Goal: Transaction & Acquisition: Subscribe to service/newsletter

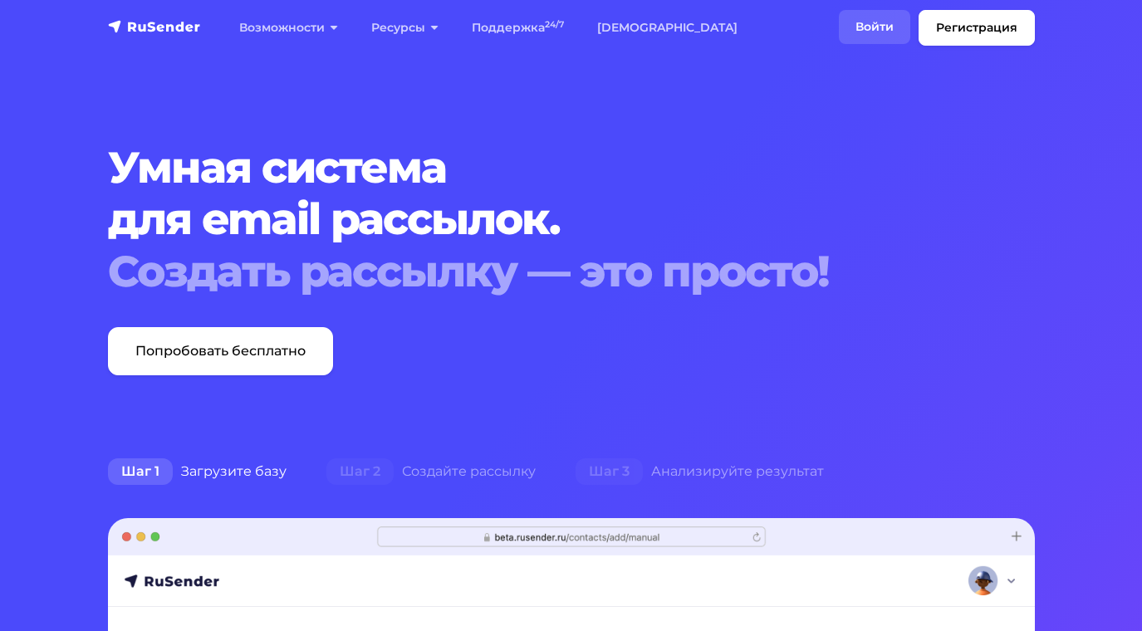
click at [873, 27] on link "Войти" at bounding box center [874, 27] width 71 height 34
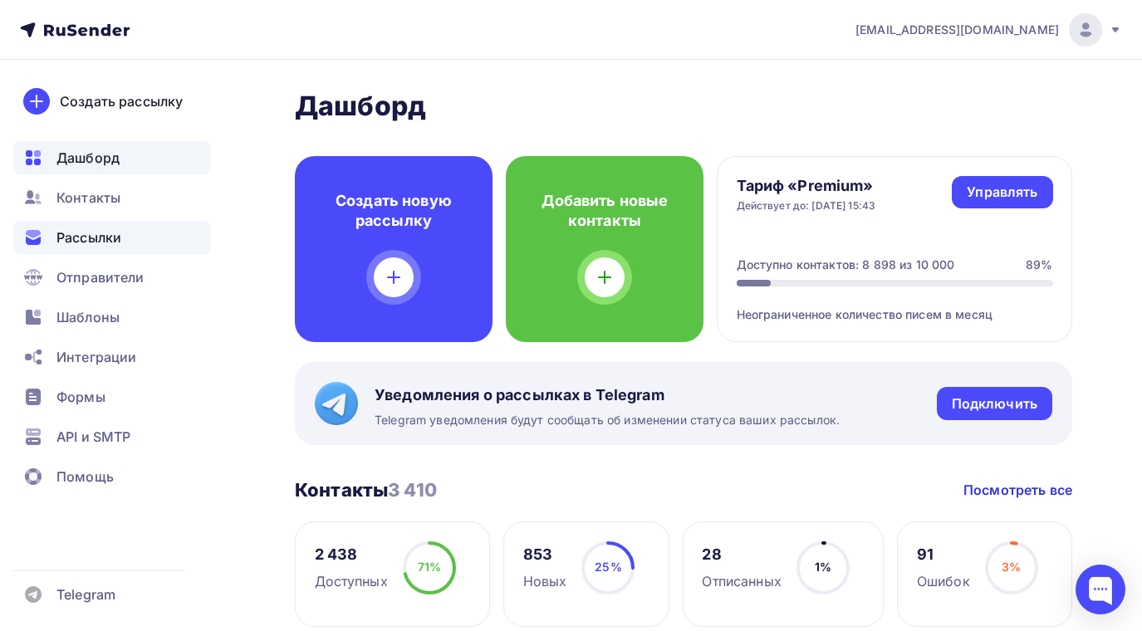
click at [121, 235] on span "Рассылки" at bounding box center [88, 238] width 65 height 20
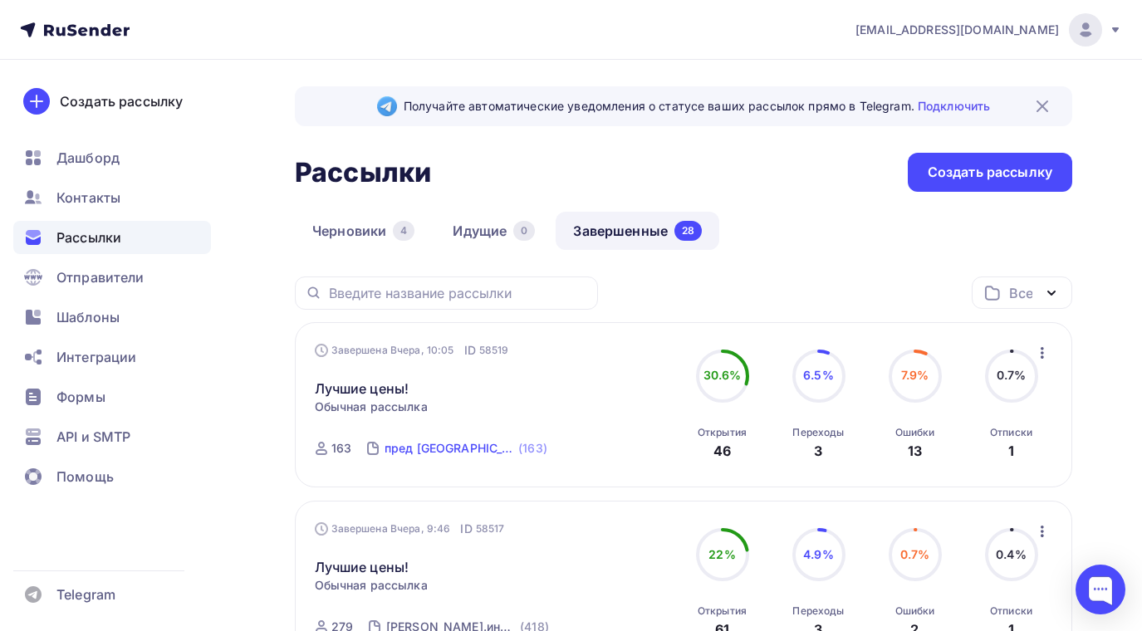
click at [444, 445] on div "пред [GEOGRAPHIC_DATA]" at bounding box center [450, 448] width 130 height 17
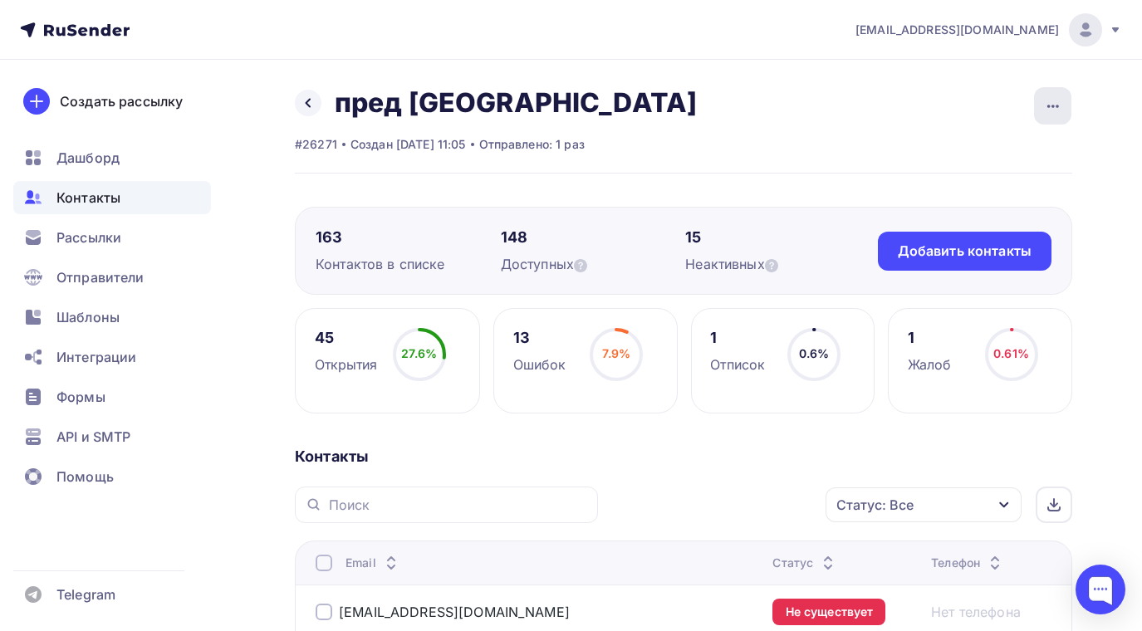
click at [1049, 98] on icon "button" at bounding box center [1053, 106] width 20 height 20
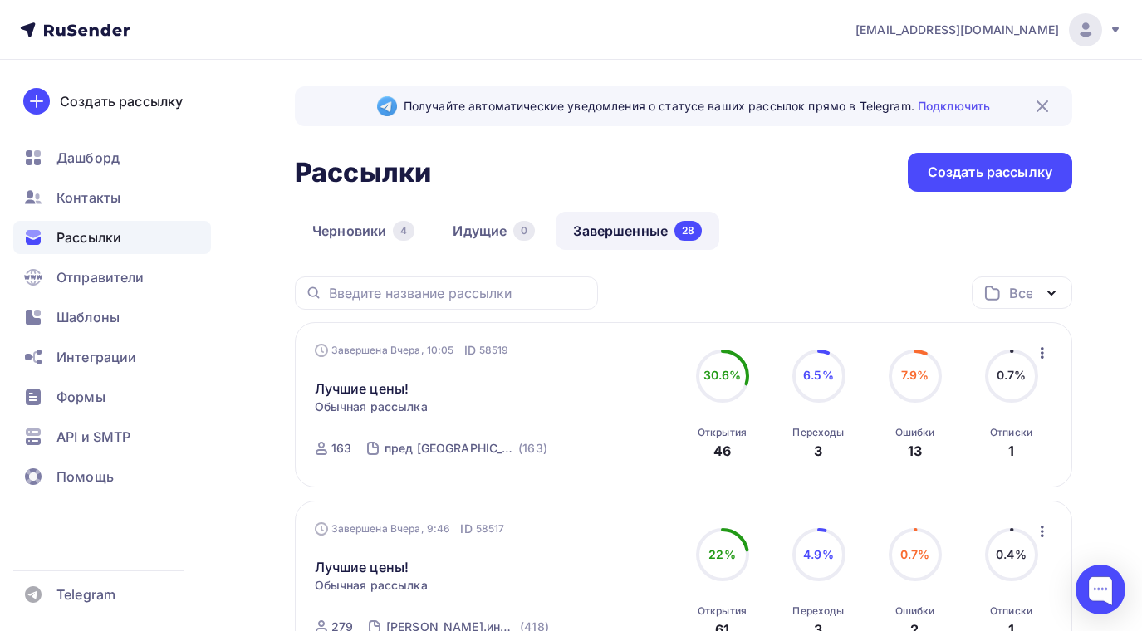
click at [1046, 354] on icon "button" at bounding box center [1043, 353] width 20 height 20
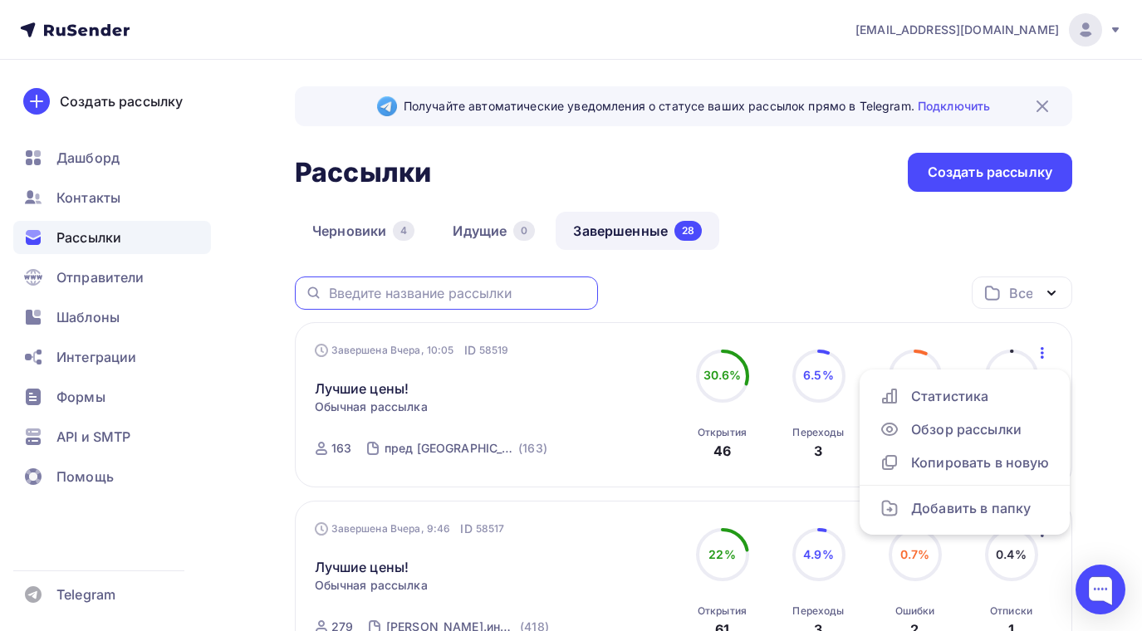
click at [441, 286] on input "text" at bounding box center [458, 293] width 259 height 18
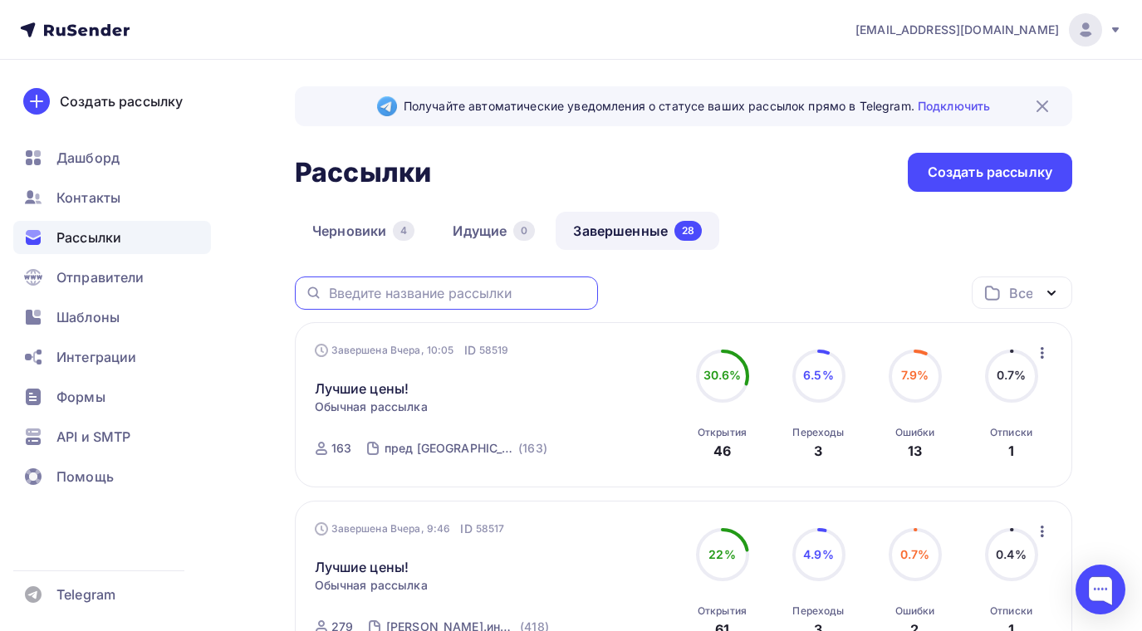
type input "ь"
type input "m.ale"
click at [309, 288] on icon at bounding box center [314, 293] width 18 height 20
click at [309, 290] on icon at bounding box center [312, 292] width 9 height 9
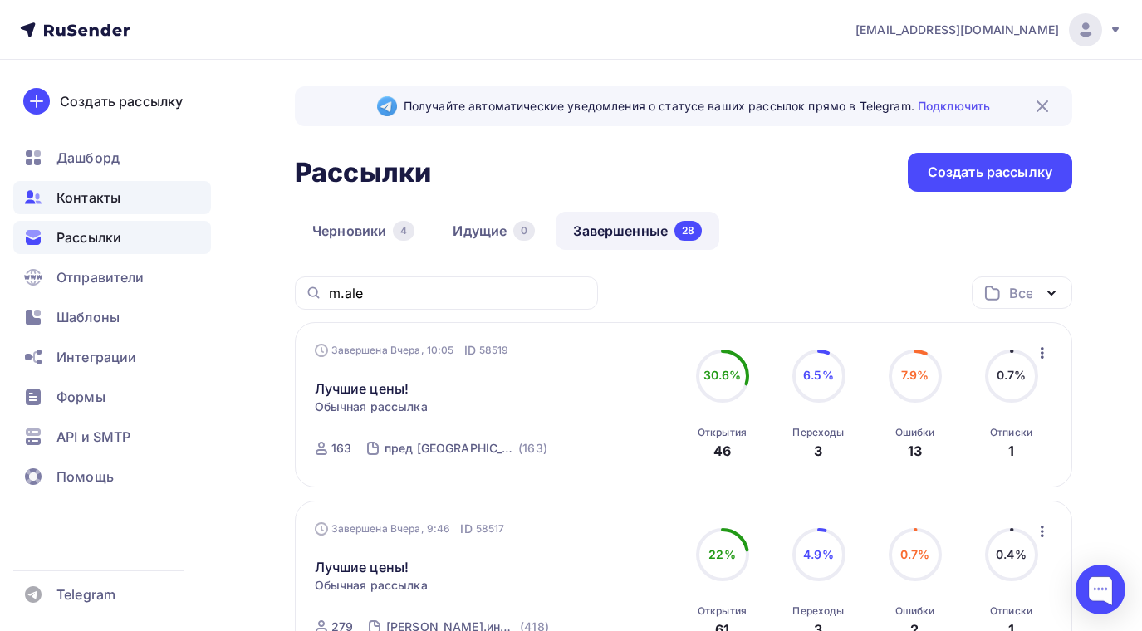
click at [71, 196] on span "Контакты" at bounding box center [88, 198] width 64 height 20
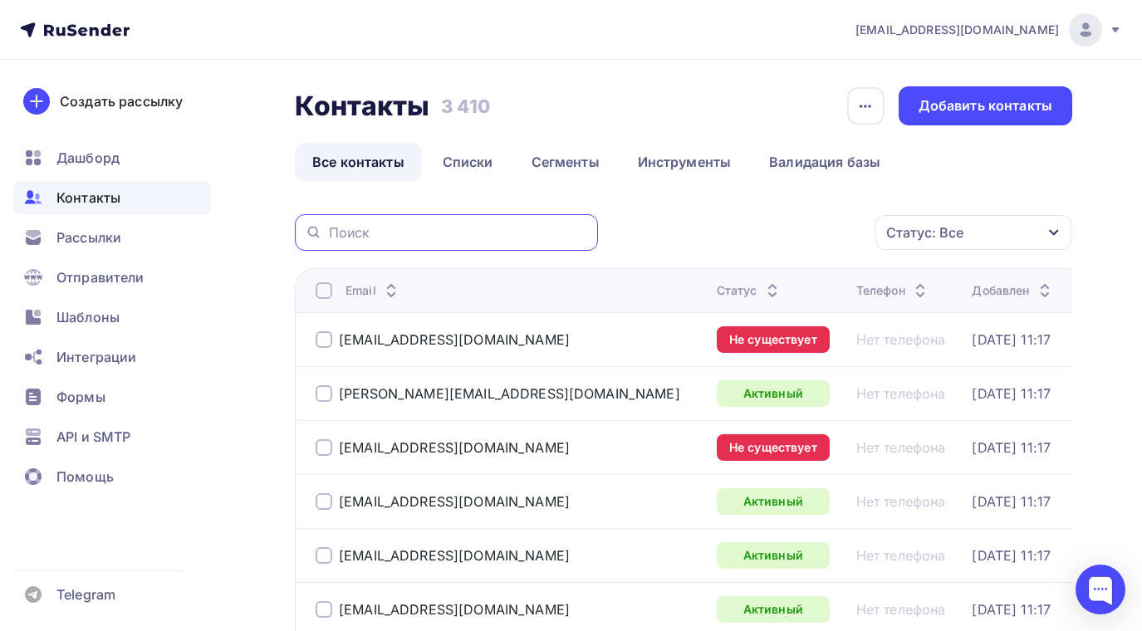
click at [389, 228] on input "text" at bounding box center [458, 232] width 259 height 18
type input "m.ale"
click at [311, 231] on icon at bounding box center [314, 233] width 18 height 20
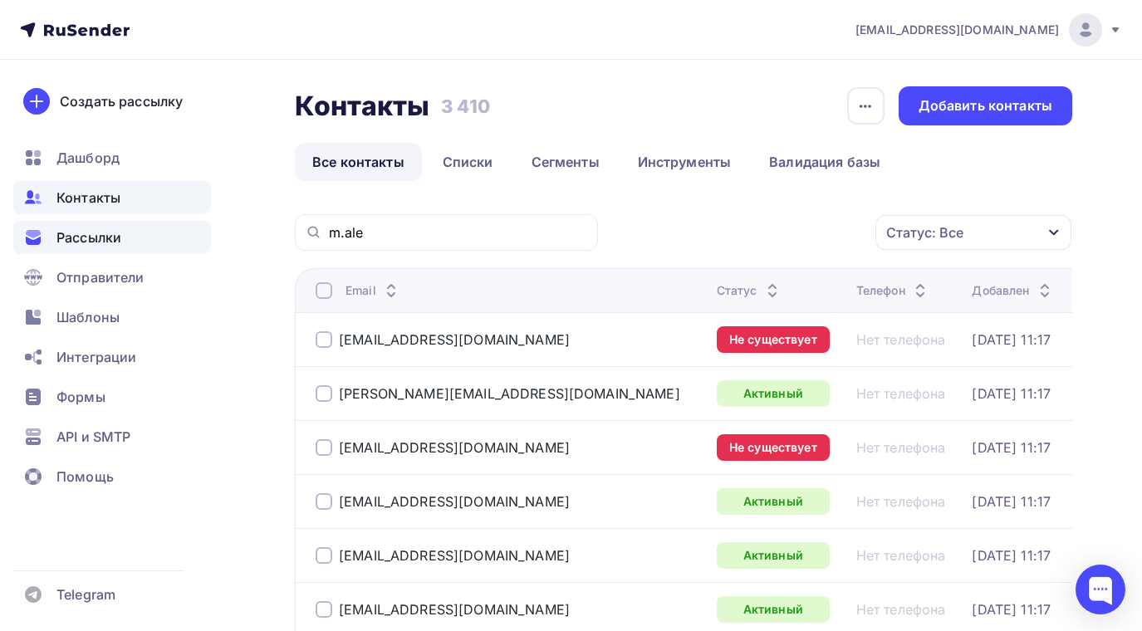
click at [98, 242] on span "Рассылки" at bounding box center [88, 238] width 65 height 20
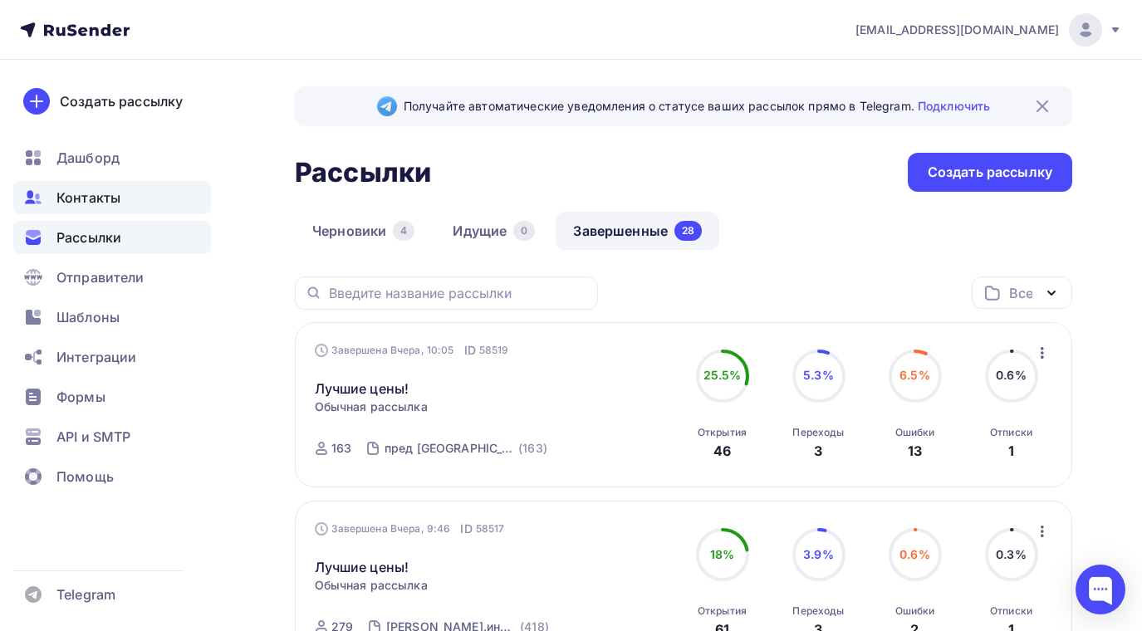
click at [110, 192] on span "Контакты" at bounding box center [88, 198] width 64 height 20
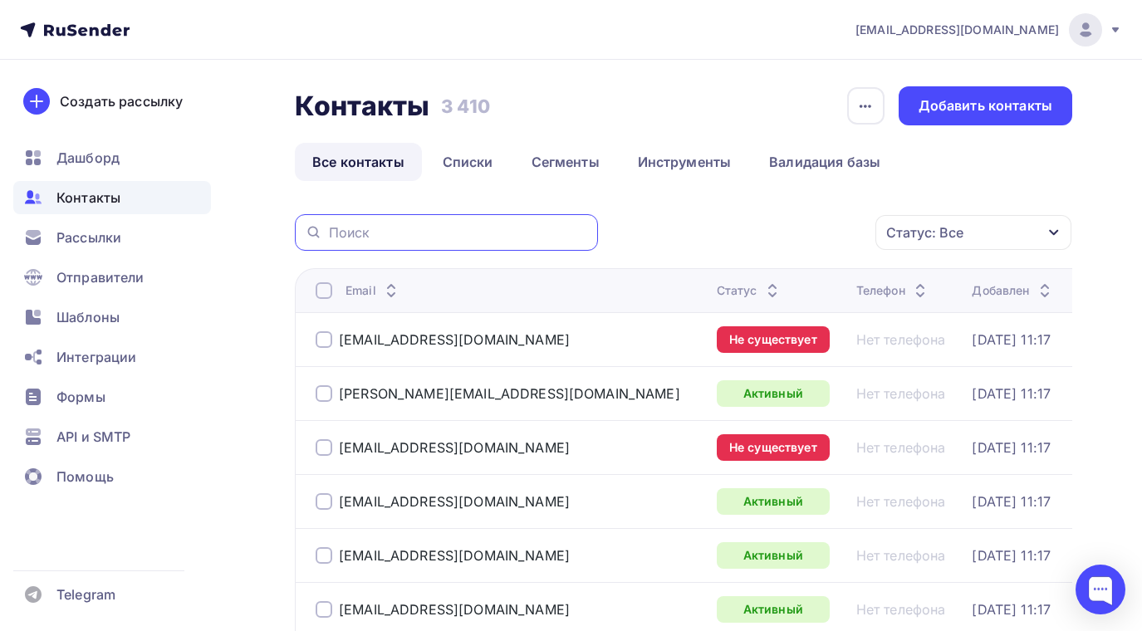
click at [529, 238] on input "text" at bounding box center [458, 232] width 259 height 18
type input "m.aleks"
click at [308, 233] on icon at bounding box center [312, 232] width 9 height 9
click at [100, 155] on span "Дашборд" at bounding box center [87, 158] width 63 height 20
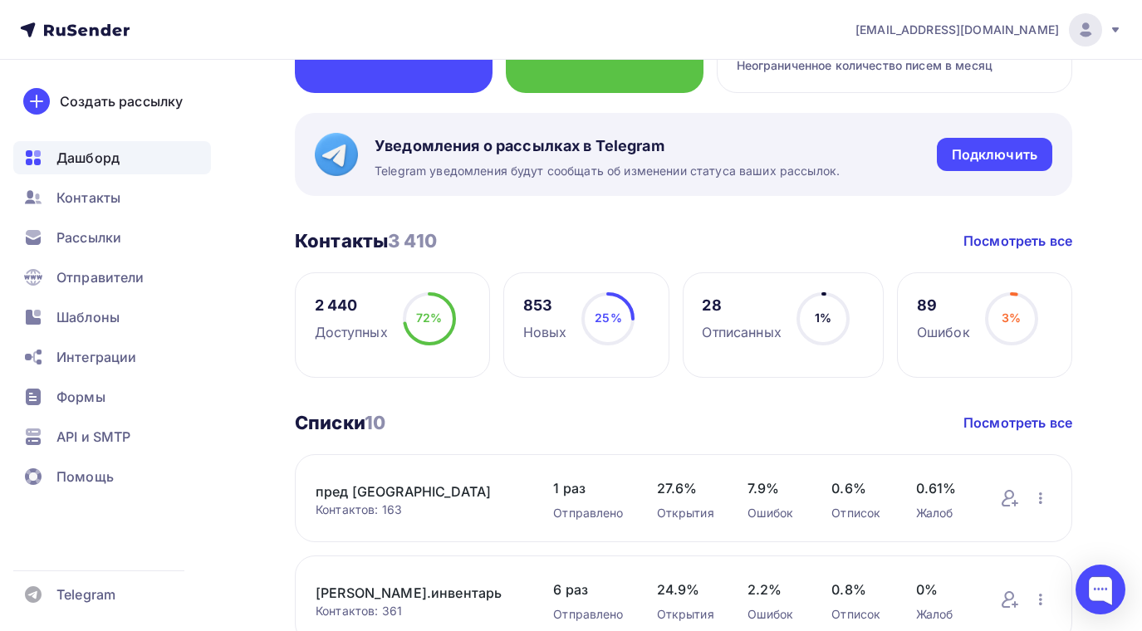
scroll to position [332, 0]
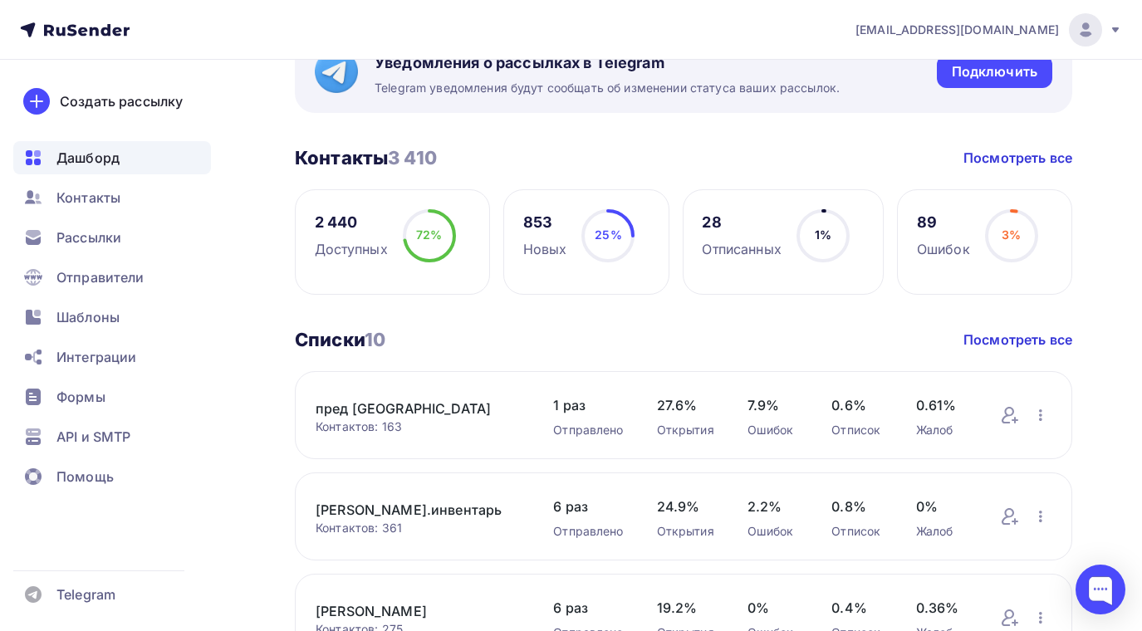
click at [410, 508] on link "[PERSON_NAME].инвентарь" at bounding box center [418, 510] width 204 height 20
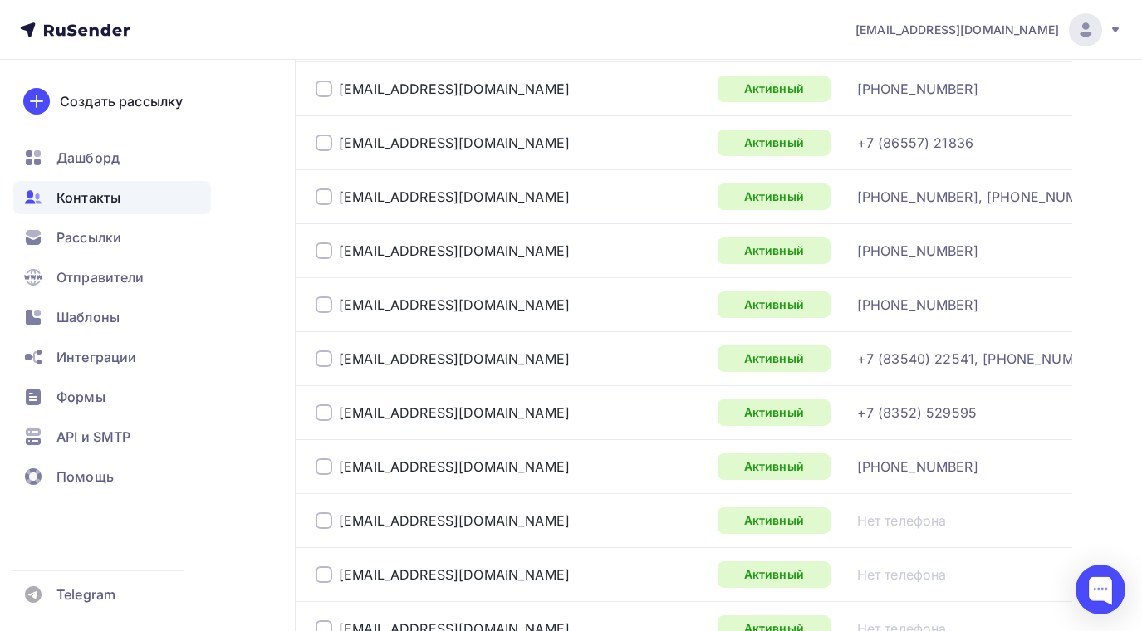
scroll to position [2824, 0]
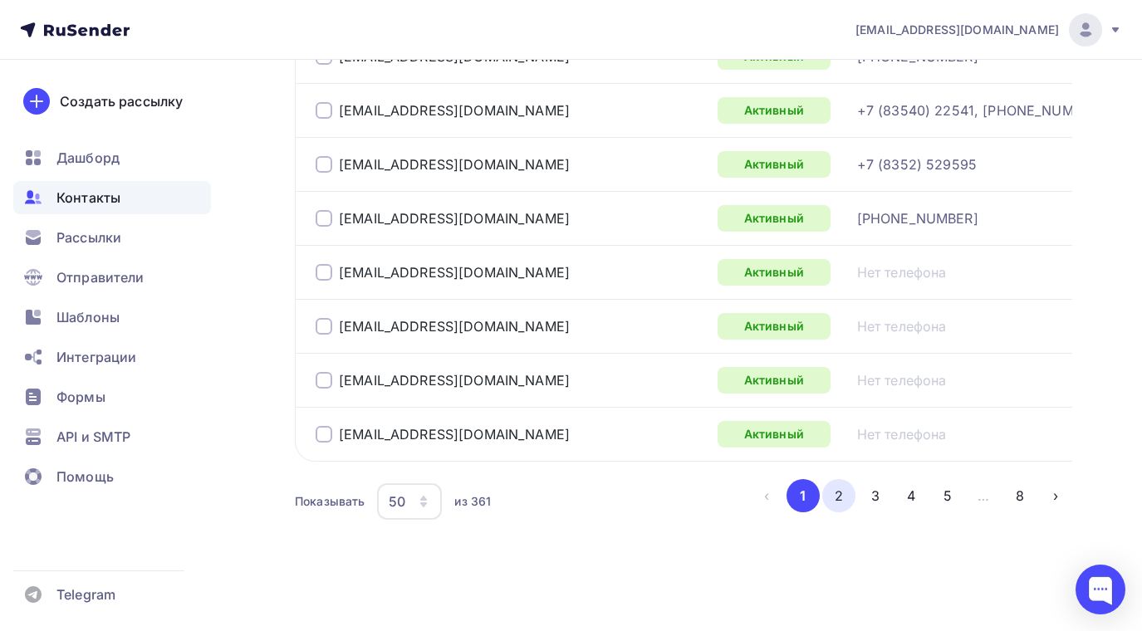
click at [846, 498] on button "2" at bounding box center [838, 495] width 33 height 33
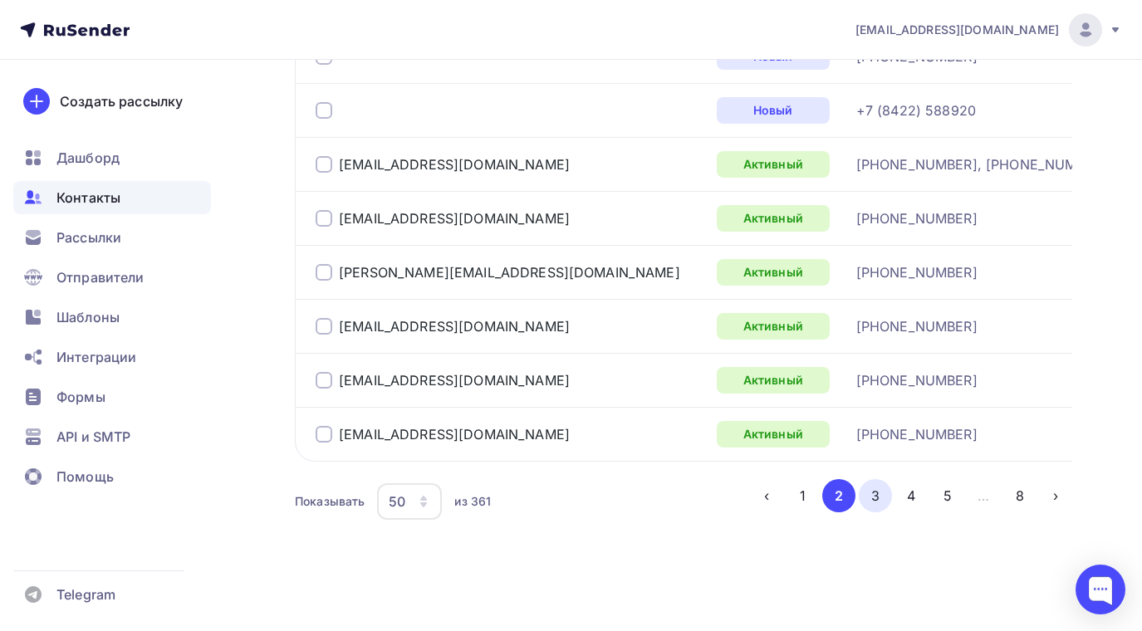
click at [876, 496] on button "3" at bounding box center [875, 495] width 33 height 33
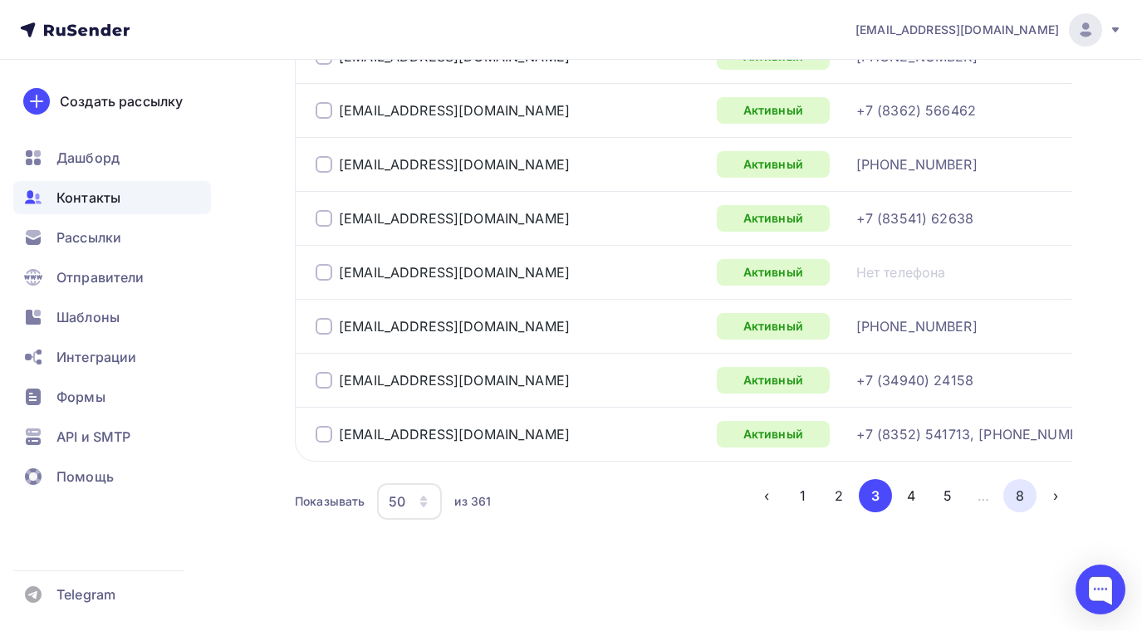
click at [1015, 498] on button "8" at bounding box center [1020, 495] width 33 height 33
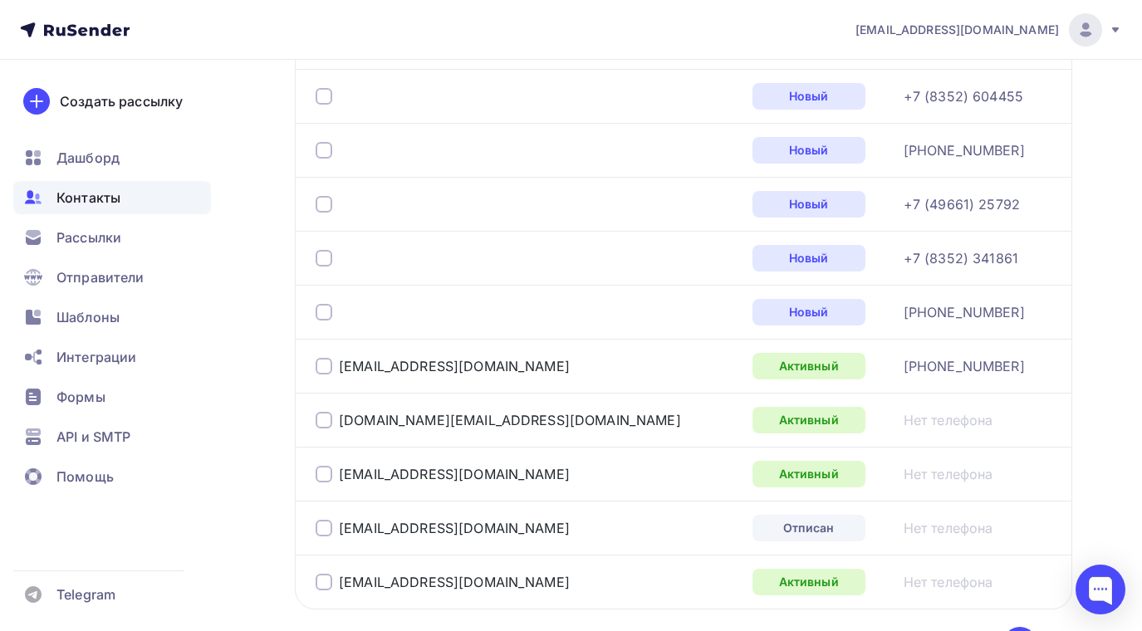
scroll to position [718, 0]
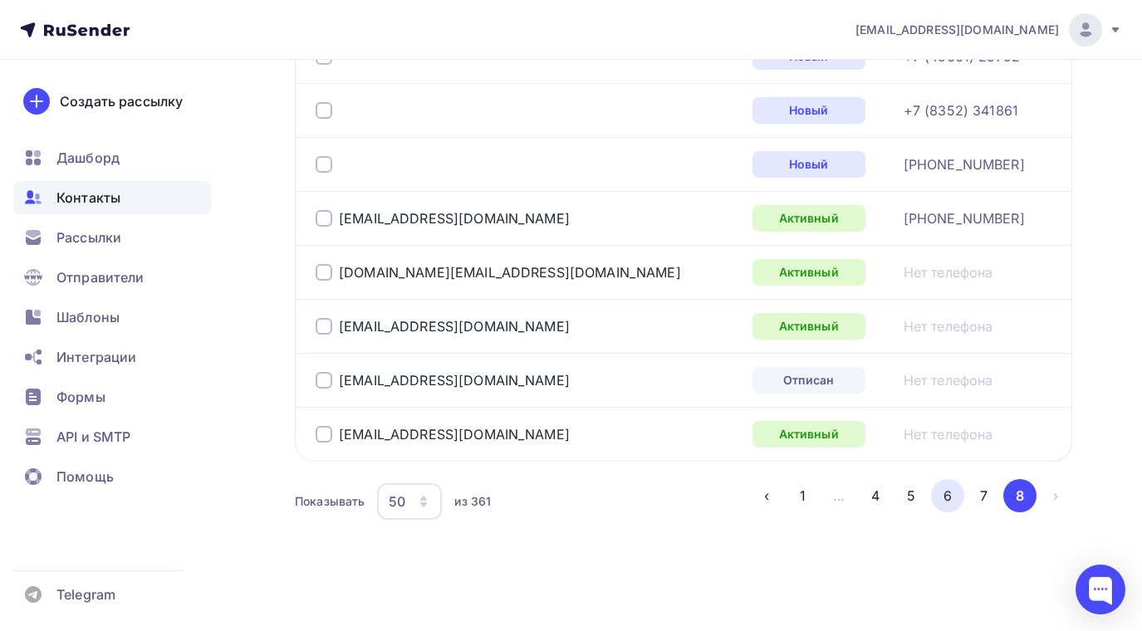
click at [953, 504] on button "6" at bounding box center [947, 495] width 33 height 33
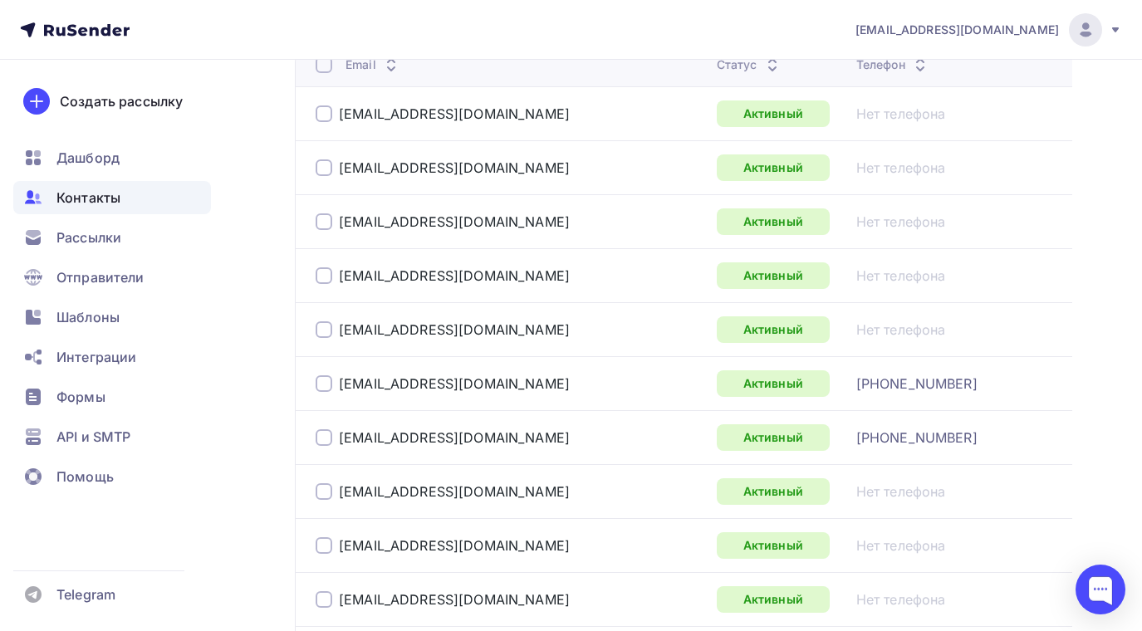
scroll to position [582, 0]
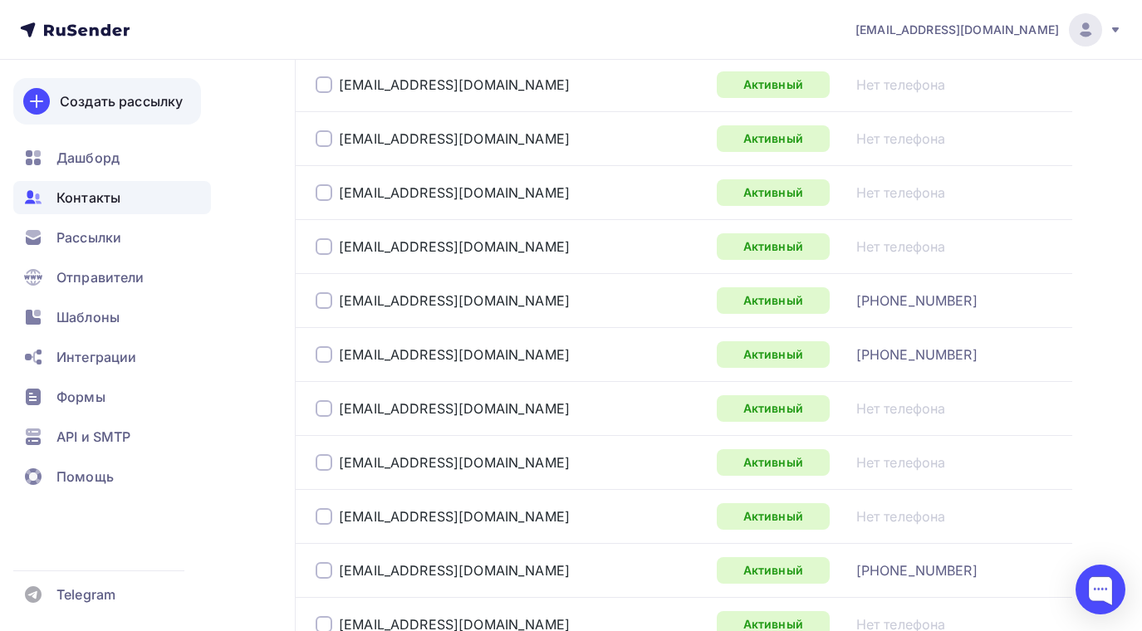
click at [127, 104] on div "Создать рассылку" at bounding box center [121, 101] width 123 height 20
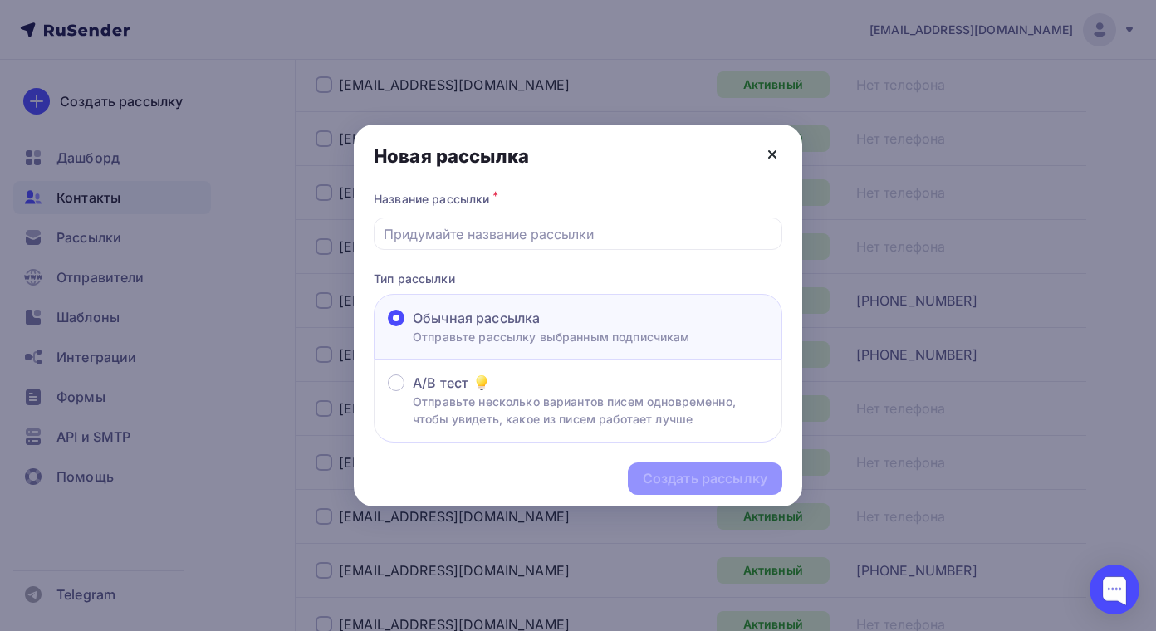
click at [770, 151] on icon at bounding box center [772, 154] width 7 height 7
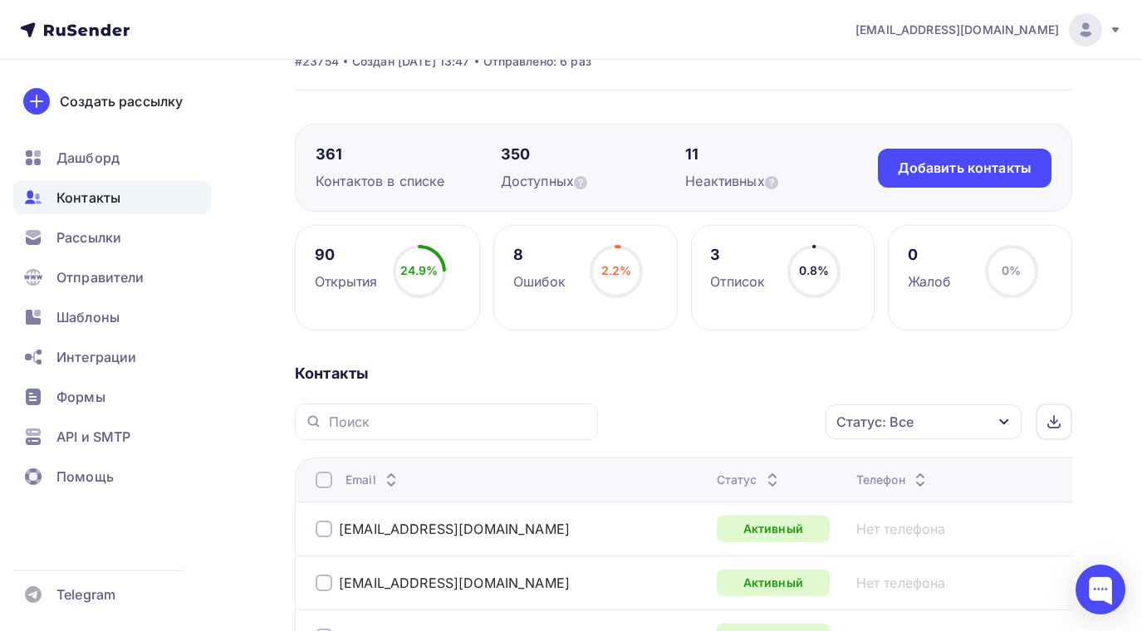
scroll to position [0, 0]
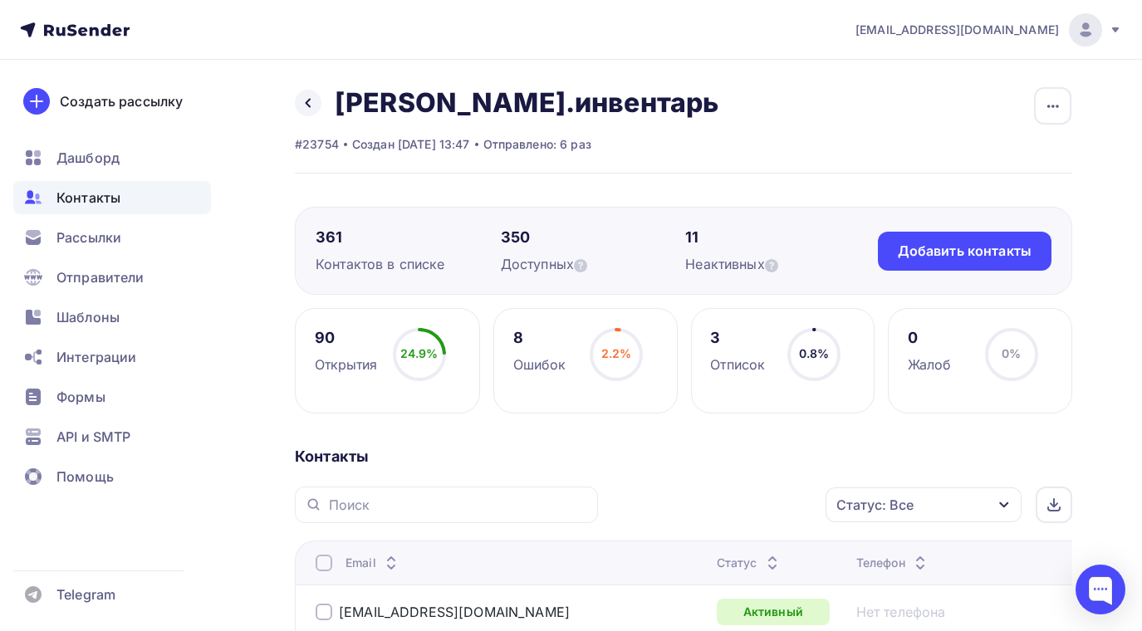
click at [102, 193] on span "Контакты" at bounding box center [88, 198] width 64 height 20
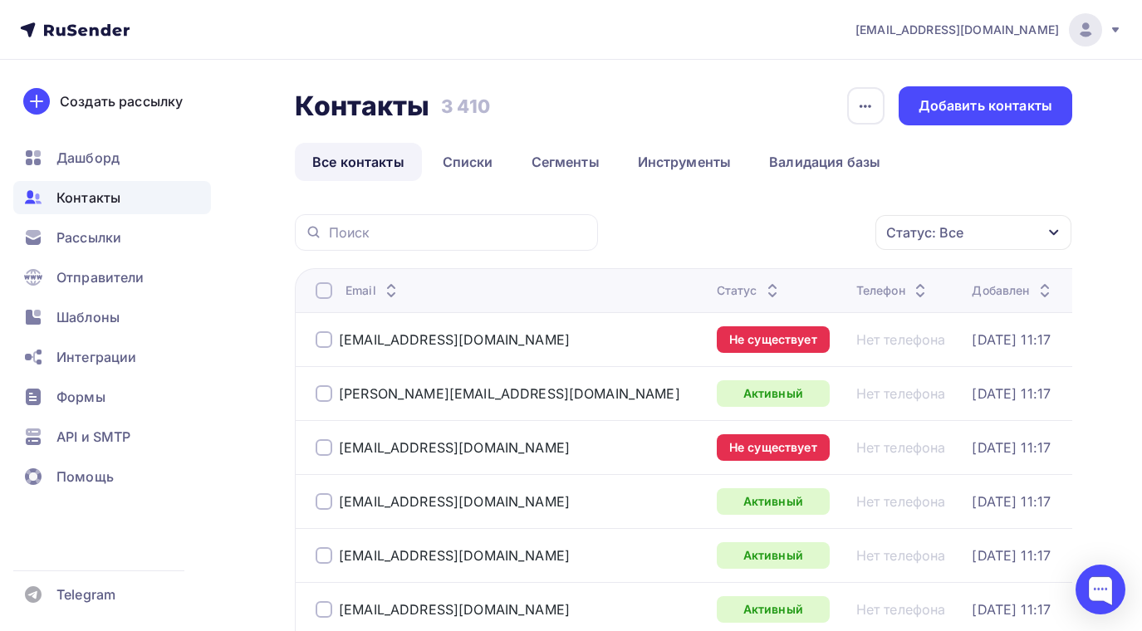
click at [327, 338] on div at bounding box center [324, 339] width 17 height 17
click at [324, 449] on div at bounding box center [324, 447] width 17 height 17
click at [847, 231] on icon "button" at bounding box center [841, 233] width 20 height 20
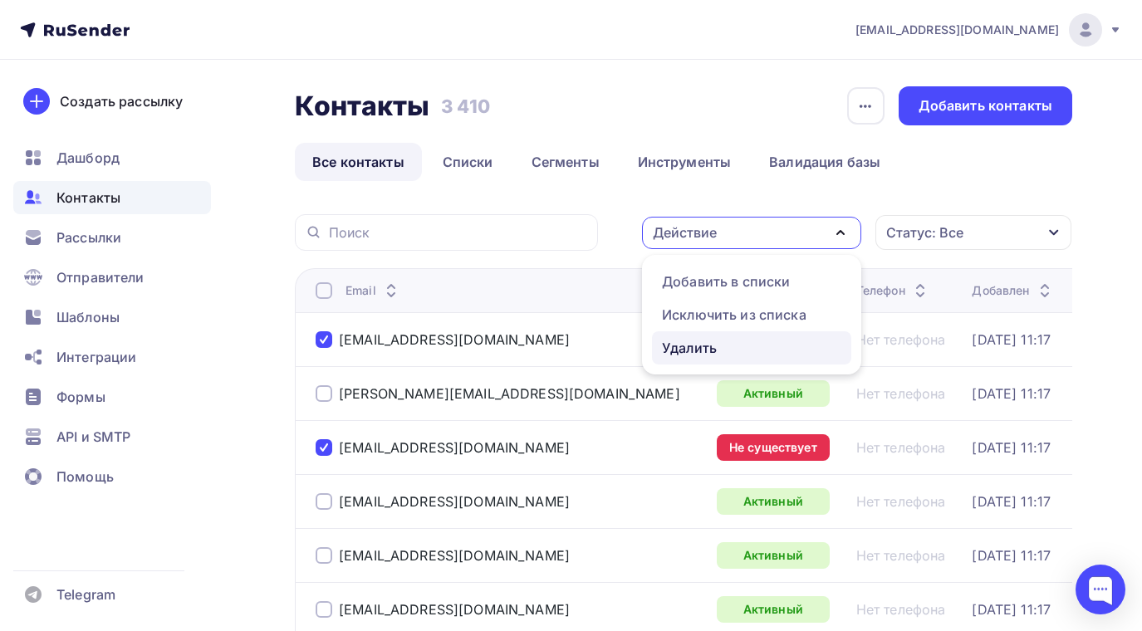
click at [675, 345] on div "Удалить" at bounding box center [689, 348] width 55 height 20
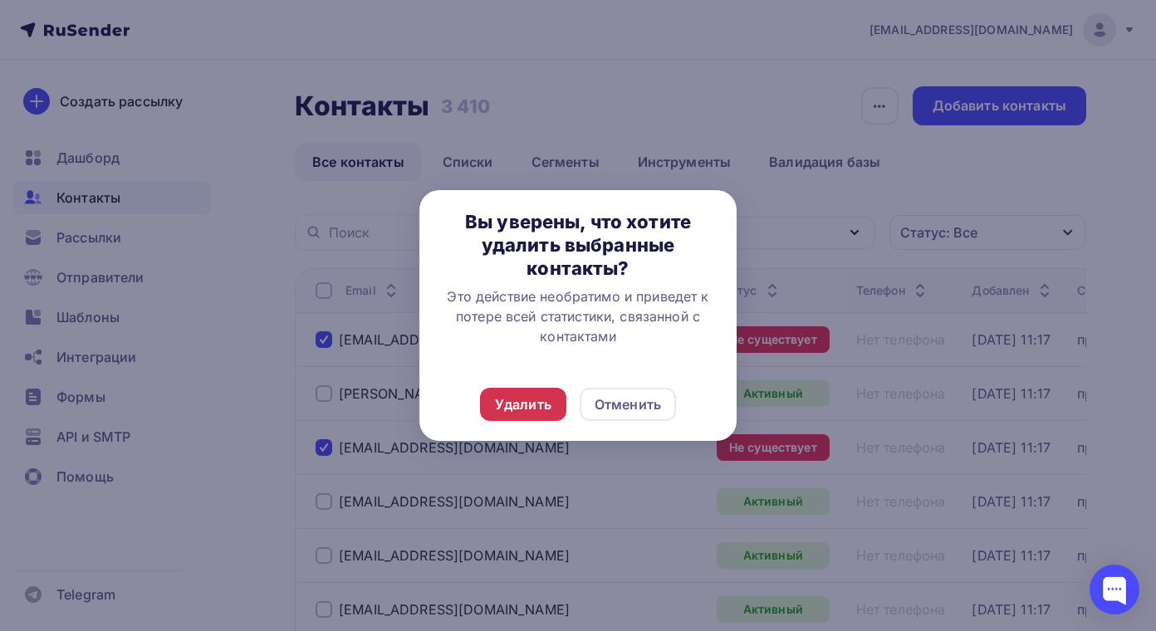
click at [517, 401] on div "Удалить" at bounding box center [523, 405] width 56 height 20
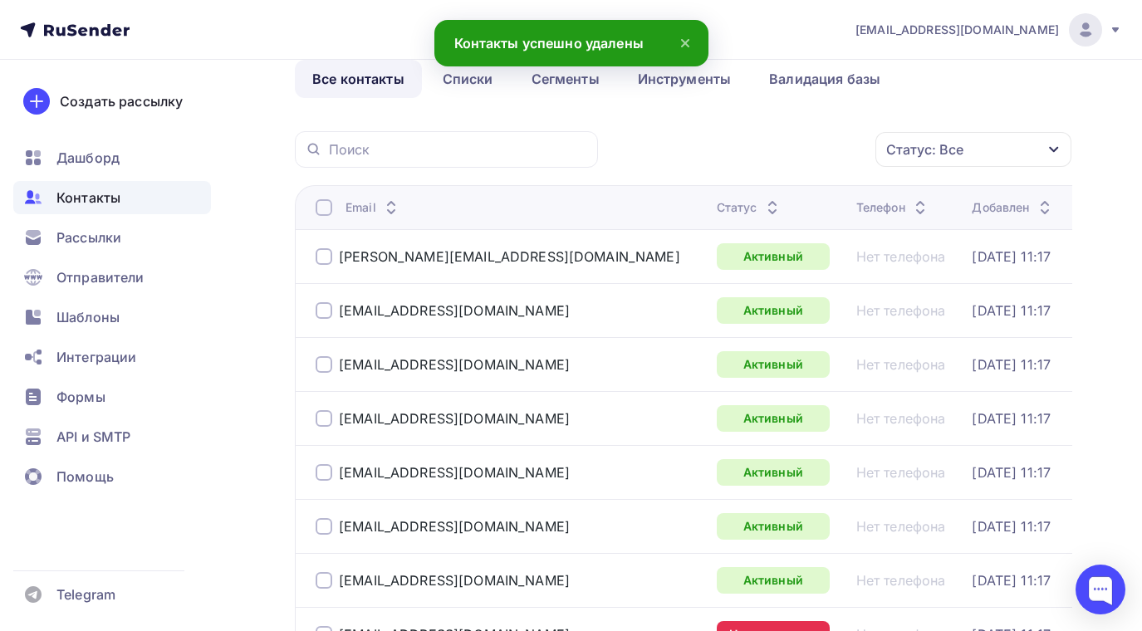
scroll to position [415, 0]
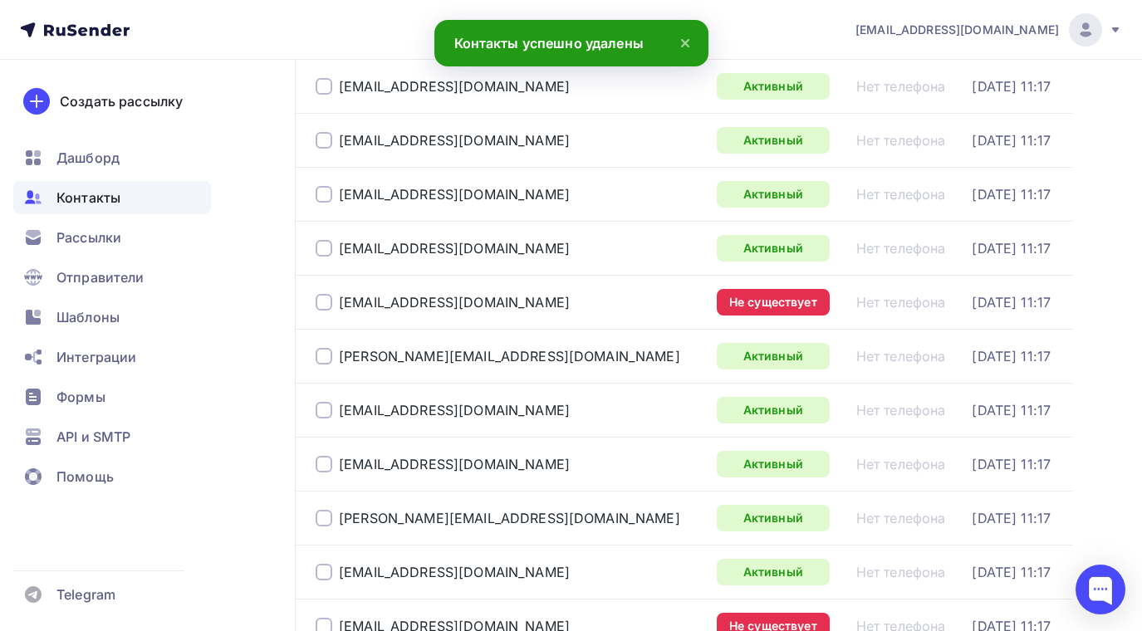
click at [324, 296] on div at bounding box center [324, 302] width 17 height 17
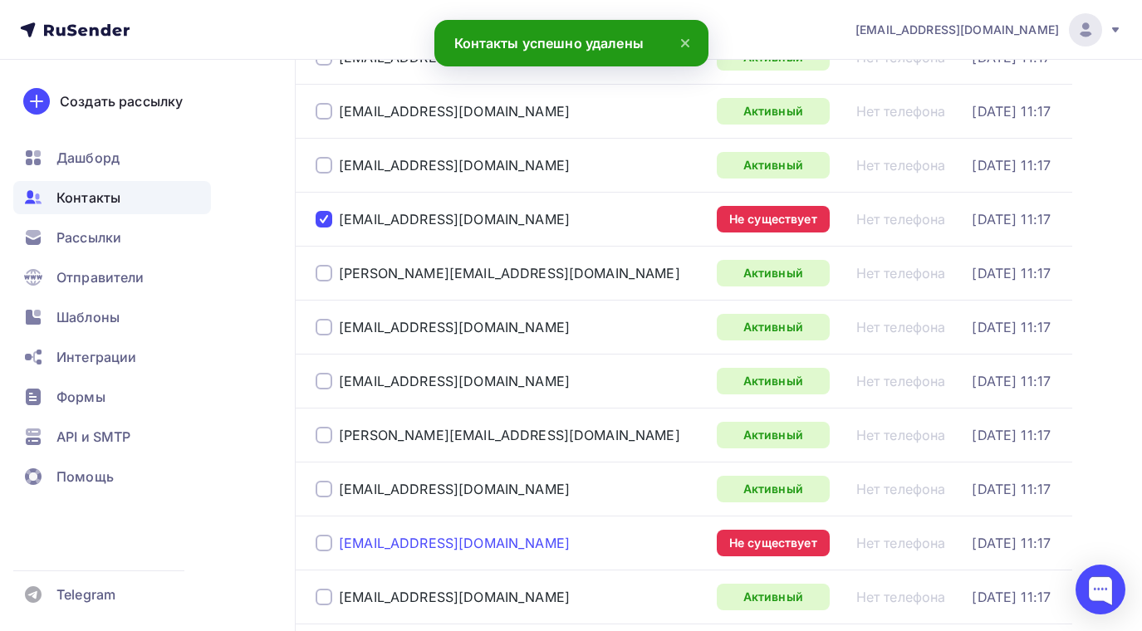
scroll to position [582, 0]
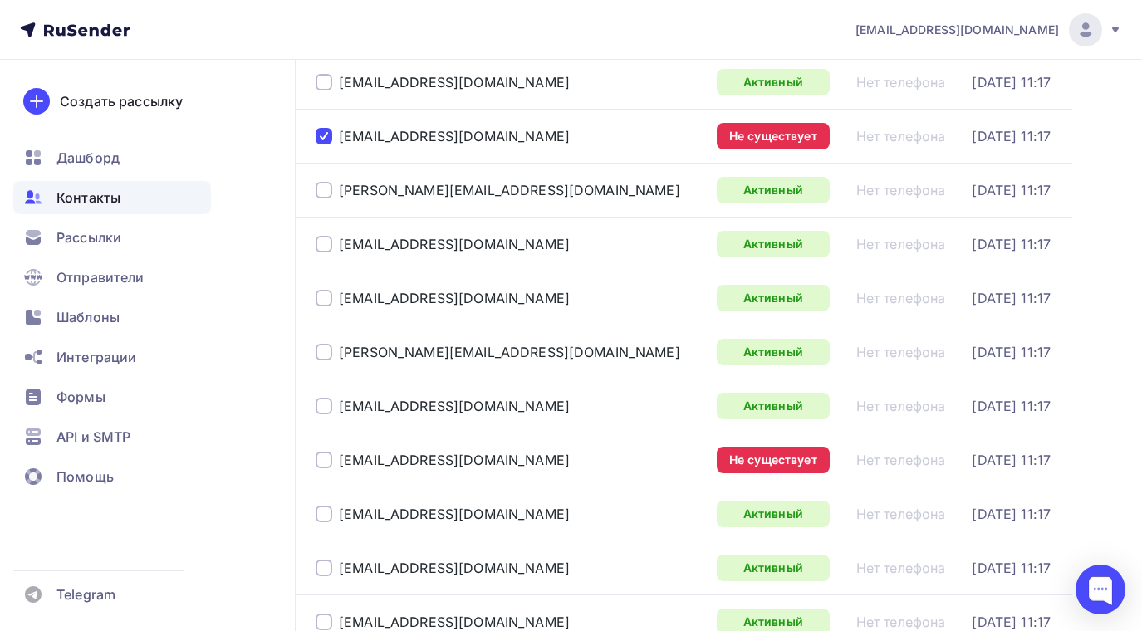
click at [324, 456] on div at bounding box center [324, 460] width 17 height 17
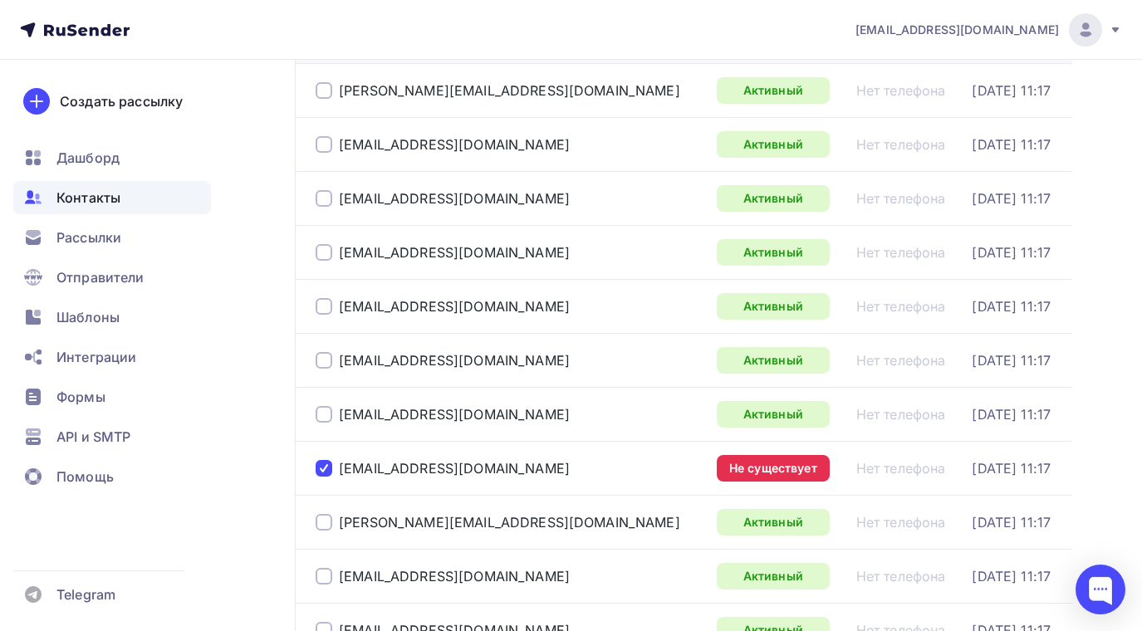
scroll to position [0, 0]
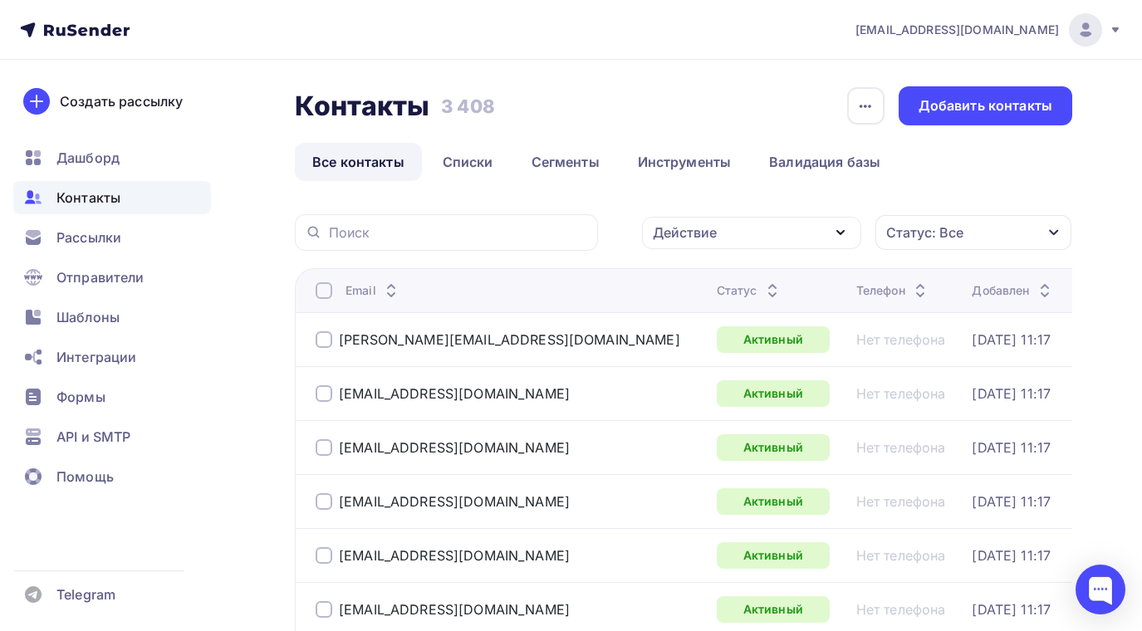
click at [840, 227] on icon "button" at bounding box center [841, 233] width 20 height 20
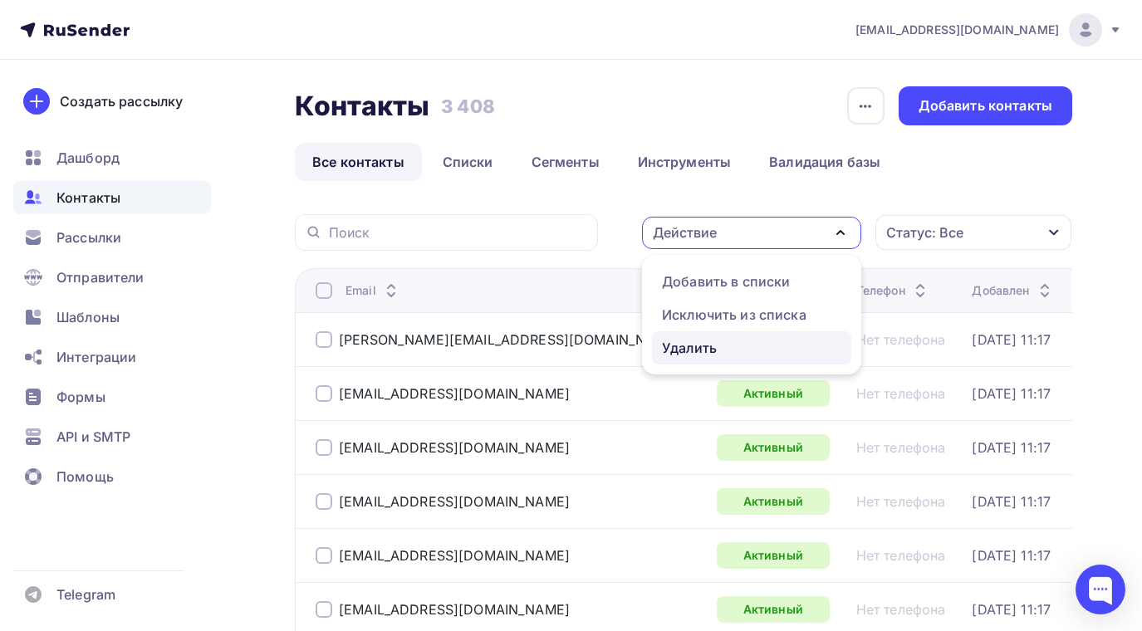
click at [675, 344] on div "Удалить" at bounding box center [689, 348] width 55 height 20
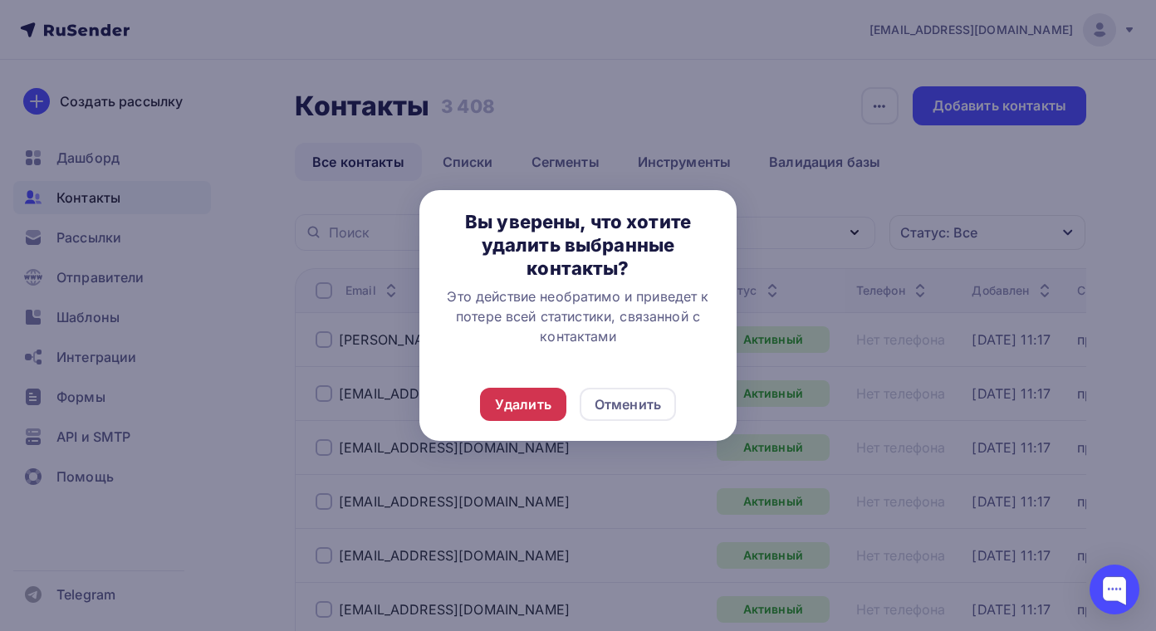
click at [537, 400] on div "Удалить" at bounding box center [523, 405] width 56 height 20
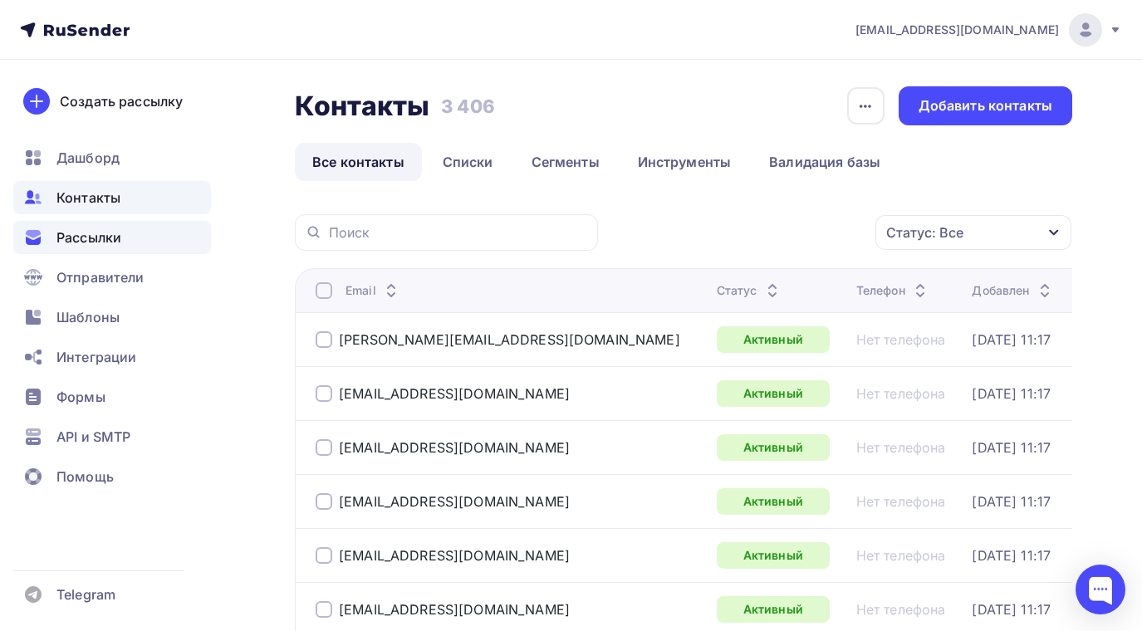
click at [90, 237] on span "Рассылки" at bounding box center [88, 238] width 65 height 20
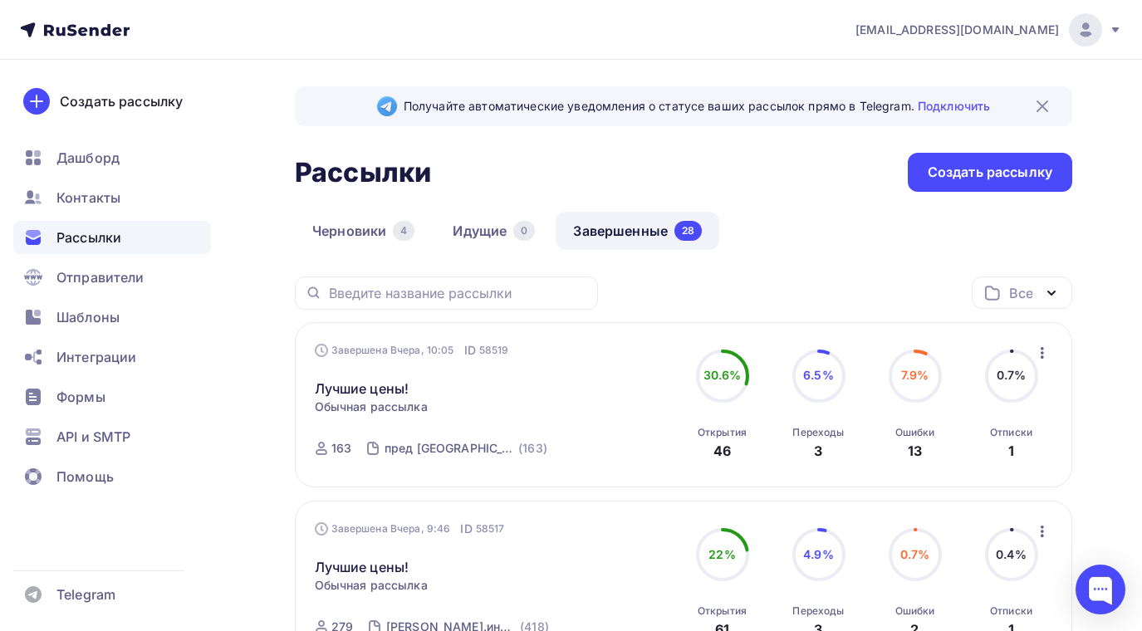
scroll to position [83, 0]
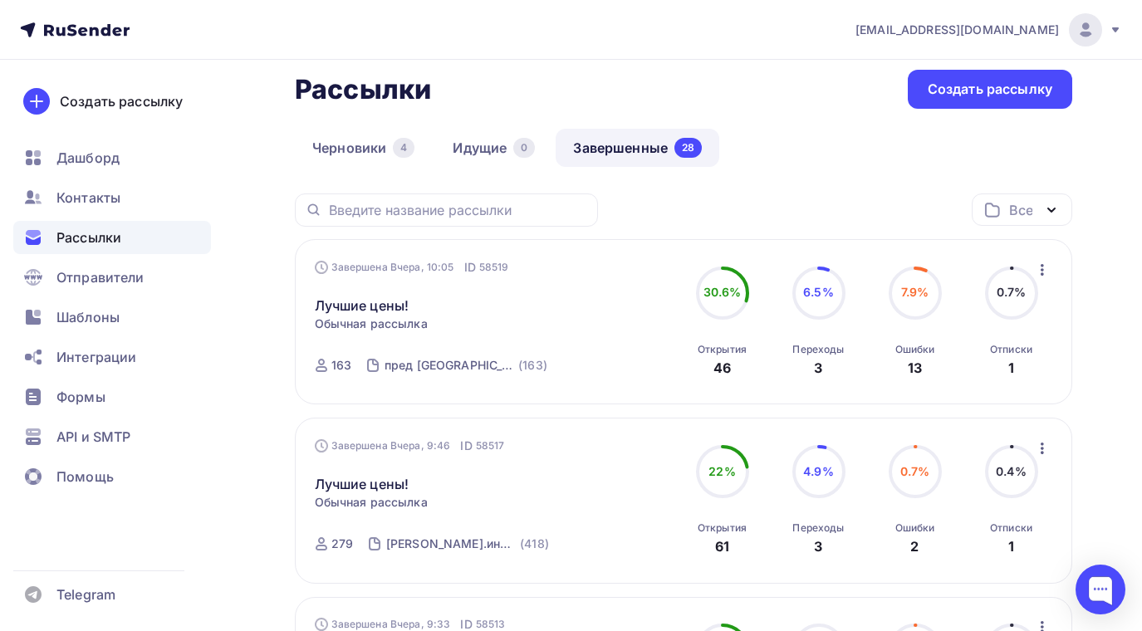
click at [1044, 449] on icon "button" at bounding box center [1043, 449] width 20 height 20
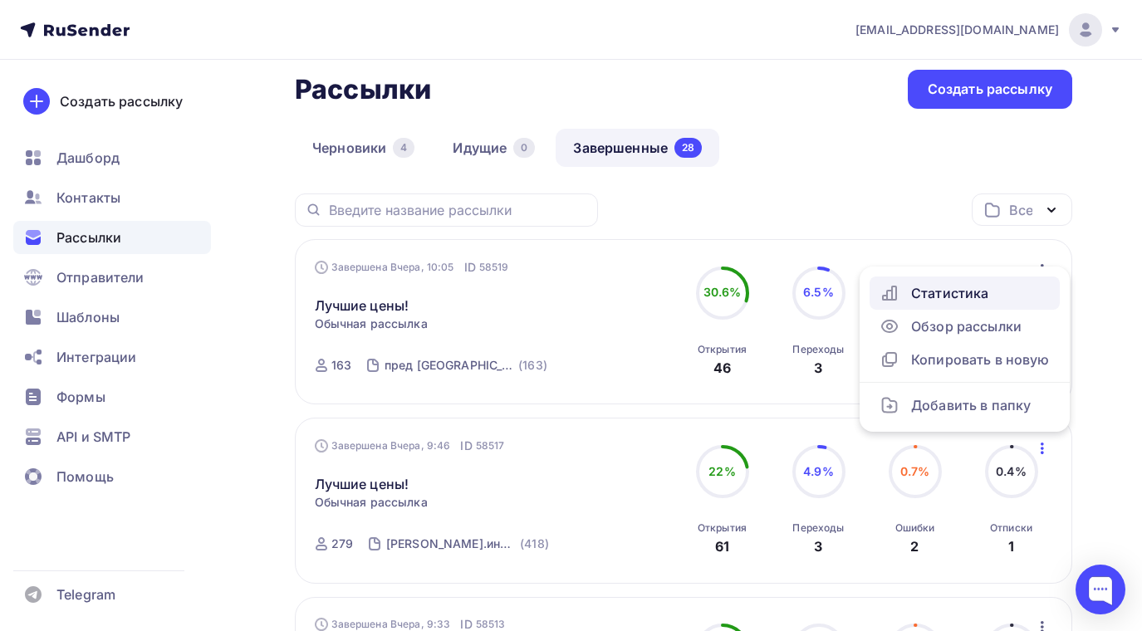
click at [926, 293] on div "Статистика" at bounding box center [965, 293] width 170 height 20
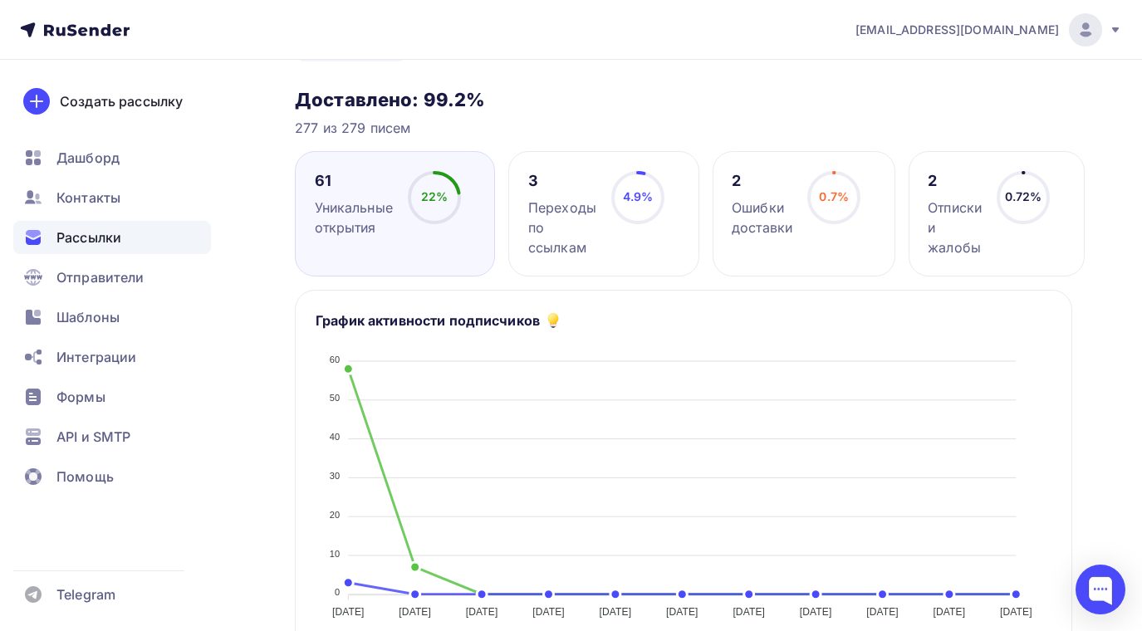
scroll to position [249, 0]
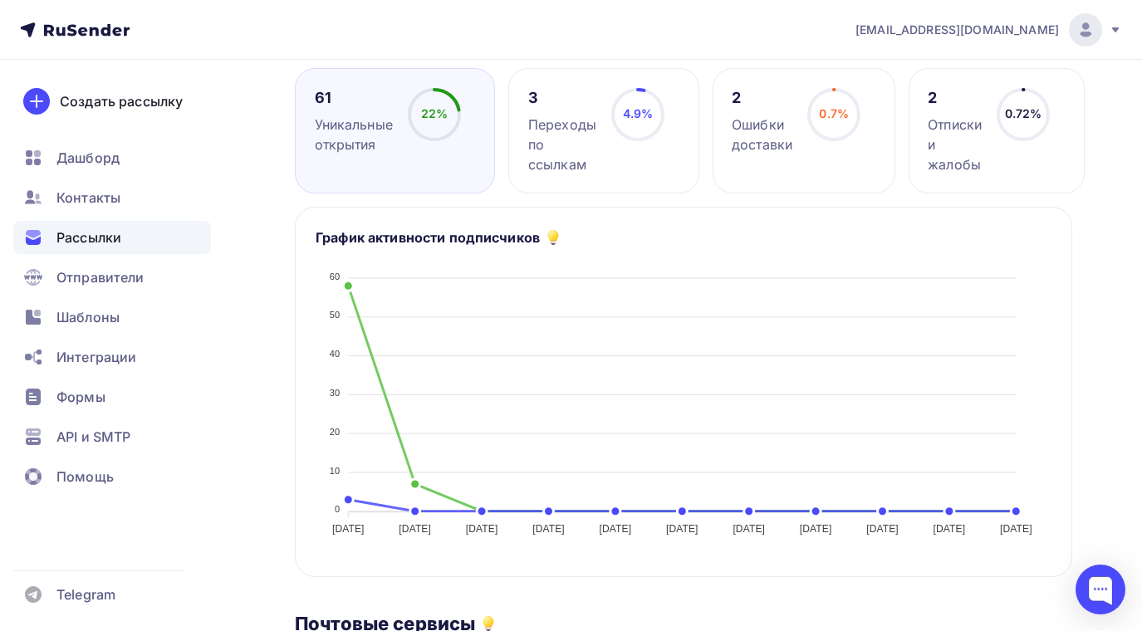
click at [631, 110] on span "4.9%" at bounding box center [638, 113] width 31 height 14
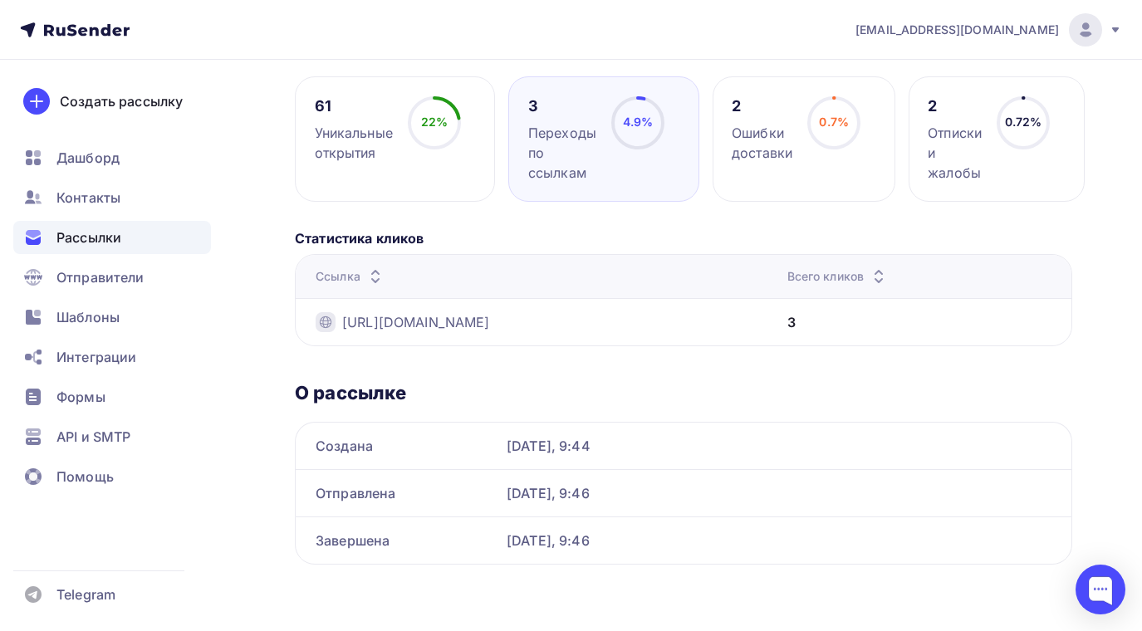
scroll to position [241, 0]
click at [415, 130] on circle at bounding box center [435, 123] width 50 height 50
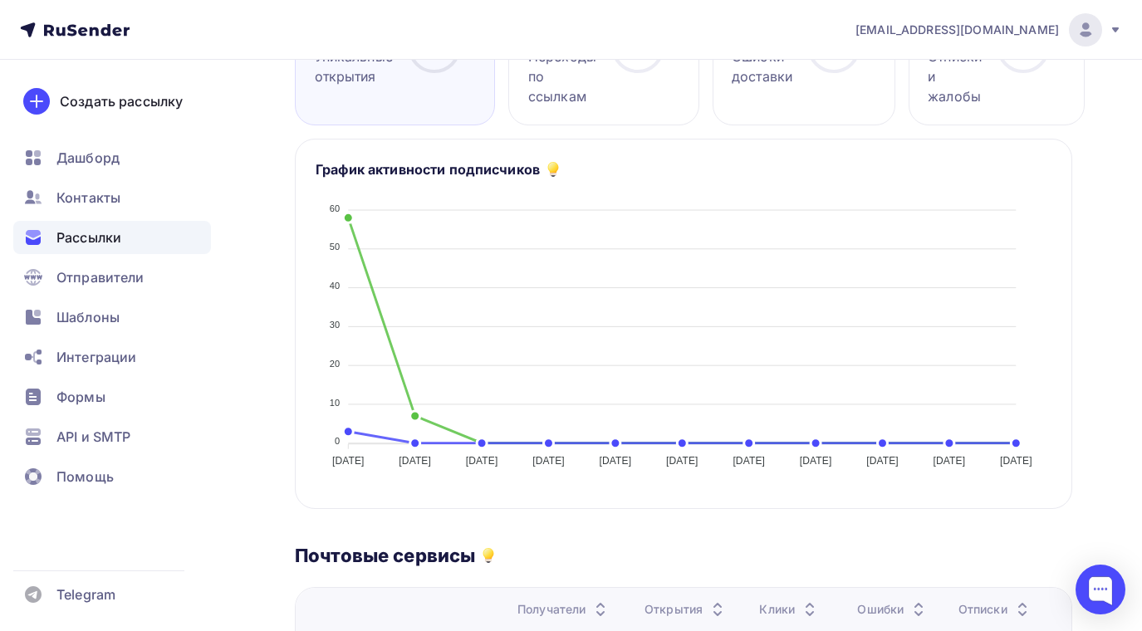
scroll to position [0, 0]
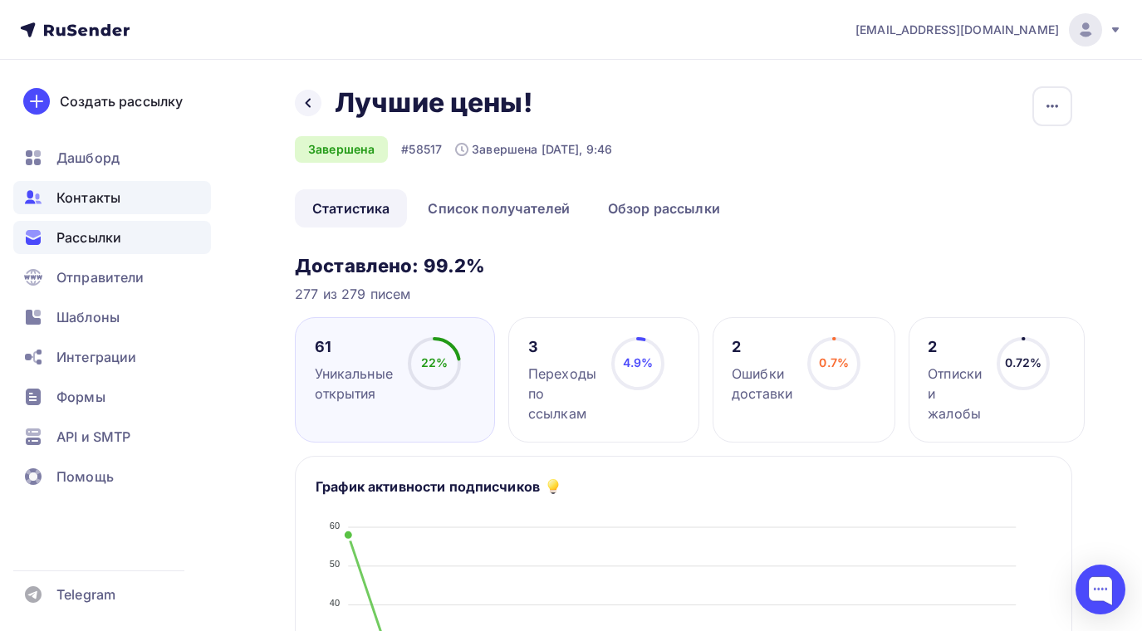
click at [96, 204] on span "Контакты" at bounding box center [88, 198] width 64 height 20
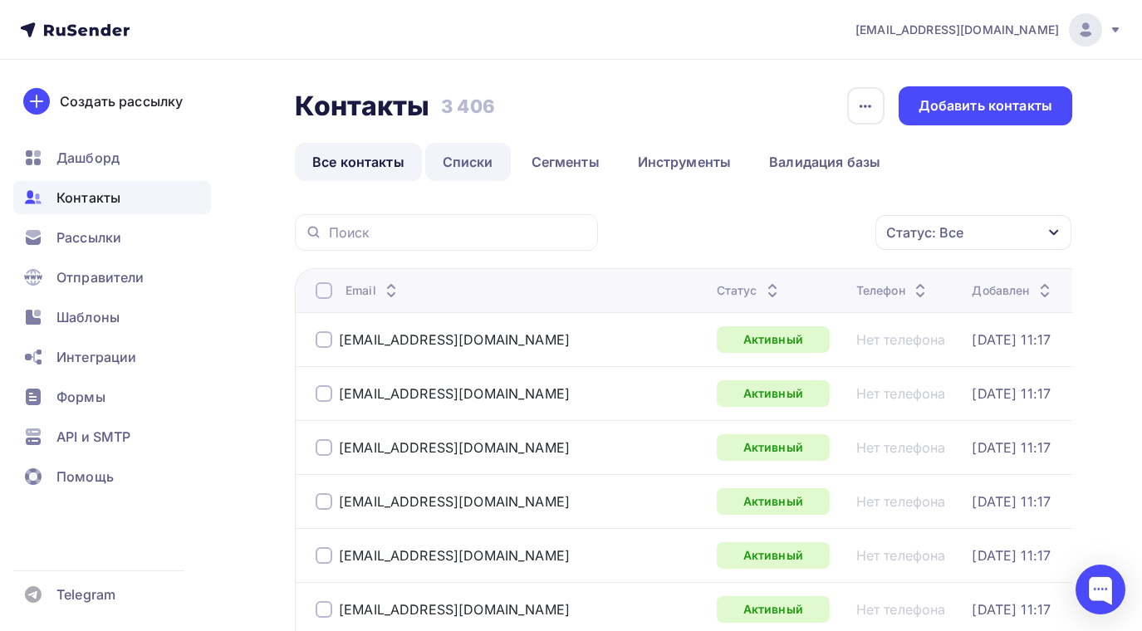
click at [458, 164] on link "Списки" at bounding box center [468, 162] width 86 height 38
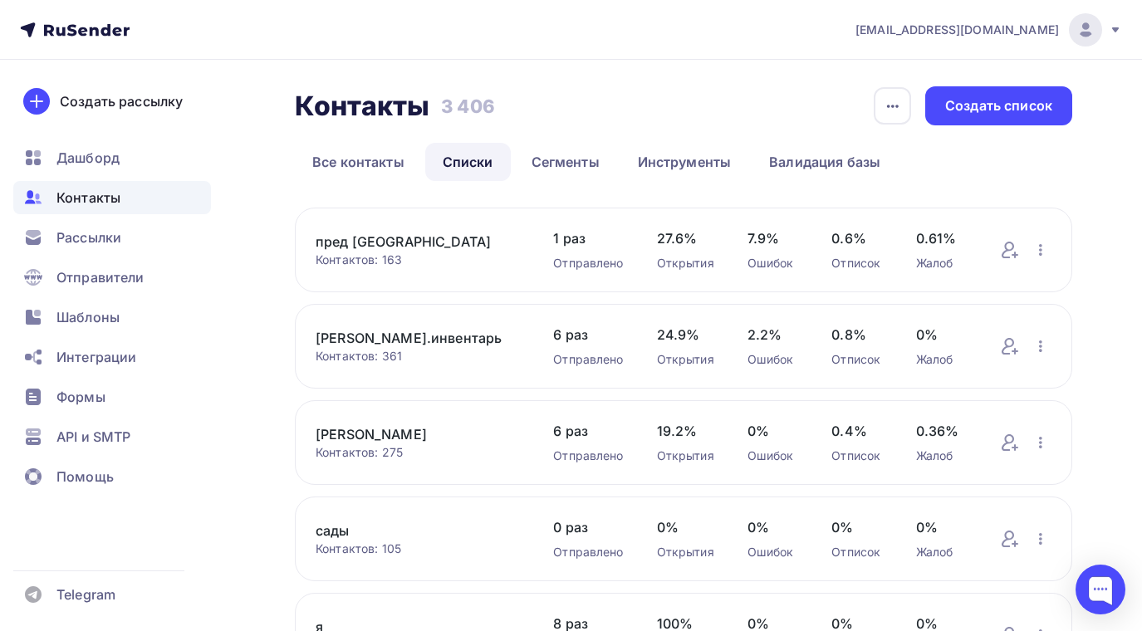
click at [375, 337] on link "[PERSON_NAME].инвентарь" at bounding box center [418, 338] width 204 height 20
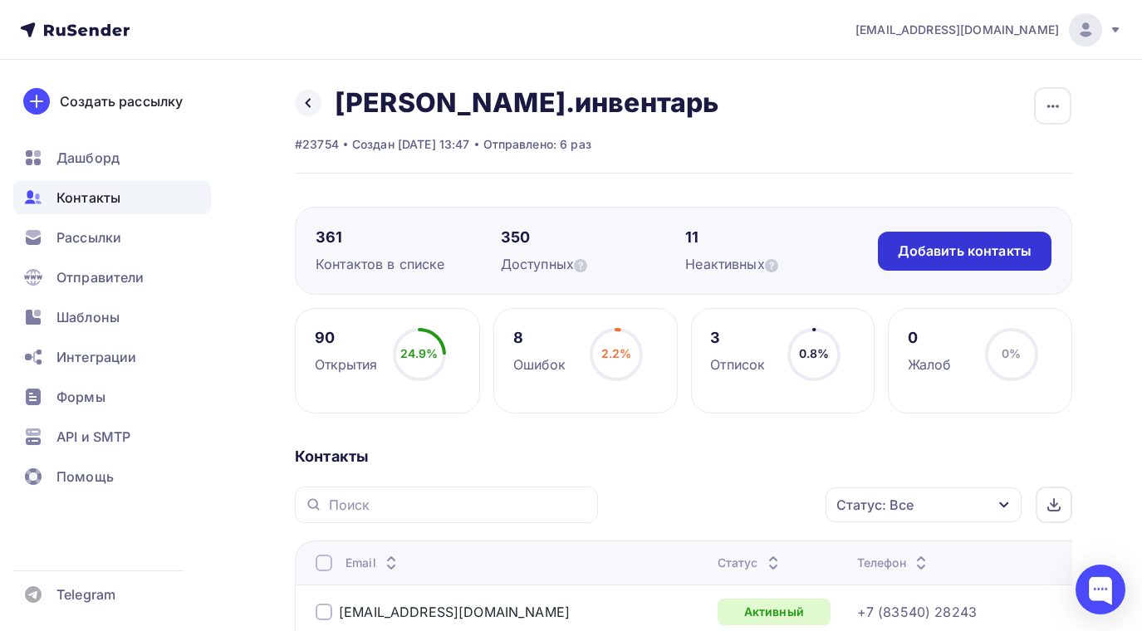
click at [918, 258] on div "Добавить контакты" at bounding box center [965, 251] width 134 height 19
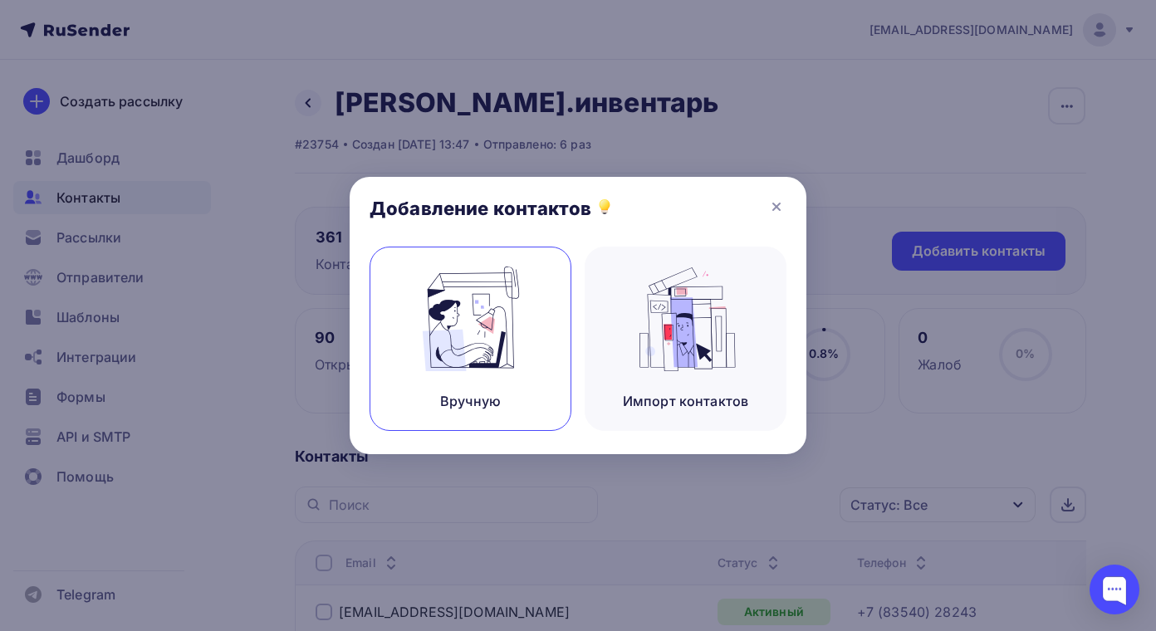
click at [495, 343] on img at bounding box center [470, 319] width 111 height 105
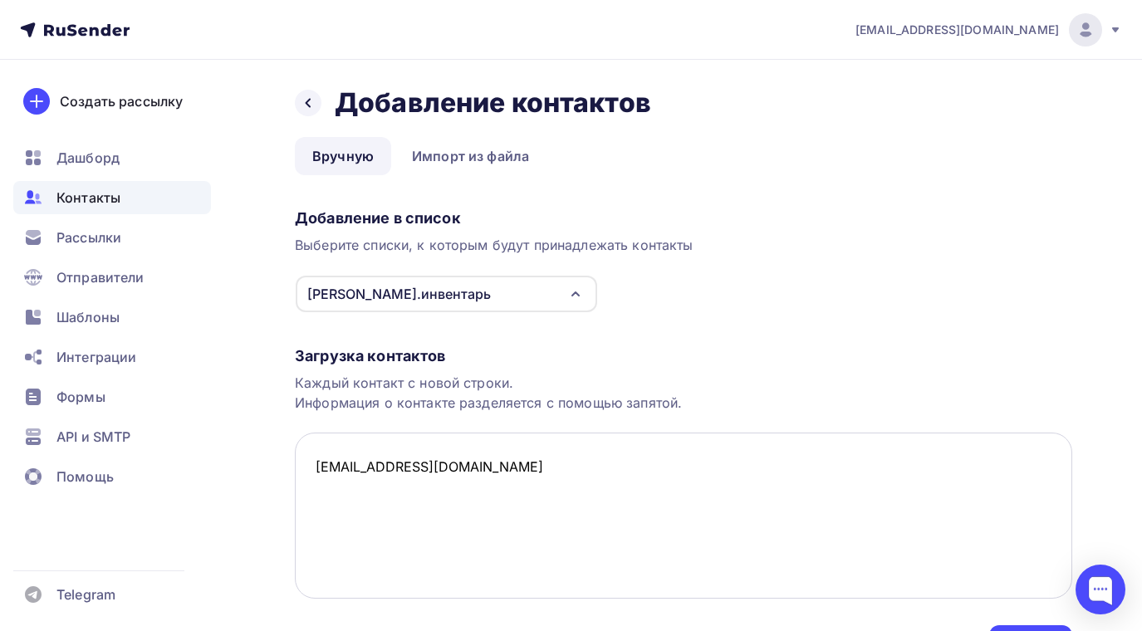
scroll to position [100, 0]
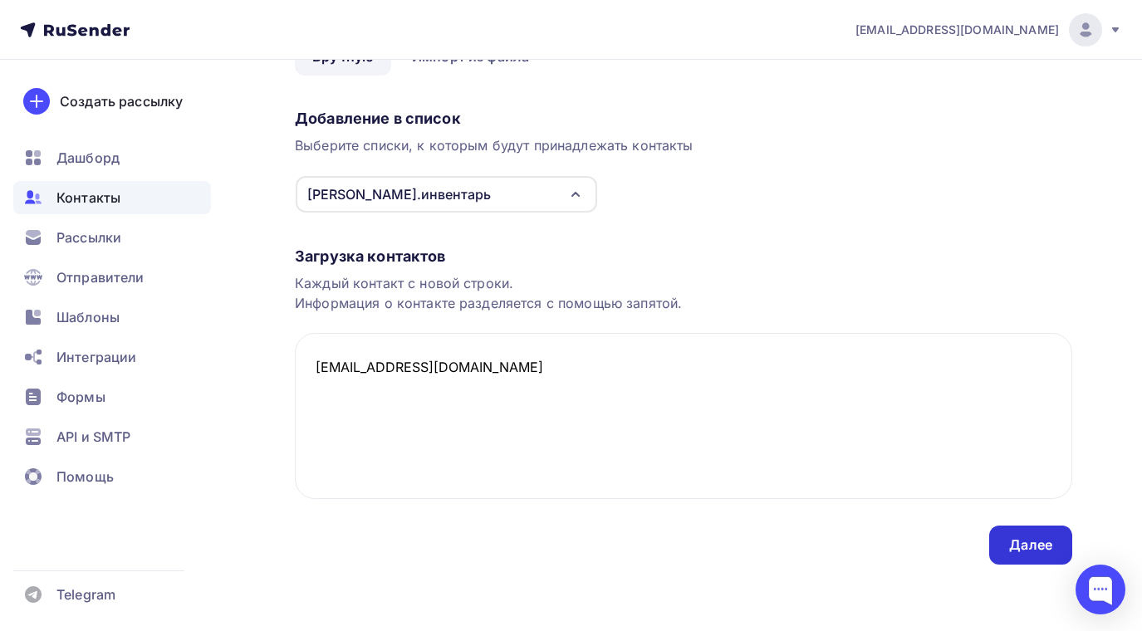
type textarea "[EMAIL_ADDRESS][DOMAIN_NAME]"
click at [1013, 550] on div "Далее" at bounding box center [1030, 545] width 43 height 19
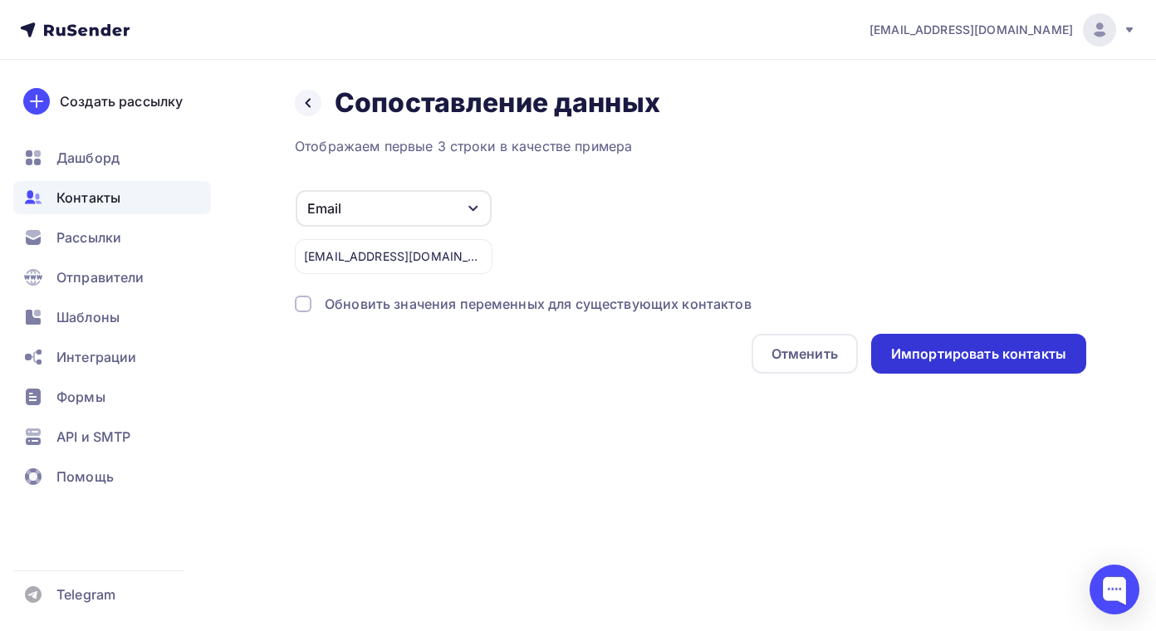
click at [983, 346] on div "Импортировать контакты" at bounding box center [978, 354] width 175 height 19
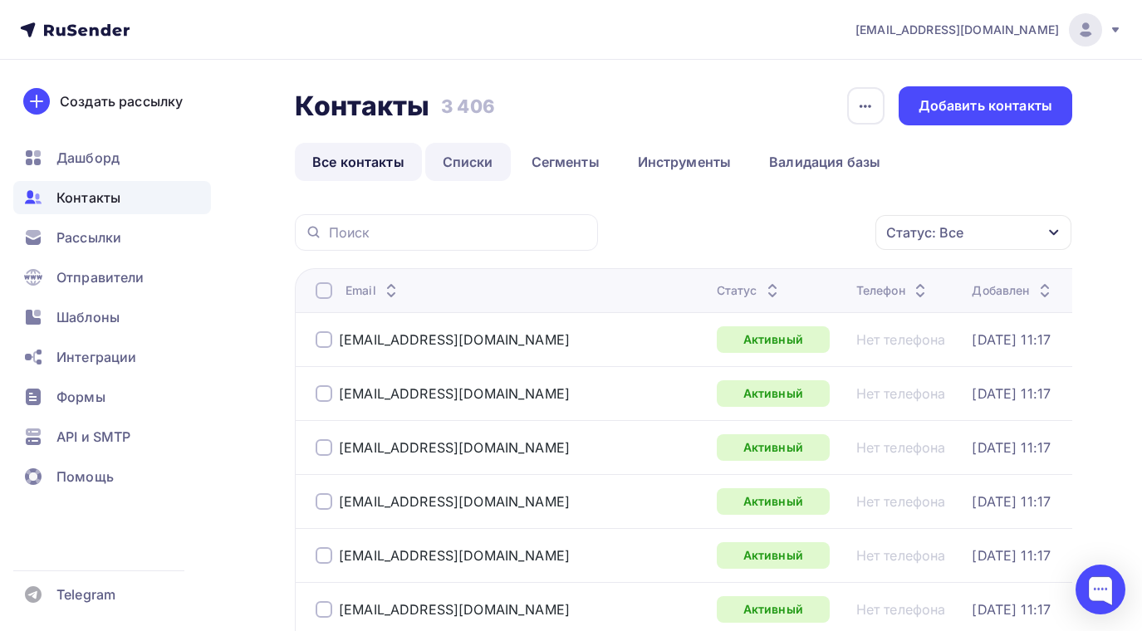
click at [469, 162] on link "Списки" at bounding box center [468, 162] width 86 height 38
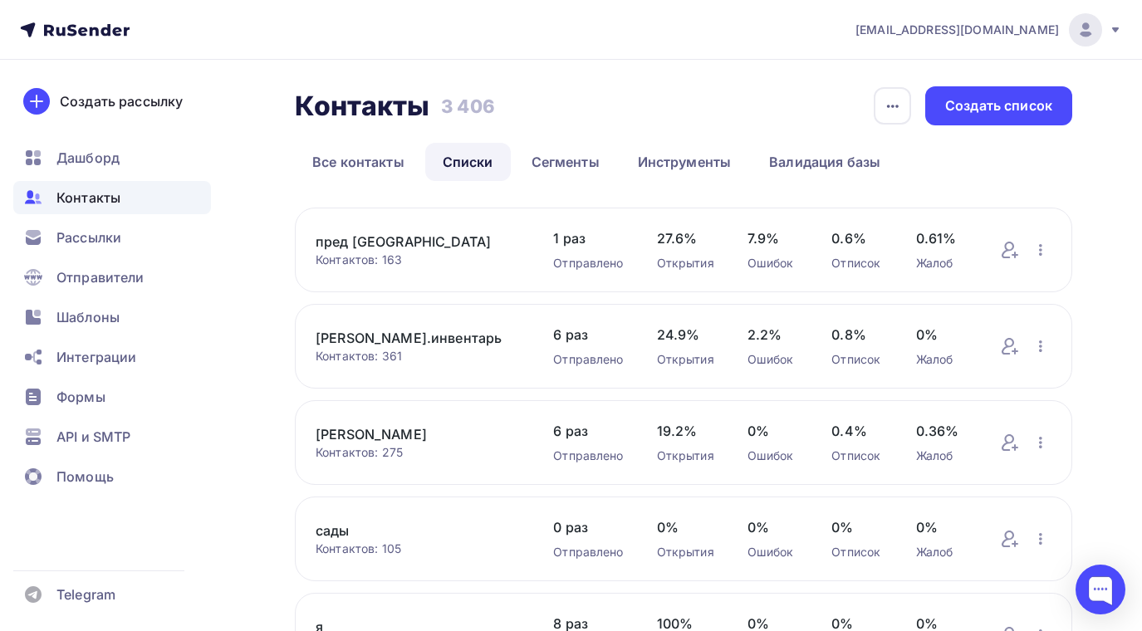
click at [379, 331] on link "[PERSON_NAME].инвентарь" at bounding box center [418, 338] width 204 height 20
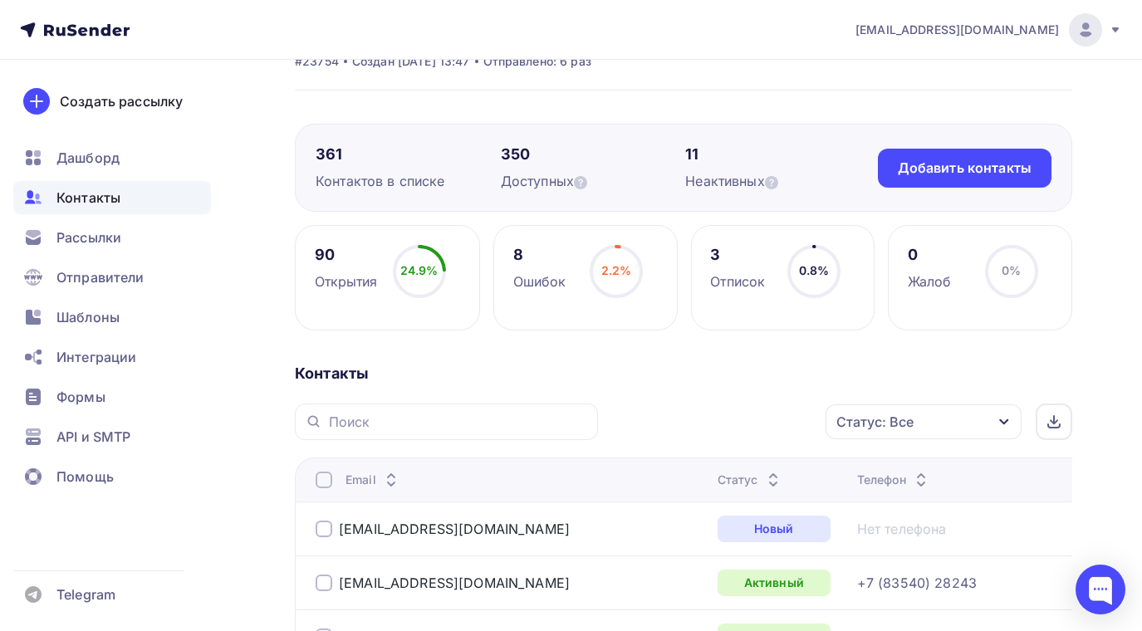
scroll to position [166, 0]
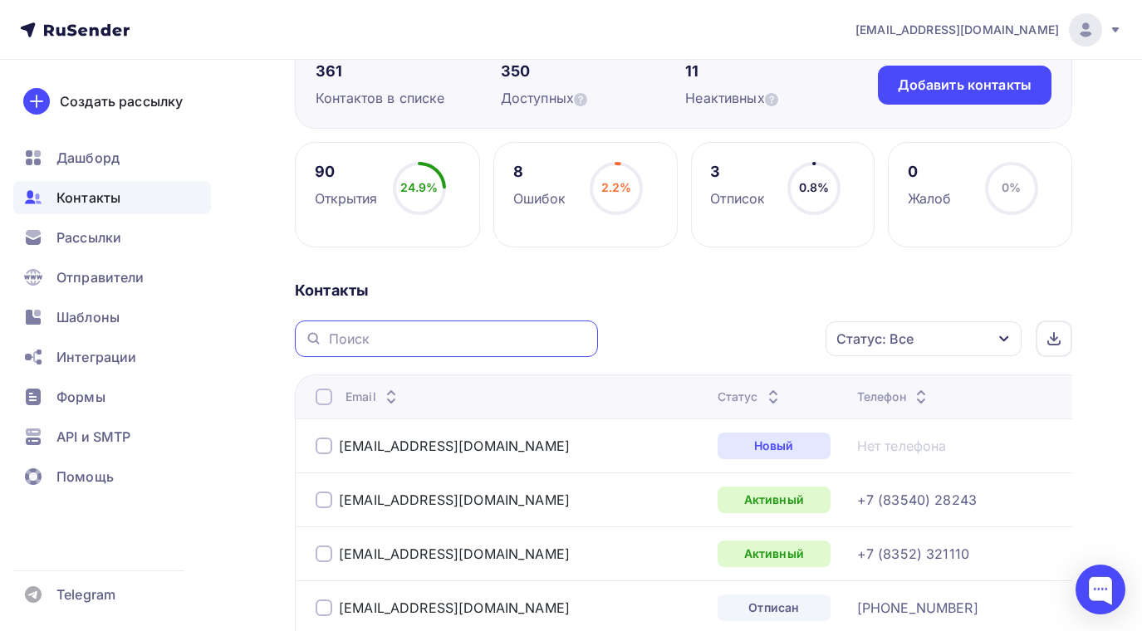
click at [379, 332] on input "text" at bounding box center [458, 339] width 259 height 18
click at [308, 337] on icon at bounding box center [312, 338] width 9 height 9
click at [422, 347] on div "m.ale" at bounding box center [446, 339] width 303 height 37
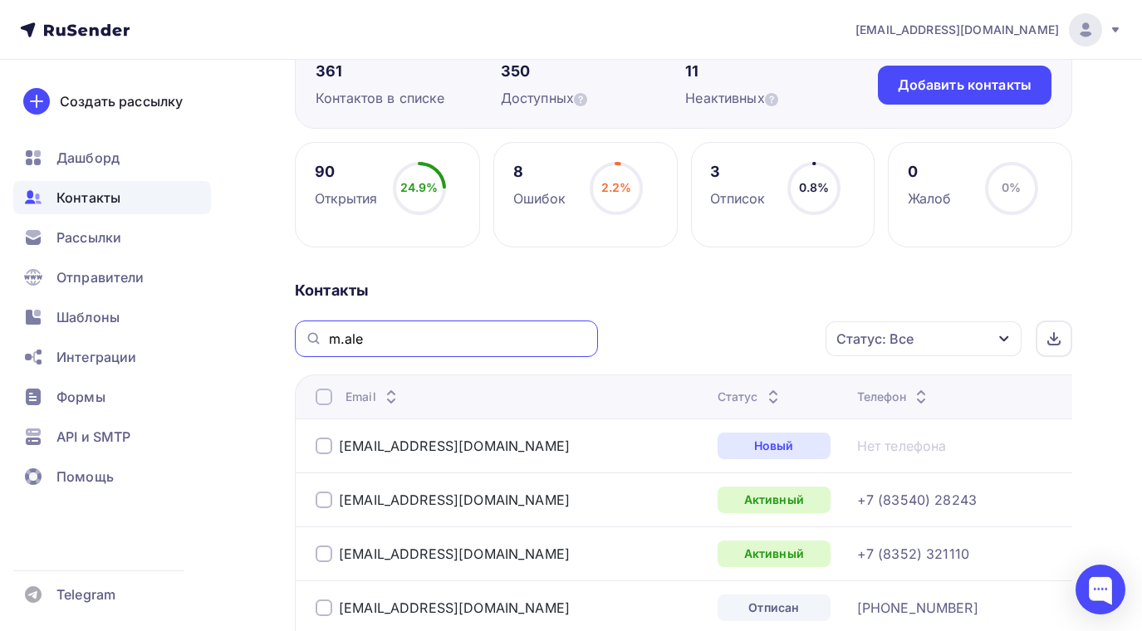
click at [403, 342] on input "m.ale" at bounding box center [458, 339] width 259 height 18
type input "m"
click at [84, 199] on span "Контакты" at bounding box center [88, 198] width 64 height 20
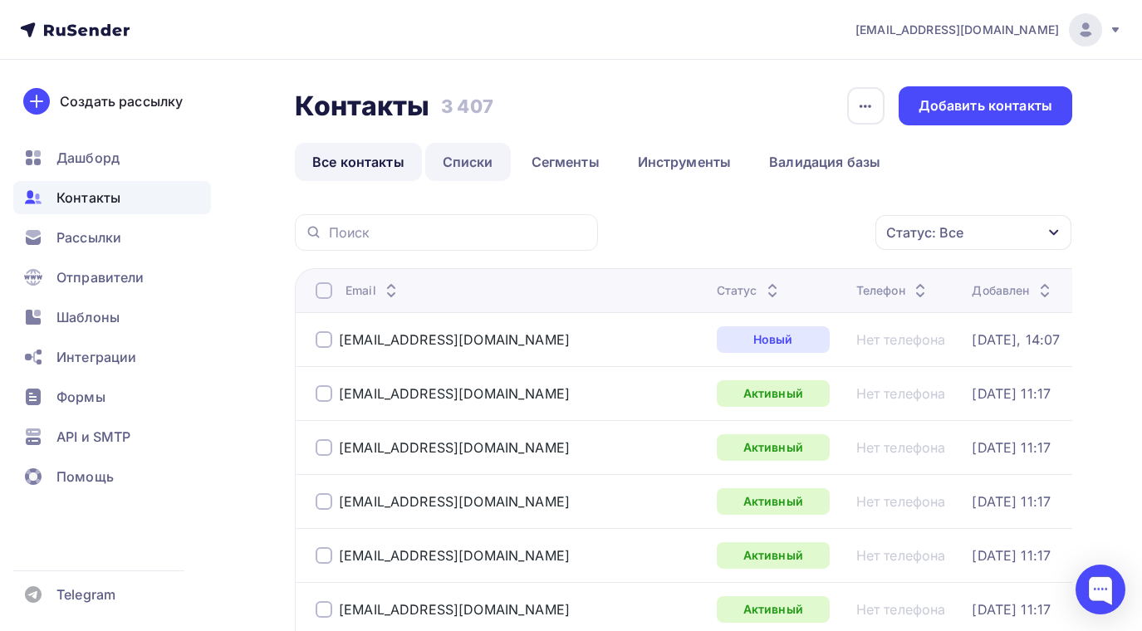
click at [470, 158] on link "Списки" at bounding box center [468, 162] width 86 height 38
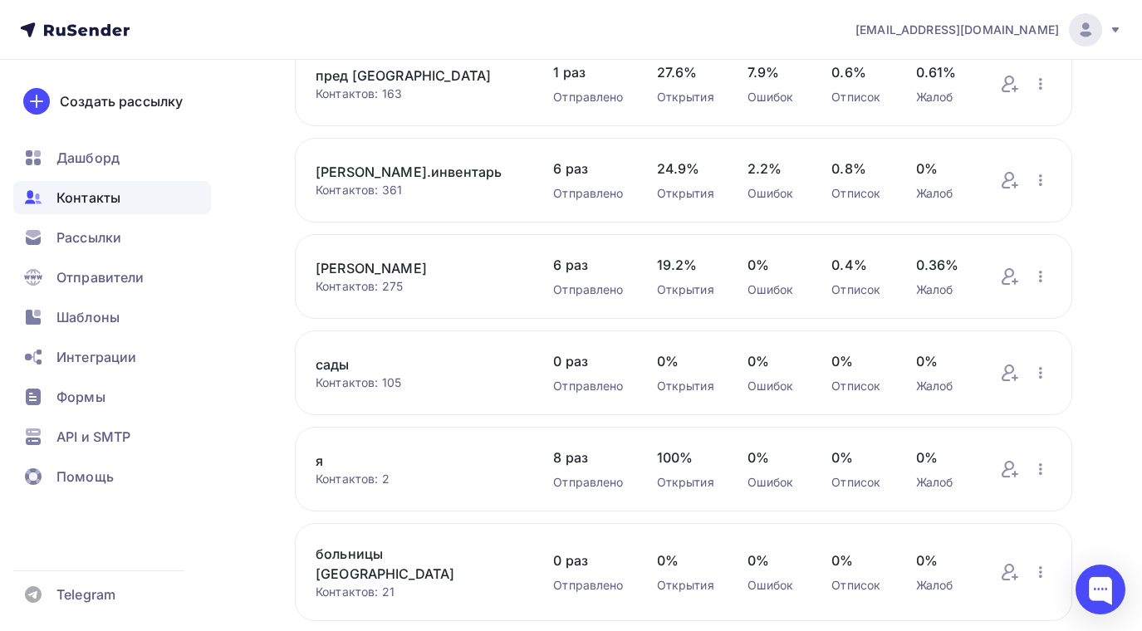
scroll to position [249, 0]
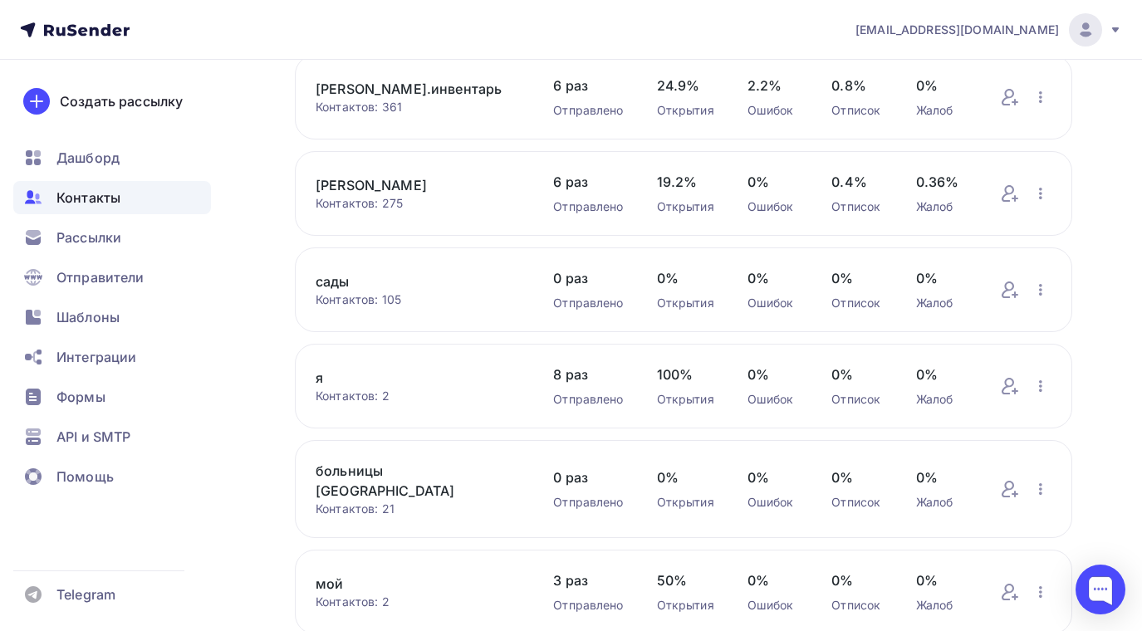
click at [321, 373] on link "я" at bounding box center [418, 378] width 204 height 20
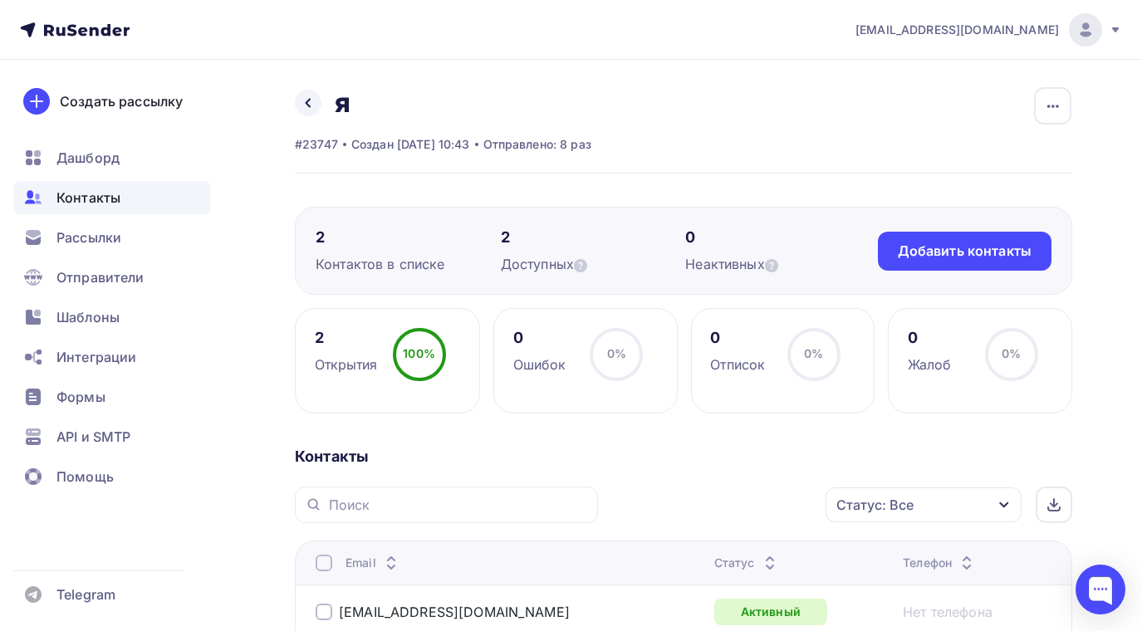
scroll to position [83, 0]
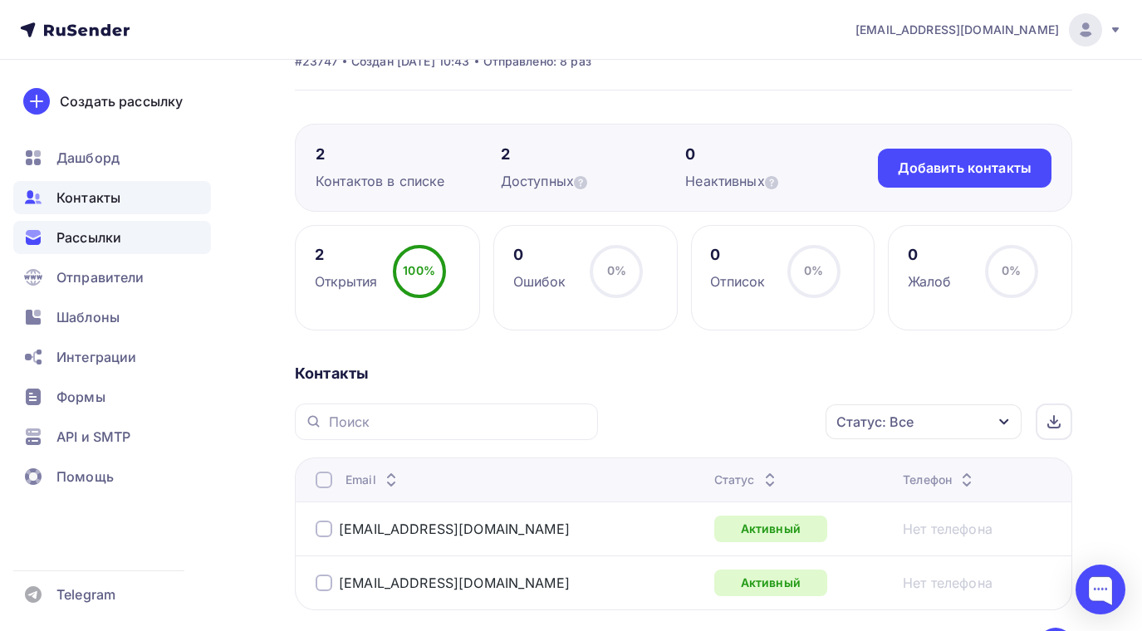
click at [92, 238] on span "Рассылки" at bounding box center [88, 238] width 65 height 20
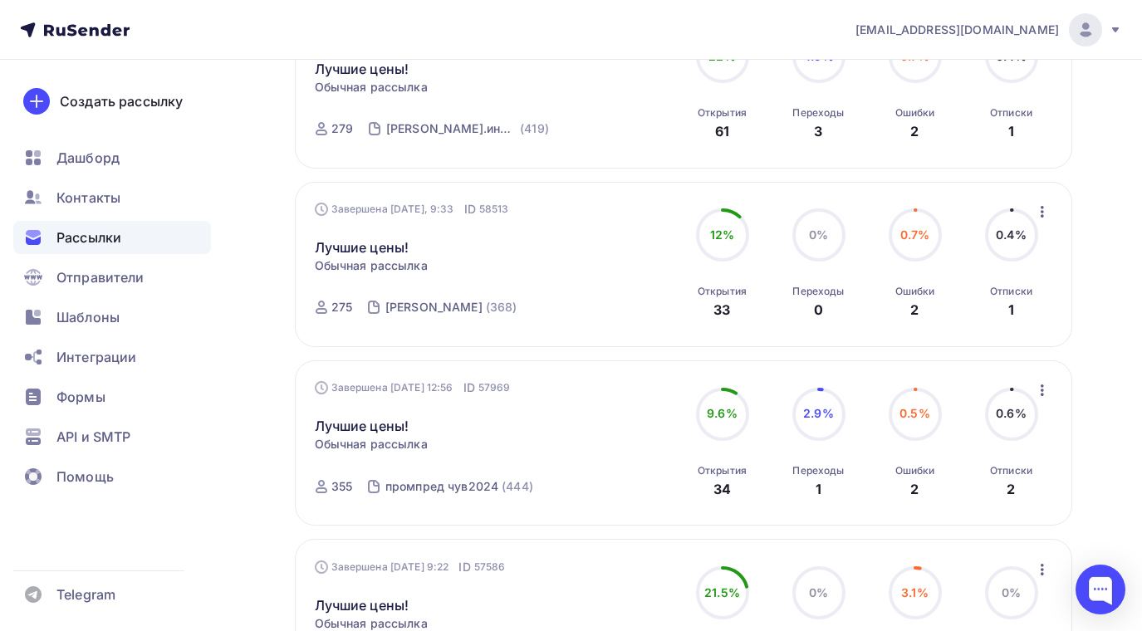
scroll to position [582, 0]
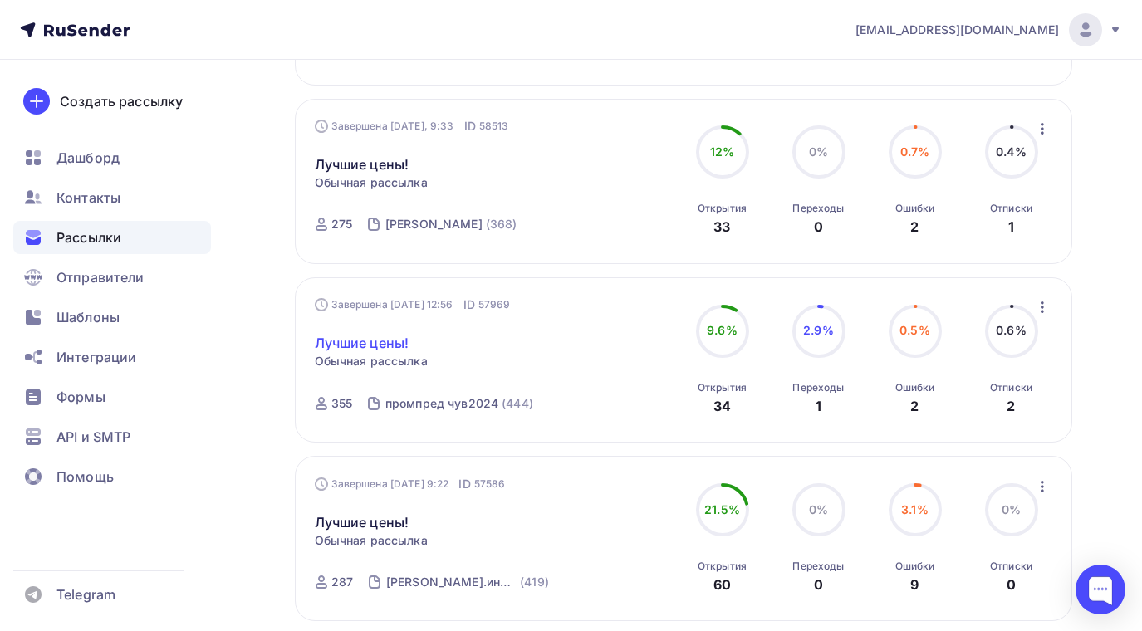
click at [396, 342] on link "Лучшие цены!" at bounding box center [362, 343] width 95 height 20
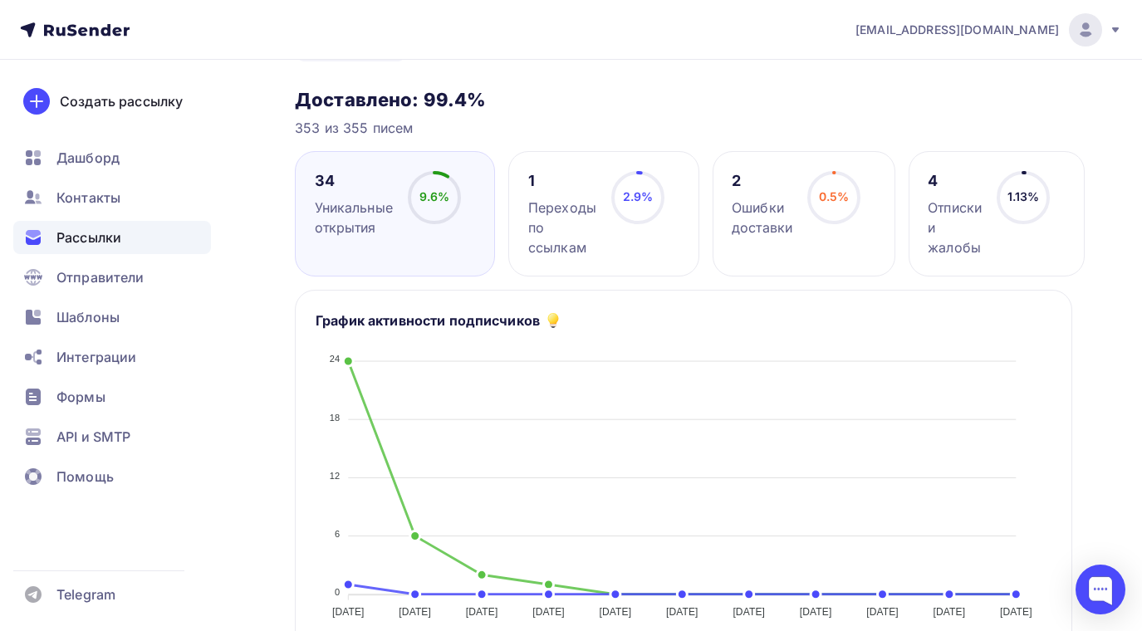
scroll to position [249, 0]
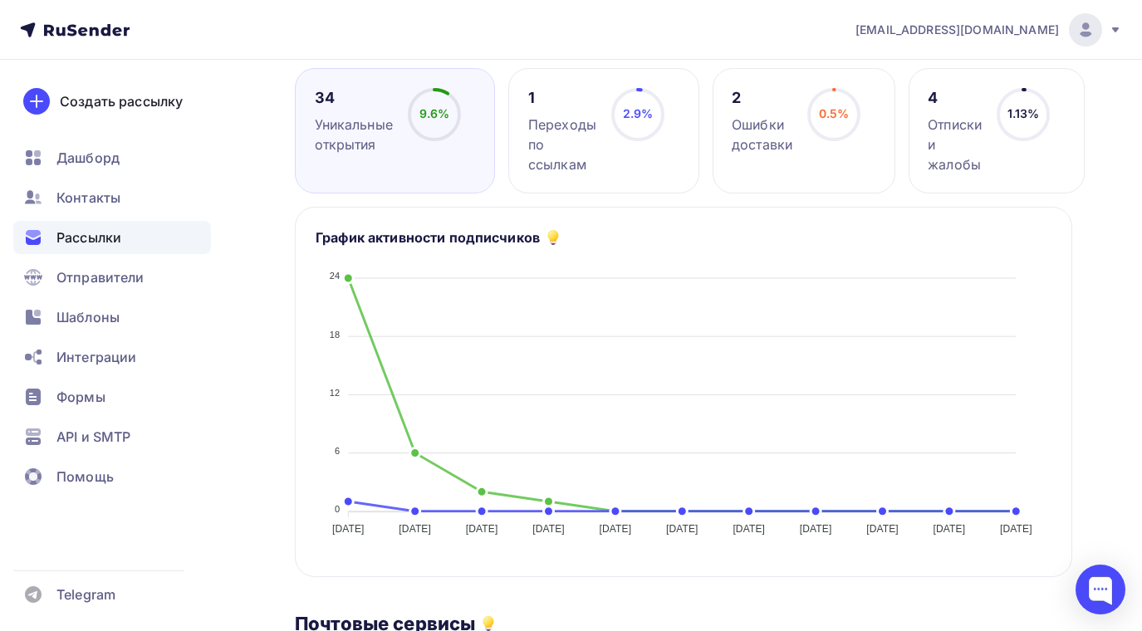
click at [441, 108] on span "9.6%" at bounding box center [435, 113] width 31 height 14
click at [0, 0] on icon at bounding box center [0, 0] width 0 height 0
click at [950, 150] on div "Отписки и жалобы" at bounding box center [955, 145] width 54 height 60
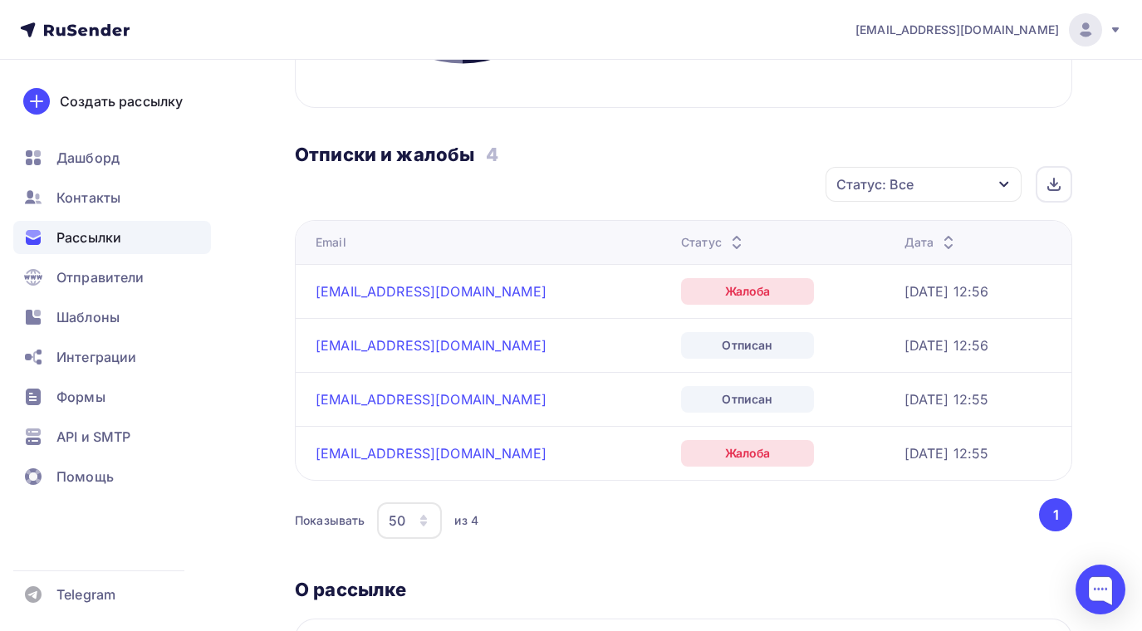
scroll to position [748, 0]
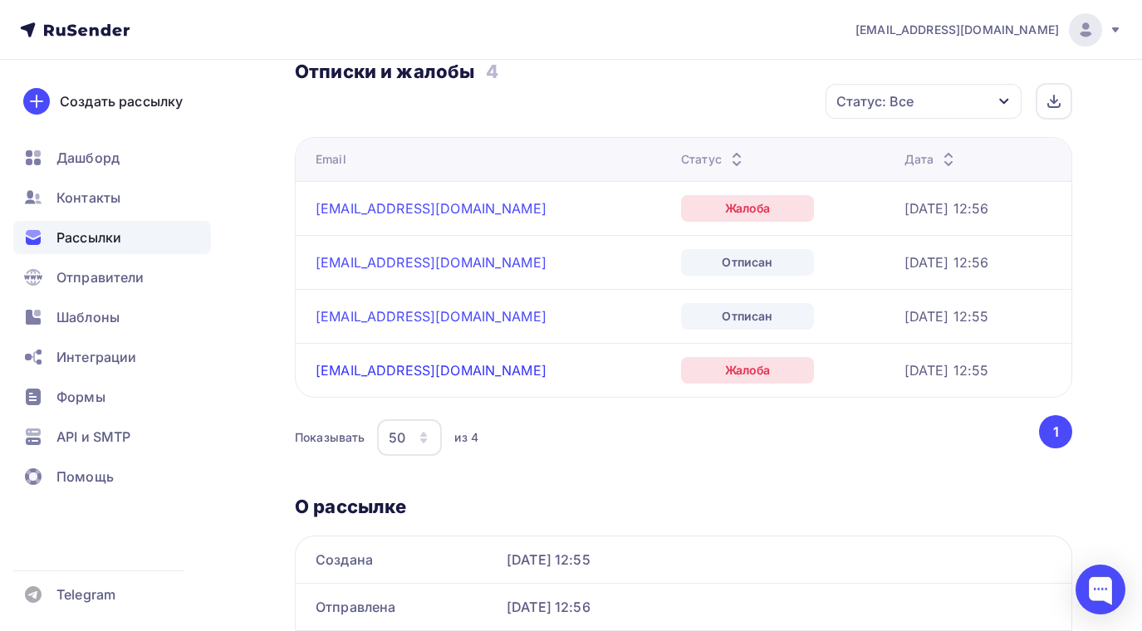
click at [331, 366] on link "[EMAIL_ADDRESS][DOMAIN_NAME]" at bounding box center [431, 370] width 231 height 17
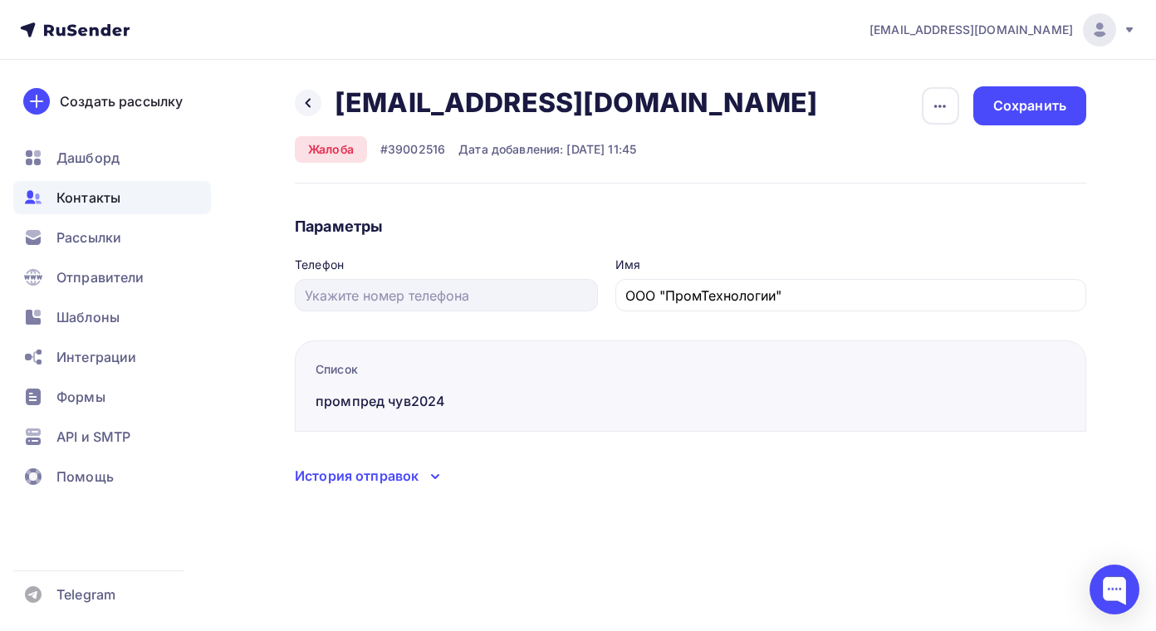
click at [436, 474] on icon at bounding box center [435, 477] width 20 height 20
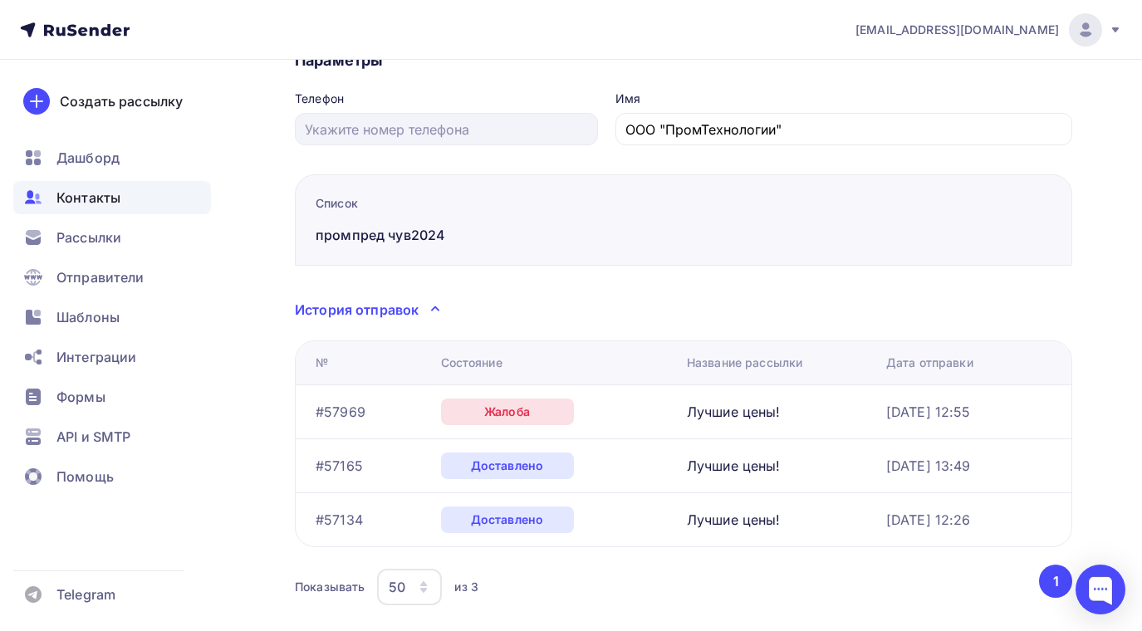
scroll to position [211, 0]
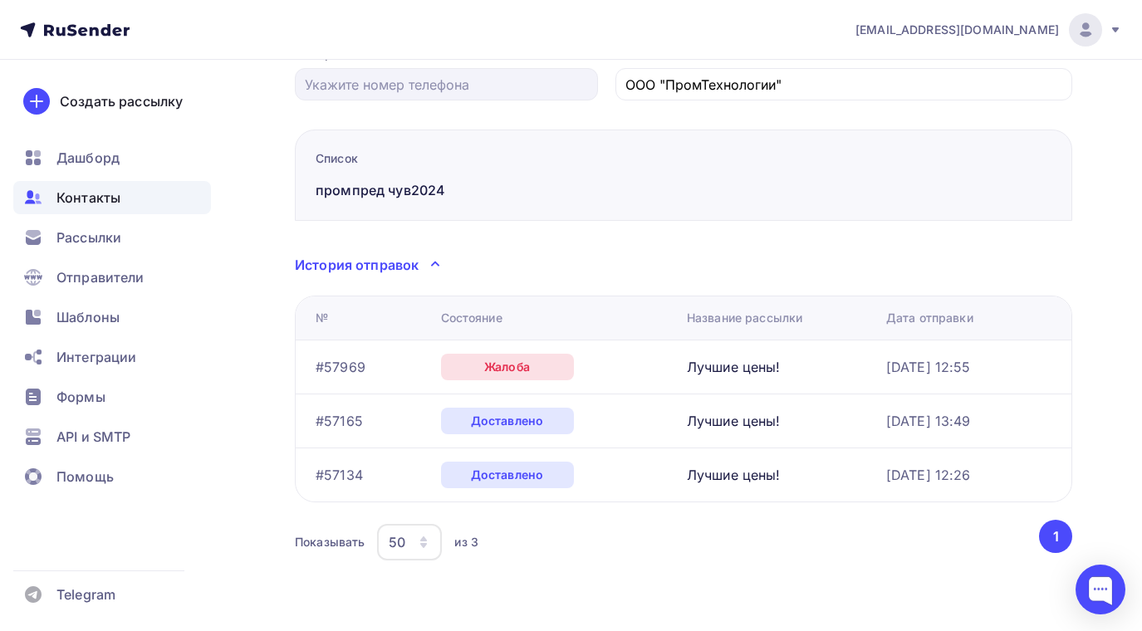
click at [79, 195] on span "Контакты" at bounding box center [88, 198] width 64 height 20
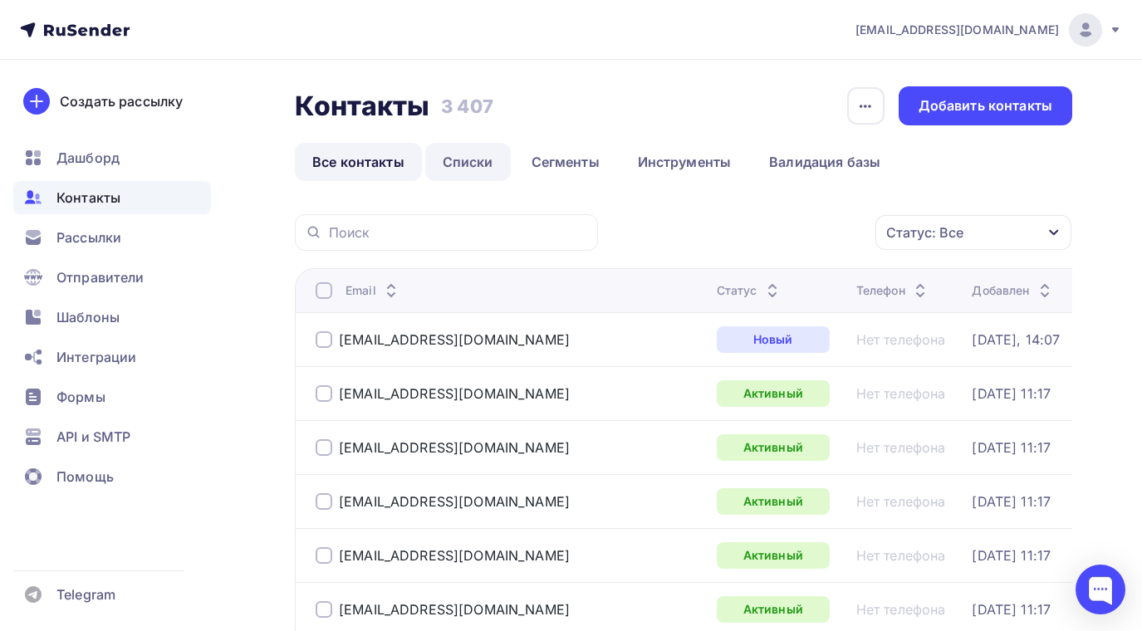
click at [469, 165] on link "Списки" at bounding box center [468, 162] width 86 height 38
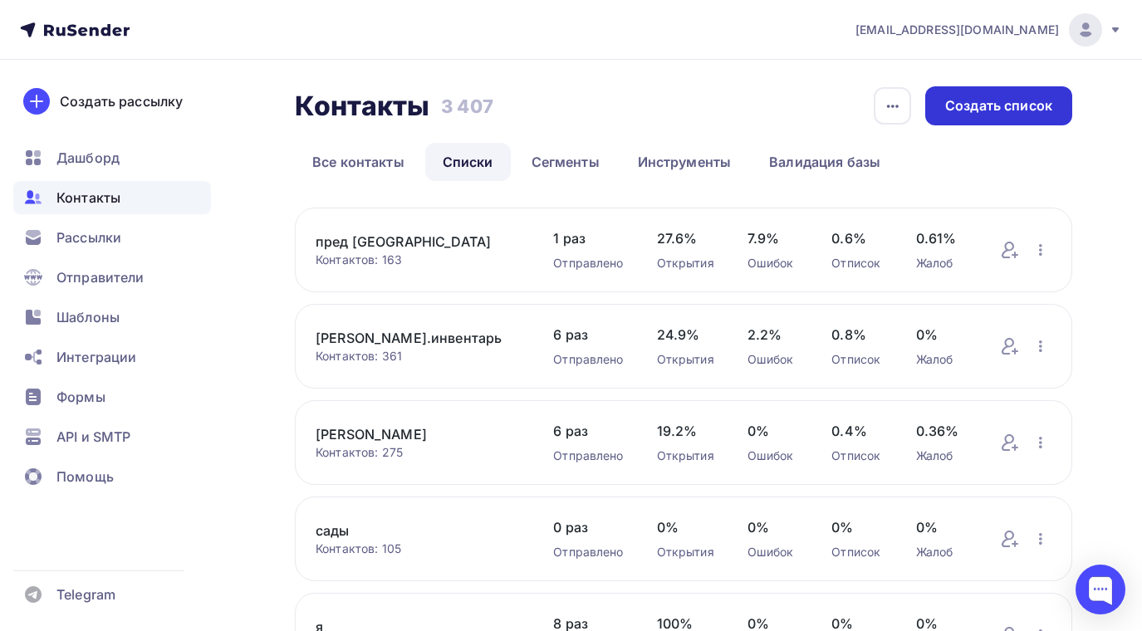
click at [984, 113] on div "Создать список" at bounding box center [998, 105] width 107 height 19
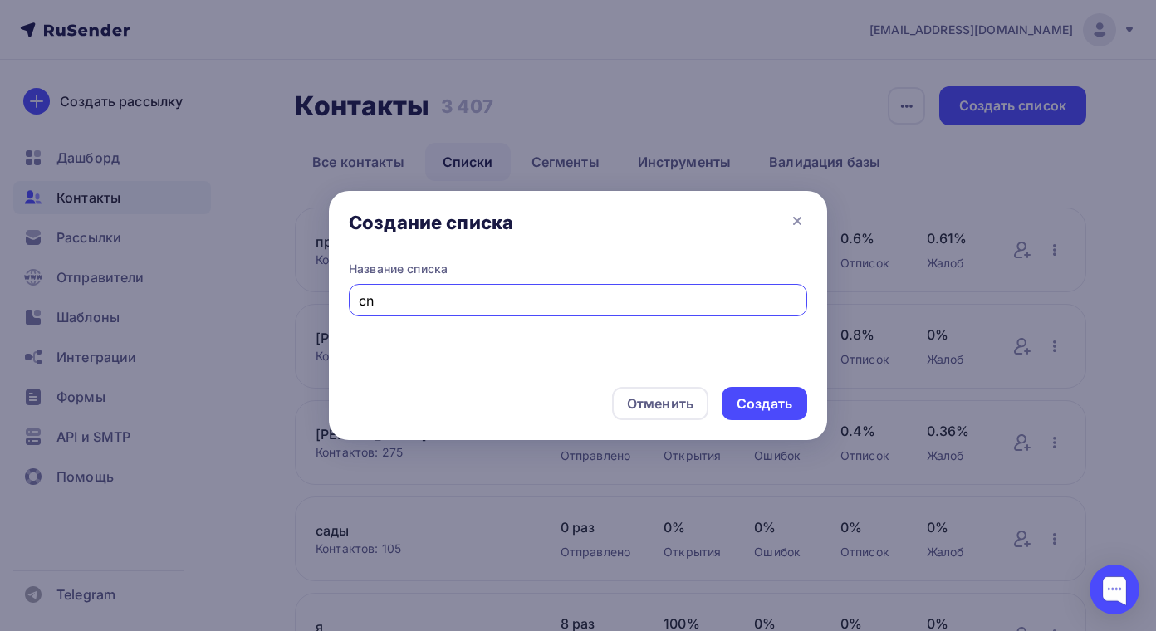
type input "c"
type input "строители чув,марий,уляно25г"
click at [779, 409] on div "Создать" at bounding box center [765, 404] width 56 height 19
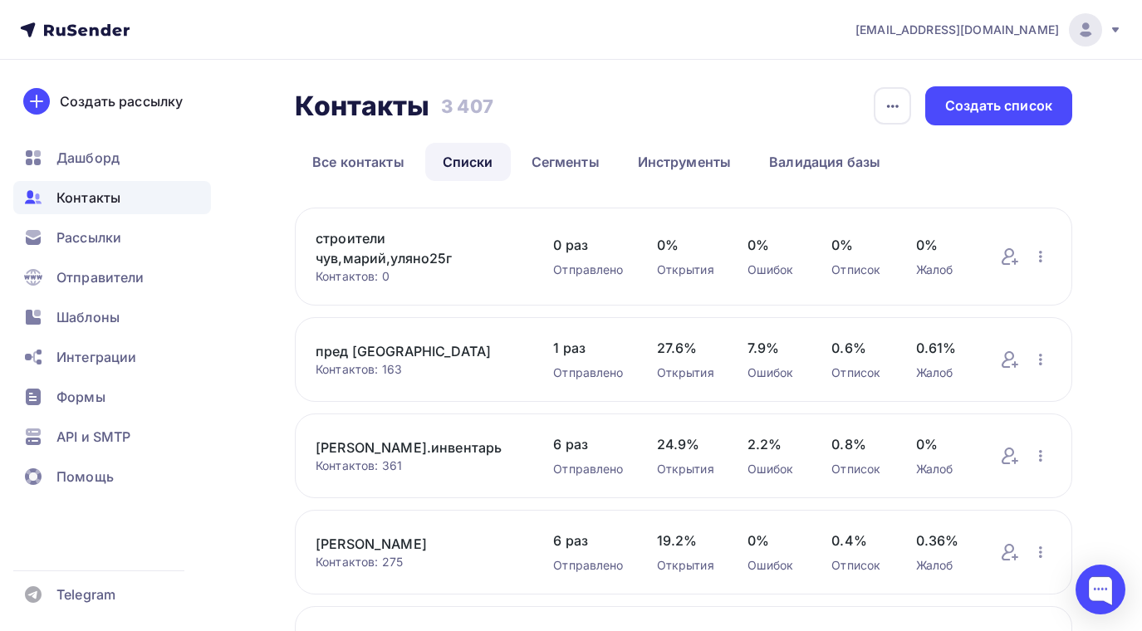
click at [351, 243] on link "строители чув,марий,уляно25г" at bounding box center [418, 248] width 204 height 40
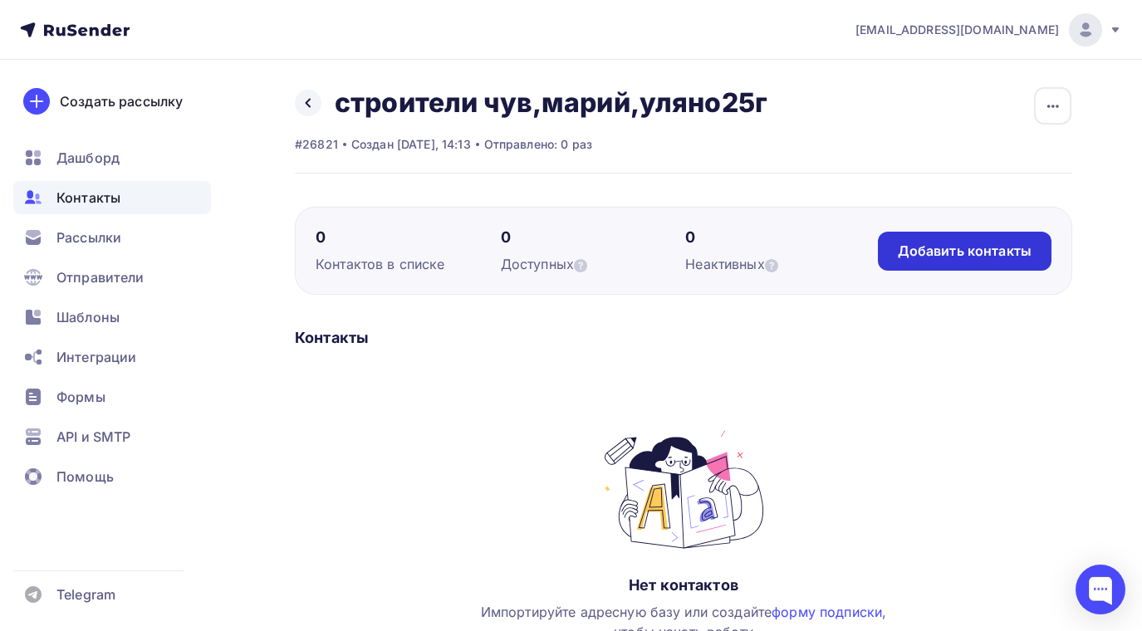
click at [945, 253] on div "Добавить контакты" at bounding box center [965, 251] width 134 height 19
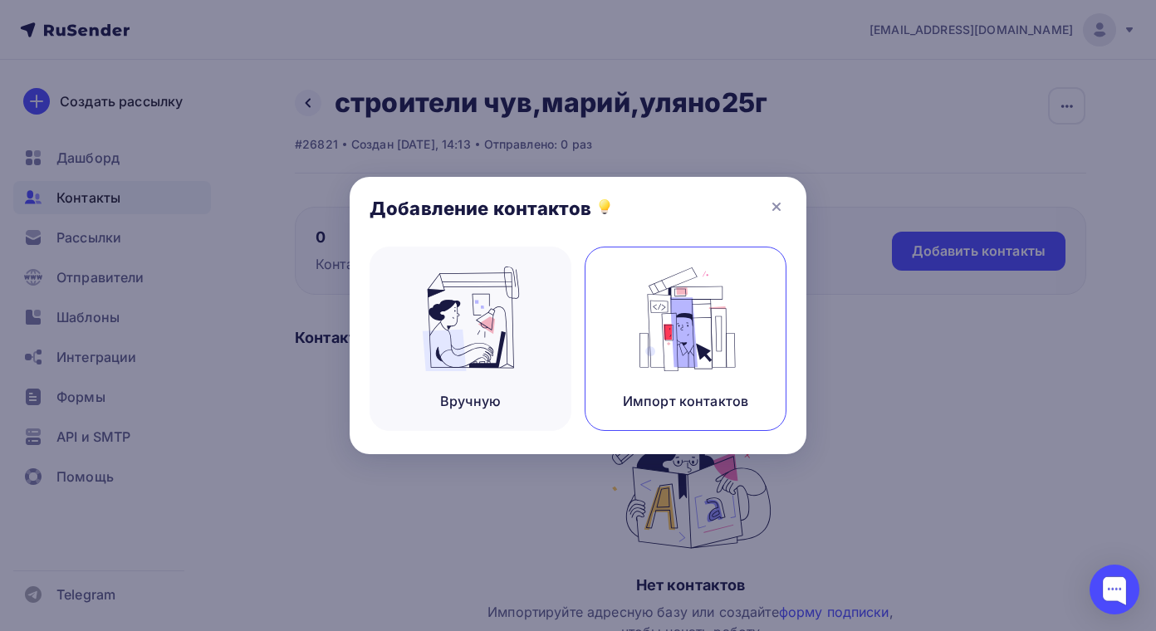
click at [661, 336] on img at bounding box center [686, 319] width 111 height 105
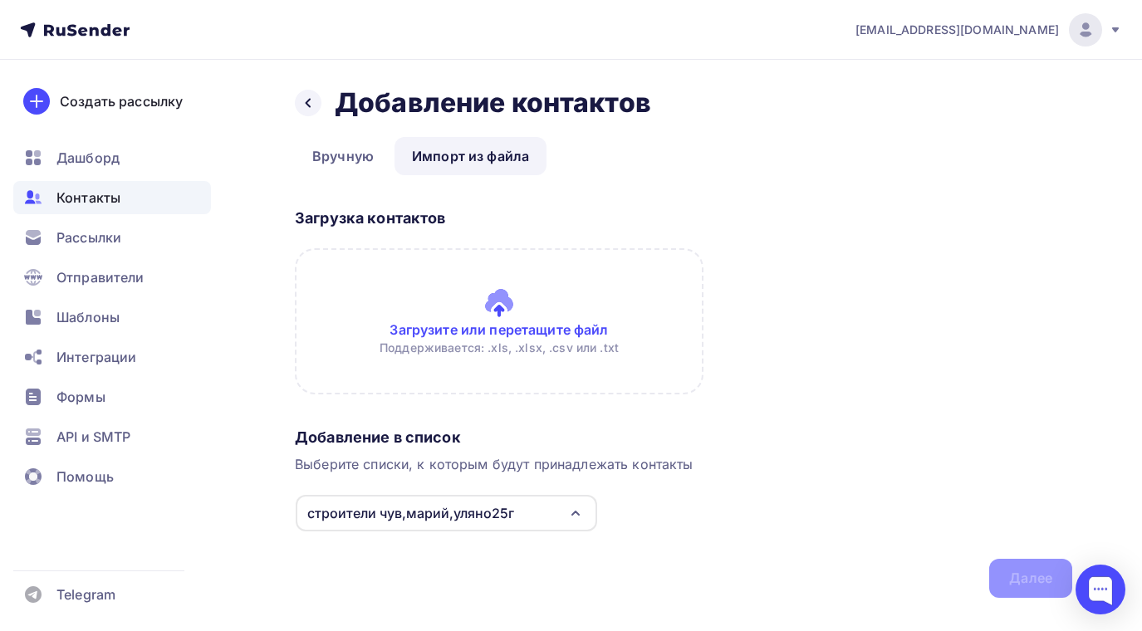
click at [493, 309] on input "file" at bounding box center [499, 321] width 409 height 146
click at [98, 199] on span "Контакты" at bounding box center [88, 198] width 64 height 20
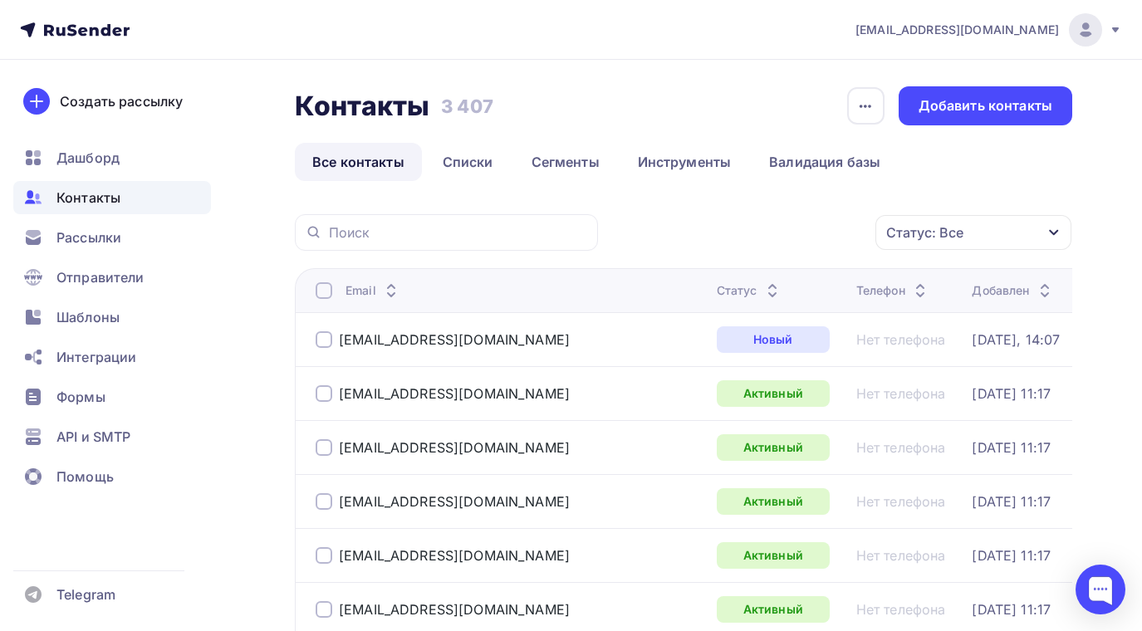
click at [94, 197] on span "Контакты" at bounding box center [88, 198] width 64 height 20
click at [1058, 231] on icon "button" at bounding box center [1053, 233] width 9 height 6
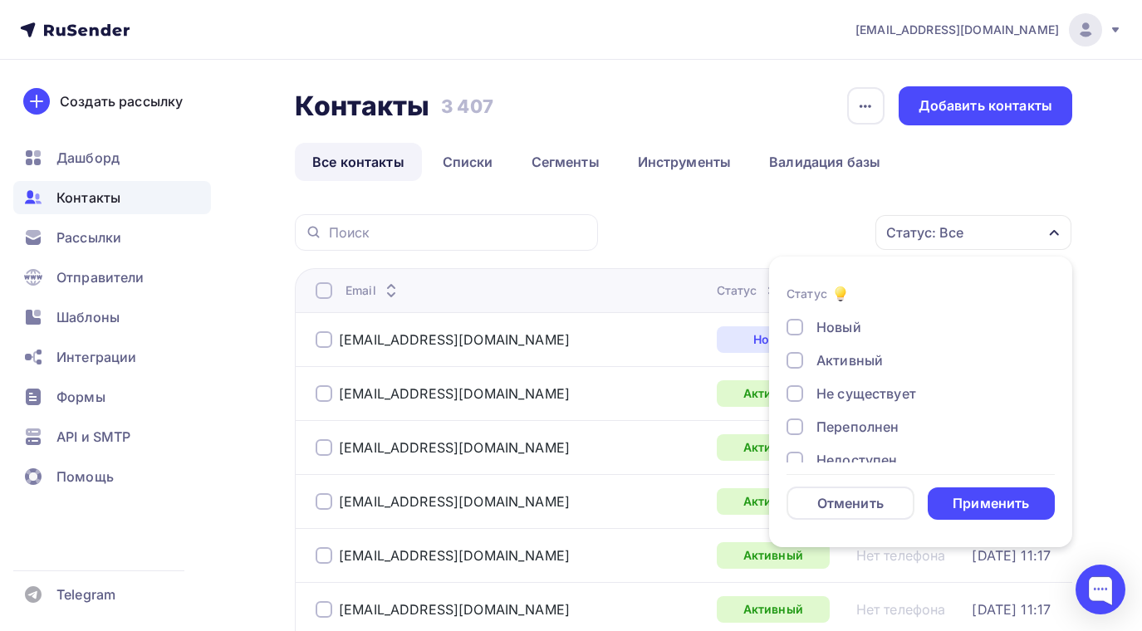
click at [751, 231] on div "Статус: Все Статус Новый Активный Не существует Переполнен Недоступен Отписан О…" at bounding box center [841, 232] width 463 height 37
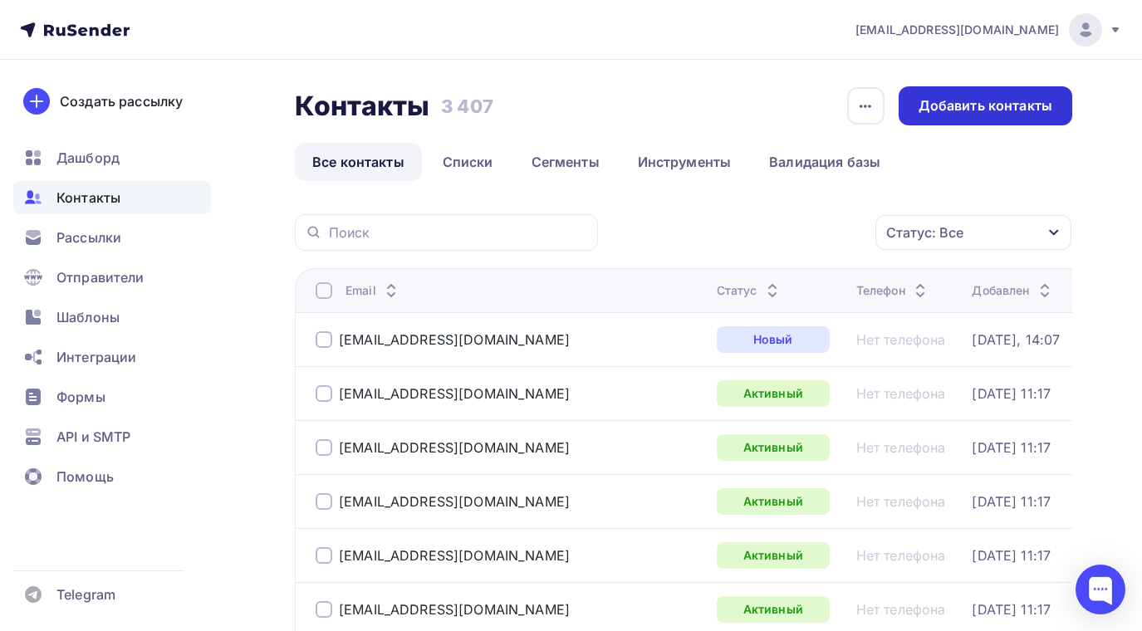
click at [977, 111] on div "Добавить контакты" at bounding box center [986, 105] width 134 height 19
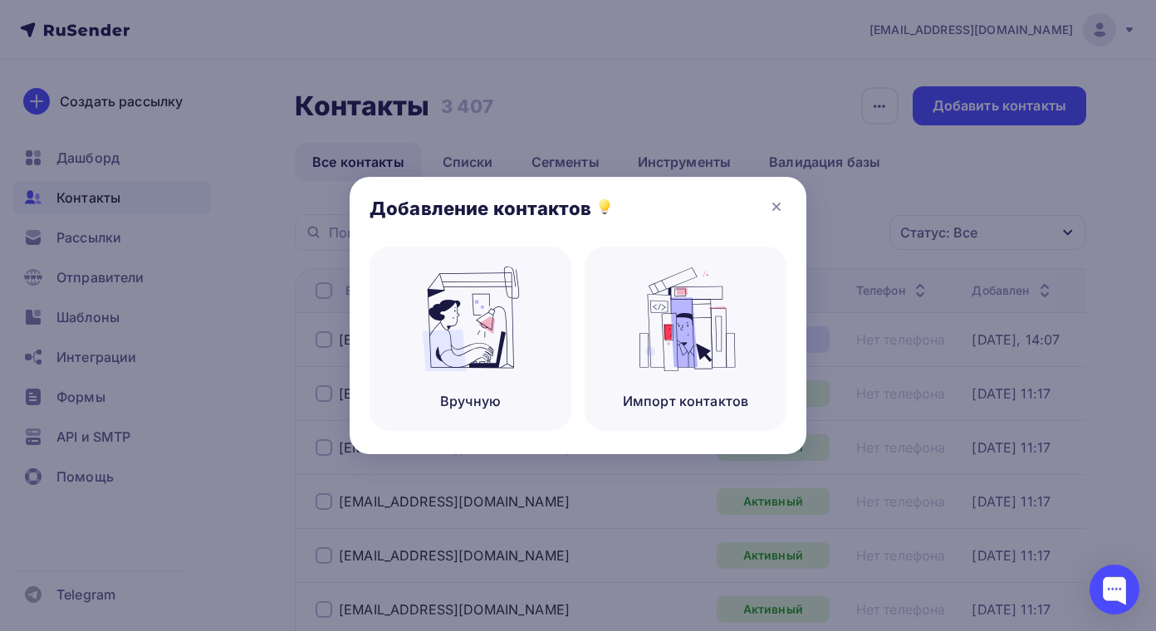
click at [208, 134] on div at bounding box center [578, 315] width 1156 height 631
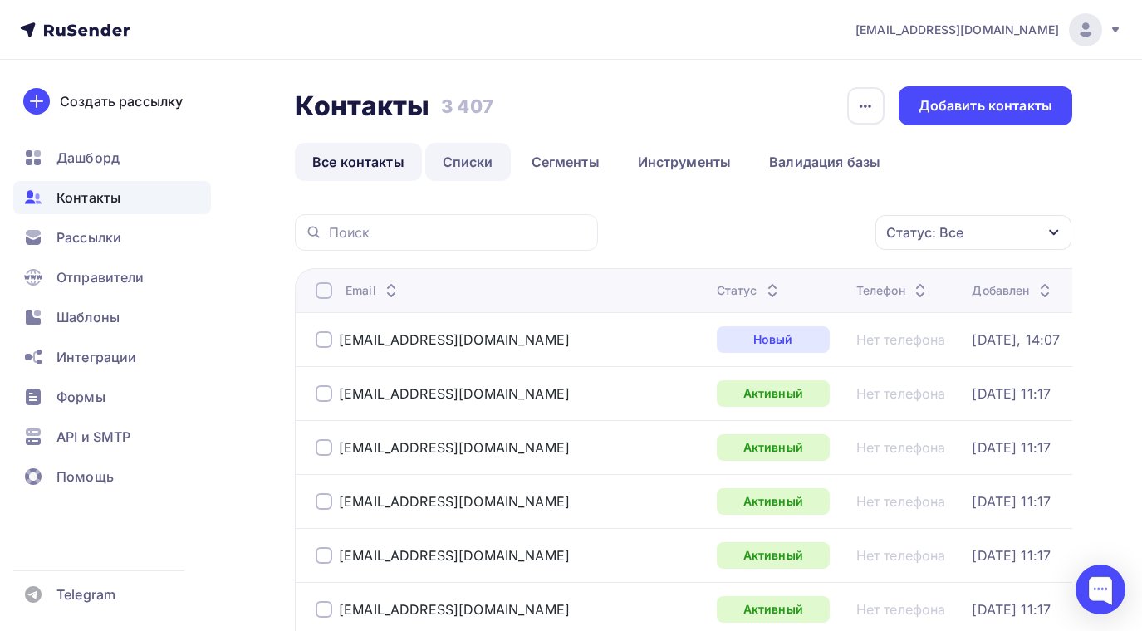
click at [457, 161] on link "Списки" at bounding box center [468, 162] width 86 height 38
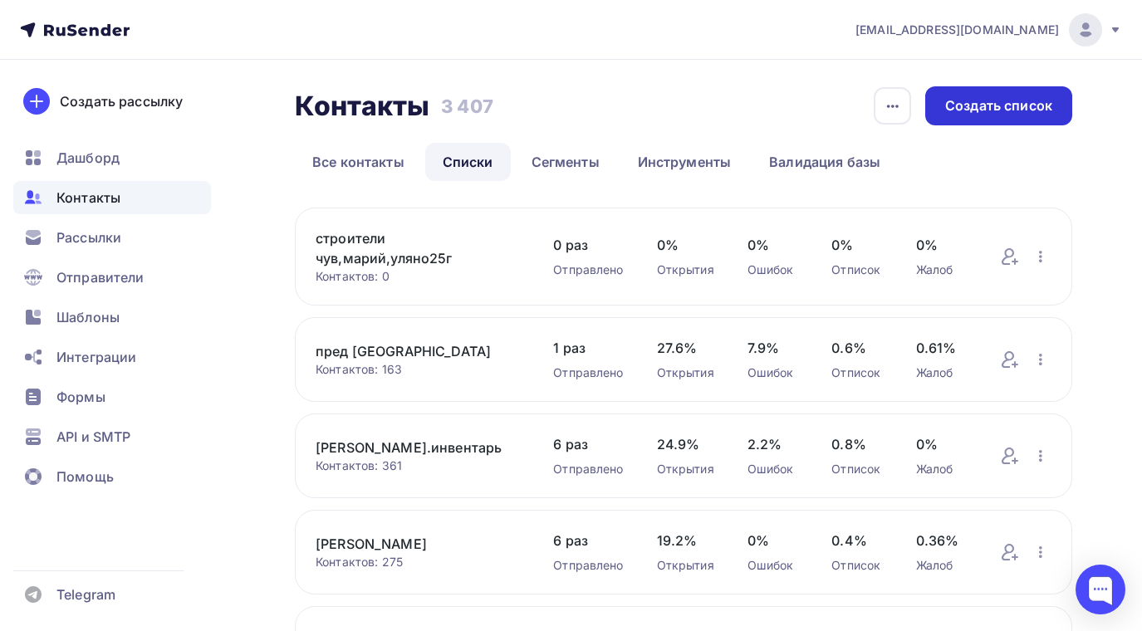
click at [972, 108] on div "Создать список" at bounding box center [998, 105] width 107 height 19
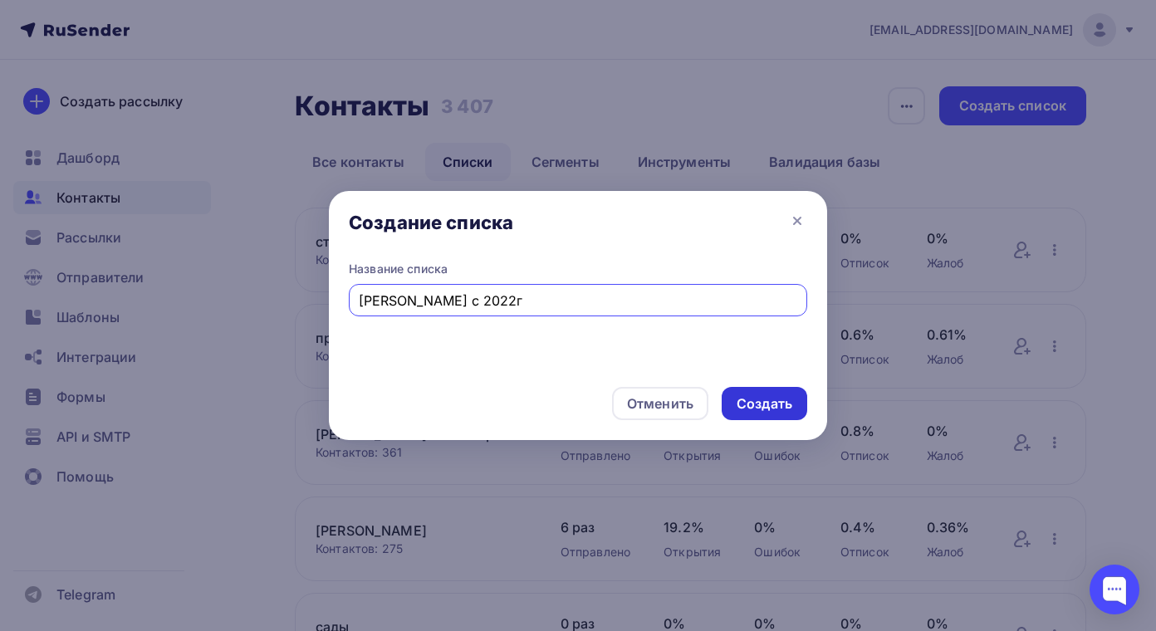
type input "[PERSON_NAME] с 2022г"
click at [763, 404] on div "Создать" at bounding box center [765, 404] width 56 height 19
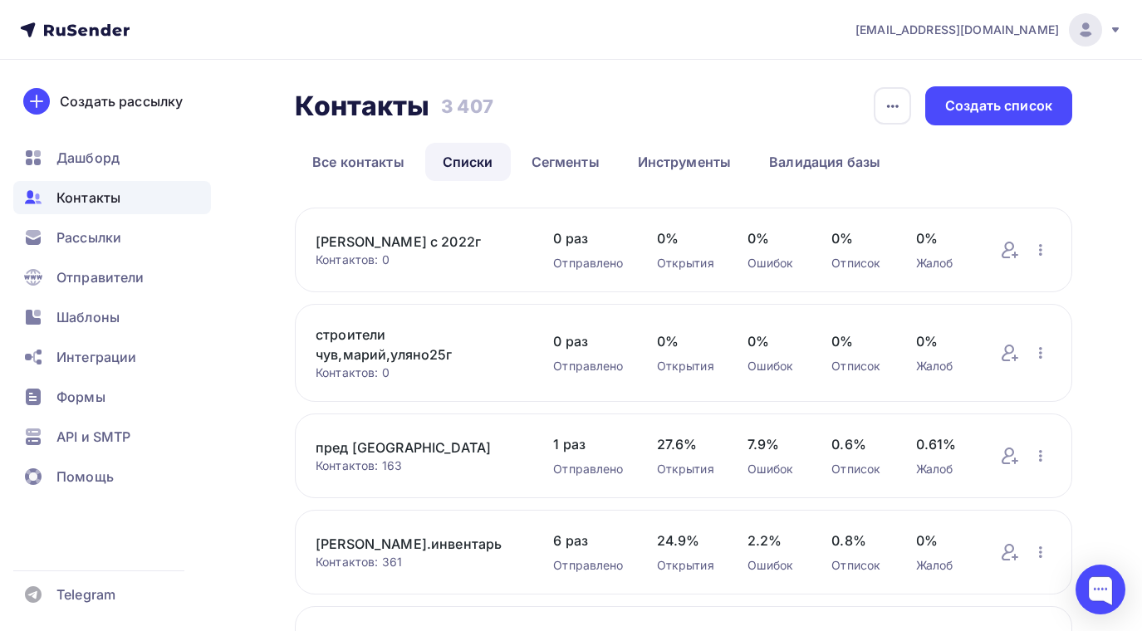
click at [433, 235] on link "[PERSON_NAME] с 2022г" at bounding box center [418, 242] width 204 height 20
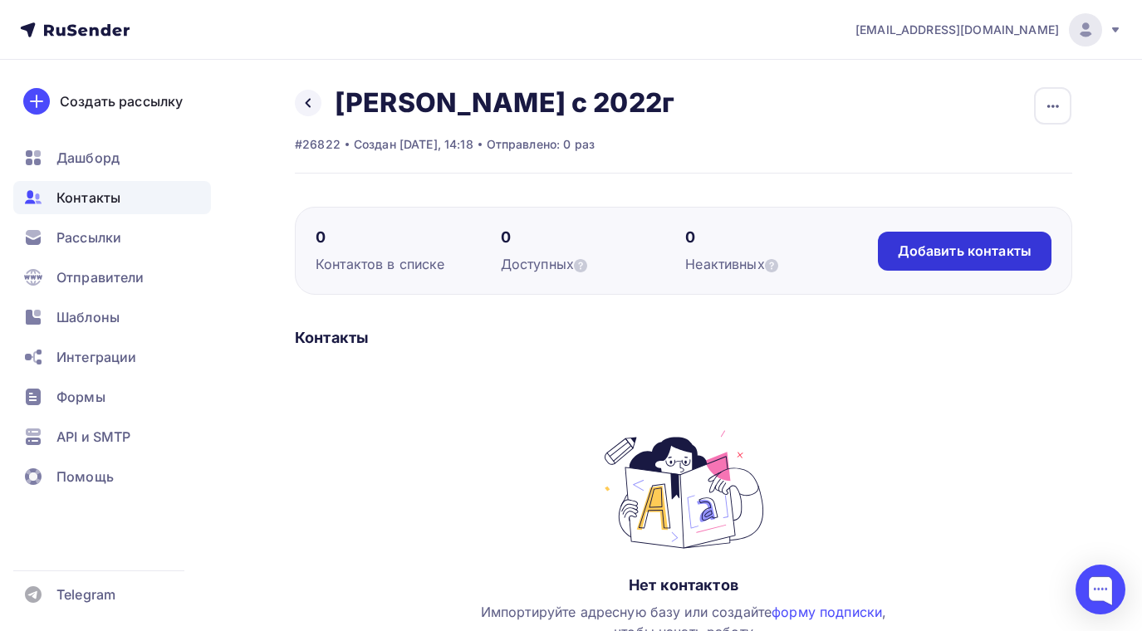
click at [908, 248] on div "Добавить контакты" at bounding box center [965, 251] width 134 height 19
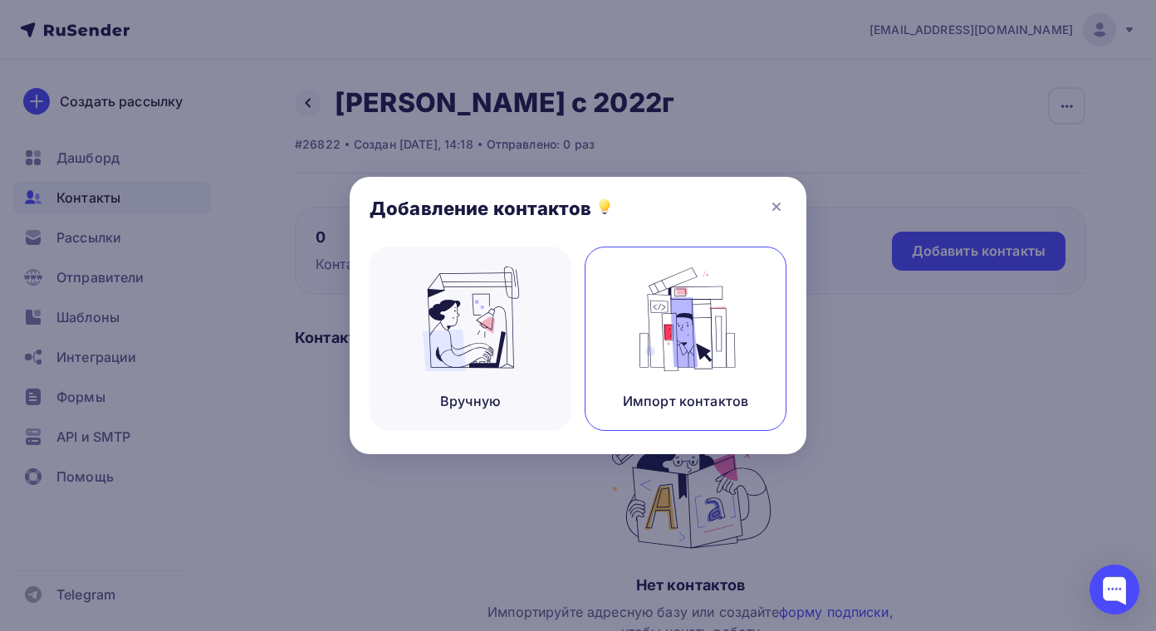
click at [637, 326] on img at bounding box center [686, 319] width 111 height 105
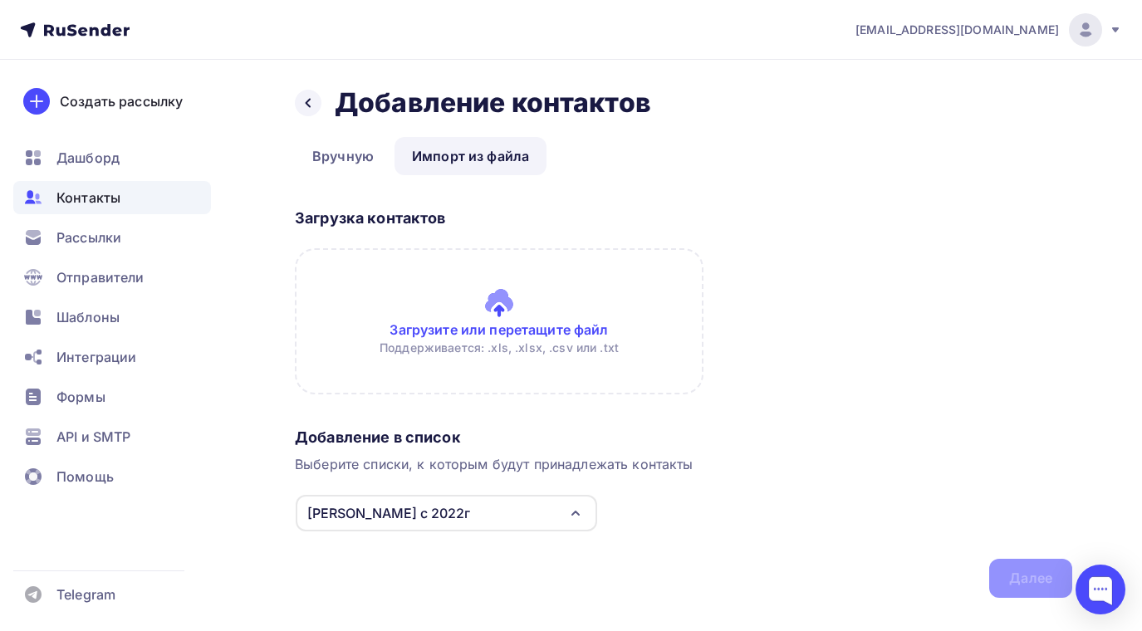
click at [510, 318] on input "file" at bounding box center [499, 321] width 409 height 146
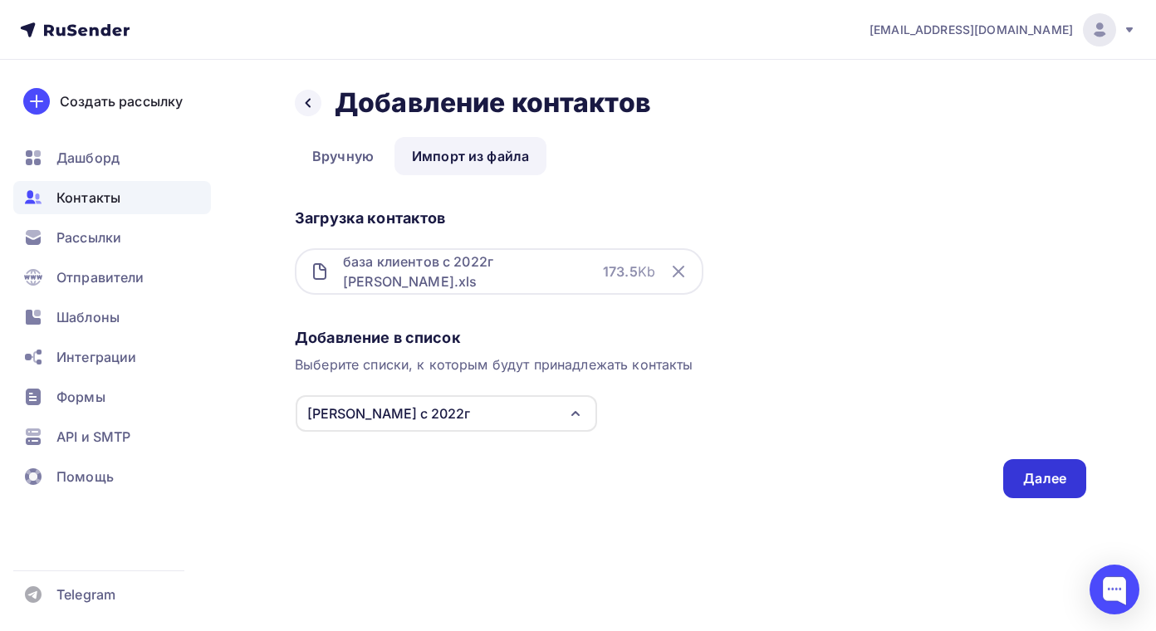
click at [1035, 469] on div "Далее" at bounding box center [1045, 478] width 83 height 39
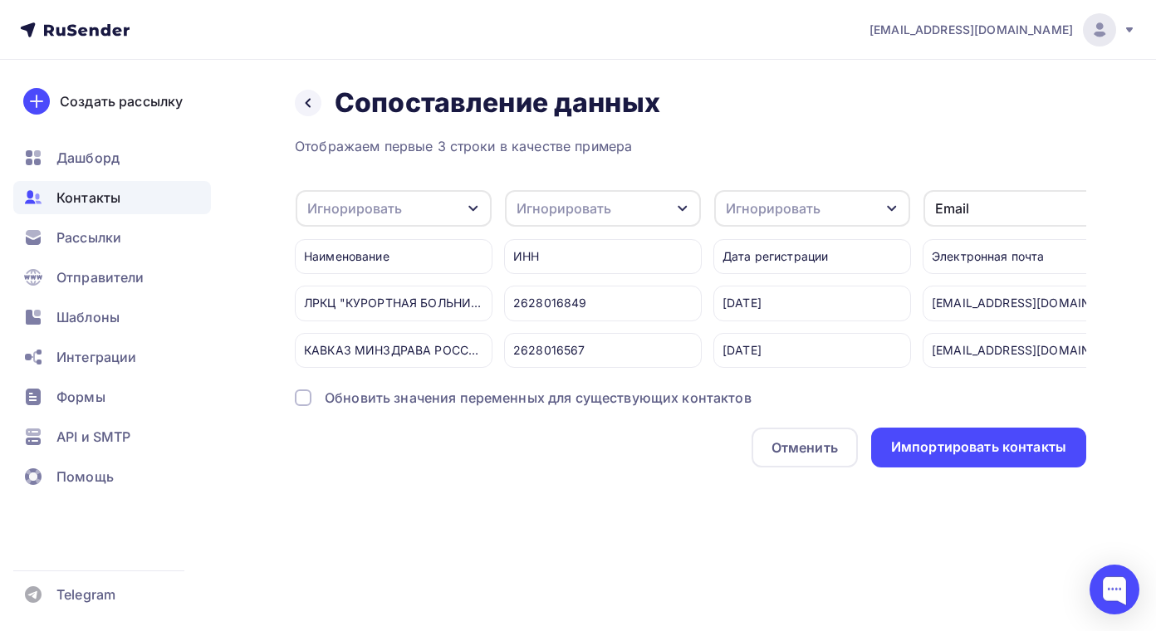
click at [681, 202] on icon "button" at bounding box center [682, 208] width 13 height 13
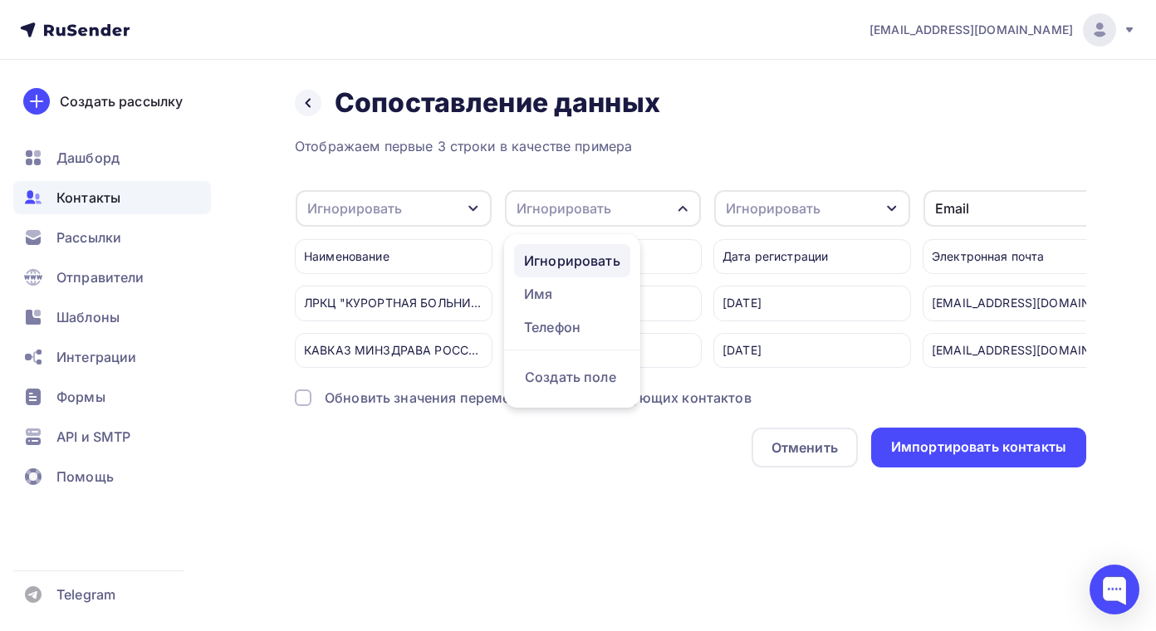
click at [599, 259] on div "Игнорировать" at bounding box center [572, 261] width 96 height 20
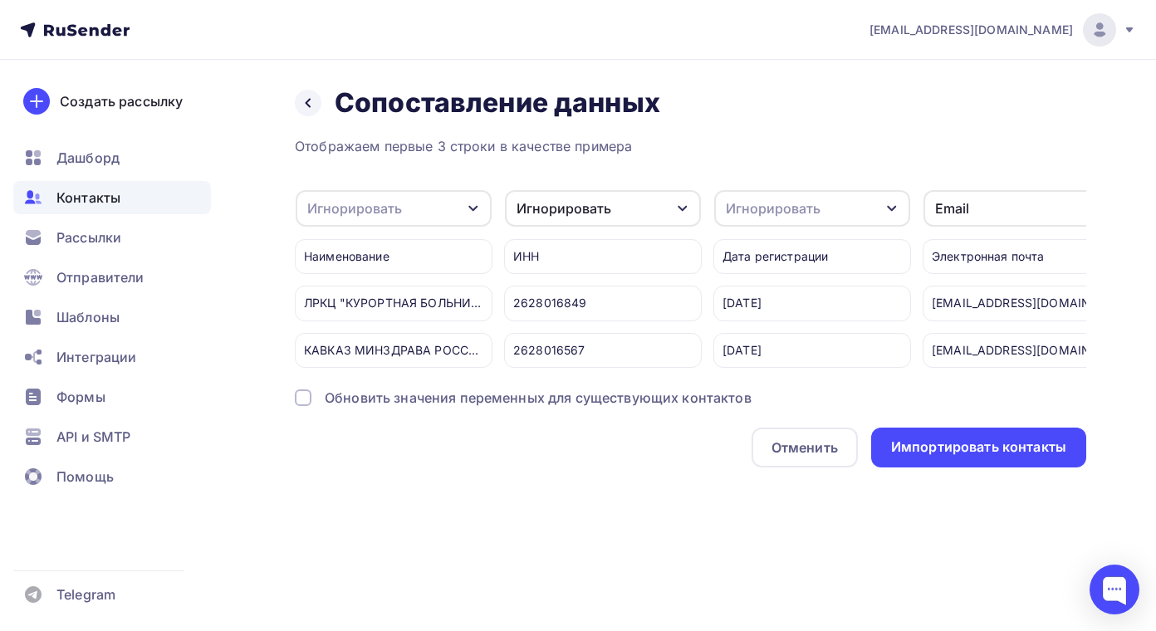
click at [891, 204] on icon "button" at bounding box center [892, 208] width 13 height 13
click at [796, 258] on div "Игнорировать" at bounding box center [782, 261] width 96 height 20
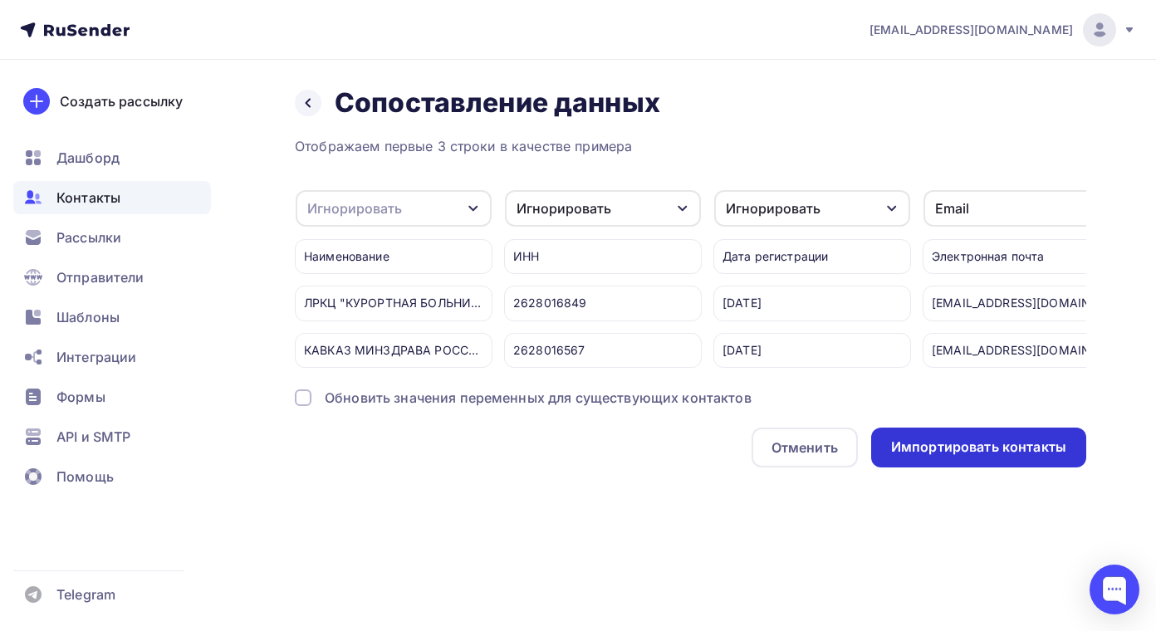
click at [975, 457] on div "Импортировать контакты" at bounding box center [978, 447] width 175 height 19
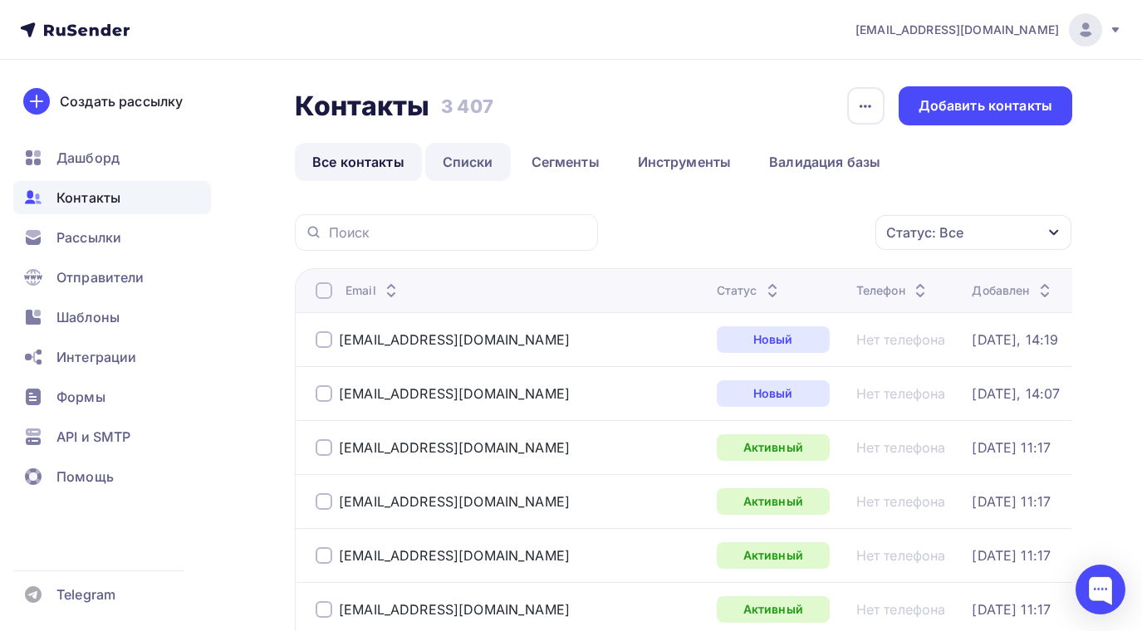
click at [460, 166] on link "Списки" at bounding box center [468, 162] width 86 height 38
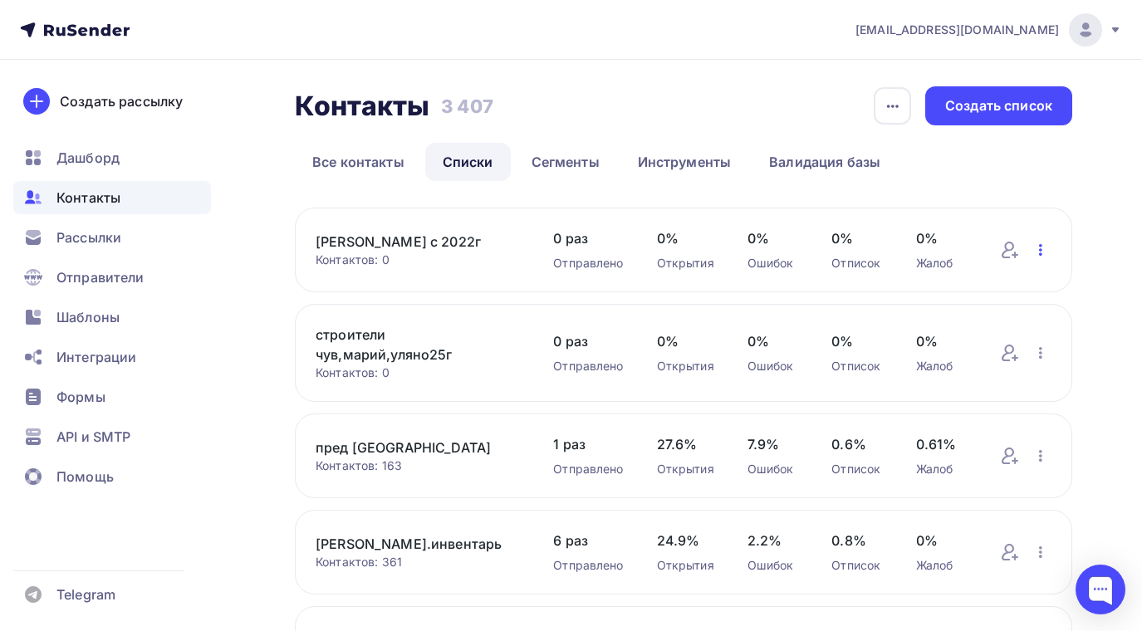
click at [1038, 253] on icon "button" at bounding box center [1041, 250] width 20 height 20
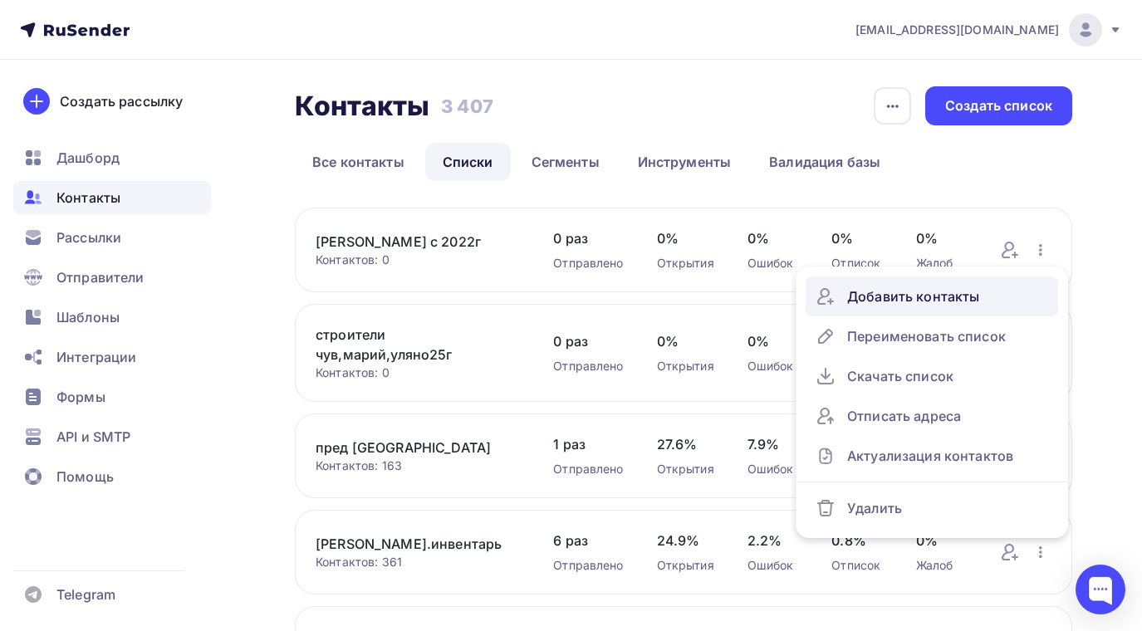
click at [928, 295] on div "Добавить контакты" at bounding box center [932, 296] width 233 height 27
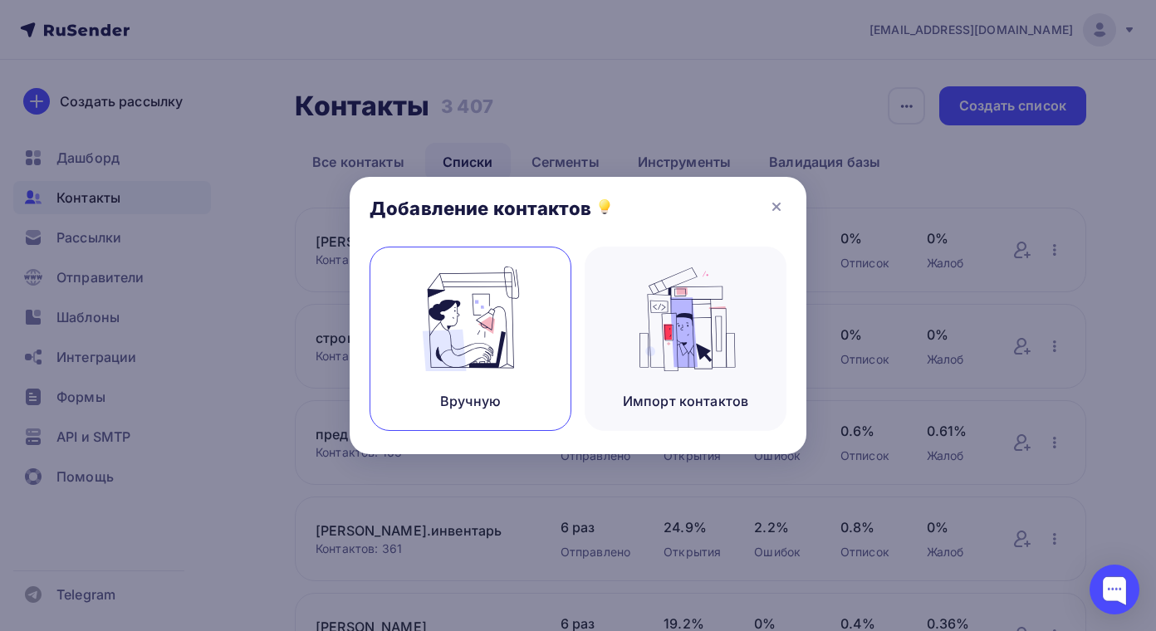
click at [469, 332] on img at bounding box center [470, 319] width 111 height 105
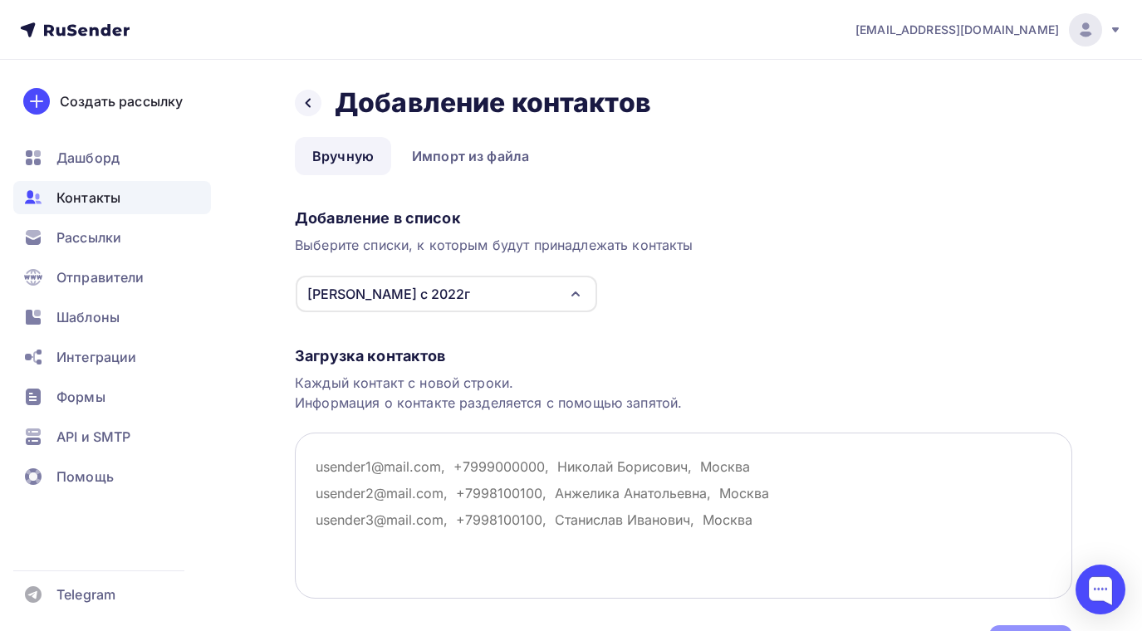
type textarea "ь"
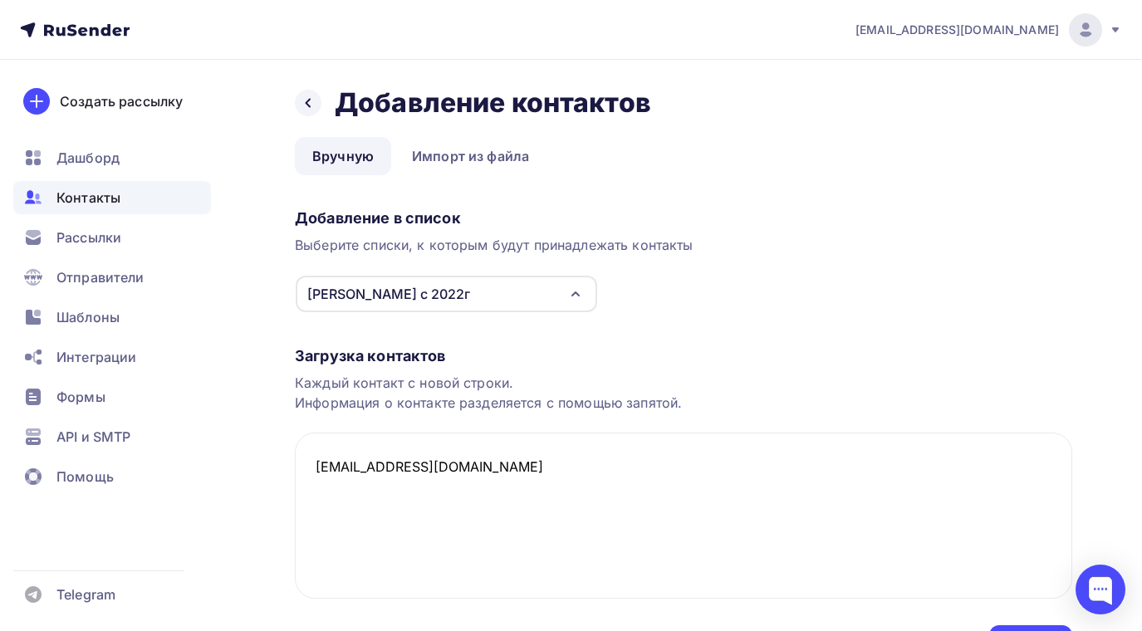
scroll to position [100, 0]
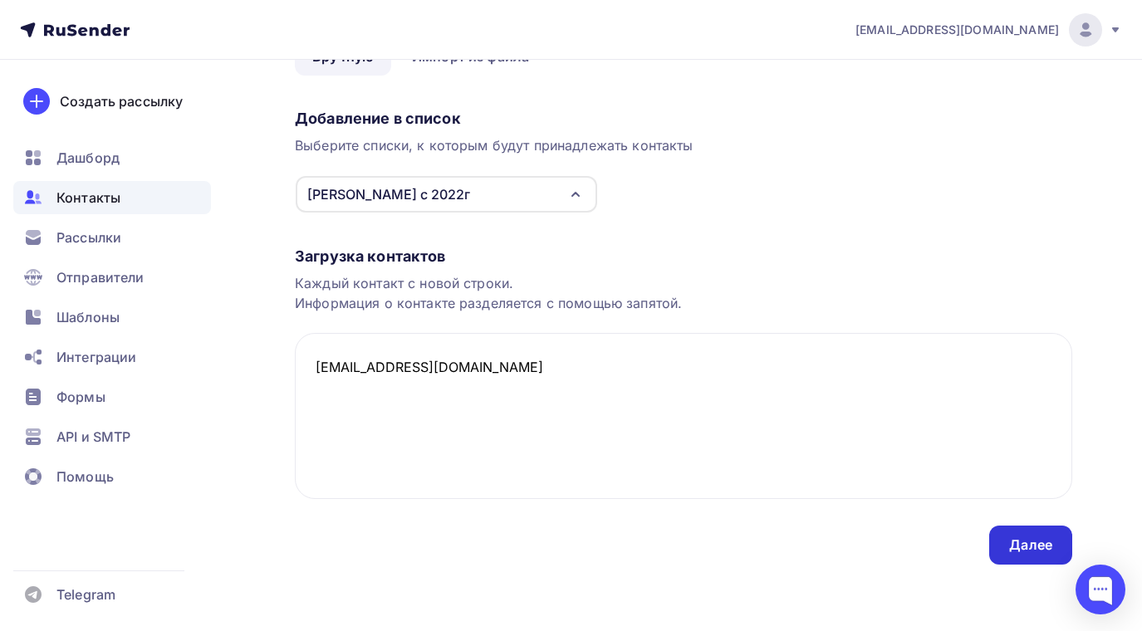
type textarea "[EMAIL_ADDRESS][DOMAIN_NAME]"
click at [1029, 553] on div "Далее" at bounding box center [1030, 545] width 43 height 19
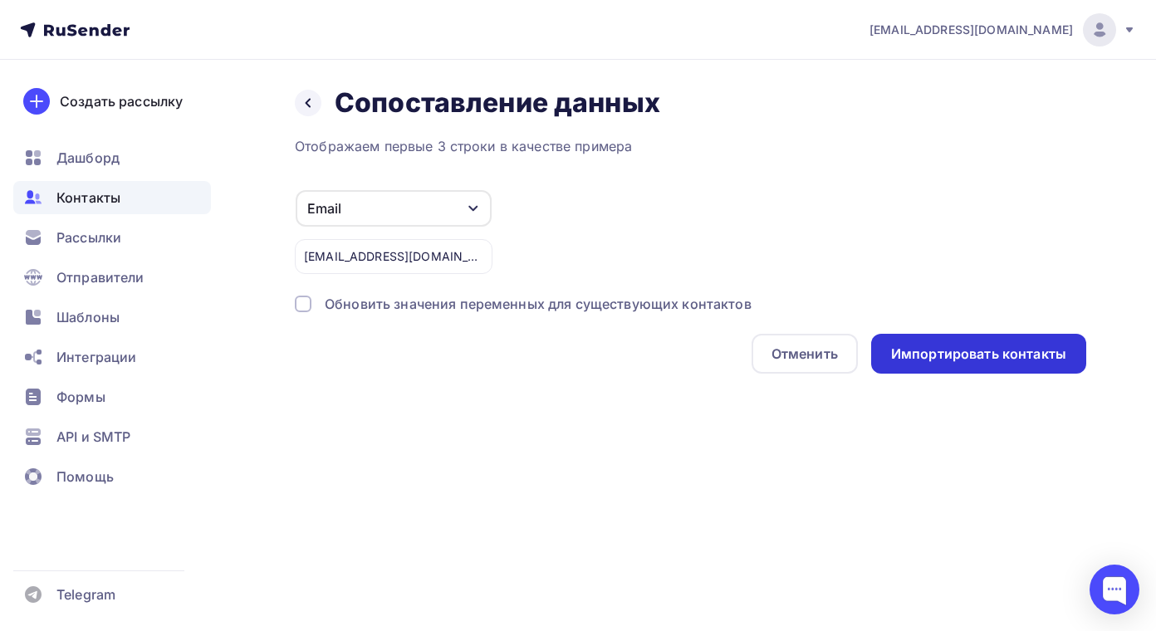
click at [1012, 346] on div "Импортировать контакты" at bounding box center [978, 354] width 175 height 19
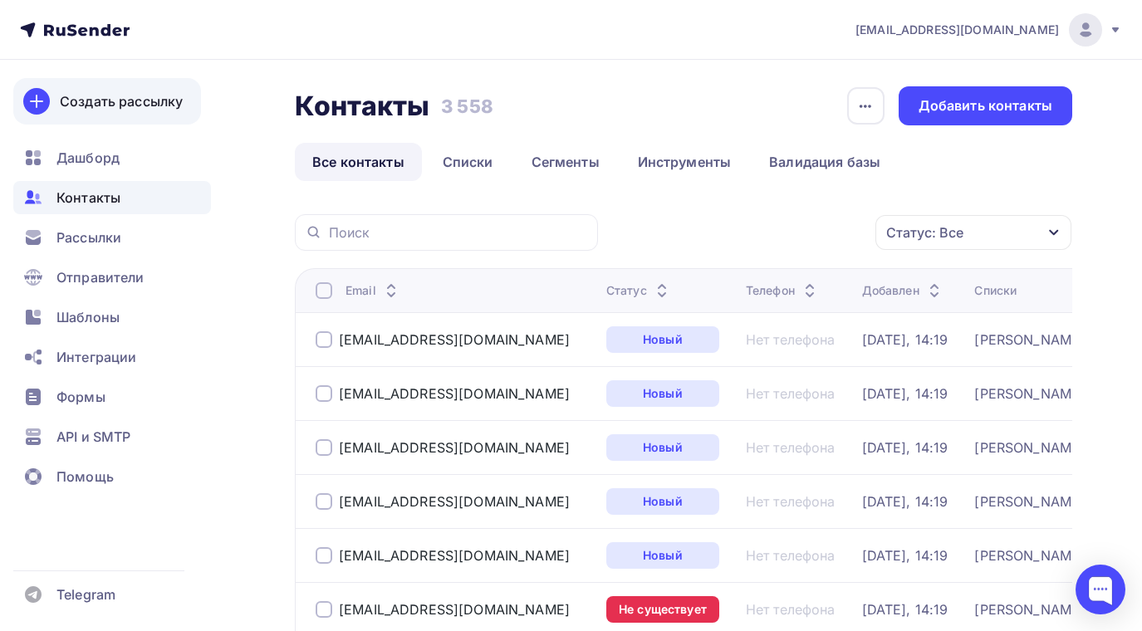
click at [39, 94] on icon at bounding box center [37, 101] width 20 height 20
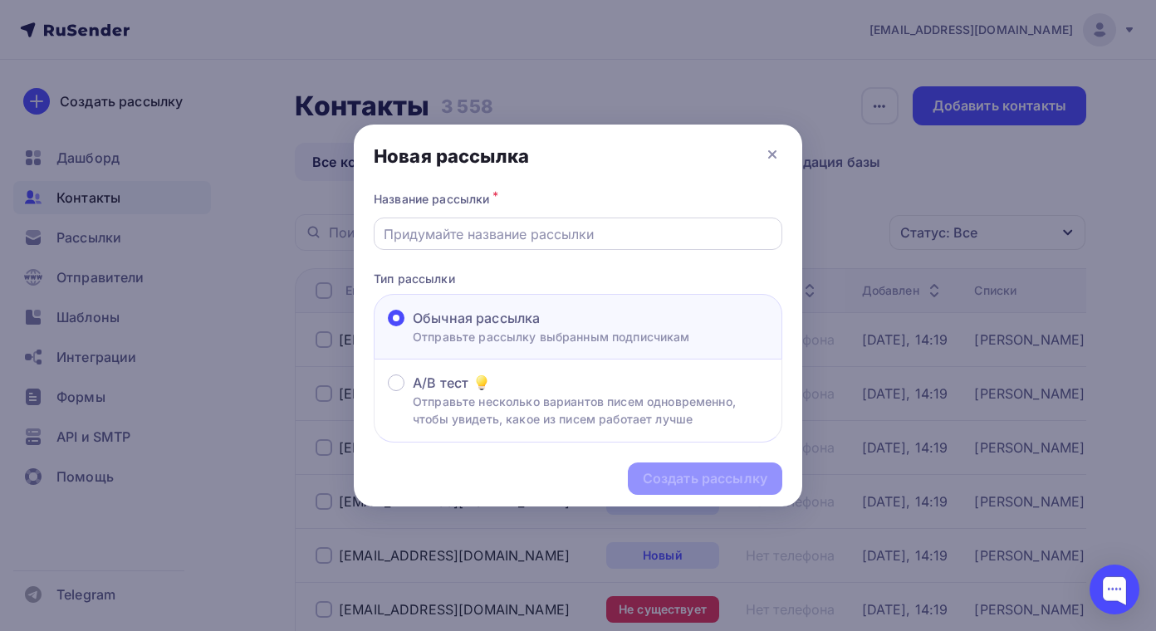
click at [478, 229] on input "text" at bounding box center [579, 234] width 390 height 20
type input "Лучшие цены!"
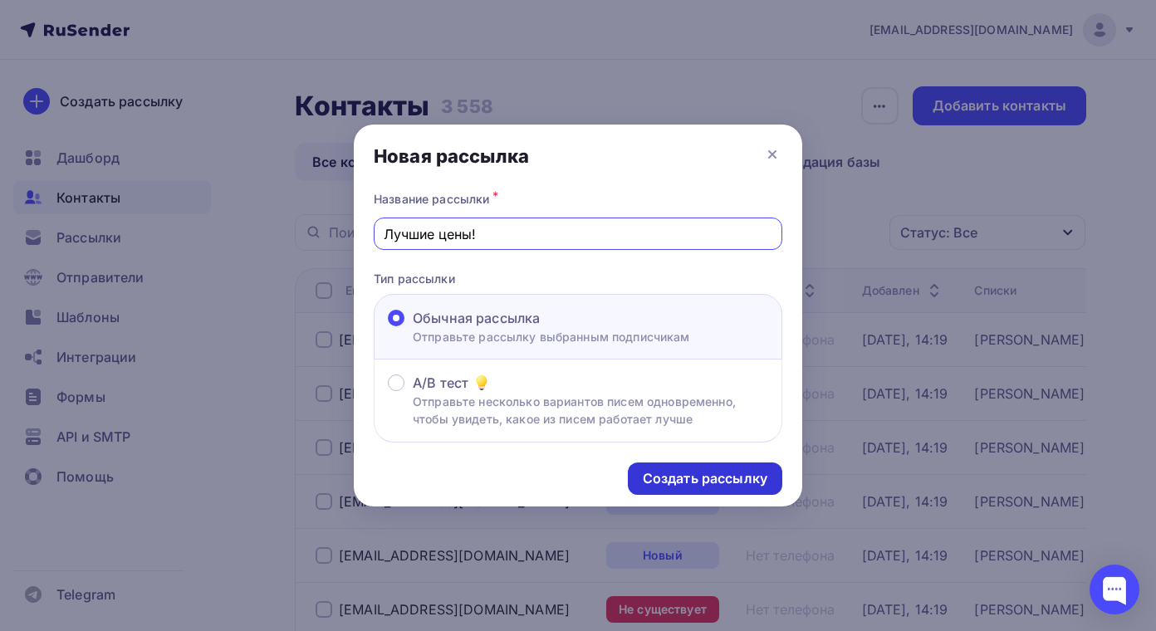
click at [707, 474] on div "Создать рассылку" at bounding box center [705, 478] width 125 height 19
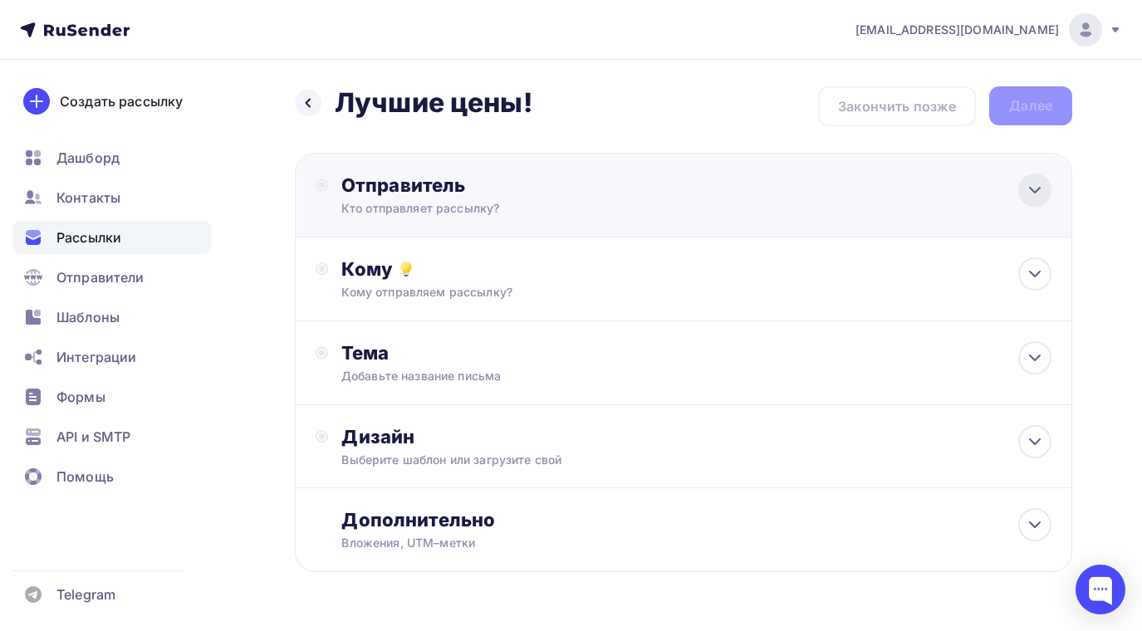
click at [1038, 188] on icon at bounding box center [1035, 190] width 20 height 20
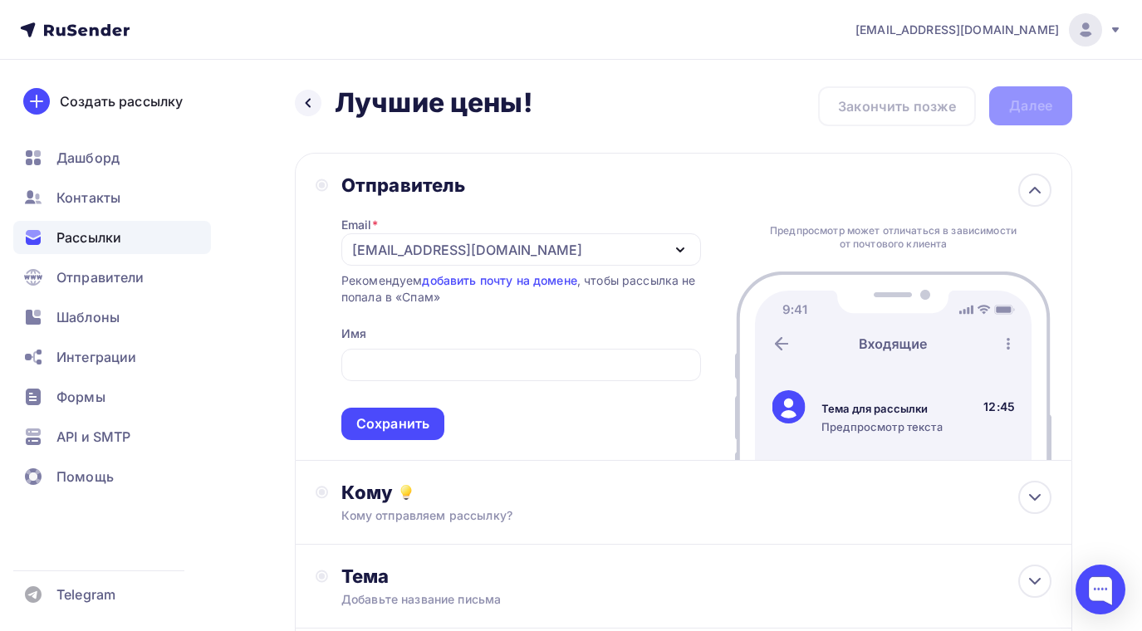
click at [278, 351] on div "Назад Лучшие цены! Лучшие цены! Закончить позже Далее Отправитель Email * [EMAI…" at bounding box center [571, 481] width 1142 height 843
click at [433, 422] on div "Сохранить" at bounding box center [392, 424] width 103 height 32
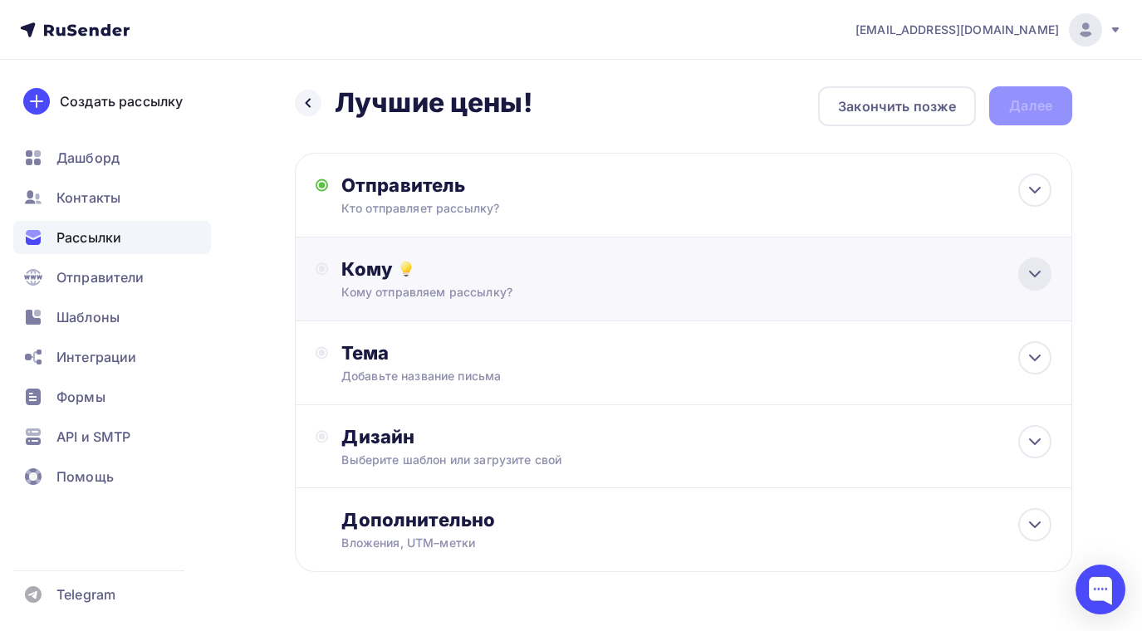
click at [1036, 272] on icon at bounding box center [1035, 274] width 20 height 20
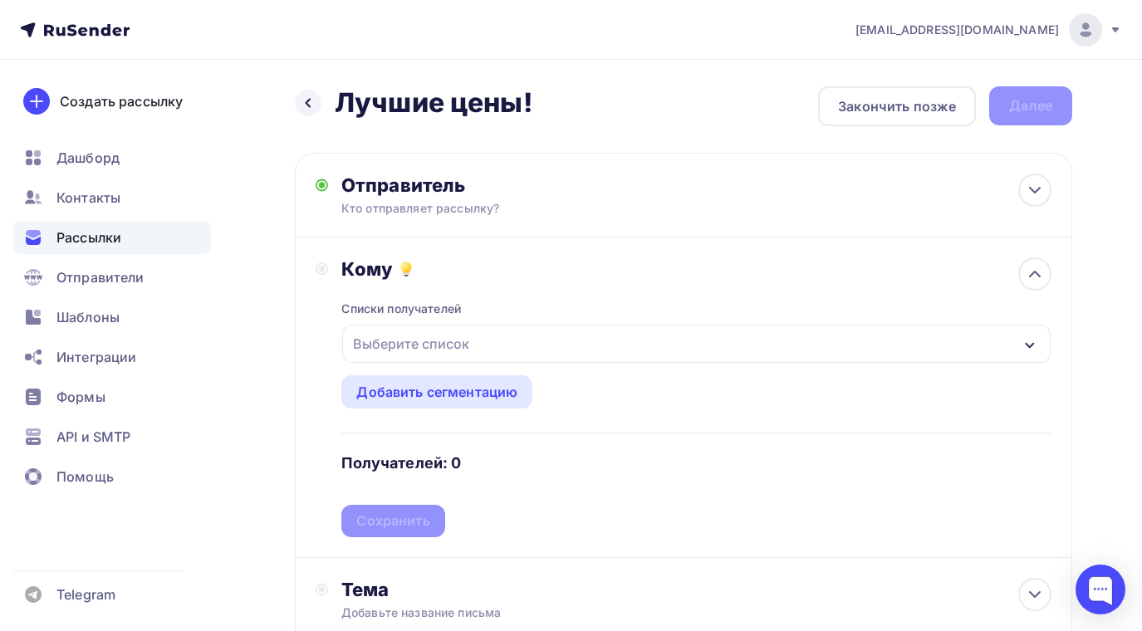
click at [1032, 339] on icon "button" at bounding box center [1029, 345] width 13 height 13
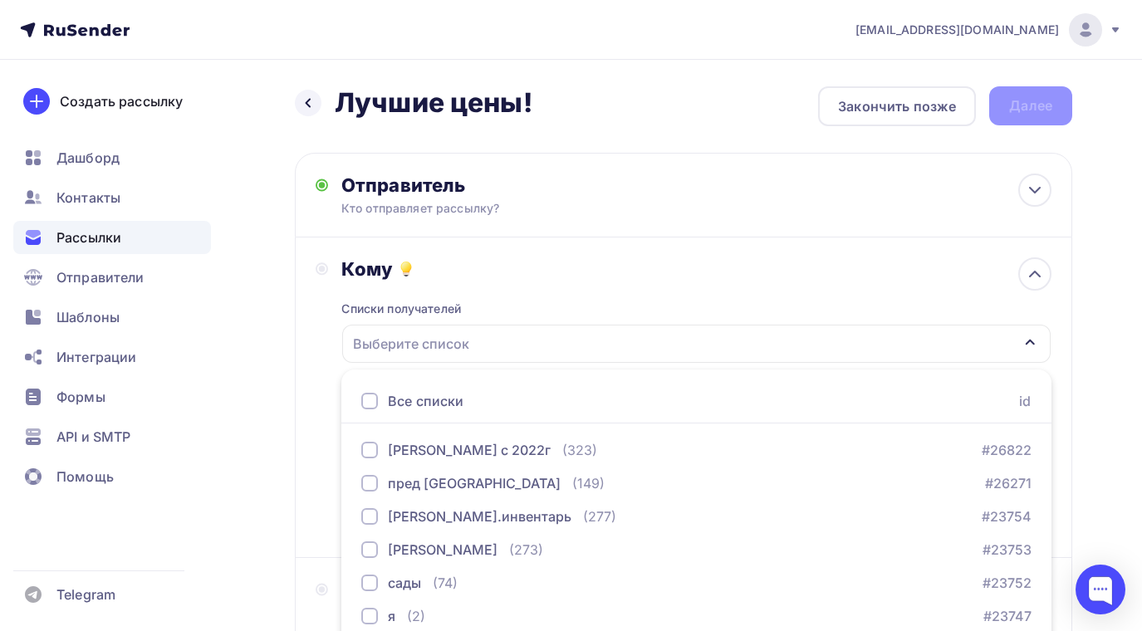
scroll to position [169, 0]
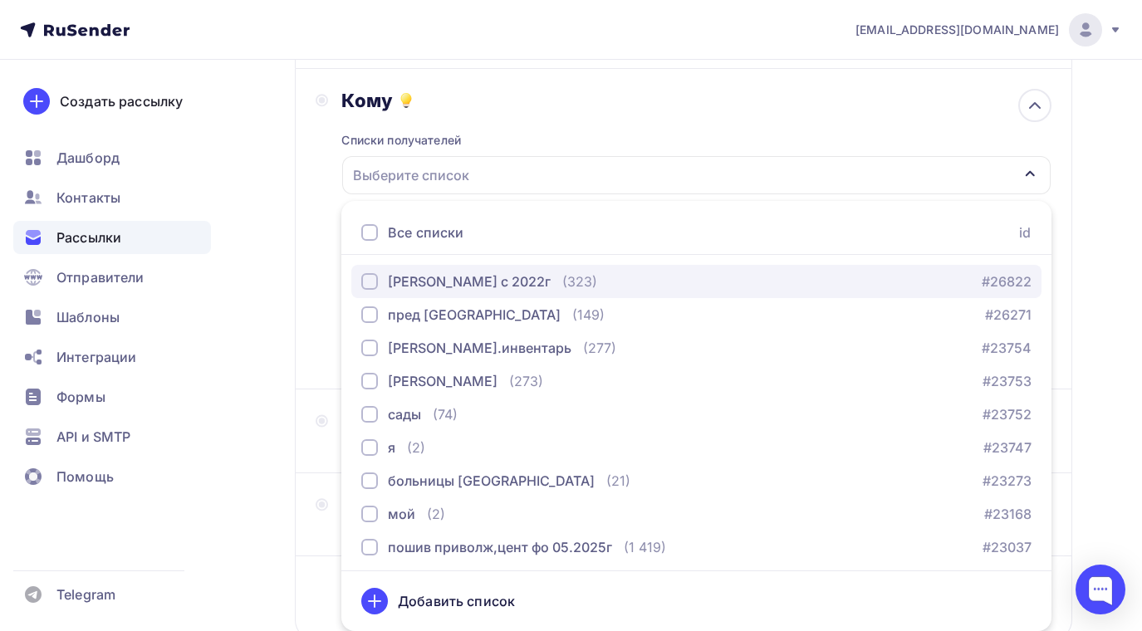
click at [372, 276] on div "button" at bounding box center [369, 281] width 17 height 17
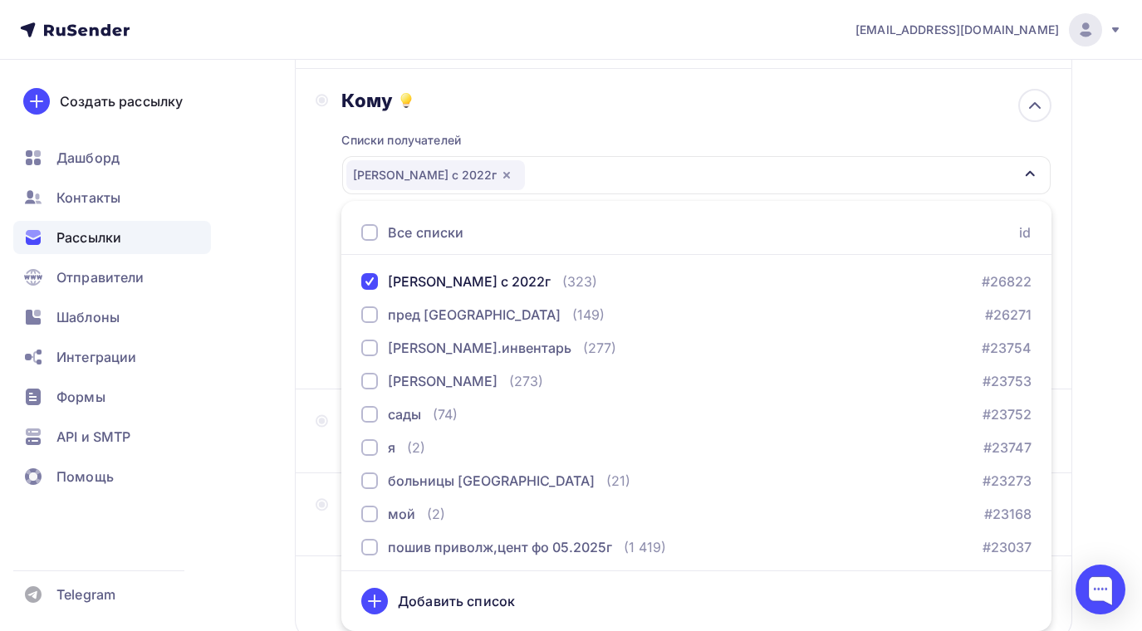
click at [273, 366] on div "Назад Лучшие цены! Лучшие цены! Закончить позже Далее Отправитель Кто отправляе…" at bounding box center [571, 319] width 1142 height 856
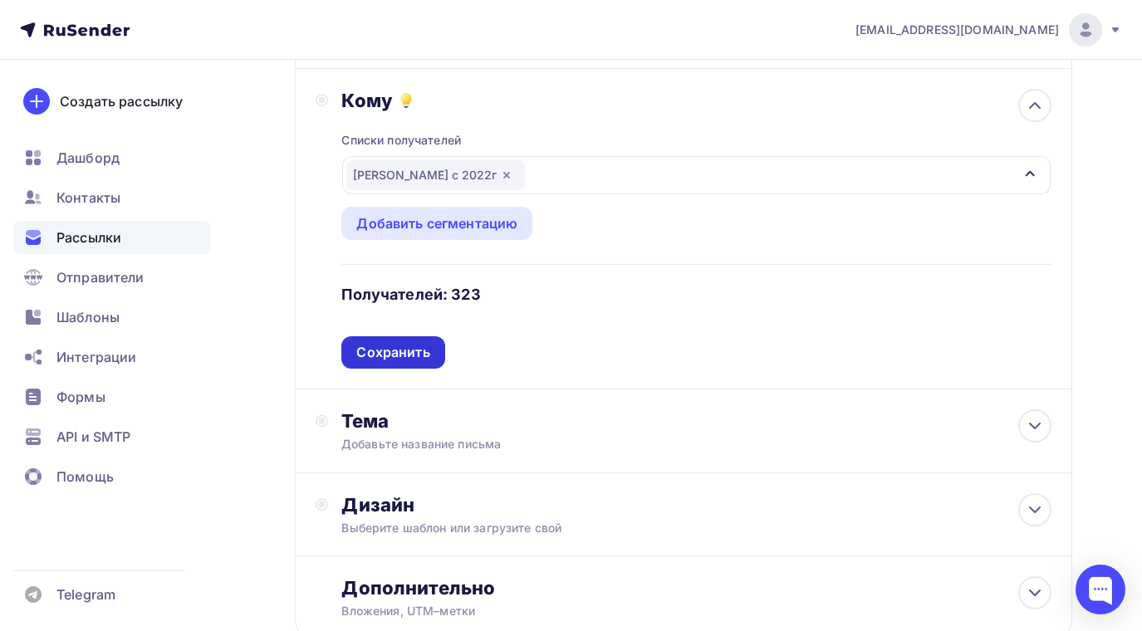
click at [390, 343] on div "Сохранить" at bounding box center [392, 352] width 73 height 19
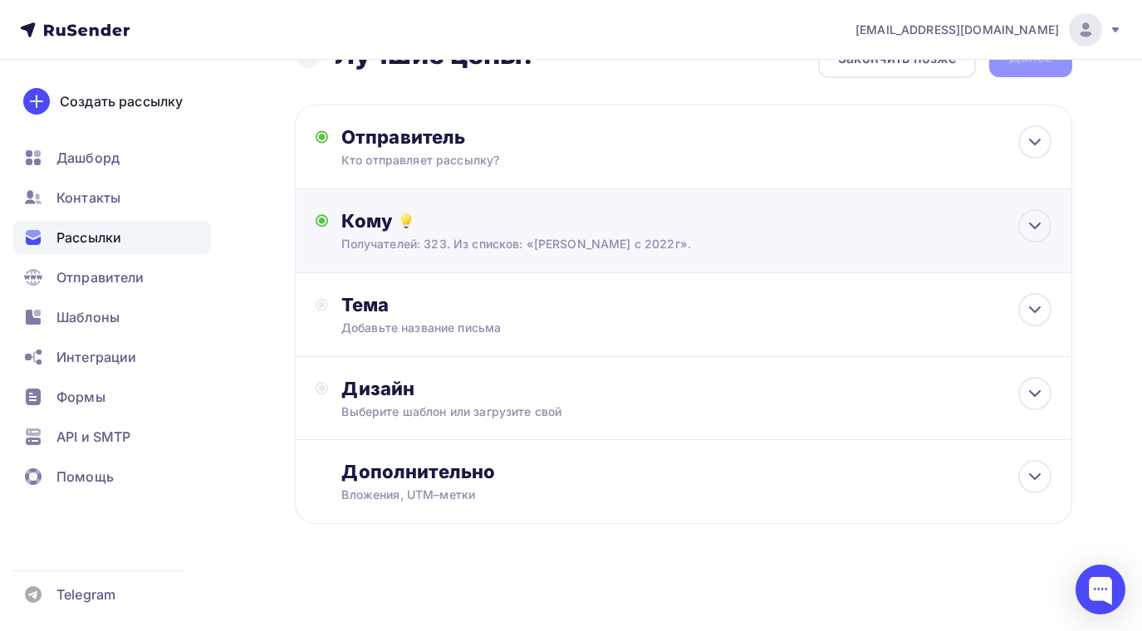
scroll to position [48, 0]
click at [1039, 306] on icon at bounding box center [1035, 310] width 20 height 20
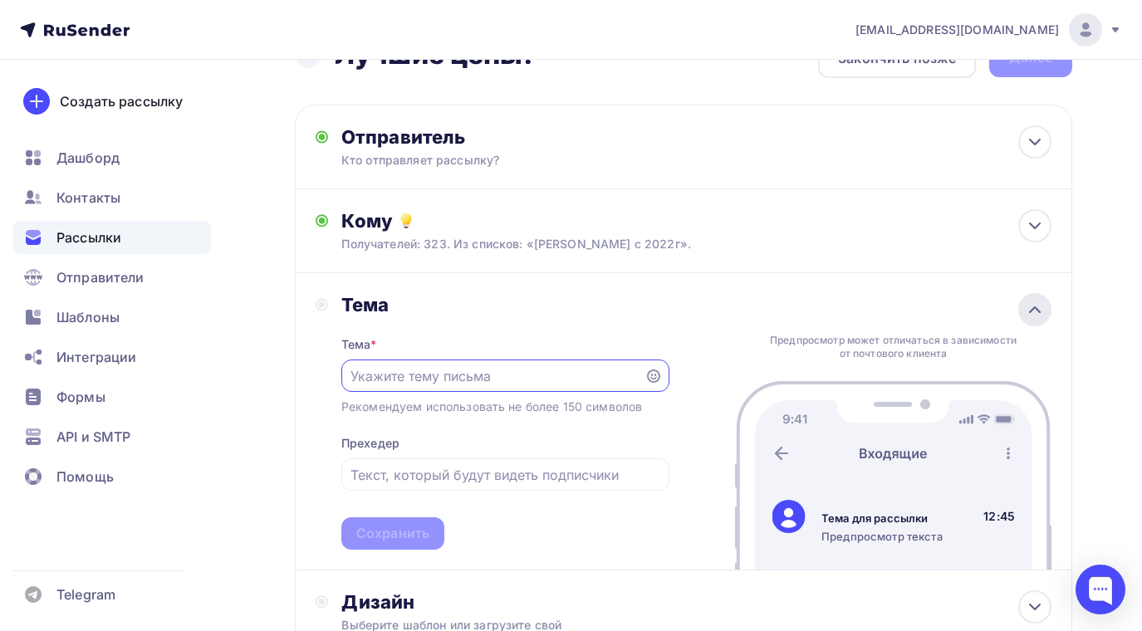
scroll to position [169, 0]
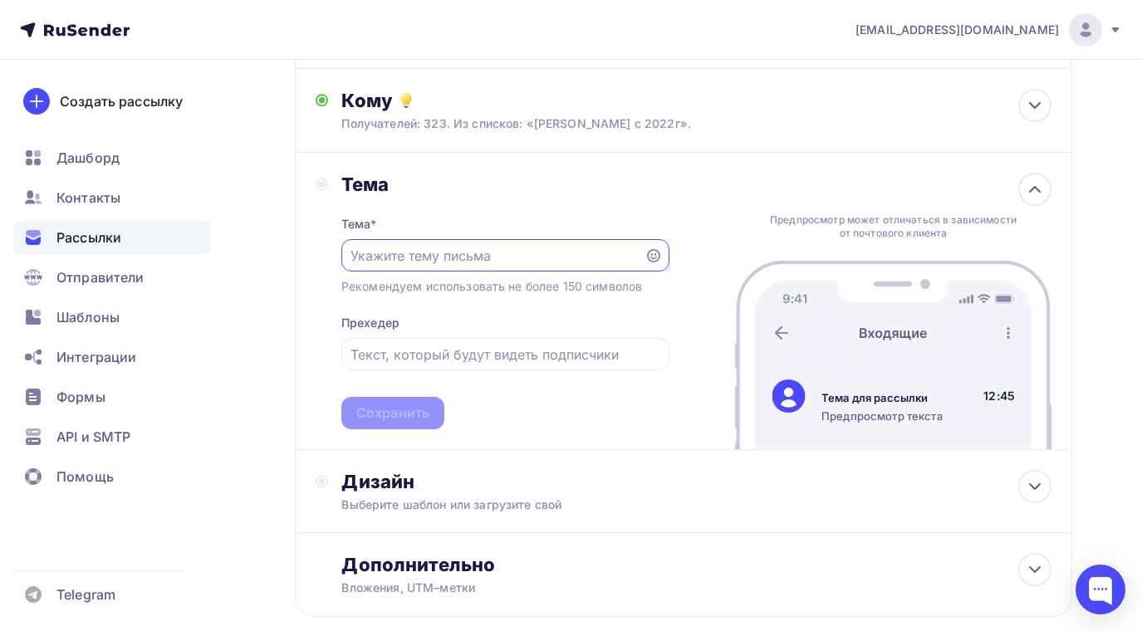
type input "R"
type input "Коммерческое предложение на укрывные материалы"
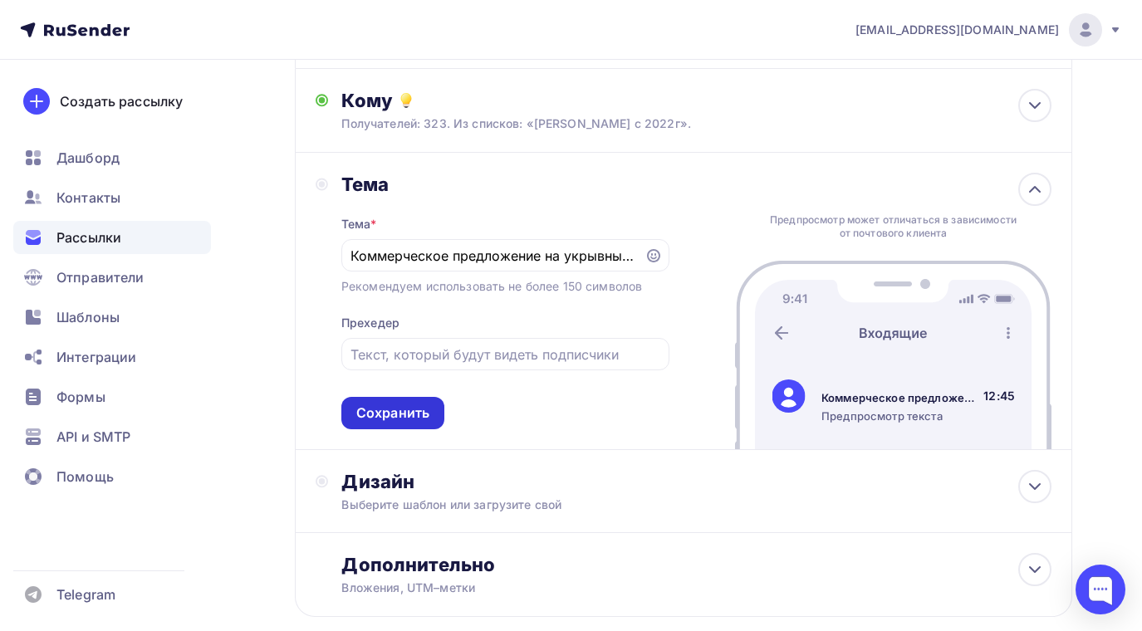
click at [405, 409] on div "Сохранить" at bounding box center [392, 413] width 73 height 19
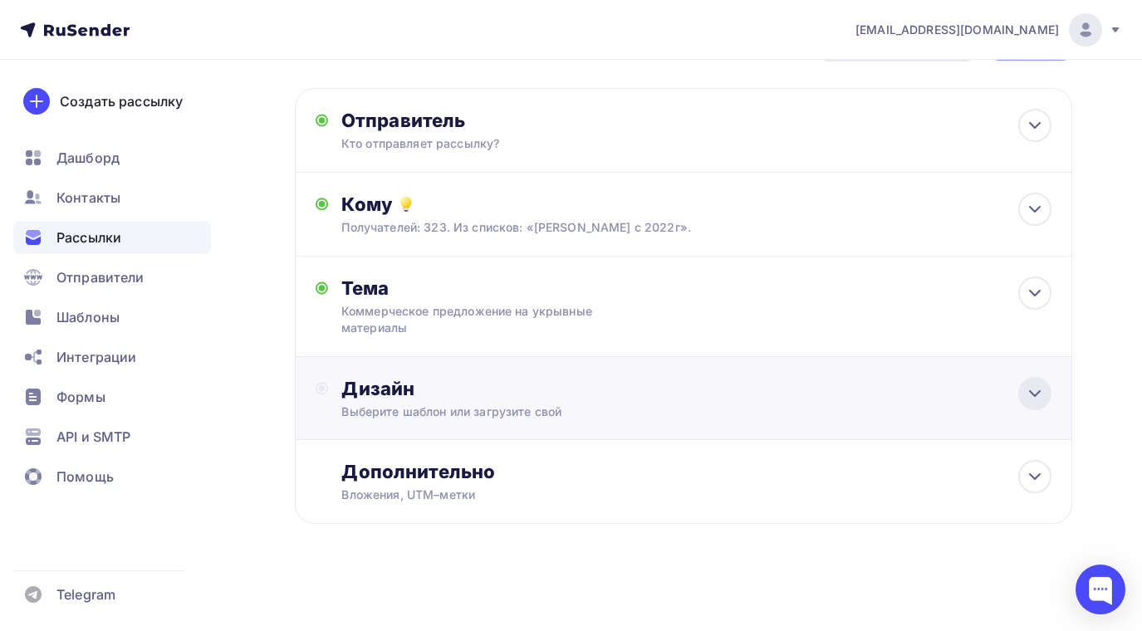
click at [1033, 390] on icon at bounding box center [1035, 394] width 20 height 20
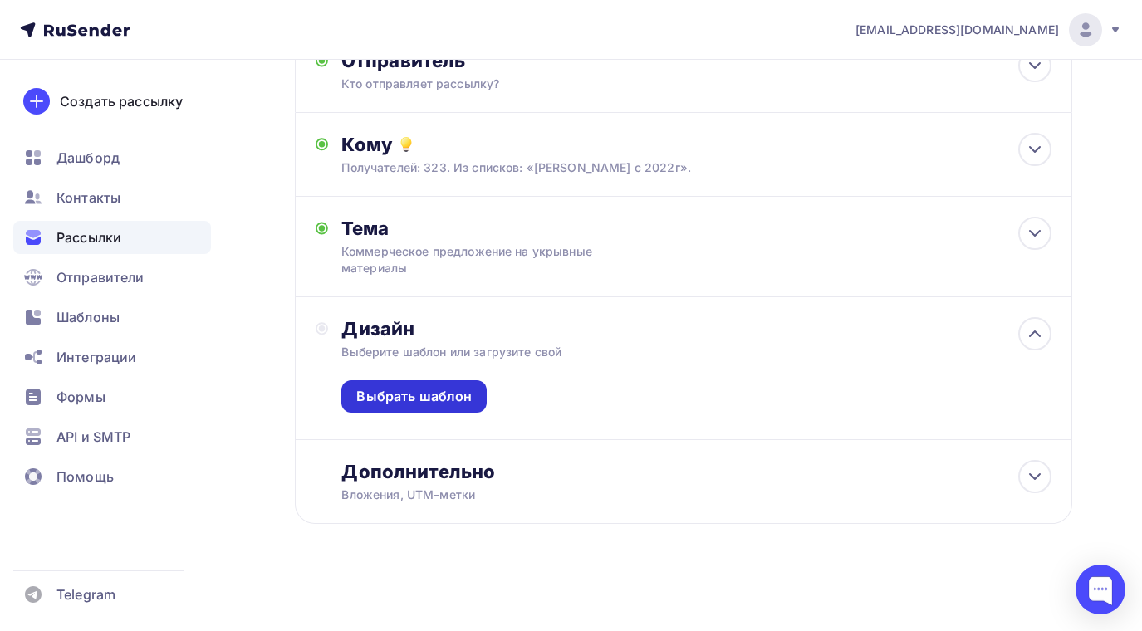
click at [456, 395] on div "Выбрать шаблон" at bounding box center [413, 396] width 115 height 19
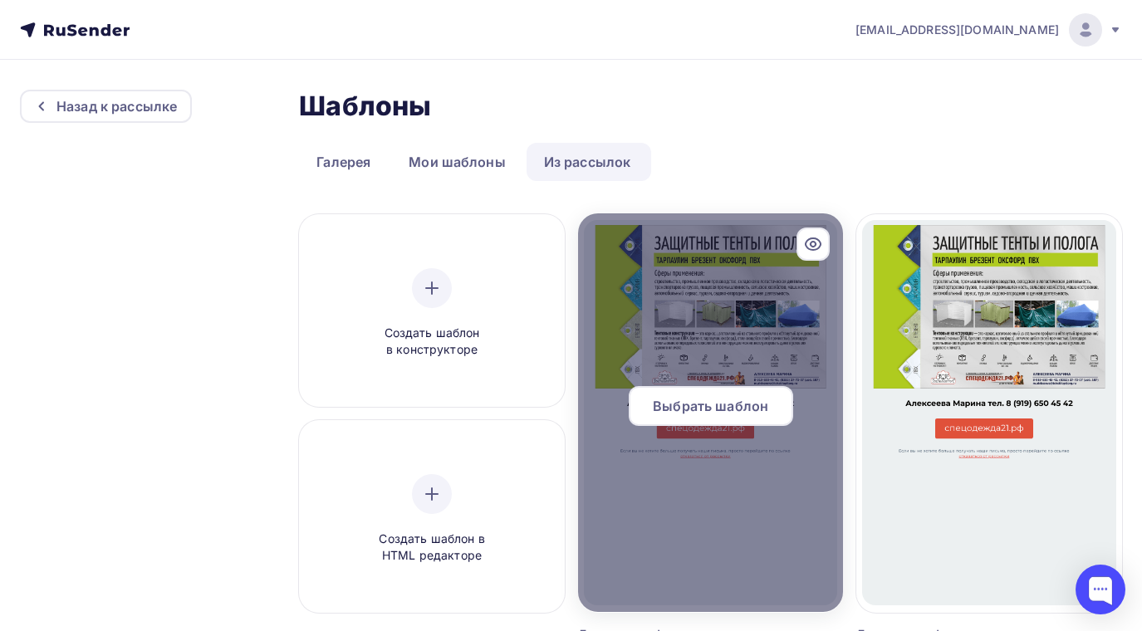
click at [704, 405] on span "Выбрать шаблон" at bounding box center [710, 406] width 115 height 20
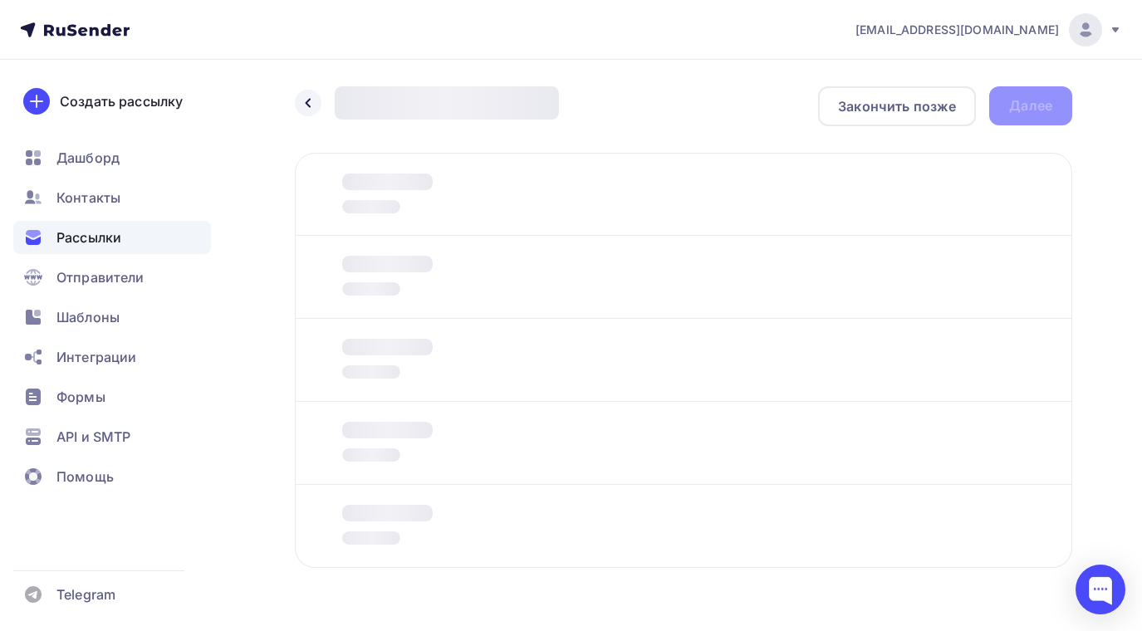
scroll to position [44, 0]
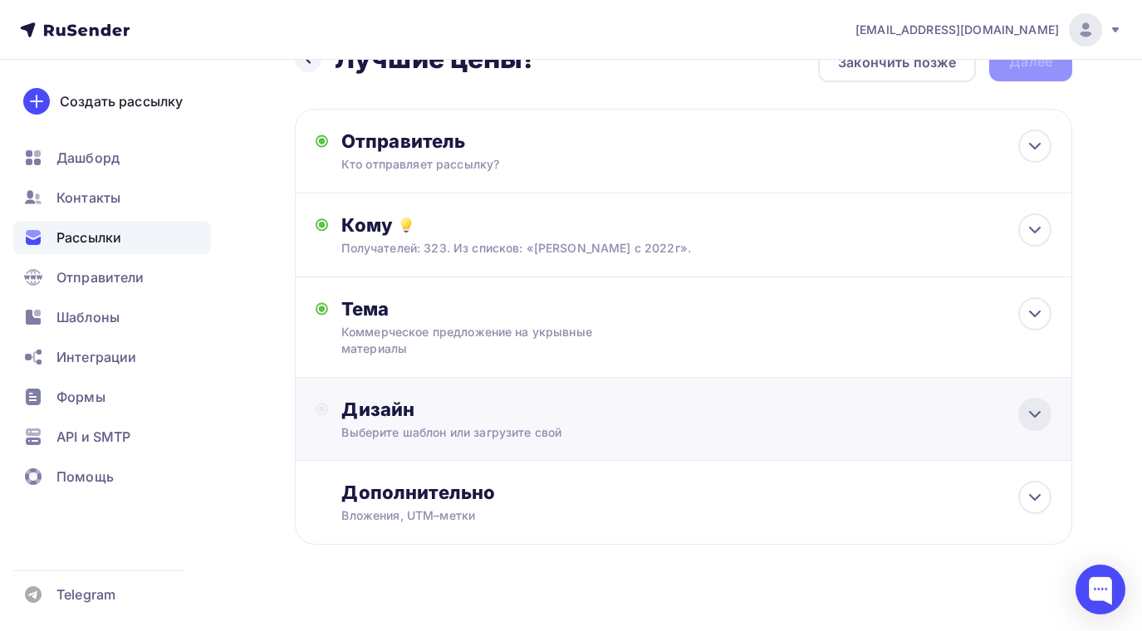
click at [1035, 415] on icon at bounding box center [1035, 415] width 20 height 20
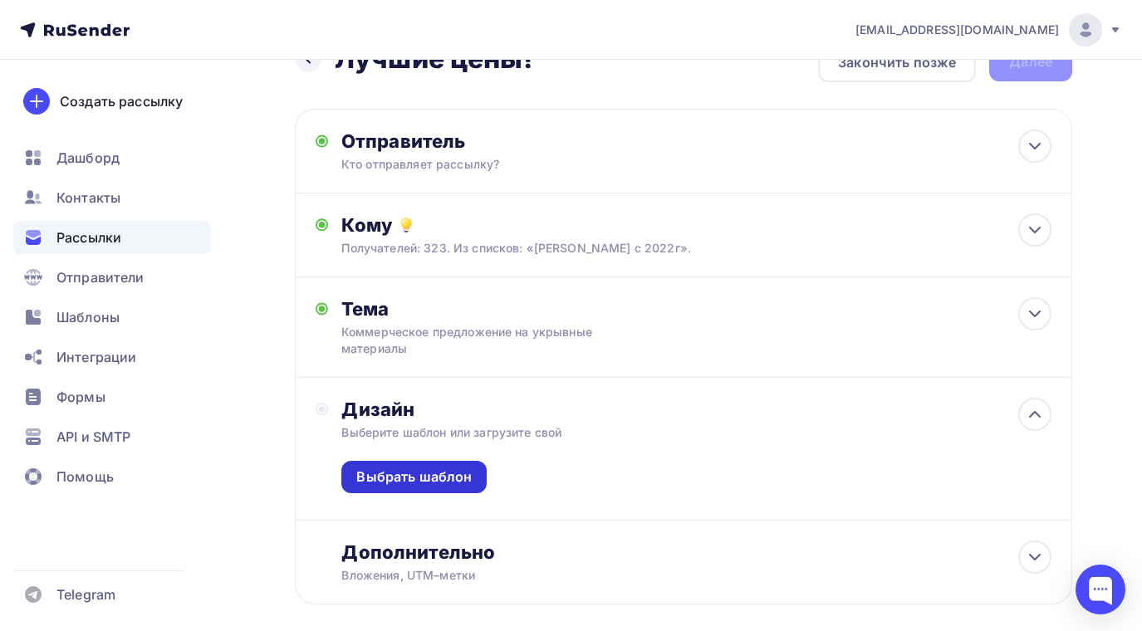
click at [446, 467] on div "Выбрать шаблон" at bounding box center [413, 477] width 145 height 32
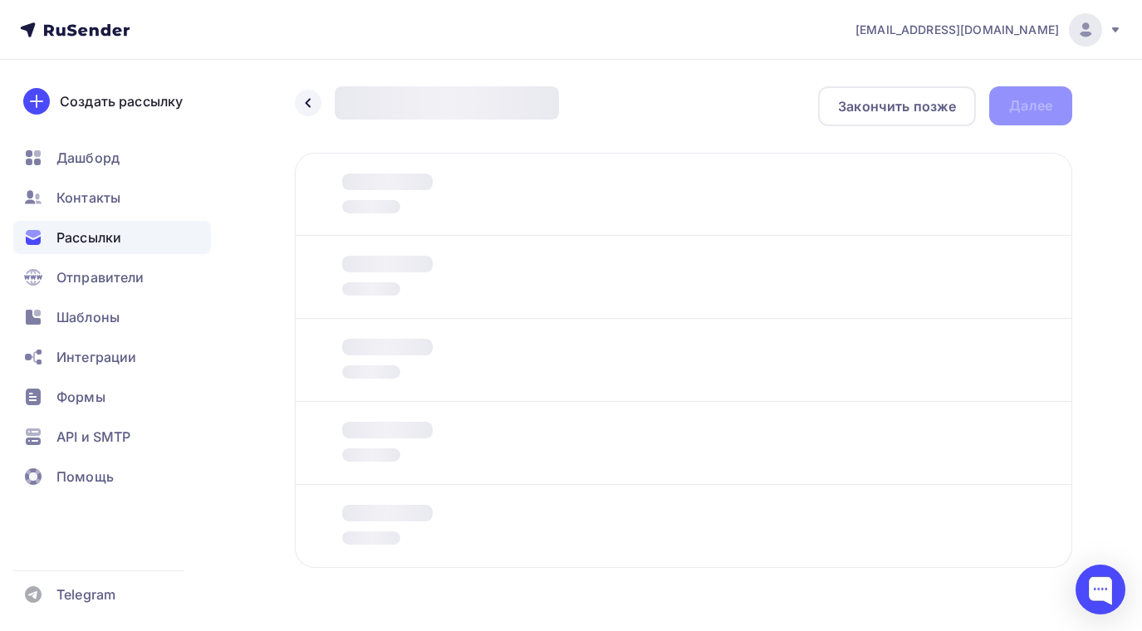
scroll to position [44, 0]
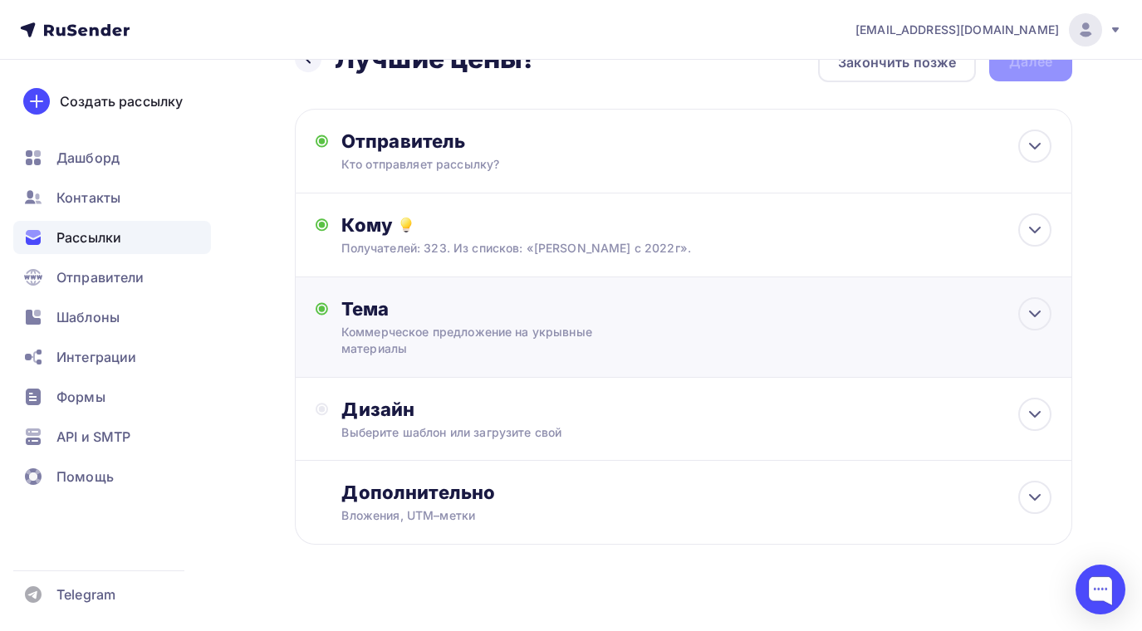
click at [578, 325] on div "Коммерческое предложение на укрывные материалы" at bounding box center [489, 340] width 296 height 33
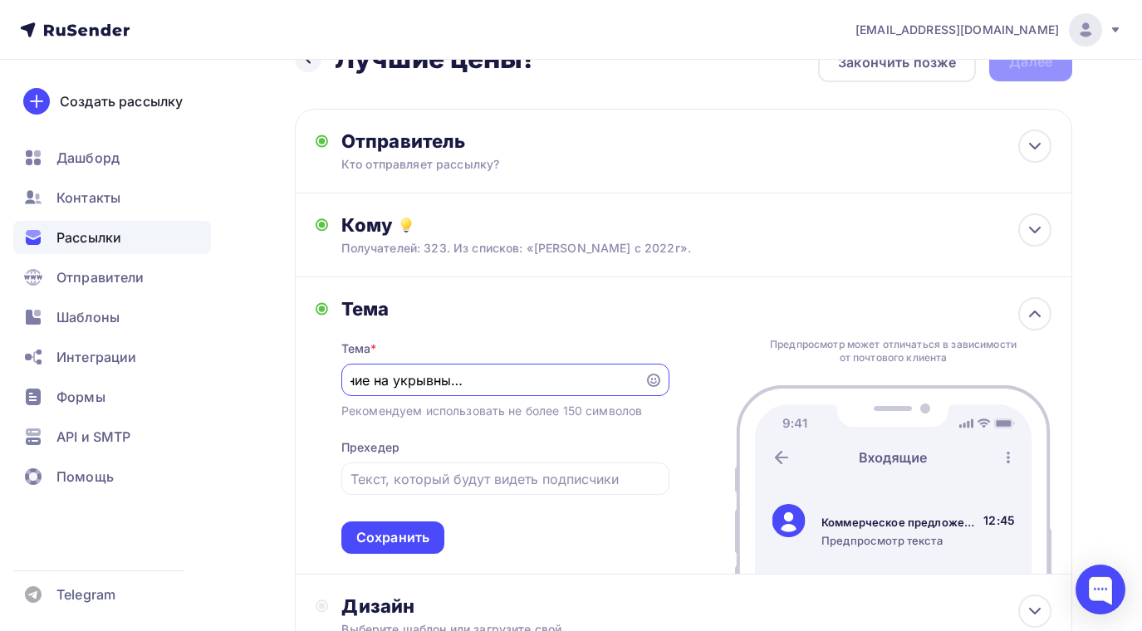
scroll to position [0, 179]
click at [392, 380] on input "Коммерческое предложение на укрывные материалы (тенты и полога)" at bounding box center [493, 381] width 284 height 20
click at [417, 380] on input "Укрывные материалы (тенты и полога)" at bounding box center [493, 381] width 284 height 20
type input "Укрывные защитные материалы (тенты и полога)"
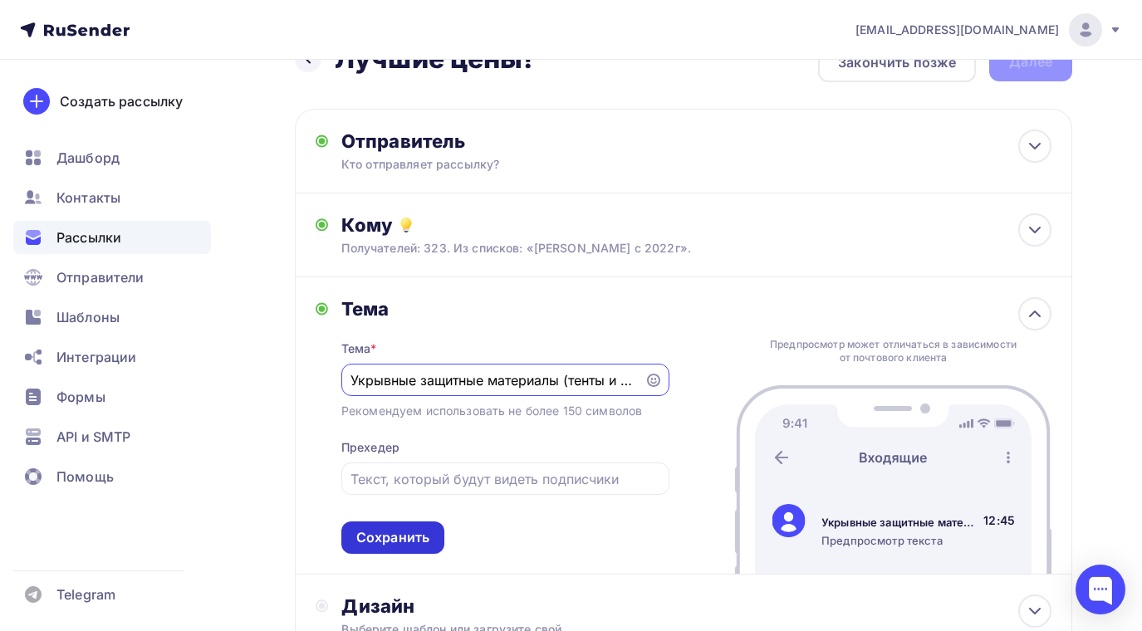
click at [416, 537] on div "Сохранить" at bounding box center [392, 537] width 73 height 19
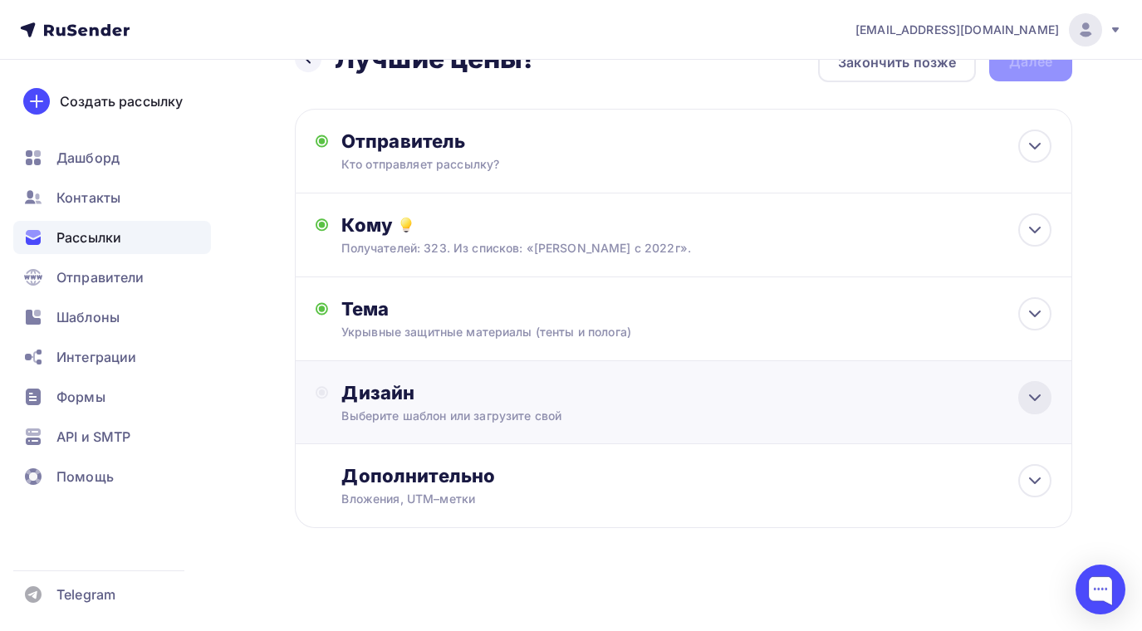
click at [1038, 393] on icon at bounding box center [1035, 398] width 20 height 20
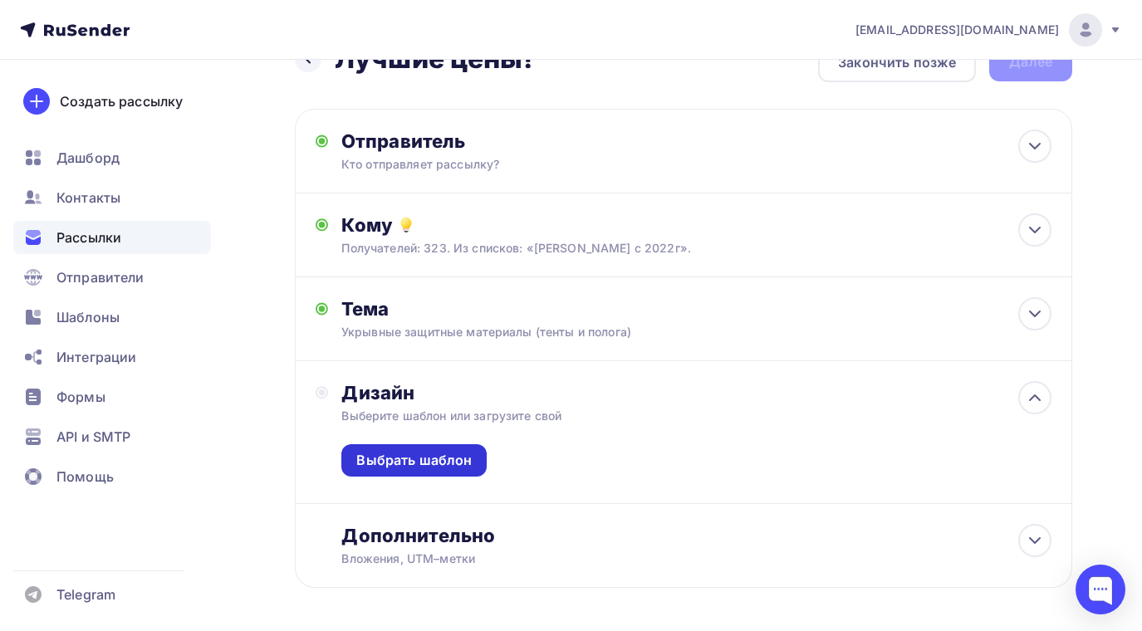
click at [447, 455] on div "Выбрать шаблон" at bounding box center [413, 460] width 115 height 19
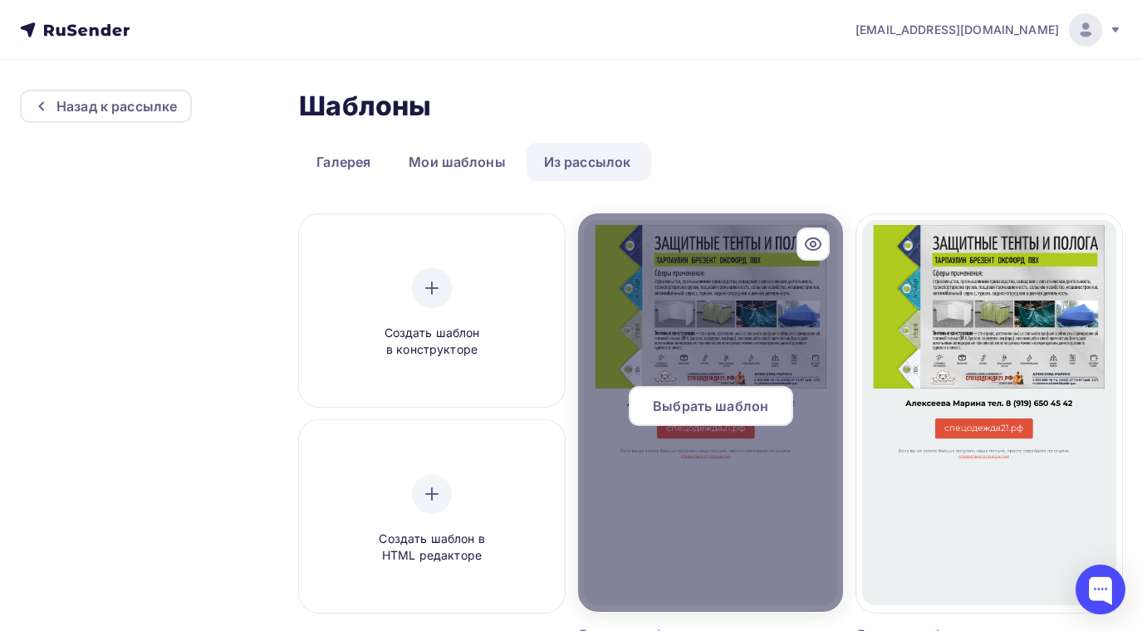
click at [715, 406] on span "Выбрать шаблон" at bounding box center [710, 406] width 115 height 20
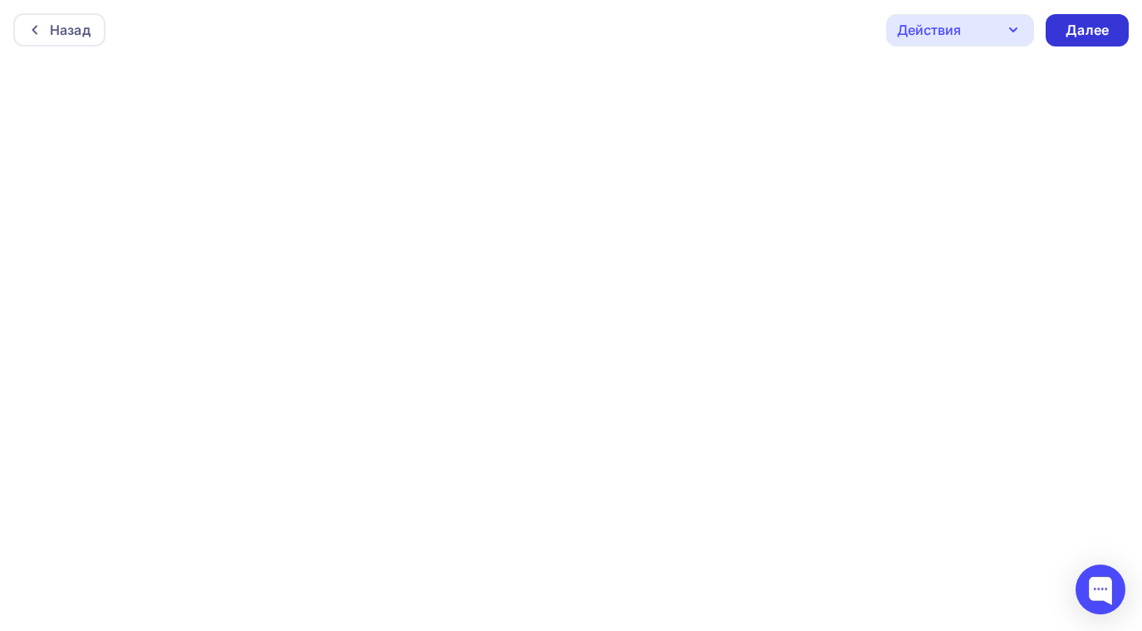
click at [1095, 25] on div "Далее" at bounding box center [1087, 30] width 43 height 19
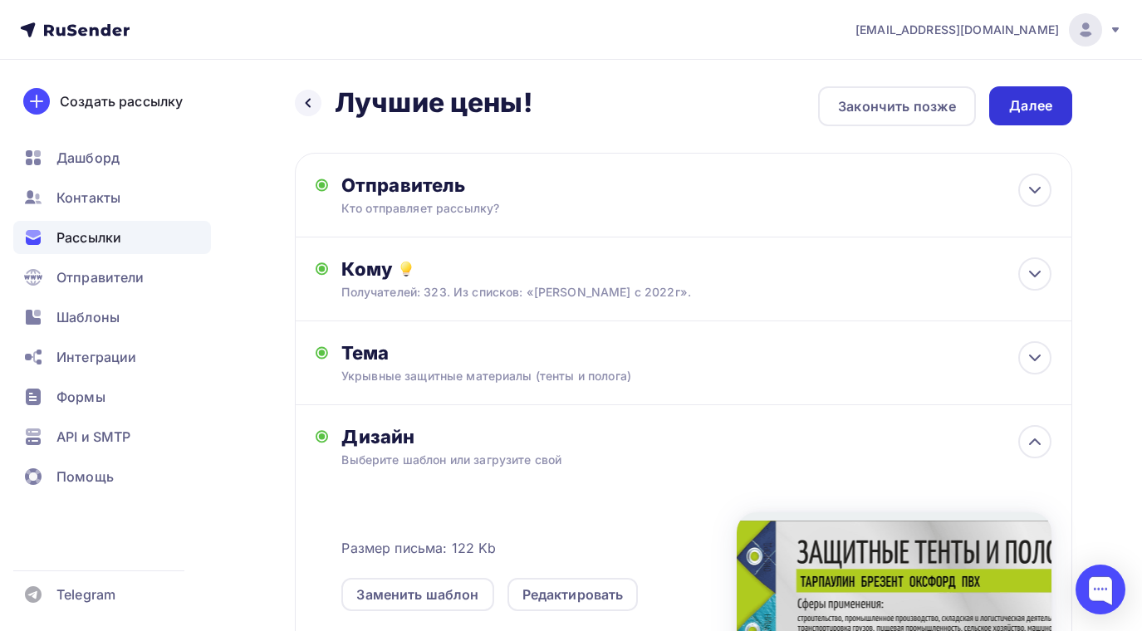
click at [1030, 99] on div "Далее" at bounding box center [1030, 105] width 43 height 19
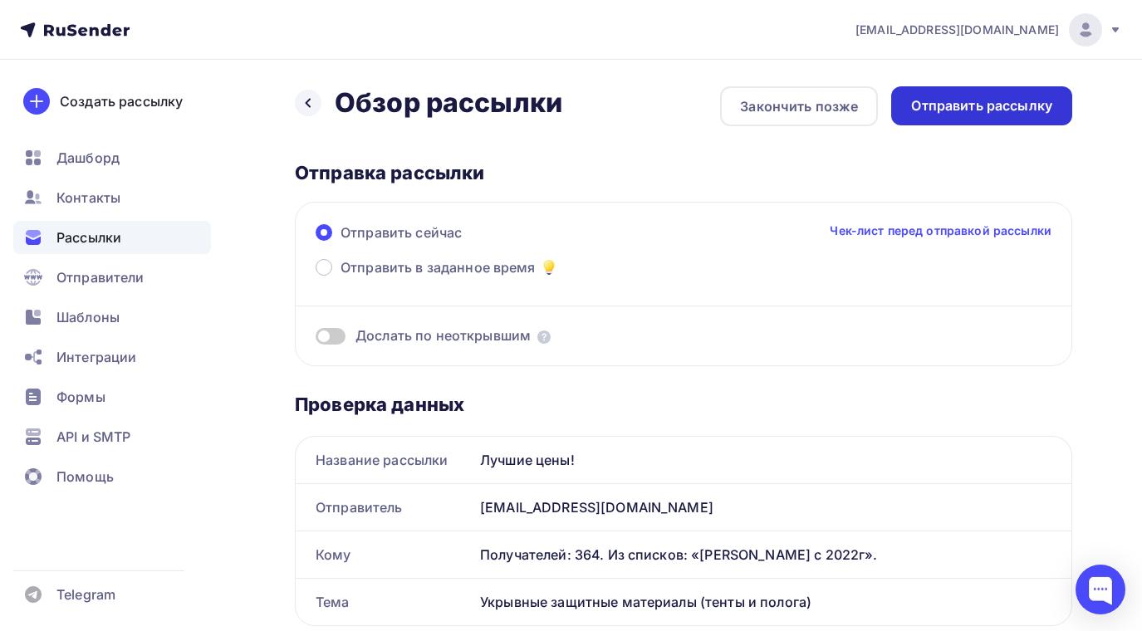
click at [972, 104] on div "Отправить рассылку" at bounding box center [981, 105] width 141 height 19
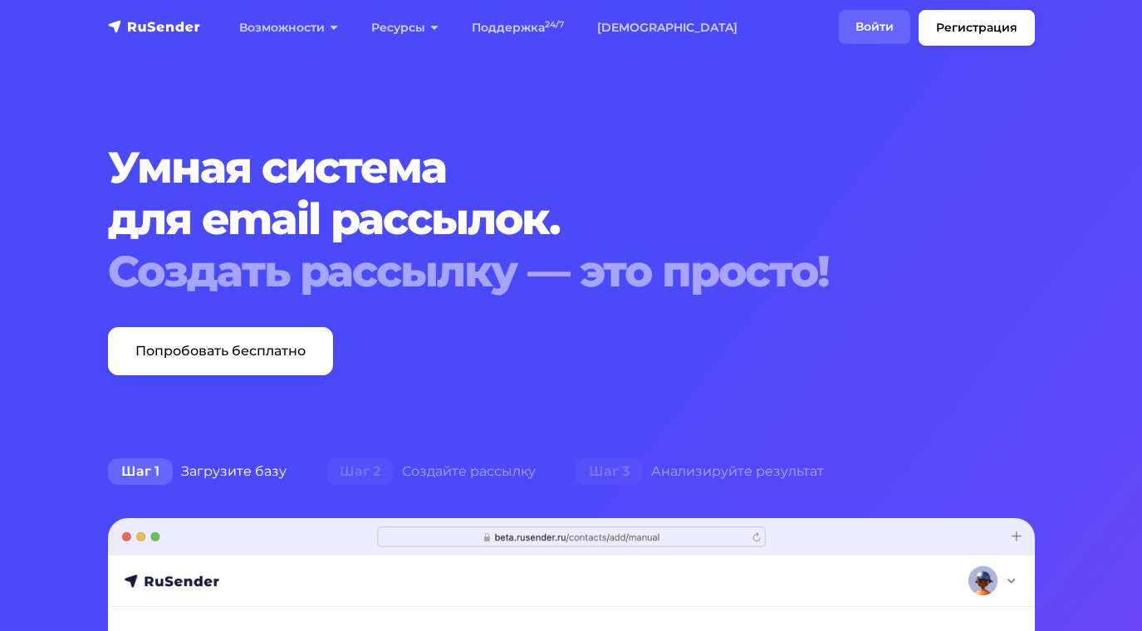
click at [874, 25] on link "Войти" at bounding box center [874, 27] width 71 height 34
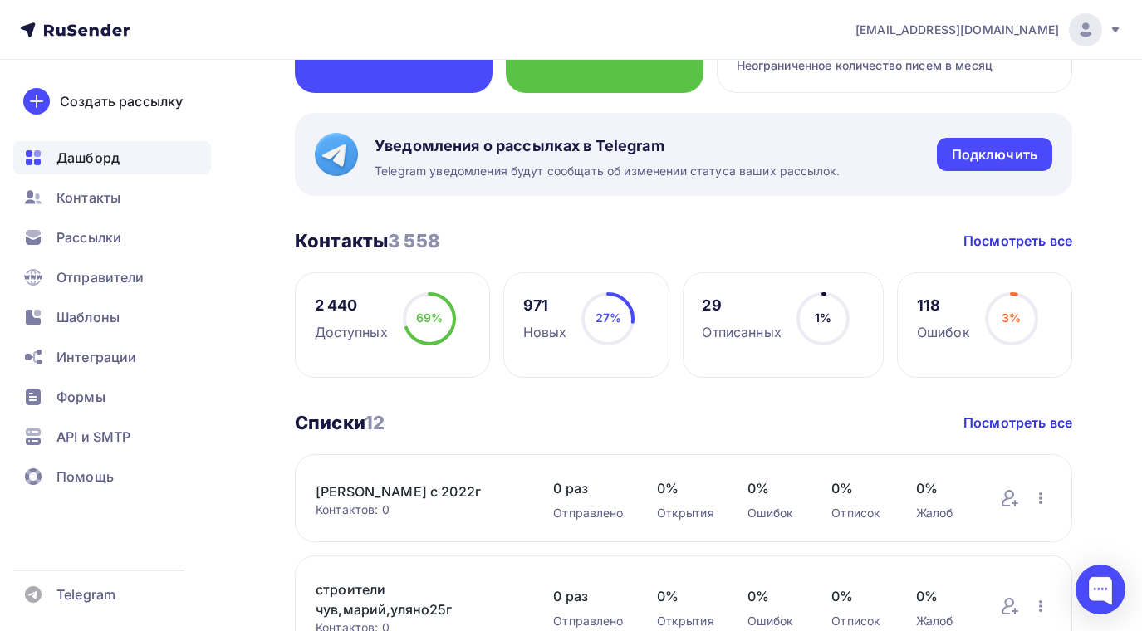
scroll to position [415, 0]
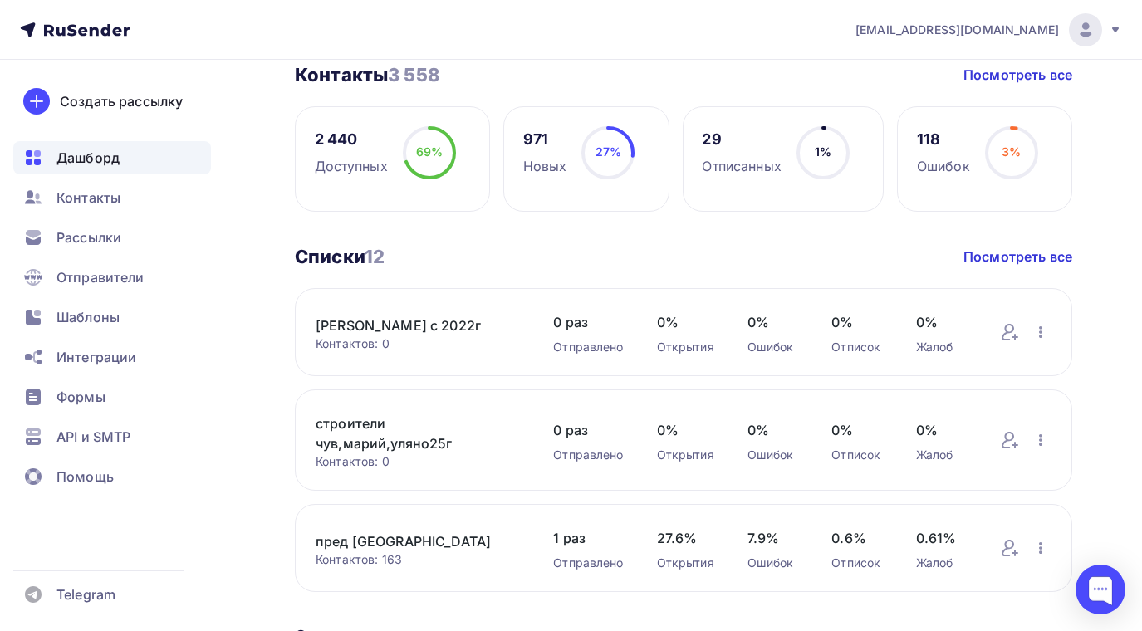
click at [343, 327] on link "[PERSON_NAME] с 2022г" at bounding box center [418, 326] width 204 height 20
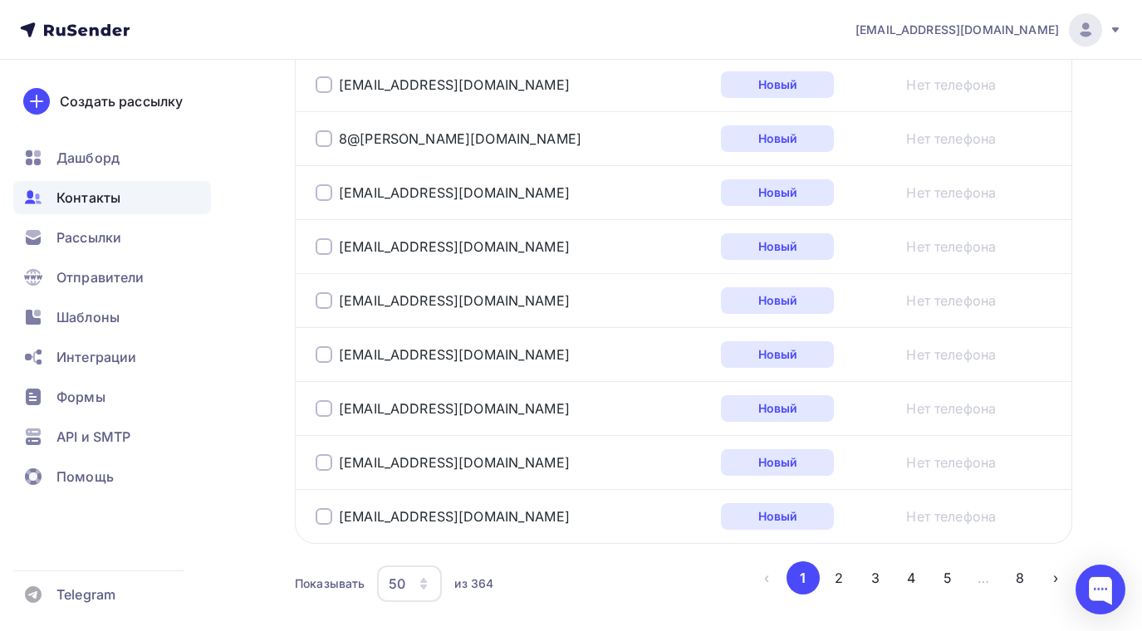
scroll to position [2824, 0]
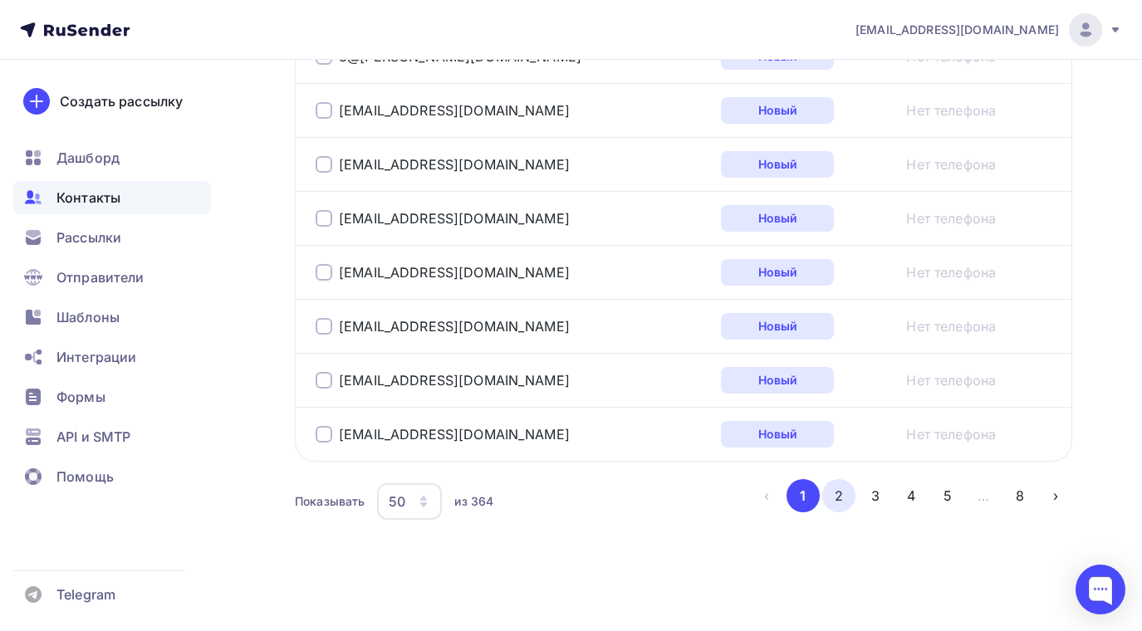
click at [834, 498] on button "2" at bounding box center [838, 495] width 33 height 33
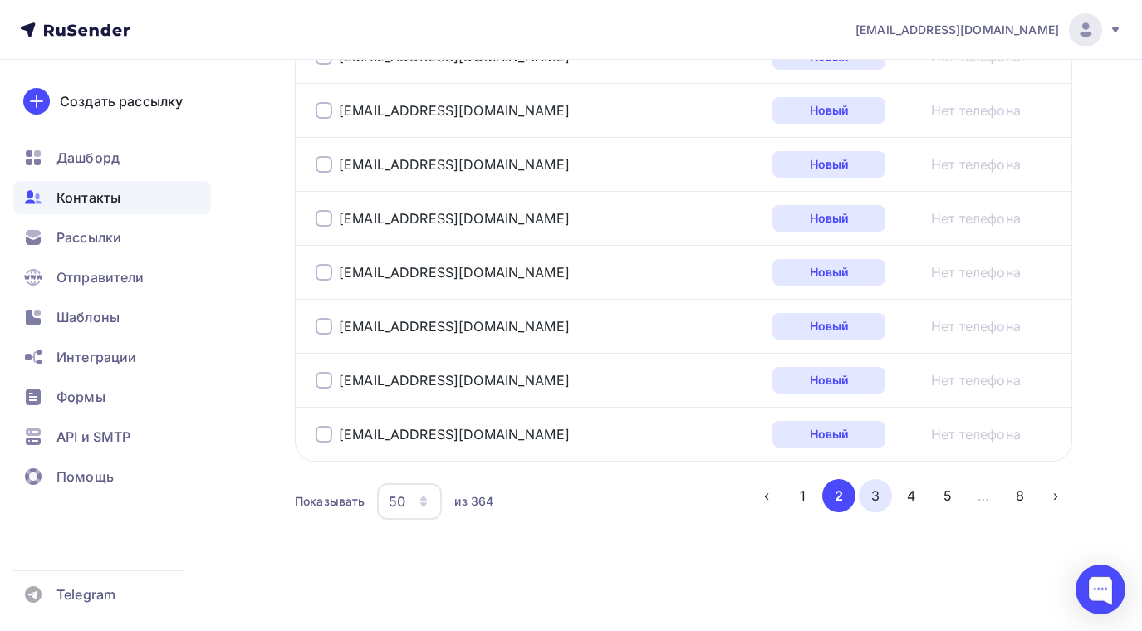
click at [874, 497] on button "3" at bounding box center [875, 495] width 33 height 33
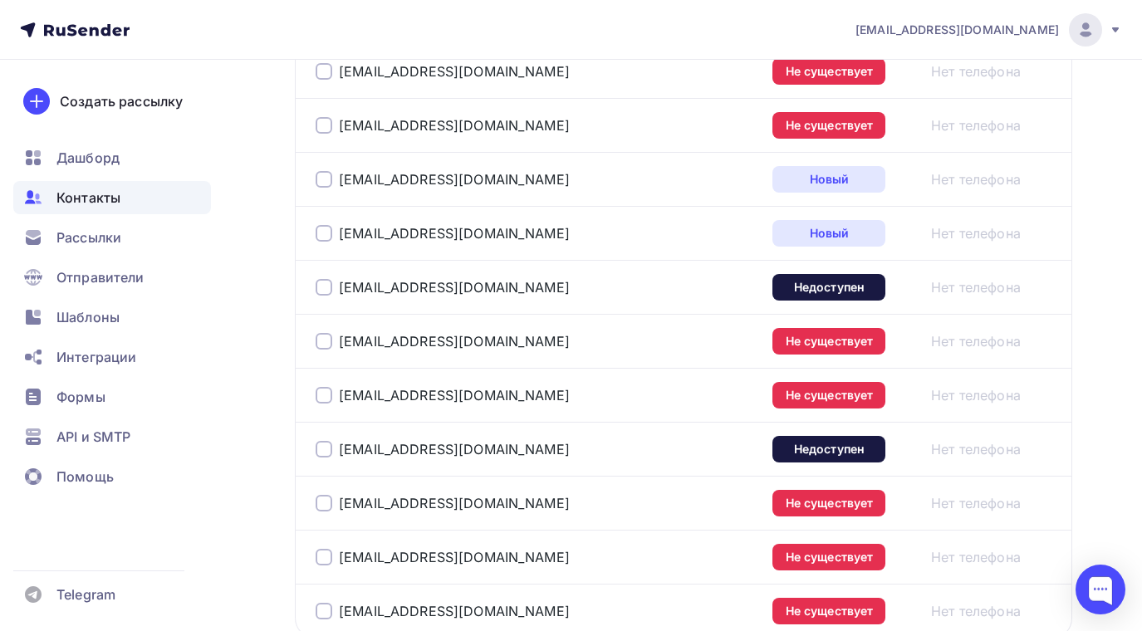
scroll to position [2730, 0]
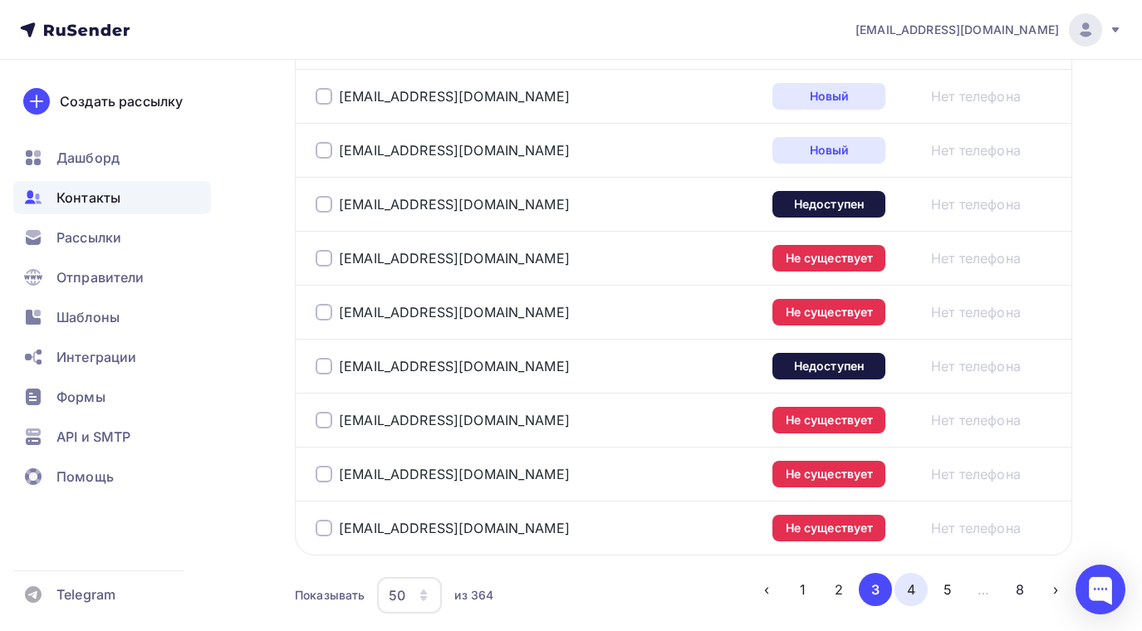
click at [915, 587] on button "4" at bounding box center [911, 589] width 33 height 33
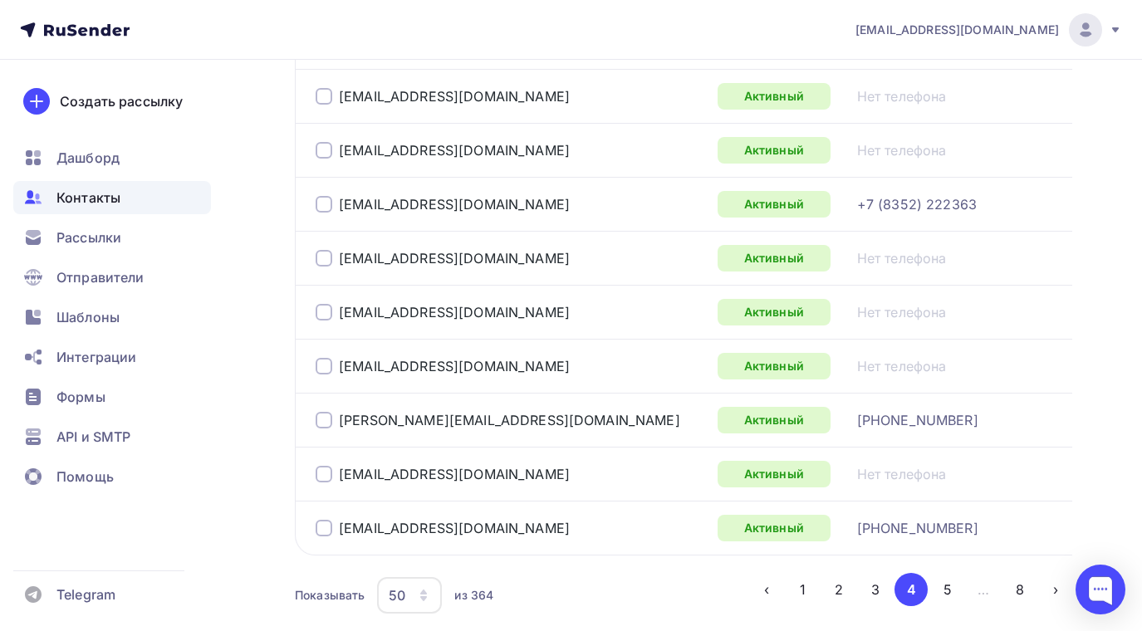
scroll to position [2813, 0]
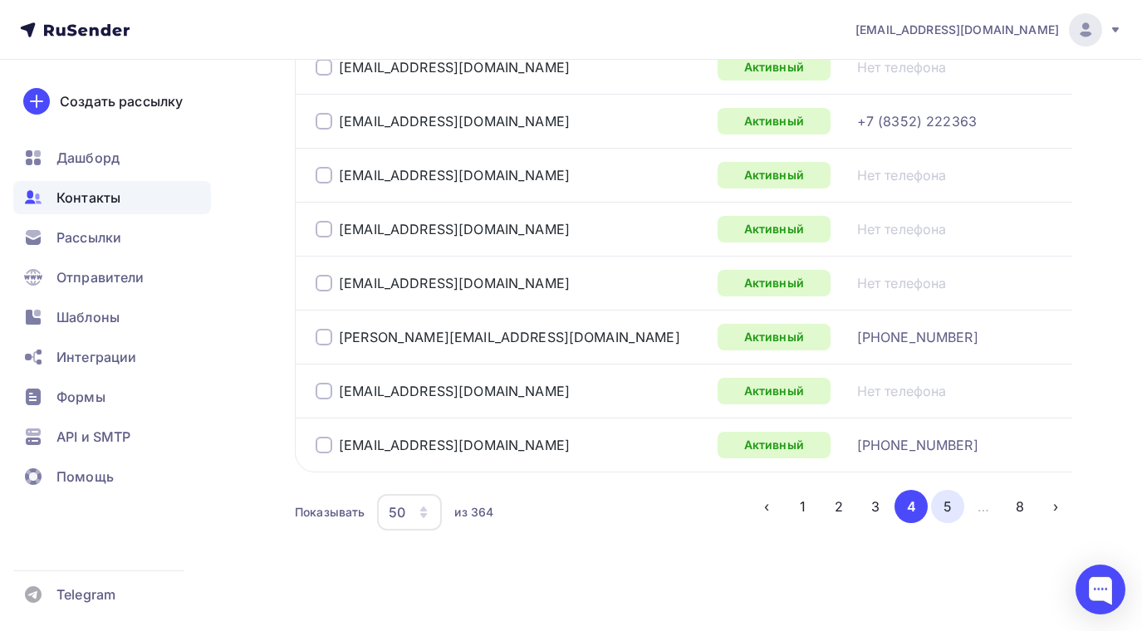
click at [944, 508] on button "5" at bounding box center [947, 506] width 33 height 33
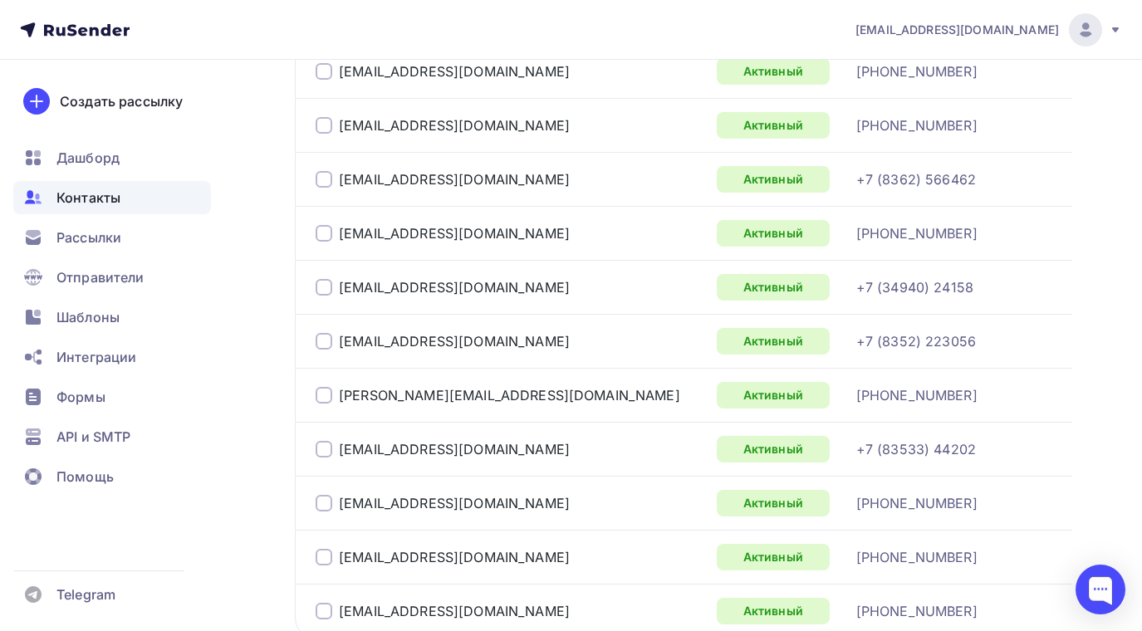
scroll to position [2824, 0]
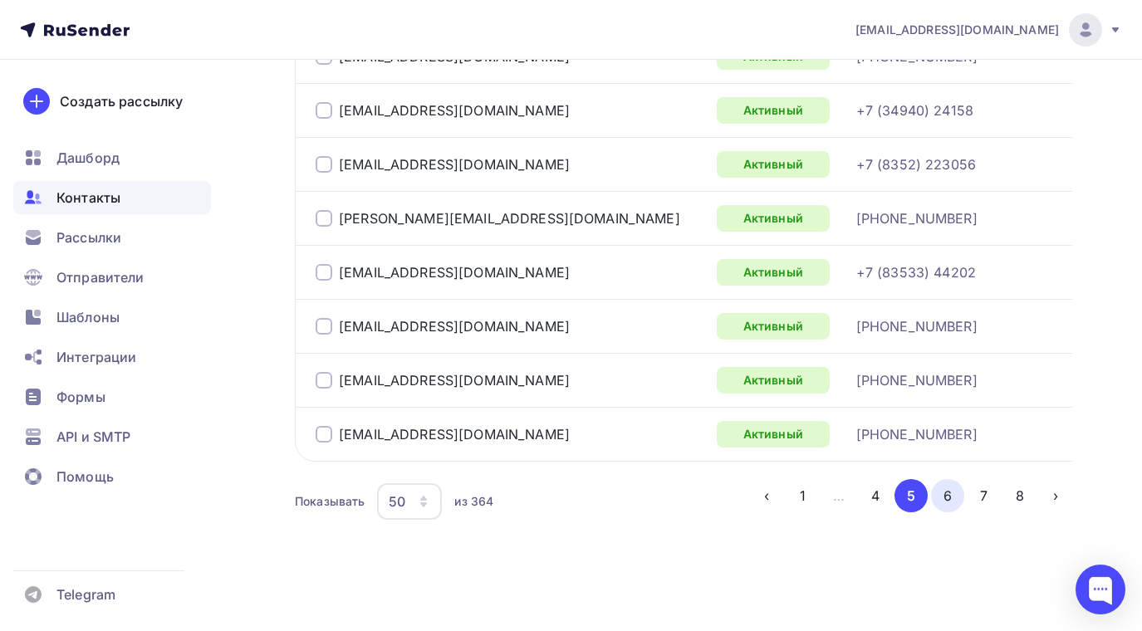
click at [947, 497] on button "6" at bounding box center [947, 495] width 33 height 33
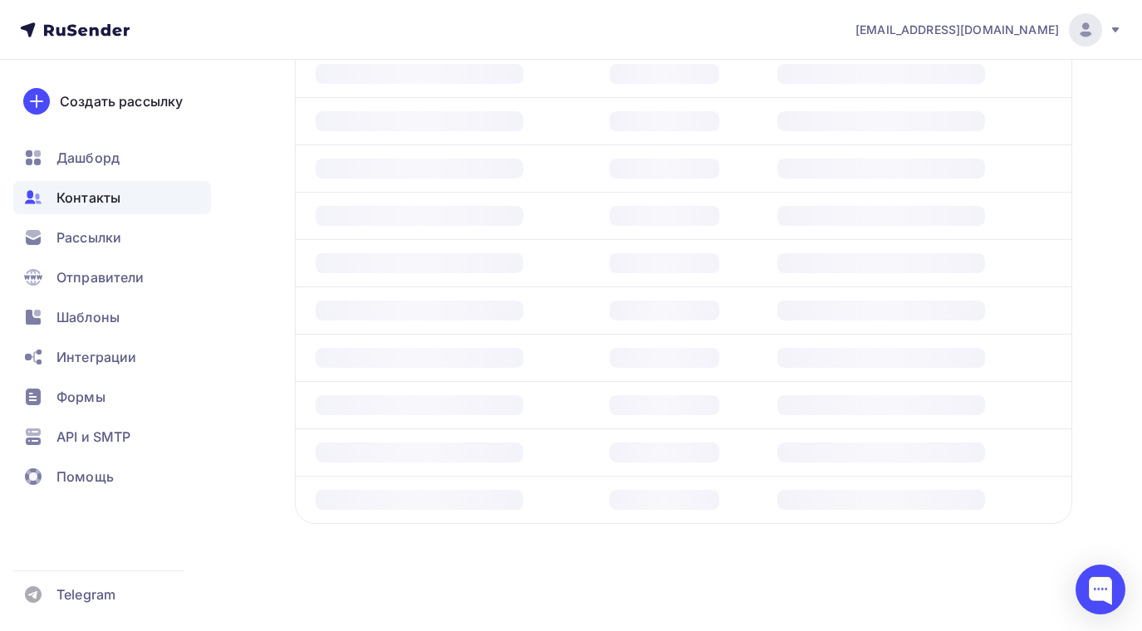
scroll to position [404, 0]
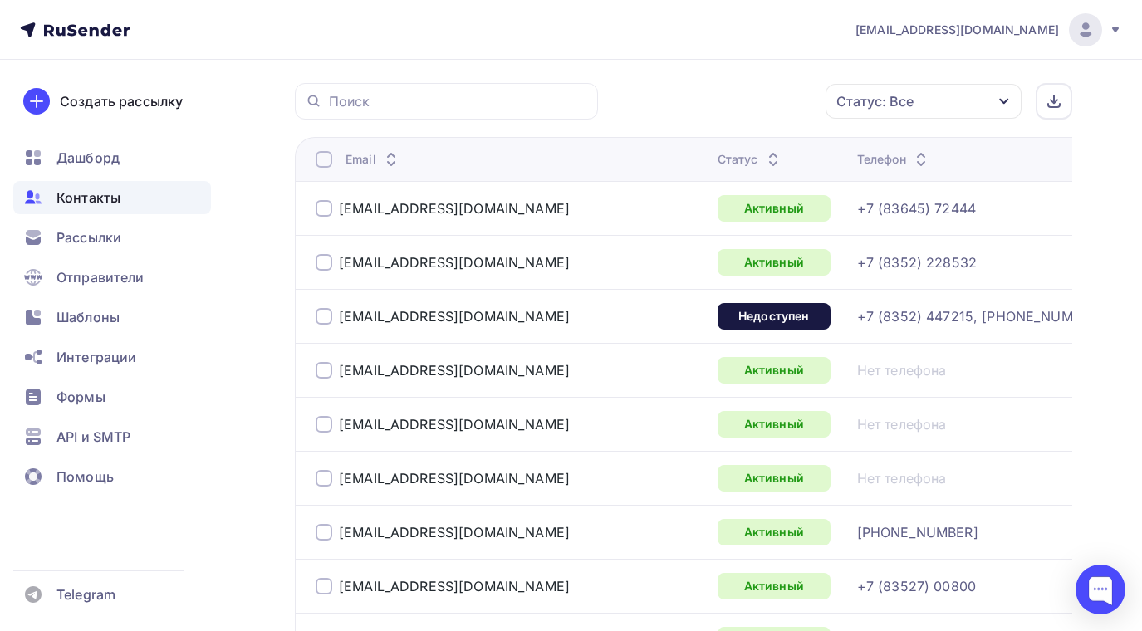
click at [321, 315] on div at bounding box center [324, 316] width 17 height 17
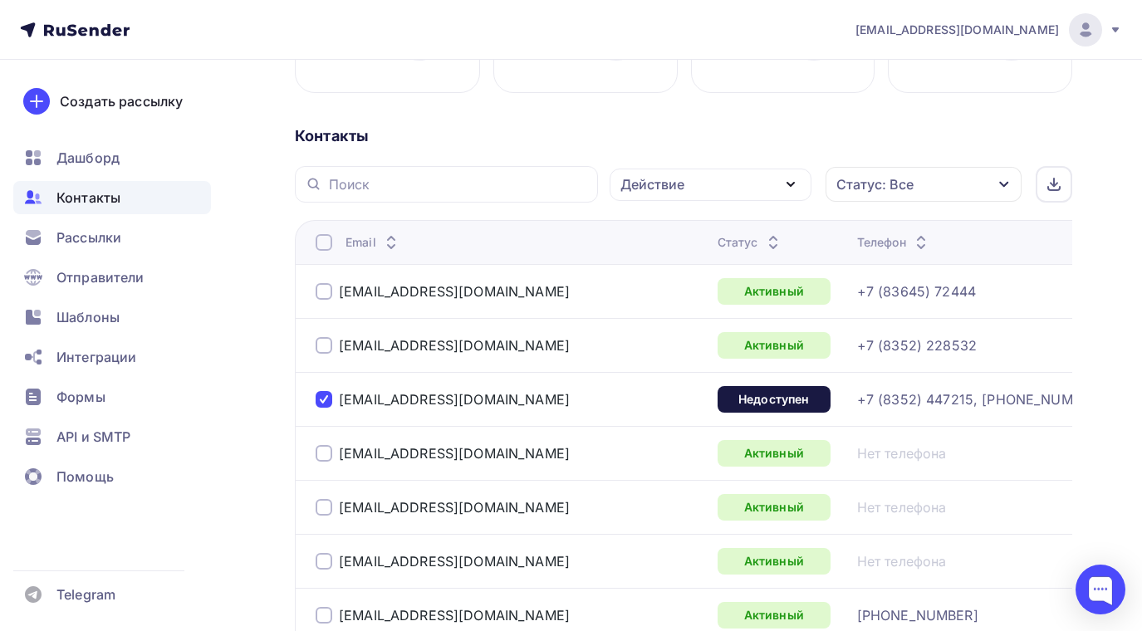
scroll to position [71, 0]
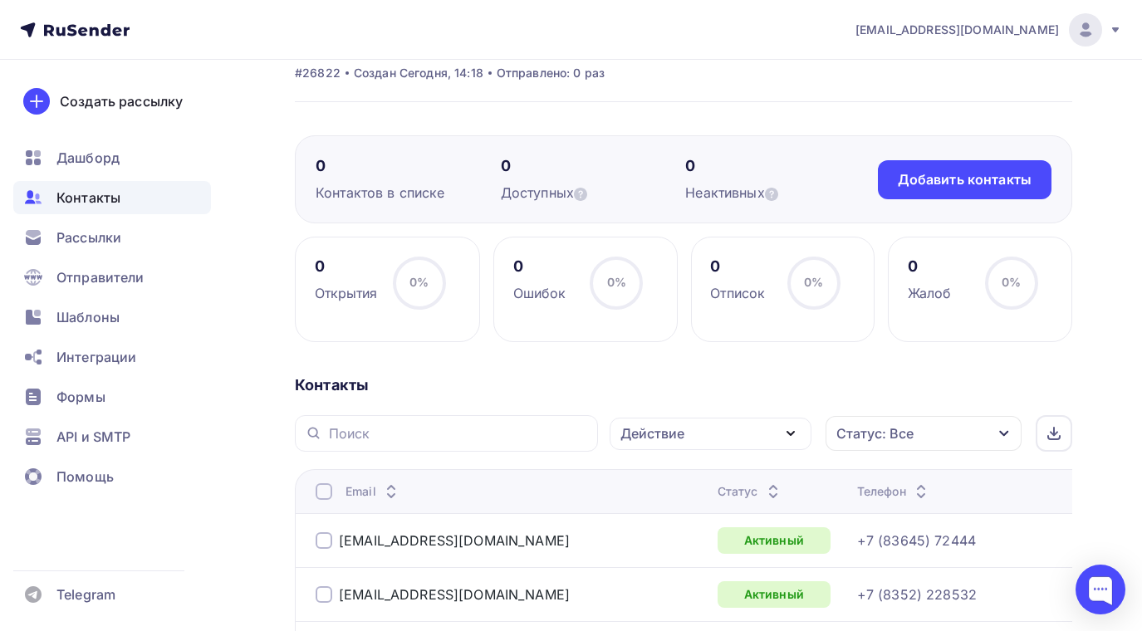
click at [793, 429] on icon "button" at bounding box center [791, 434] width 20 height 20
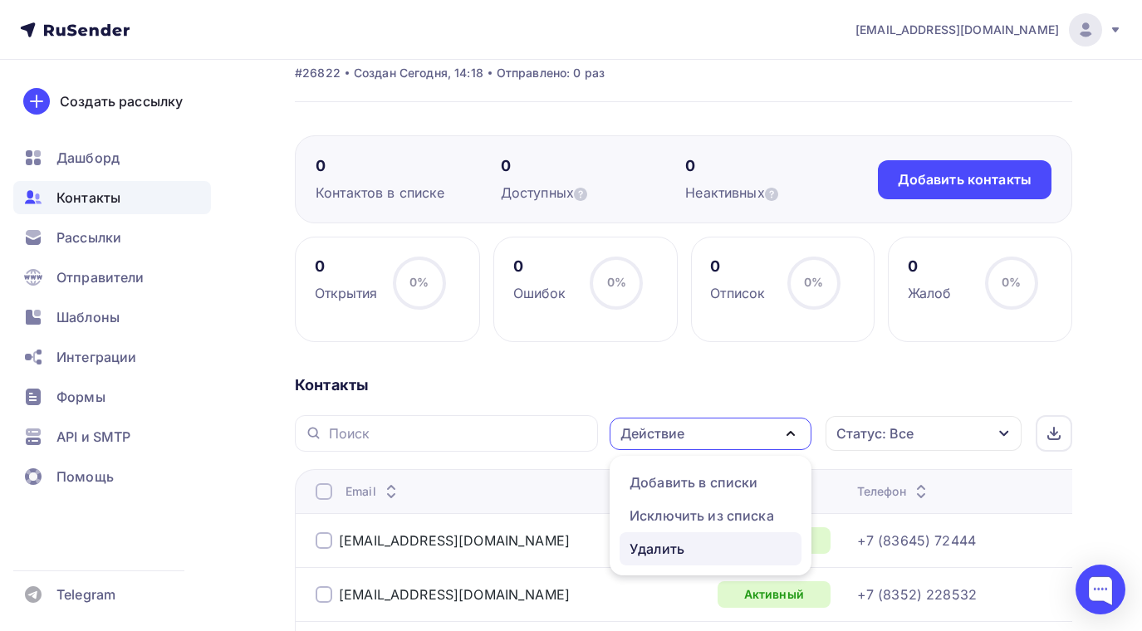
click at [670, 548] on div "Удалить" at bounding box center [657, 549] width 55 height 20
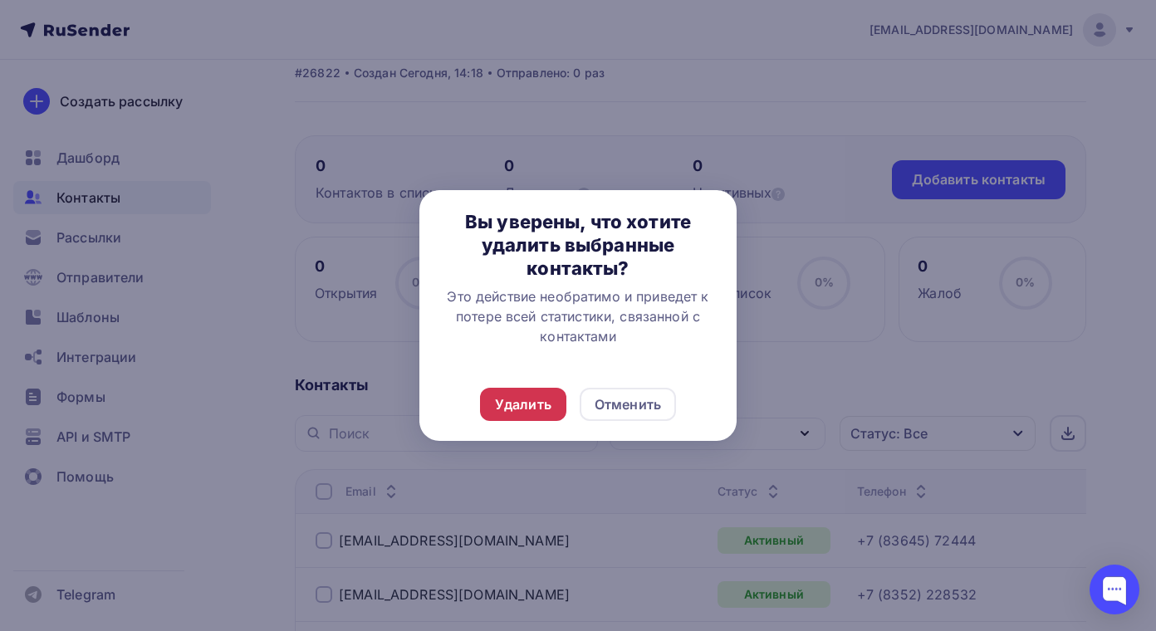
click at [539, 402] on div "Удалить" at bounding box center [523, 405] width 56 height 20
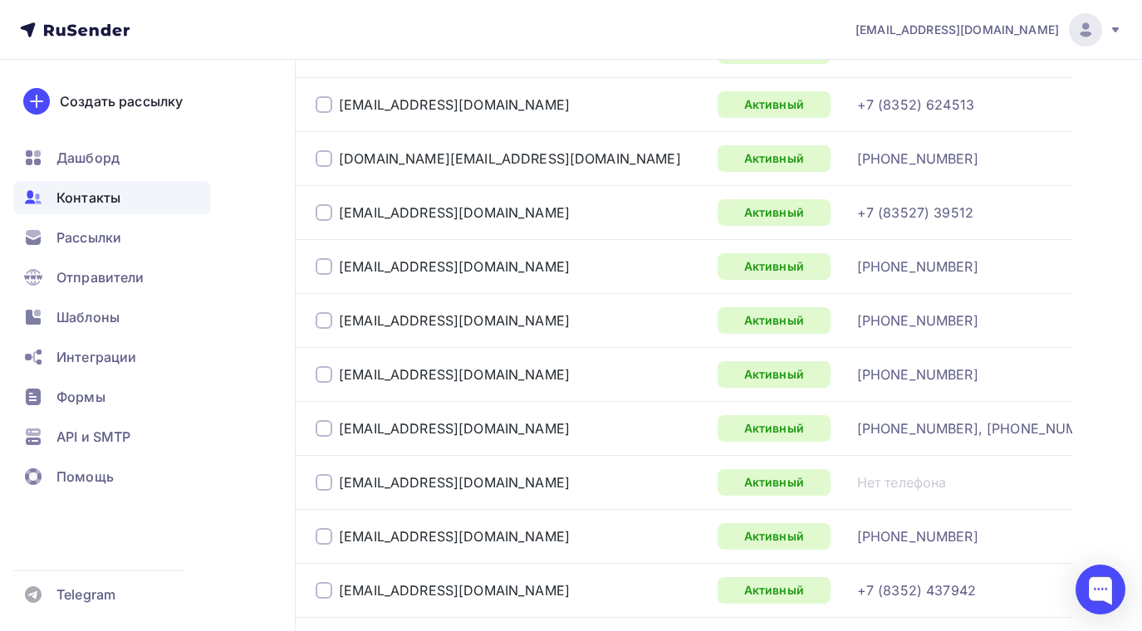
scroll to position [2730, 0]
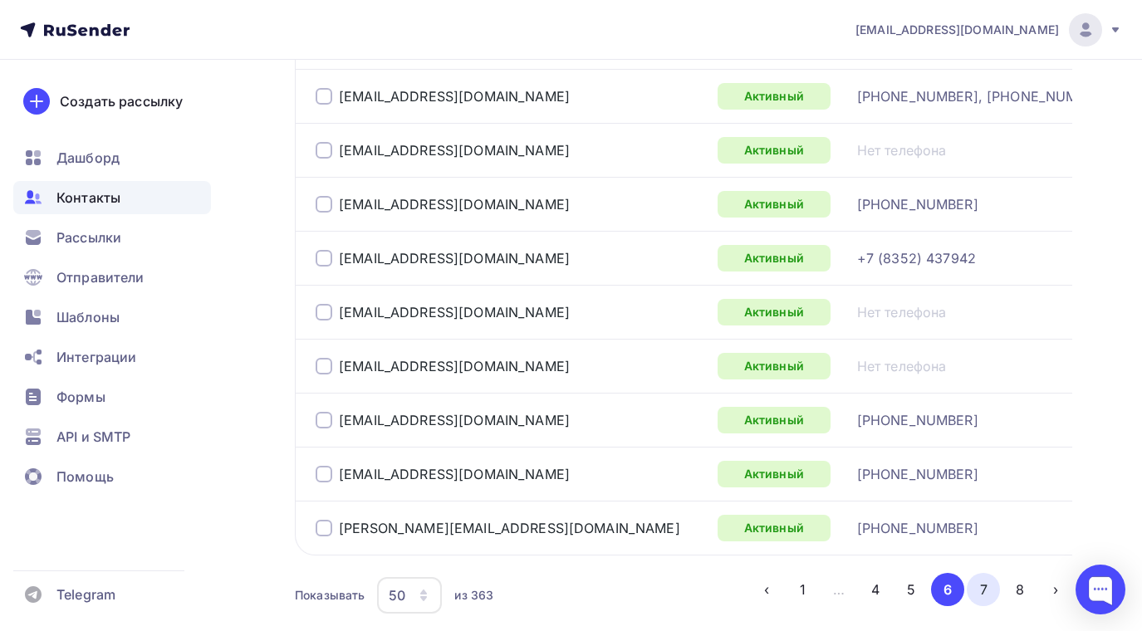
click at [982, 589] on button "7" at bounding box center [983, 589] width 33 height 33
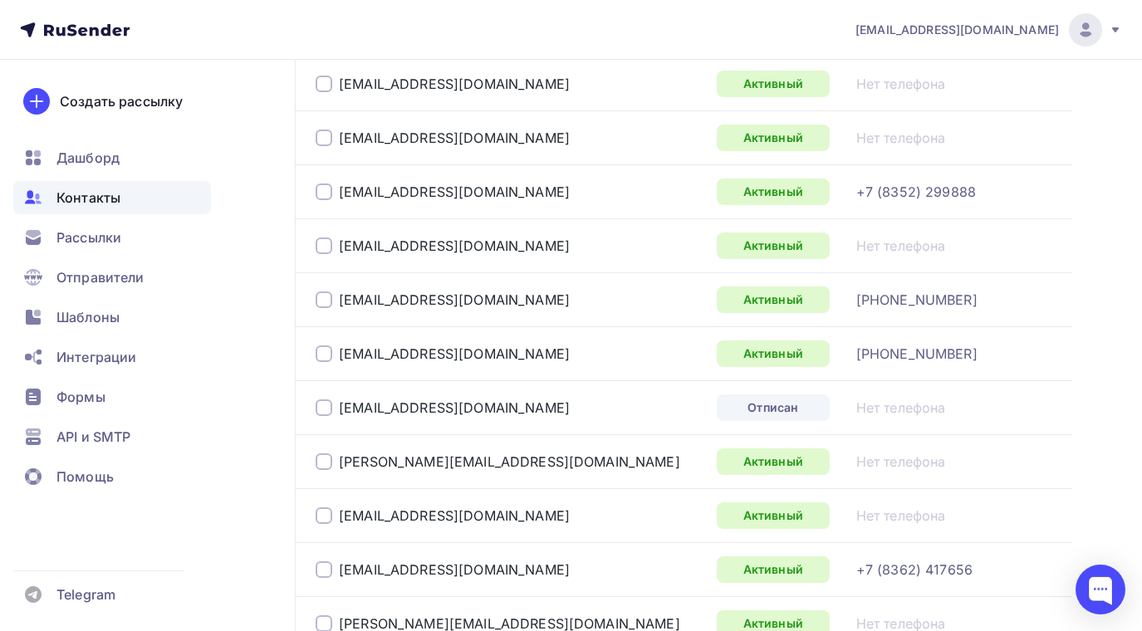
scroll to position [2231, 0]
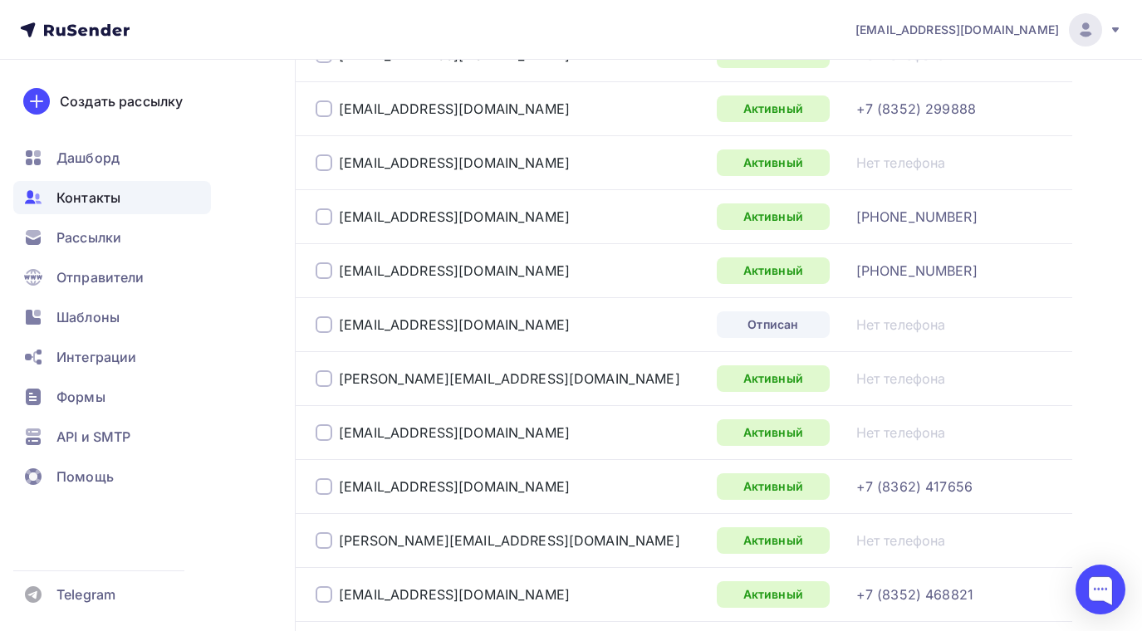
click at [325, 322] on div at bounding box center [324, 325] width 17 height 17
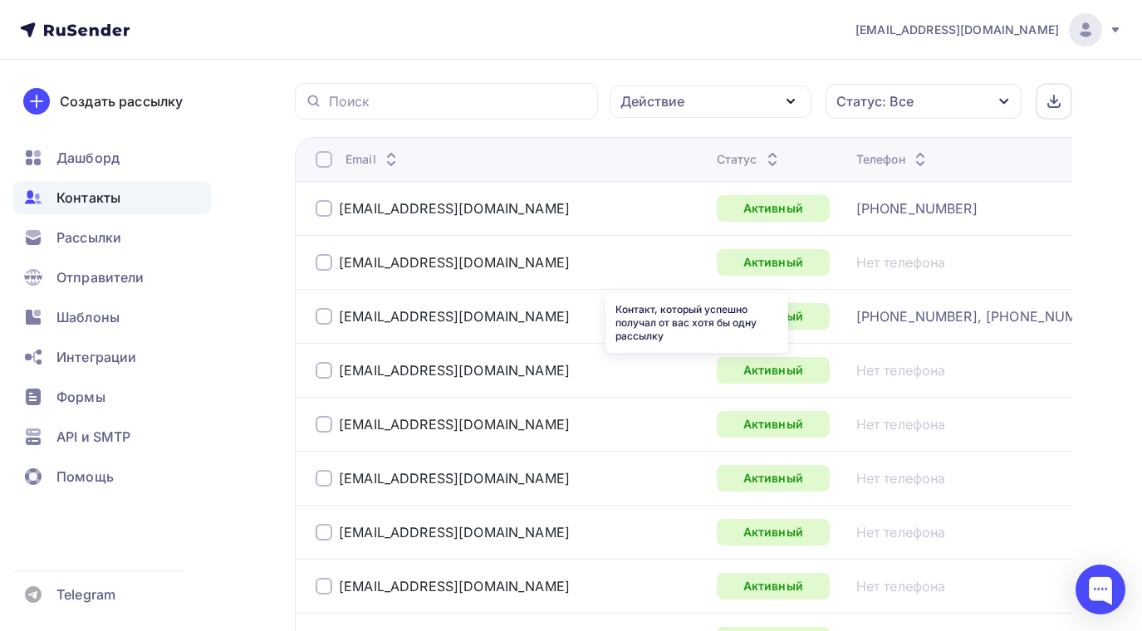
scroll to position [155, 0]
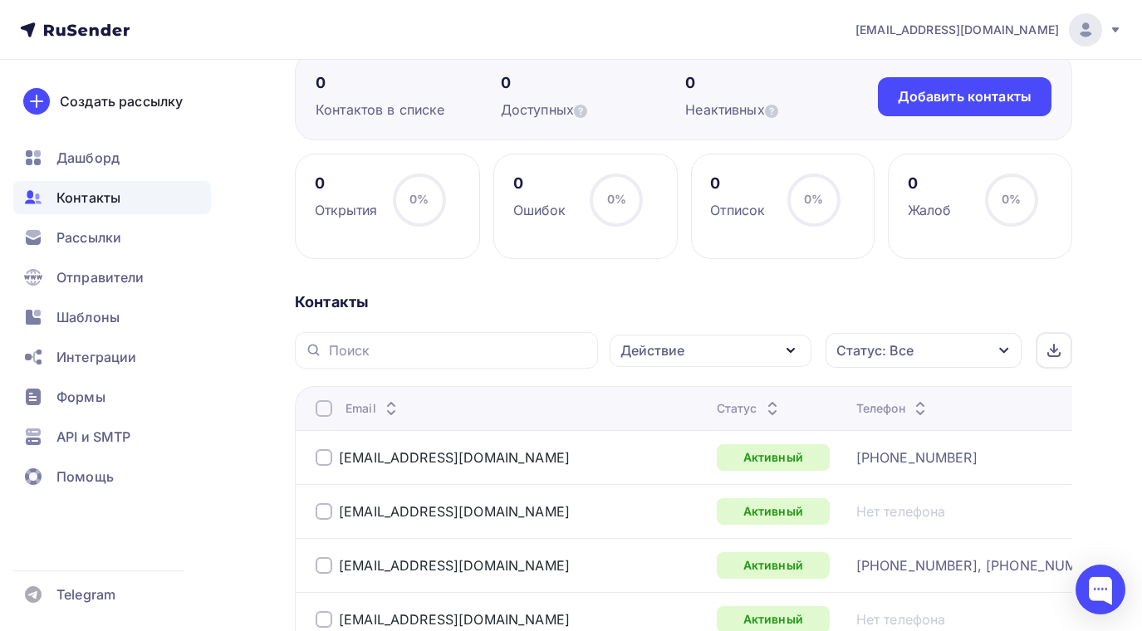
click at [796, 346] on icon "button" at bounding box center [791, 351] width 20 height 20
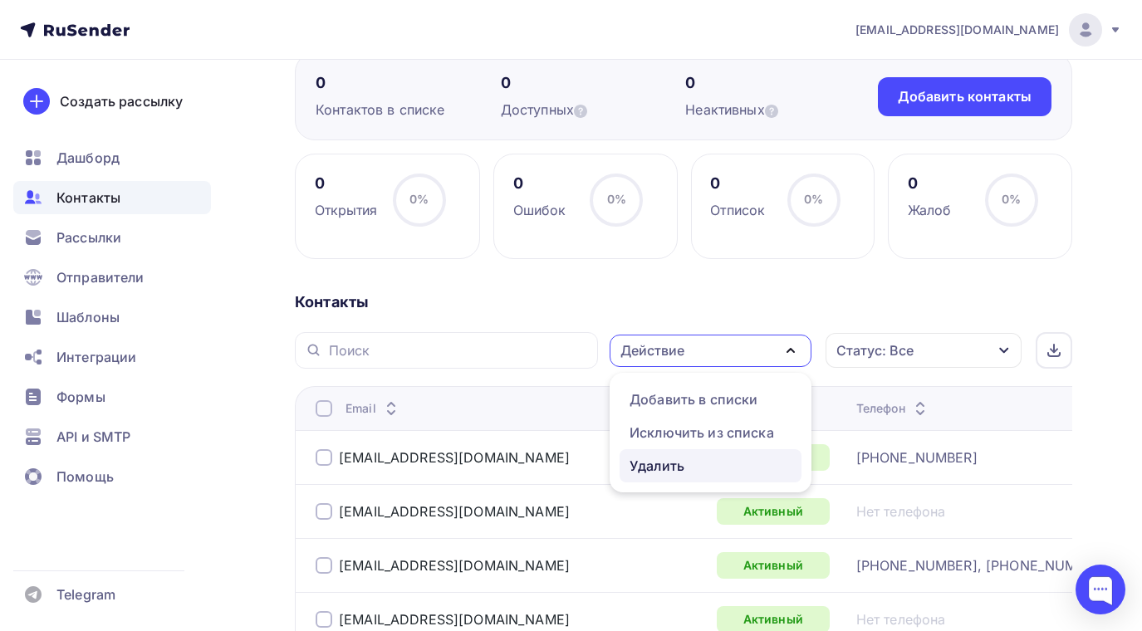
click at [649, 469] on div "Удалить" at bounding box center [657, 466] width 55 height 20
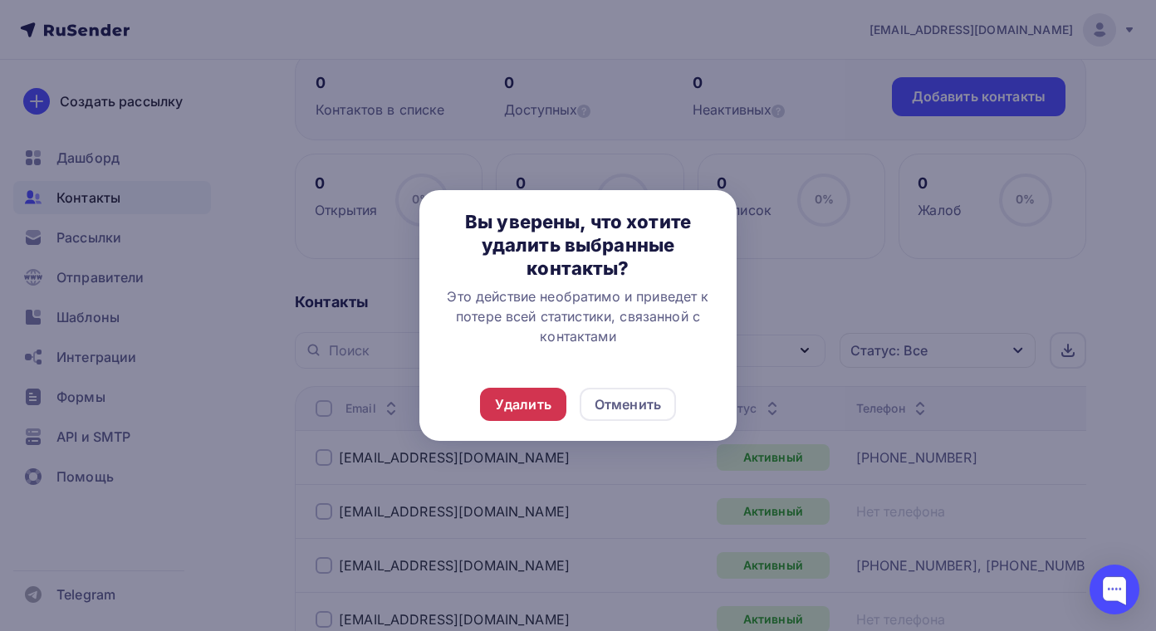
click at [524, 411] on div "Удалить" at bounding box center [523, 405] width 56 height 20
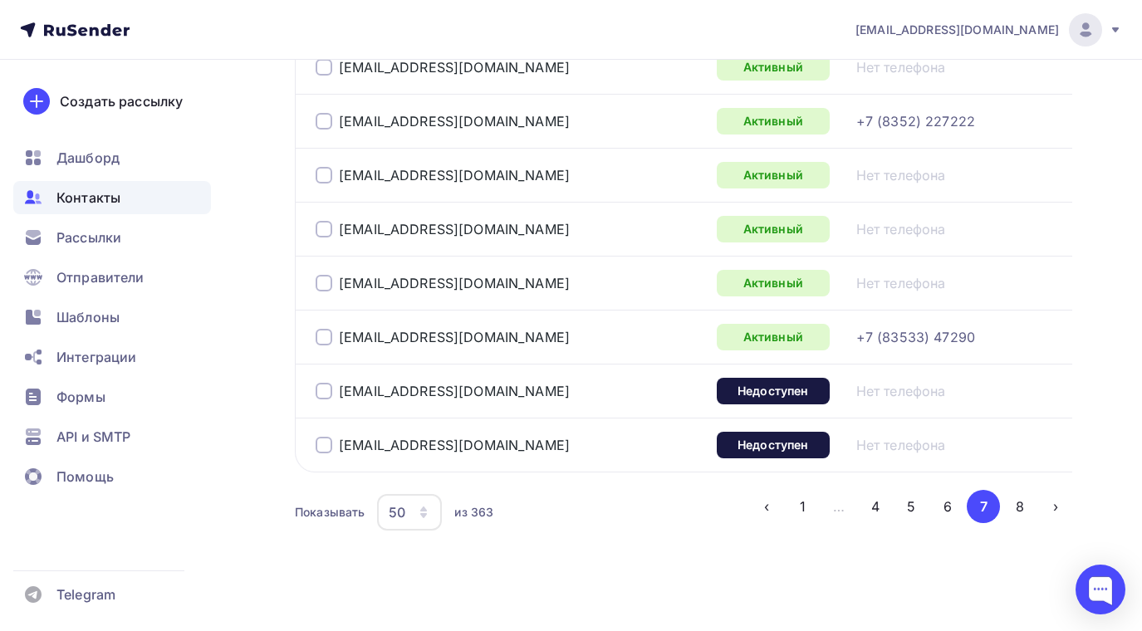
scroll to position [2824, 0]
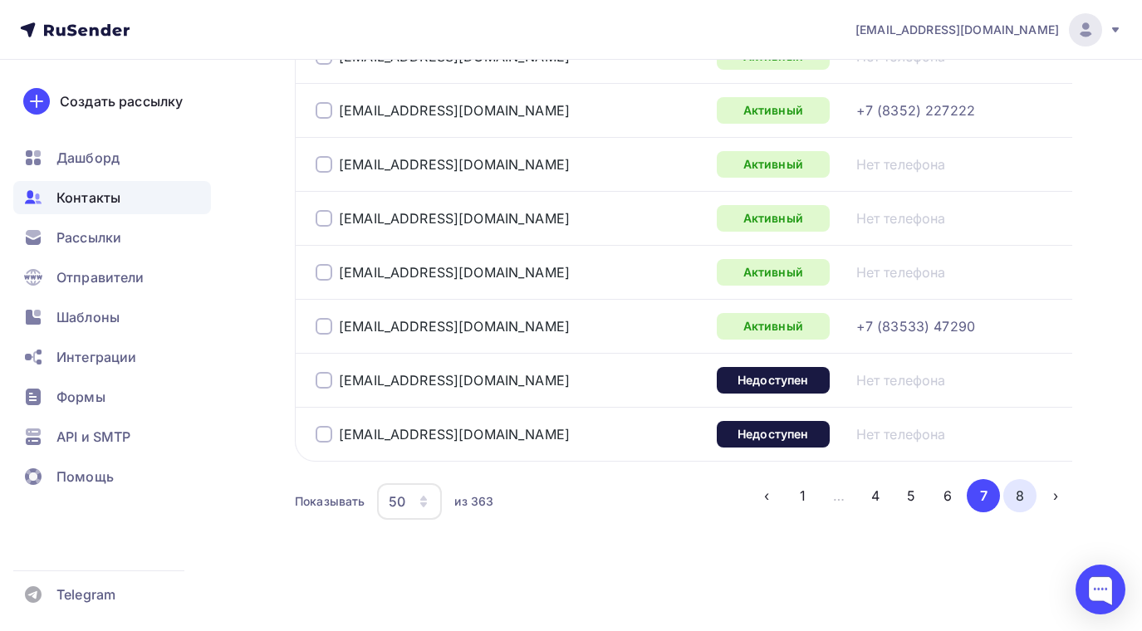
click at [1023, 503] on button "8" at bounding box center [1020, 495] width 33 height 33
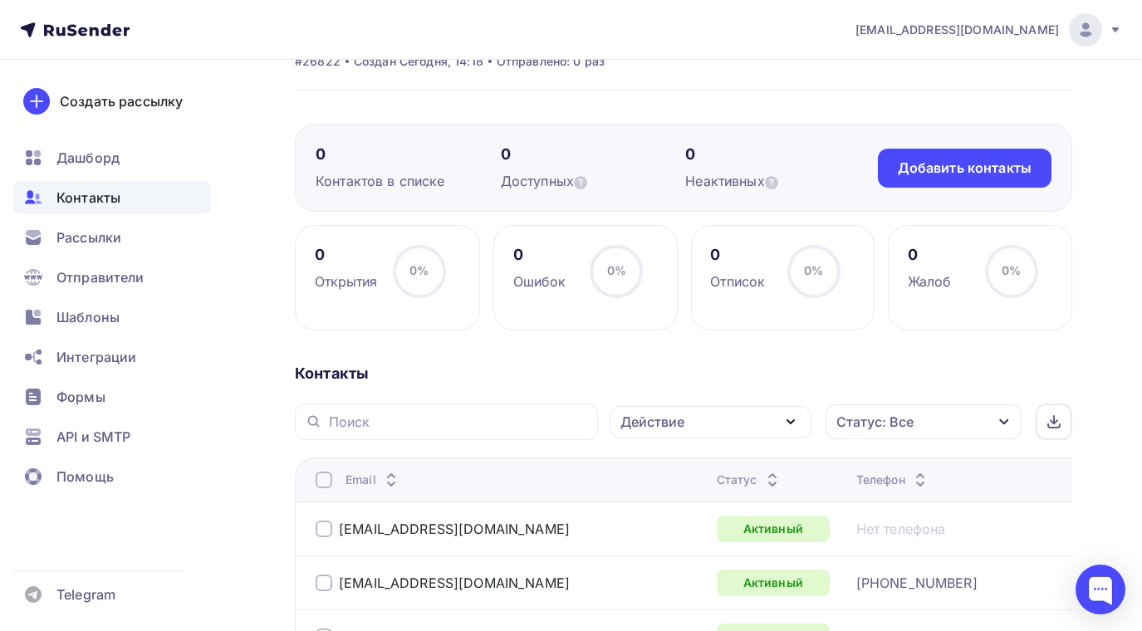
scroll to position [166, 0]
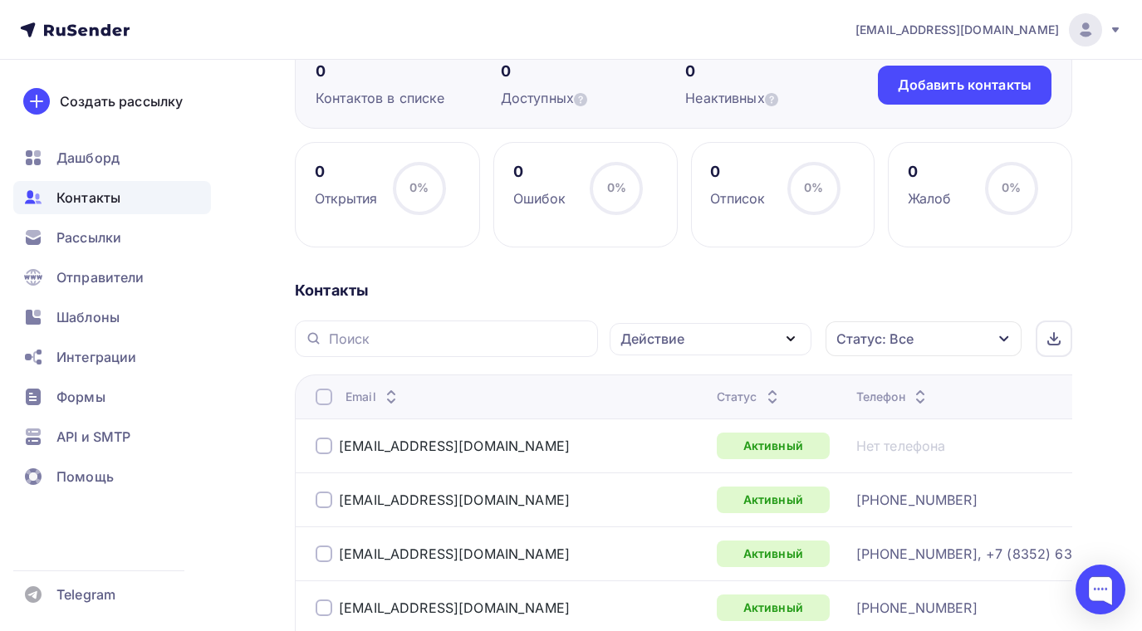
click at [97, 196] on span "Контакты" at bounding box center [88, 198] width 64 height 20
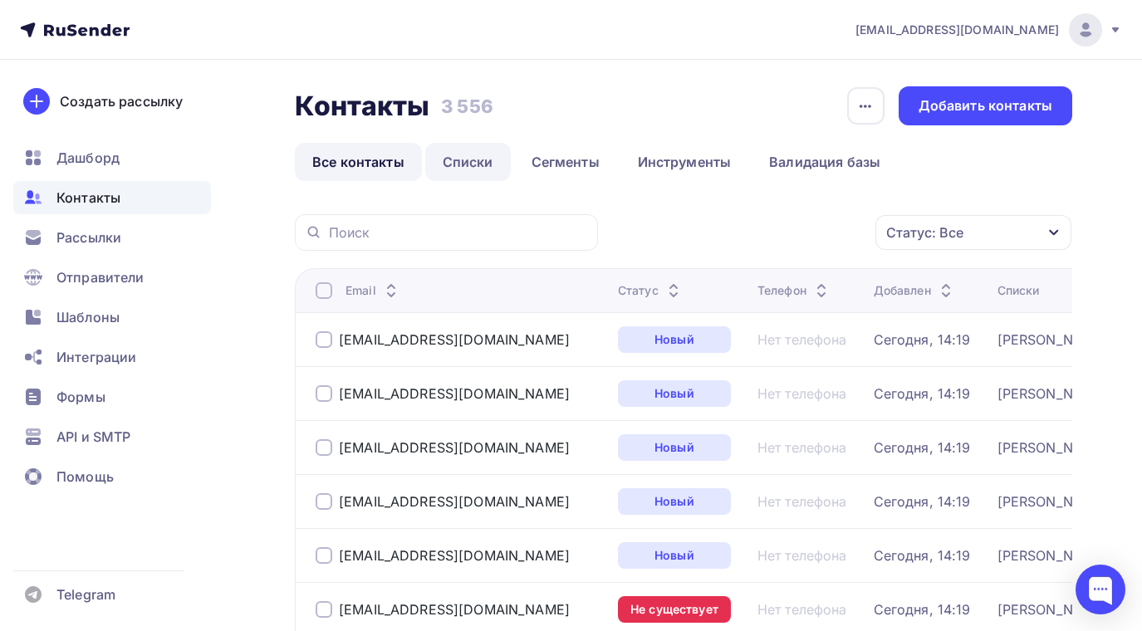
click at [470, 155] on link "Списки" at bounding box center [468, 162] width 86 height 38
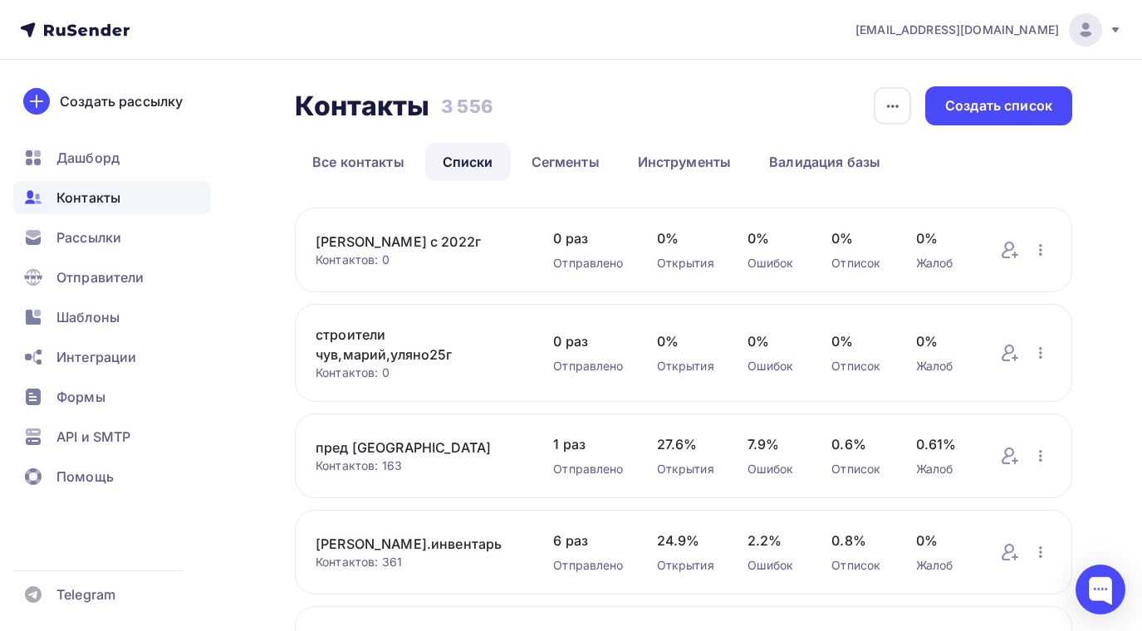
click at [354, 332] on link "строители чув,марий,уляно25г" at bounding box center [418, 345] width 204 height 40
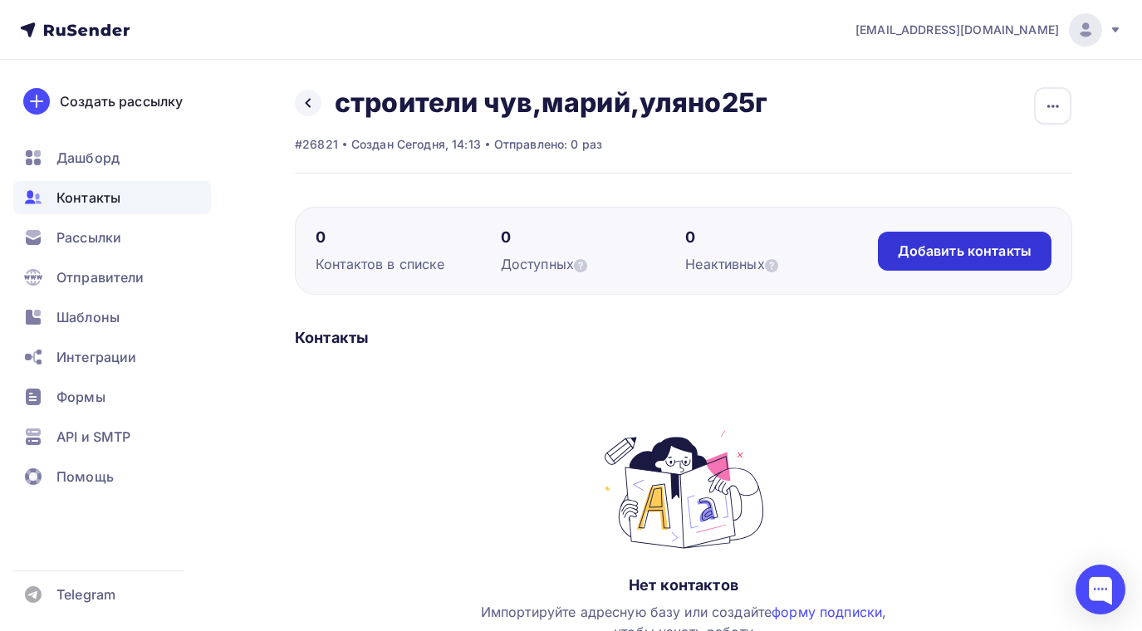
click at [935, 248] on div "Добавить контакты" at bounding box center [965, 251] width 134 height 19
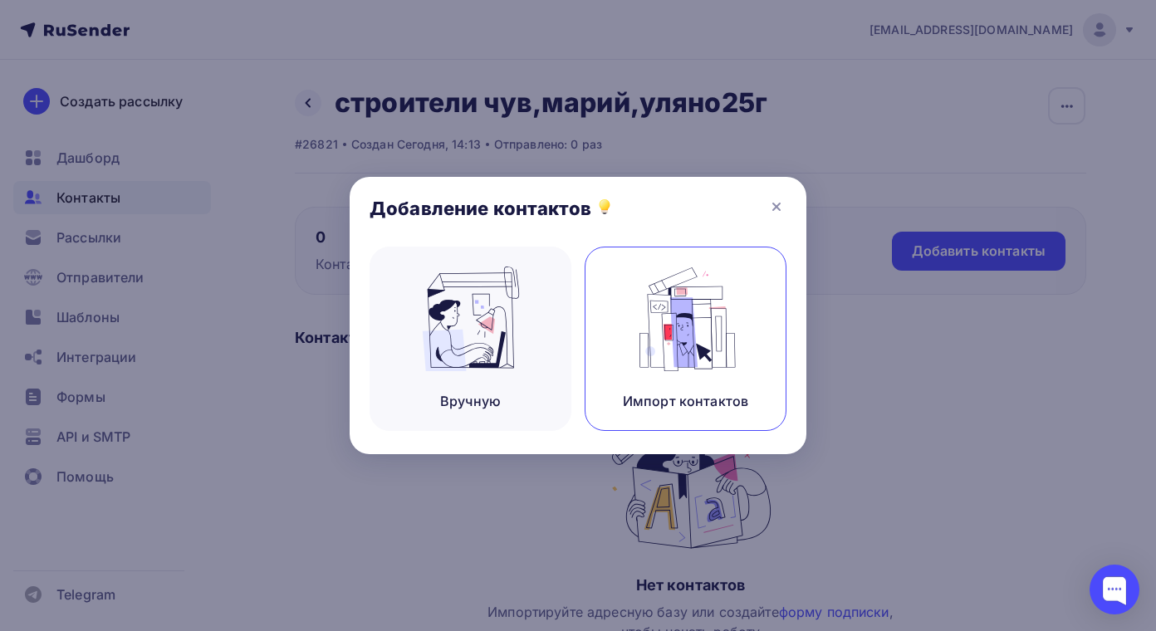
click at [665, 327] on img at bounding box center [686, 319] width 111 height 105
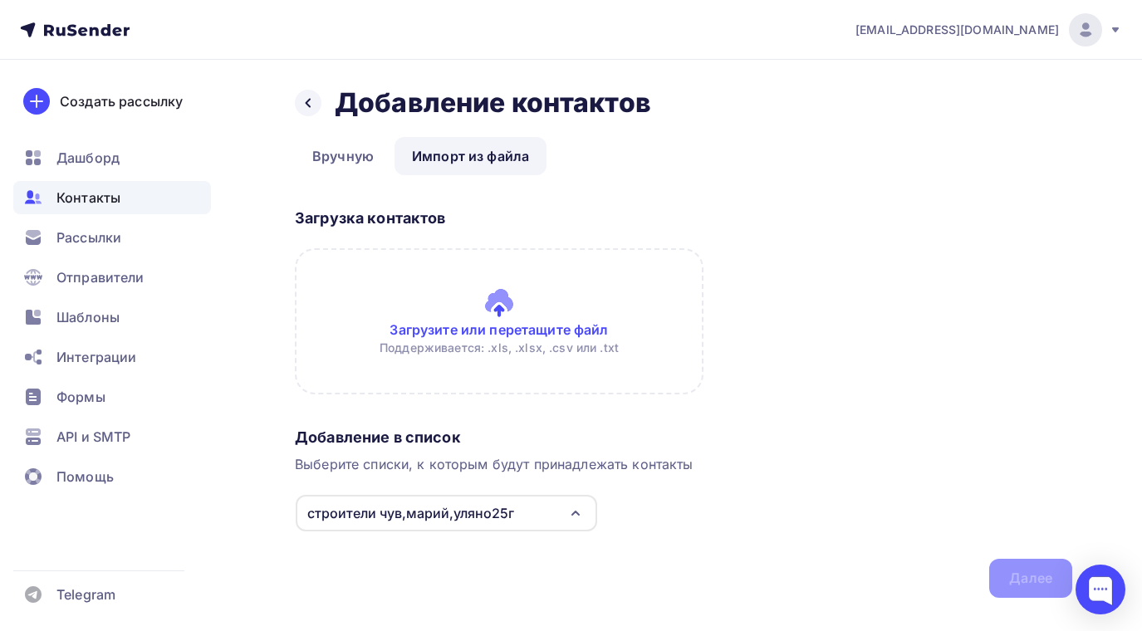
click at [490, 325] on input "file" at bounding box center [499, 321] width 409 height 146
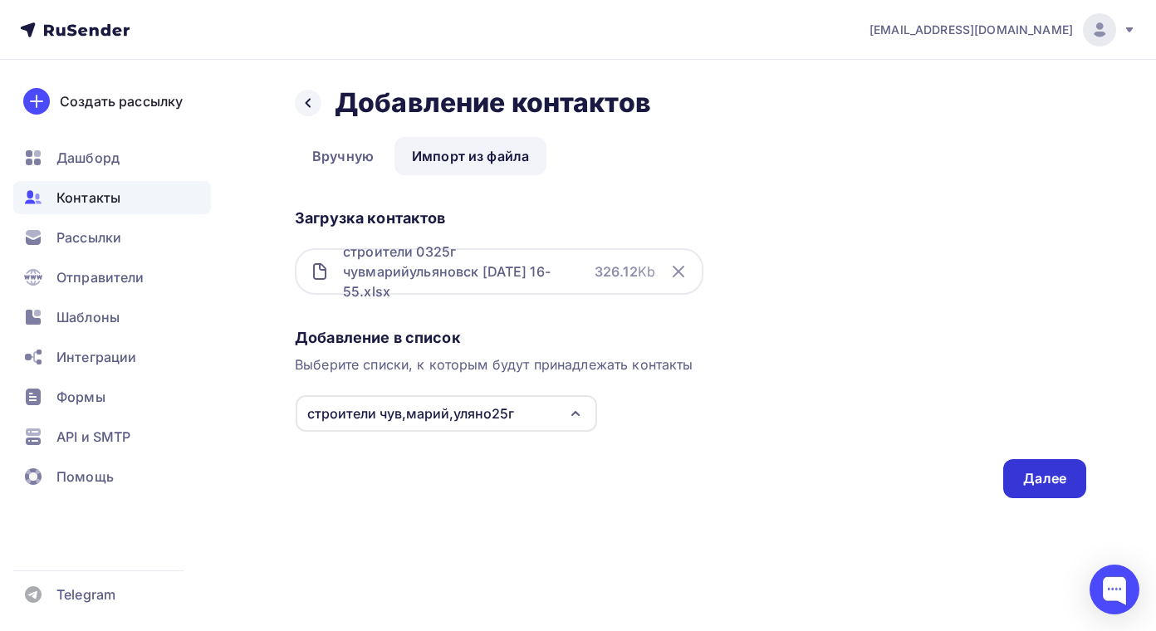
click at [1038, 482] on div "Далее" at bounding box center [1044, 478] width 43 height 19
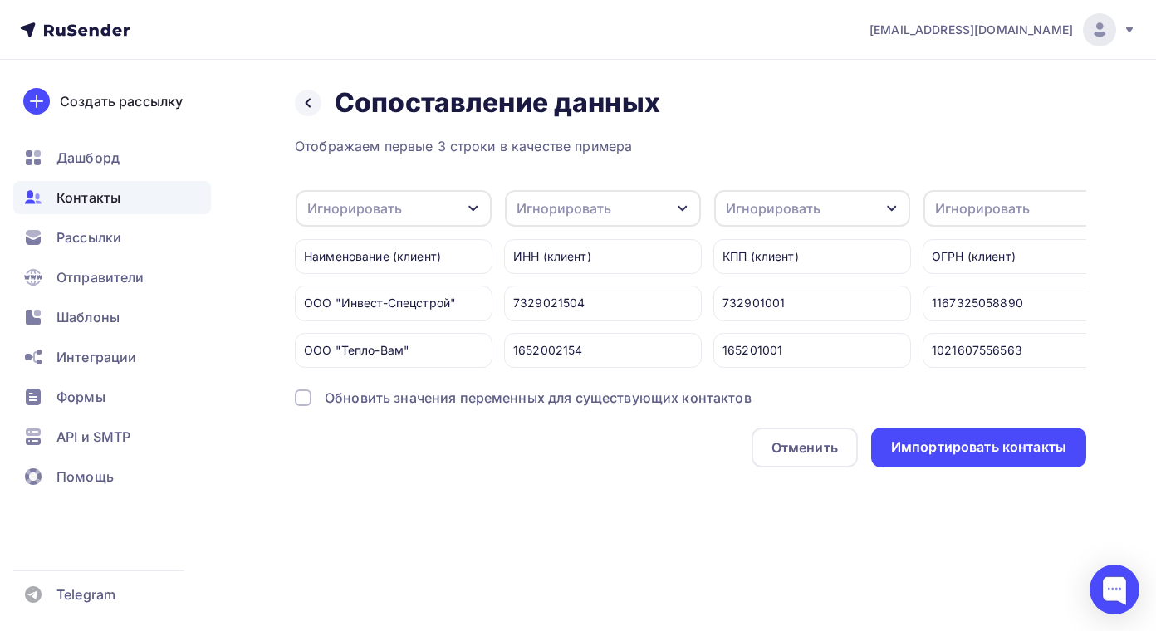
click at [686, 208] on icon "button" at bounding box center [682, 209] width 9 height 6
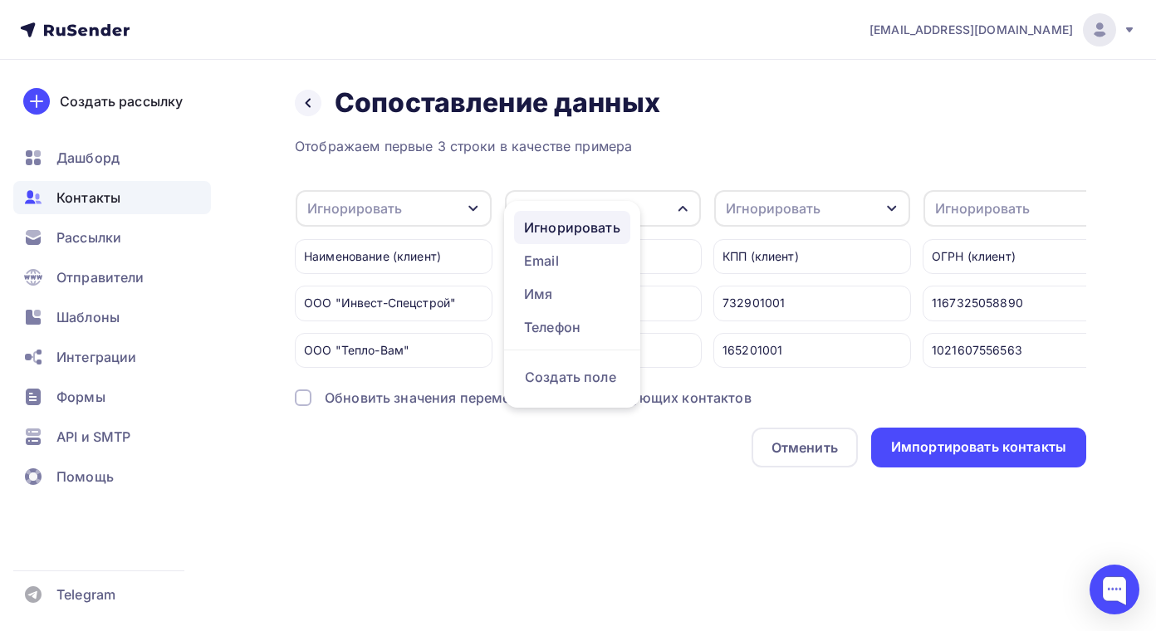
click at [601, 223] on div "Игнорировать" at bounding box center [572, 228] width 96 height 20
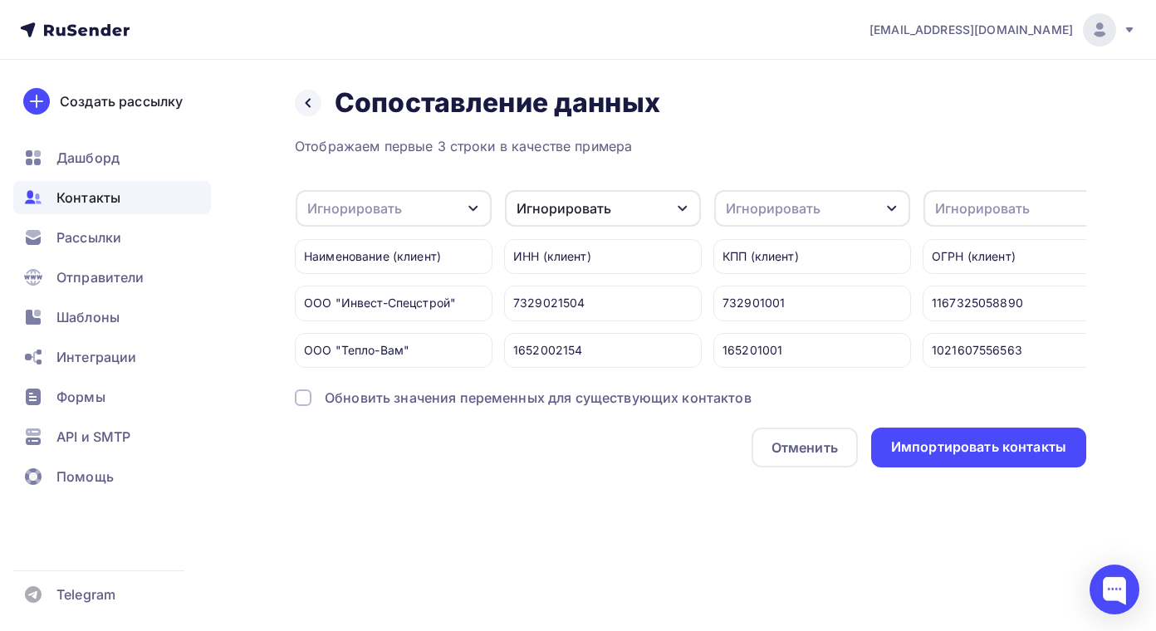
click at [894, 209] on icon "button" at bounding box center [891, 209] width 9 height 6
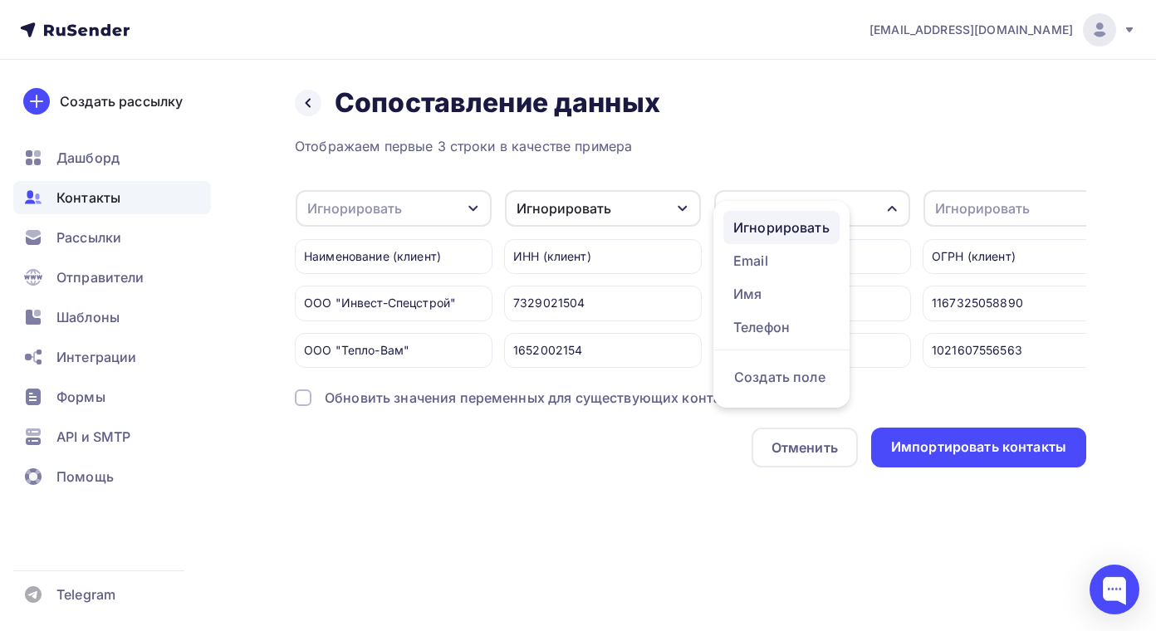
click at [797, 225] on div "Игнорировать" at bounding box center [782, 228] width 96 height 20
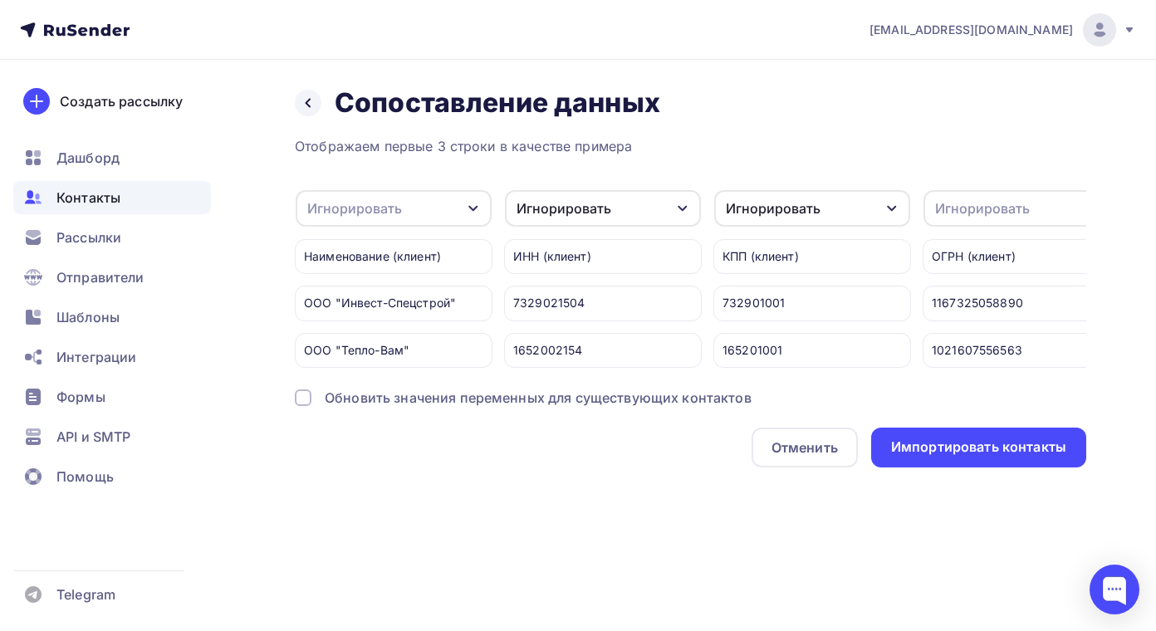
scroll to position [0, 692]
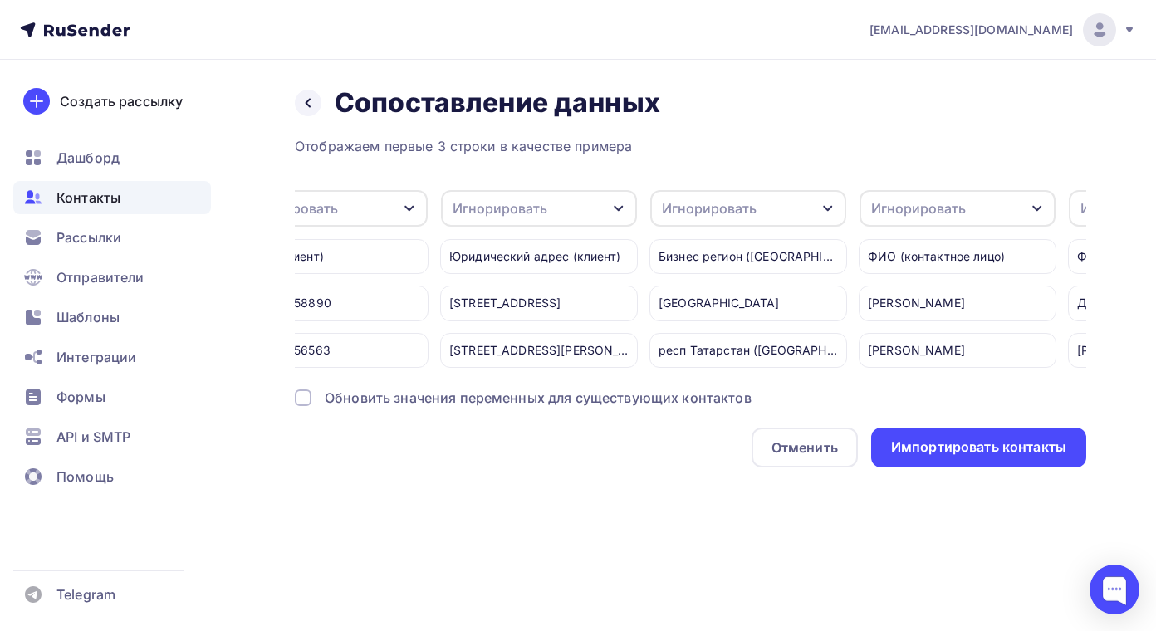
click at [625, 212] on icon "button" at bounding box center [618, 208] width 13 height 13
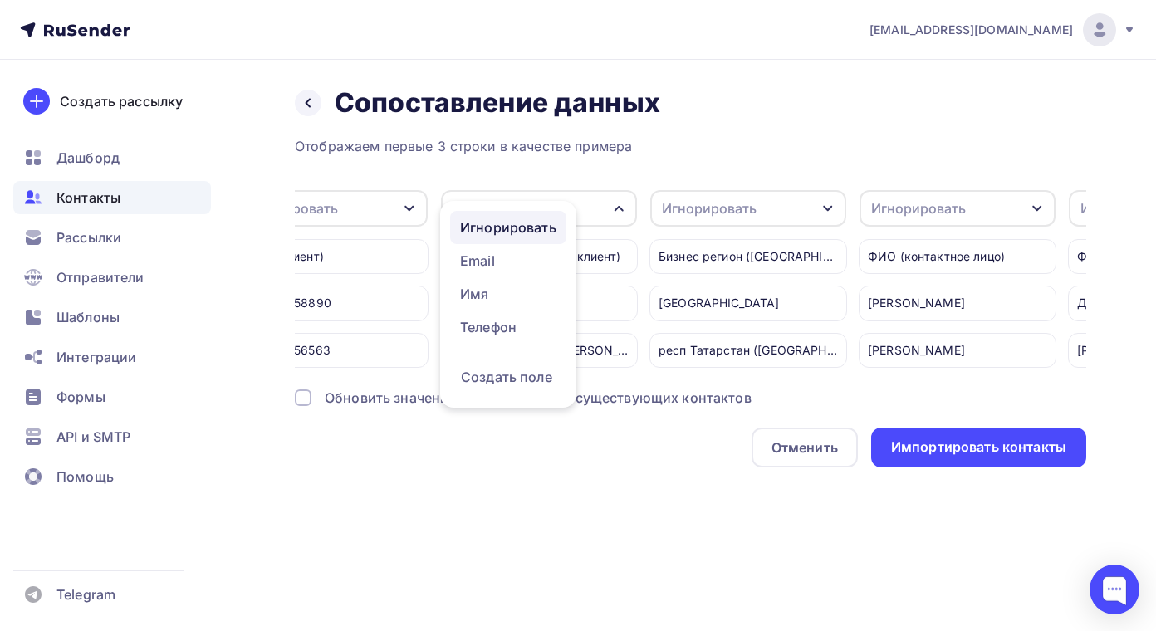
click at [530, 223] on div "Игнорировать" at bounding box center [508, 228] width 96 height 20
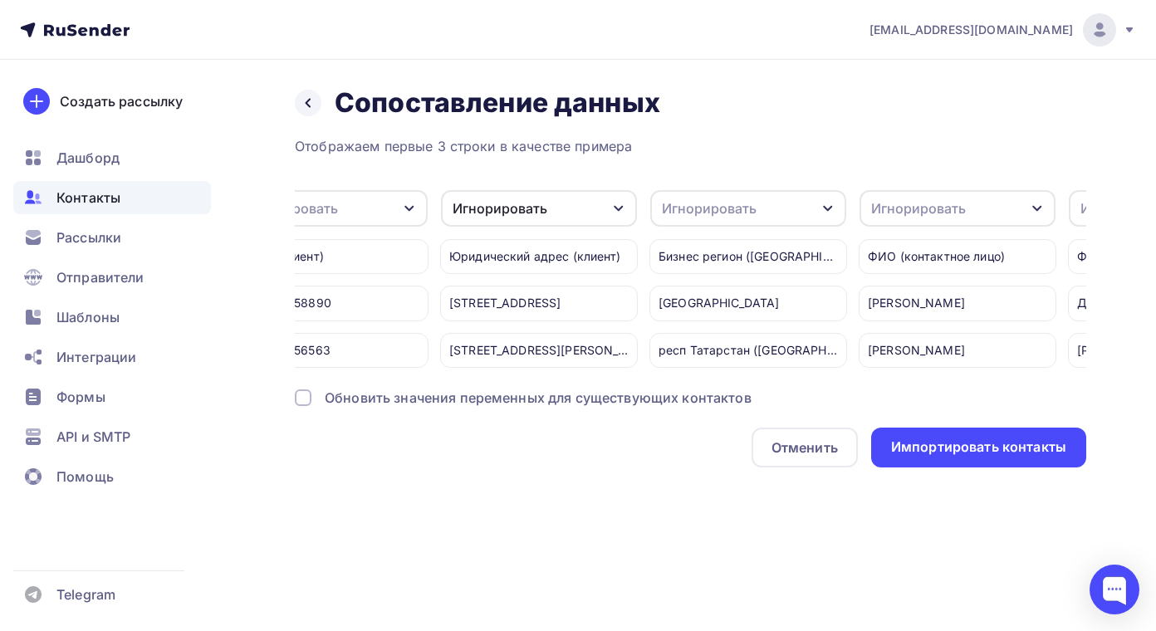
click at [826, 209] on icon "button" at bounding box center [827, 209] width 9 height 6
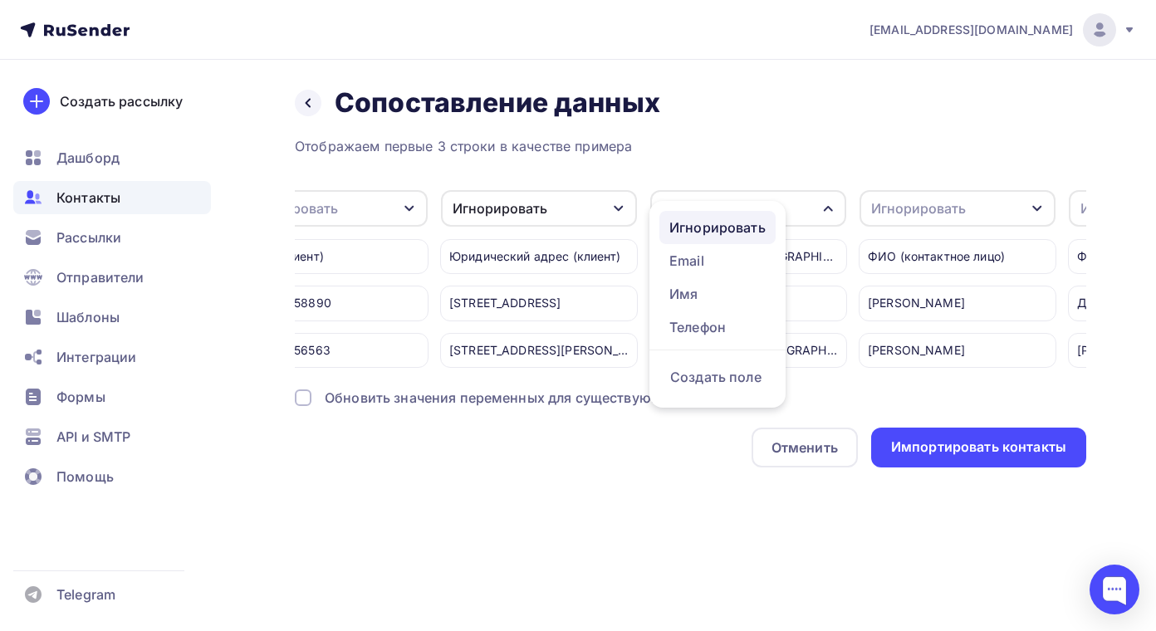
click at [710, 228] on div "Игнорировать" at bounding box center [718, 228] width 96 height 20
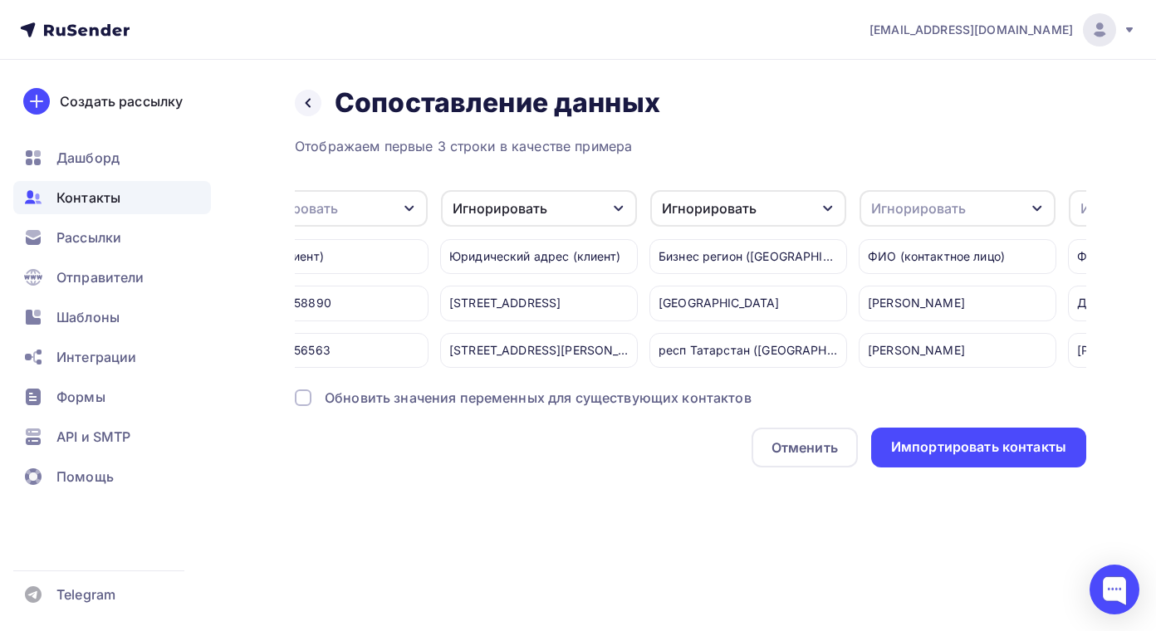
click at [1041, 210] on icon "button" at bounding box center [1037, 208] width 13 height 13
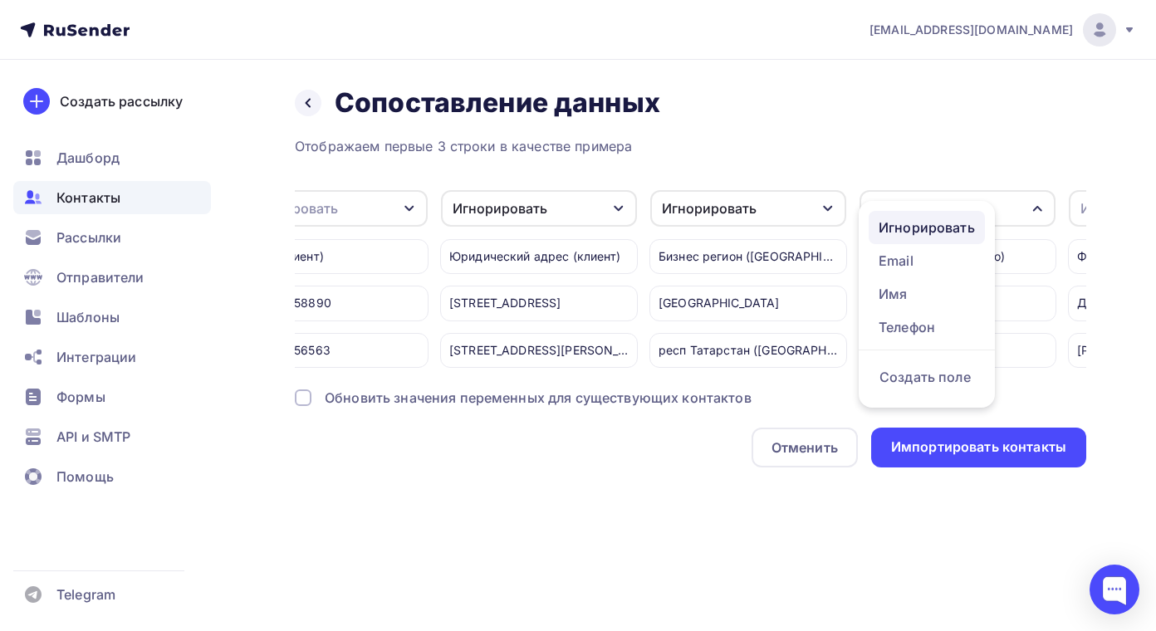
click at [950, 233] on div "Игнорировать" at bounding box center [927, 228] width 96 height 20
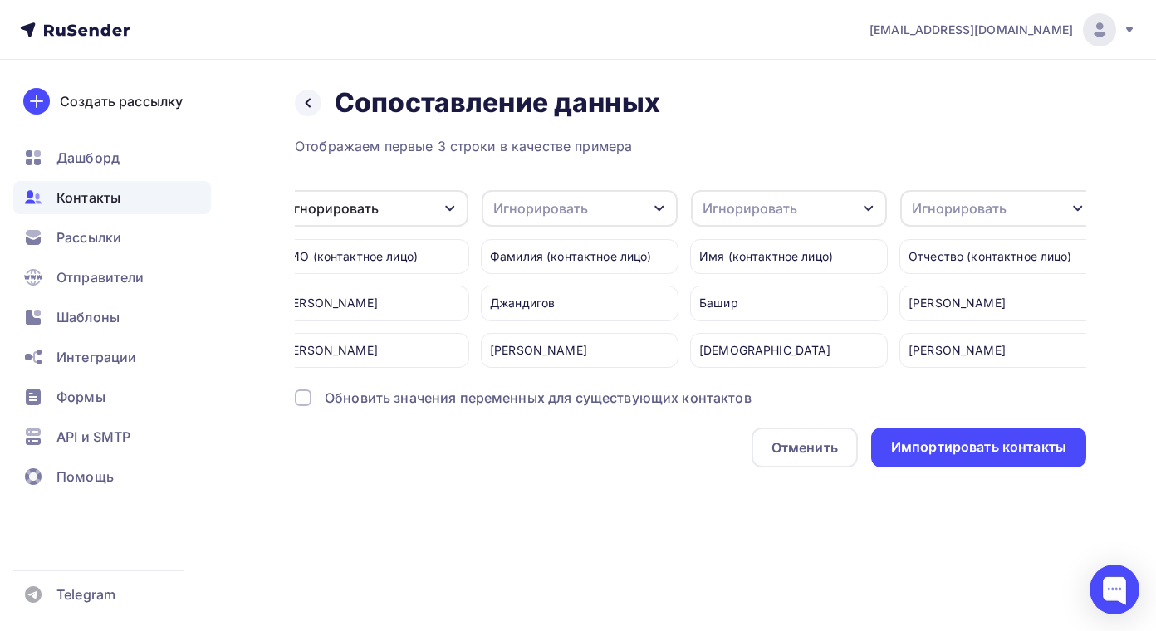
scroll to position [0, 1324]
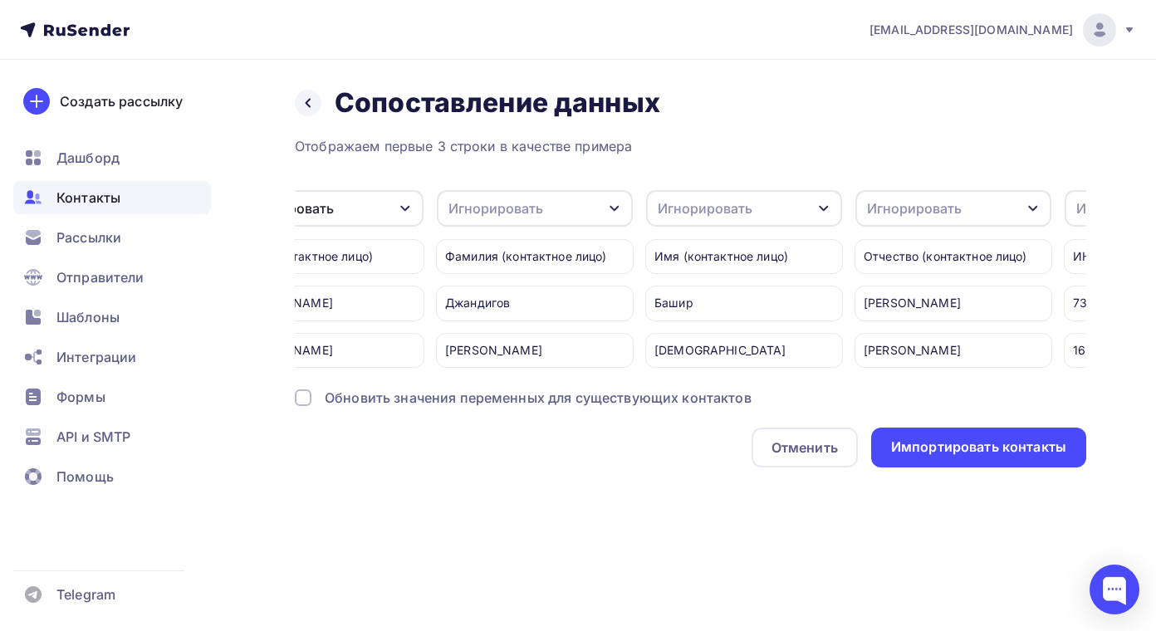
click at [616, 204] on icon "button" at bounding box center [614, 208] width 13 height 13
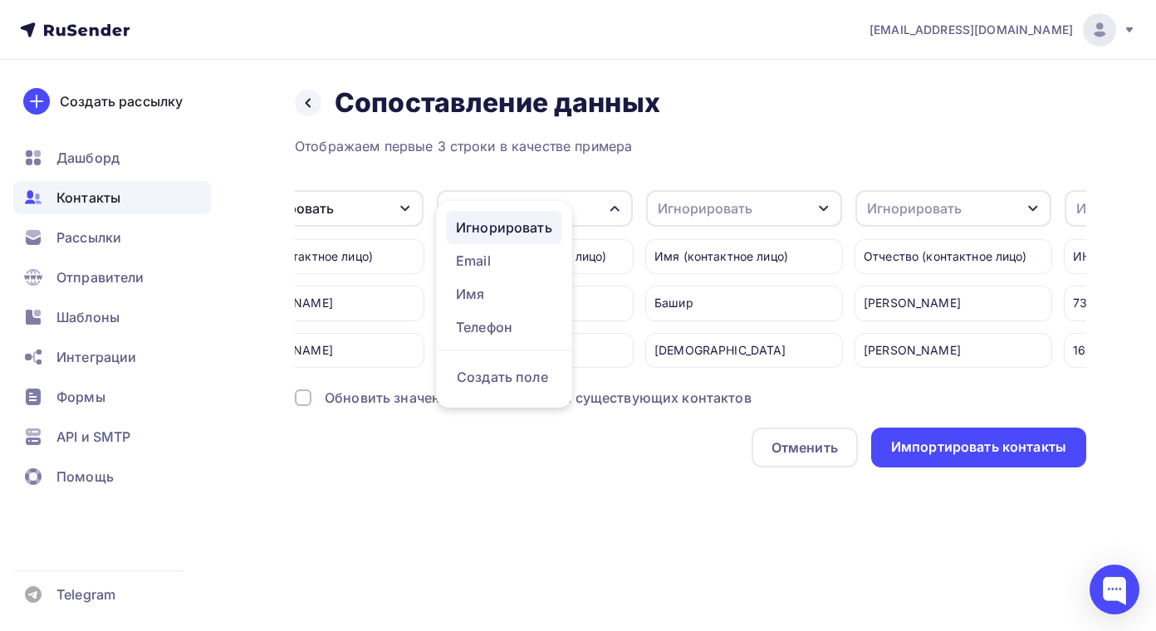
click at [538, 225] on div "Игнорировать" at bounding box center [504, 228] width 96 height 20
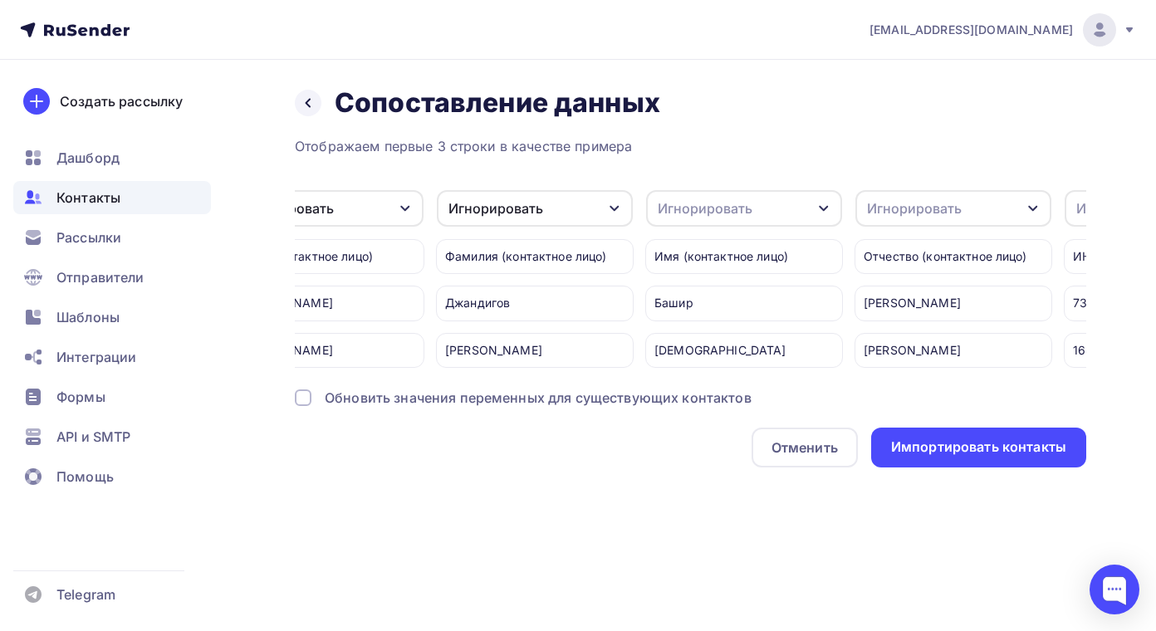
click at [830, 205] on icon "button" at bounding box center [823, 208] width 13 height 13
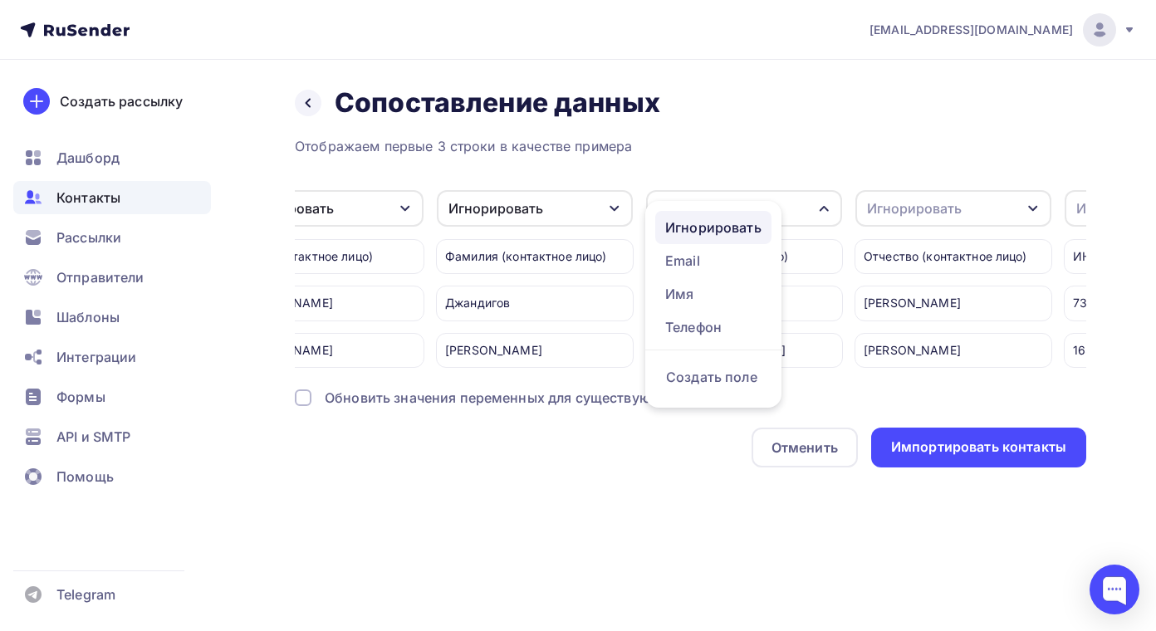
click at [747, 226] on div "Игнорировать" at bounding box center [713, 228] width 96 height 20
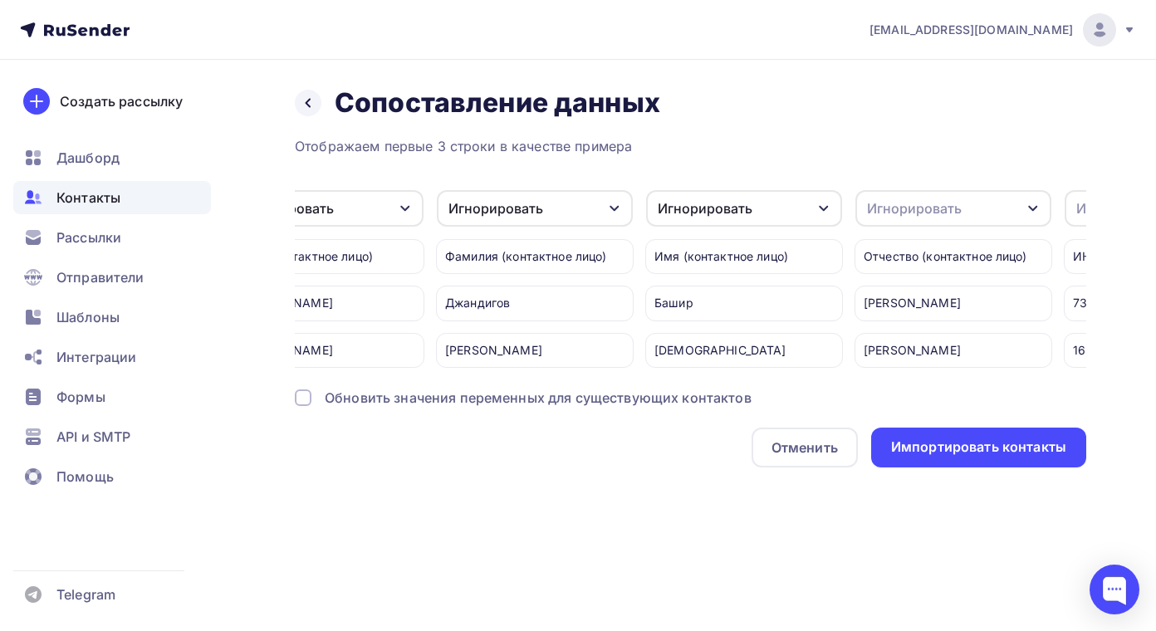
click at [1034, 205] on icon "button" at bounding box center [1033, 208] width 13 height 13
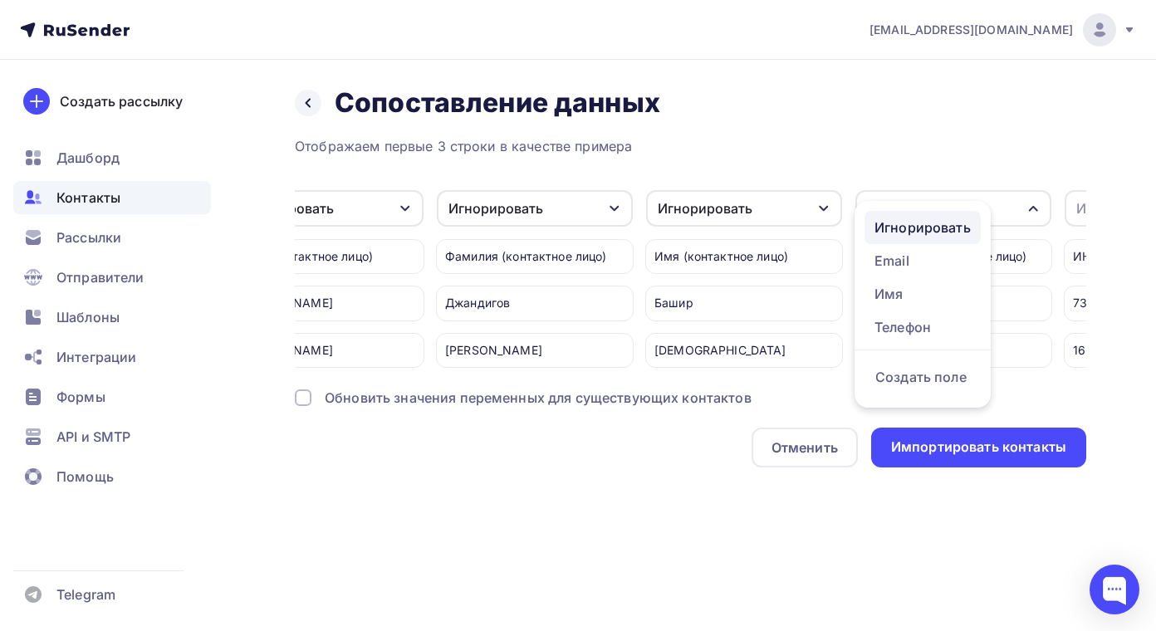
click at [930, 224] on div "Игнорировать" at bounding box center [923, 228] width 96 height 20
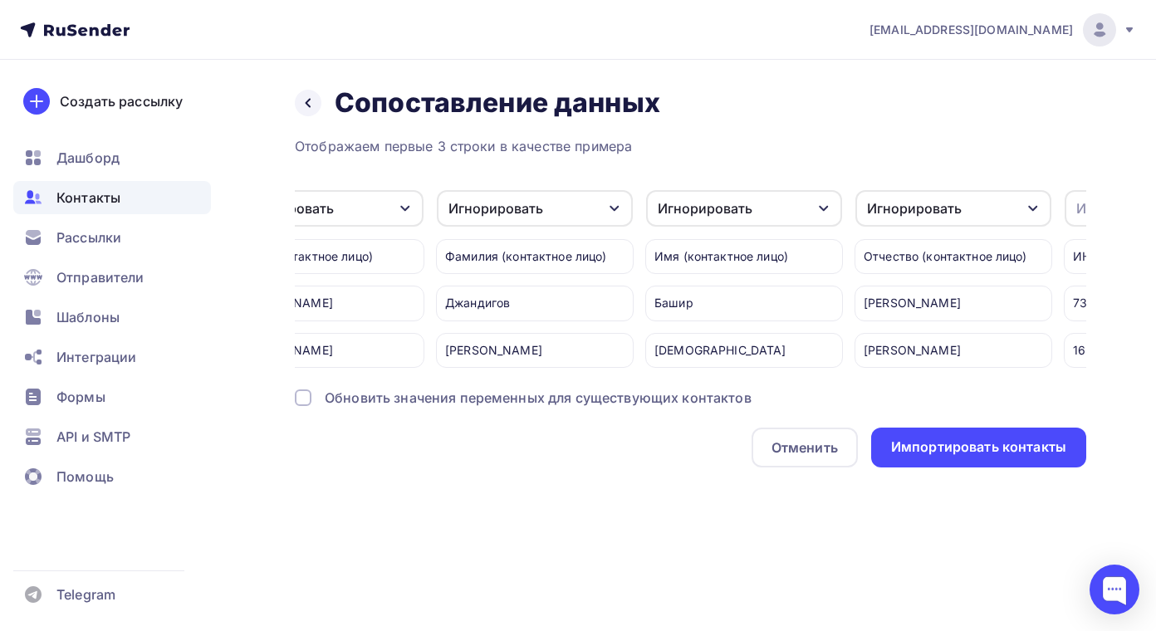
scroll to position [0, 2016]
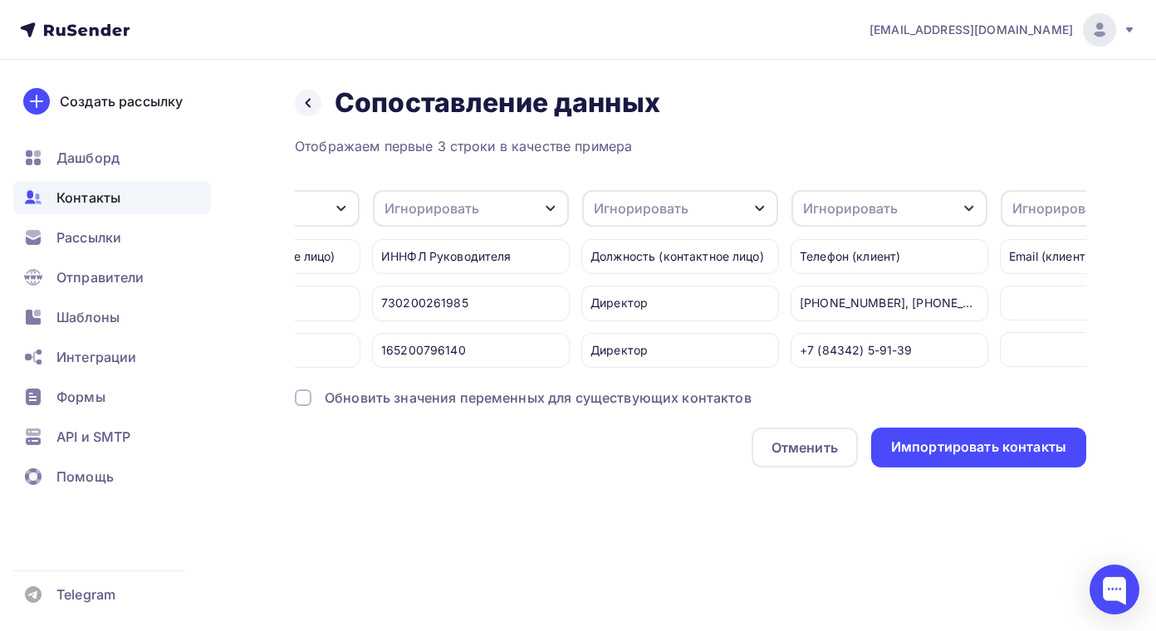
click at [552, 205] on icon "button" at bounding box center [550, 208] width 13 height 13
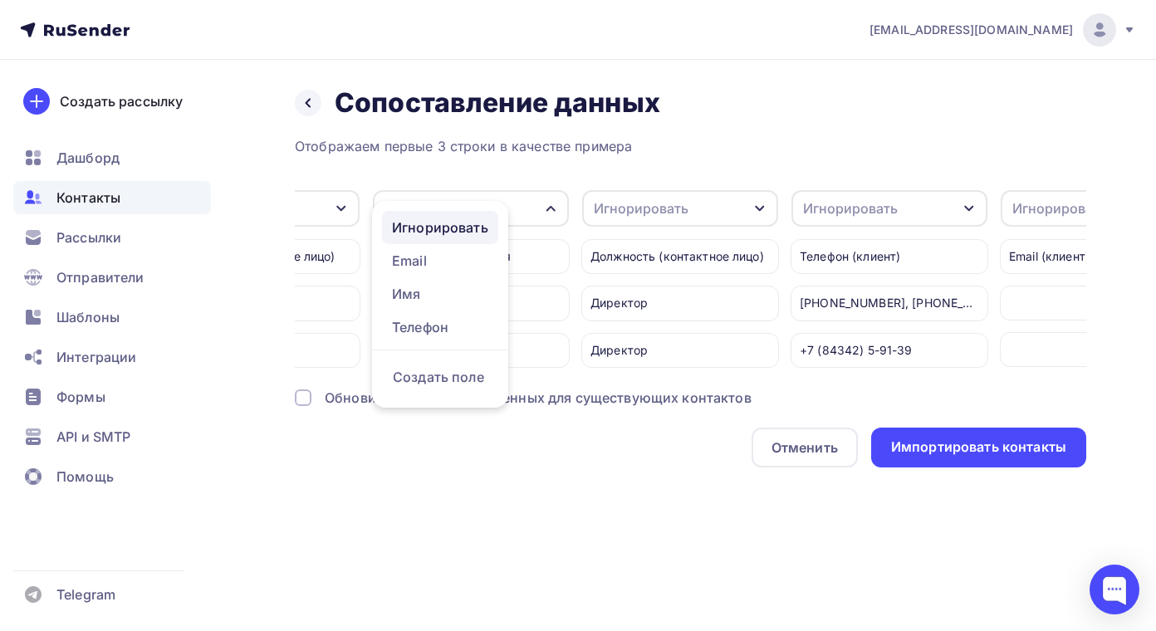
click at [483, 228] on div "Игнорировать" at bounding box center [440, 228] width 96 height 20
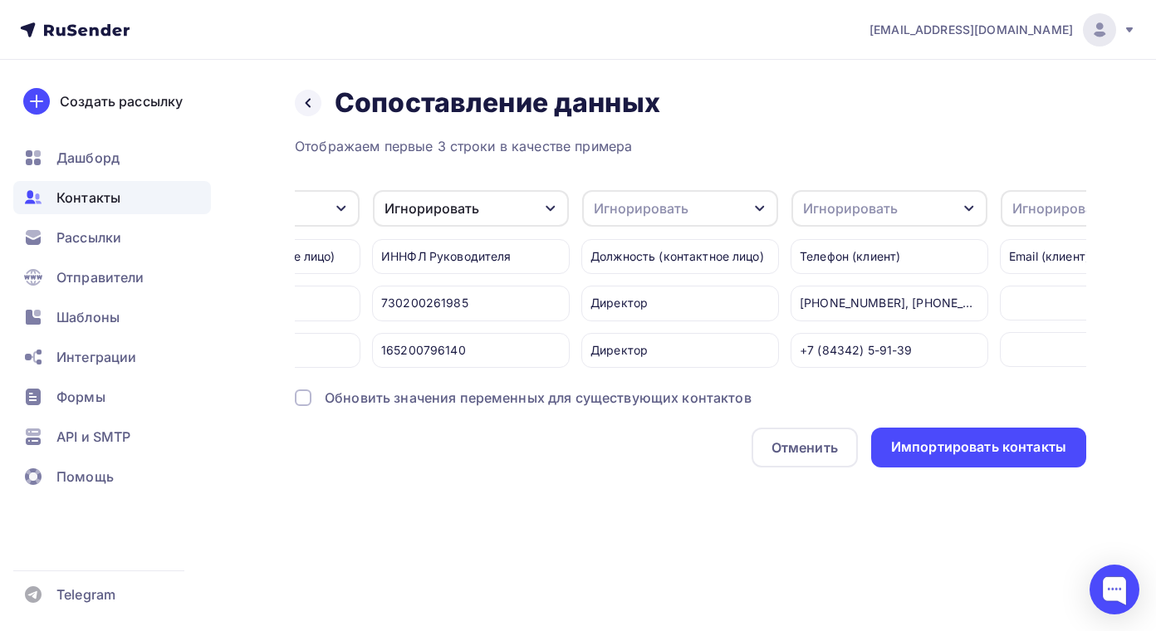
click at [757, 206] on icon "button" at bounding box center [759, 208] width 13 height 13
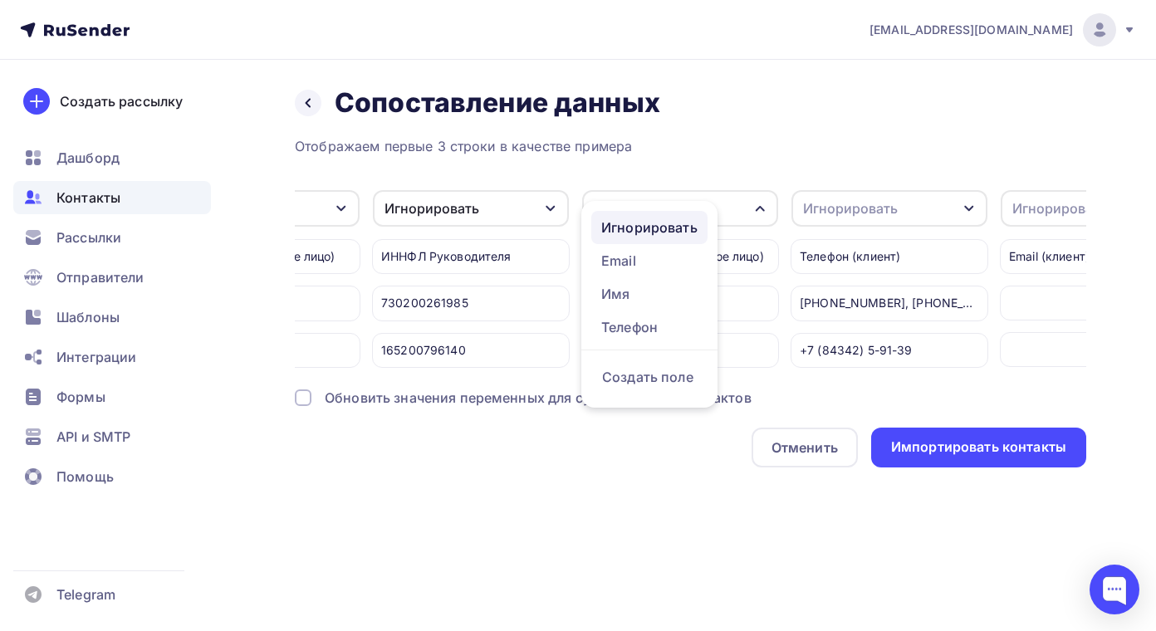
click at [657, 227] on div "Игнорировать" at bounding box center [649, 228] width 96 height 20
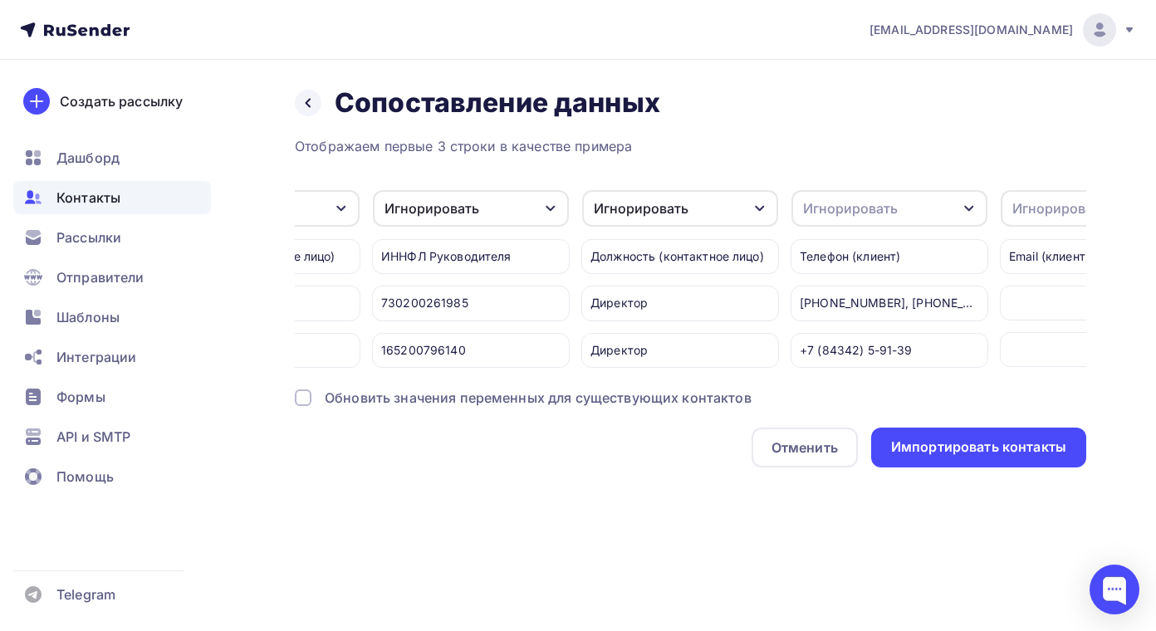
click at [969, 211] on icon "button" at bounding box center [969, 208] width 13 height 13
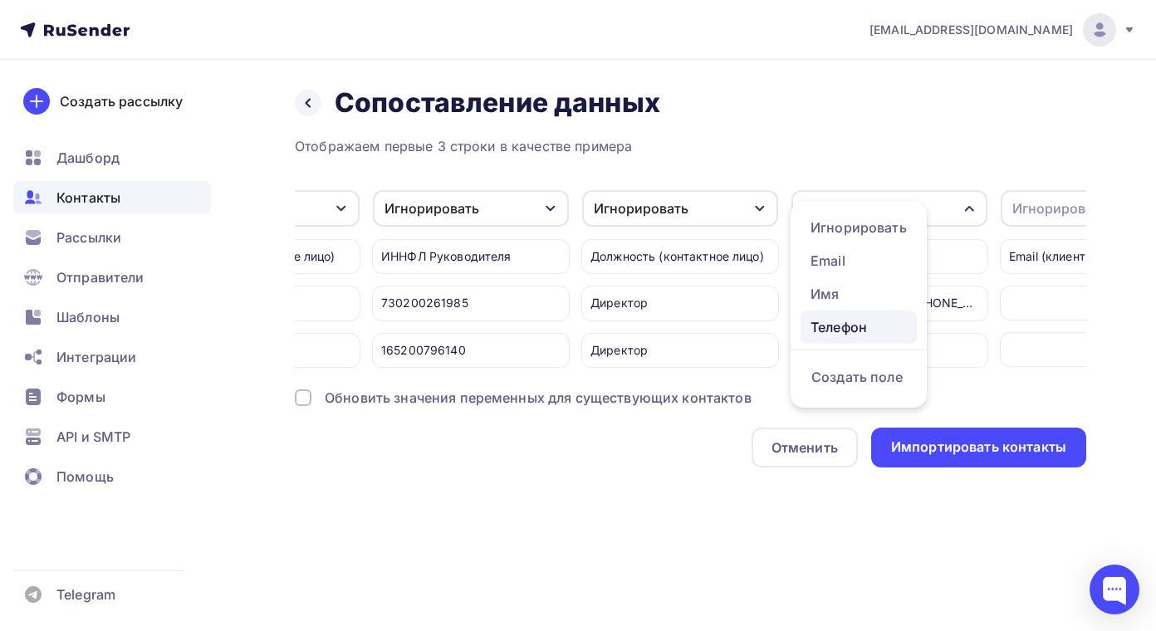
click at [836, 327] on div "Телефон" at bounding box center [859, 327] width 96 height 20
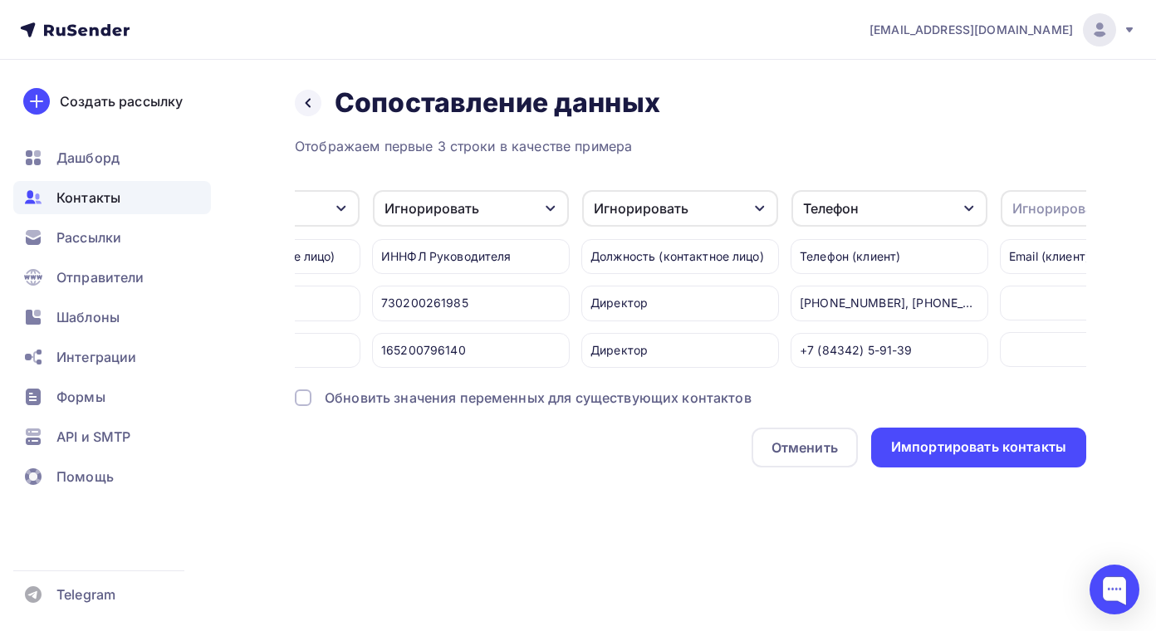
scroll to position [0, 2708]
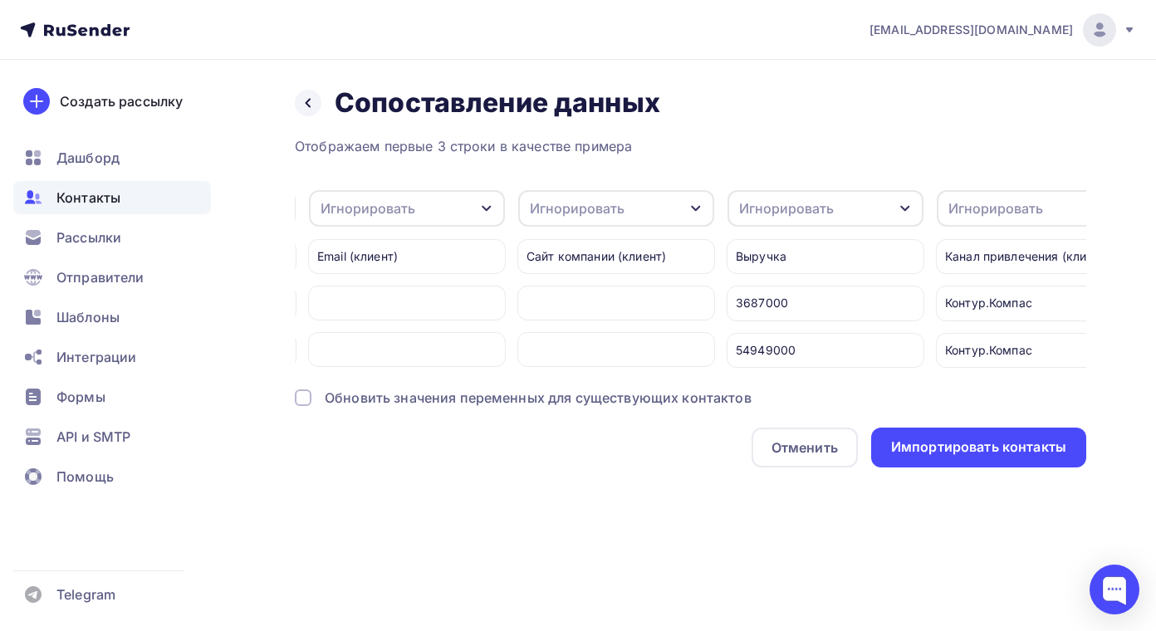
click at [486, 206] on icon "button" at bounding box center [486, 208] width 13 height 13
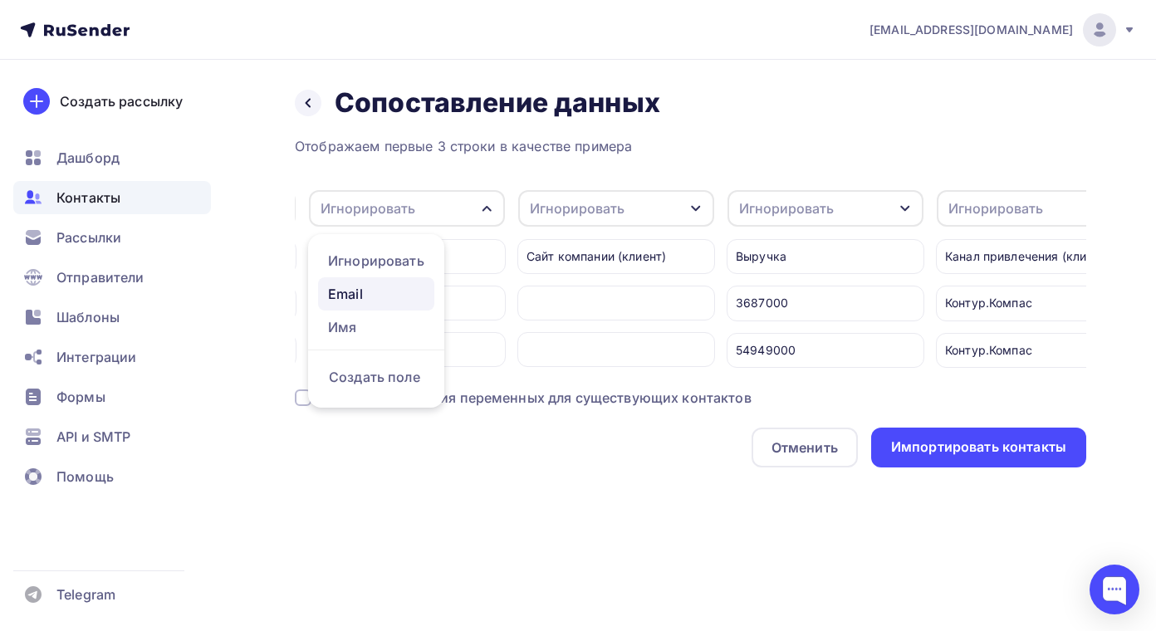
click at [352, 293] on div "Email" at bounding box center [376, 294] width 96 height 20
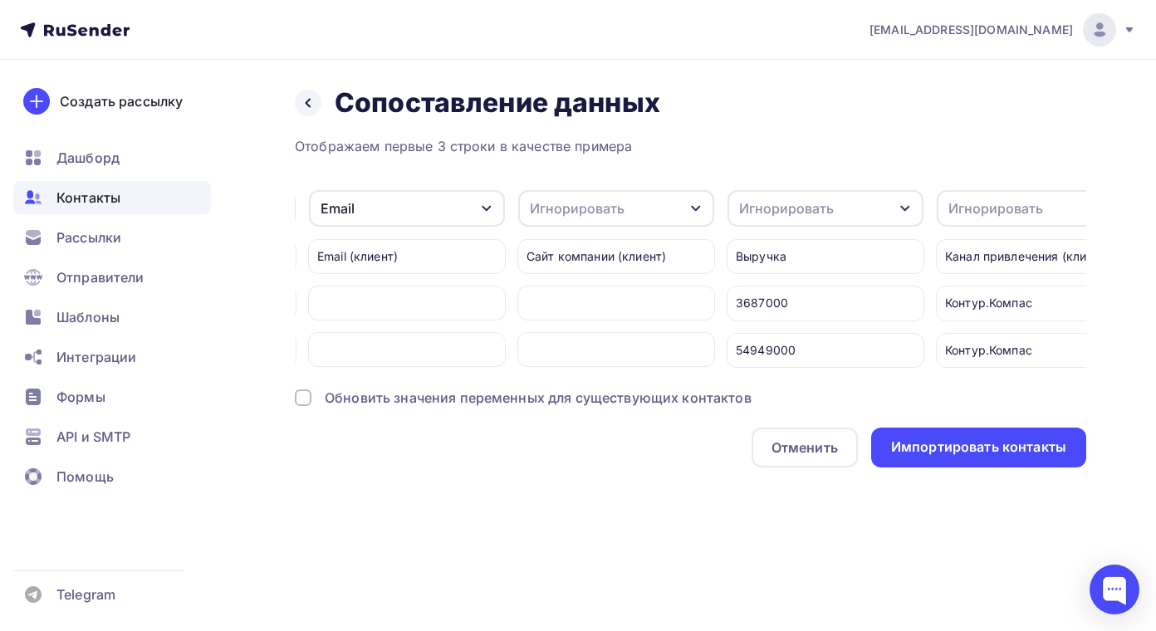
click at [694, 204] on icon "button" at bounding box center [696, 208] width 13 height 13
click at [591, 296] on div "Игнорировать" at bounding box center [585, 294] width 96 height 20
click at [907, 205] on icon "button" at bounding box center [905, 208] width 13 height 13
click at [822, 292] on div "Игнорировать" at bounding box center [795, 294] width 96 height 20
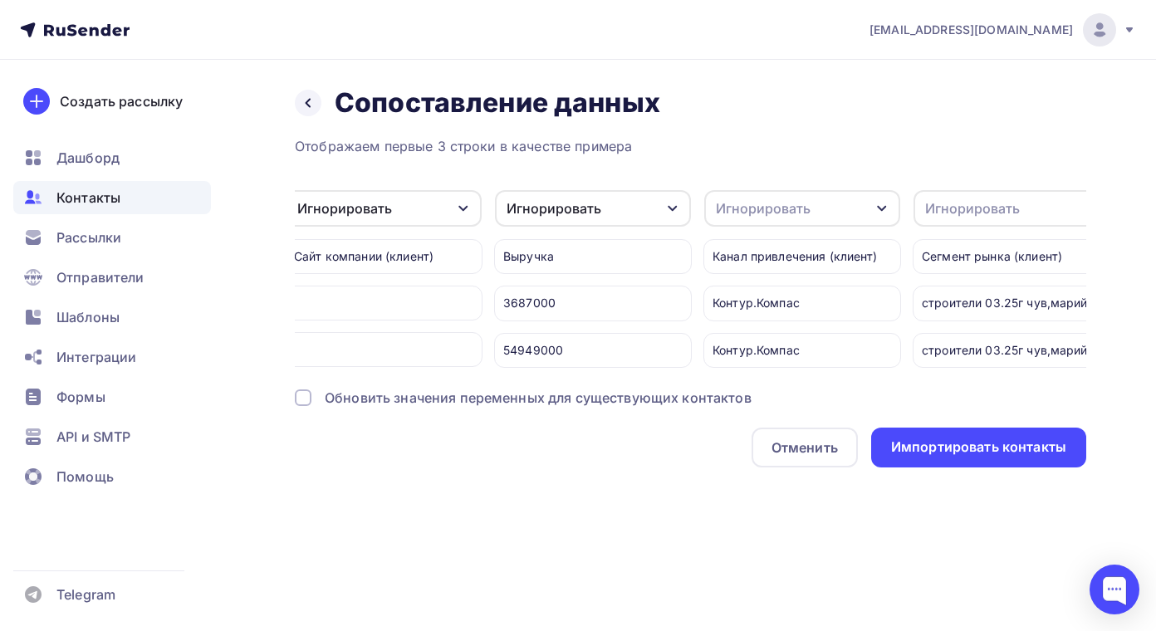
scroll to position [0, 2965]
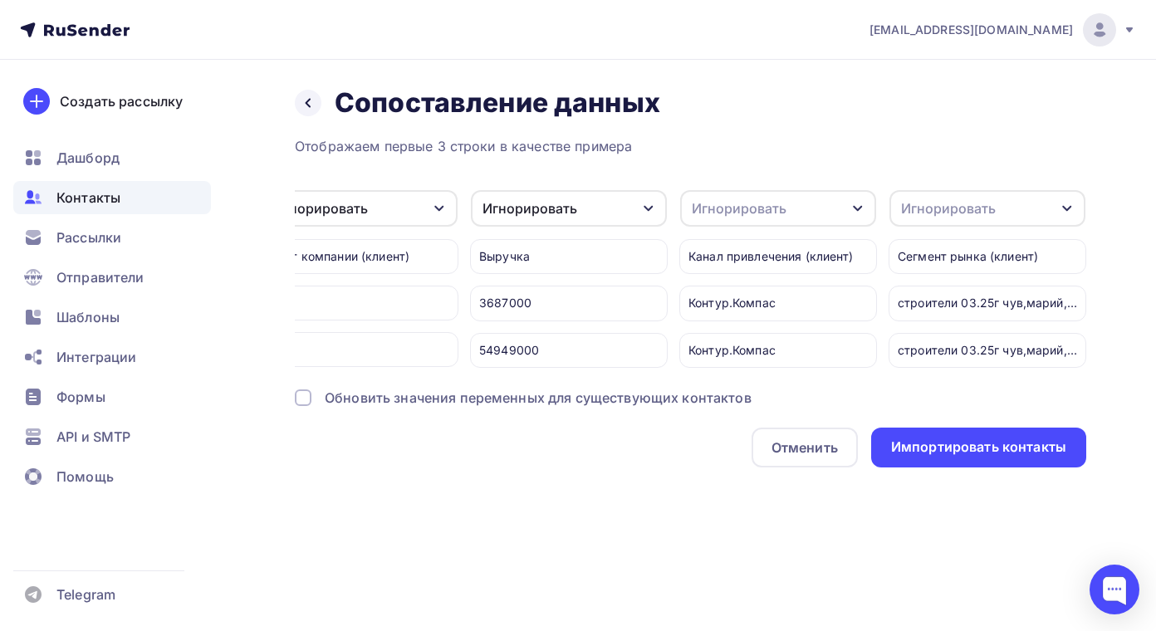
click at [862, 207] on icon "button" at bounding box center [857, 209] width 9 height 6
click at [781, 293] on div "Игнорировать" at bounding box center [747, 294] width 96 height 20
click at [1067, 208] on icon "button" at bounding box center [1067, 208] width 13 height 13
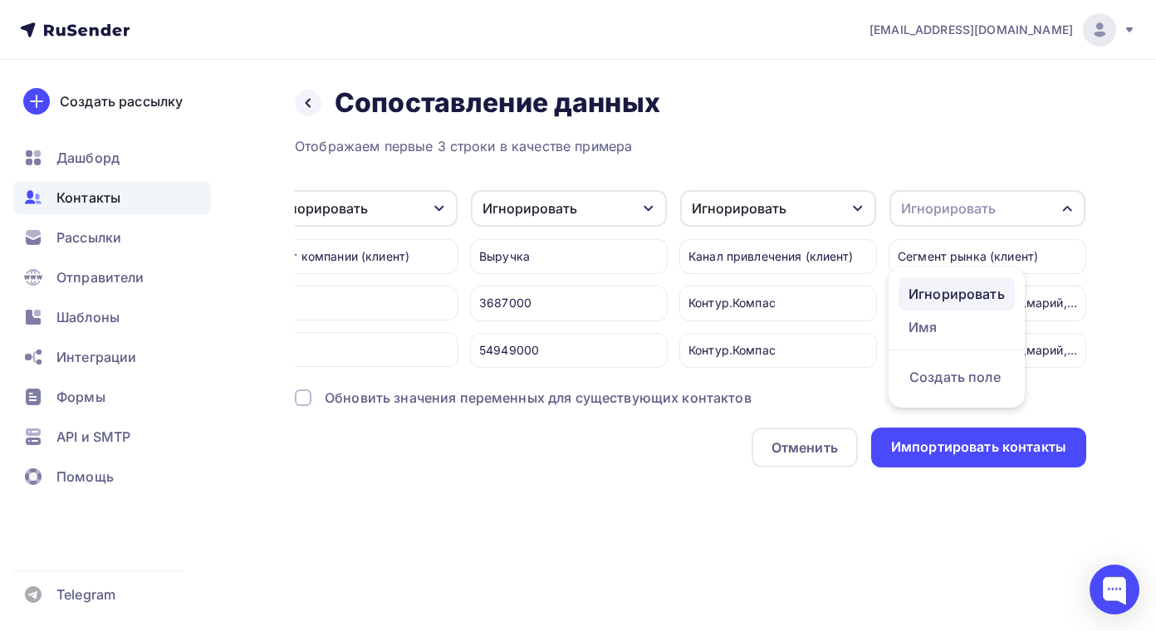
click at [989, 297] on div "Игнорировать" at bounding box center [957, 294] width 96 height 20
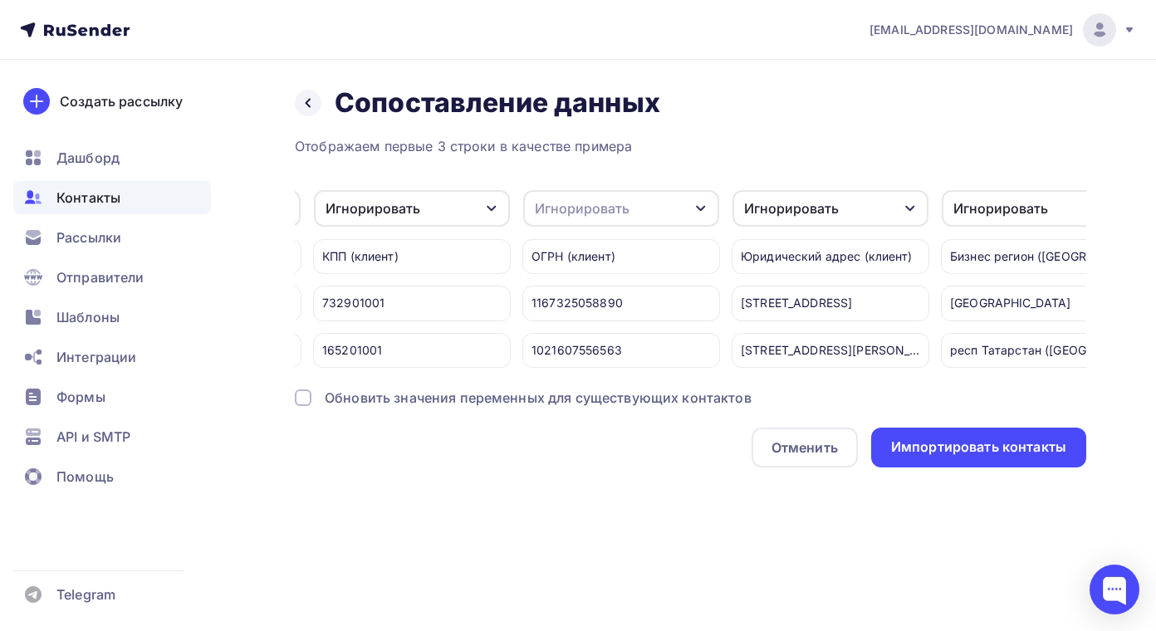
scroll to position [0, 335]
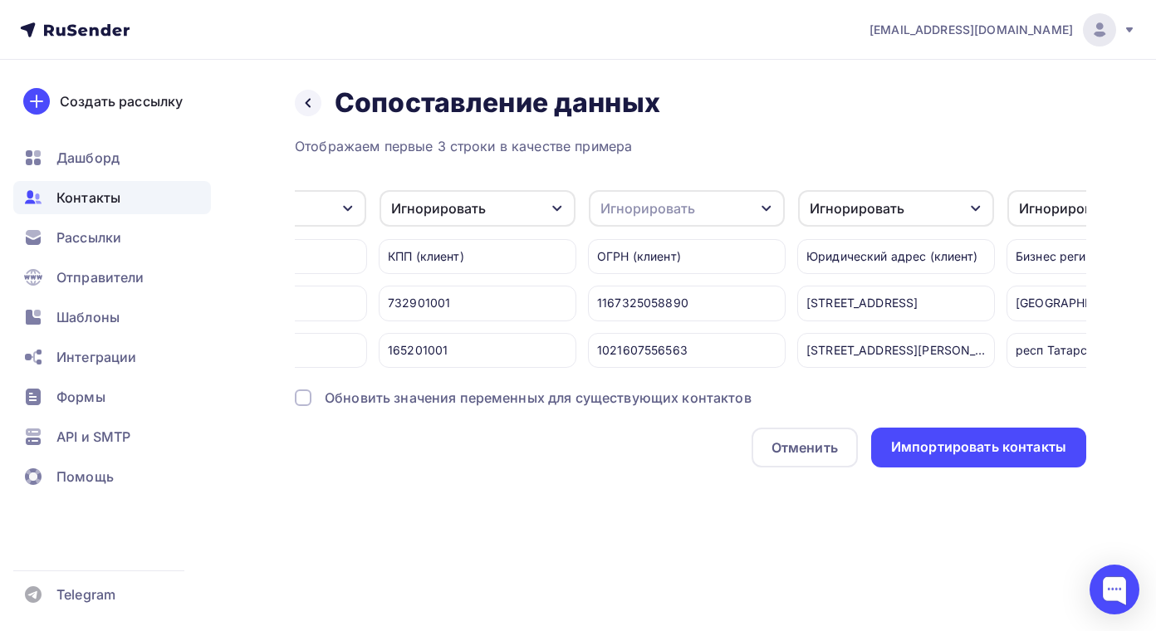
click at [766, 209] on icon "button" at bounding box center [766, 208] width 13 height 13
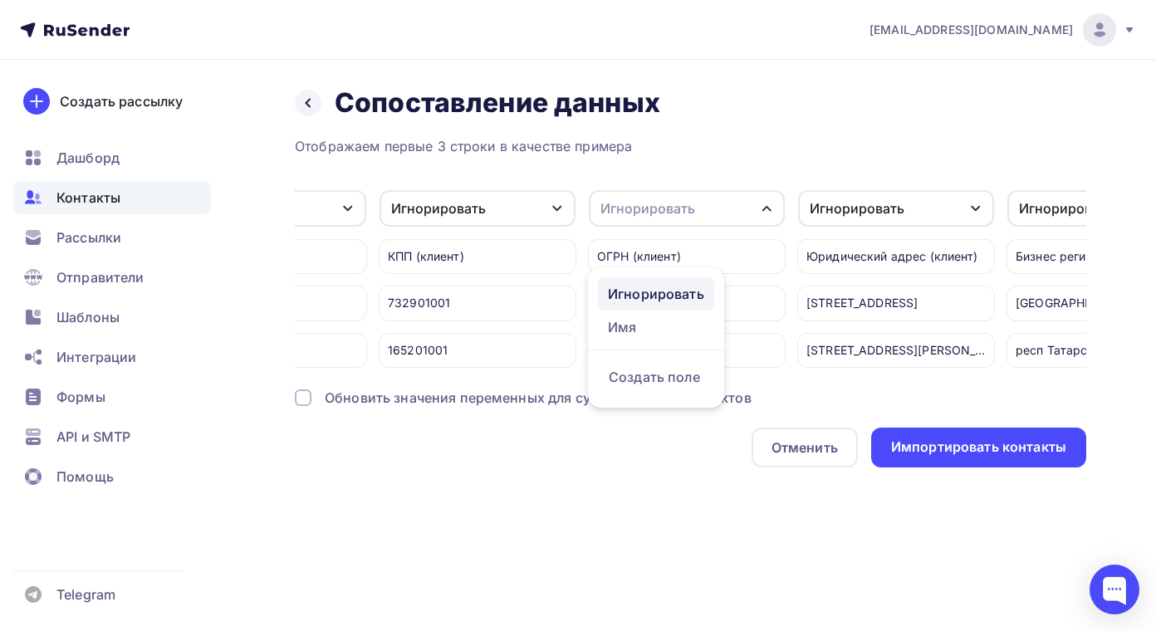
click at [656, 294] on div "Игнорировать" at bounding box center [656, 294] width 96 height 20
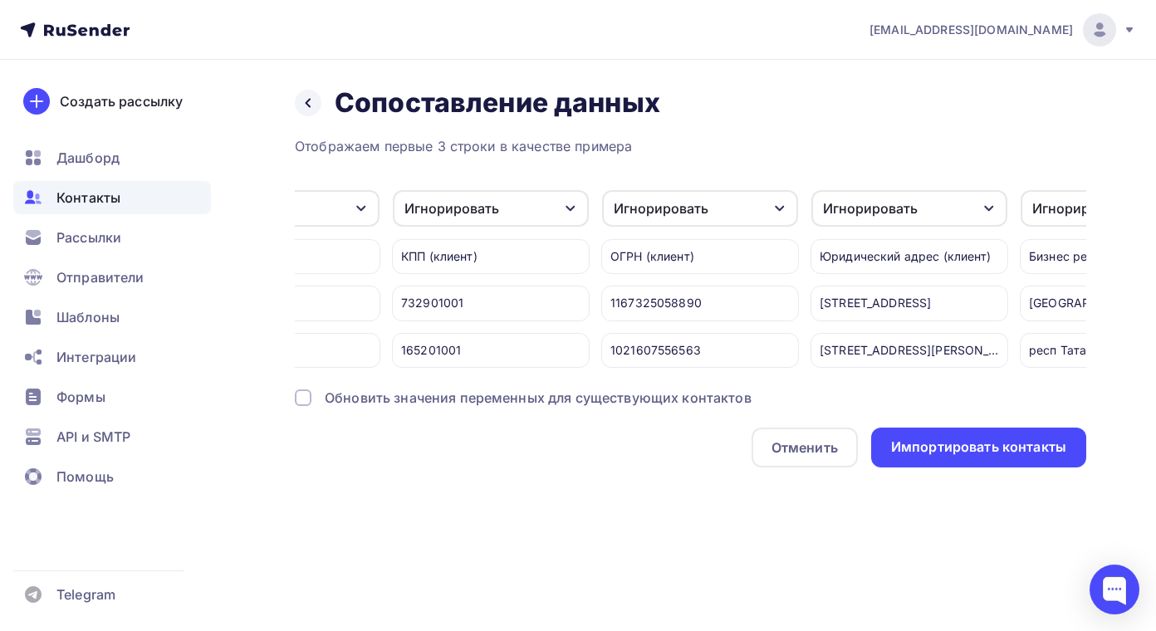
scroll to position [0, 0]
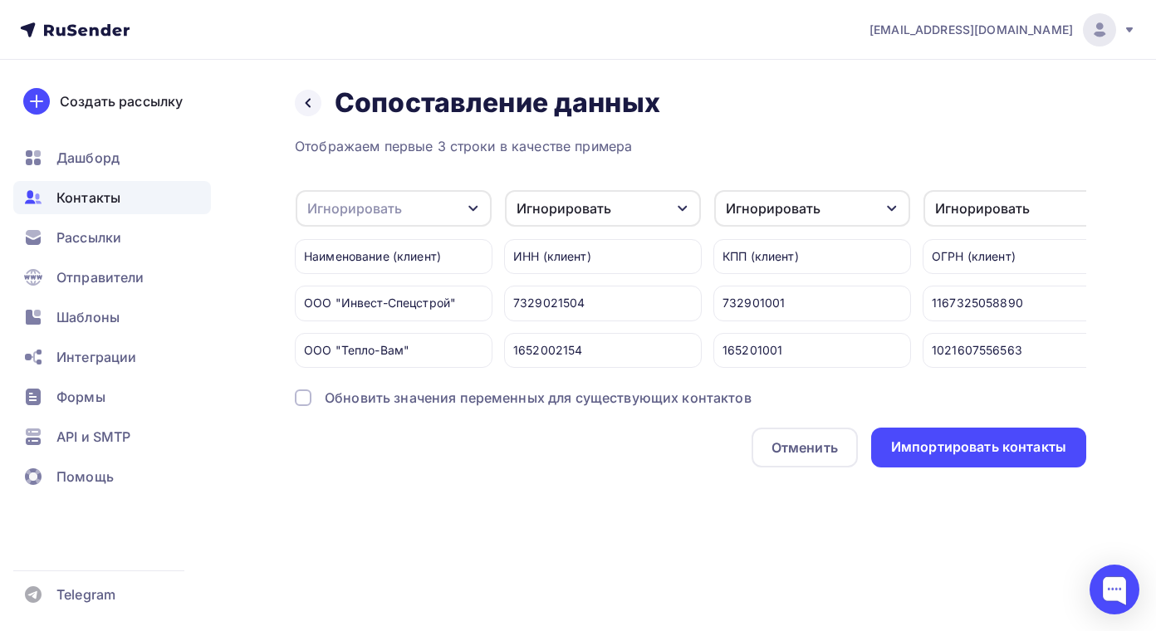
click at [469, 203] on icon "button" at bounding box center [473, 208] width 13 height 13
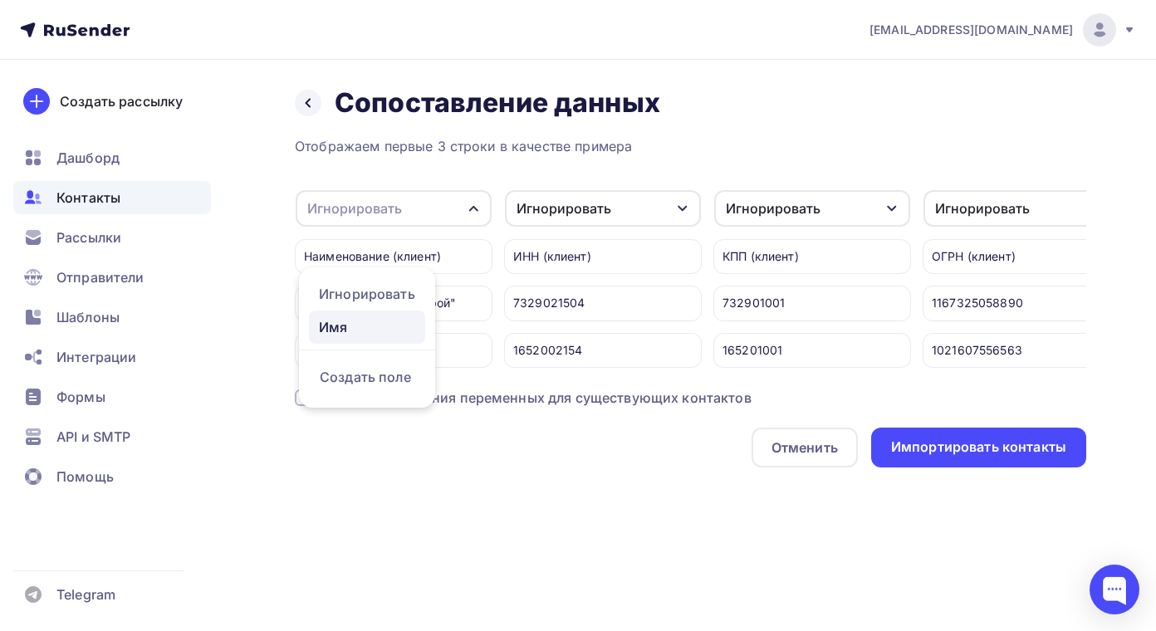
click at [322, 329] on div "Имя" at bounding box center [367, 327] width 96 height 20
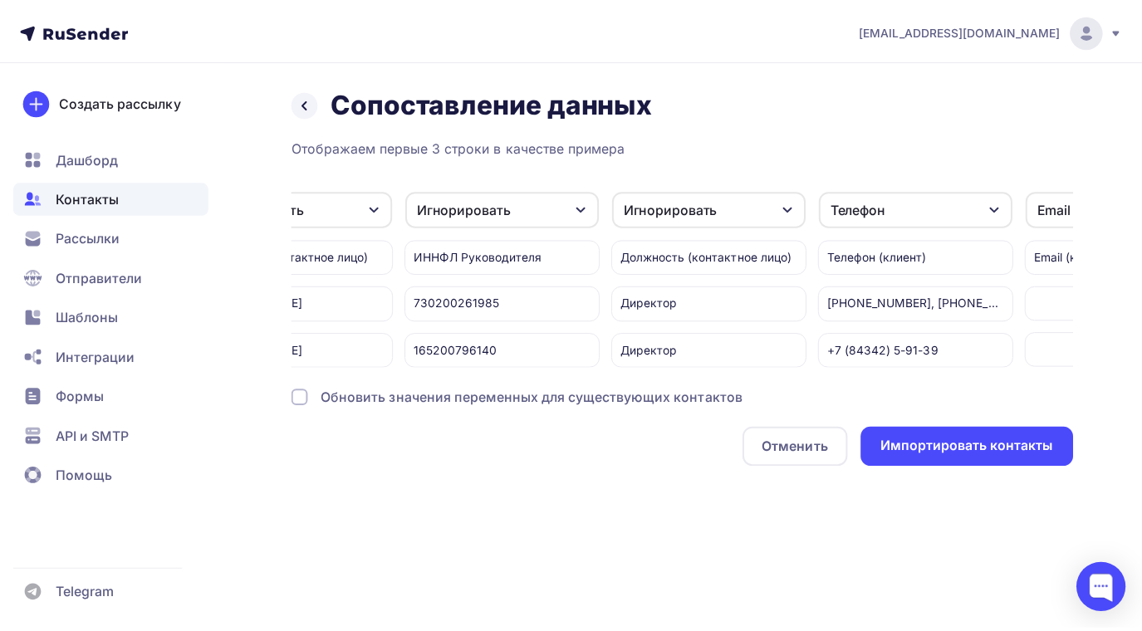
scroll to position [0, 2011]
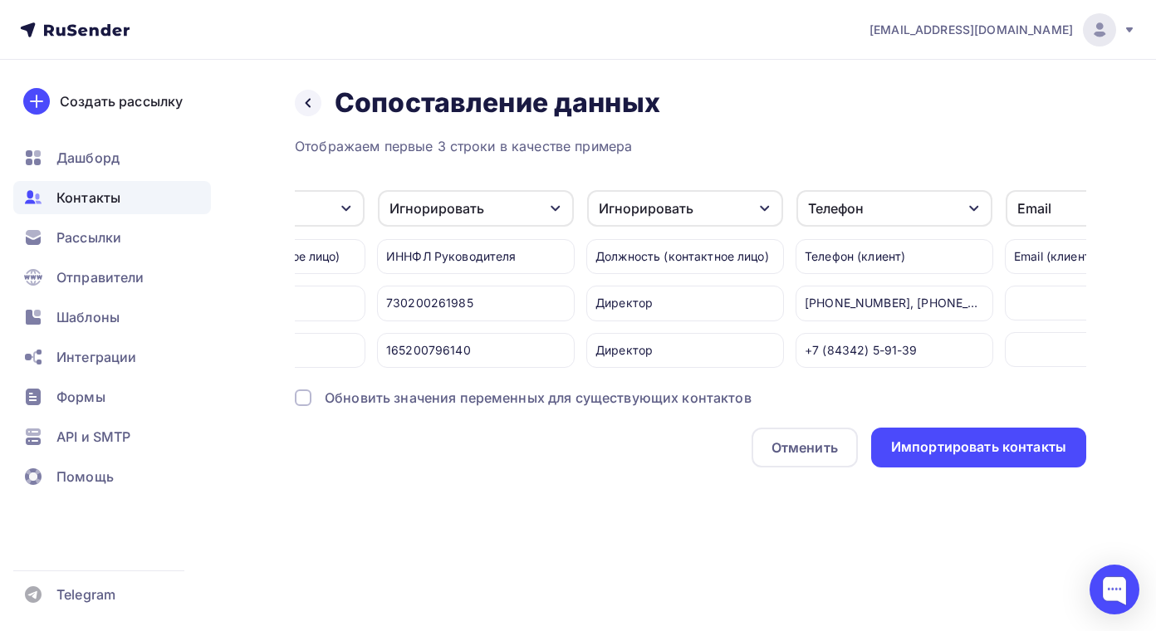
click at [300, 405] on div at bounding box center [303, 398] width 17 height 17
click at [297, 406] on div at bounding box center [303, 398] width 17 height 17
click at [935, 455] on div "Импортировать контакты" at bounding box center [978, 447] width 175 height 19
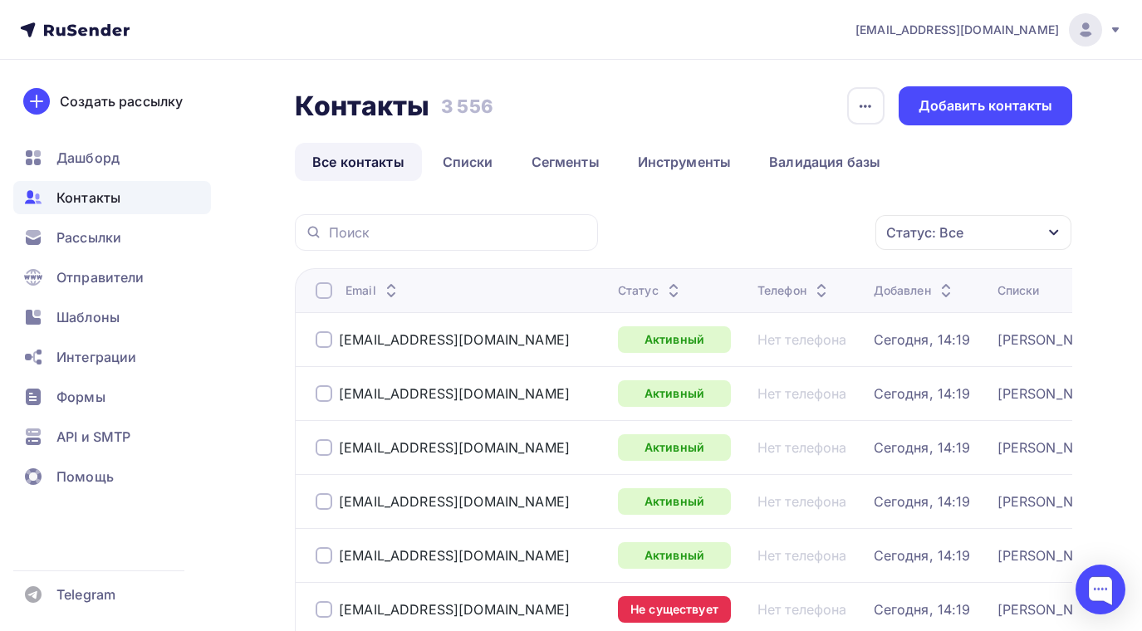
click at [80, 196] on span "Контакты" at bounding box center [88, 198] width 64 height 20
click at [552, 157] on link "Сегменты" at bounding box center [565, 162] width 103 height 38
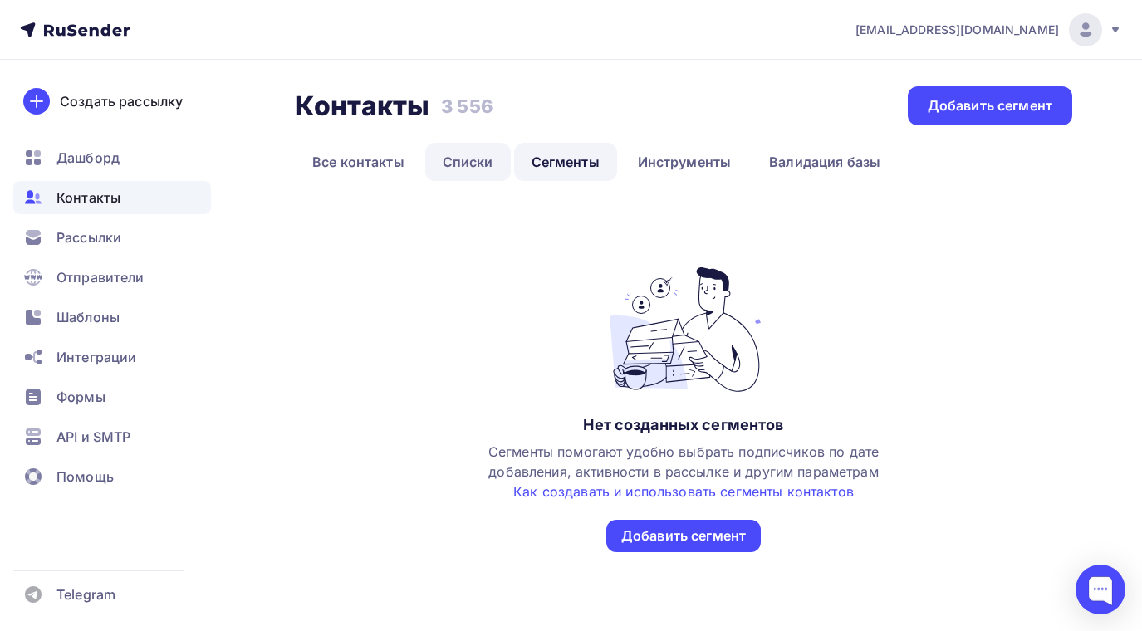
click at [475, 166] on link "Списки" at bounding box center [468, 162] width 86 height 38
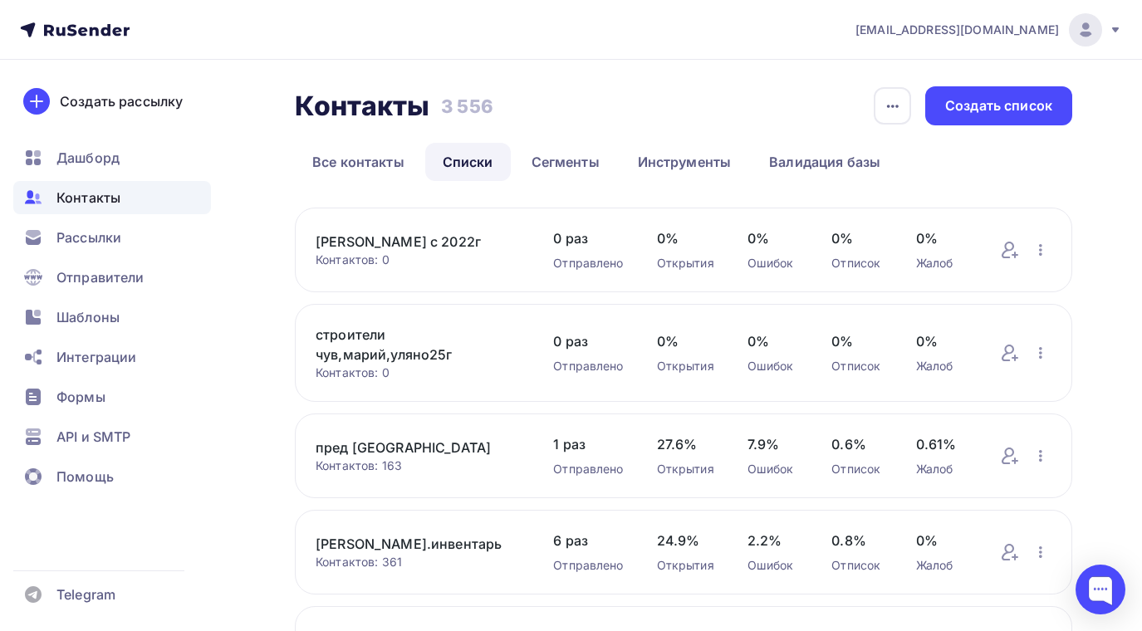
click at [354, 339] on link "строители чув,марий,уляно25г" at bounding box center [418, 345] width 204 height 40
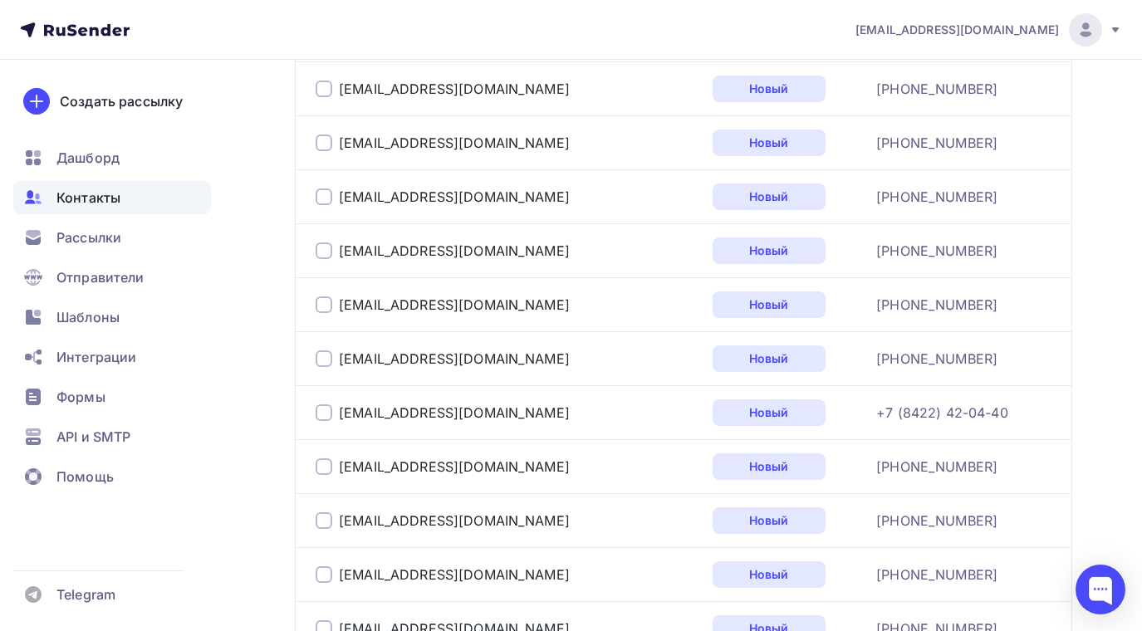
scroll to position [2824, 0]
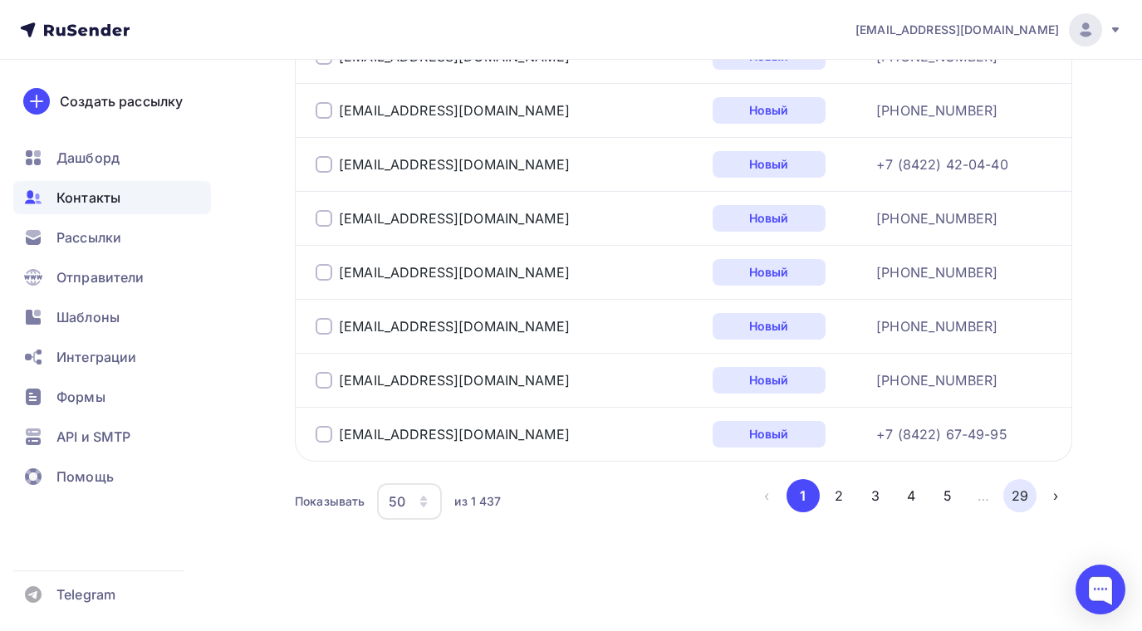
click at [1018, 495] on button "29" at bounding box center [1020, 495] width 33 height 33
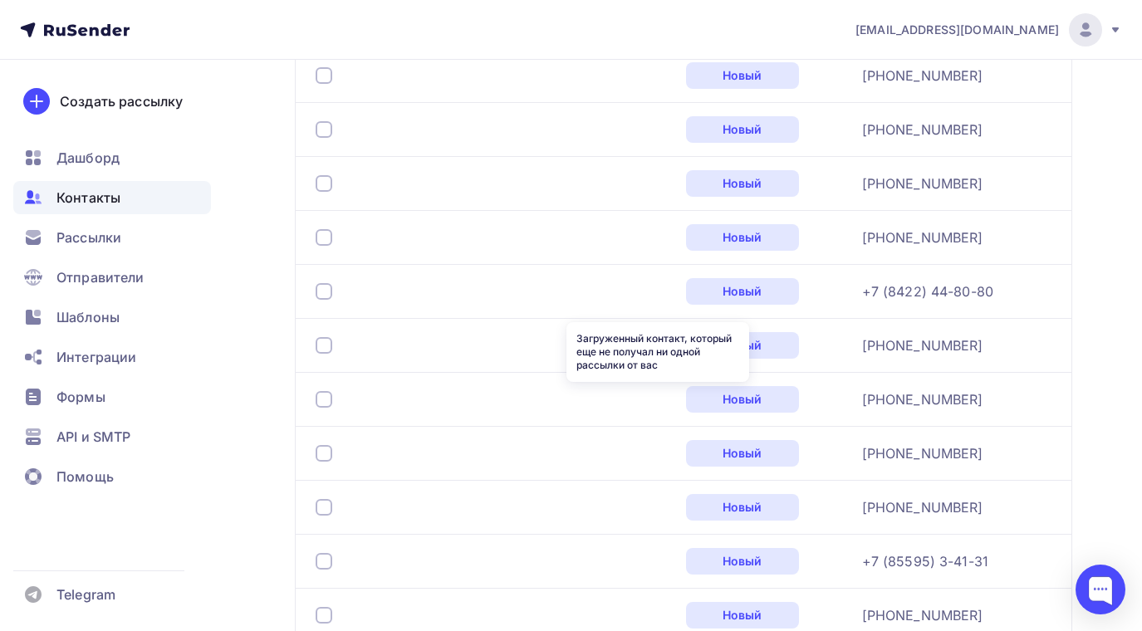
scroll to position [1816, 0]
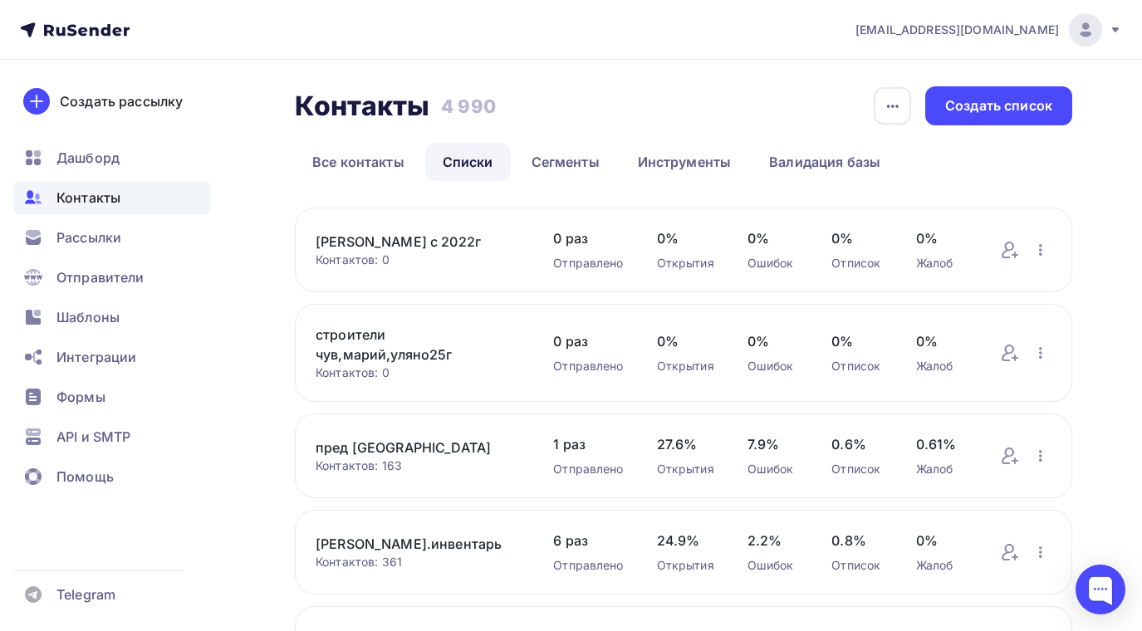
click at [355, 341] on link "строители чув,марий,уляно25г" at bounding box center [418, 345] width 204 height 40
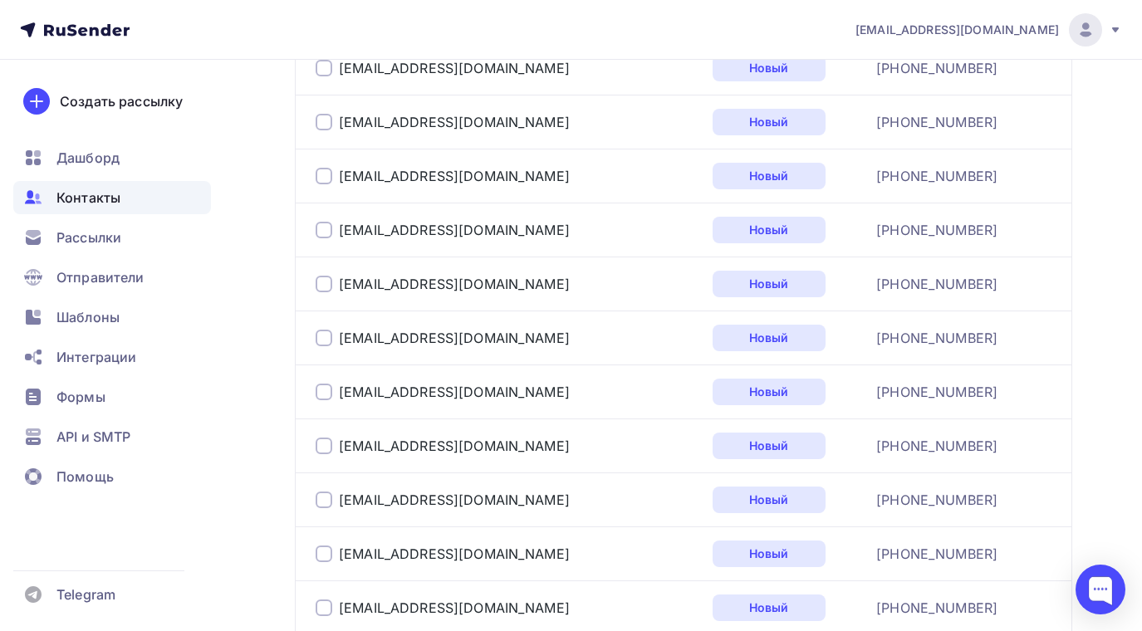
scroll to position [2824, 0]
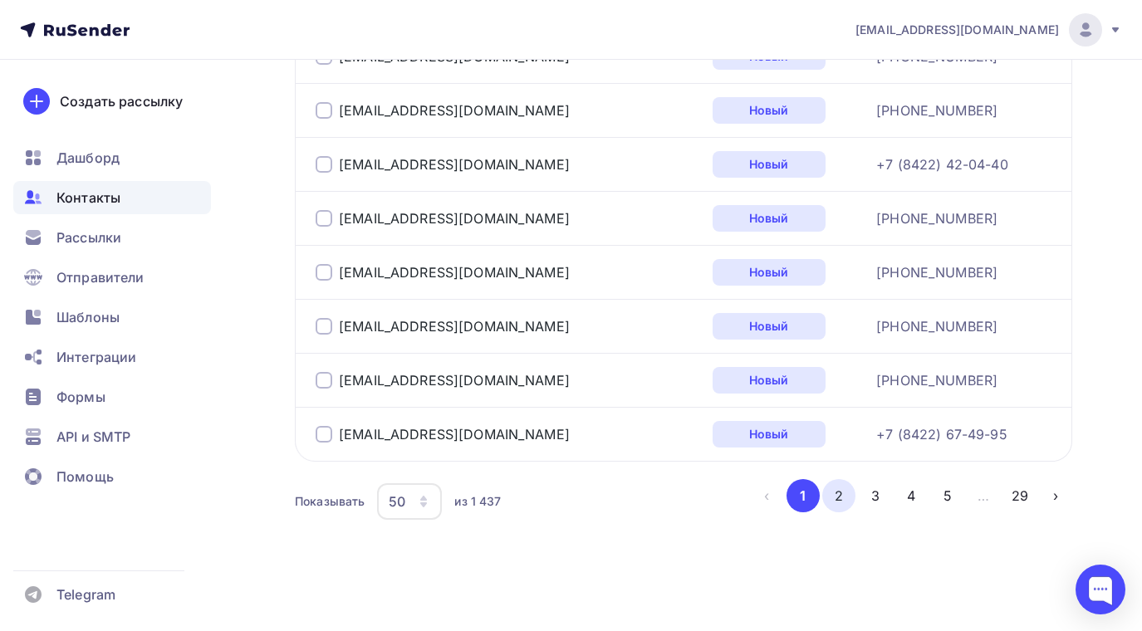
click at [833, 496] on button "2" at bounding box center [838, 495] width 33 height 33
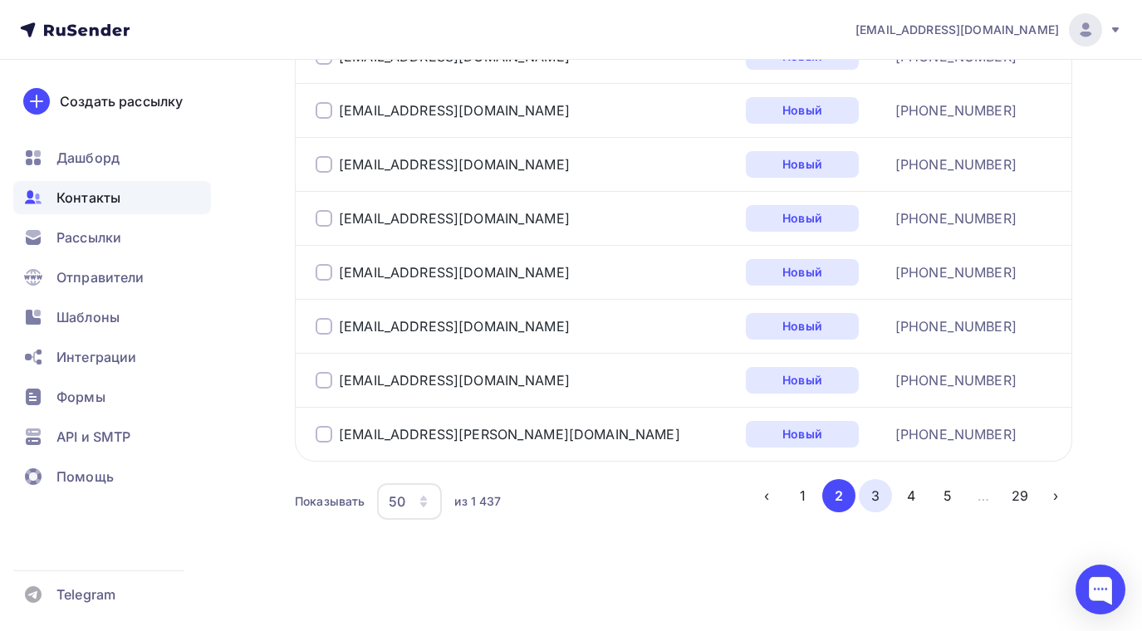
click at [868, 489] on button "3" at bounding box center [875, 495] width 33 height 33
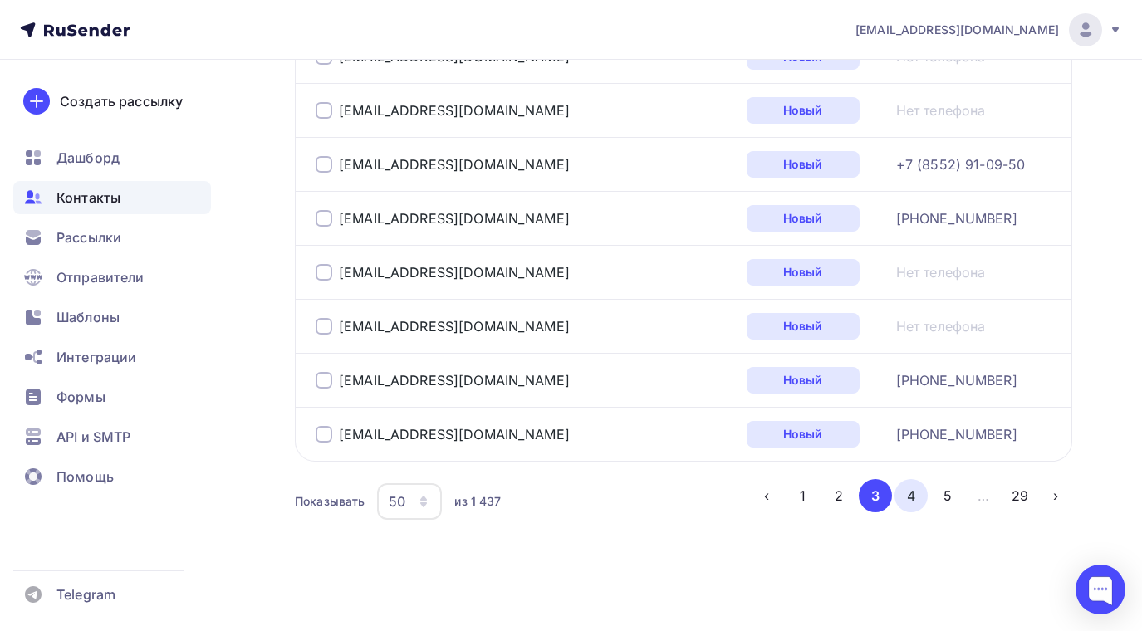
click at [915, 498] on button "4" at bounding box center [911, 495] width 33 height 33
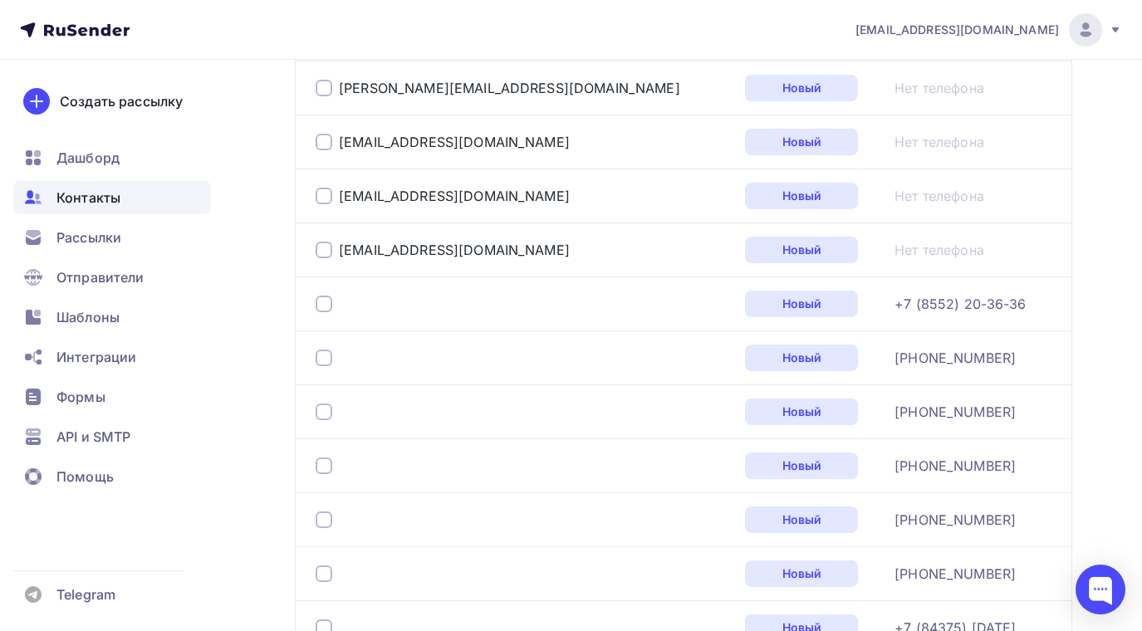
scroll to position [985, 0]
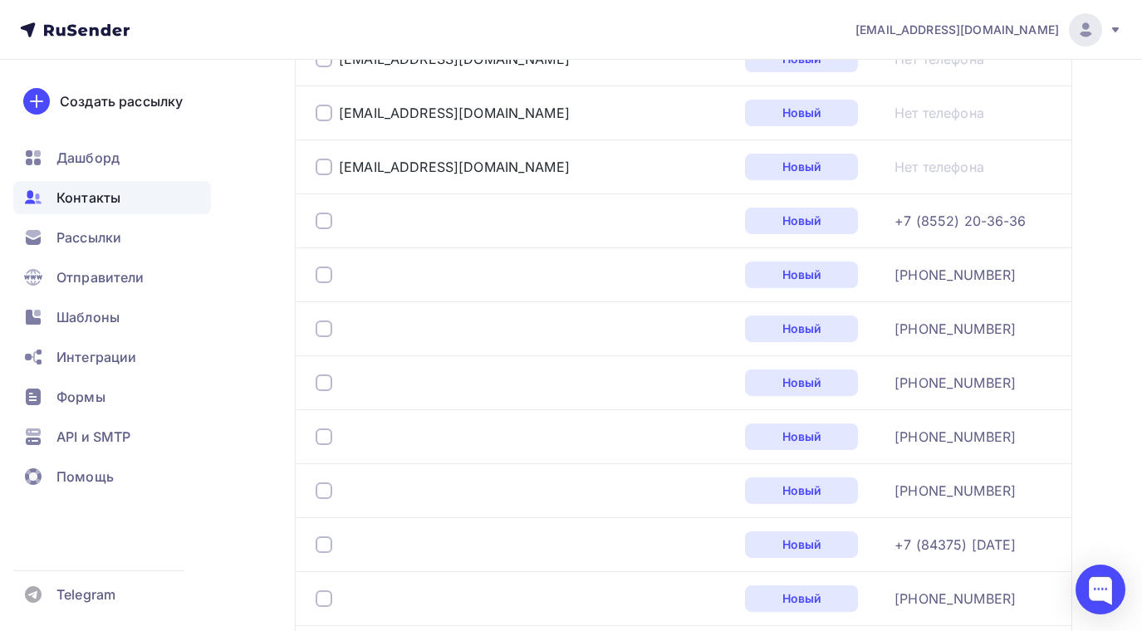
click at [319, 213] on div at bounding box center [324, 221] width 17 height 17
click at [321, 267] on div at bounding box center [324, 275] width 17 height 17
click at [324, 325] on div at bounding box center [324, 329] width 17 height 17
click at [326, 385] on div at bounding box center [324, 383] width 17 height 17
click at [321, 434] on div at bounding box center [324, 437] width 17 height 17
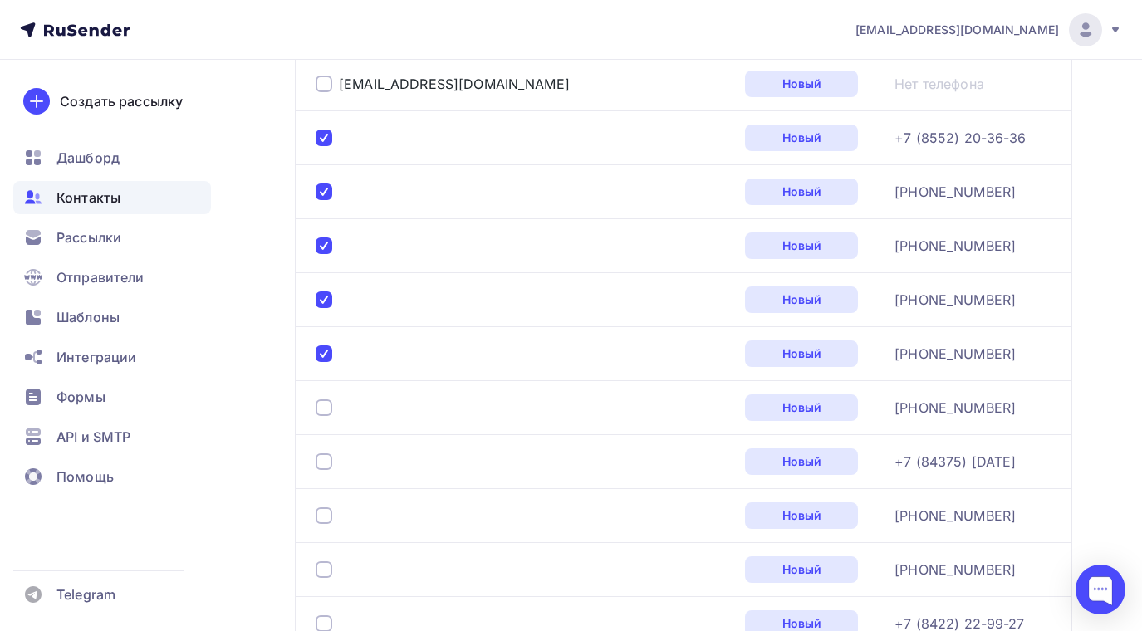
scroll to position [1151, 0]
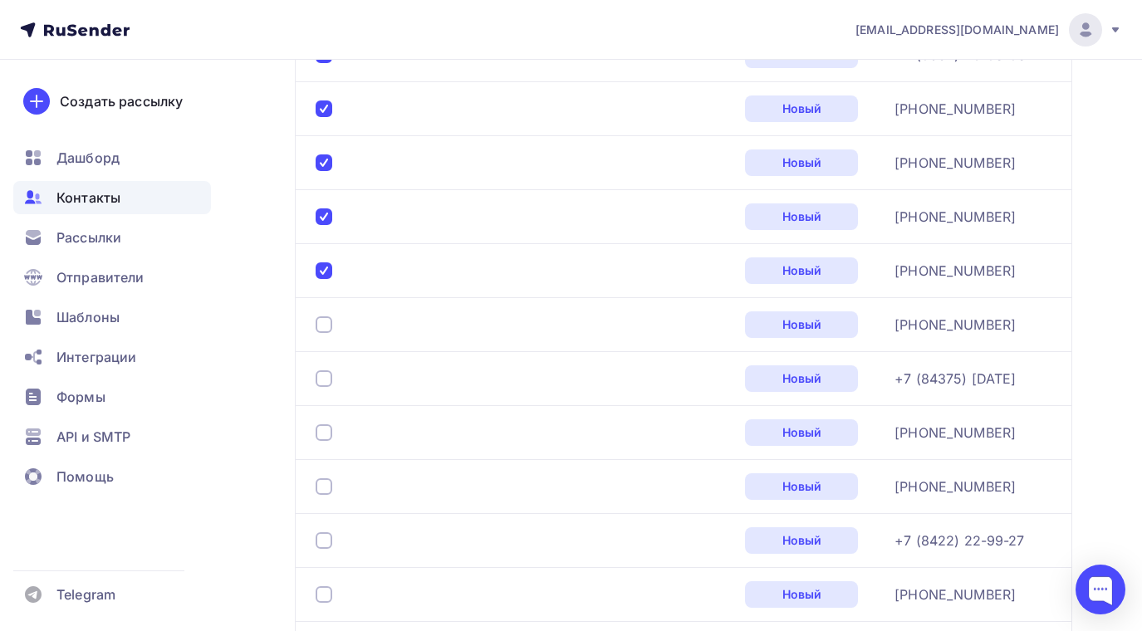
click at [324, 320] on div at bounding box center [324, 325] width 17 height 17
click at [326, 374] on div at bounding box center [324, 379] width 17 height 17
click at [324, 430] on div at bounding box center [324, 433] width 17 height 17
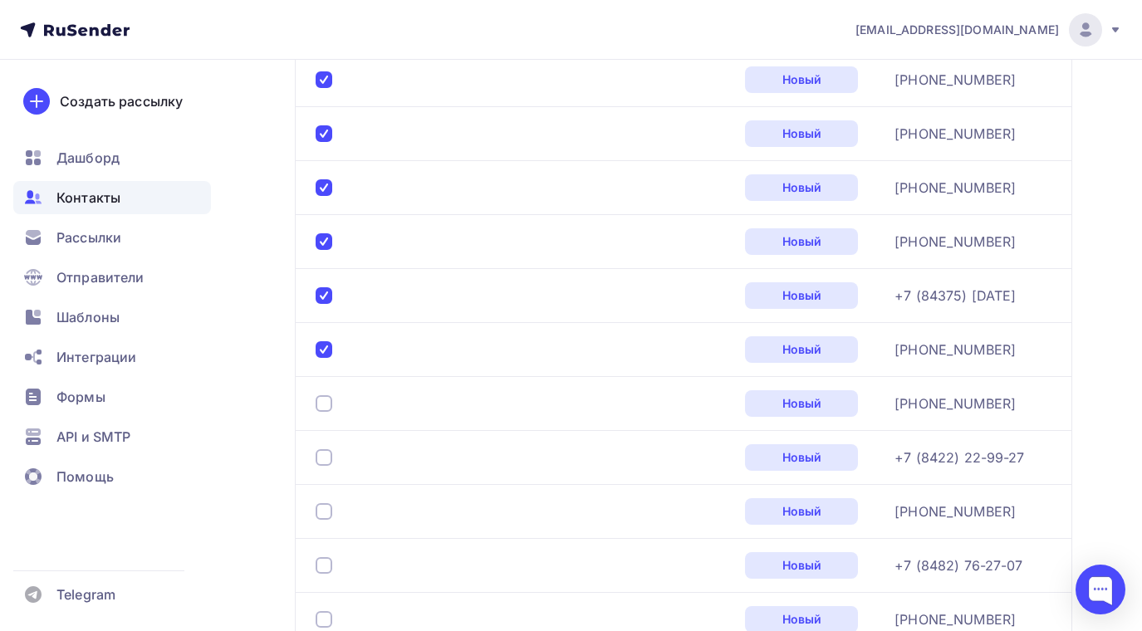
scroll to position [1318, 0]
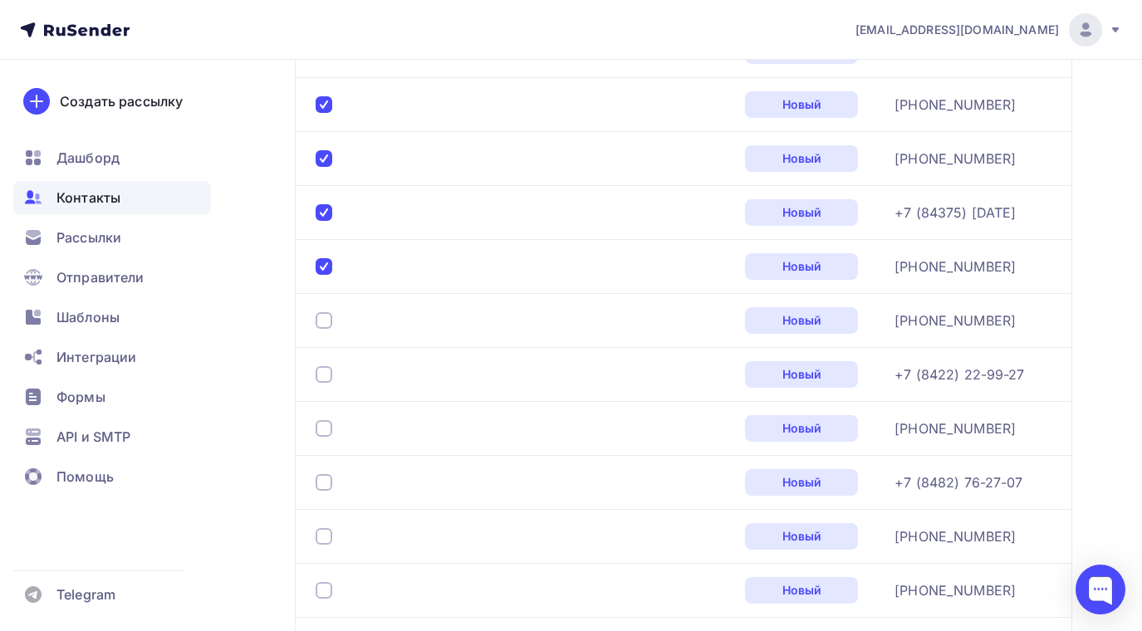
click at [323, 322] on div at bounding box center [324, 320] width 17 height 17
click at [324, 375] on div at bounding box center [324, 374] width 17 height 17
click at [324, 428] on div at bounding box center [324, 428] width 17 height 17
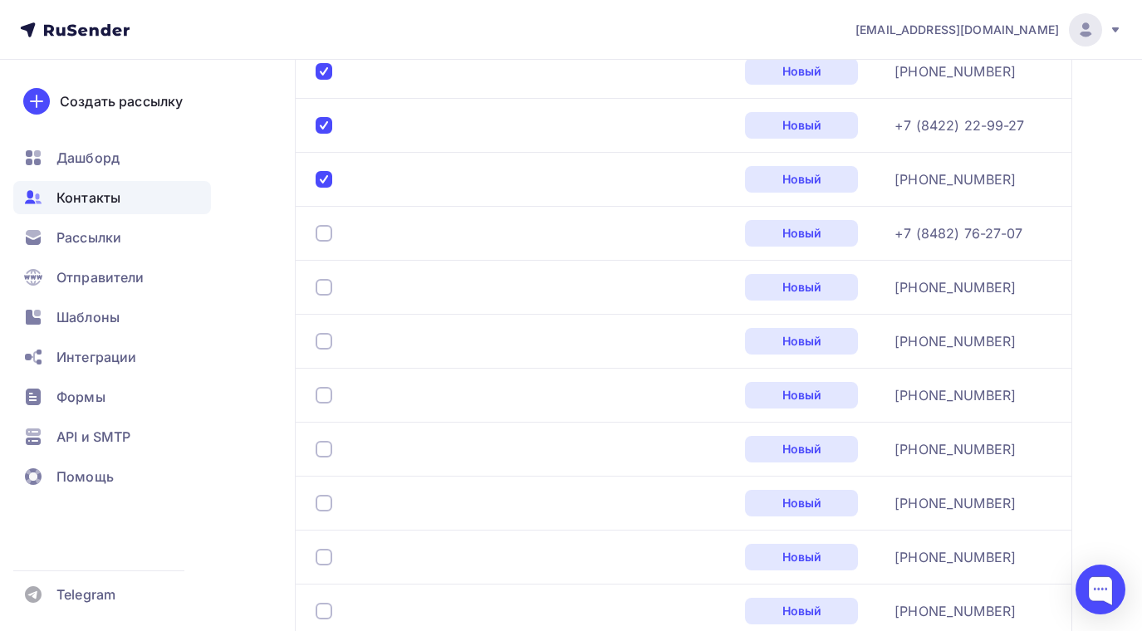
scroll to position [1650, 0]
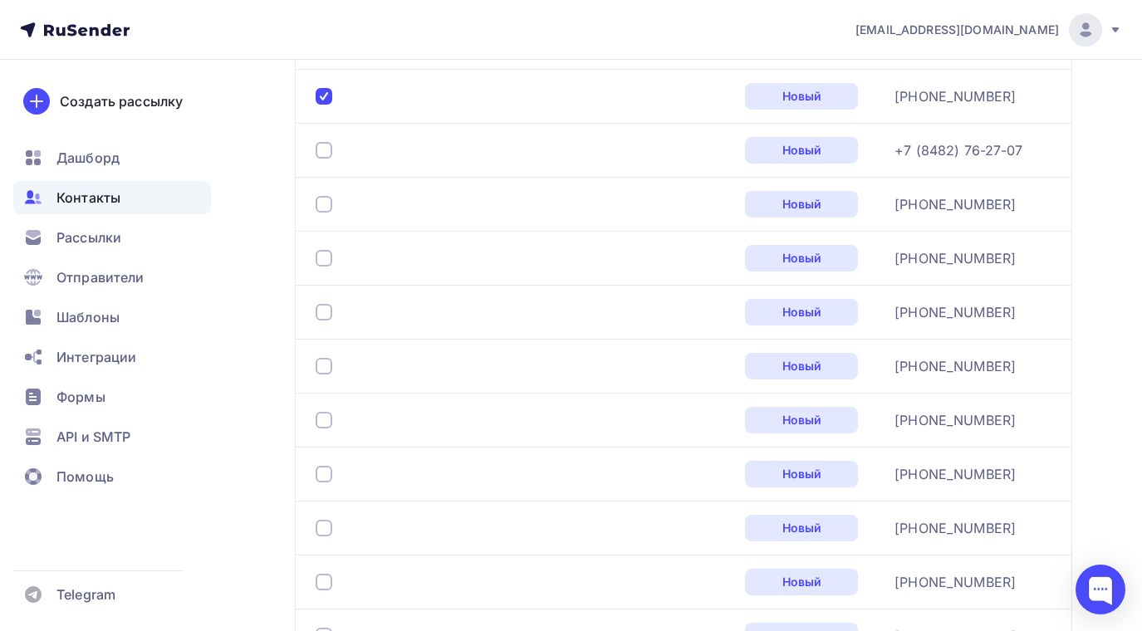
click at [324, 145] on div at bounding box center [324, 150] width 17 height 17
click at [324, 208] on div at bounding box center [324, 204] width 17 height 17
click at [326, 259] on div at bounding box center [324, 258] width 17 height 17
click at [327, 315] on div at bounding box center [324, 312] width 17 height 17
click at [329, 361] on div at bounding box center [324, 366] width 17 height 17
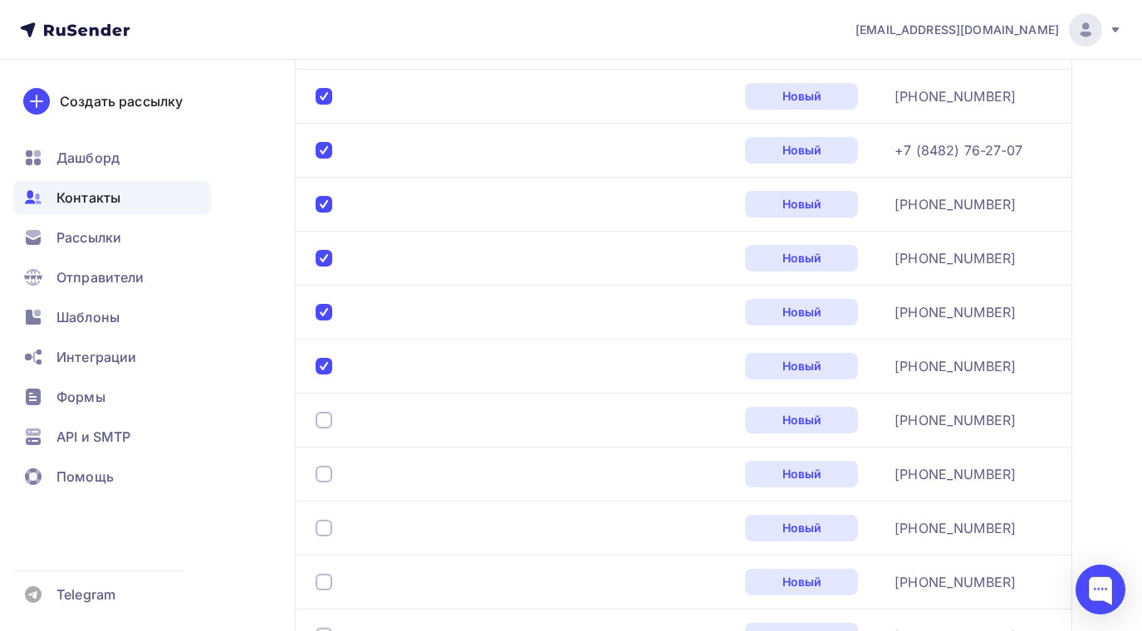
click at [323, 410] on div at bounding box center [523, 420] width 415 height 27
click at [323, 415] on div at bounding box center [324, 420] width 17 height 17
click at [321, 477] on div at bounding box center [324, 474] width 17 height 17
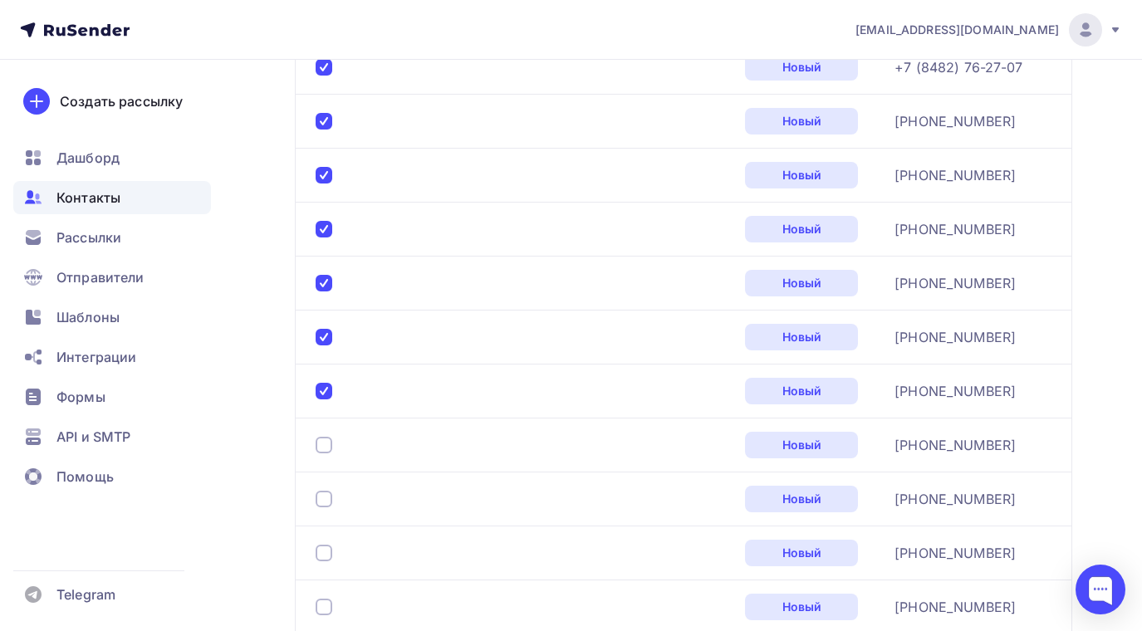
scroll to position [1899, 0]
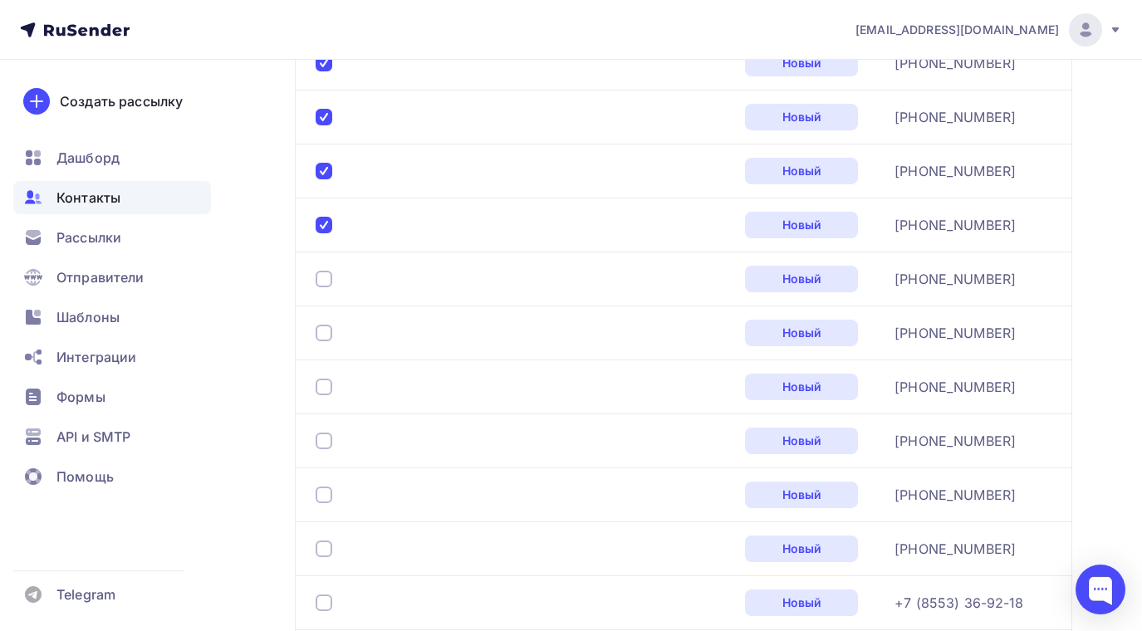
click at [326, 278] on div at bounding box center [324, 279] width 17 height 17
click at [326, 333] on div at bounding box center [324, 333] width 17 height 17
click at [320, 387] on div at bounding box center [324, 387] width 17 height 17
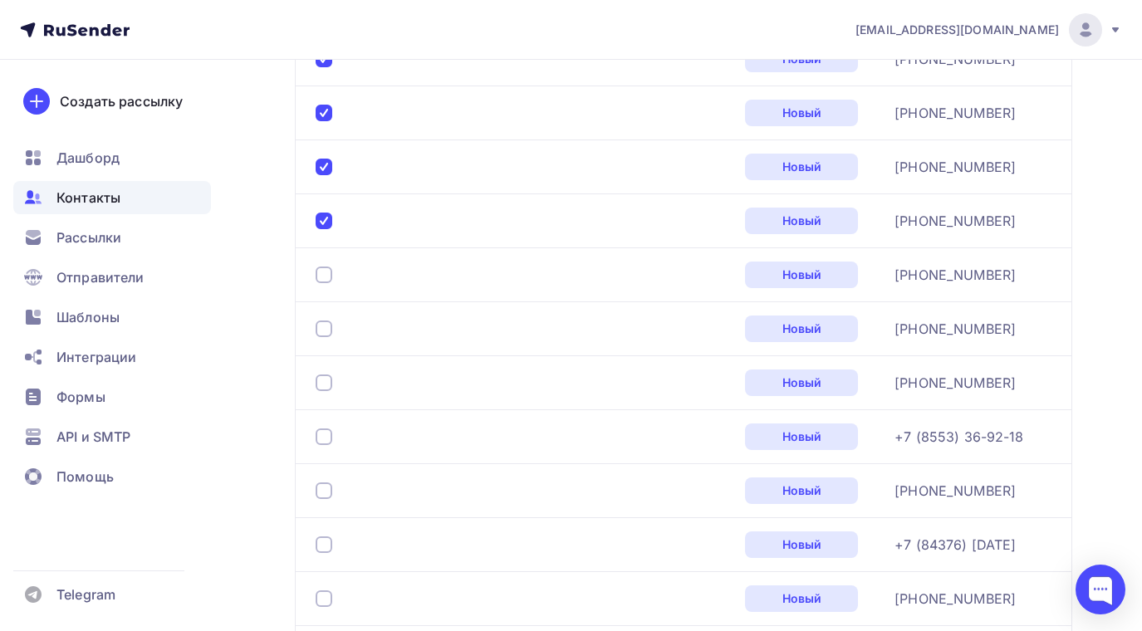
click at [327, 277] on div at bounding box center [324, 275] width 17 height 17
click at [322, 326] on div at bounding box center [324, 329] width 17 height 17
click at [323, 382] on div at bounding box center [324, 383] width 17 height 17
click at [324, 431] on div at bounding box center [324, 437] width 17 height 17
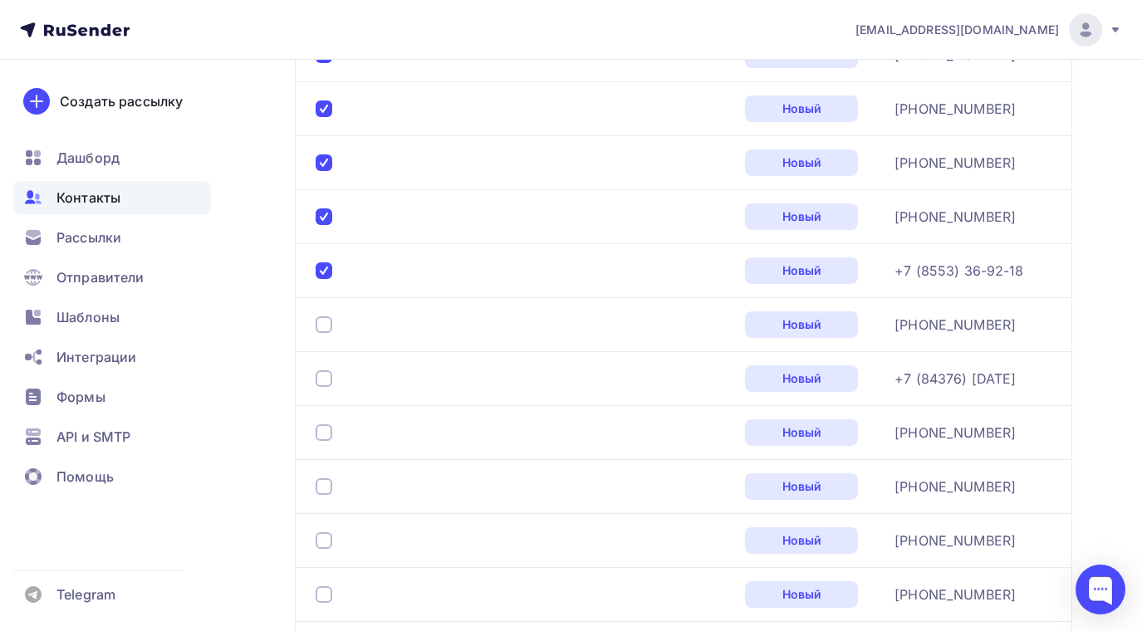
scroll to position [2314, 0]
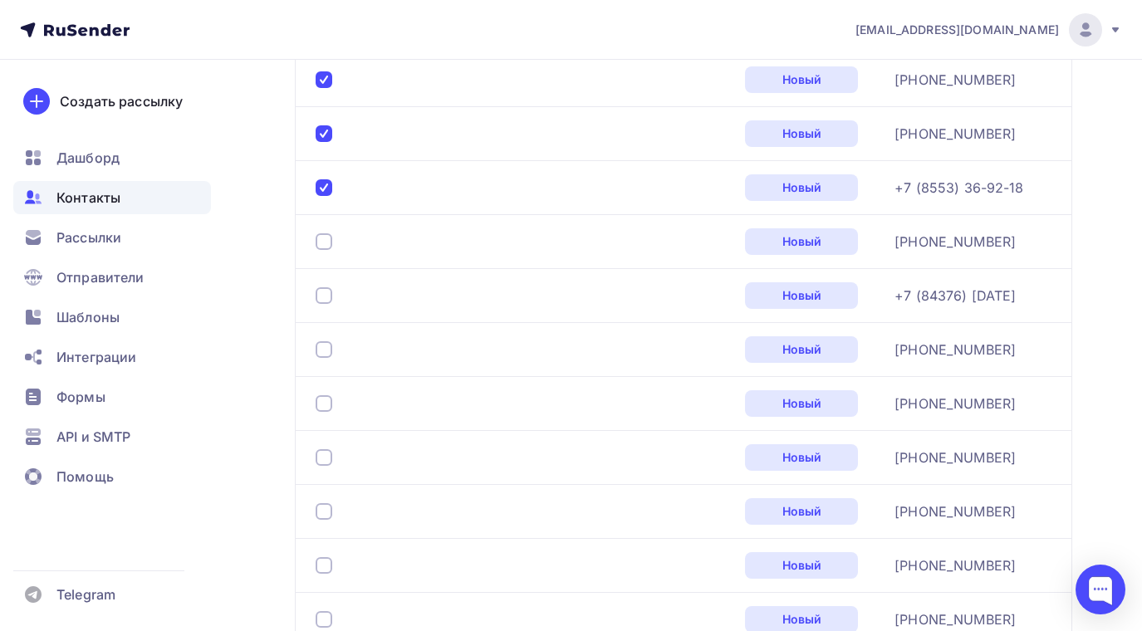
click at [325, 245] on div at bounding box center [324, 241] width 17 height 17
click at [324, 292] on div at bounding box center [324, 295] width 17 height 17
click at [321, 345] on div at bounding box center [324, 349] width 17 height 17
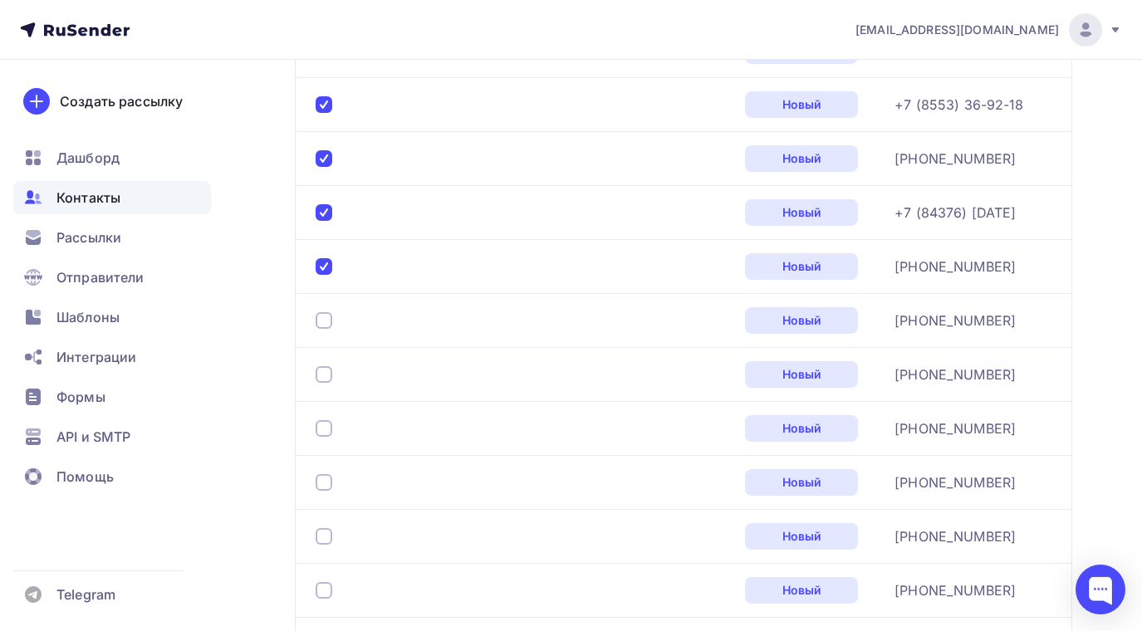
click at [327, 316] on div at bounding box center [324, 320] width 17 height 17
drag, startPoint x: 325, startPoint y: 370, endPoint x: 325, endPoint y: 421, distance: 51.5
click at [325, 371] on div at bounding box center [324, 374] width 17 height 17
click at [322, 427] on div at bounding box center [324, 428] width 17 height 17
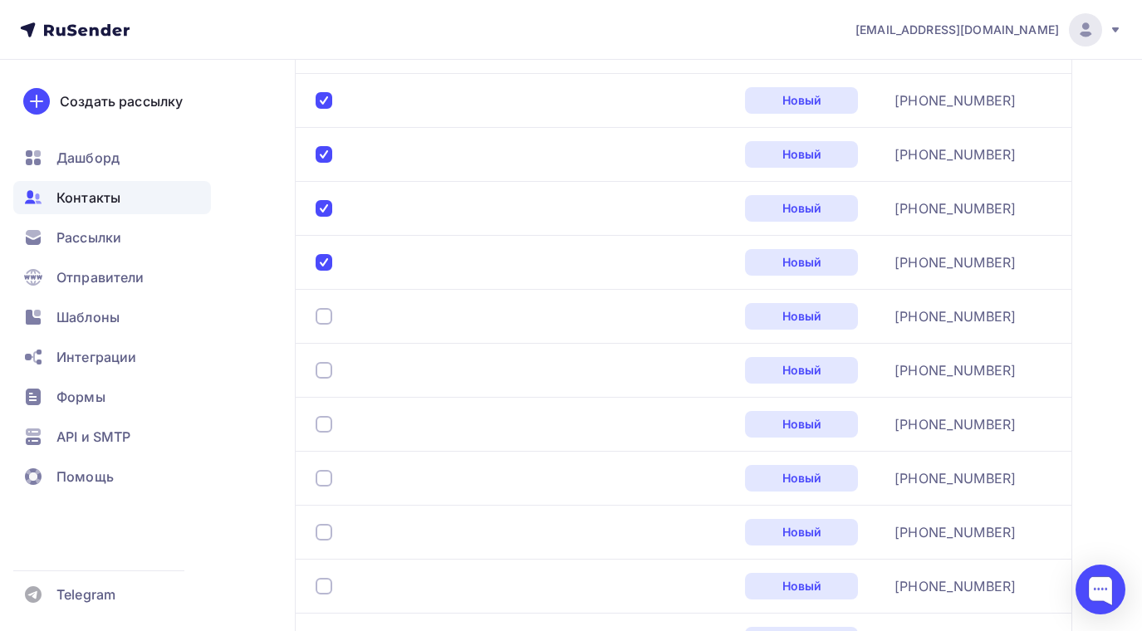
scroll to position [2647, 0]
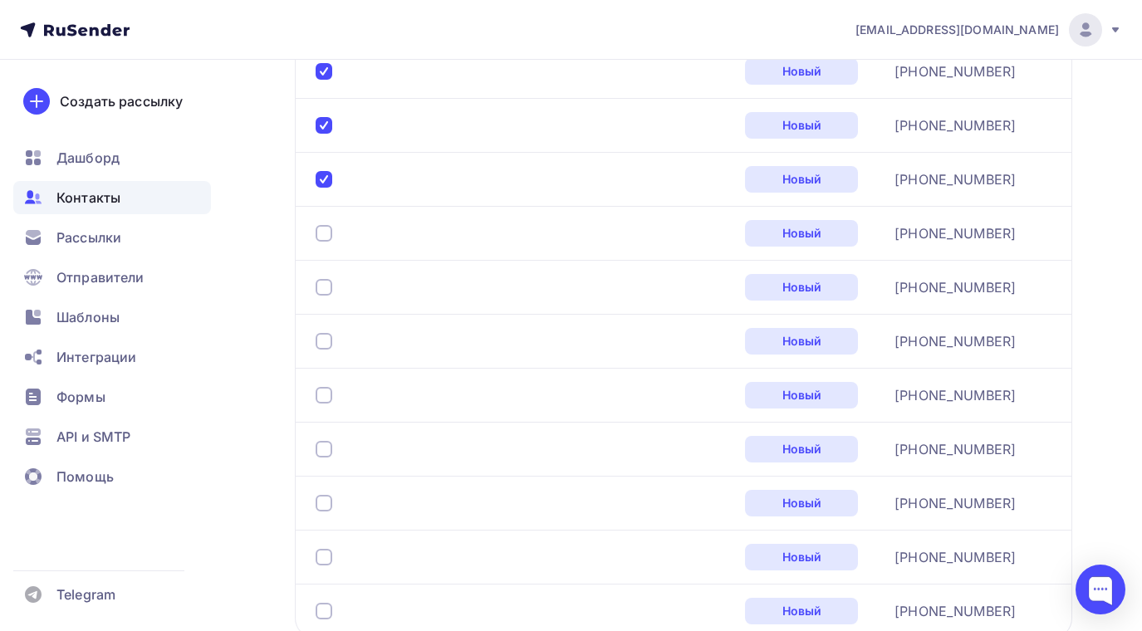
click at [325, 228] on div at bounding box center [324, 233] width 17 height 17
click at [322, 287] on div at bounding box center [324, 287] width 17 height 17
click at [323, 335] on div at bounding box center [324, 341] width 17 height 17
click at [326, 395] on div at bounding box center [324, 395] width 17 height 17
click at [330, 446] on div at bounding box center [324, 449] width 17 height 17
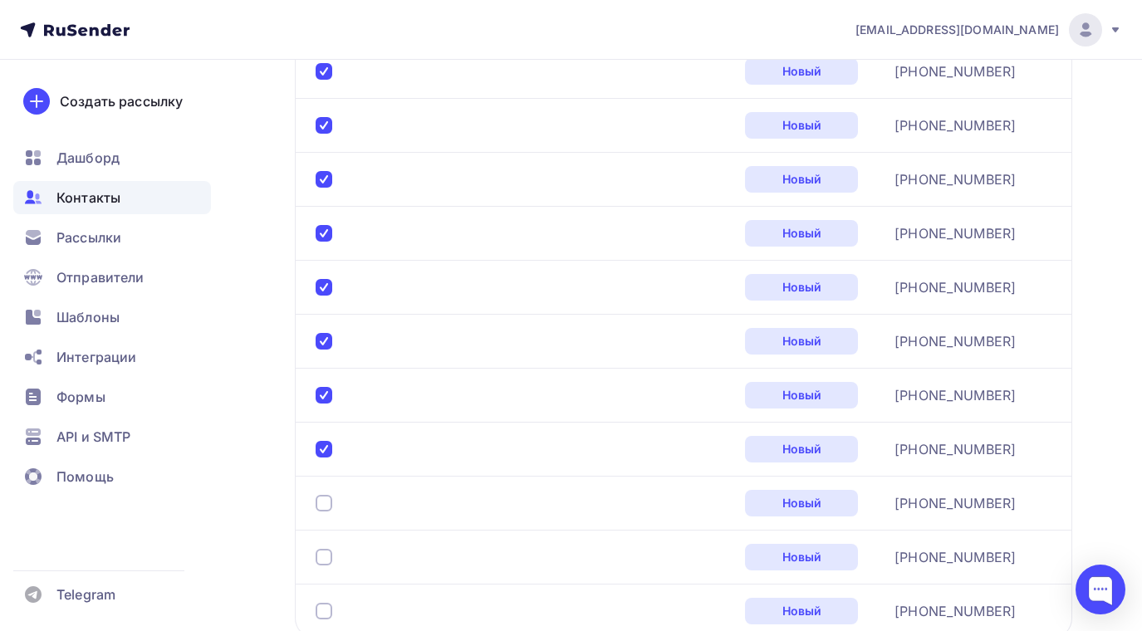
click at [327, 498] on div at bounding box center [324, 503] width 17 height 17
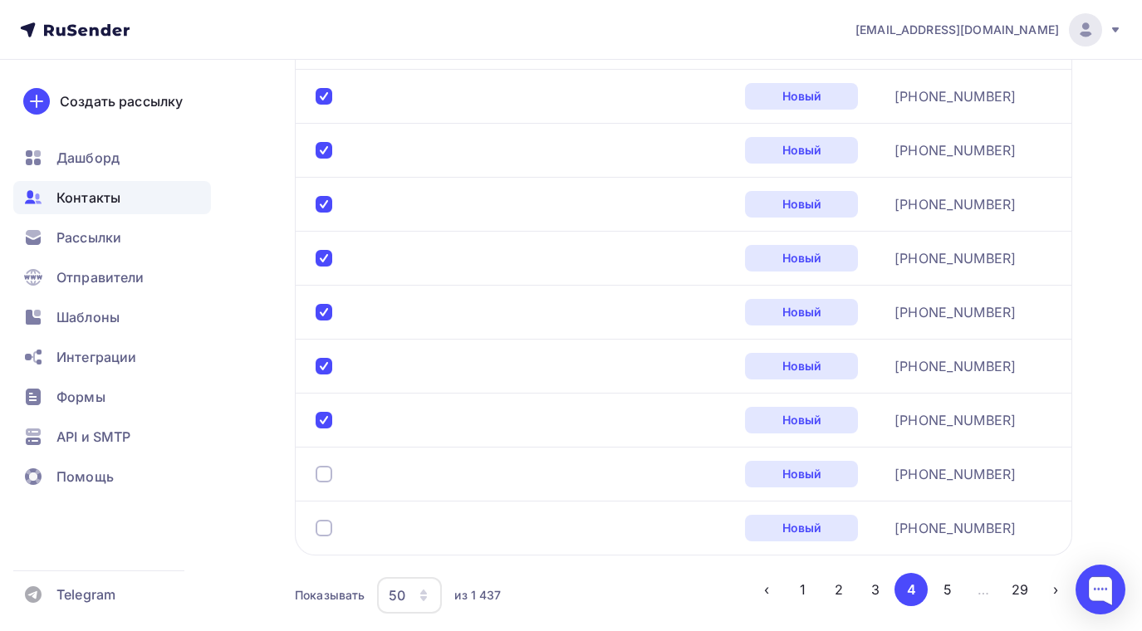
scroll to position [2813, 0]
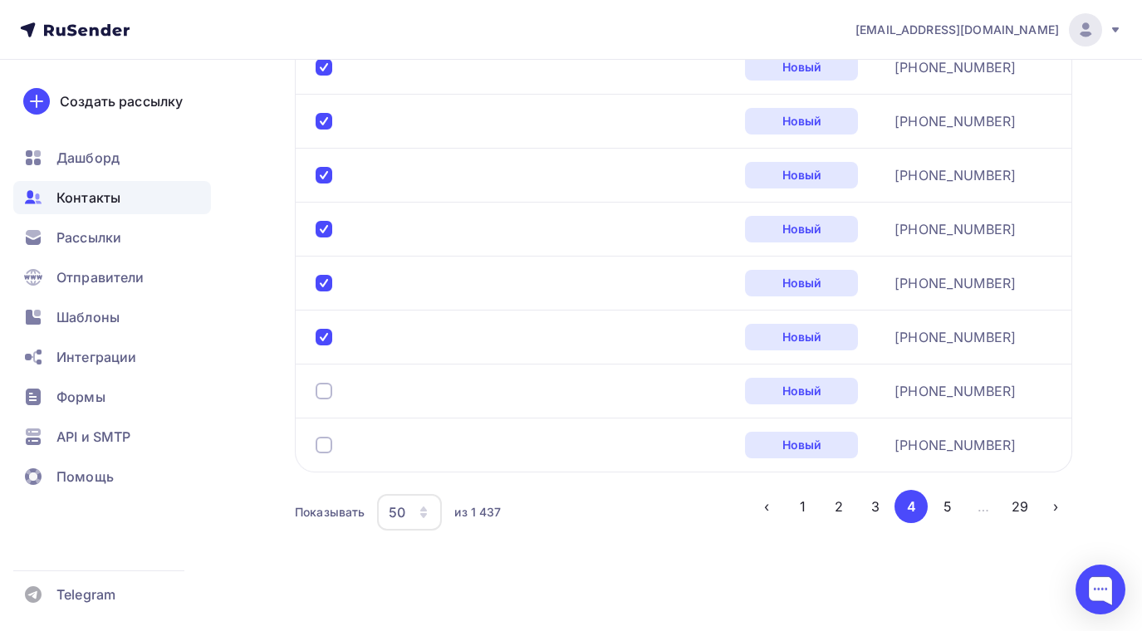
click at [326, 390] on div at bounding box center [324, 391] width 17 height 17
click at [322, 440] on div at bounding box center [324, 445] width 17 height 17
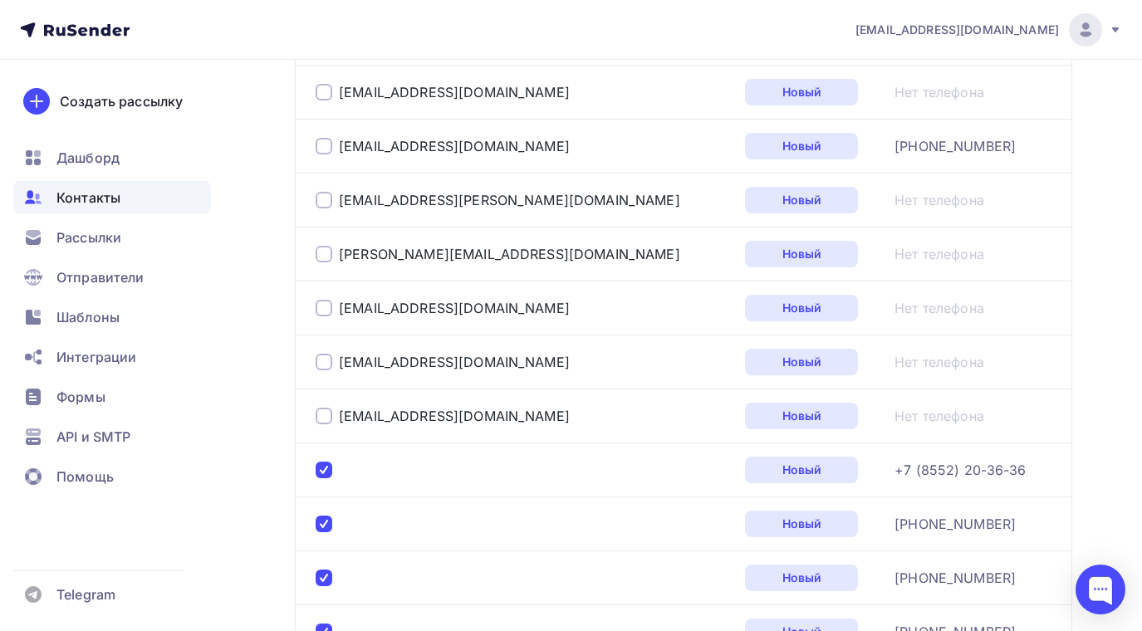
scroll to position [404, 0]
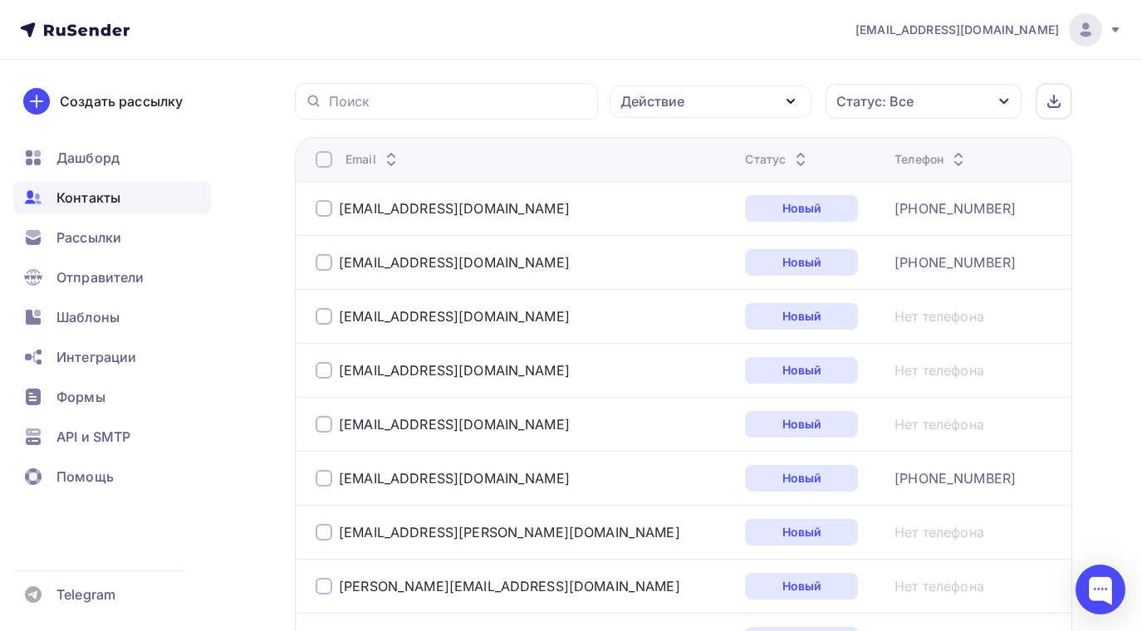
click at [795, 101] on icon "button" at bounding box center [791, 101] width 20 height 20
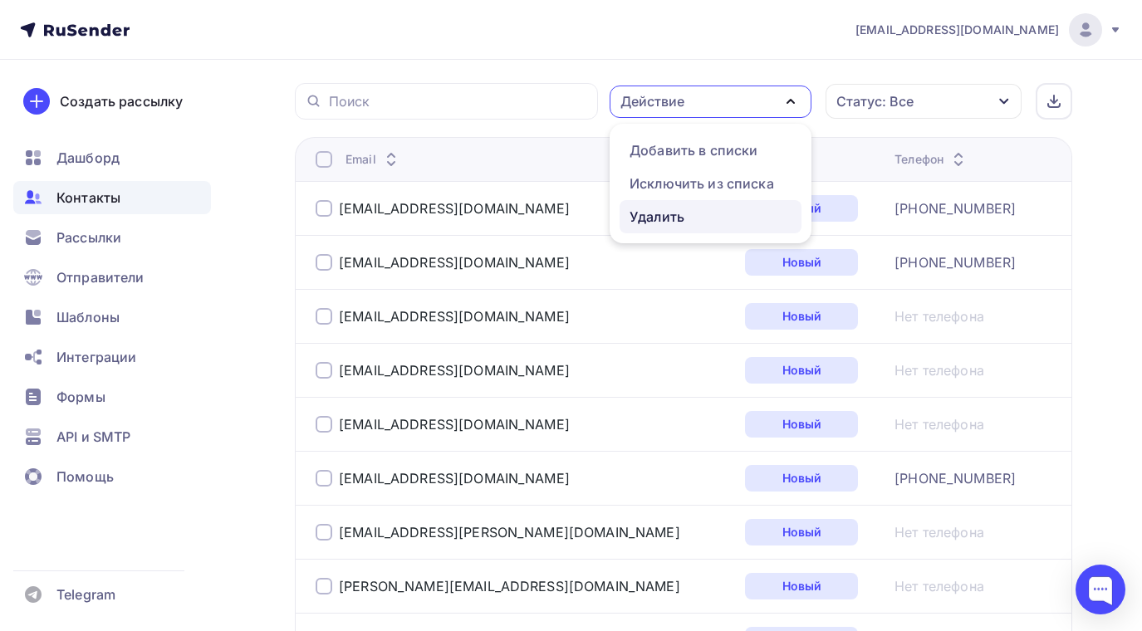
click at [651, 213] on div "Удалить" at bounding box center [657, 217] width 55 height 20
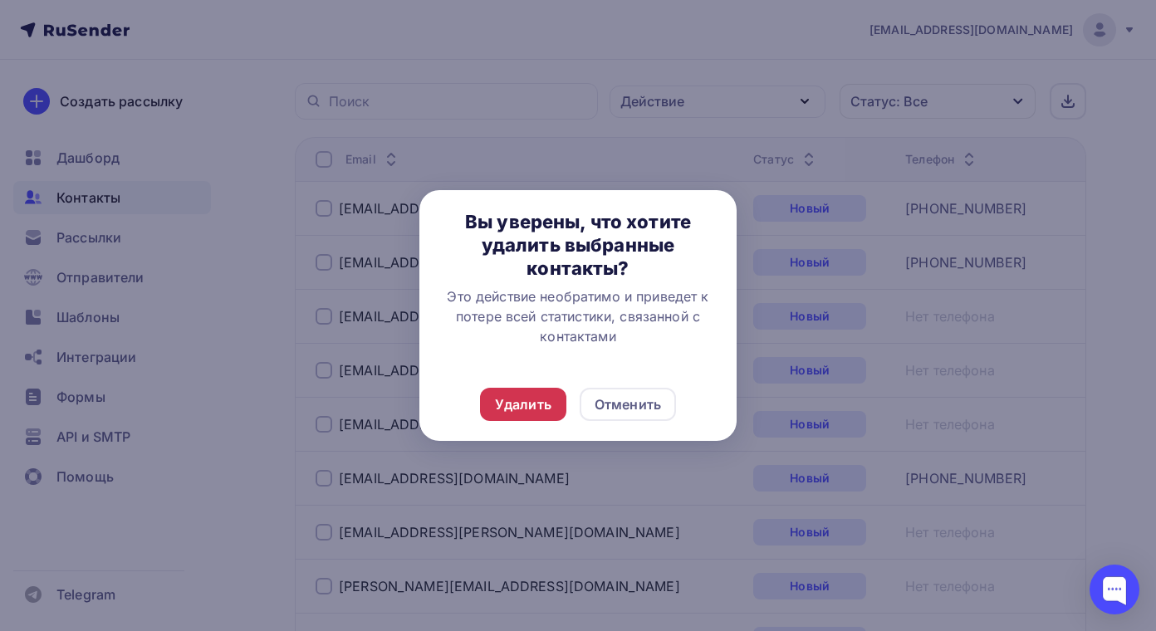
click at [532, 403] on div "Удалить" at bounding box center [523, 405] width 56 height 20
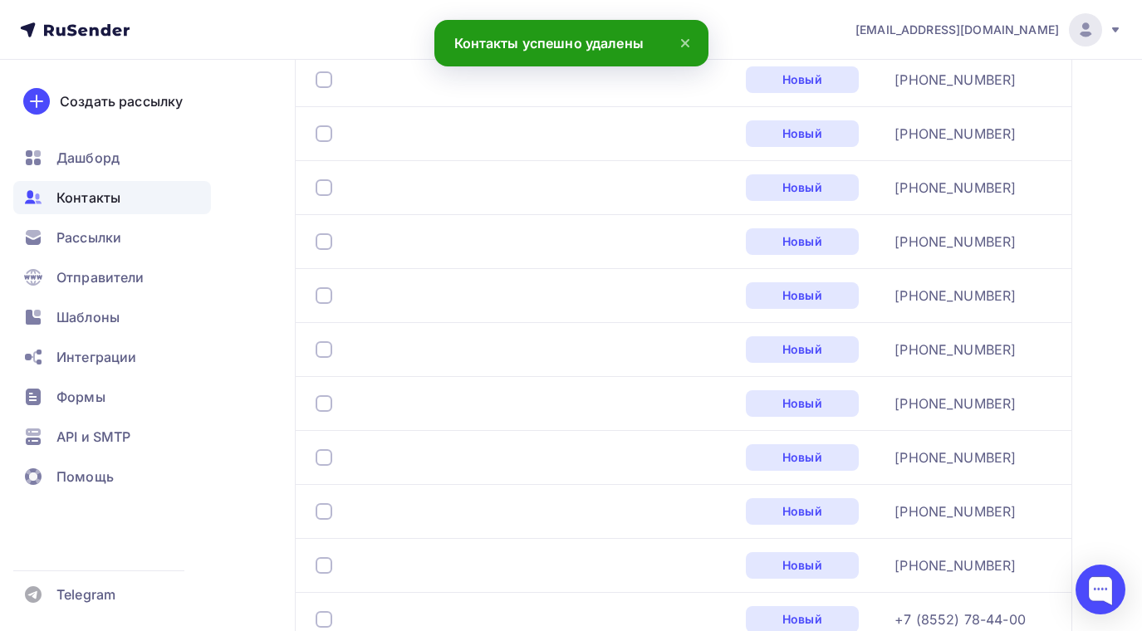
scroll to position [902, 0]
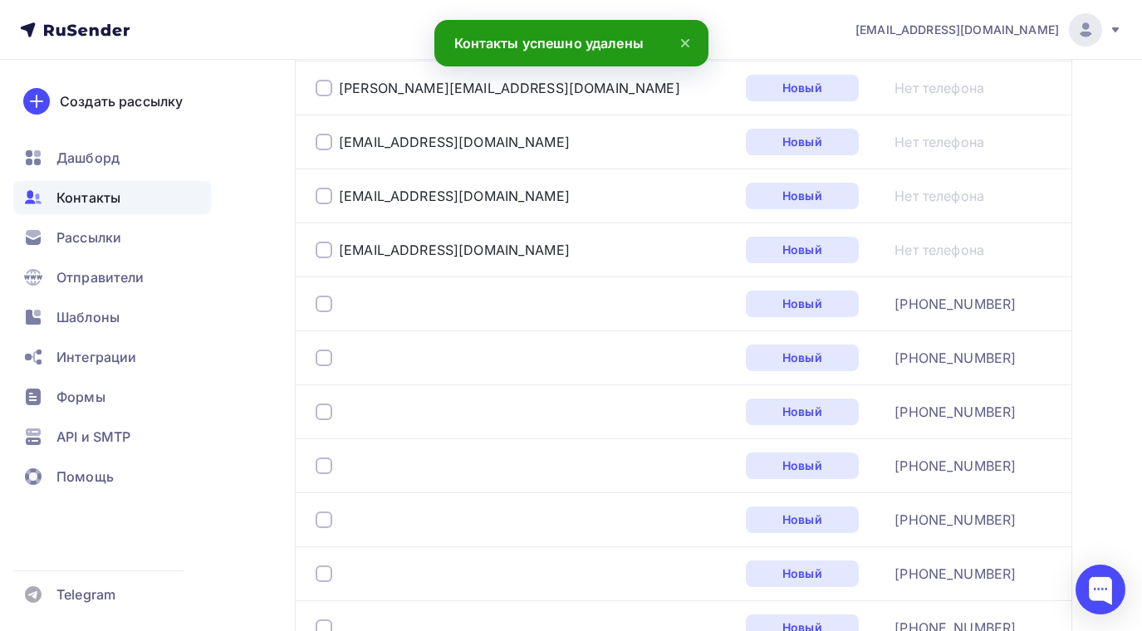
click at [325, 297] on div at bounding box center [324, 304] width 17 height 17
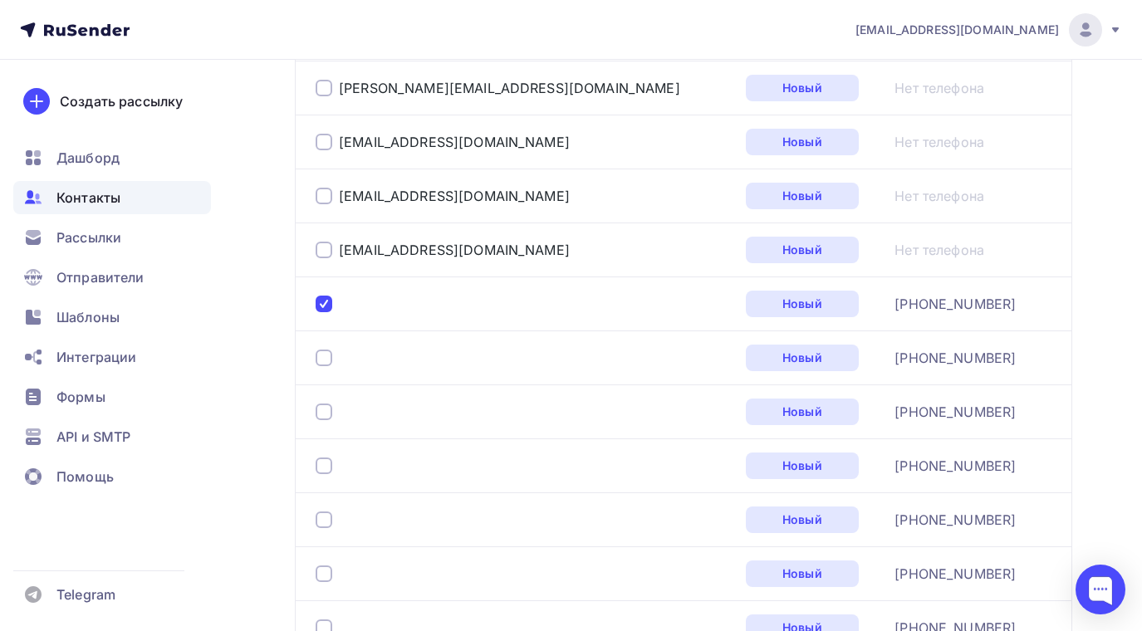
click at [328, 348] on div at bounding box center [523, 358] width 415 height 27
click at [326, 353] on div at bounding box center [324, 358] width 17 height 17
click at [320, 411] on div at bounding box center [324, 412] width 17 height 17
click at [325, 463] on div at bounding box center [324, 466] width 17 height 17
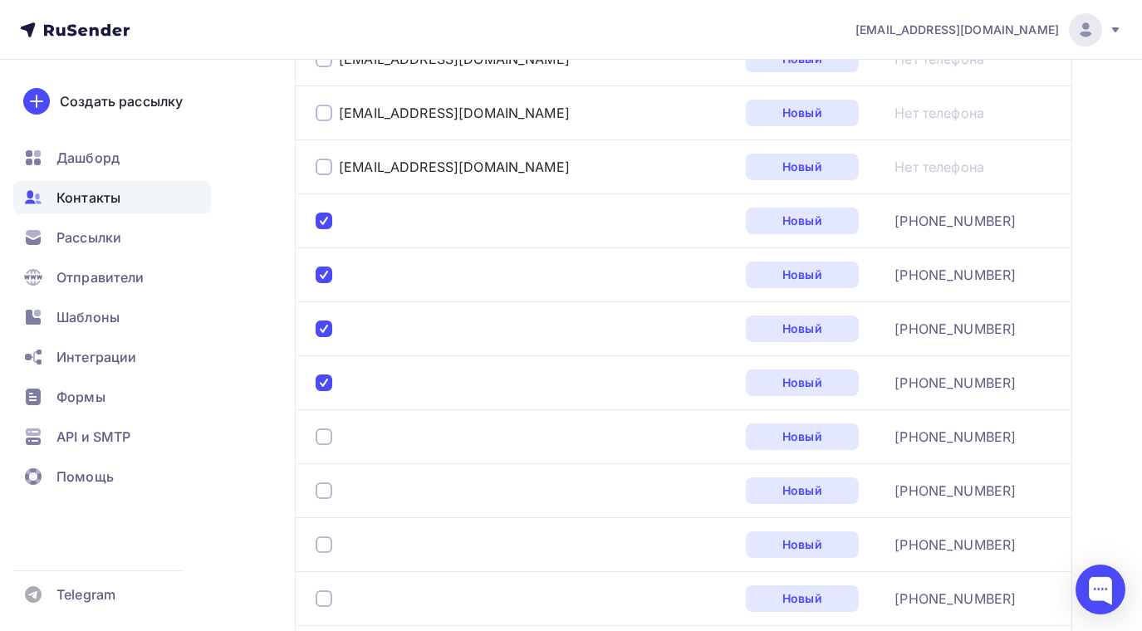
scroll to position [1068, 0]
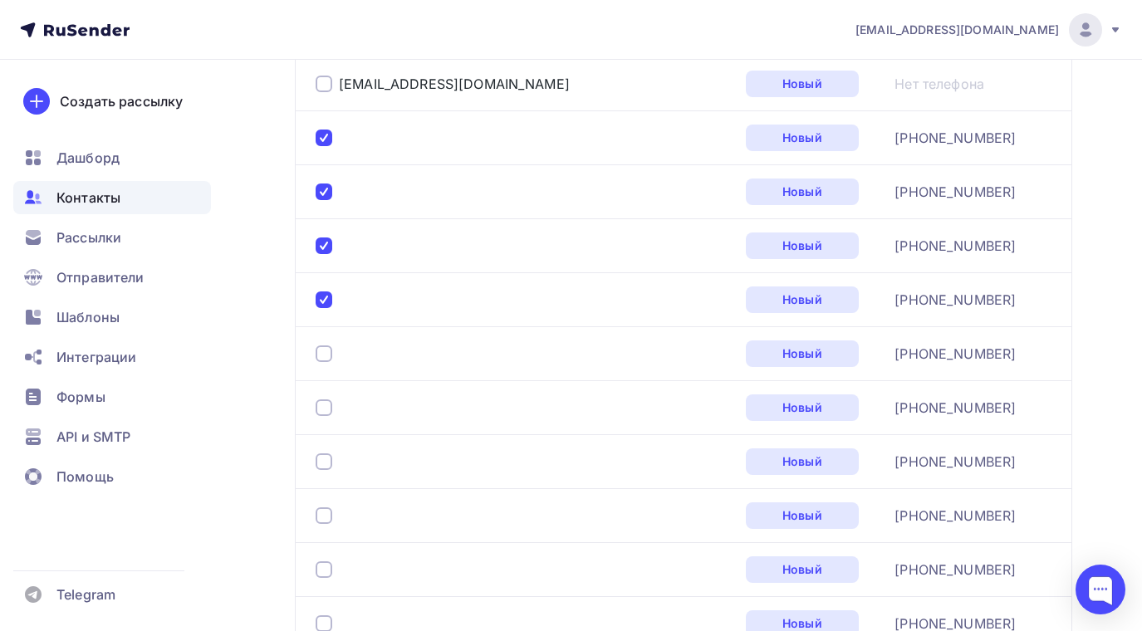
click at [324, 354] on div at bounding box center [324, 354] width 17 height 17
click at [318, 410] on div at bounding box center [324, 408] width 17 height 17
click at [323, 456] on div at bounding box center [324, 462] width 17 height 17
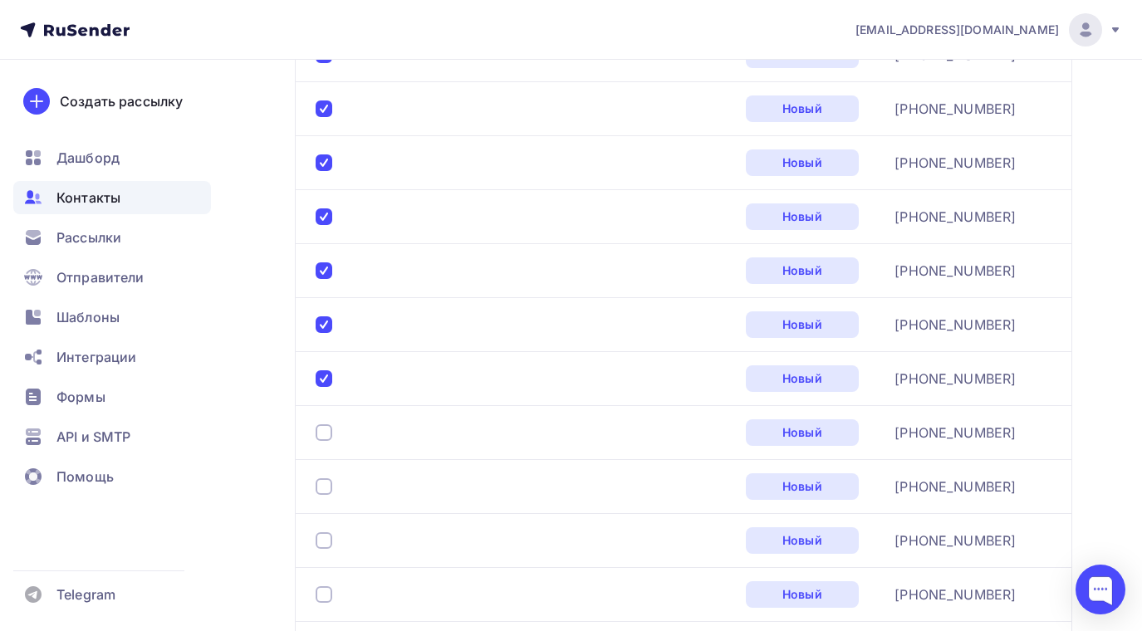
click at [322, 434] on div at bounding box center [324, 433] width 17 height 17
click at [320, 483] on div at bounding box center [324, 486] width 17 height 17
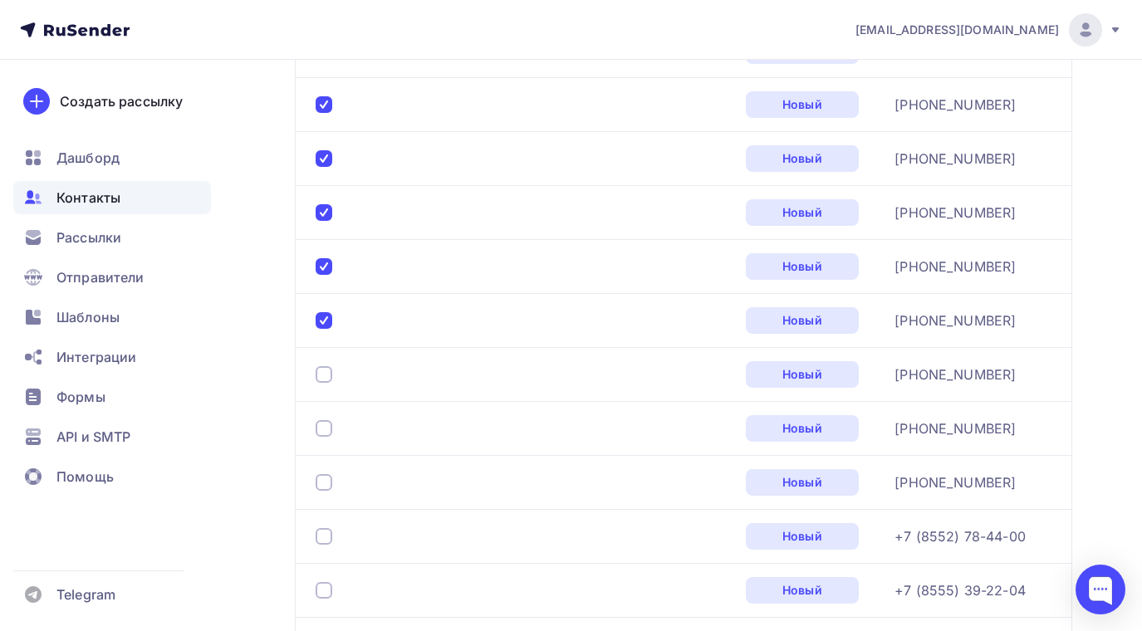
click at [324, 375] on div at bounding box center [324, 374] width 17 height 17
click at [324, 422] on div at bounding box center [324, 428] width 17 height 17
click at [326, 486] on div at bounding box center [324, 482] width 17 height 17
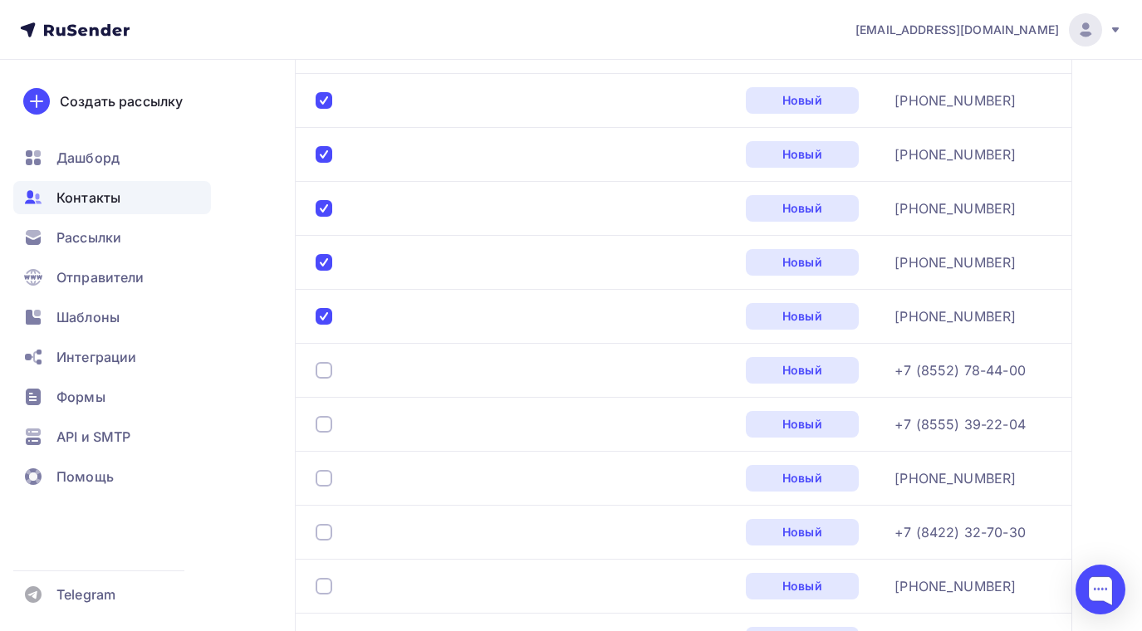
click at [324, 373] on div at bounding box center [324, 370] width 17 height 17
click at [321, 417] on div at bounding box center [324, 424] width 17 height 17
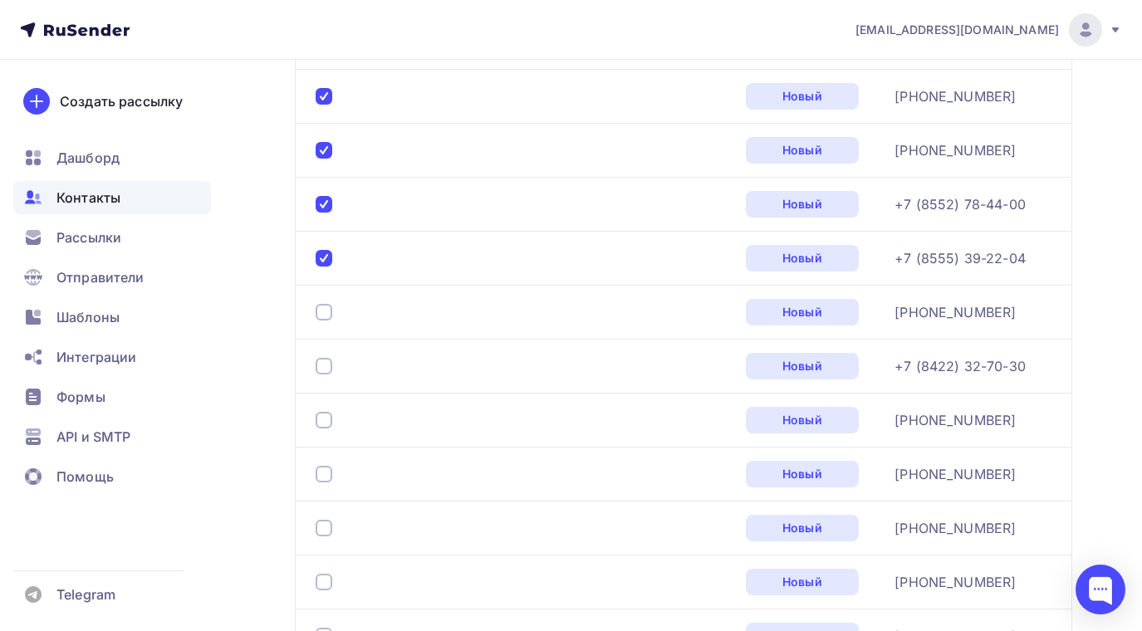
click at [318, 307] on div at bounding box center [324, 312] width 17 height 17
click at [324, 363] on div at bounding box center [324, 366] width 17 height 17
click at [325, 414] on div at bounding box center [324, 420] width 17 height 17
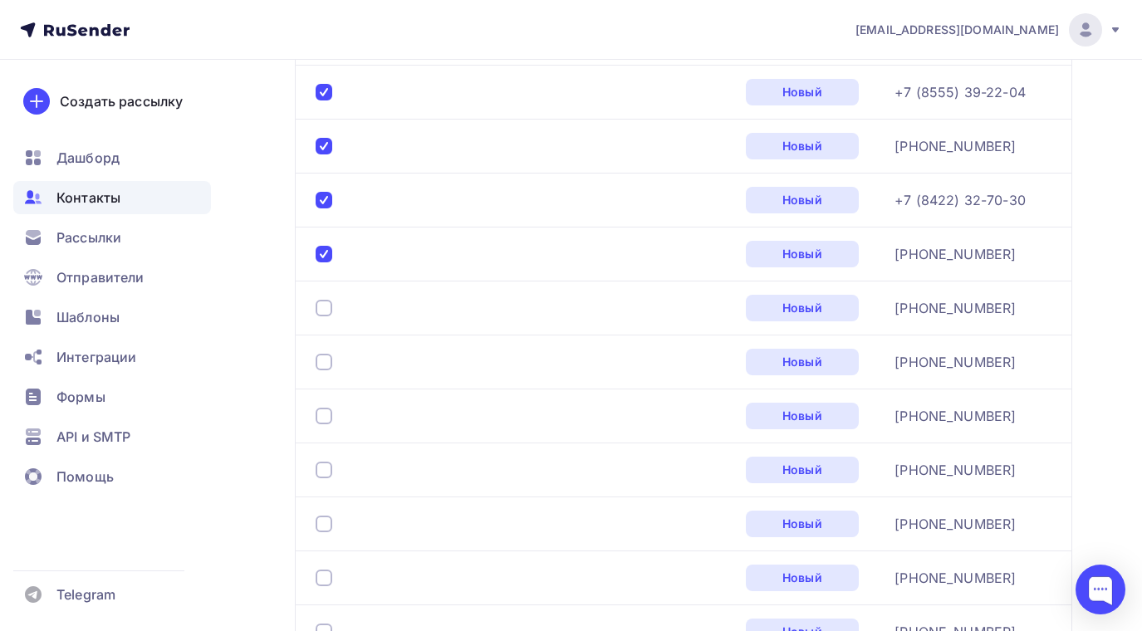
click at [322, 311] on div at bounding box center [324, 308] width 17 height 17
click at [320, 361] on div at bounding box center [324, 362] width 17 height 17
click at [321, 417] on div at bounding box center [324, 416] width 17 height 17
click at [327, 474] on div at bounding box center [324, 470] width 17 height 17
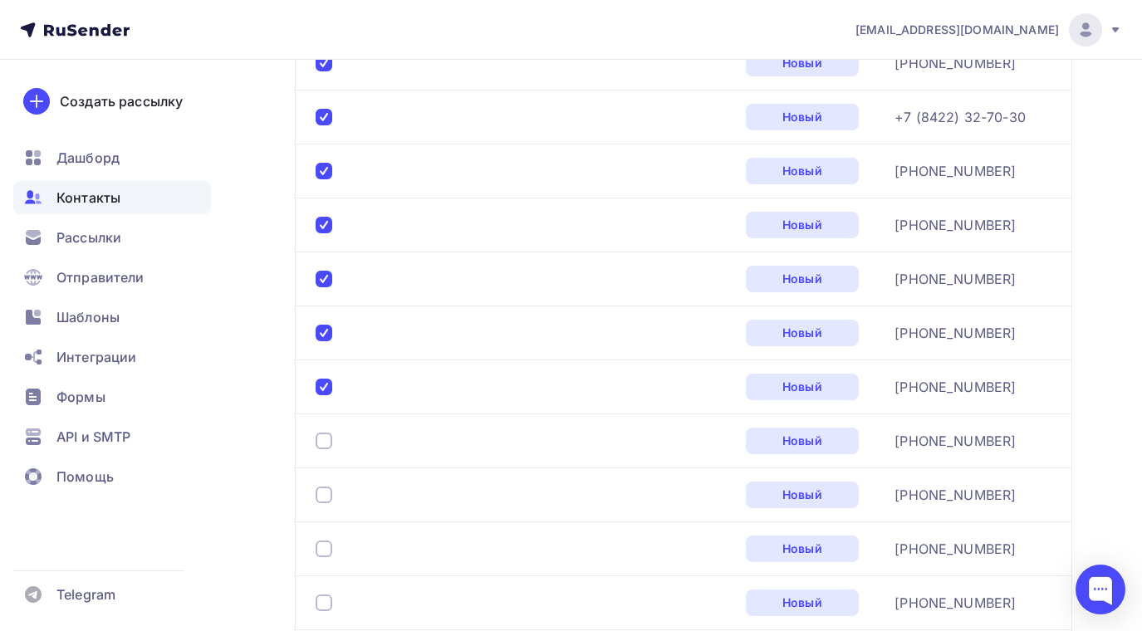
scroll to position [1982, 0]
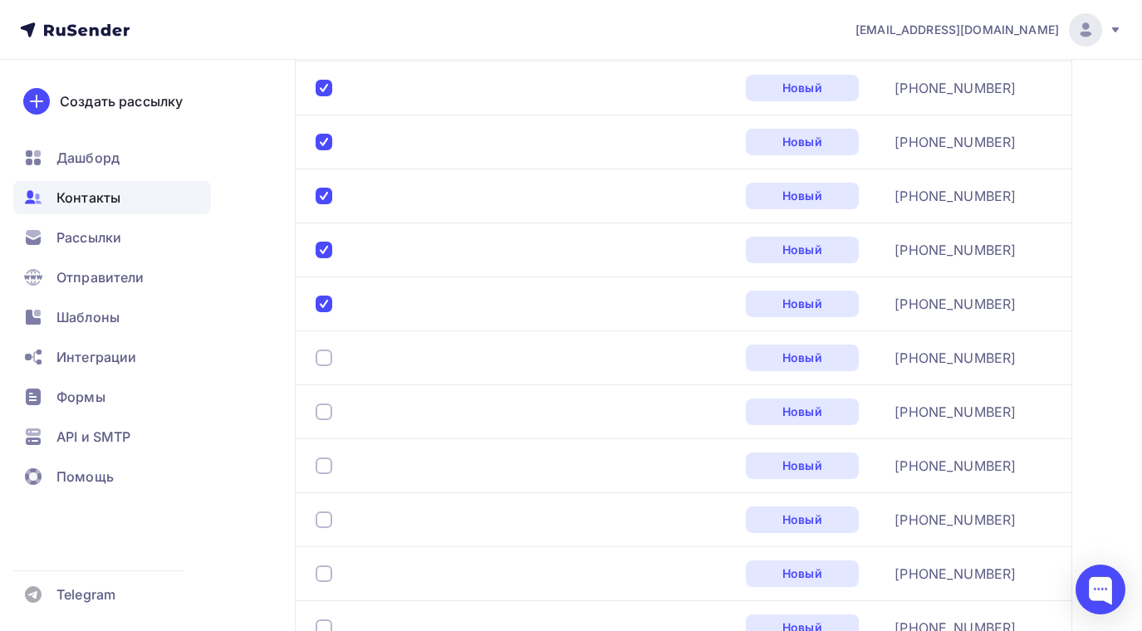
click at [321, 353] on div at bounding box center [324, 358] width 17 height 17
click at [328, 410] on div at bounding box center [324, 412] width 17 height 17
click at [321, 461] on div at bounding box center [324, 466] width 17 height 17
click at [324, 522] on div at bounding box center [324, 520] width 17 height 17
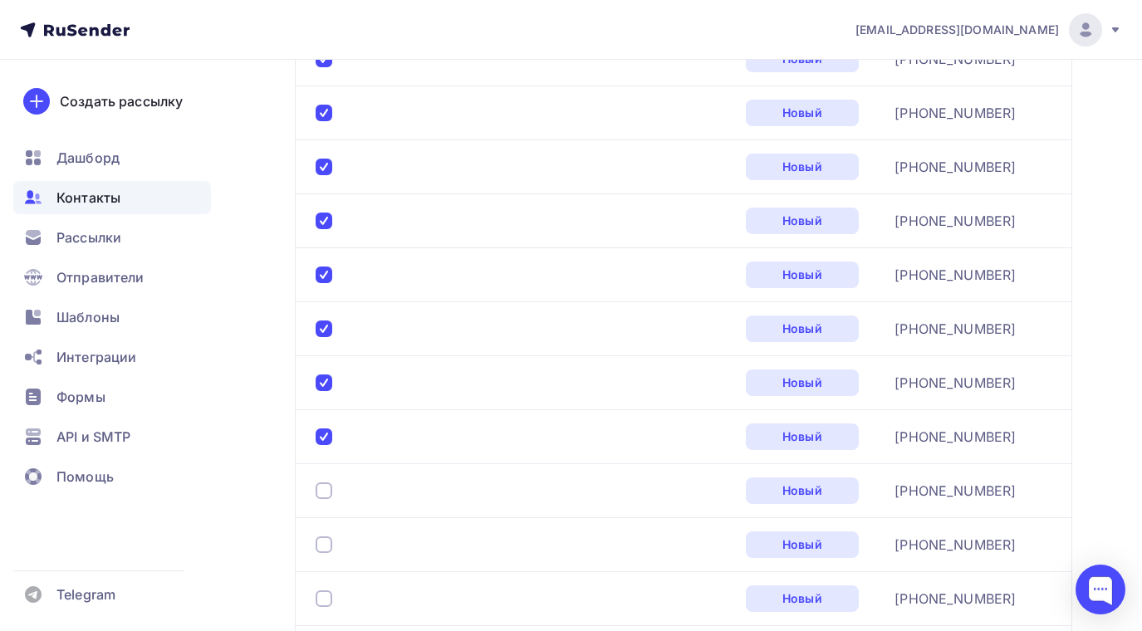
scroll to position [2148, 0]
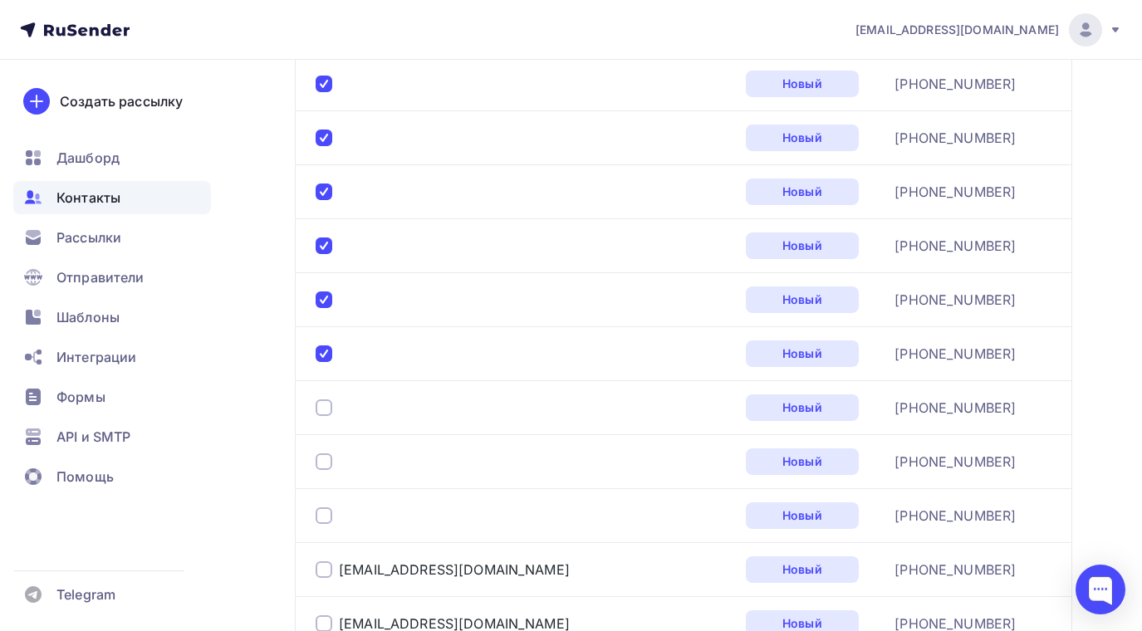
click at [326, 406] on div at bounding box center [324, 408] width 17 height 17
click at [321, 457] on div at bounding box center [324, 462] width 17 height 17
click at [323, 515] on div at bounding box center [324, 516] width 17 height 17
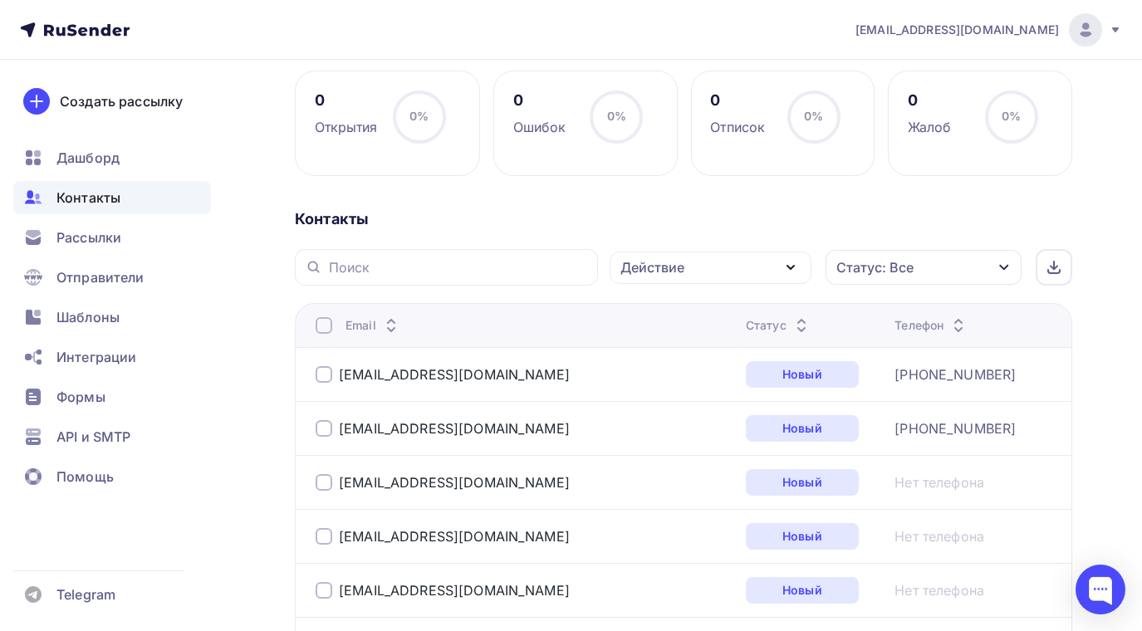
scroll to position [0, 0]
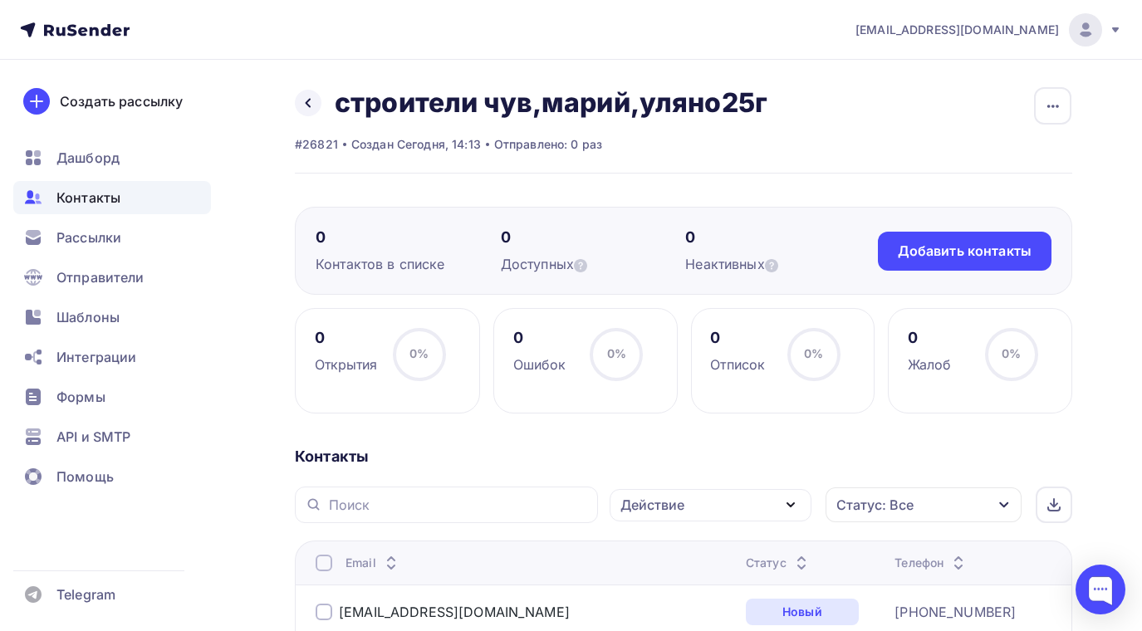
click at [793, 501] on icon "button" at bounding box center [791, 505] width 20 height 20
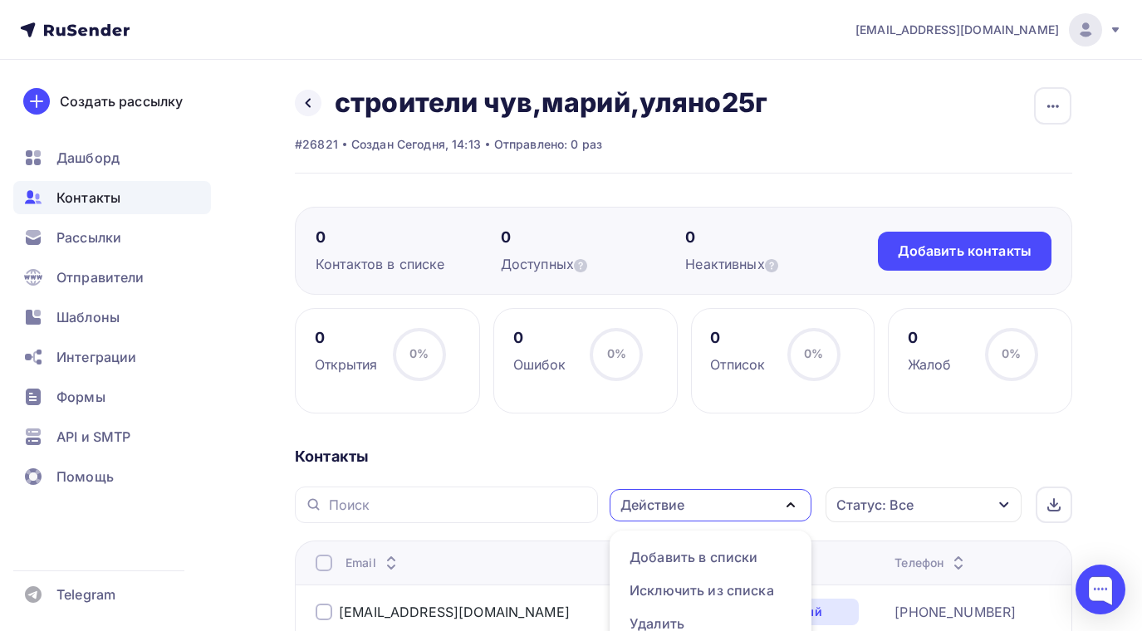
scroll to position [18, 0]
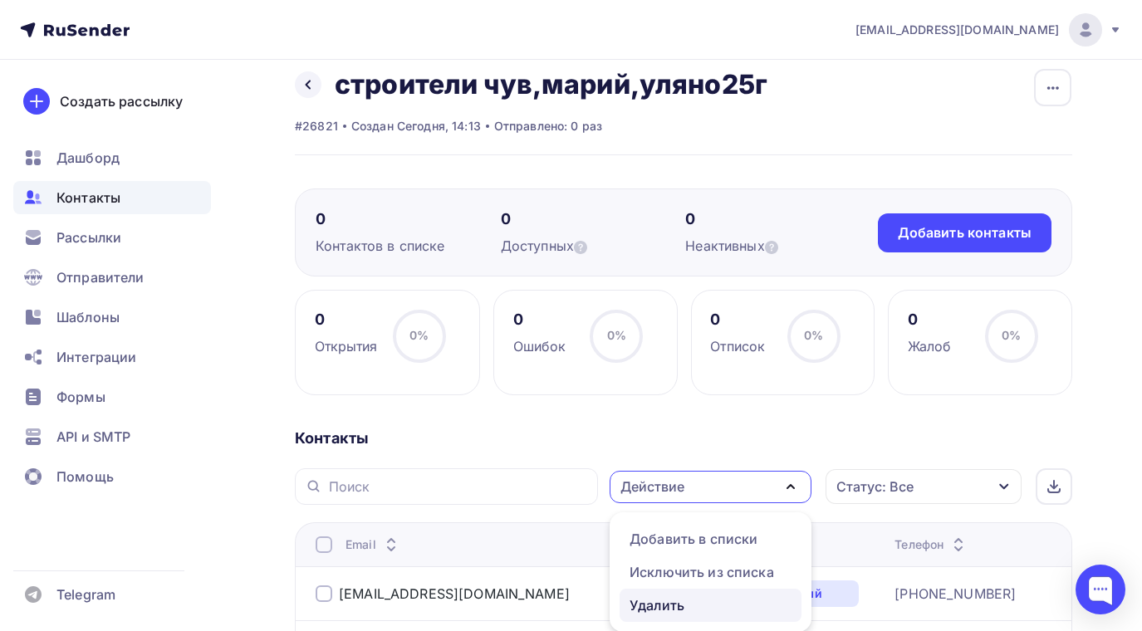
click at [687, 606] on div "Удалить" at bounding box center [711, 606] width 162 height 20
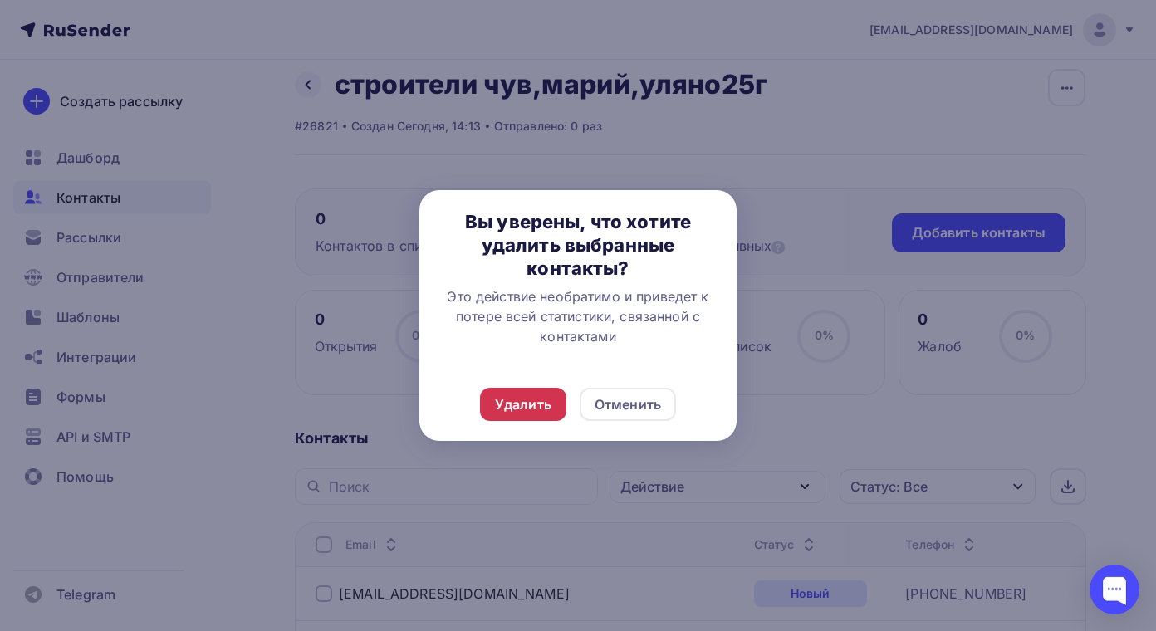
click at [520, 398] on div "Удалить" at bounding box center [523, 405] width 56 height 20
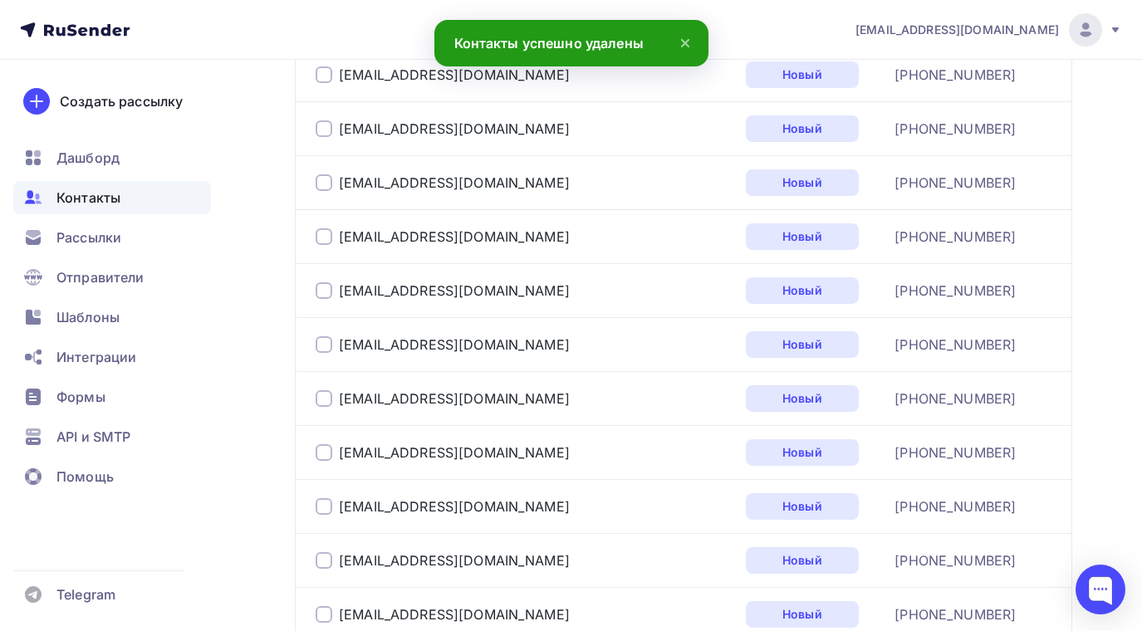
scroll to position [2824, 0]
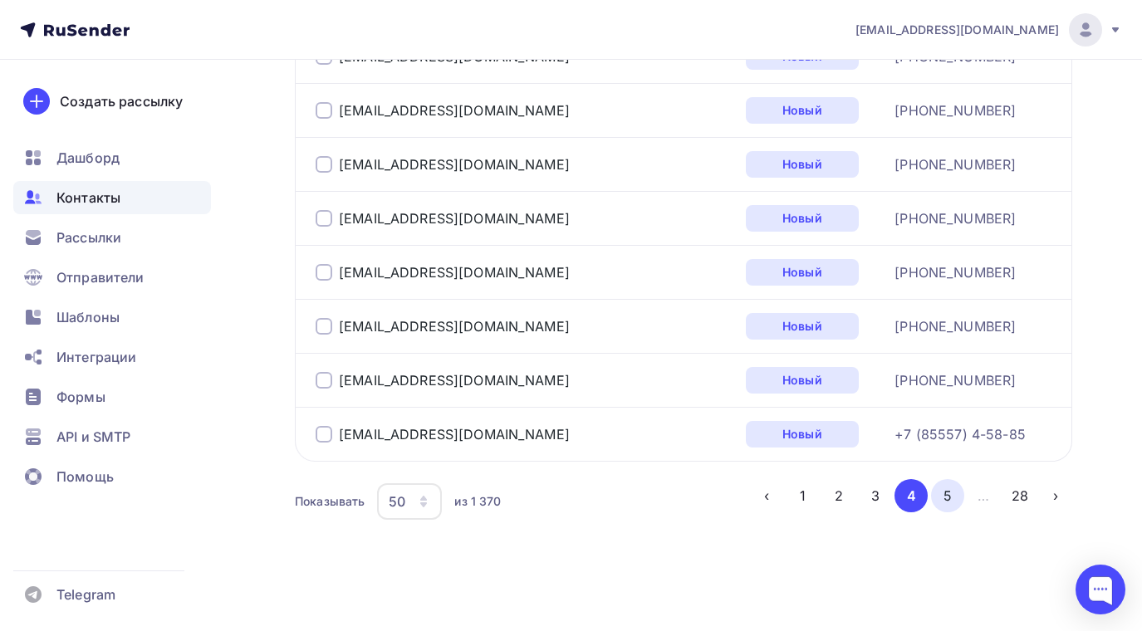
click at [946, 495] on button "5" at bounding box center [947, 495] width 33 height 33
click at [950, 487] on button "6" at bounding box center [947, 495] width 33 height 33
click at [951, 488] on button "7" at bounding box center [947, 495] width 33 height 33
click at [945, 493] on button "8" at bounding box center [947, 495] width 33 height 33
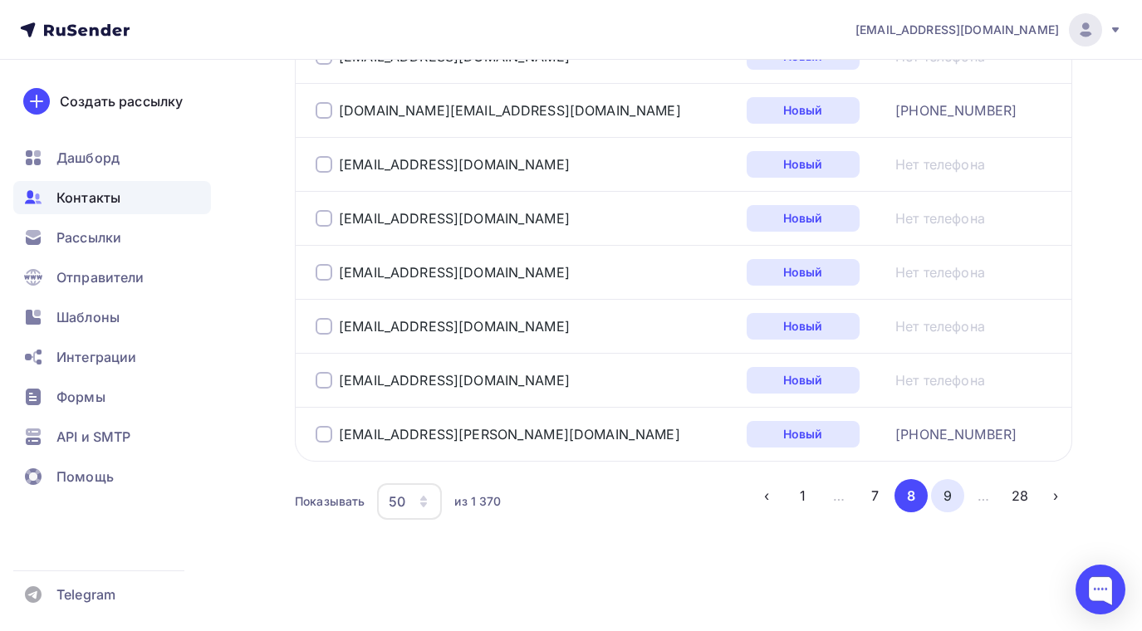
click at [949, 493] on button "9" at bounding box center [947, 495] width 33 height 33
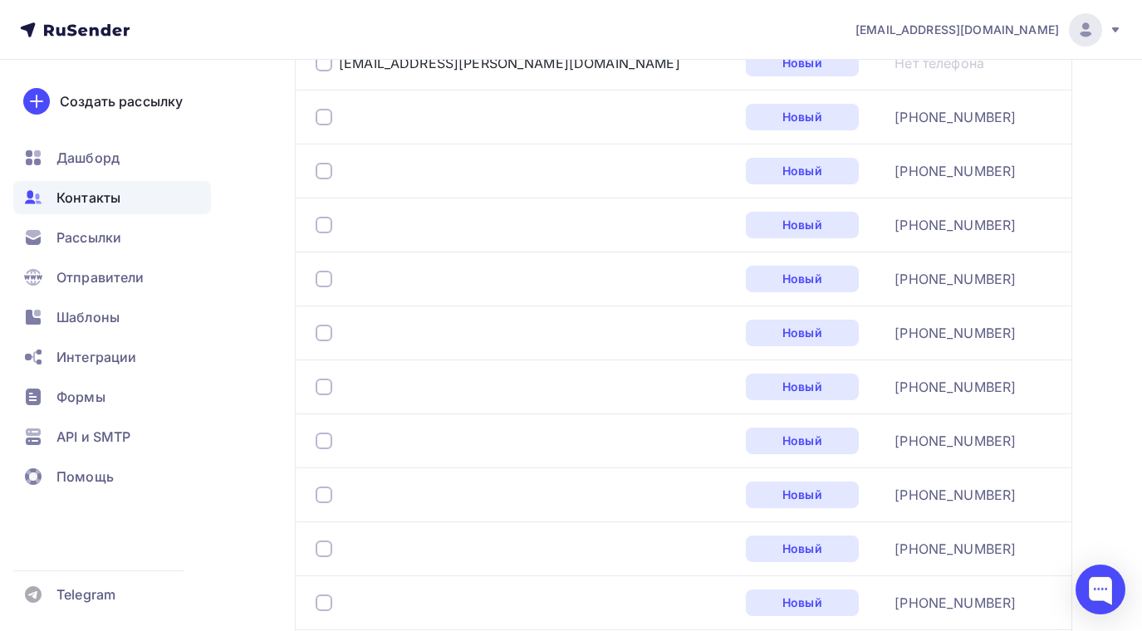
scroll to position [1567, 0]
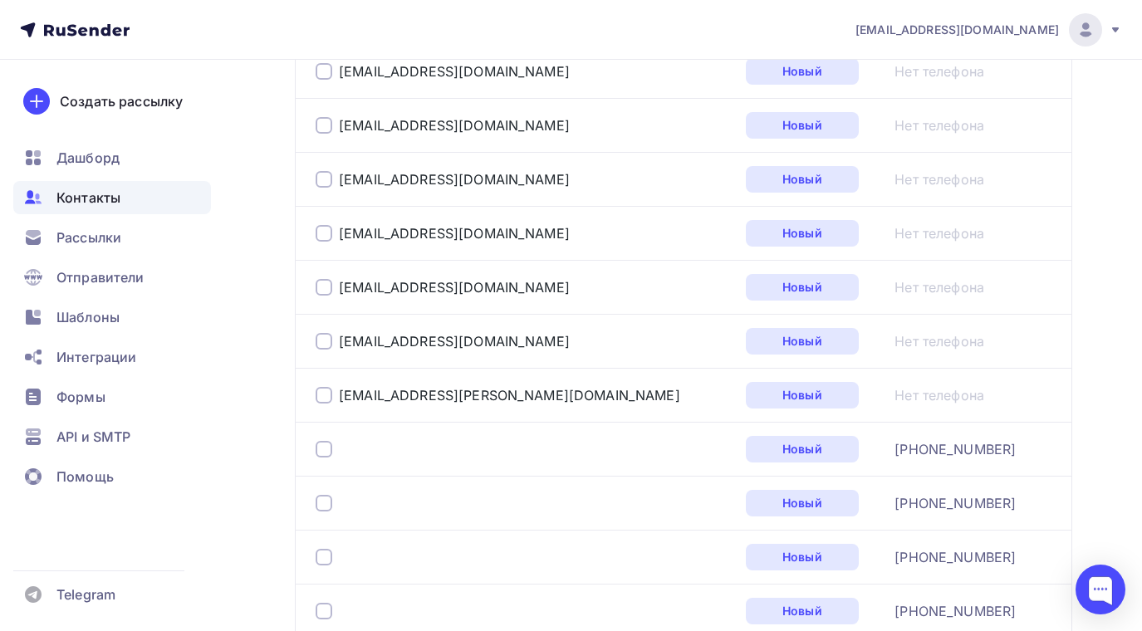
drag, startPoint x: 324, startPoint y: 443, endPoint x: 320, endPoint y: 482, distance: 39.3
click at [324, 444] on div at bounding box center [324, 449] width 17 height 17
click at [320, 496] on div at bounding box center [324, 503] width 17 height 17
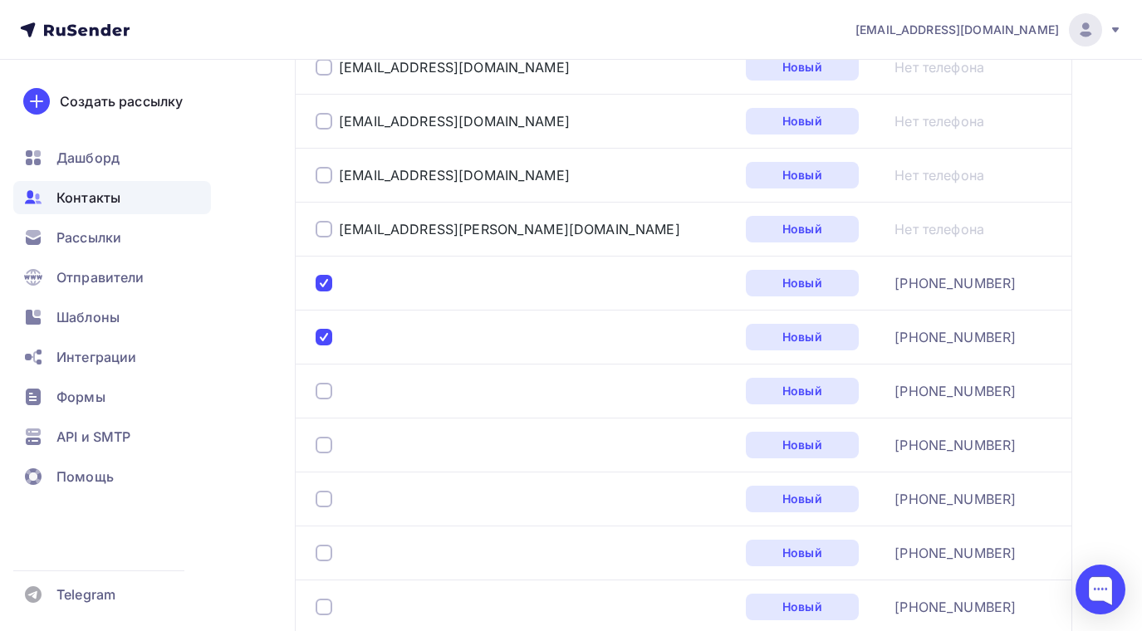
click at [324, 385] on div at bounding box center [324, 391] width 17 height 17
click at [325, 441] on div at bounding box center [324, 445] width 17 height 17
click at [326, 504] on div at bounding box center [324, 499] width 17 height 17
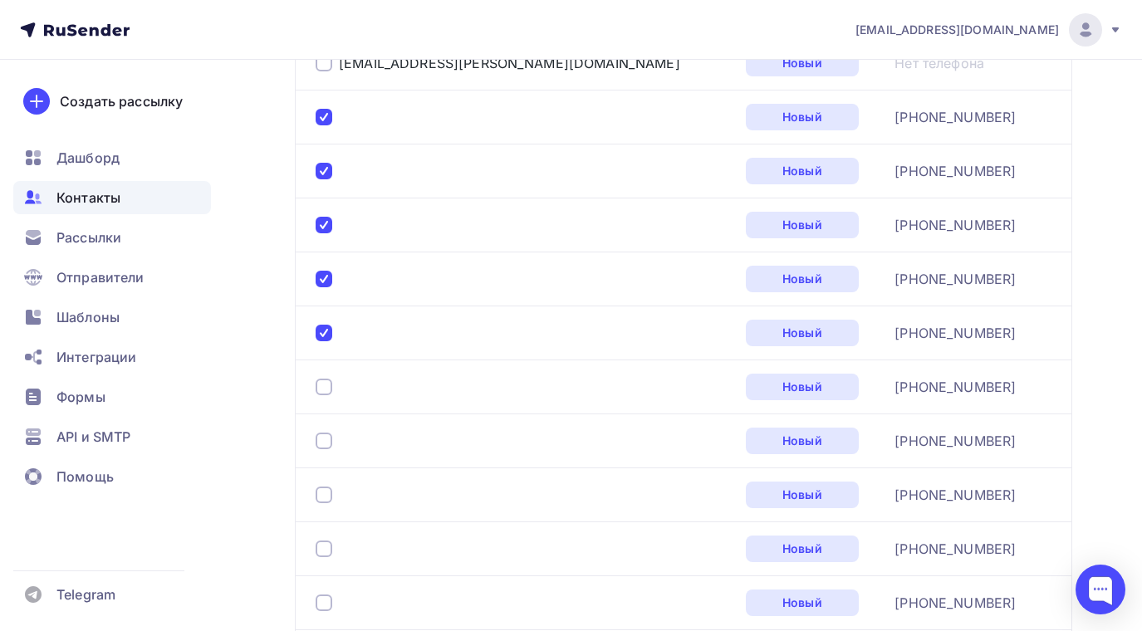
scroll to position [1982, 0]
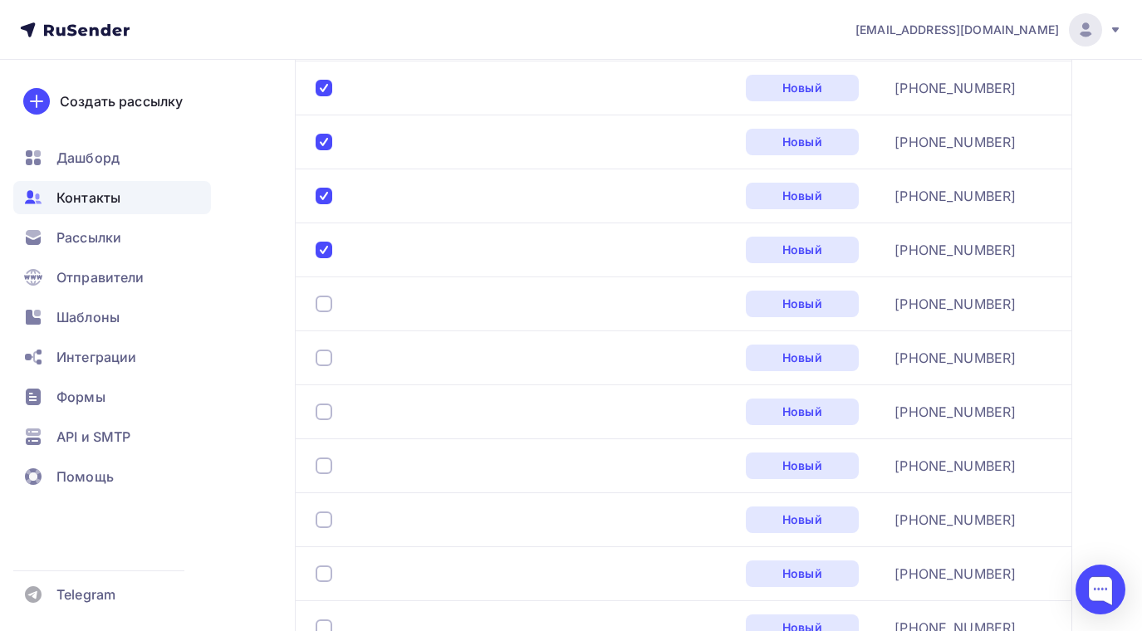
click at [323, 302] on div at bounding box center [324, 304] width 17 height 17
click at [323, 354] on div at bounding box center [324, 358] width 17 height 17
click at [321, 411] on div at bounding box center [324, 412] width 17 height 17
click at [325, 468] on div at bounding box center [324, 466] width 17 height 17
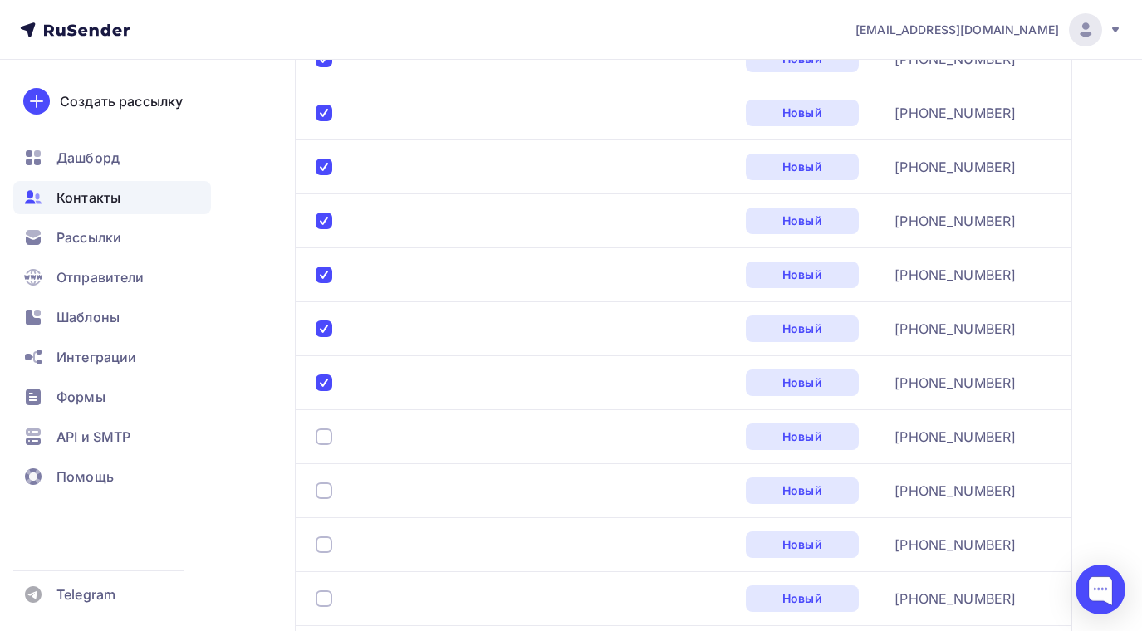
scroll to position [2231, 0]
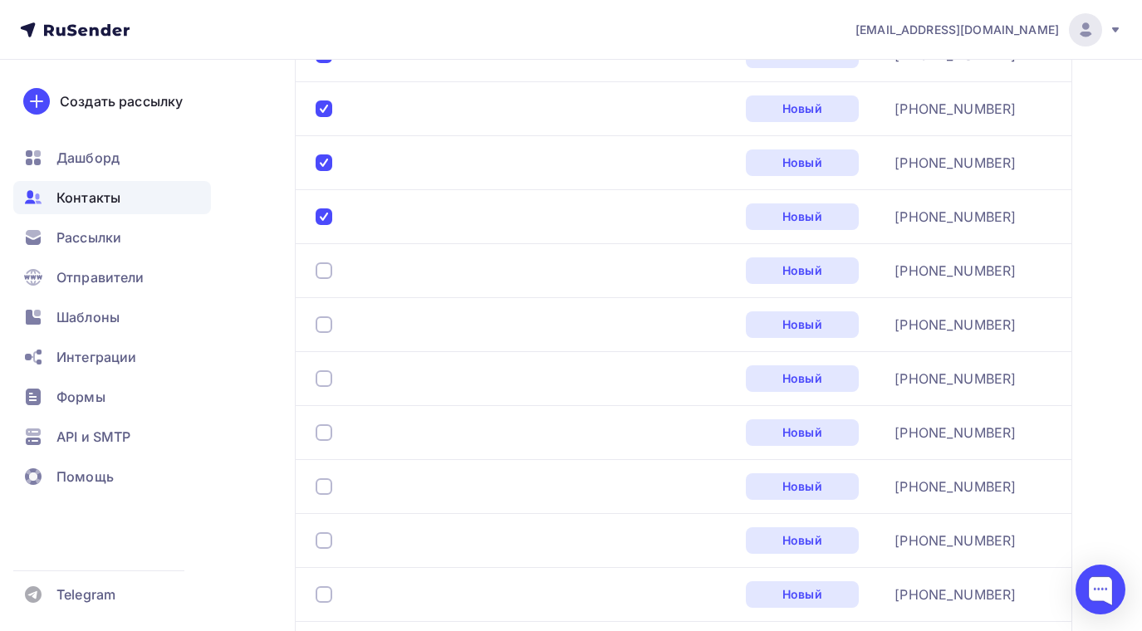
click at [321, 267] on div at bounding box center [324, 271] width 17 height 17
click at [323, 327] on div at bounding box center [324, 325] width 17 height 17
click at [324, 381] on div at bounding box center [324, 379] width 17 height 17
click at [320, 428] on div at bounding box center [324, 433] width 17 height 17
click at [323, 485] on div at bounding box center [324, 486] width 17 height 17
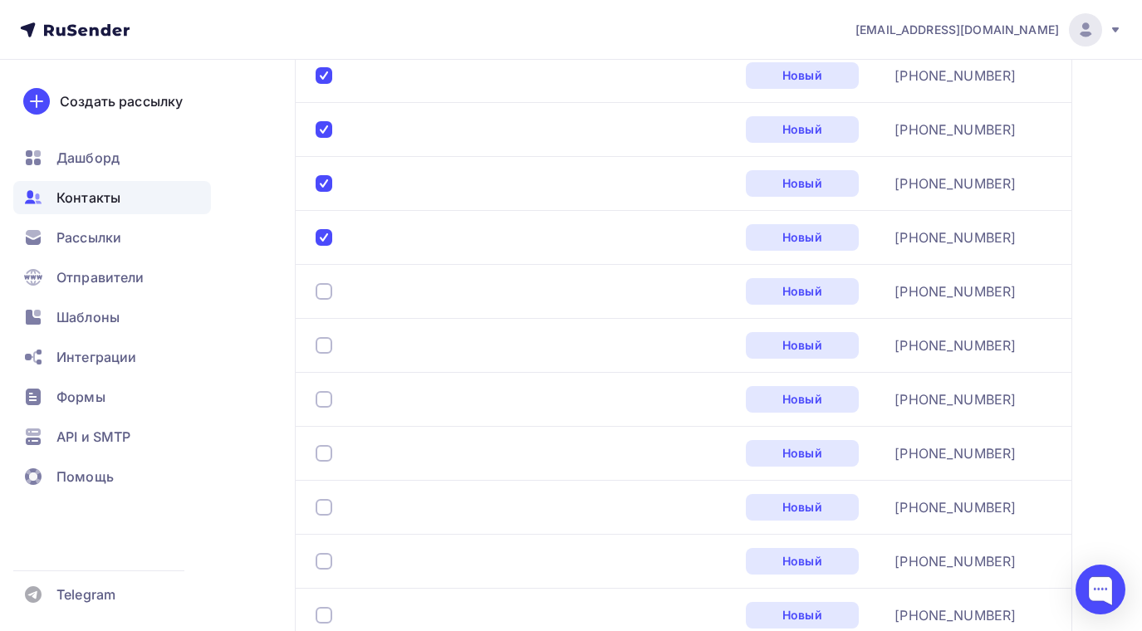
scroll to position [2564, 0]
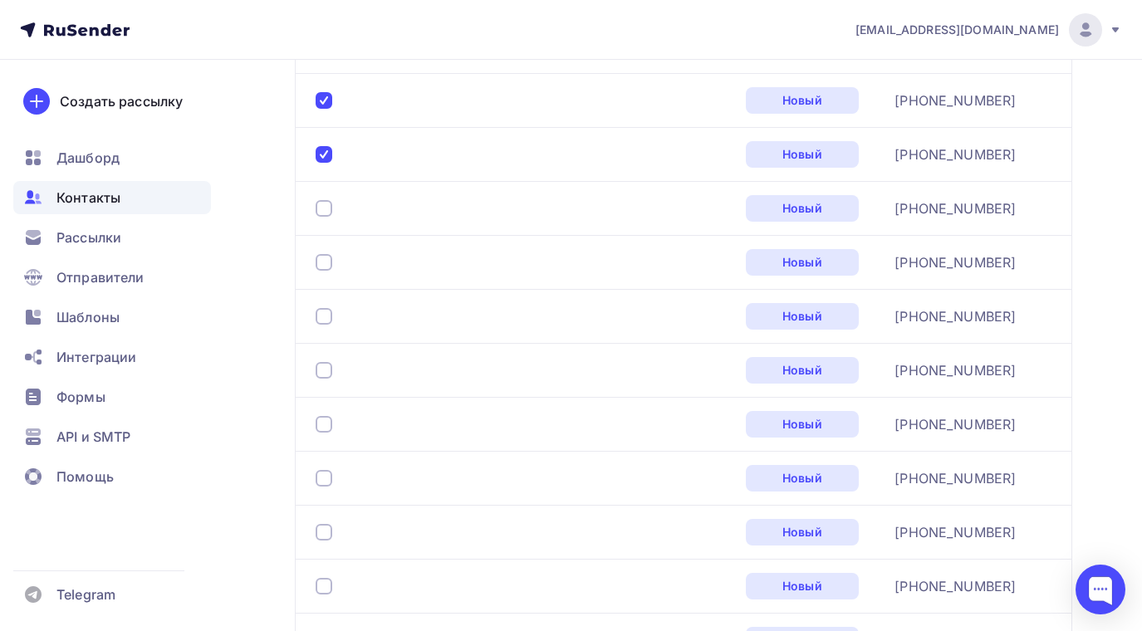
click at [326, 208] on div at bounding box center [324, 208] width 17 height 17
click at [323, 258] on div at bounding box center [324, 262] width 17 height 17
click at [323, 310] on div at bounding box center [324, 316] width 17 height 17
click at [324, 376] on div at bounding box center [324, 370] width 17 height 17
click at [326, 411] on div at bounding box center [523, 424] width 415 height 27
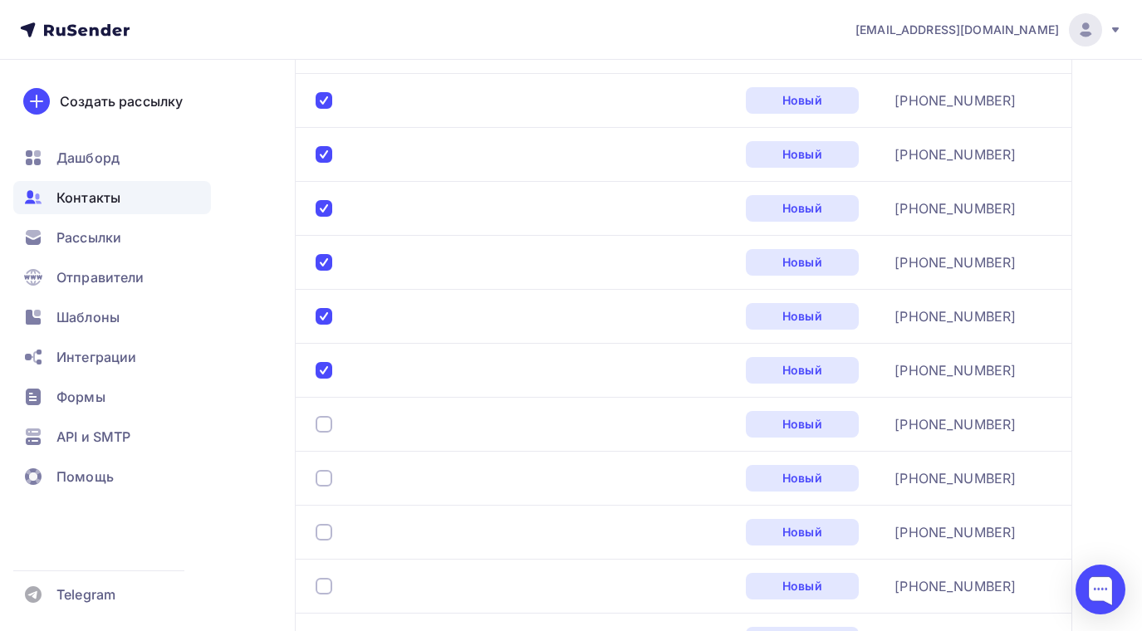
click at [331, 425] on div at bounding box center [324, 424] width 17 height 17
click at [322, 469] on div at bounding box center [523, 478] width 415 height 27
click at [323, 478] on div at bounding box center [324, 478] width 17 height 17
click at [321, 531] on div at bounding box center [324, 532] width 17 height 17
click at [323, 582] on div at bounding box center [324, 586] width 17 height 17
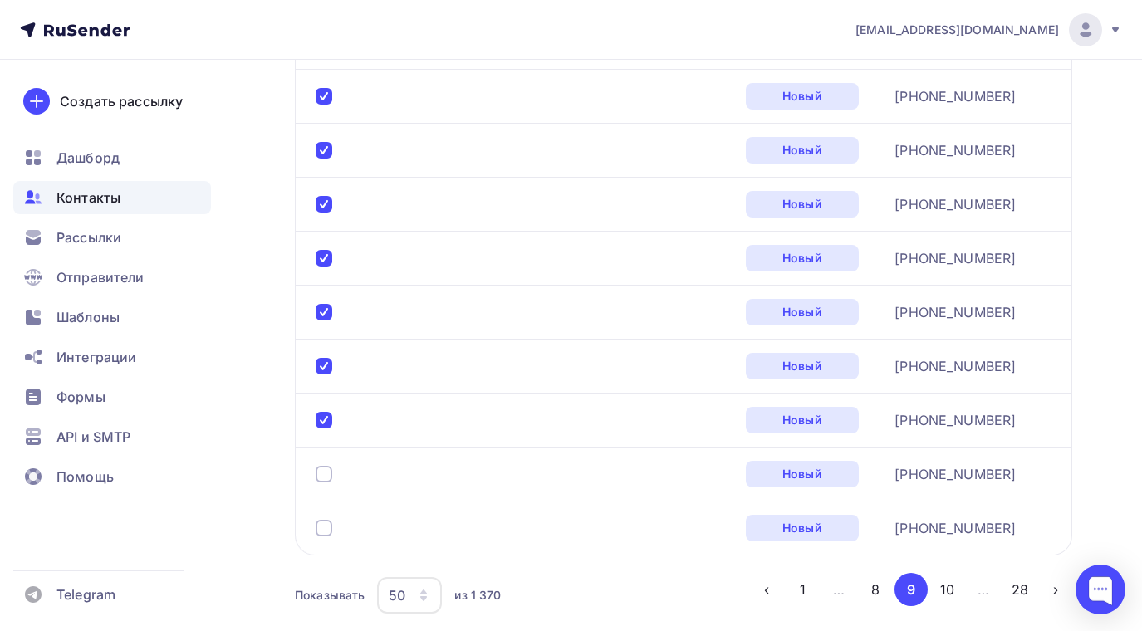
scroll to position [2813, 0]
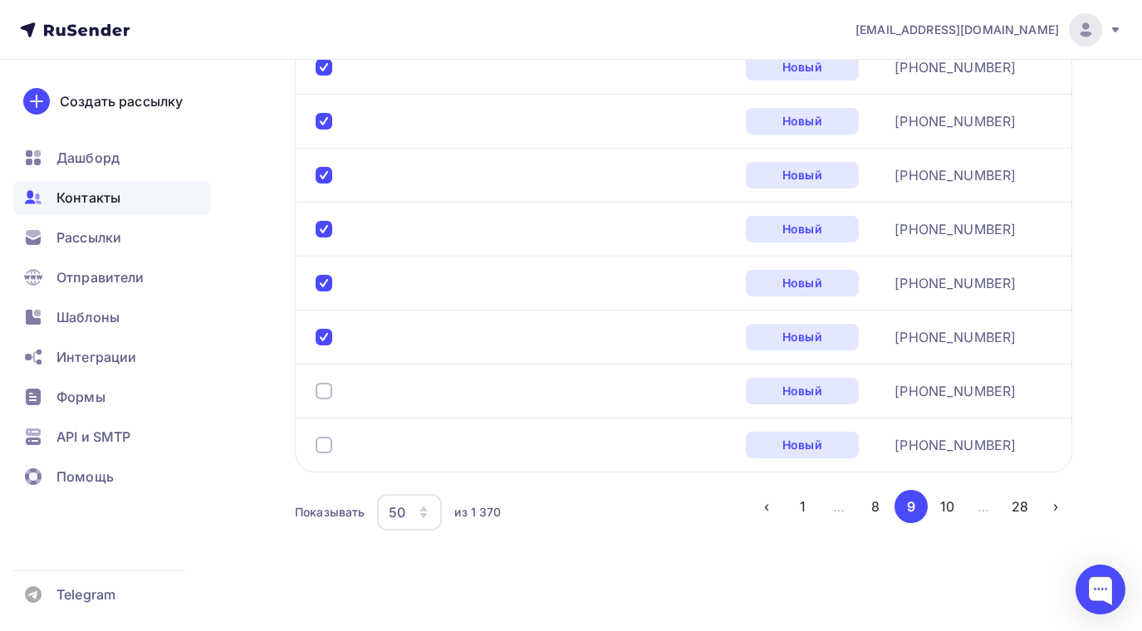
click at [326, 388] on div at bounding box center [324, 391] width 17 height 17
click at [321, 438] on div at bounding box center [324, 445] width 17 height 17
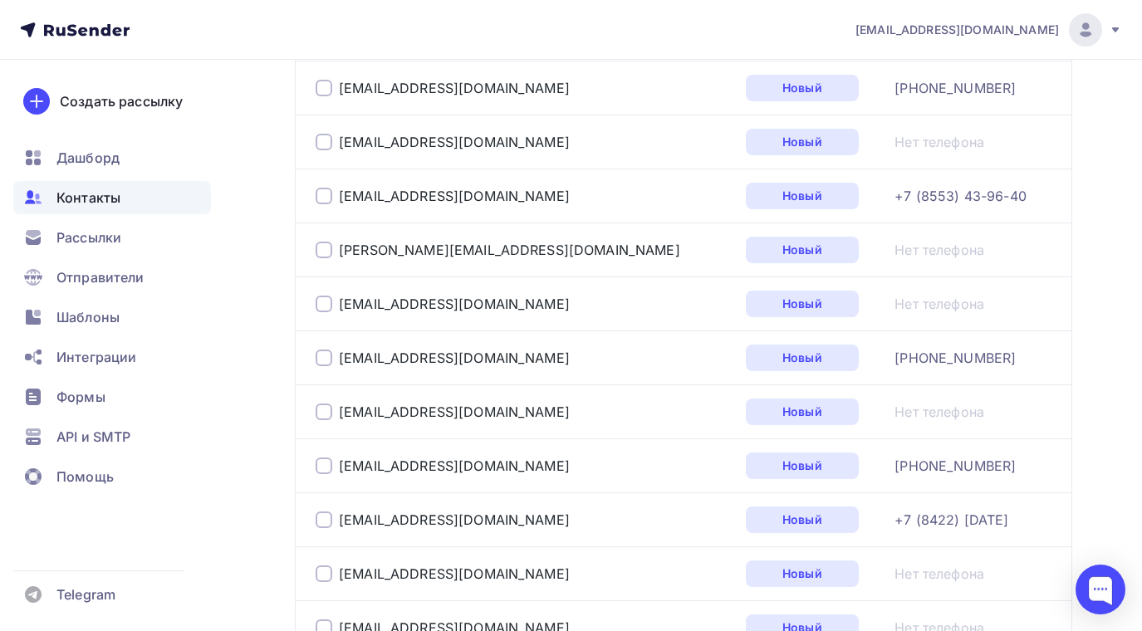
scroll to position [155, 0]
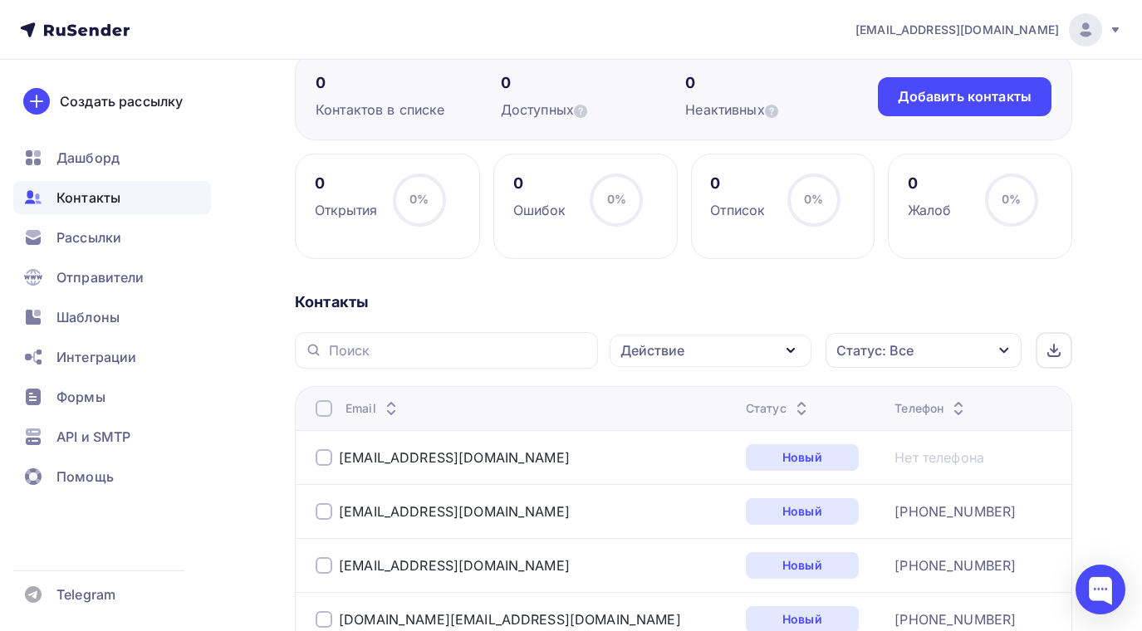
click at [794, 349] on icon "button" at bounding box center [791, 350] width 7 height 3
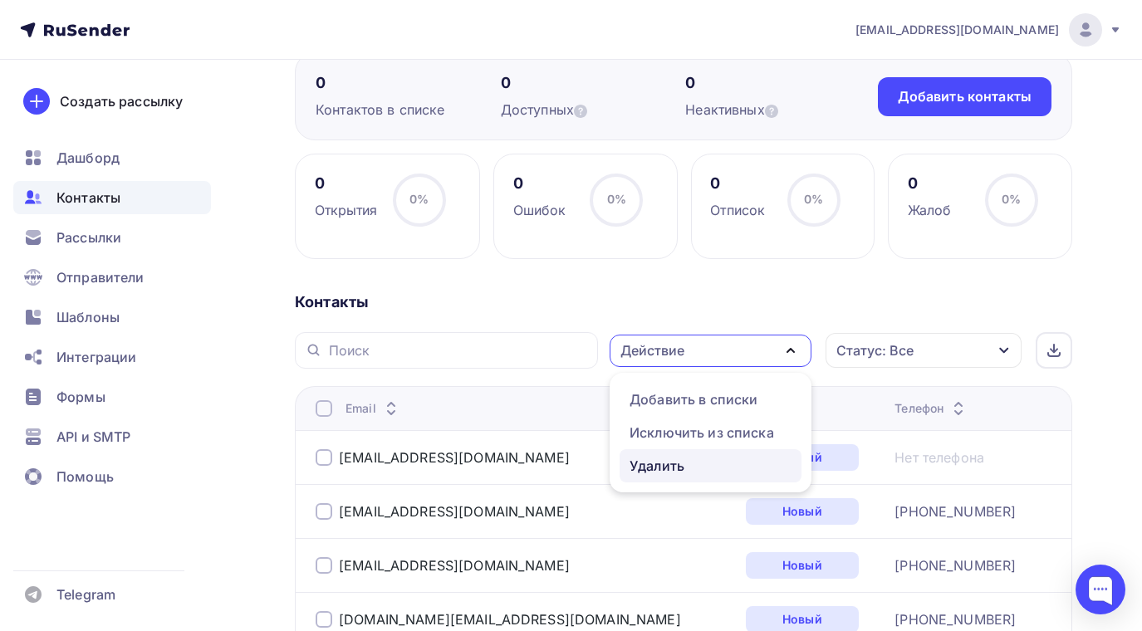
click at [669, 459] on div "Удалить" at bounding box center [657, 466] width 55 height 20
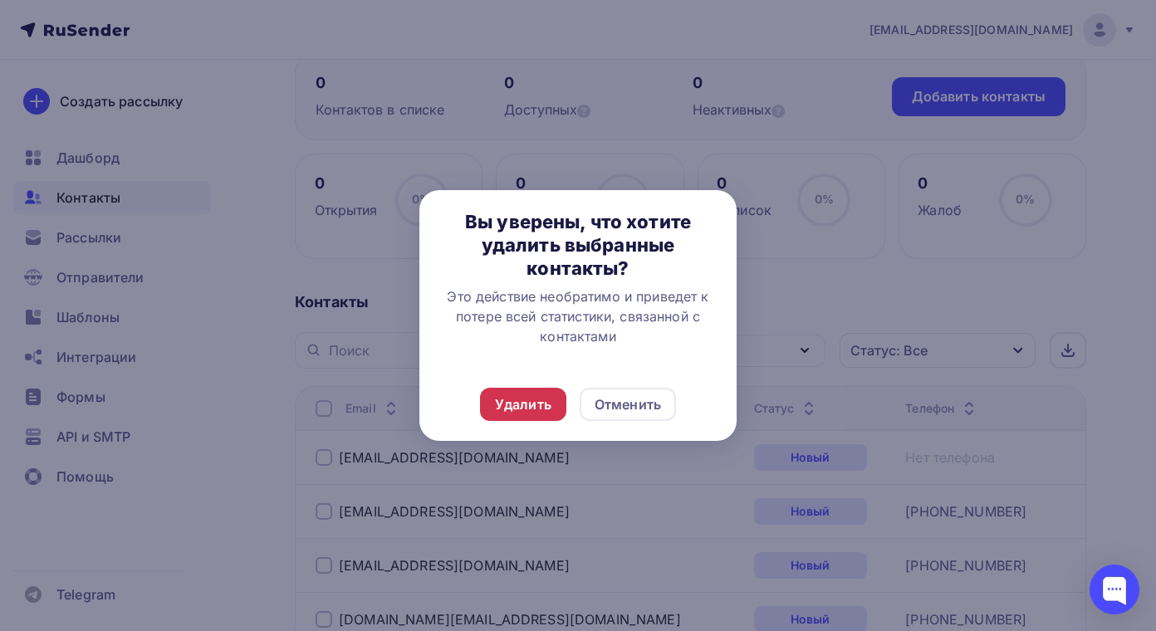
click at [526, 405] on div "Удалить" at bounding box center [523, 405] width 56 height 20
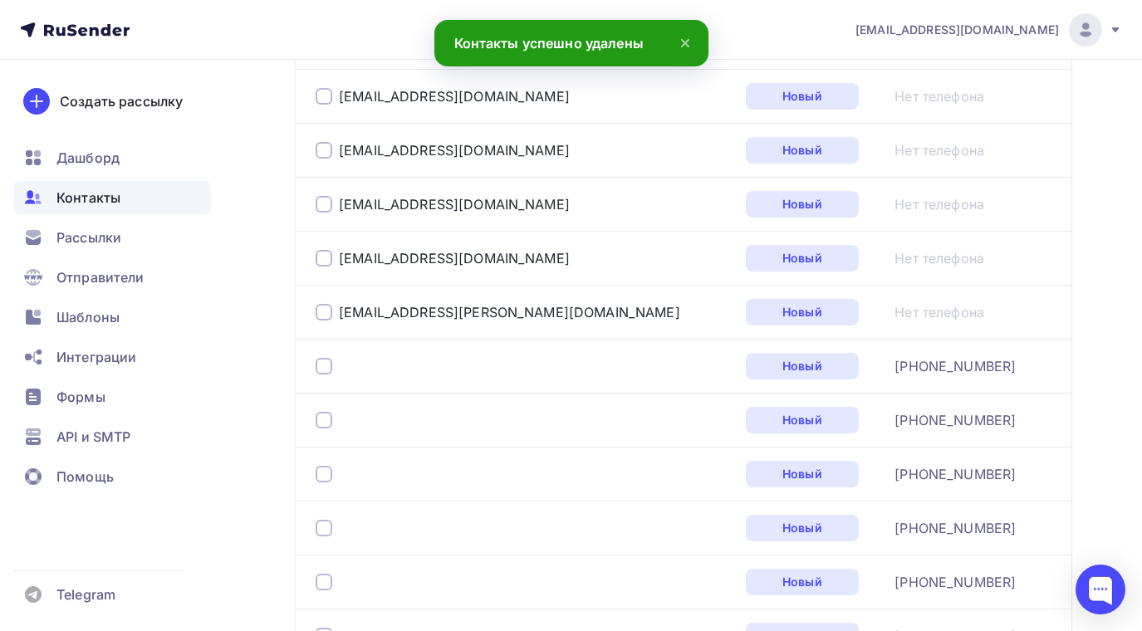
scroll to position [1816, 0]
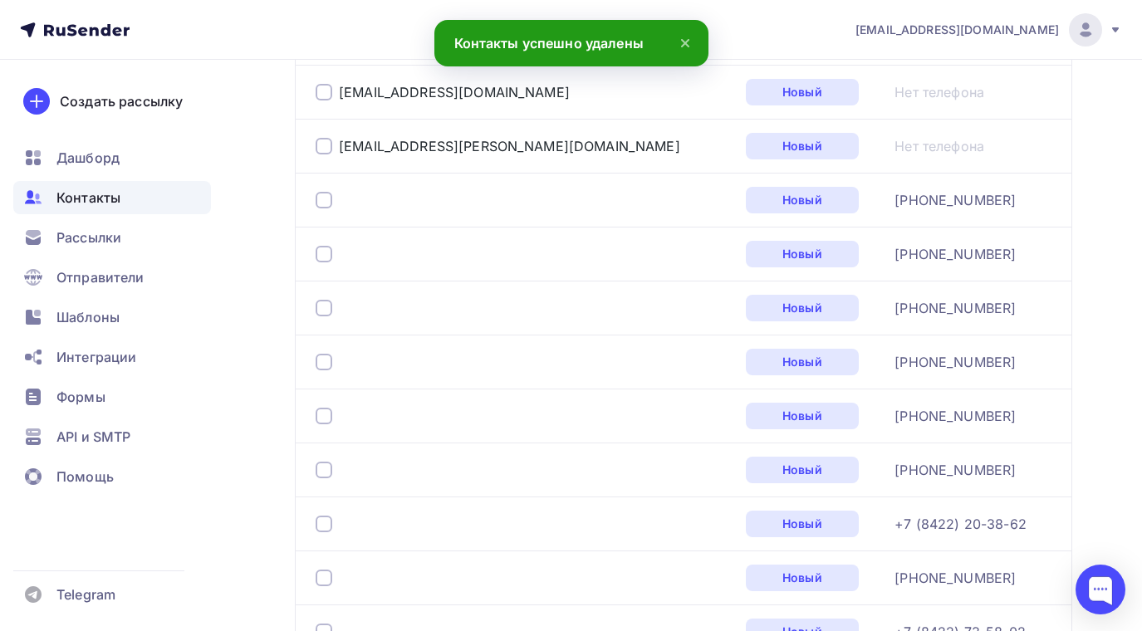
click at [329, 199] on div at bounding box center [324, 200] width 17 height 17
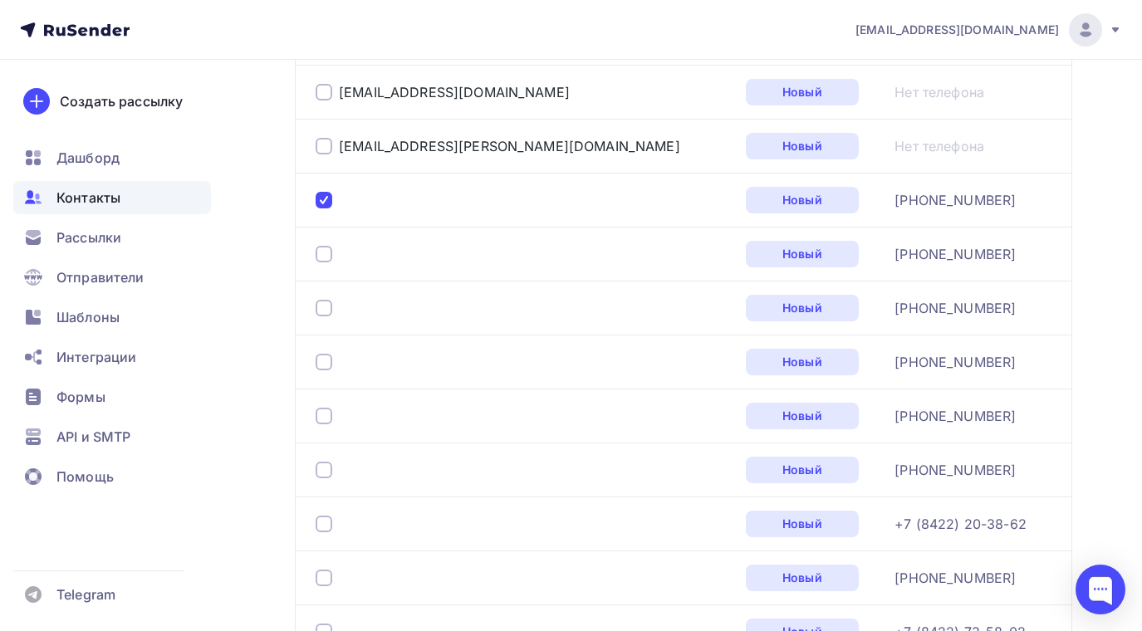
click at [325, 263] on div at bounding box center [523, 254] width 415 height 27
click at [325, 262] on div at bounding box center [324, 254] width 17 height 17
drag, startPoint x: 325, startPoint y: 304, endPoint x: 329, endPoint y: 344, distance: 40.1
click at [325, 305] on div at bounding box center [324, 308] width 17 height 17
click at [326, 367] on div at bounding box center [324, 362] width 17 height 17
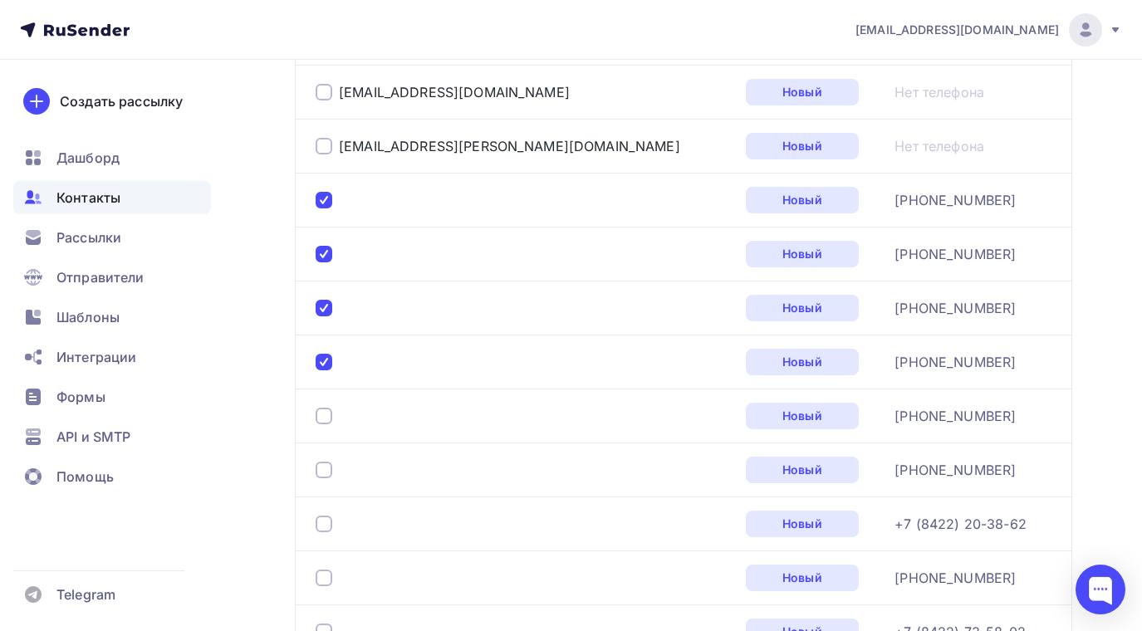
click at [326, 407] on div at bounding box center [523, 416] width 415 height 27
click at [328, 416] on div at bounding box center [324, 416] width 17 height 17
click at [326, 468] on div at bounding box center [324, 470] width 17 height 17
click at [326, 522] on div at bounding box center [324, 524] width 17 height 17
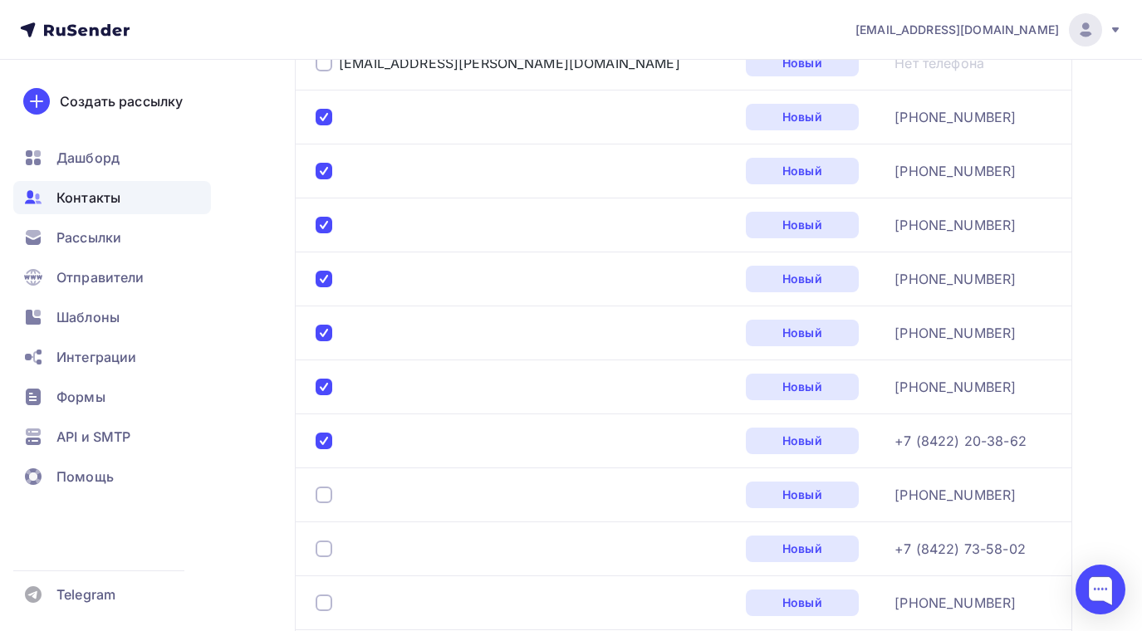
scroll to position [1982, 0]
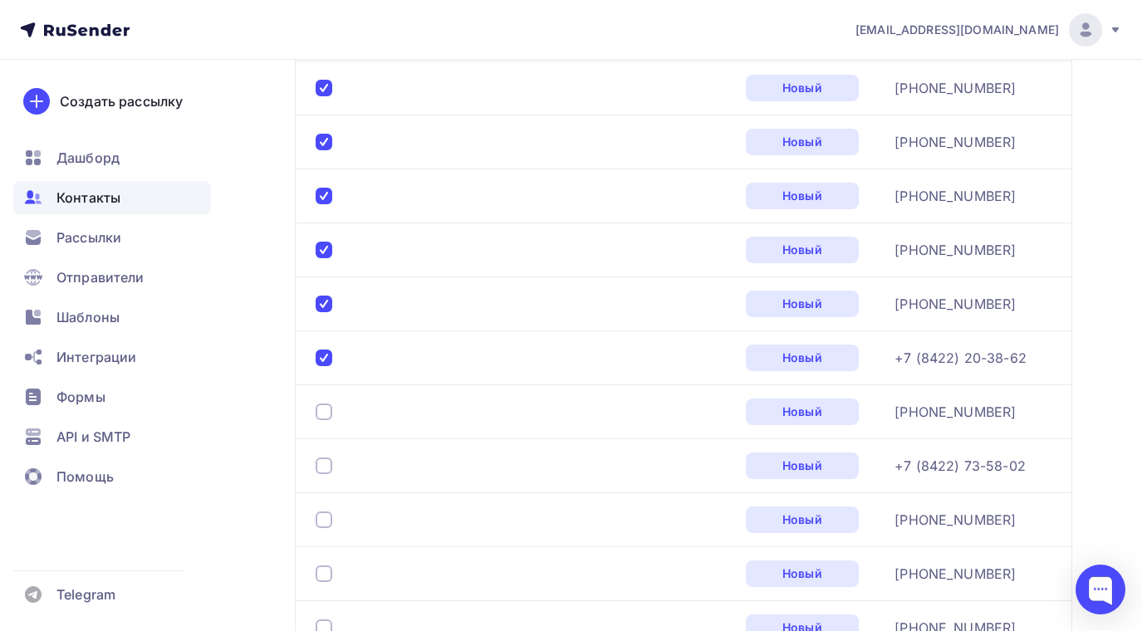
click at [321, 410] on div at bounding box center [324, 412] width 17 height 17
click at [320, 469] on div at bounding box center [324, 466] width 17 height 17
click at [326, 518] on div at bounding box center [324, 520] width 17 height 17
click at [322, 573] on div at bounding box center [324, 574] width 17 height 17
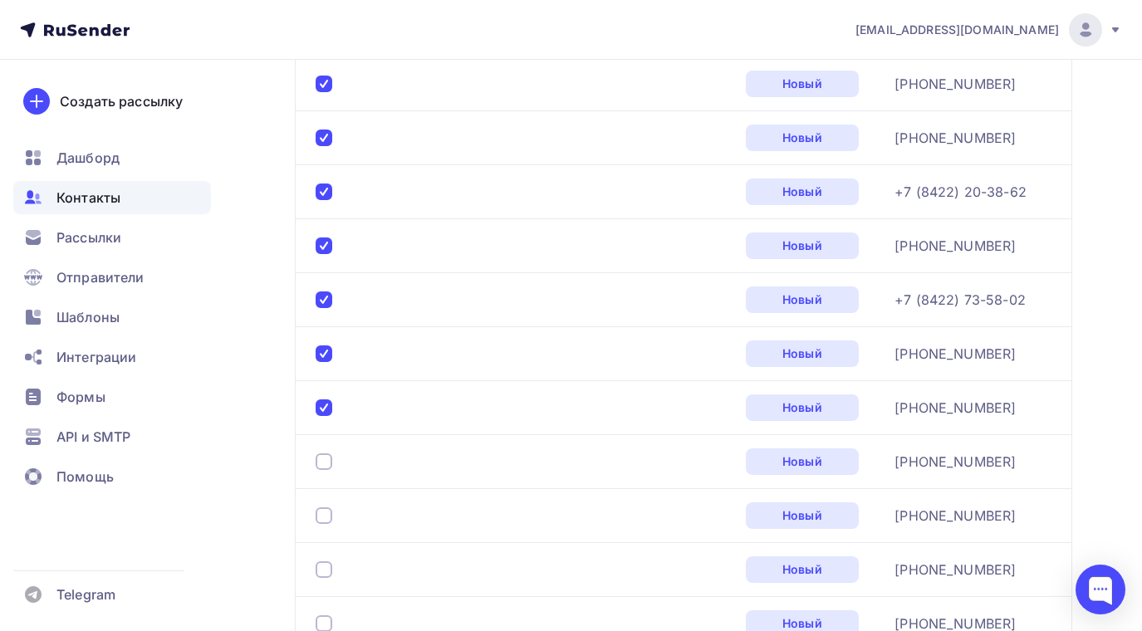
scroll to position [2231, 0]
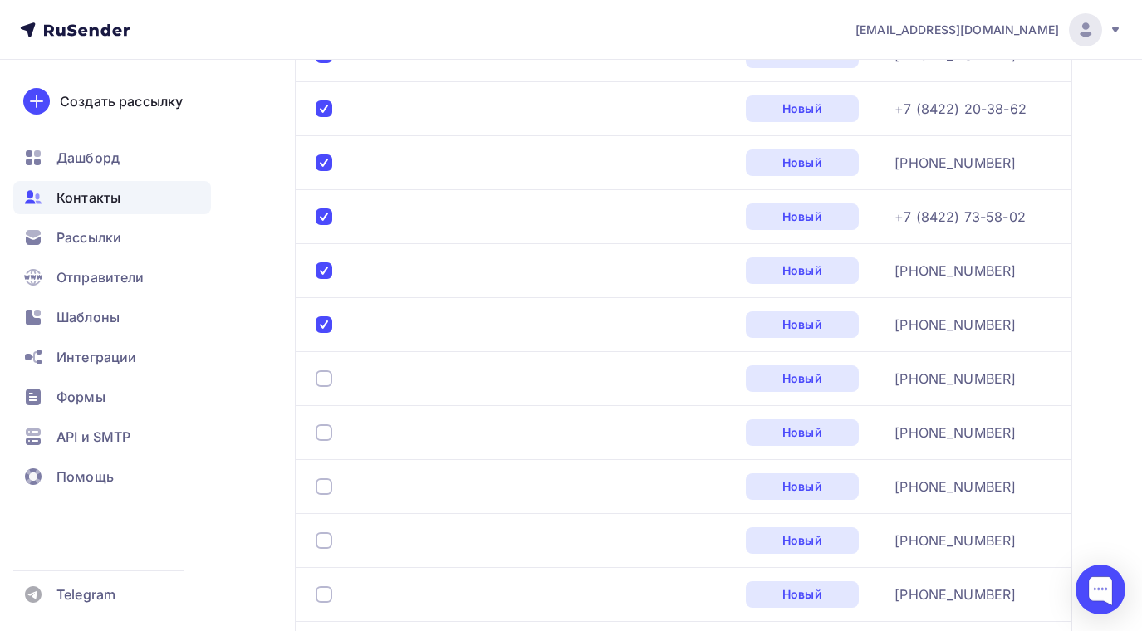
click at [326, 375] on div at bounding box center [324, 379] width 17 height 17
click at [322, 434] on div at bounding box center [324, 433] width 17 height 17
click at [325, 483] on div at bounding box center [324, 486] width 17 height 17
click at [327, 542] on div at bounding box center [324, 540] width 17 height 17
click at [318, 594] on div at bounding box center [324, 594] width 17 height 17
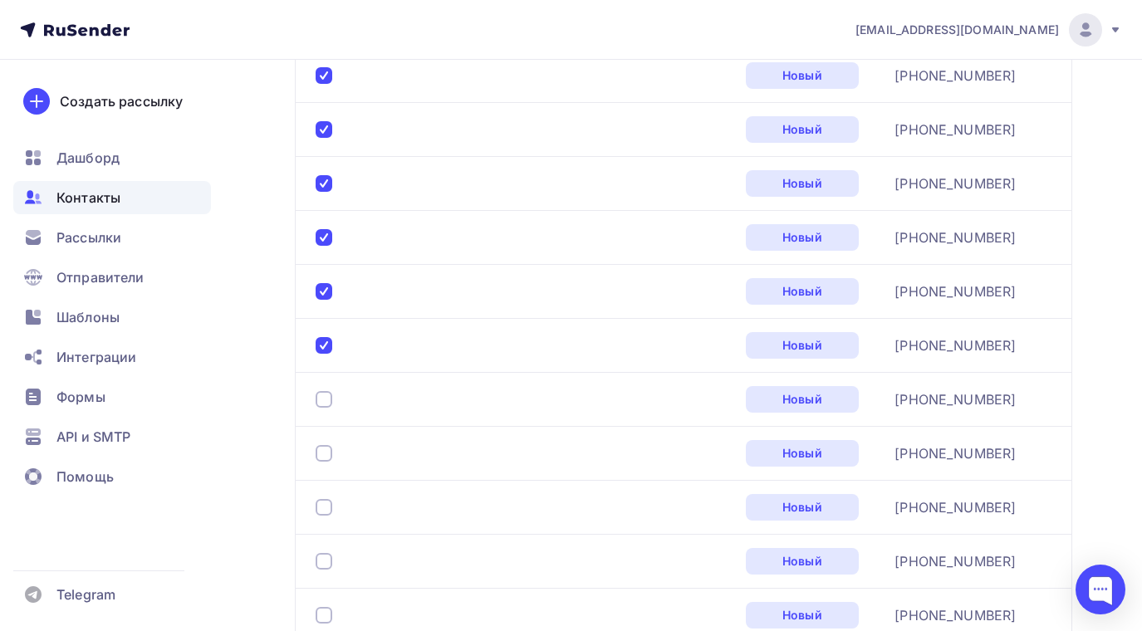
scroll to position [2564, 0]
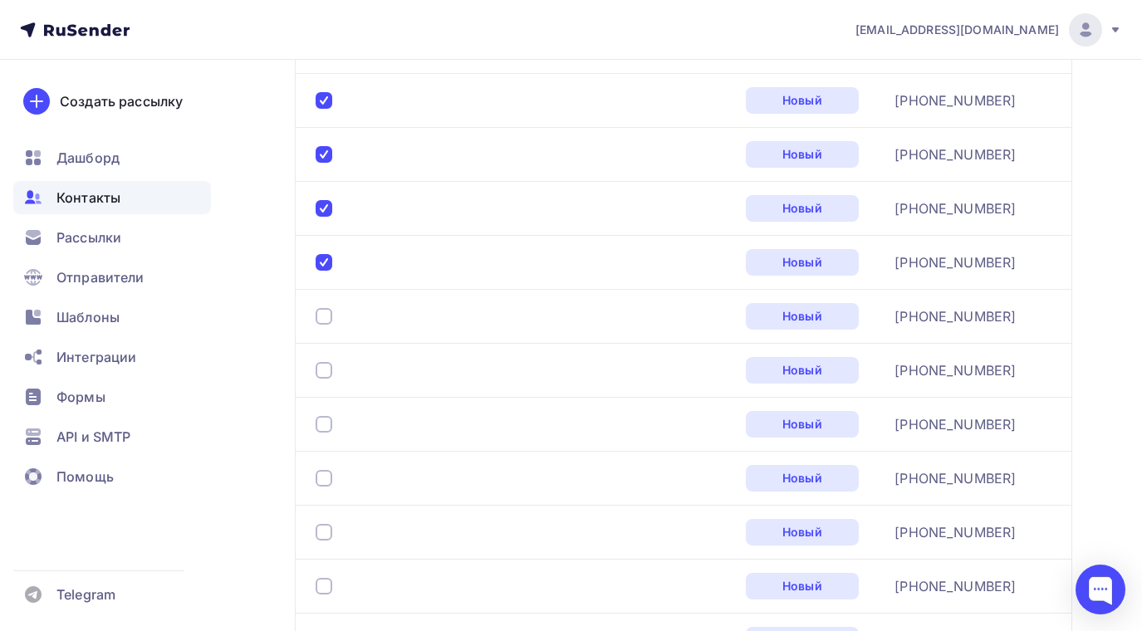
click at [327, 312] on div at bounding box center [324, 316] width 17 height 17
click at [324, 368] on div at bounding box center [324, 370] width 17 height 17
click at [325, 425] on div at bounding box center [324, 424] width 17 height 17
click at [328, 476] on div at bounding box center [324, 478] width 17 height 17
click at [324, 535] on div at bounding box center [324, 532] width 17 height 17
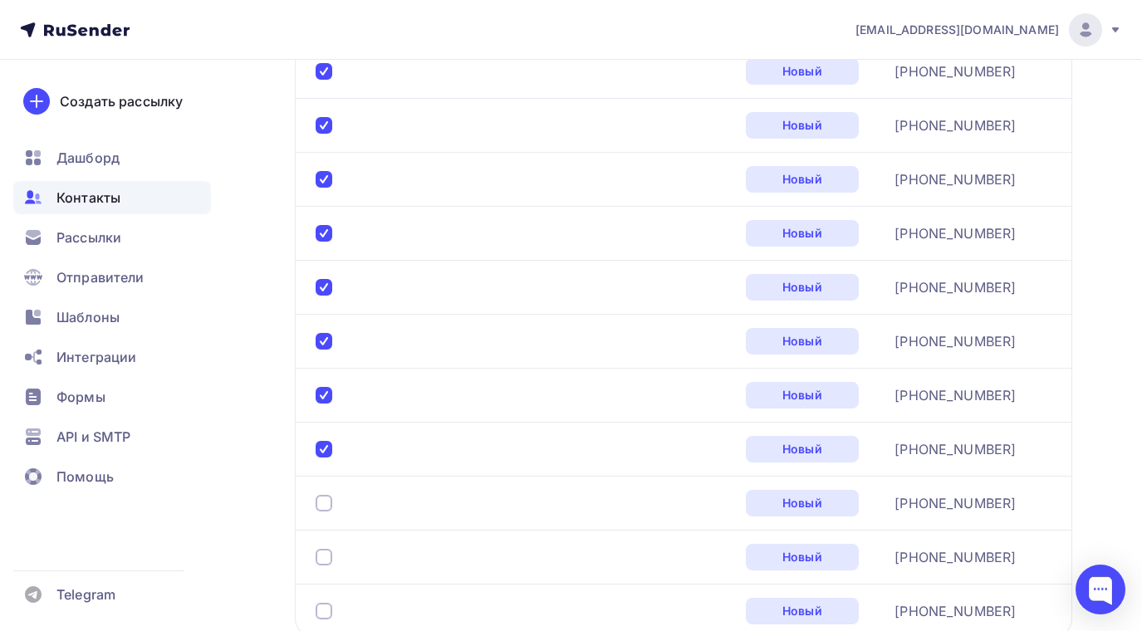
scroll to position [2813, 0]
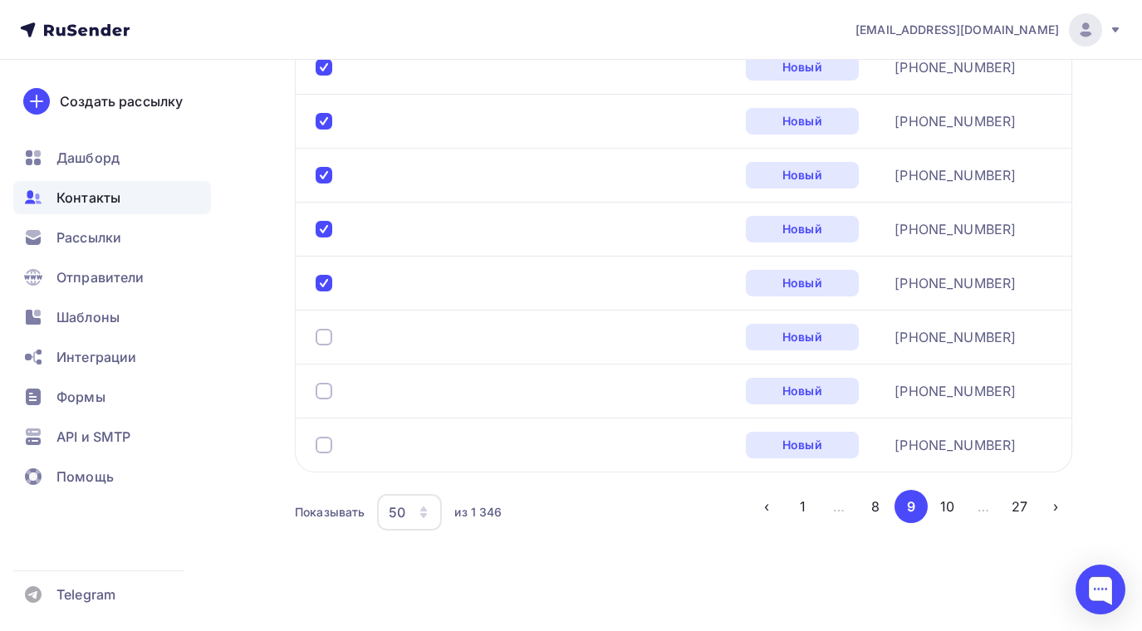
click at [325, 336] on div at bounding box center [324, 337] width 17 height 17
drag, startPoint x: 321, startPoint y: 385, endPoint x: 322, endPoint y: 420, distance: 34.9
click at [321, 387] on div at bounding box center [324, 391] width 17 height 17
click at [325, 452] on div at bounding box center [324, 445] width 17 height 17
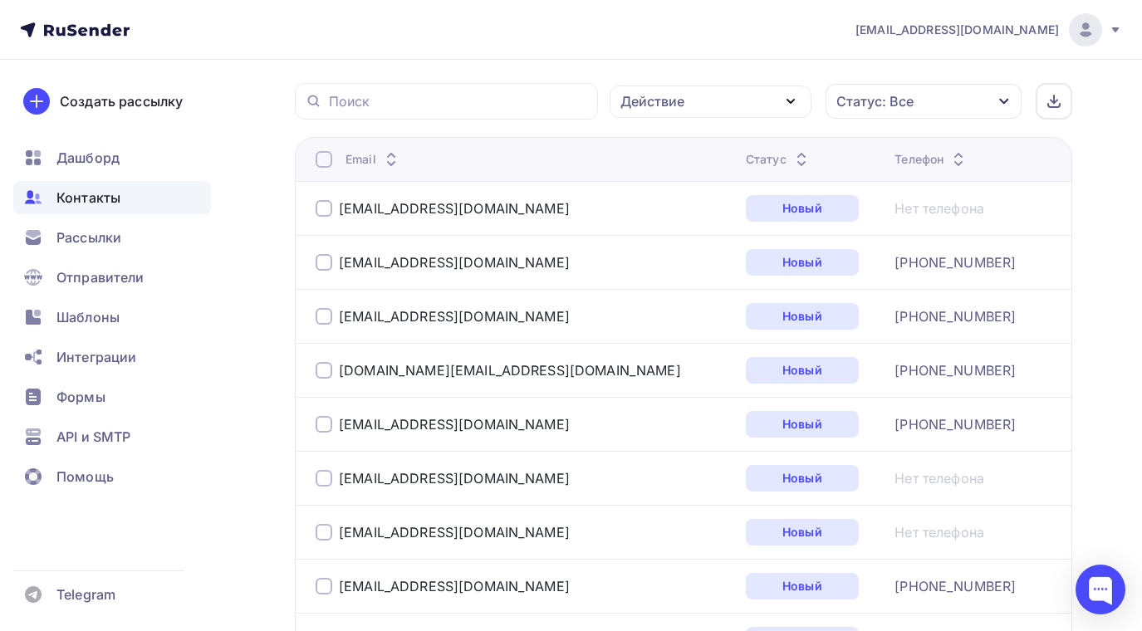
scroll to position [71, 0]
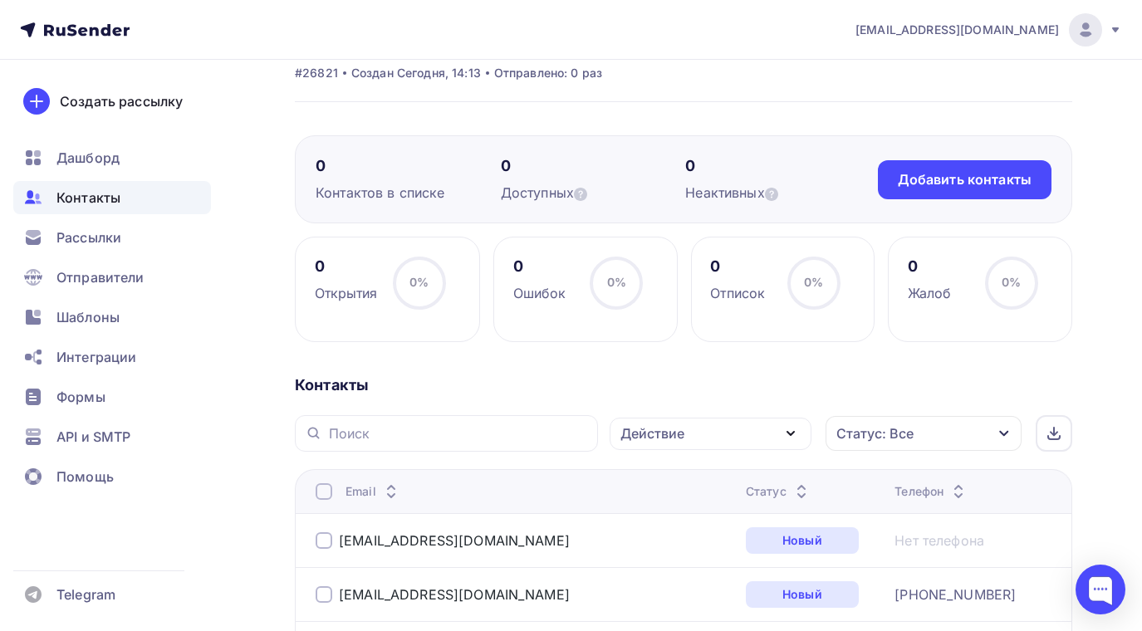
click at [791, 429] on icon "button" at bounding box center [791, 434] width 20 height 20
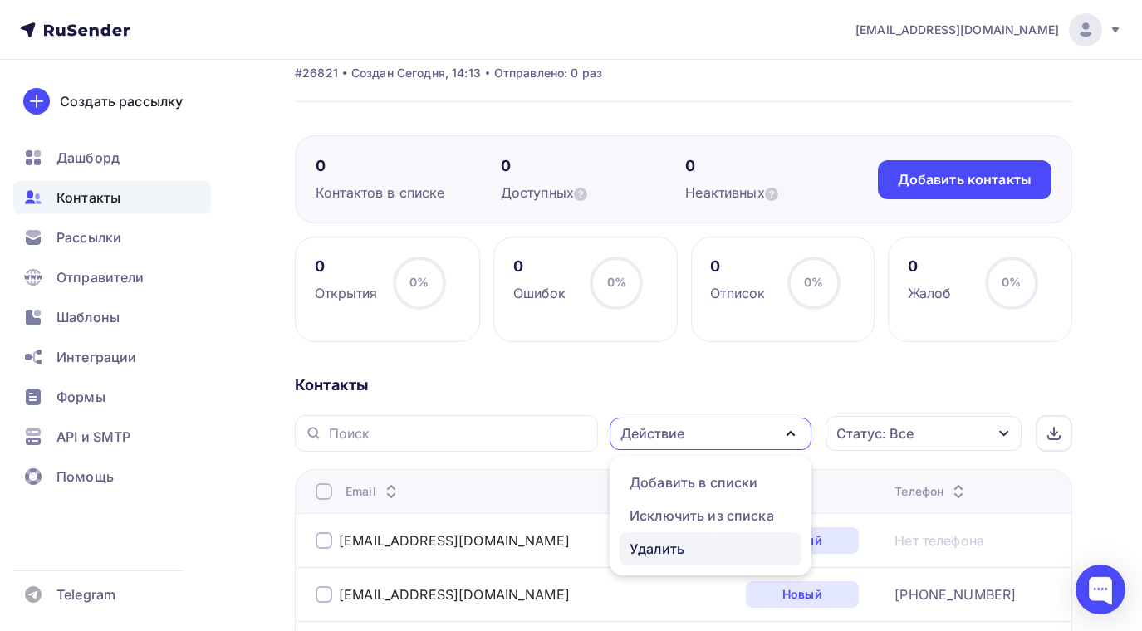
click at [658, 547] on div "Удалить" at bounding box center [657, 549] width 55 height 20
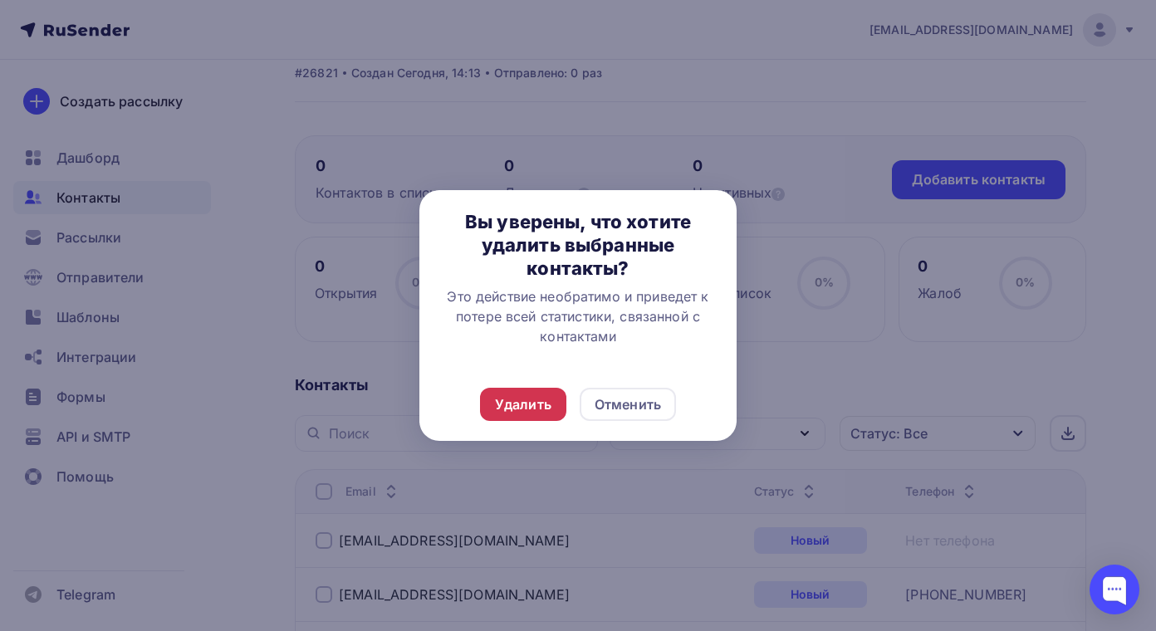
click at [531, 396] on div "Удалить" at bounding box center [523, 405] width 56 height 20
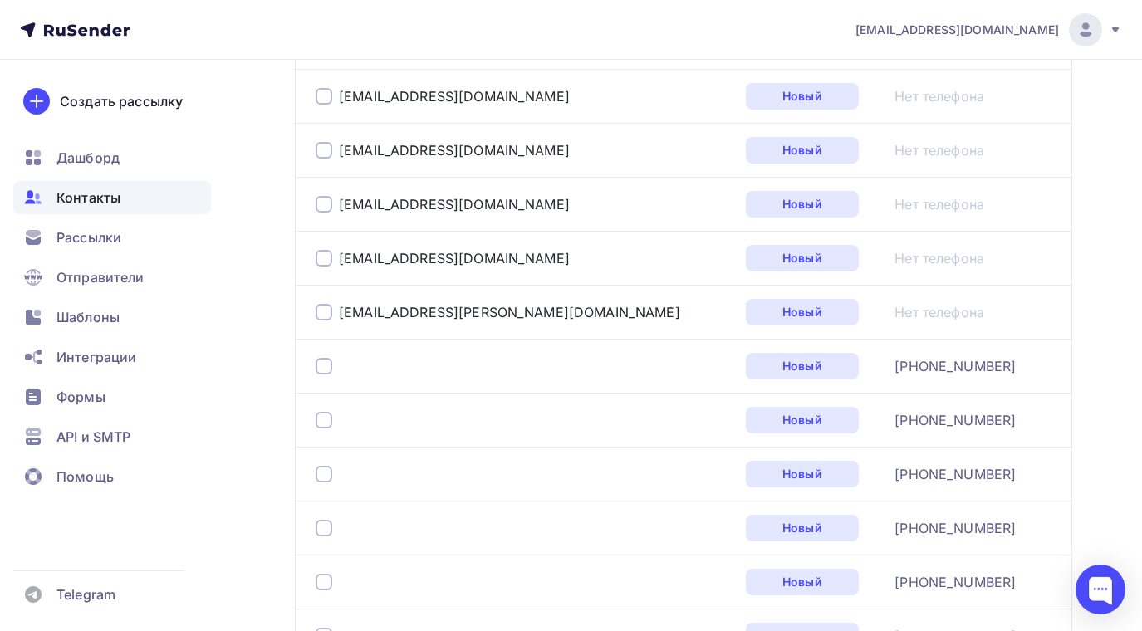
scroll to position [1733, 0]
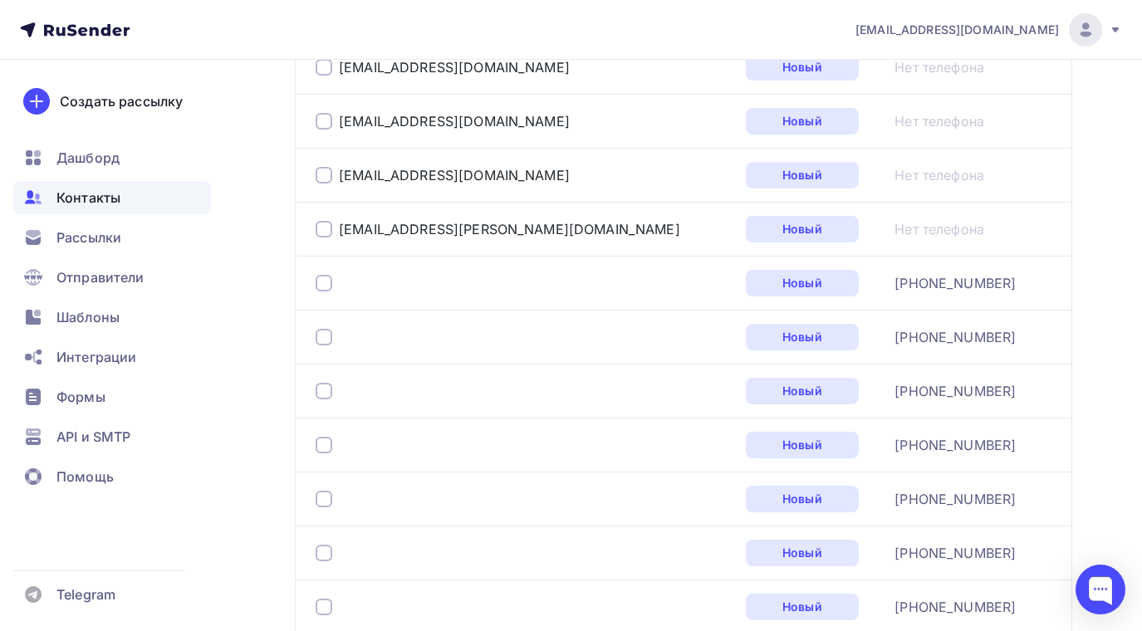
click at [326, 277] on div at bounding box center [324, 283] width 17 height 17
click at [324, 333] on div at bounding box center [324, 337] width 17 height 17
click at [328, 391] on div at bounding box center [324, 391] width 17 height 17
click at [324, 434] on div at bounding box center [523, 445] width 415 height 27
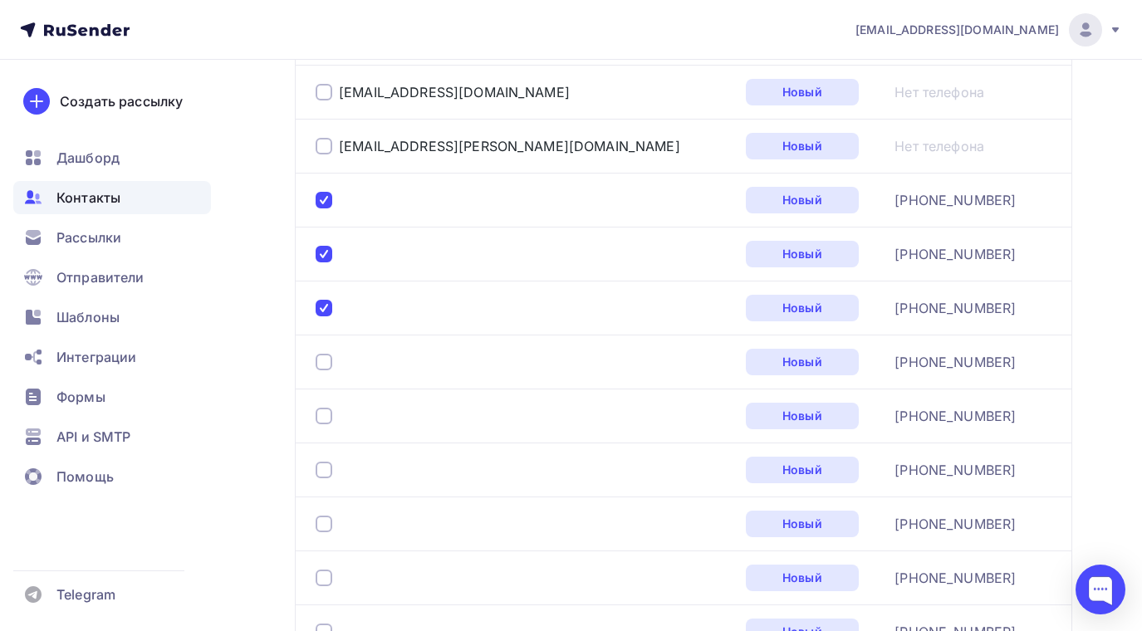
click at [324, 359] on div at bounding box center [324, 362] width 17 height 17
click at [325, 416] on div at bounding box center [324, 416] width 17 height 17
click at [327, 467] on div at bounding box center [324, 470] width 17 height 17
click at [327, 524] on div at bounding box center [324, 524] width 17 height 17
click at [331, 576] on div at bounding box center [324, 578] width 17 height 17
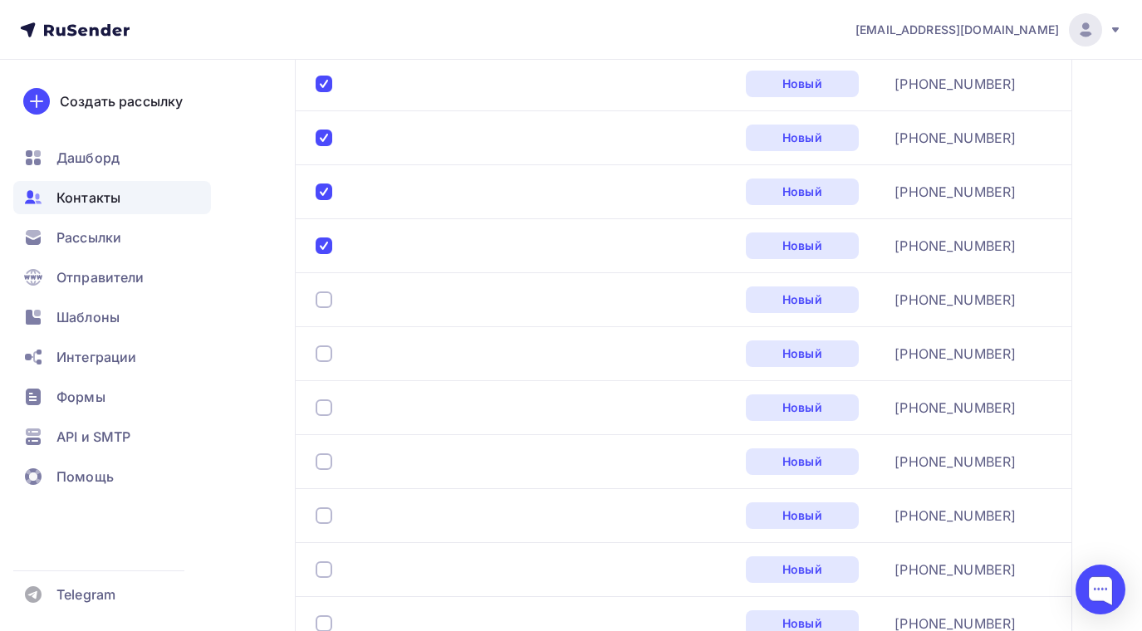
scroll to position [2231, 0]
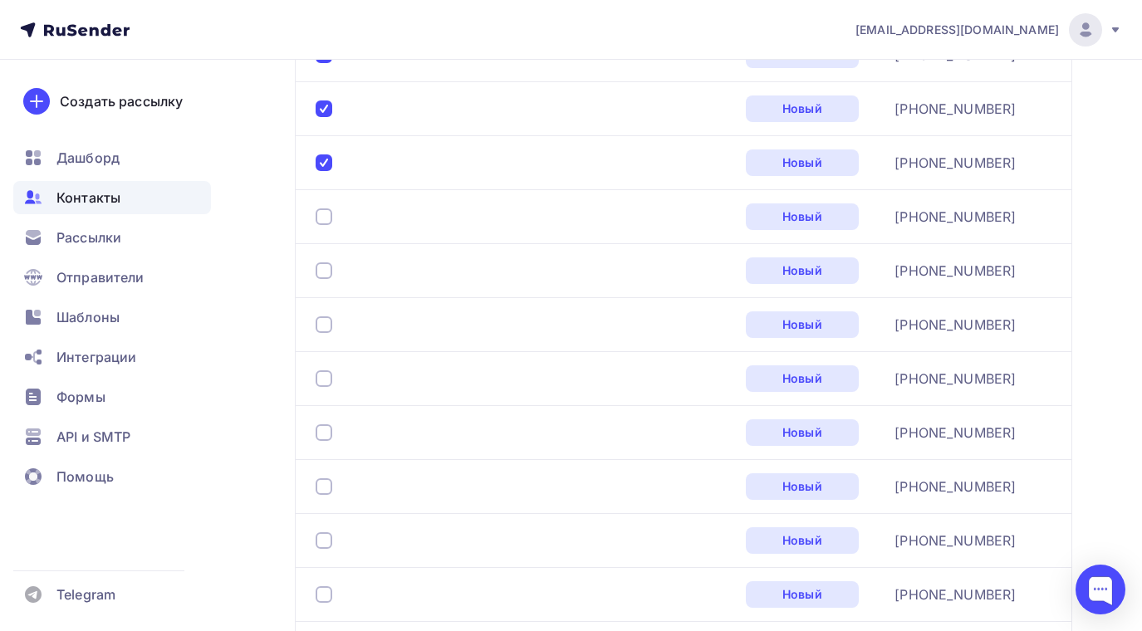
click at [325, 213] on div at bounding box center [324, 217] width 17 height 17
click at [321, 269] on div at bounding box center [324, 271] width 17 height 17
click at [323, 328] on div at bounding box center [324, 325] width 17 height 17
click at [323, 378] on div at bounding box center [324, 379] width 17 height 17
click at [325, 440] on div at bounding box center [324, 433] width 17 height 17
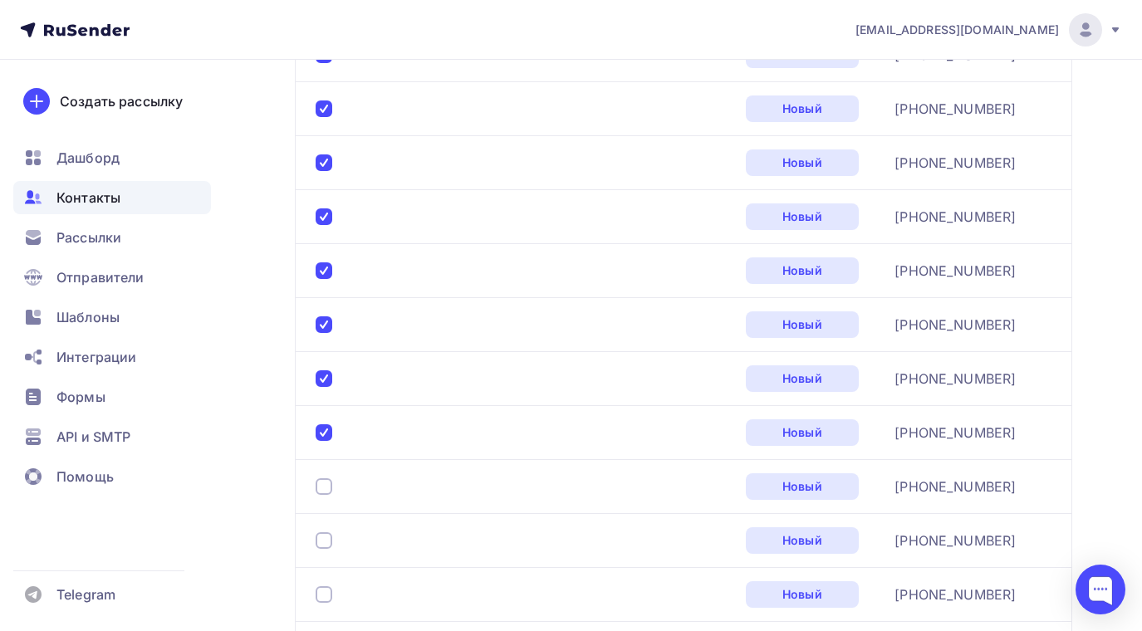
scroll to position [2397, 0]
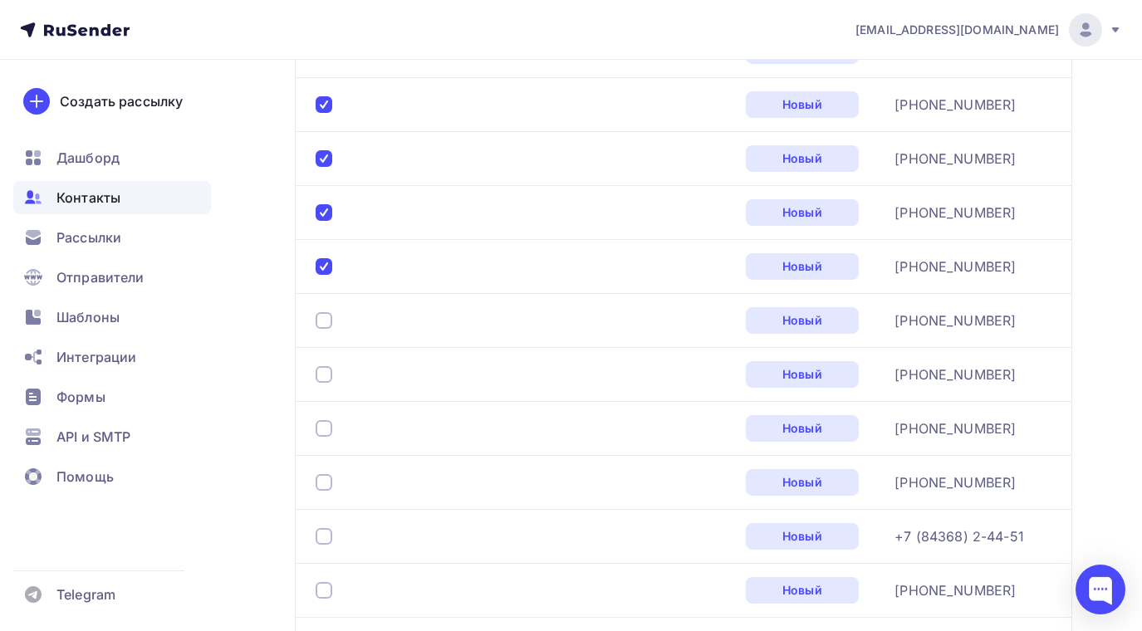
click at [323, 319] on div at bounding box center [324, 320] width 17 height 17
click at [317, 371] on div at bounding box center [324, 374] width 17 height 17
click at [320, 425] on div at bounding box center [324, 428] width 17 height 17
click at [331, 482] on div at bounding box center [324, 482] width 17 height 17
click at [321, 547] on div at bounding box center [523, 536] width 415 height 27
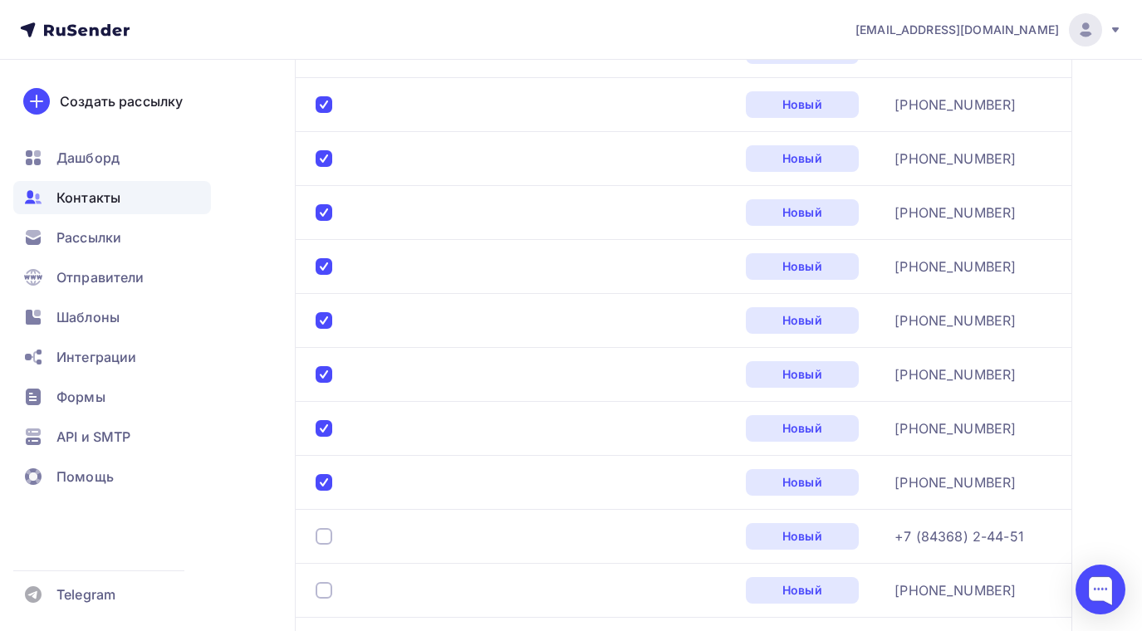
click at [326, 539] on div at bounding box center [324, 536] width 17 height 17
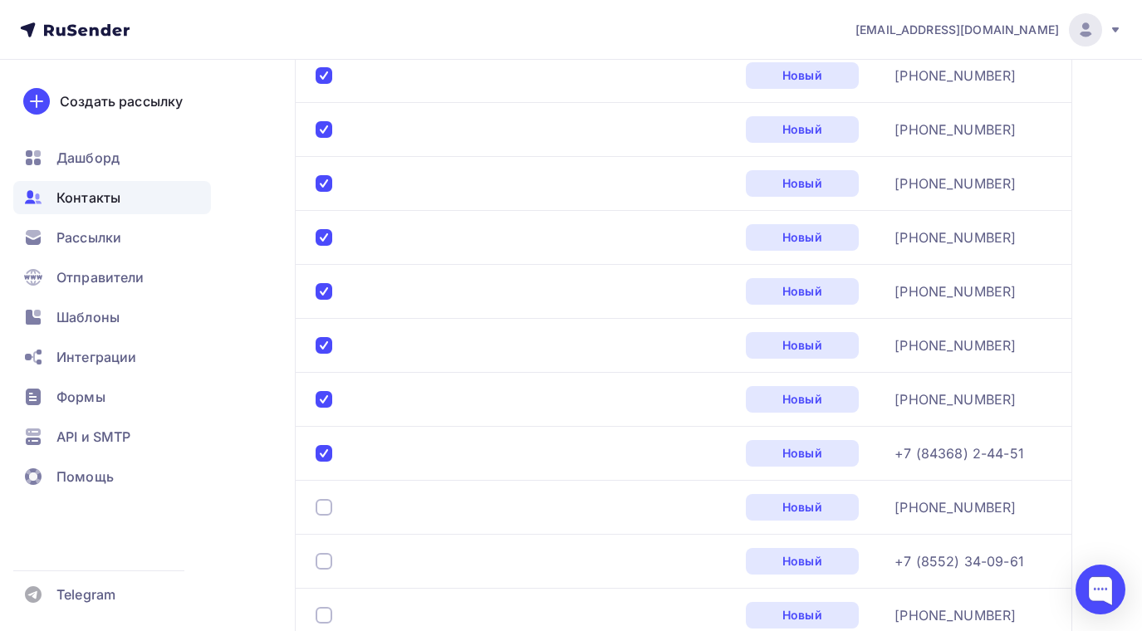
scroll to position [2647, 0]
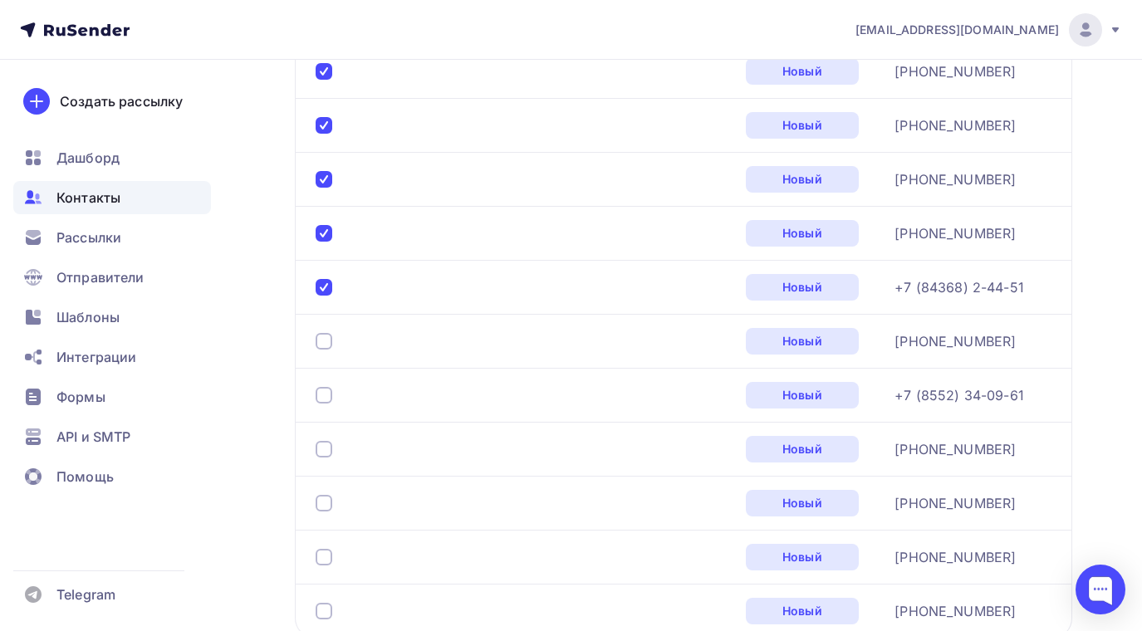
click at [322, 338] on div at bounding box center [324, 341] width 17 height 17
click at [321, 390] on div at bounding box center [324, 395] width 17 height 17
click at [321, 448] on div at bounding box center [324, 449] width 17 height 17
click at [323, 497] on div at bounding box center [324, 503] width 17 height 17
click at [324, 565] on div at bounding box center [324, 557] width 17 height 17
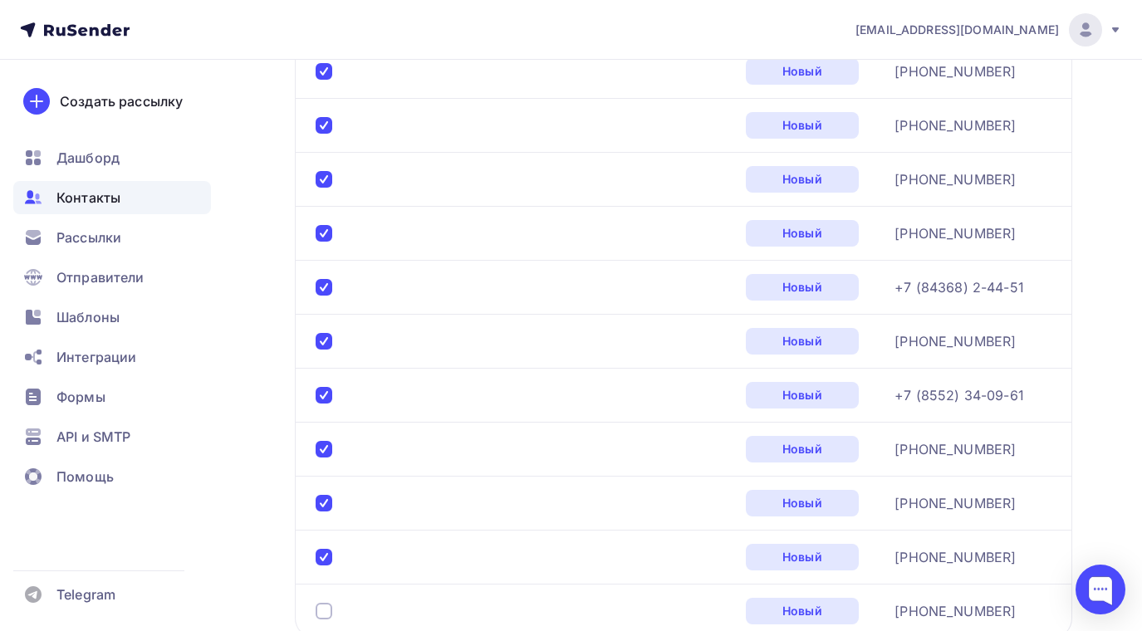
scroll to position [2824, 0]
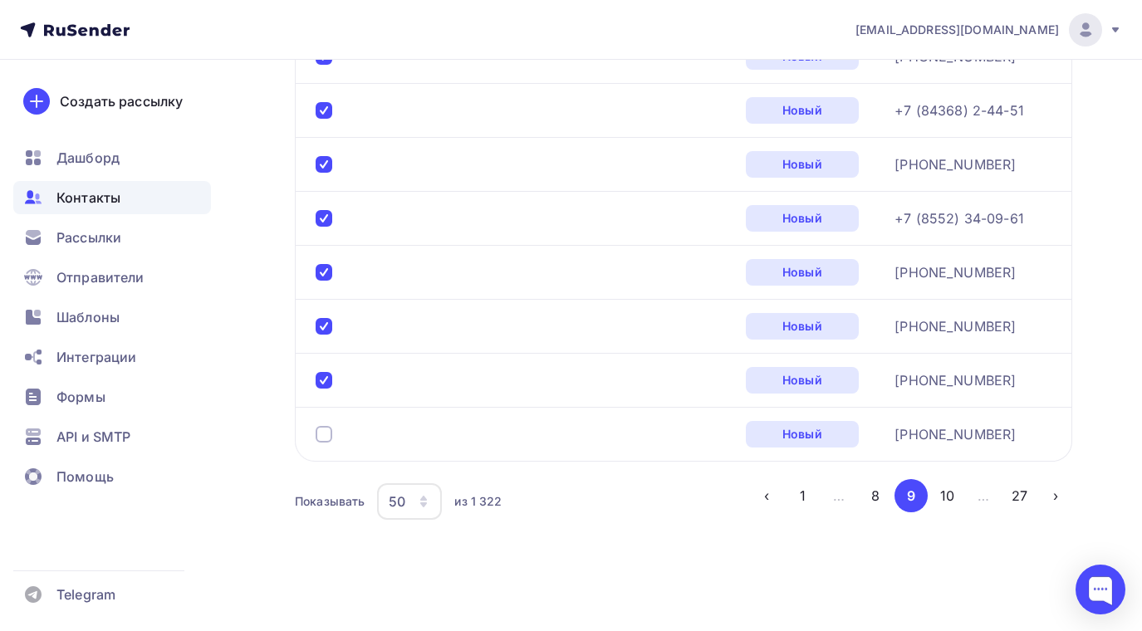
click at [319, 434] on div at bounding box center [324, 434] width 17 height 17
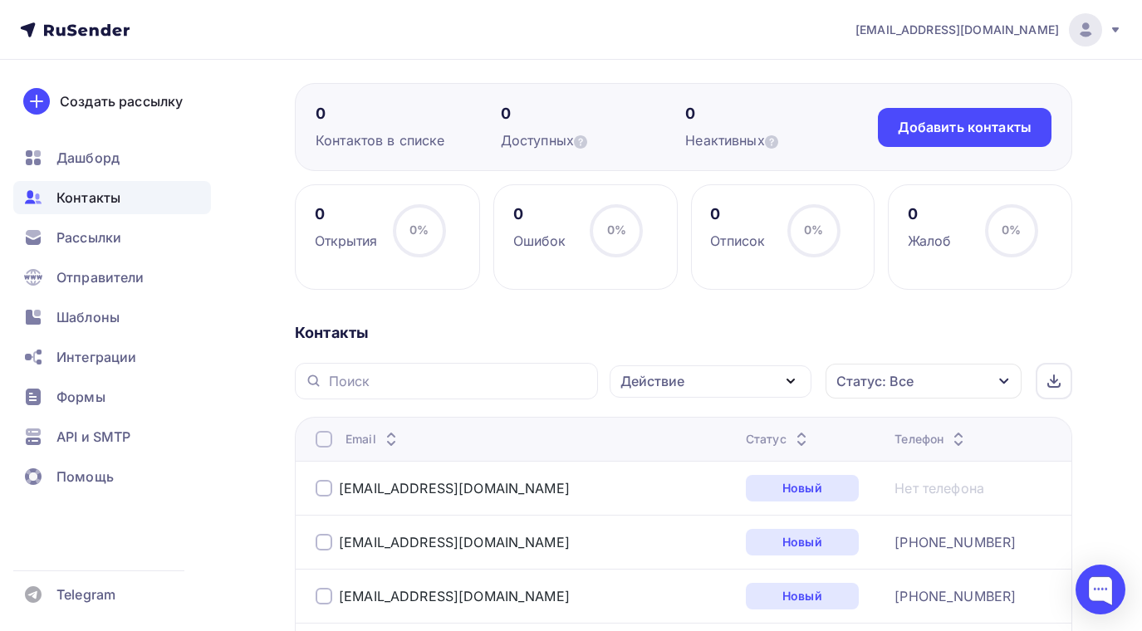
scroll to position [0, 0]
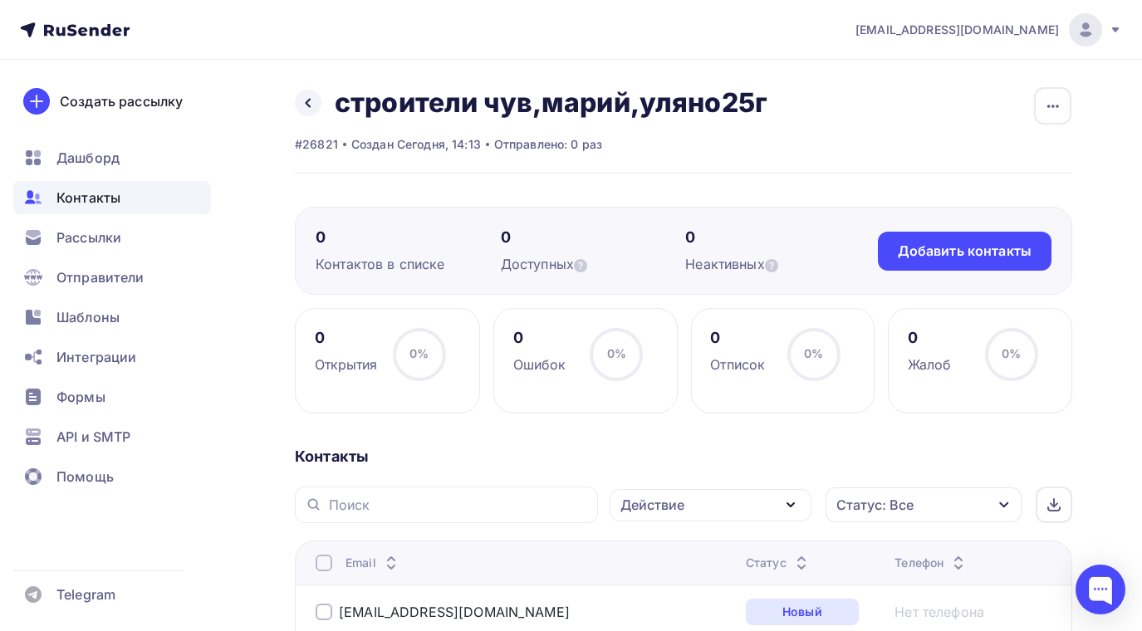
click at [791, 506] on icon "button" at bounding box center [791, 504] width 7 height 3
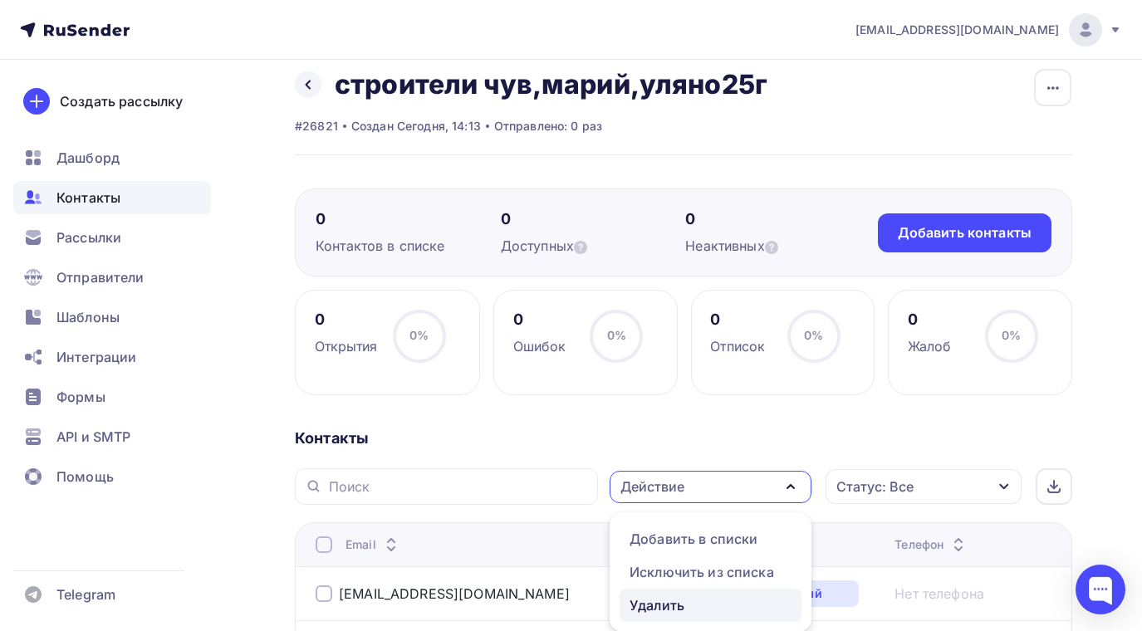
click at [667, 601] on div "Удалить" at bounding box center [657, 606] width 55 height 20
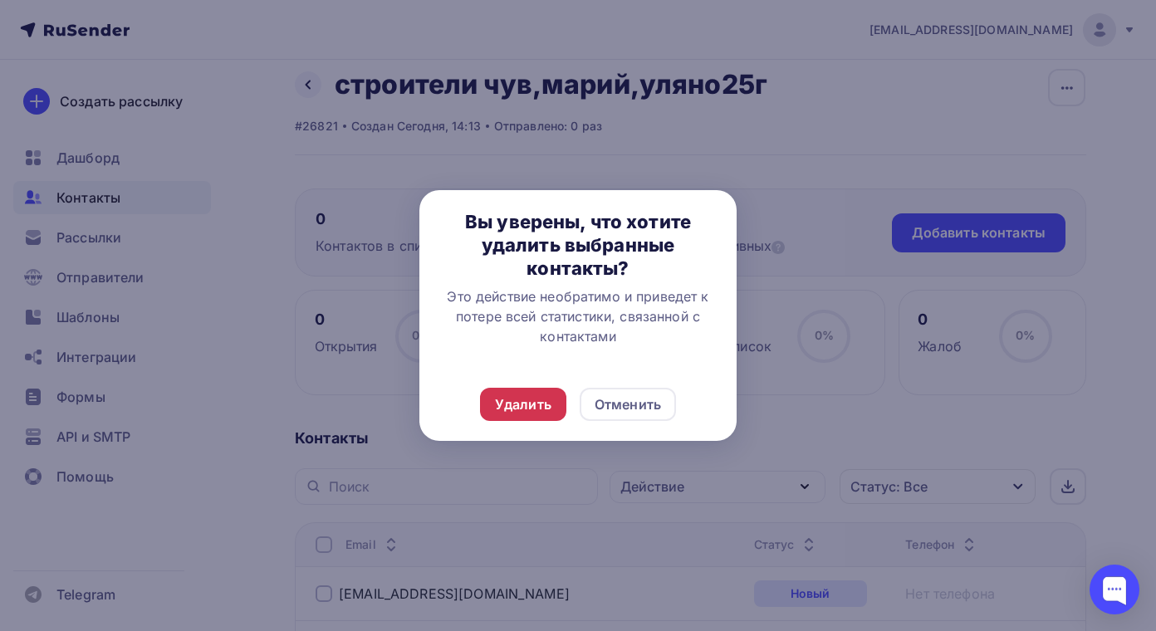
click at [518, 406] on div "Удалить" at bounding box center [523, 405] width 56 height 20
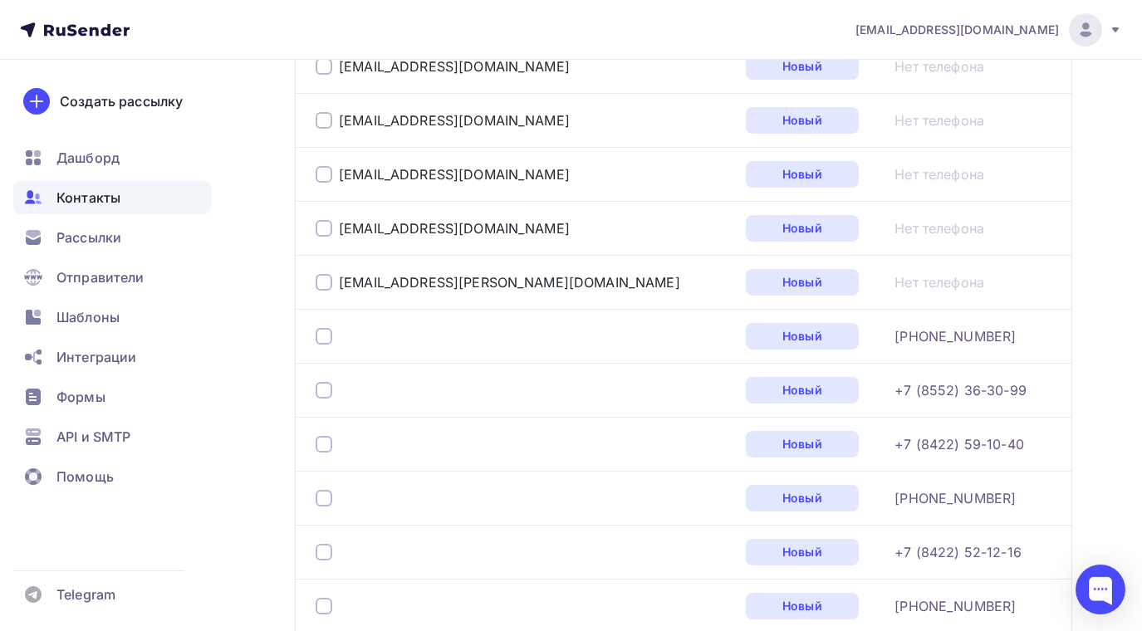
scroll to position [1763, 0]
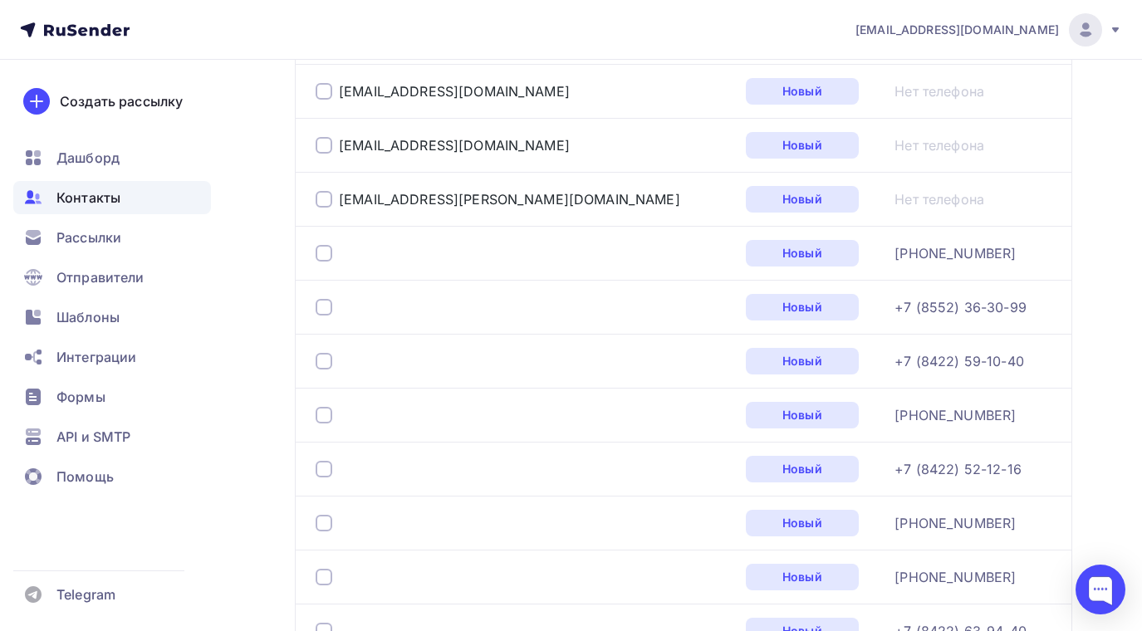
click at [325, 254] on div at bounding box center [324, 253] width 17 height 17
click at [321, 310] on div at bounding box center [324, 307] width 17 height 17
click at [326, 360] on div at bounding box center [324, 361] width 17 height 17
drag, startPoint x: 328, startPoint y: 420, endPoint x: 322, endPoint y: 400, distance: 20.8
click at [328, 419] on div at bounding box center [324, 415] width 17 height 17
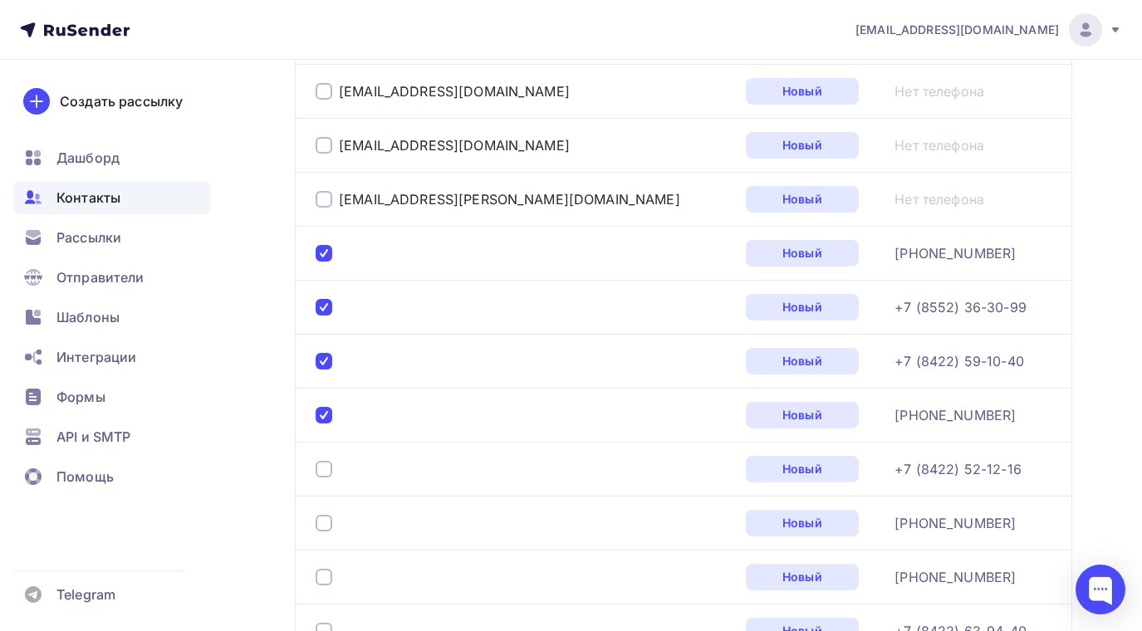
click at [328, 476] on div at bounding box center [324, 469] width 17 height 17
click at [322, 518] on div at bounding box center [324, 523] width 17 height 17
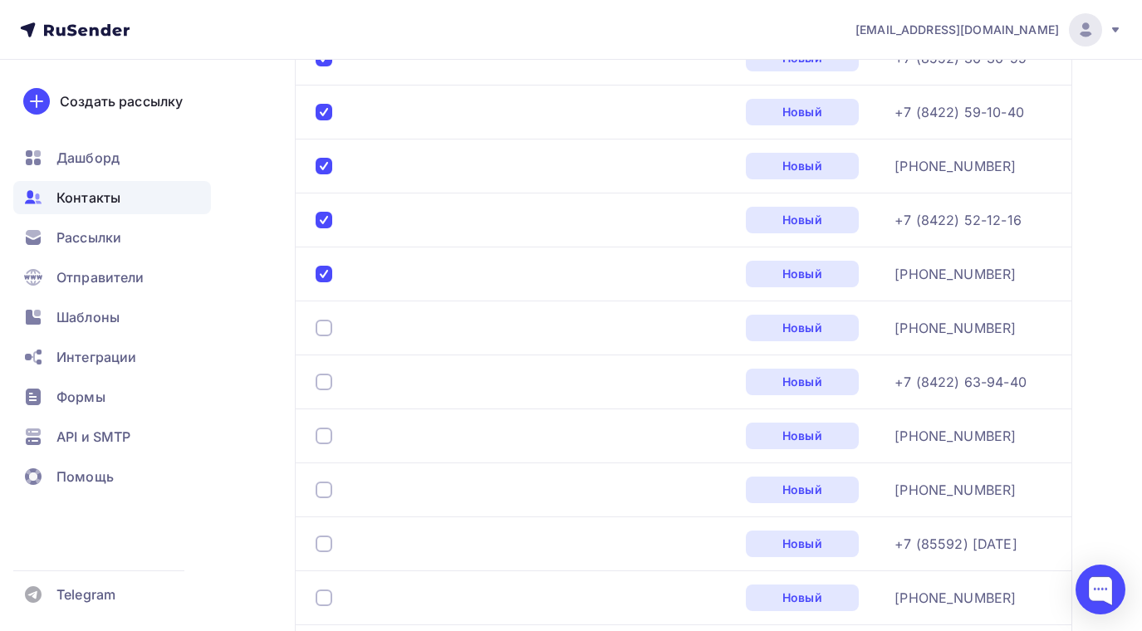
scroll to position [2095, 0]
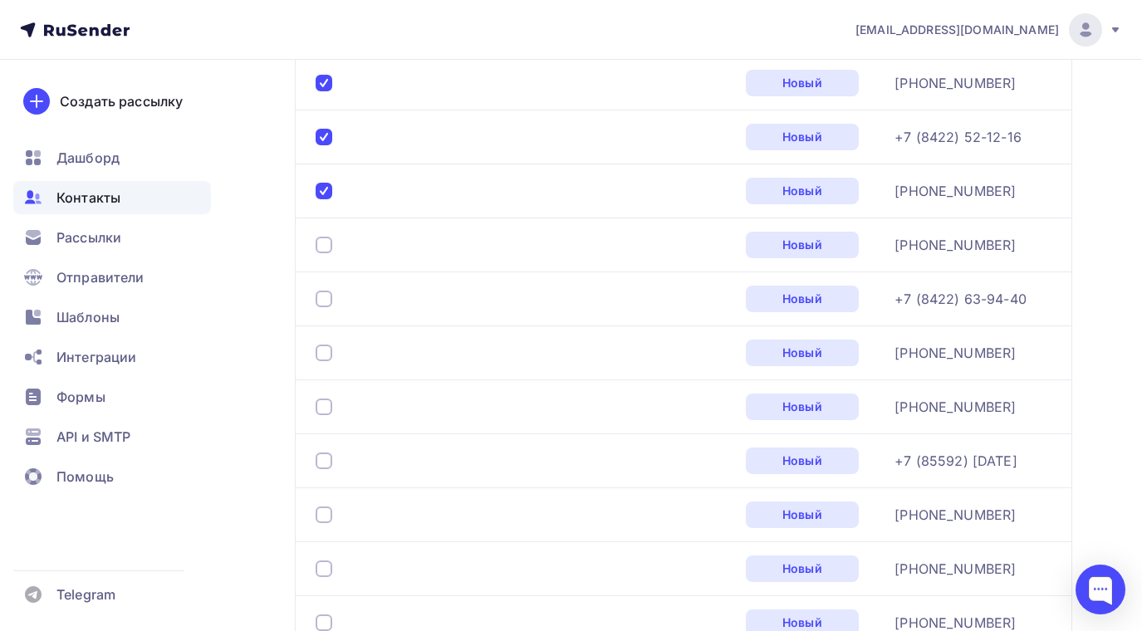
click at [321, 241] on div at bounding box center [324, 245] width 17 height 17
click at [322, 302] on div at bounding box center [324, 299] width 17 height 17
click at [322, 346] on div at bounding box center [324, 353] width 17 height 17
click at [326, 403] on div at bounding box center [324, 407] width 17 height 17
click at [327, 464] on div at bounding box center [324, 461] width 17 height 17
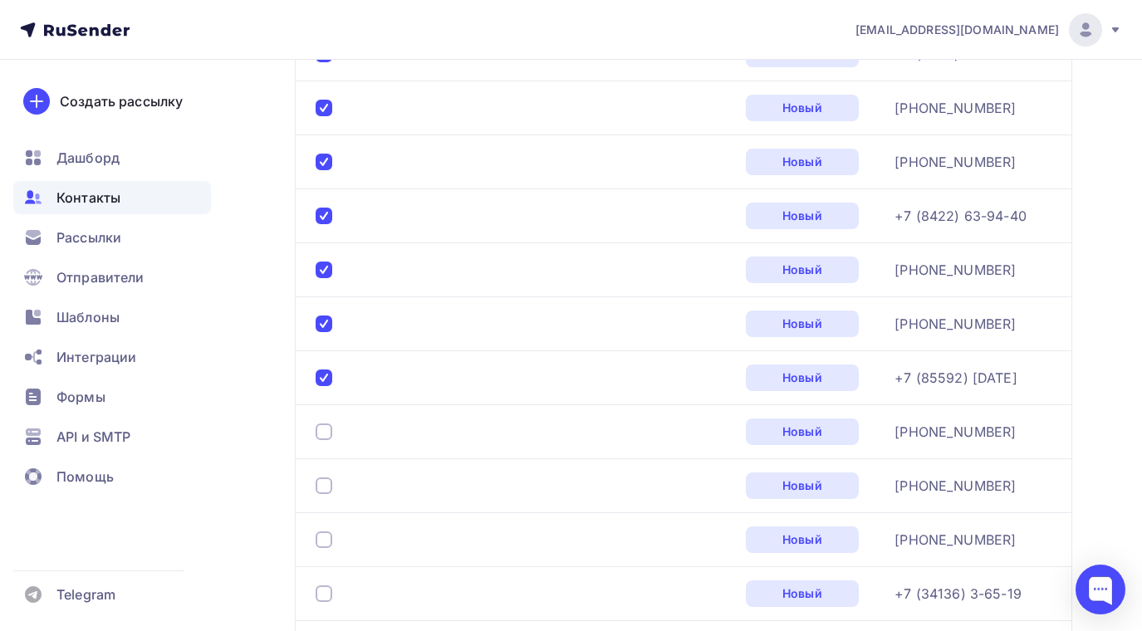
scroll to position [2344, 0]
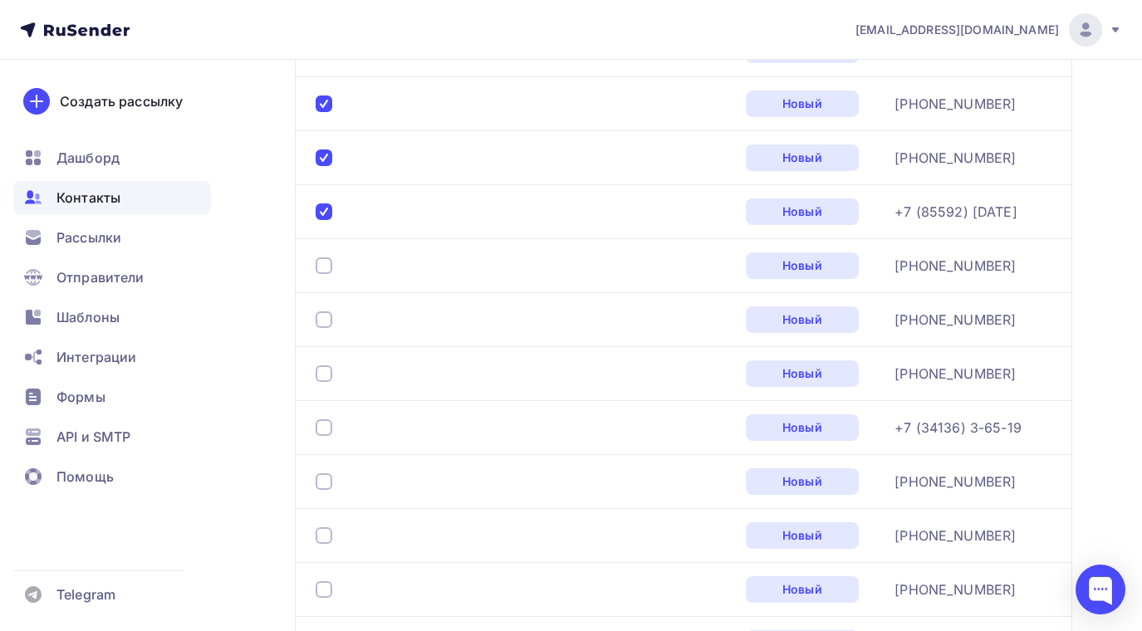
click at [321, 260] on div at bounding box center [324, 266] width 17 height 17
click at [321, 321] on div at bounding box center [324, 320] width 17 height 17
click at [328, 367] on div at bounding box center [324, 374] width 17 height 17
click at [322, 424] on div at bounding box center [324, 428] width 17 height 17
click at [327, 478] on div at bounding box center [324, 482] width 17 height 17
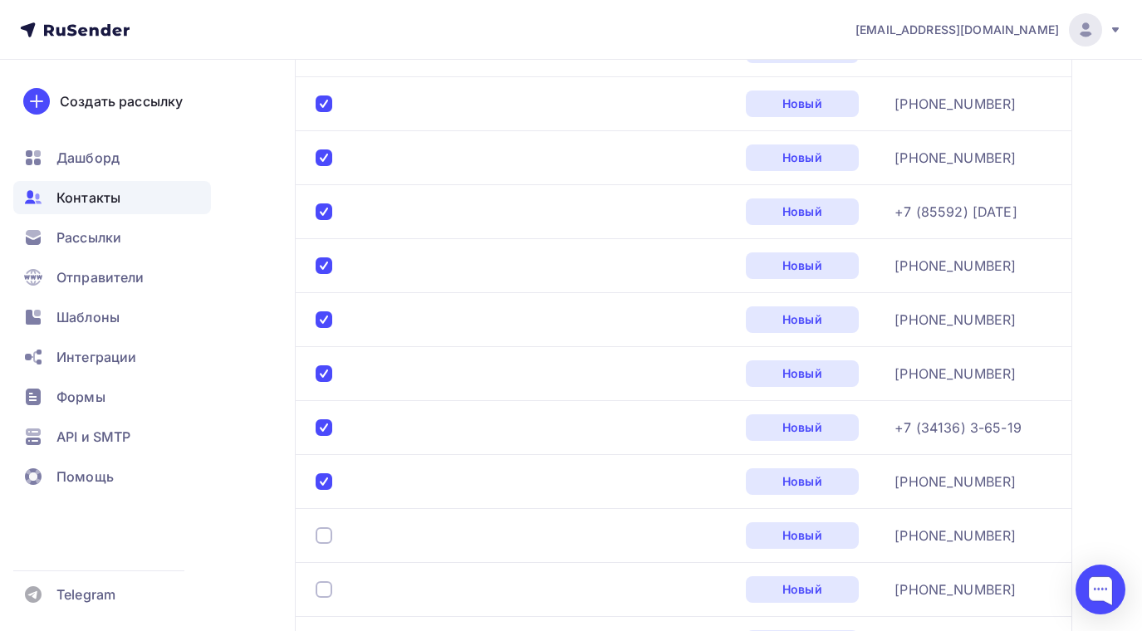
click at [326, 536] on div at bounding box center [324, 536] width 17 height 17
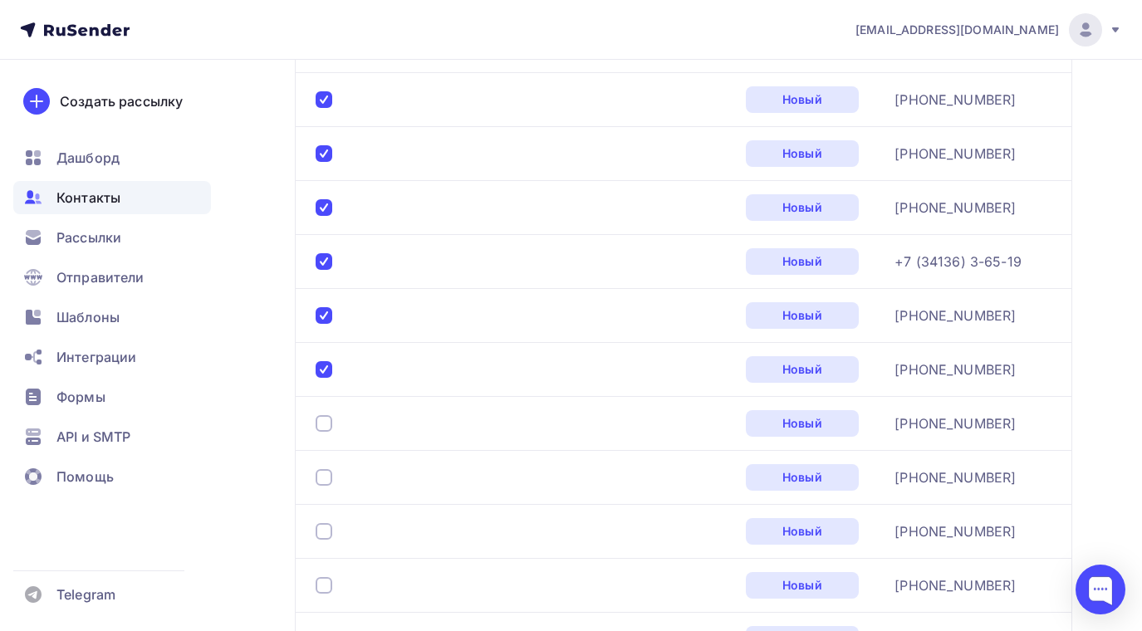
scroll to position [2594, 0]
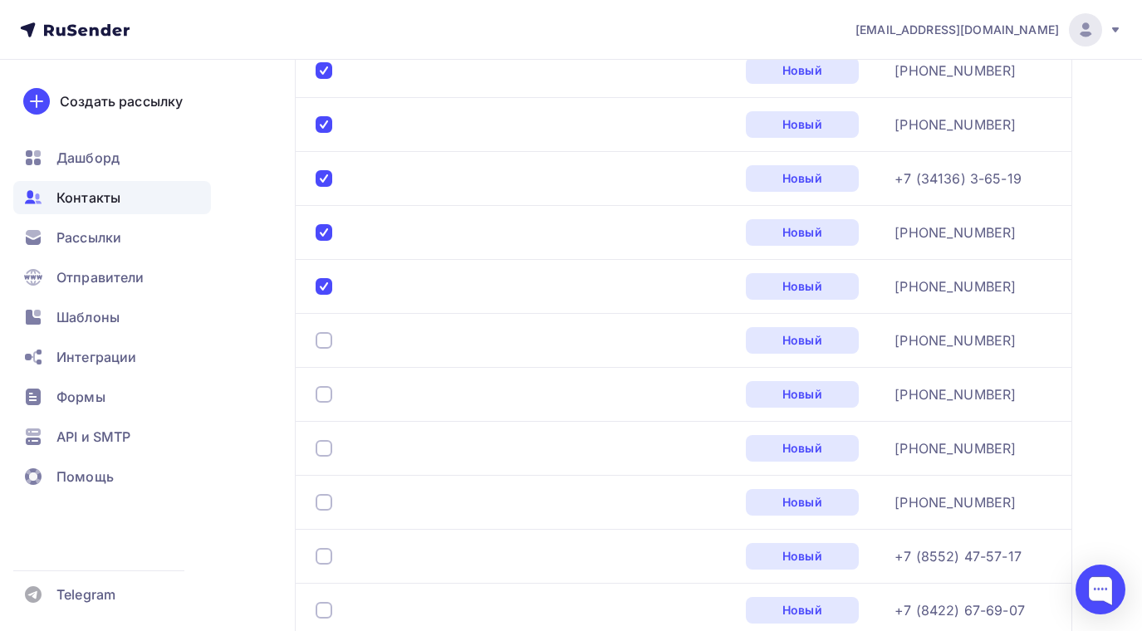
click at [324, 338] on div at bounding box center [324, 340] width 17 height 17
click at [320, 394] on div at bounding box center [324, 394] width 17 height 17
click at [325, 453] on div at bounding box center [324, 448] width 17 height 17
drag, startPoint x: 329, startPoint y: 496, endPoint x: 329, endPoint y: 513, distance: 16.6
click at [329, 513] on div at bounding box center [523, 502] width 415 height 27
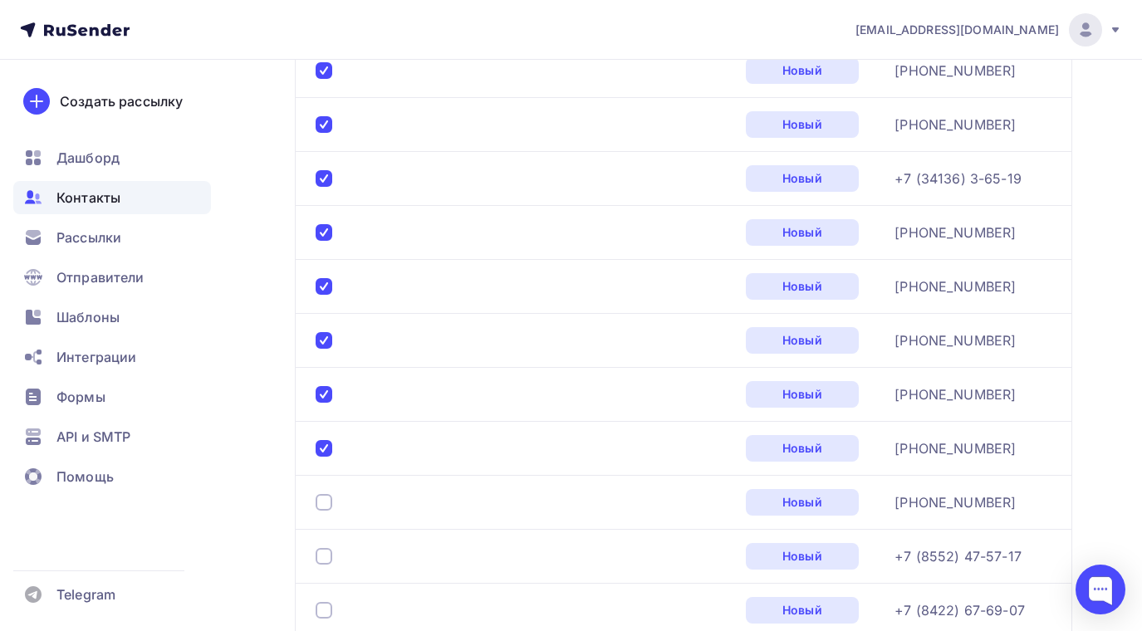
click at [329, 554] on div at bounding box center [324, 556] width 17 height 17
click at [326, 503] on div at bounding box center [324, 502] width 17 height 17
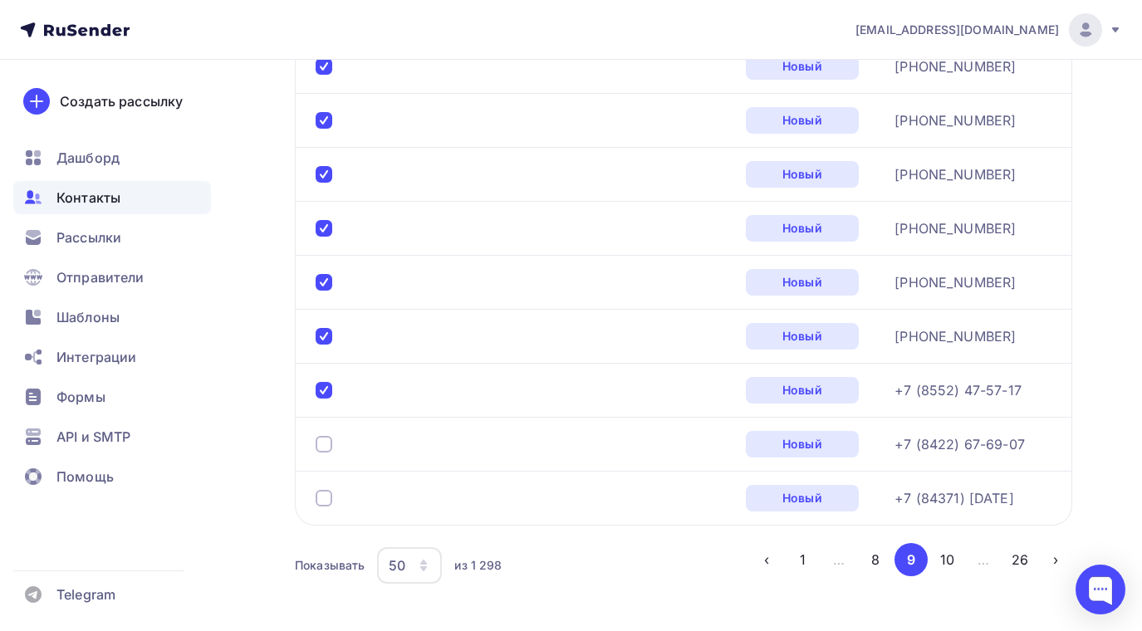
click at [326, 448] on div at bounding box center [324, 444] width 17 height 17
click at [321, 493] on div at bounding box center [324, 498] width 17 height 17
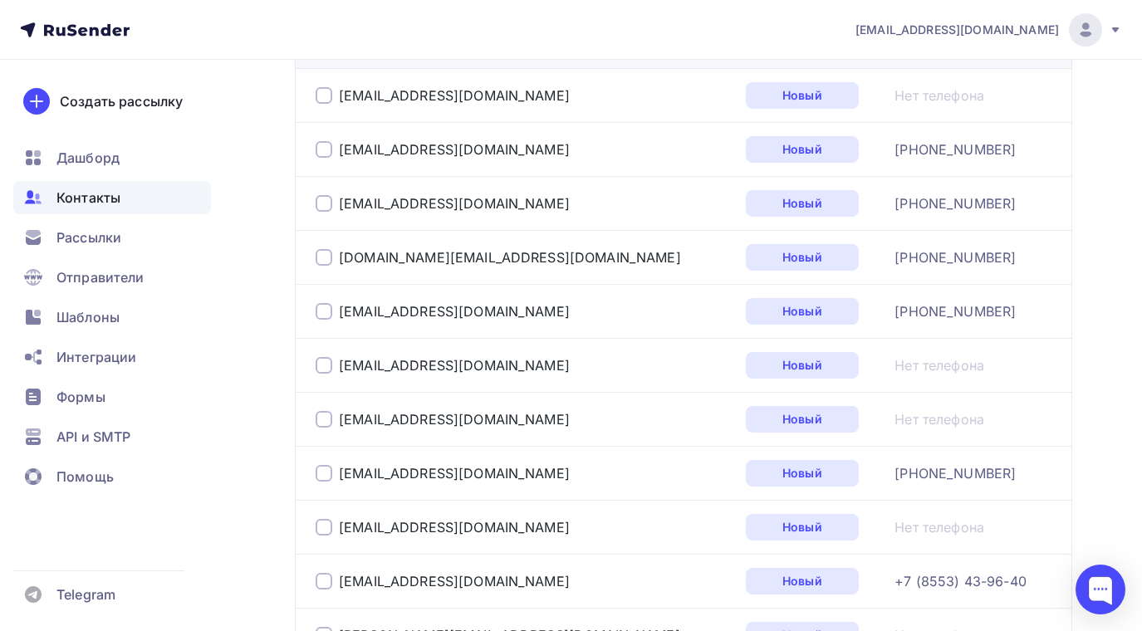
scroll to position [0, 0]
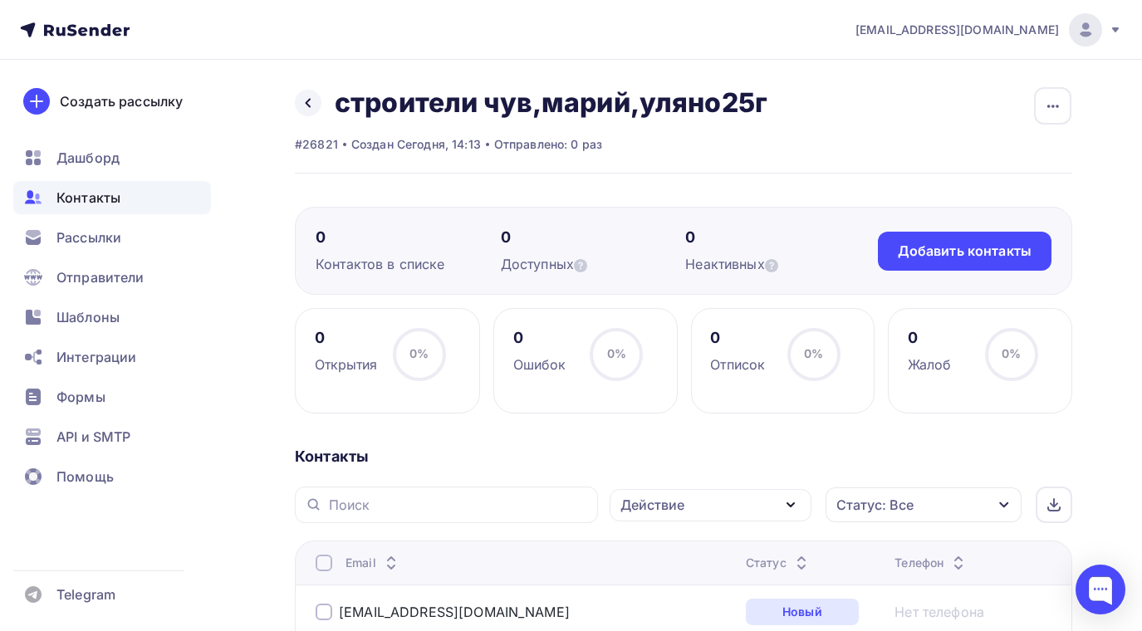
click at [788, 503] on icon "button" at bounding box center [791, 504] width 7 height 3
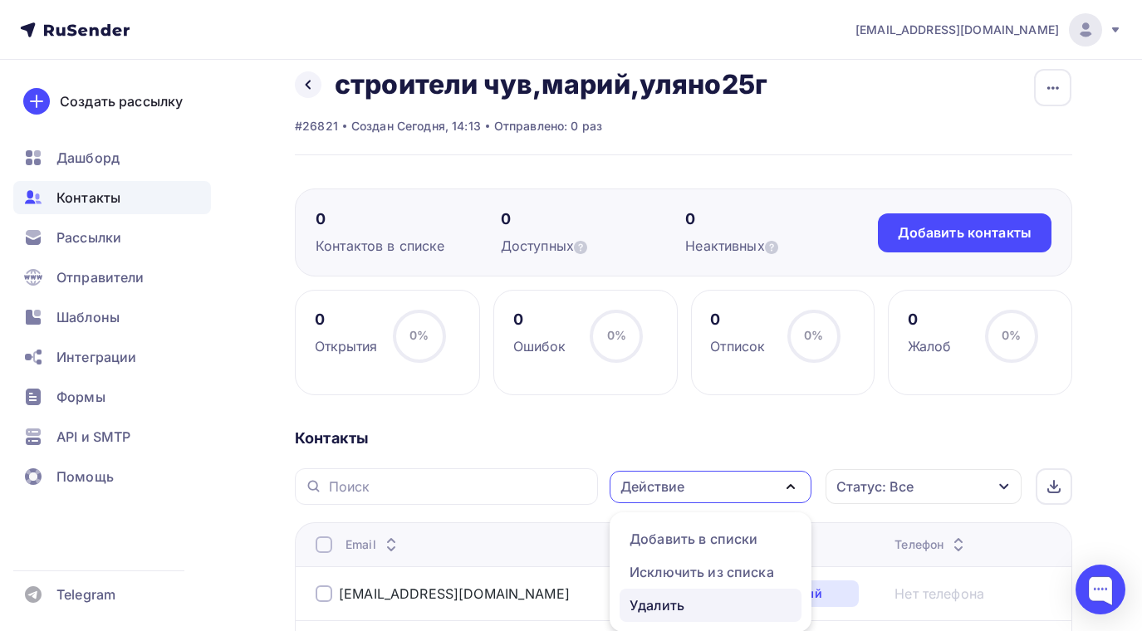
click at [678, 606] on div "Удалить" at bounding box center [657, 606] width 55 height 20
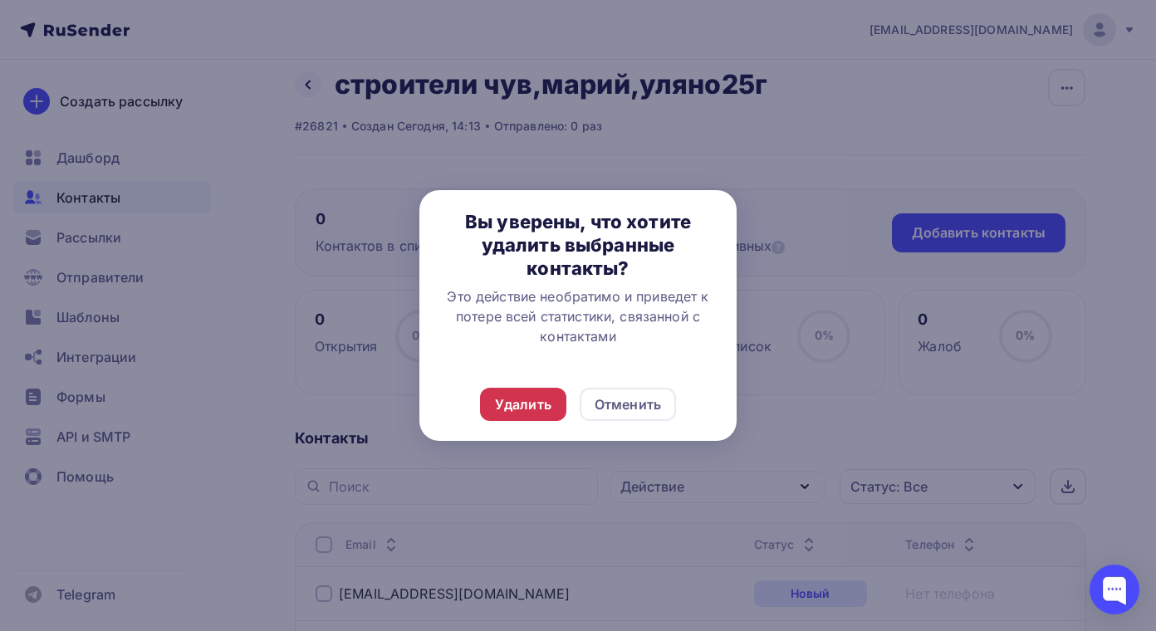
click at [523, 404] on div "Удалить" at bounding box center [523, 405] width 56 height 20
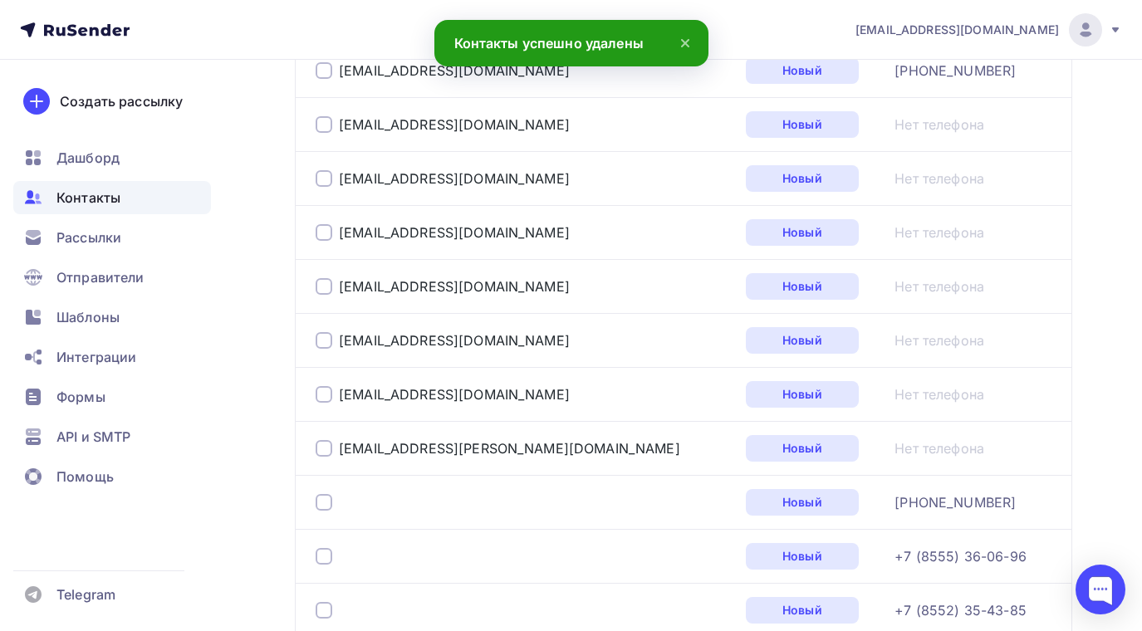
scroll to position [1846, 0]
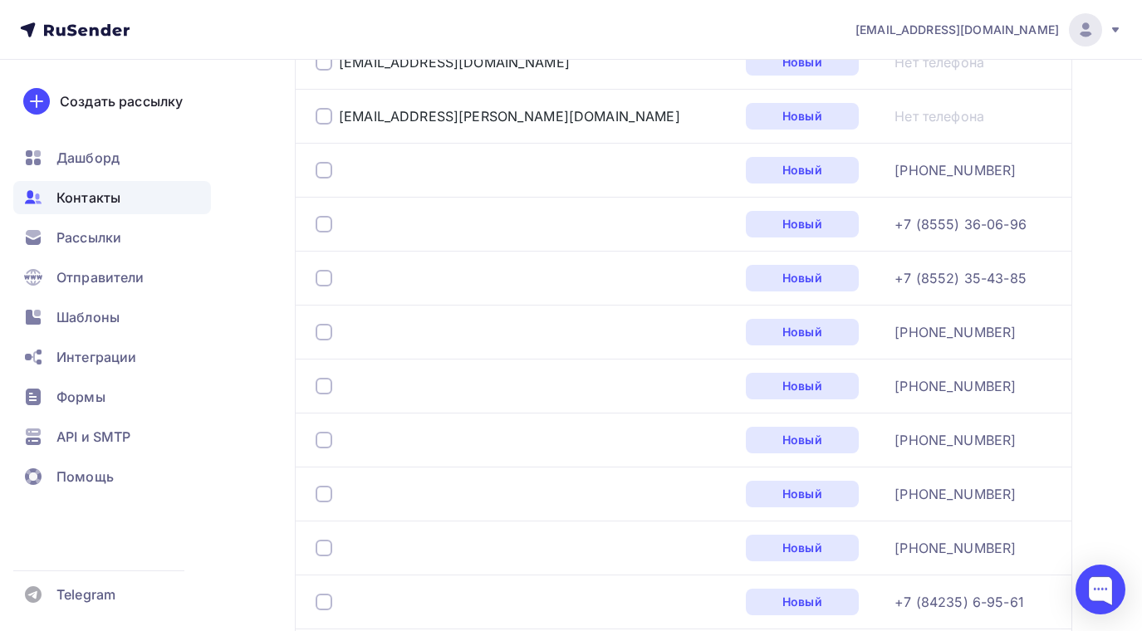
click at [328, 162] on div at bounding box center [324, 170] width 17 height 17
click at [323, 218] on div at bounding box center [324, 224] width 17 height 17
click at [327, 283] on div at bounding box center [324, 278] width 17 height 17
click at [327, 326] on div at bounding box center [324, 332] width 17 height 17
click at [327, 383] on div at bounding box center [324, 386] width 17 height 17
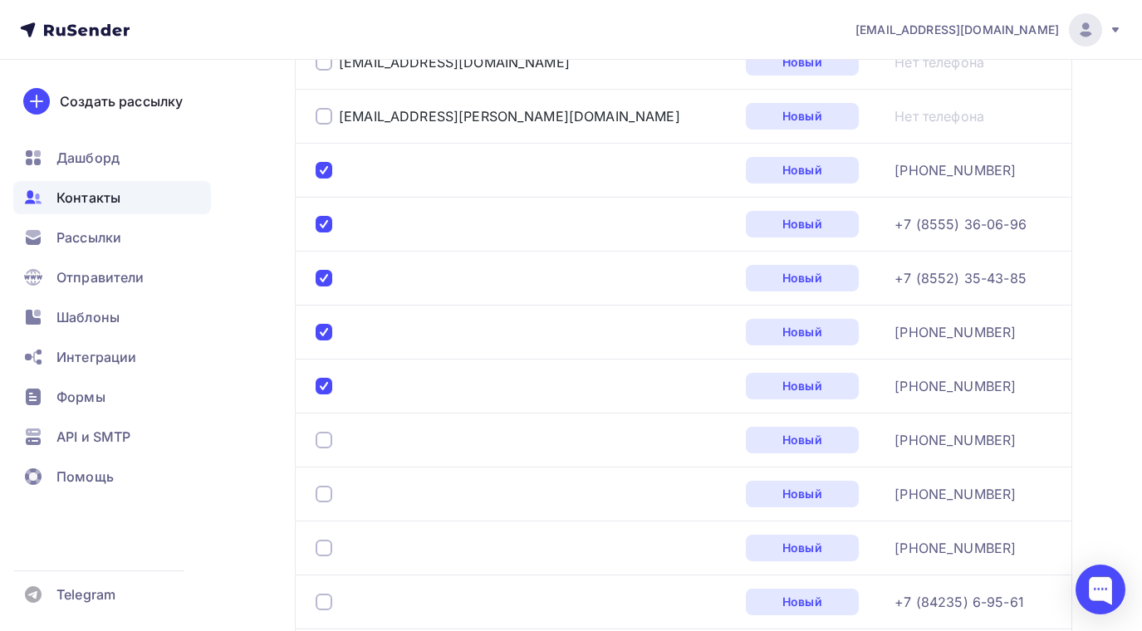
click at [326, 437] on div at bounding box center [324, 440] width 17 height 17
click at [326, 498] on div at bounding box center [324, 494] width 17 height 17
click at [329, 548] on div at bounding box center [324, 548] width 17 height 17
click at [321, 606] on div at bounding box center [324, 602] width 17 height 17
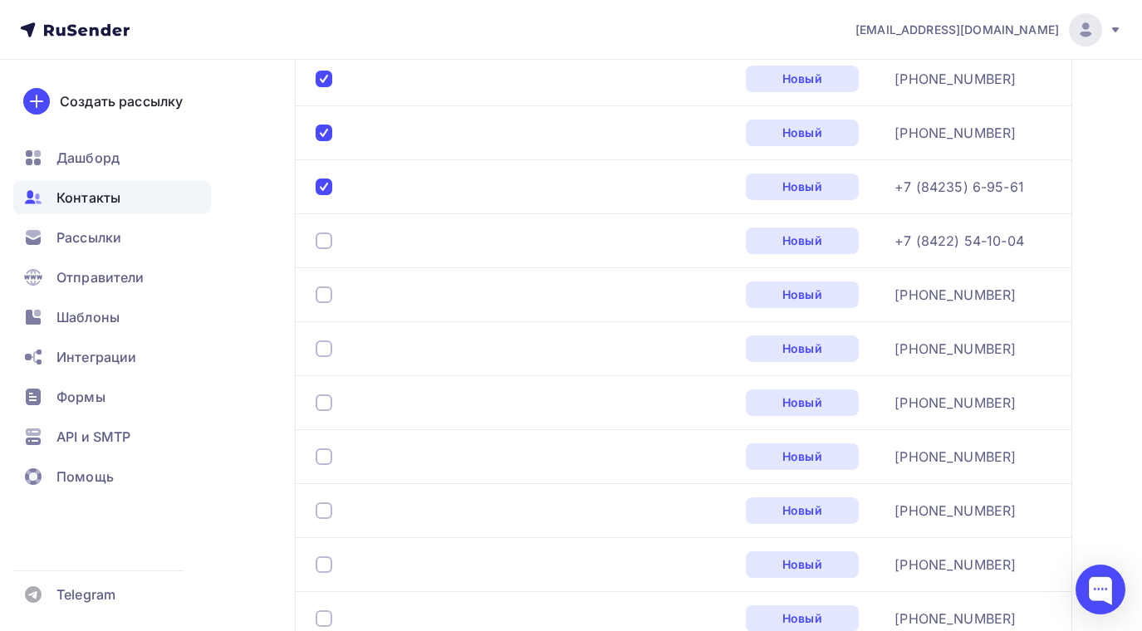
scroll to position [2344, 0]
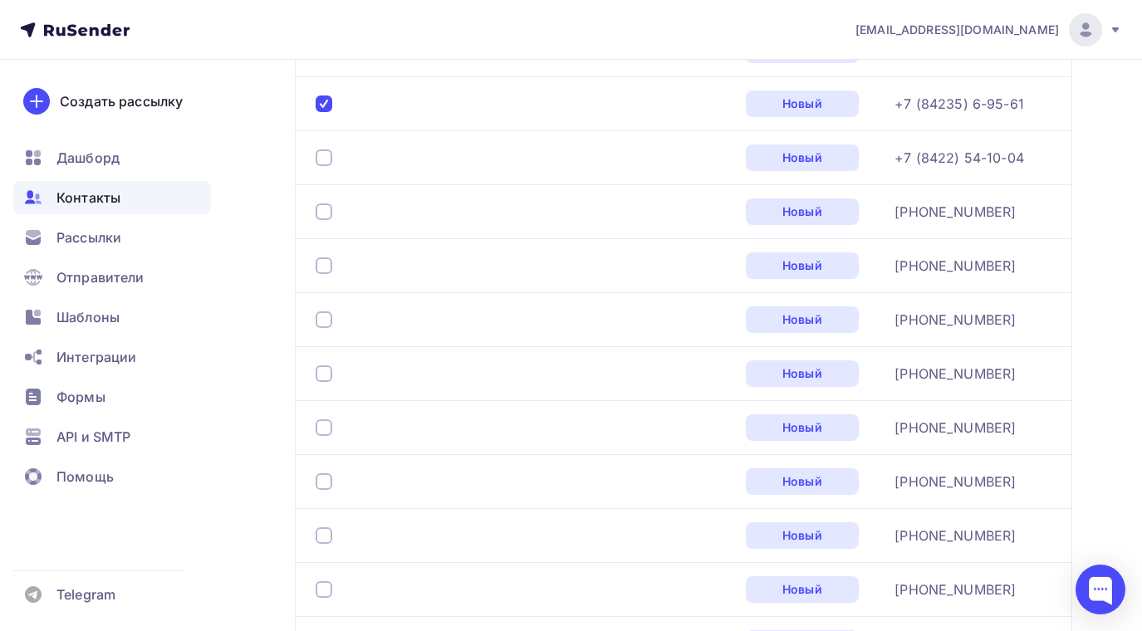
click at [321, 148] on div at bounding box center [523, 158] width 415 height 27
drag, startPoint x: 321, startPoint y: 155, endPoint x: 319, endPoint y: 185, distance: 30.0
click at [321, 159] on div at bounding box center [324, 158] width 17 height 17
click at [319, 204] on div at bounding box center [324, 212] width 17 height 17
click at [324, 271] on div at bounding box center [324, 266] width 17 height 17
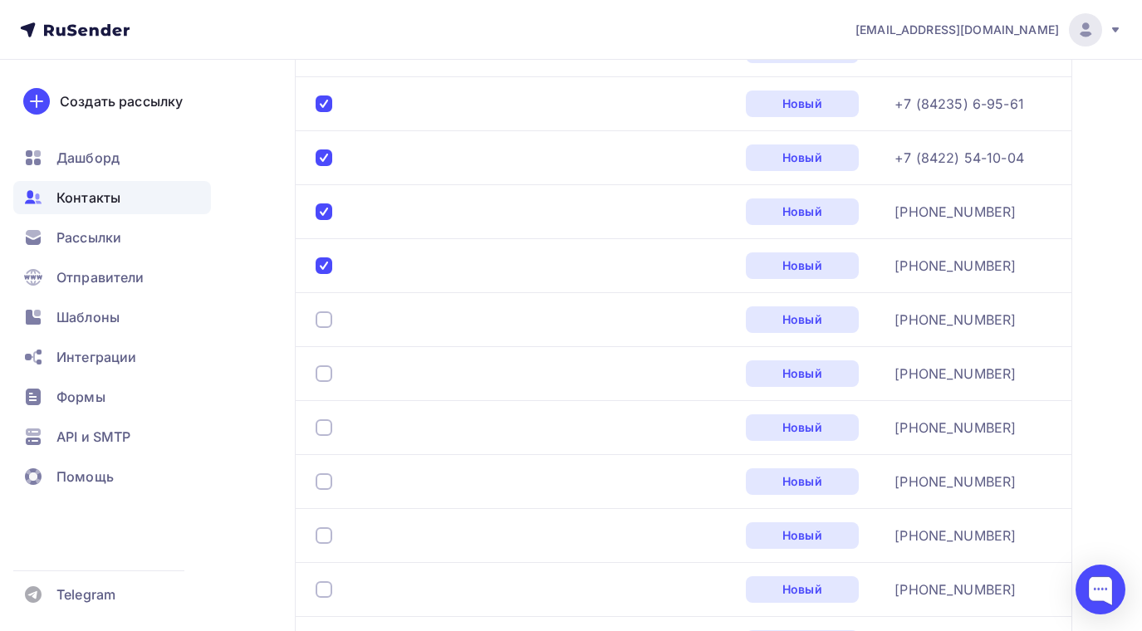
click at [330, 319] on div at bounding box center [324, 320] width 17 height 17
click at [326, 375] on div at bounding box center [324, 374] width 17 height 17
drag, startPoint x: 326, startPoint y: 430, endPoint x: 330, endPoint y: 439, distance: 10.0
click at [327, 431] on div at bounding box center [324, 428] width 17 height 17
click at [322, 482] on div at bounding box center [324, 482] width 17 height 17
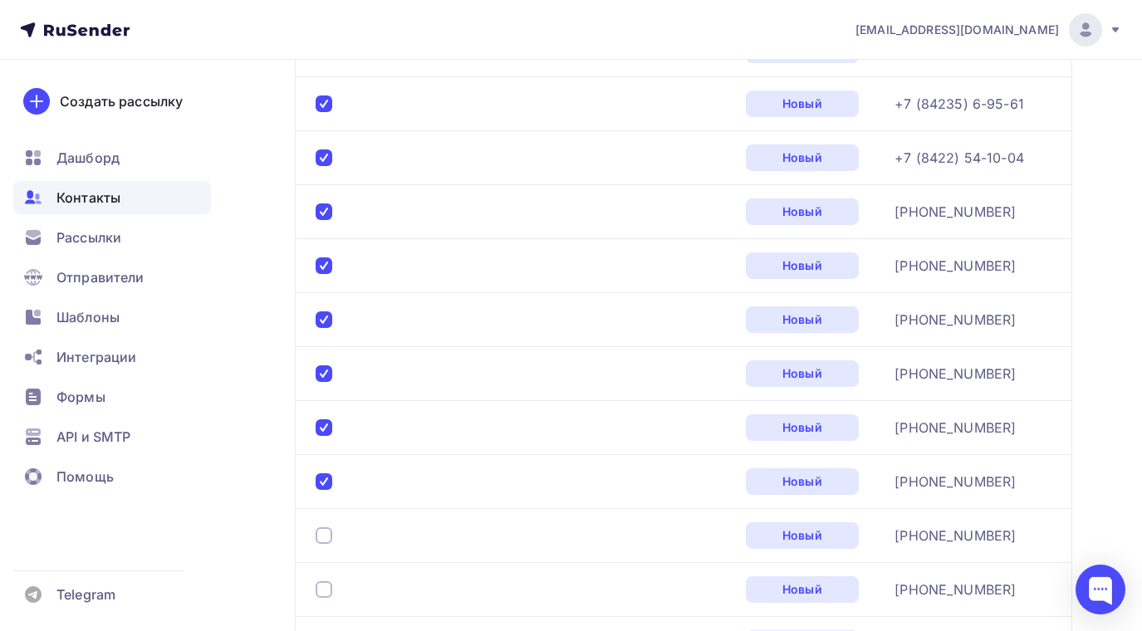
click at [331, 527] on div at bounding box center [523, 536] width 415 height 27
click at [320, 541] on div at bounding box center [324, 536] width 17 height 17
click at [325, 597] on div at bounding box center [324, 590] width 17 height 17
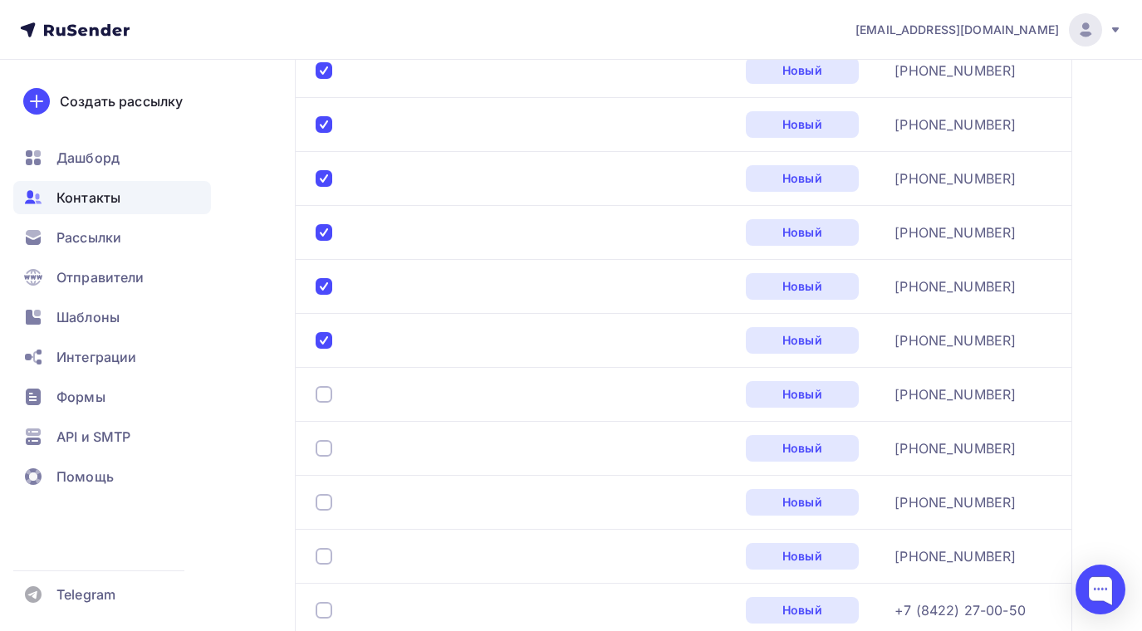
scroll to position [2760, 0]
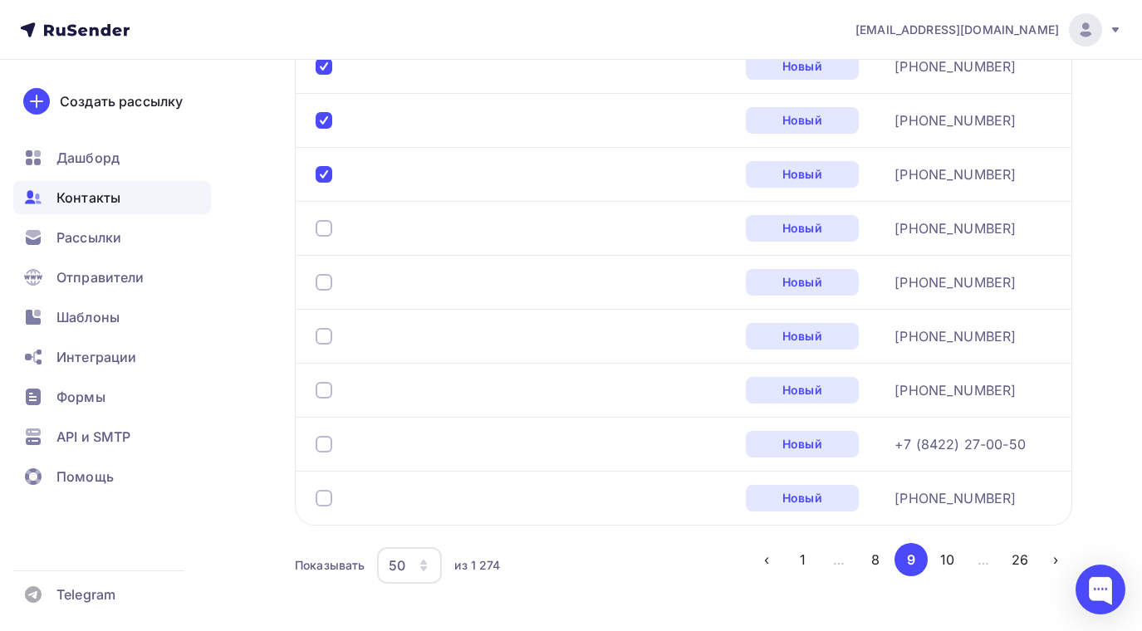
click at [326, 232] on div at bounding box center [324, 228] width 17 height 17
click at [323, 282] on div at bounding box center [324, 282] width 17 height 17
click at [327, 334] on div at bounding box center [324, 336] width 17 height 17
click at [325, 390] on div at bounding box center [324, 390] width 17 height 17
click at [329, 453] on div at bounding box center [523, 444] width 415 height 27
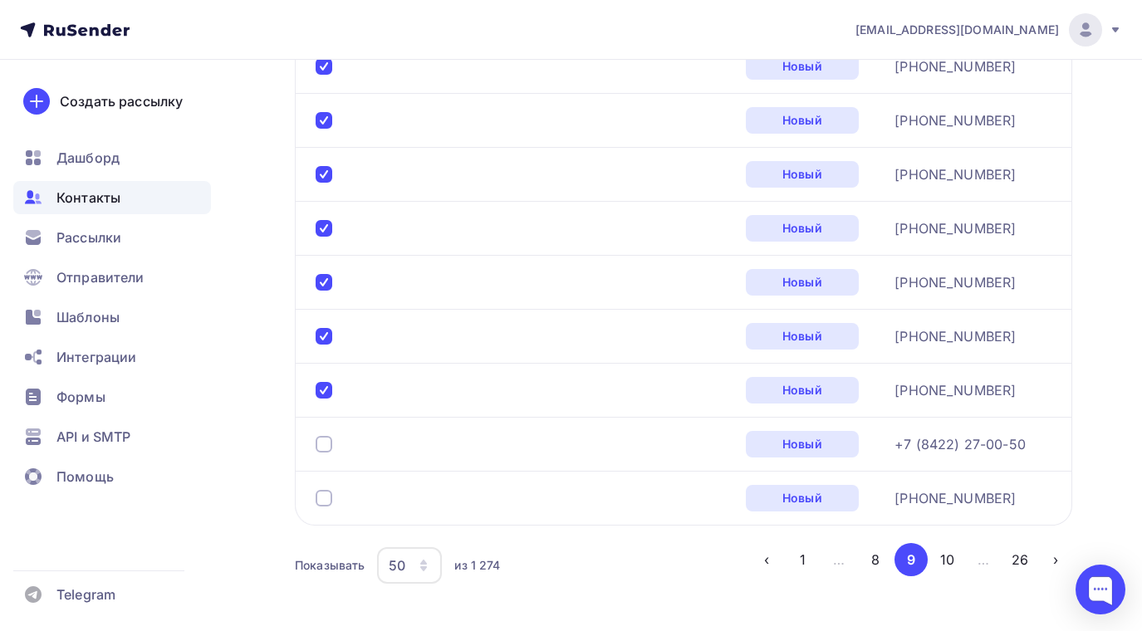
click at [328, 504] on div at bounding box center [324, 498] width 17 height 17
click at [323, 440] on div at bounding box center [324, 444] width 17 height 17
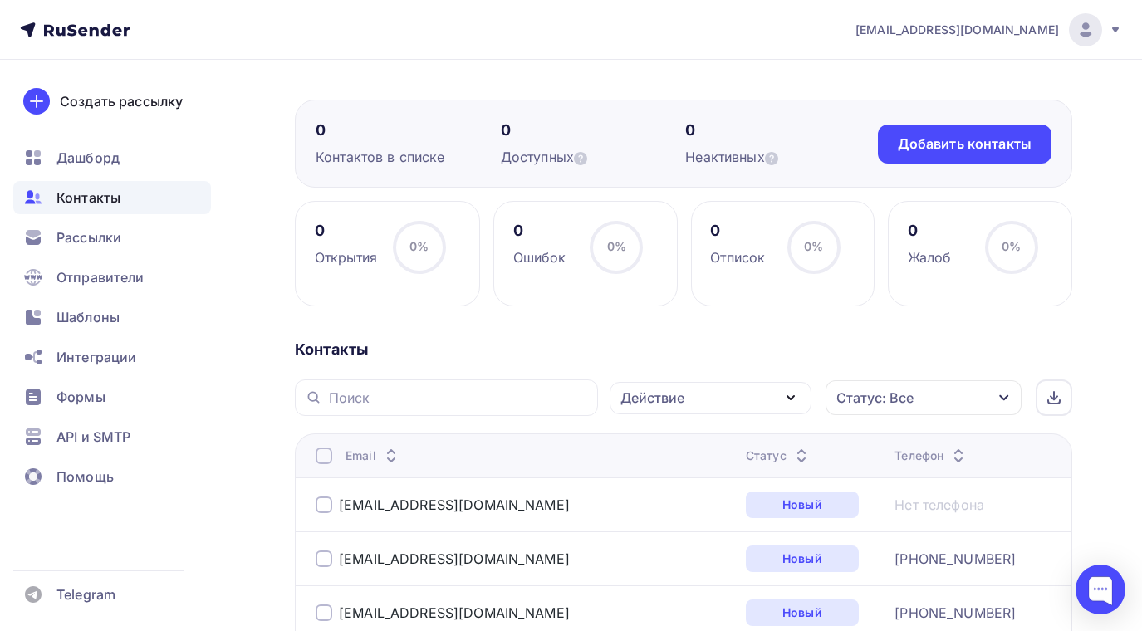
scroll to position [0, 0]
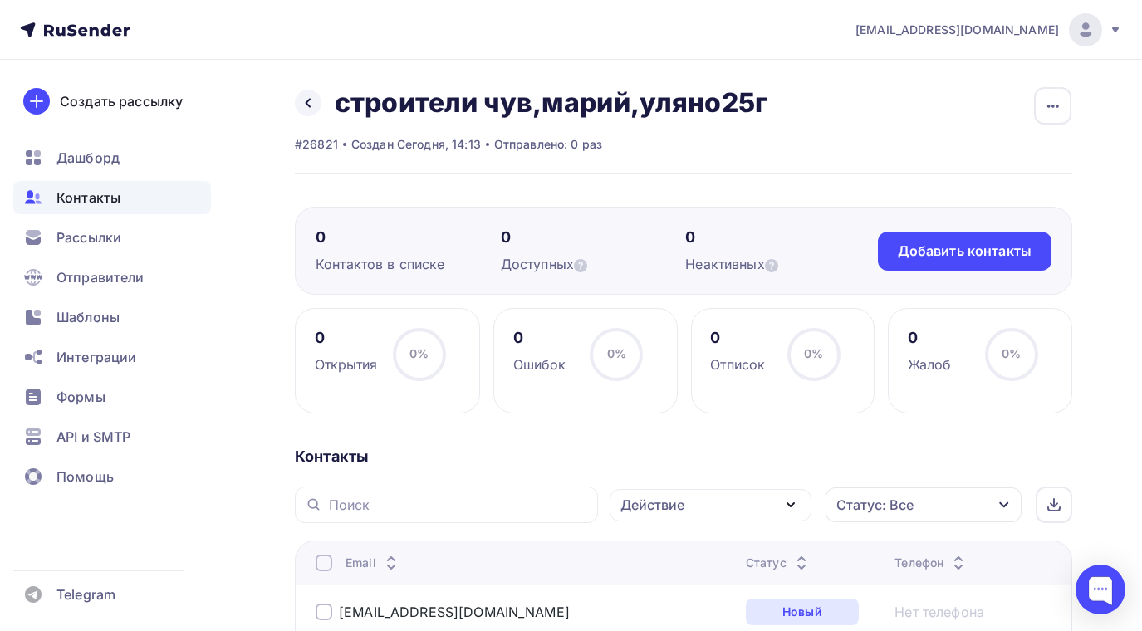
click at [789, 502] on icon "button" at bounding box center [791, 505] width 20 height 20
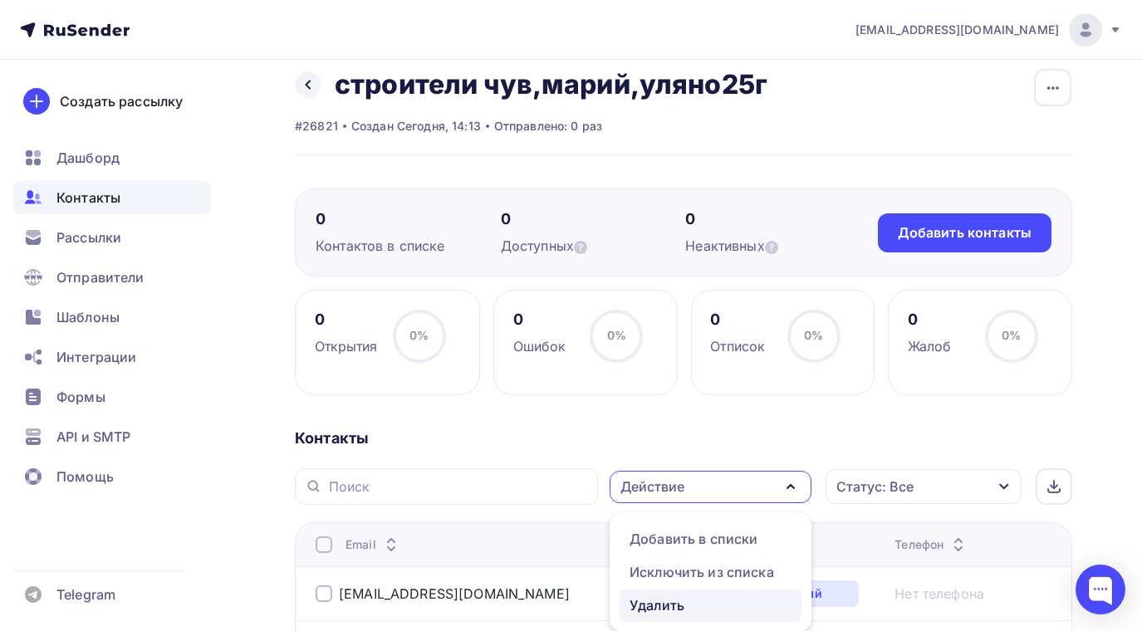
click at [680, 605] on div "Удалить" at bounding box center [657, 606] width 55 height 20
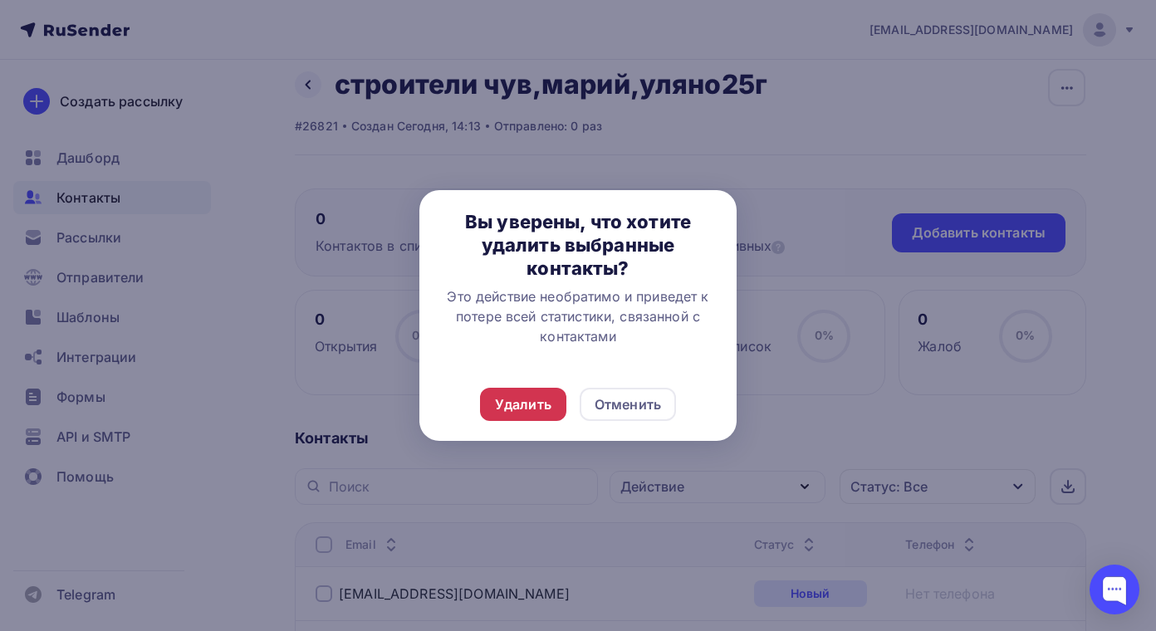
click at [528, 392] on div "Удалить" at bounding box center [523, 404] width 86 height 33
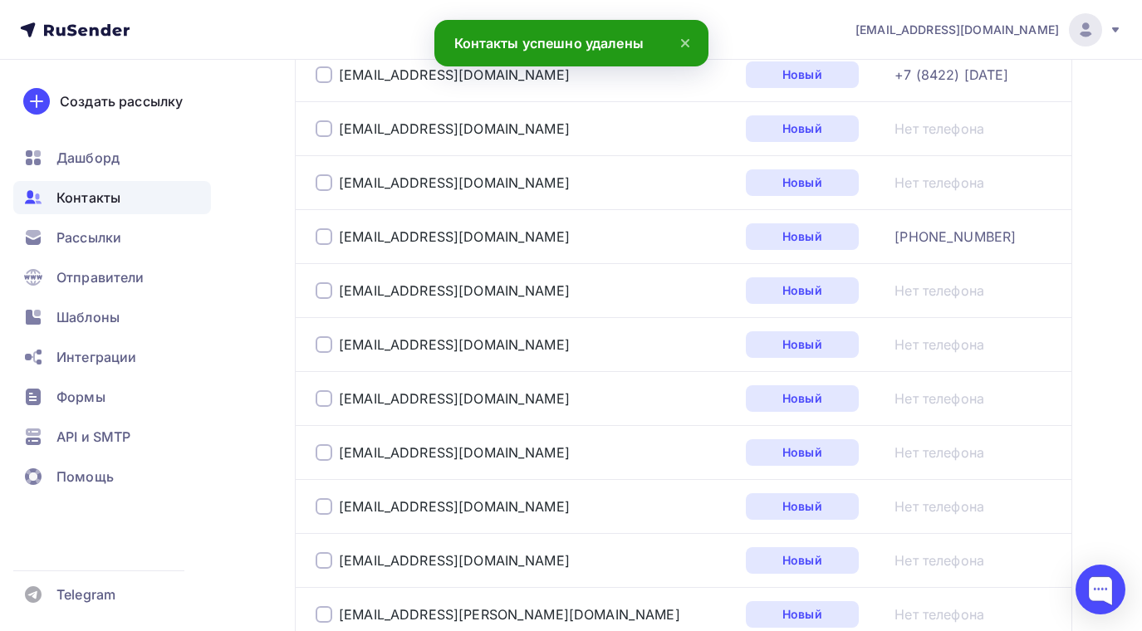
scroll to position [1763, 0]
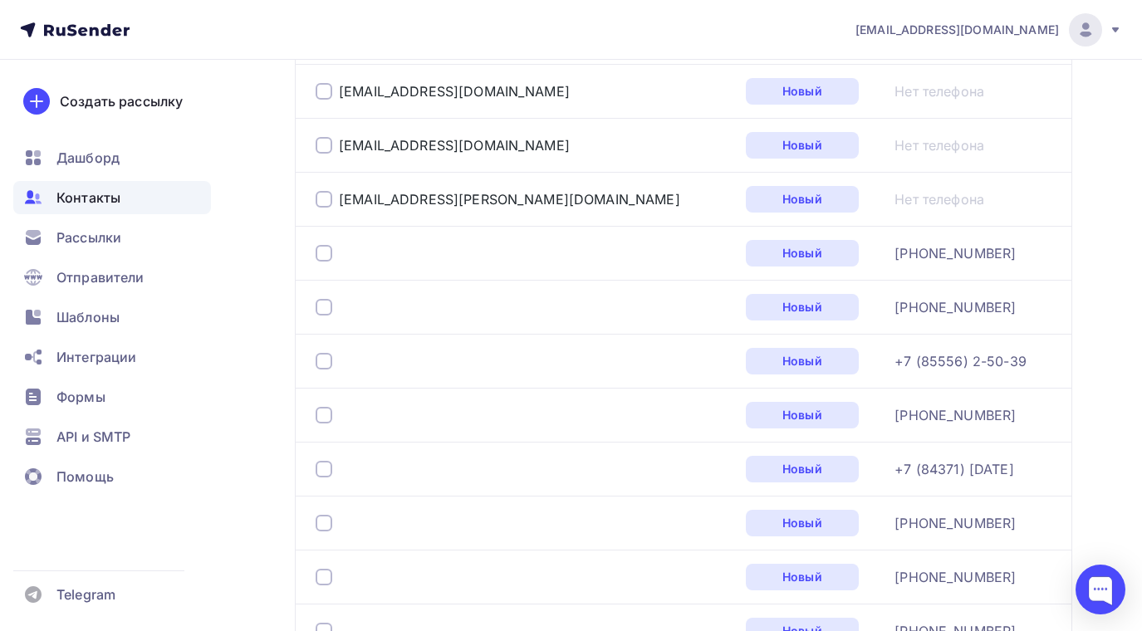
click at [321, 250] on div at bounding box center [324, 253] width 17 height 17
drag, startPoint x: 317, startPoint y: 301, endPoint x: 326, endPoint y: 326, distance: 27.6
click at [317, 301] on div at bounding box center [324, 307] width 17 height 17
click at [325, 361] on div at bounding box center [324, 361] width 17 height 17
drag, startPoint x: 324, startPoint y: 411, endPoint x: 327, endPoint y: 462, distance: 50.8
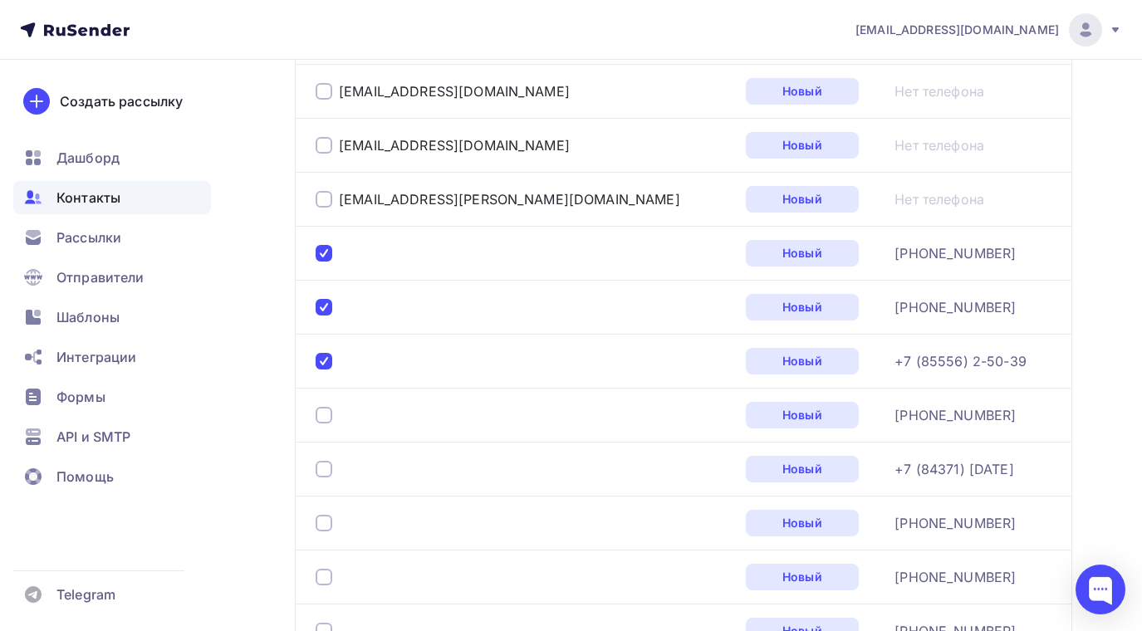
click at [324, 413] on div at bounding box center [324, 415] width 17 height 17
click at [327, 469] on div at bounding box center [324, 469] width 17 height 17
click at [329, 527] on div at bounding box center [324, 523] width 17 height 17
click at [331, 572] on div at bounding box center [324, 577] width 17 height 17
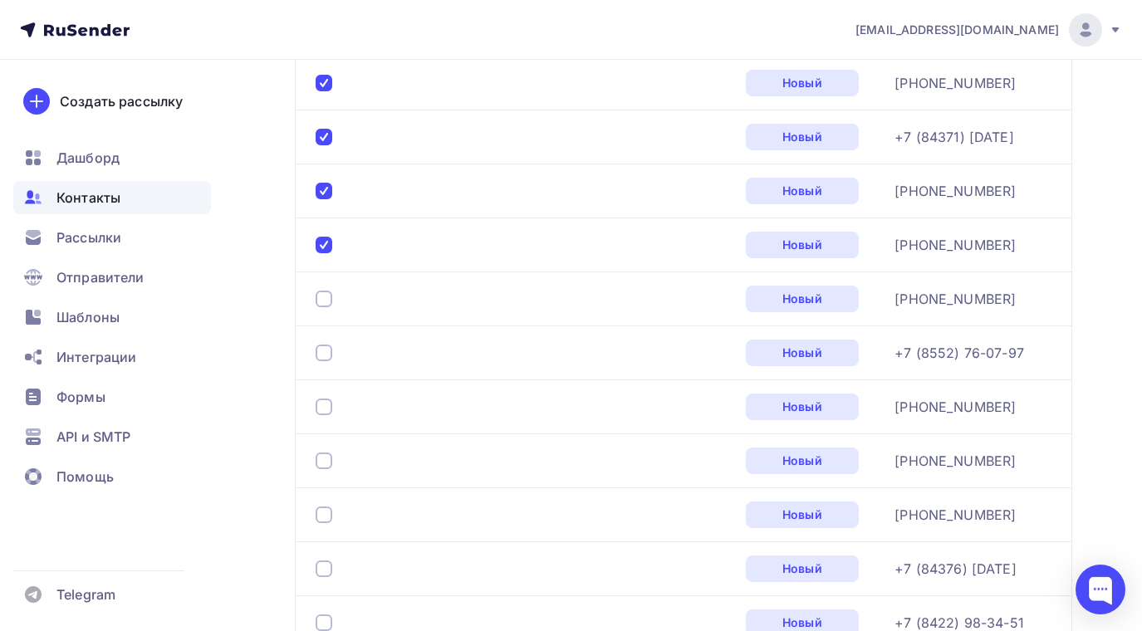
scroll to position [2178, 0]
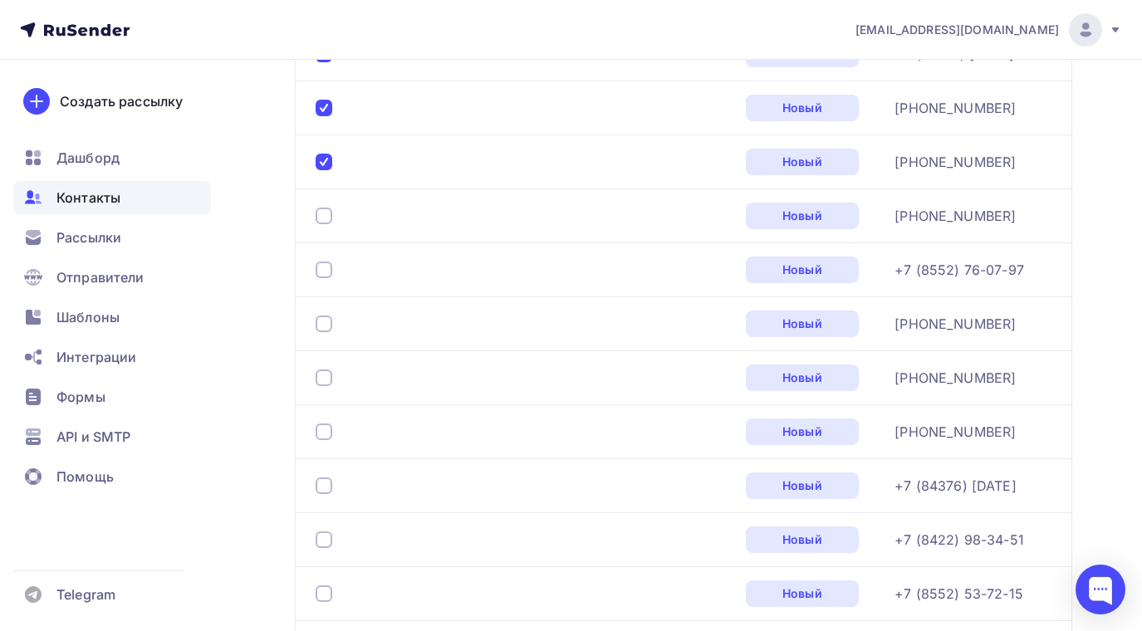
click at [325, 211] on div at bounding box center [324, 216] width 17 height 17
click at [325, 265] on div at bounding box center [324, 270] width 17 height 17
click at [327, 324] on div at bounding box center [324, 324] width 17 height 17
click at [326, 373] on div at bounding box center [324, 378] width 17 height 17
click at [325, 436] on div at bounding box center [324, 432] width 17 height 17
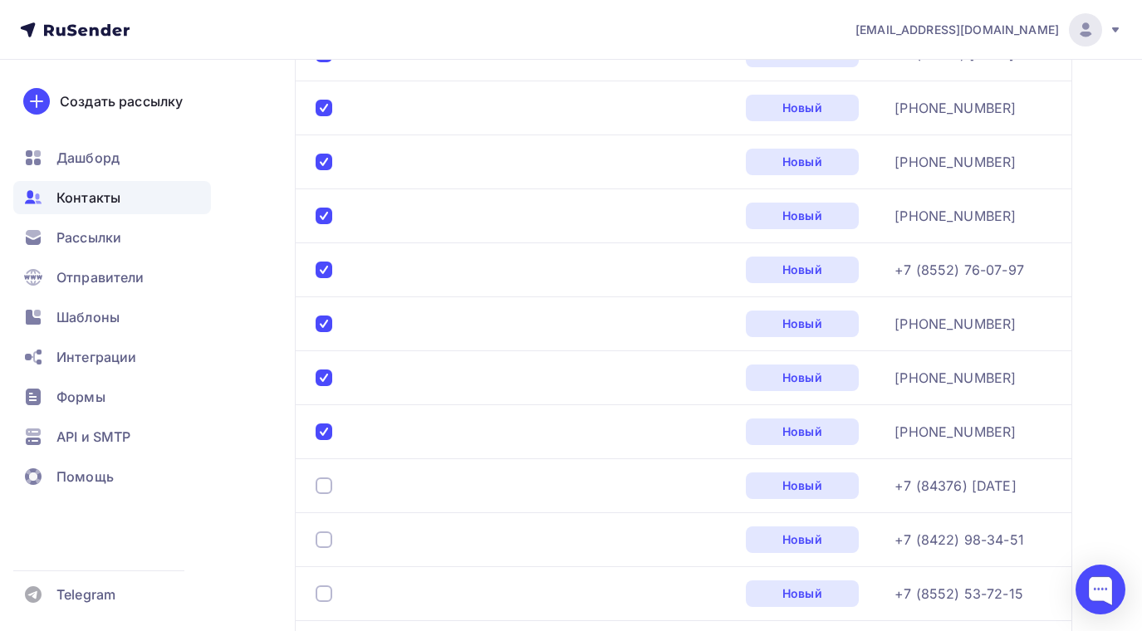
click at [320, 481] on div at bounding box center [324, 486] width 17 height 17
click at [323, 535] on div at bounding box center [324, 540] width 17 height 17
click at [327, 595] on div at bounding box center [324, 594] width 17 height 17
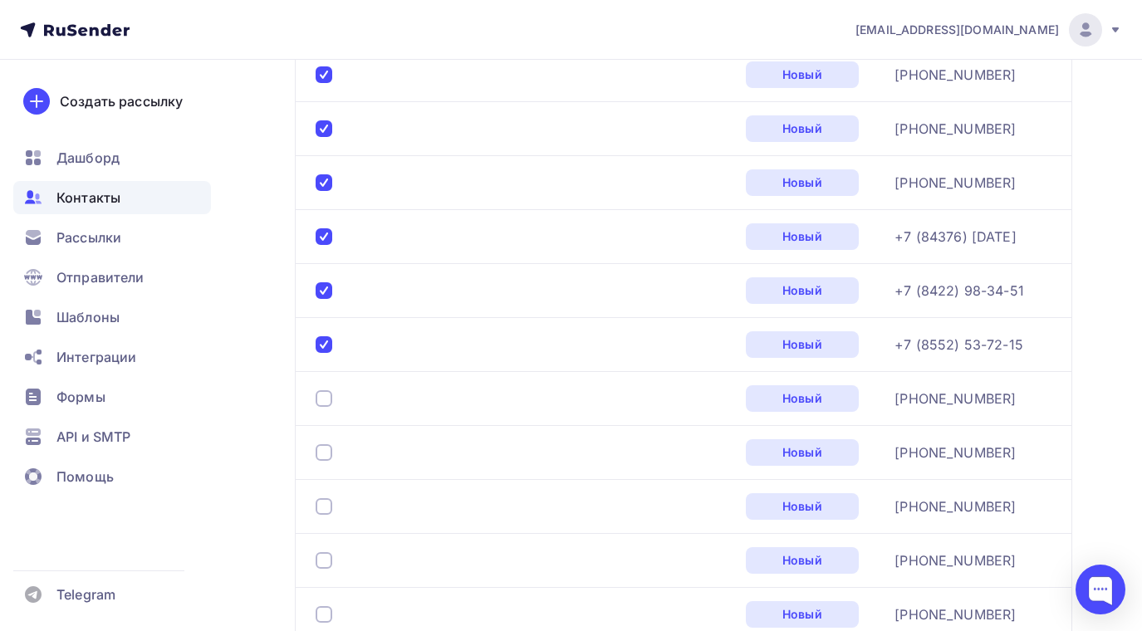
click at [323, 396] on div at bounding box center [324, 398] width 17 height 17
click at [324, 453] on div at bounding box center [324, 452] width 17 height 17
click at [322, 508] on div at bounding box center [324, 506] width 17 height 17
click at [328, 565] on div at bounding box center [324, 560] width 17 height 17
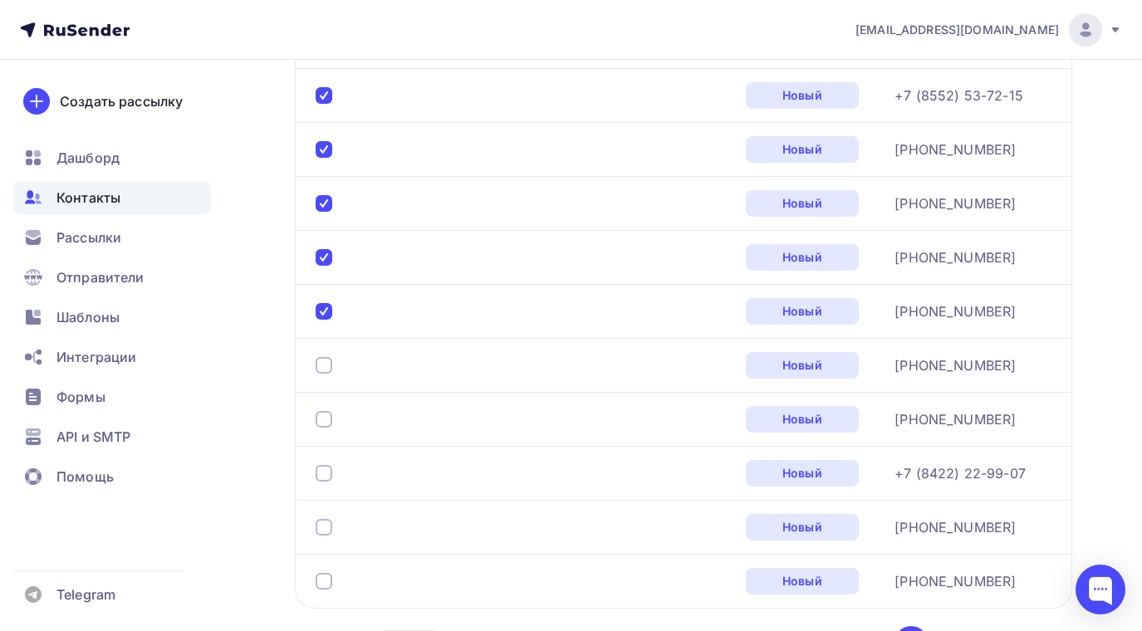
scroll to position [2760, 0]
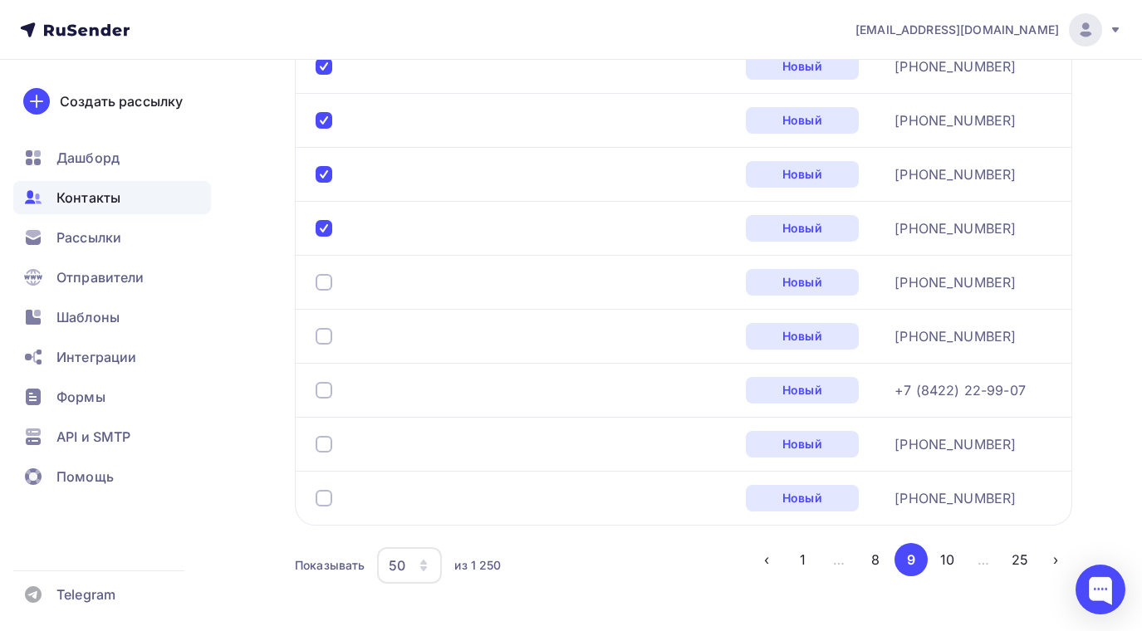
click at [320, 279] on div at bounding box center [324, 282] width 17 height 17
click at [322, 334] on div at bounding box center [324, 336] width 17 height 17
click at [328, 390] on div at bounding box center [324, 390] width 17 height 17
click at [329, 449] on div at bounding box center [324, 444] width 17 height 17
click at [328, 500] on div at bounding box center [324, 498] width 17 height 17
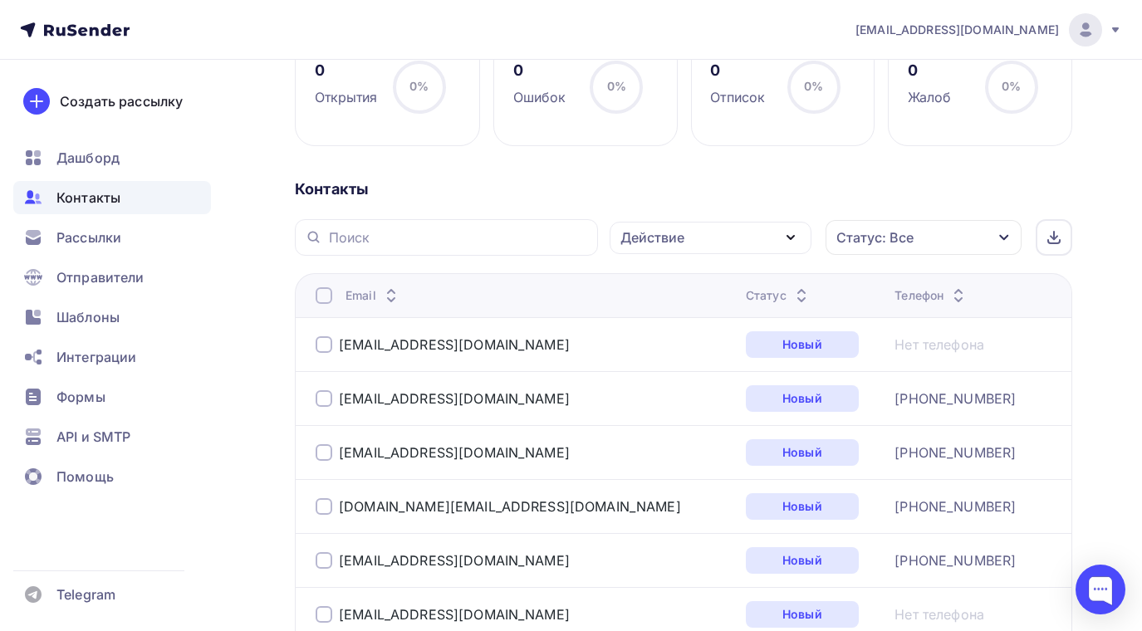
scroll to position [184, 0]
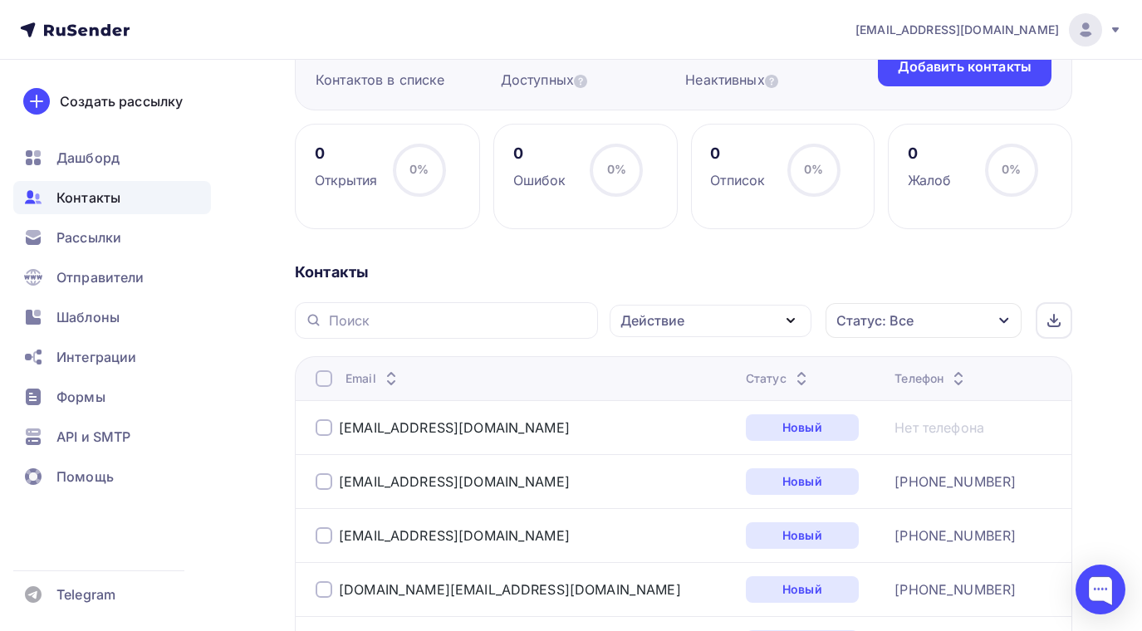
click at [788, 317] on icon "button" at bounding box center [791, 321] width 20 height 20
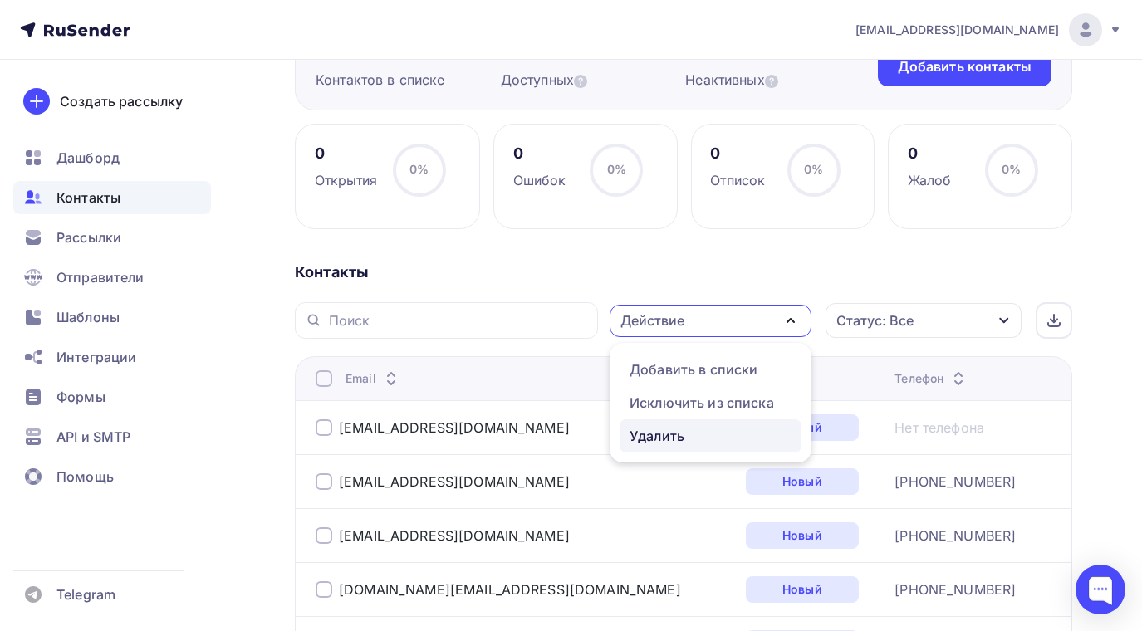
click at [680, 436] on div "Удалить" at bounding box center [657, 436] width 55 height 20
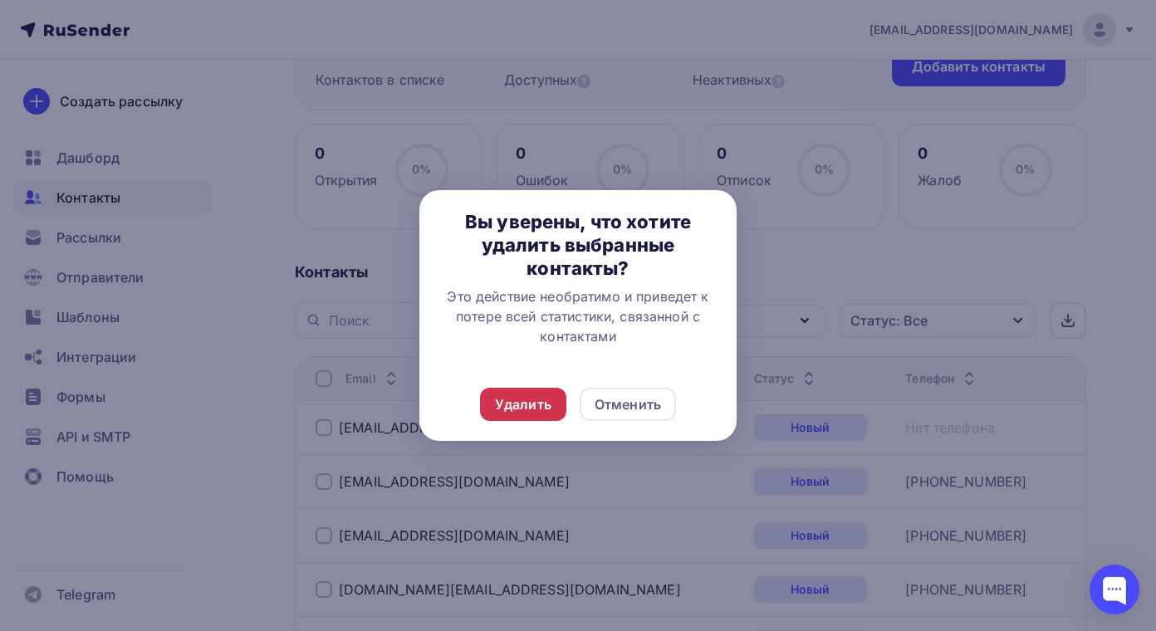
click at [532, 393] on div "Удалить" at bounding box center [523, 404] width 86 height 33
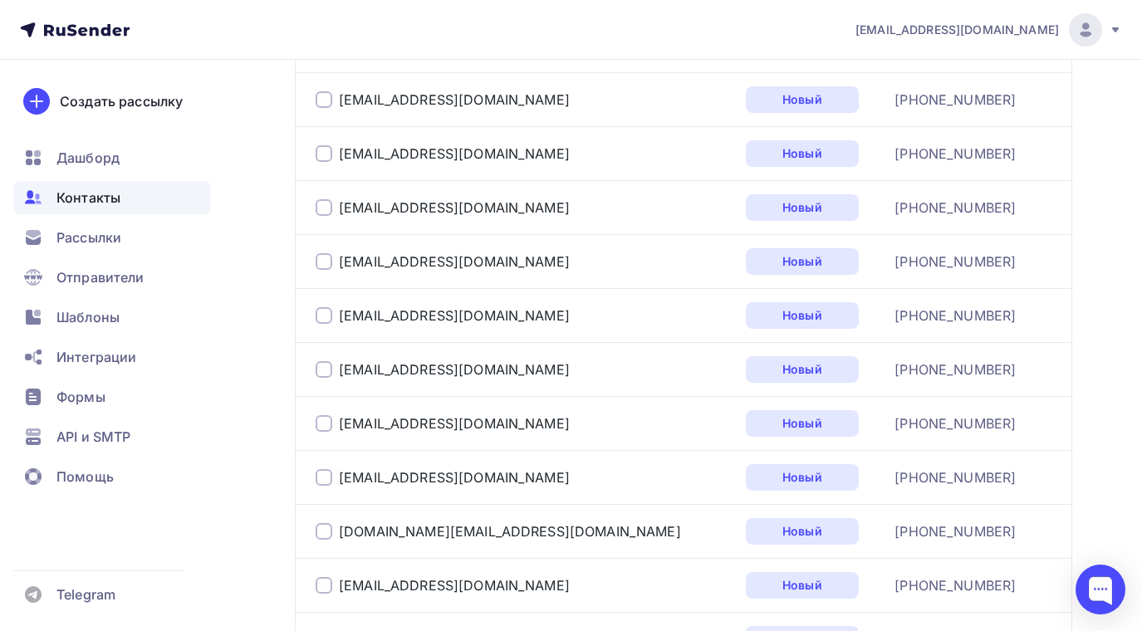
scroll to position [2824, 0]
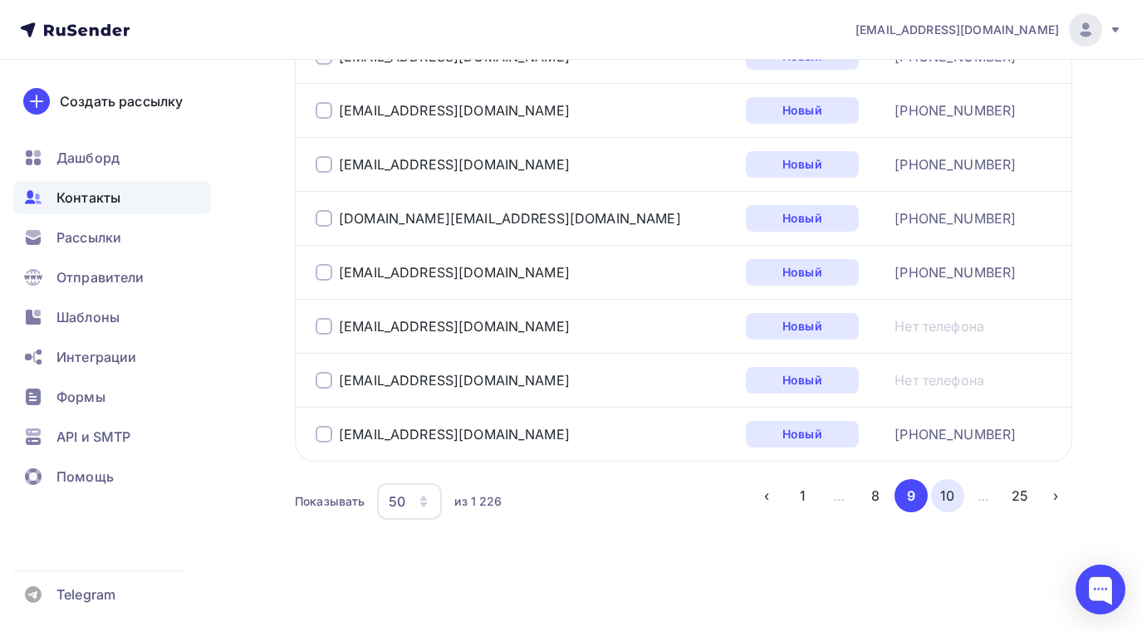
click at [948, 492] on button "10" at bounding box center [947, 495] width 33 height 33
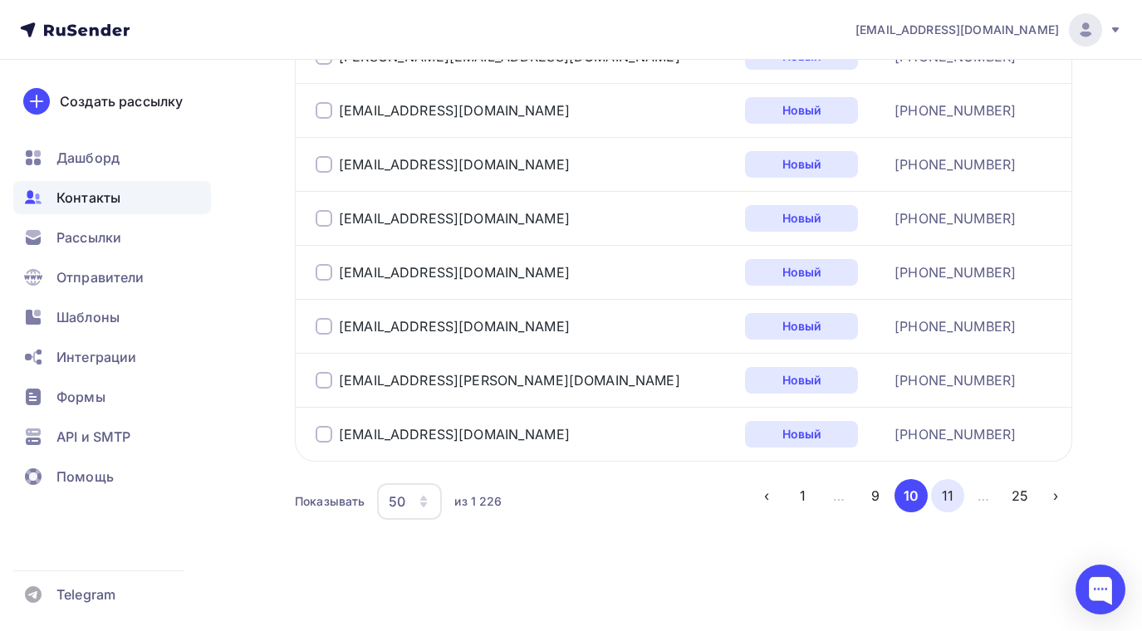
click at [952, 489] on button "11" at bounding box center [947, 495] width 33 height 33
click at [950, 501] on button "12" at bounding box center [947, 495] width 33 height 33
click at [951, 495] on button "13" at bounding box center [947, 495] width 33 height 33
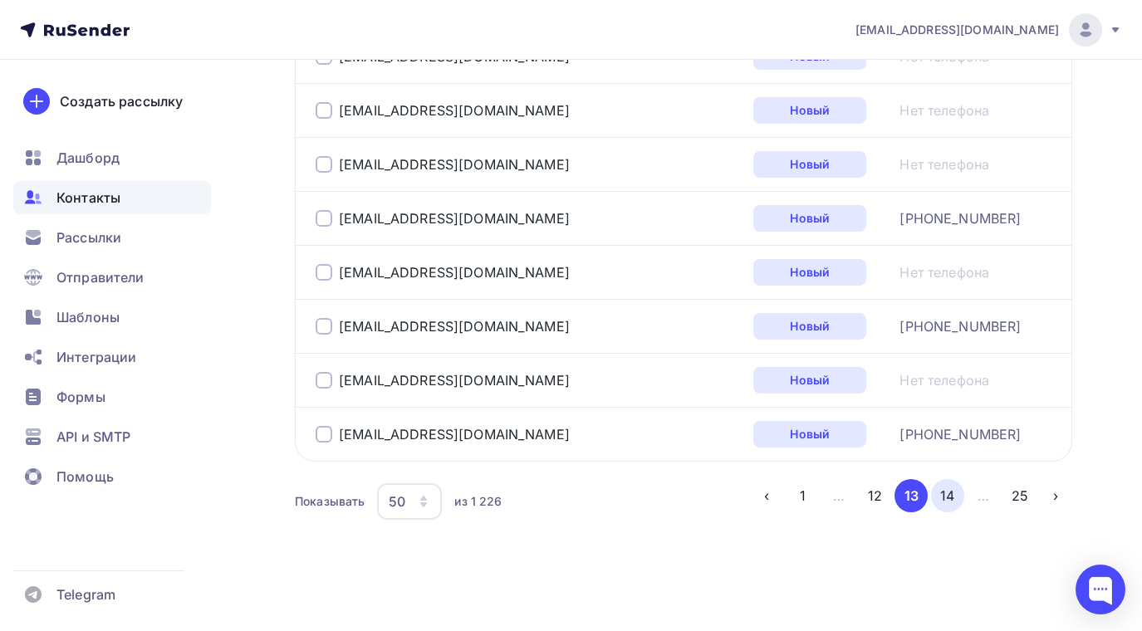
click at [953, 500] on button "14" at bounding box center [947, 495] width 33 height 33
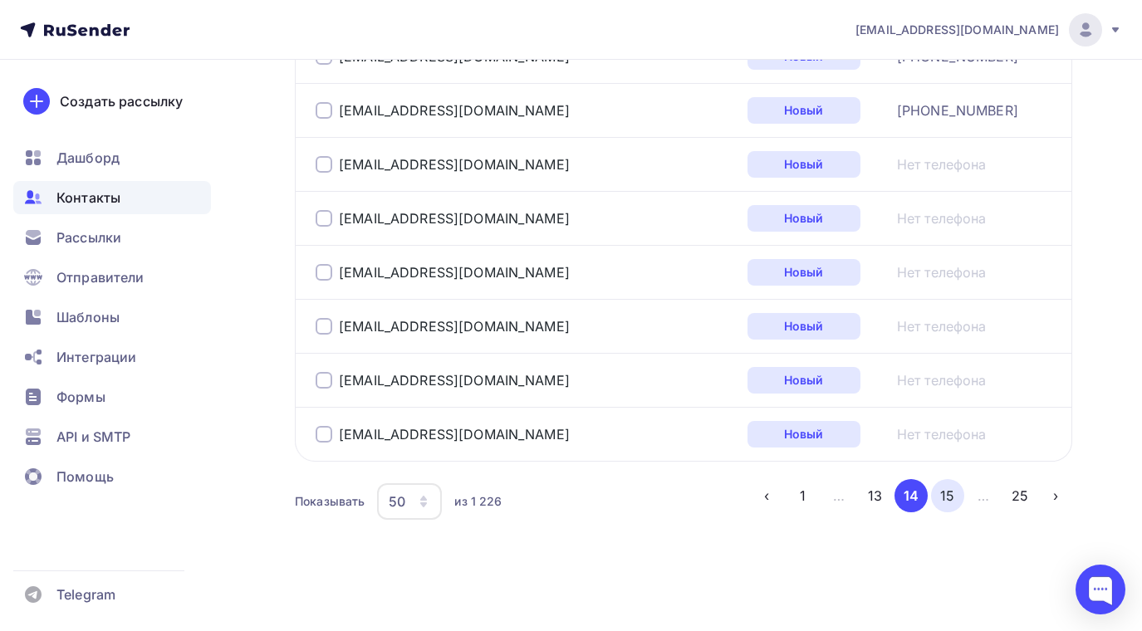
click at [950, 496] on button "15" at bounding box center [947, 495] width 33 height 33
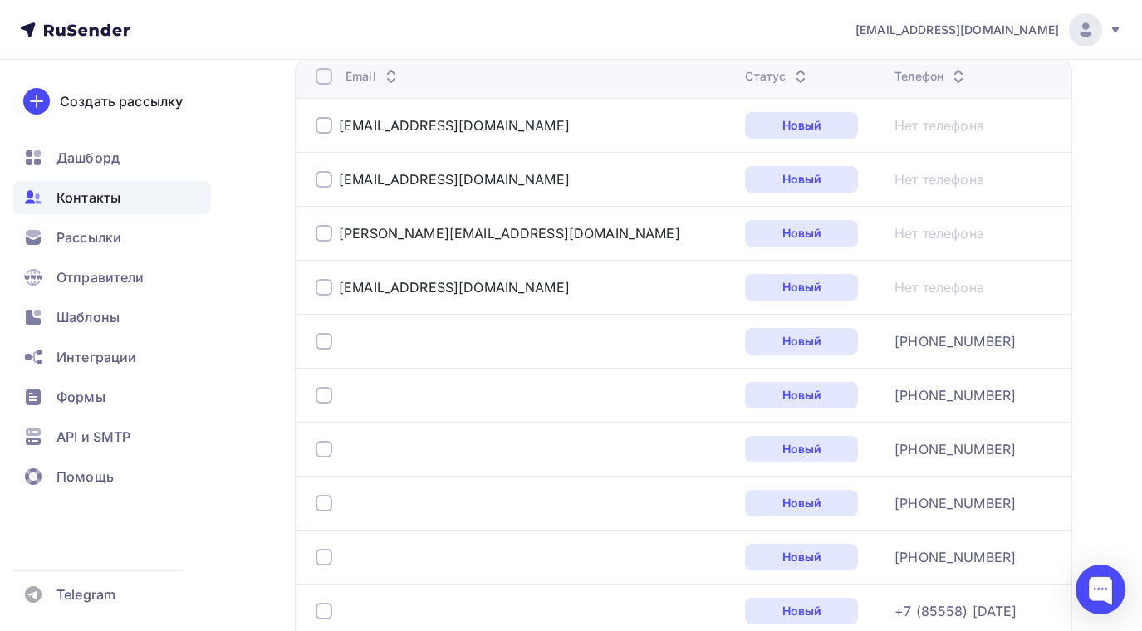
scroll to position [570, 0]
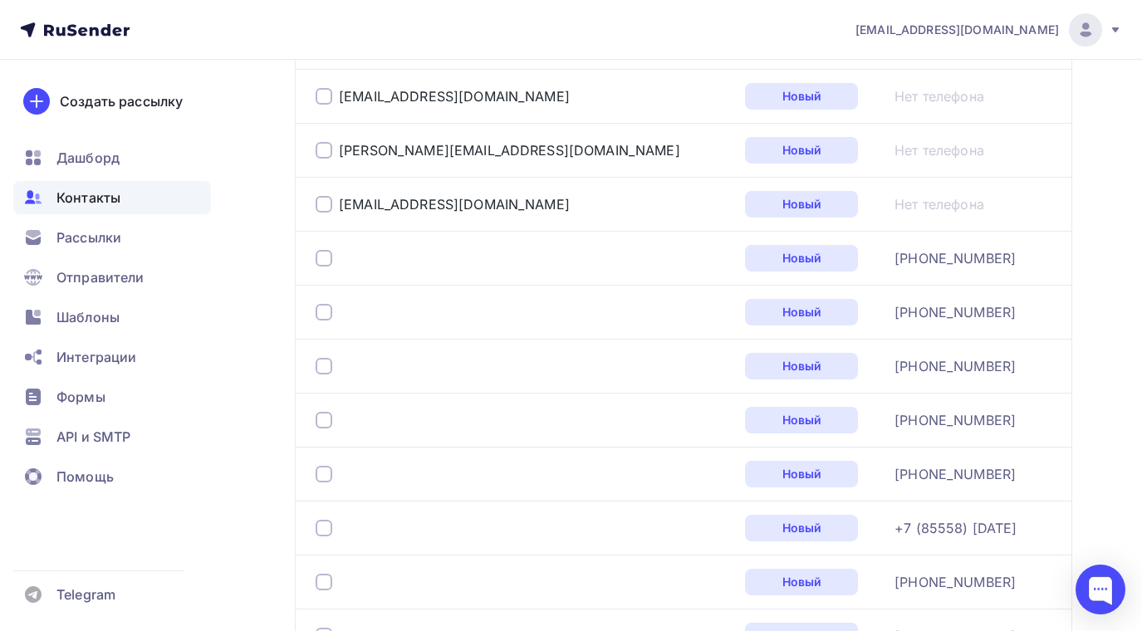
click at [326, 253] on div at bounding box center [324, 258] width 17 height 17
click at [320, 312] on div at bounding box center [324, 312] width 17 height 17
click at [322, 369] on div at bounding box center [324, 366] width 17 height 17
click at [322, 417] on div at bounding box center [324, 420] width 17 height 17
click at [325, 476] on div at bounding box center [324, 474] width 17 height 17
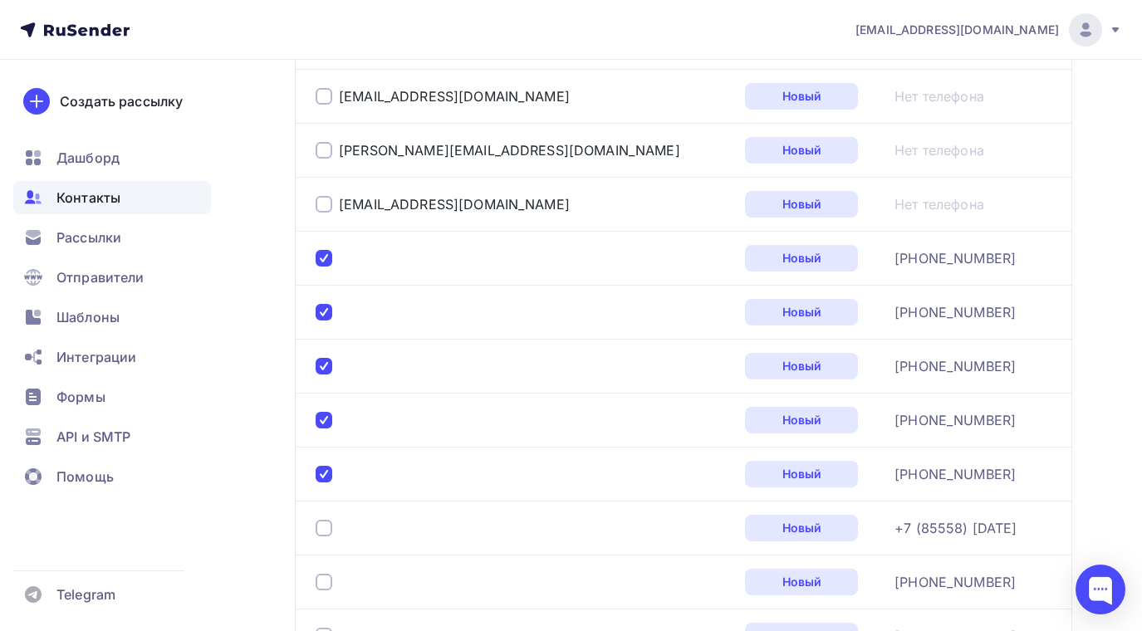
click at [325, 520] on div at bounding box center [324, 528] width 17 height 17
click at [331, 582] on div at bounding box center [324, 582] width 17 height 17
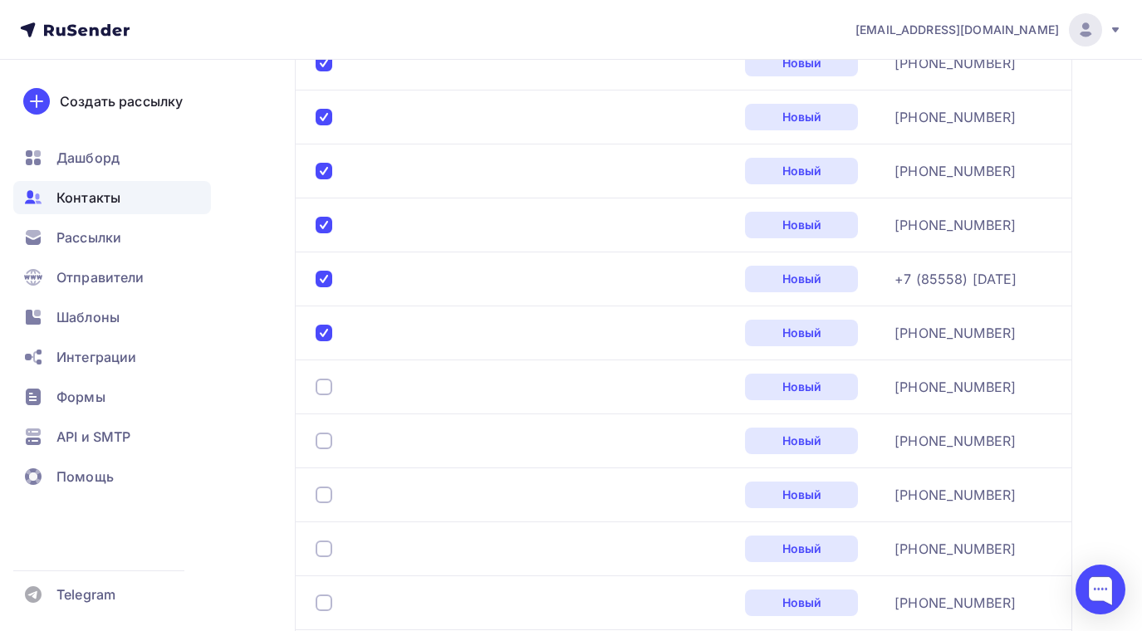
scroll to position [985, 0]
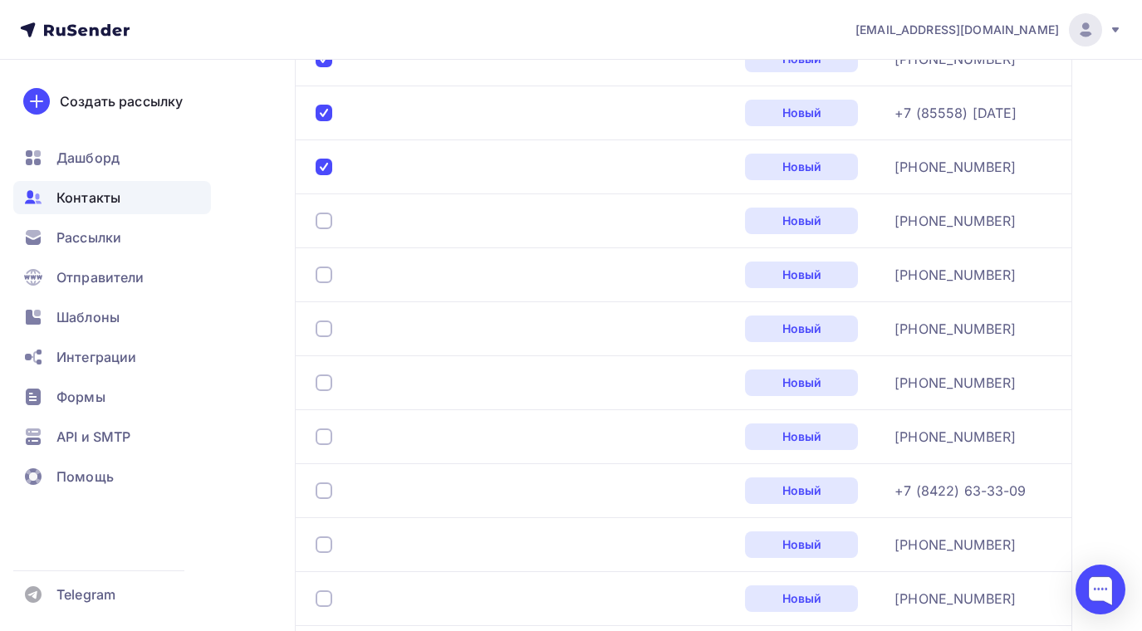
click at [326, 220] on div at bounding box center [324, 221] width 17 height 17
click at [320, 267] on div at bounding box center [324, 275] width 17 height 17
click at [325, 329] on div at bounding box center [324, 329] width 17 height 17
drag, startPoint x: 321, startPoint y: 375, endPoint x: 336, endPoint y: 442, distance: 68.3
click at [321, 382] on div at bounding box center [324, 383] width 17 height 17
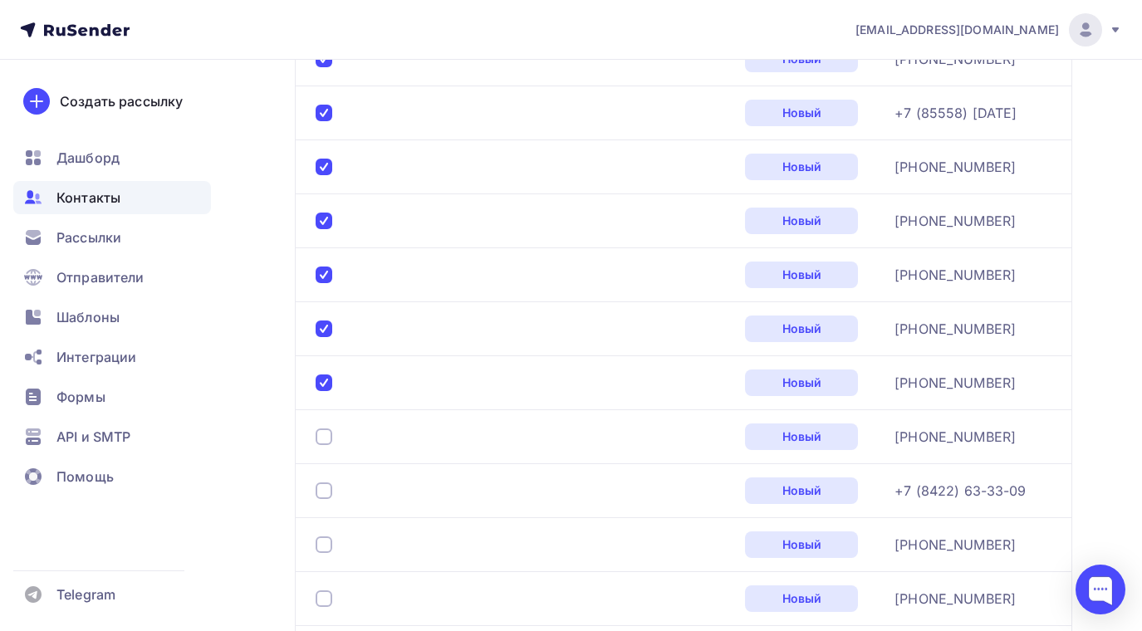
click at [331, 434] on div at bounding box center [324, 437] width 17 height 17
click at [322, 483] on div at bounding box center [324, 491] width 17 height 17
click at [325, 547] on div at bounding box center [324, 545] width 17 height 17
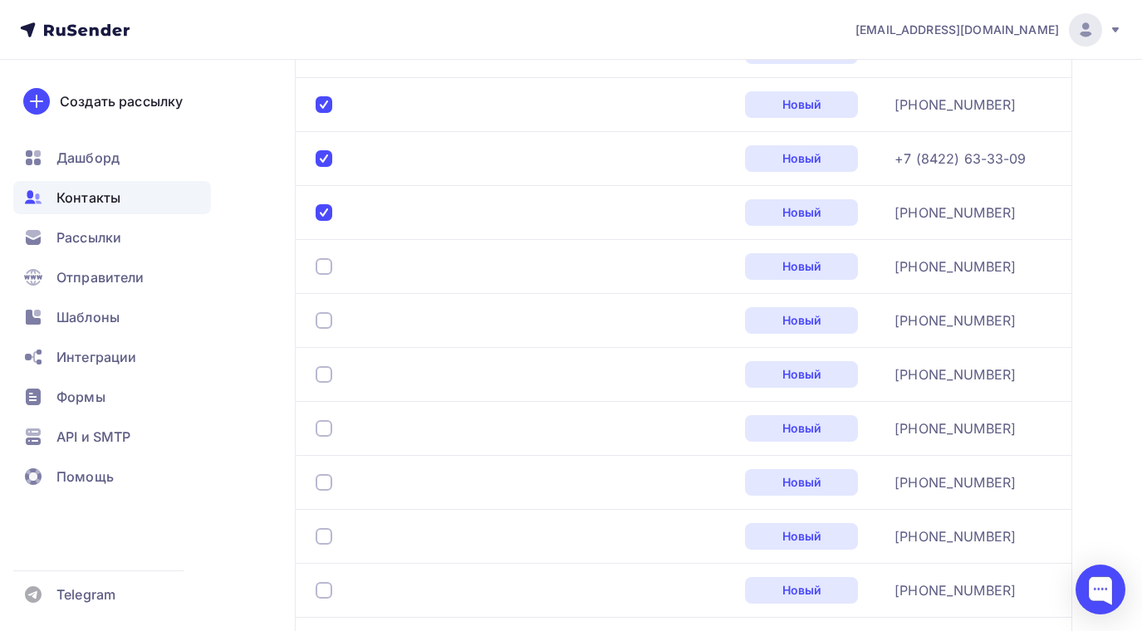
click at [324, 272] on div at bounding box center [324, 266] width 17 height 17
click at [321, 320] on div at bounding box center [324, 320] width 17 height 17
click at [321, 370] on div at bounding box center [324, 374] width 17 height 17
click at [327, 429] on div at bounding box center [324, 428] width 17 height 17
click at [329, 490] on div at bounding box center [324, 482] width 17 height 17
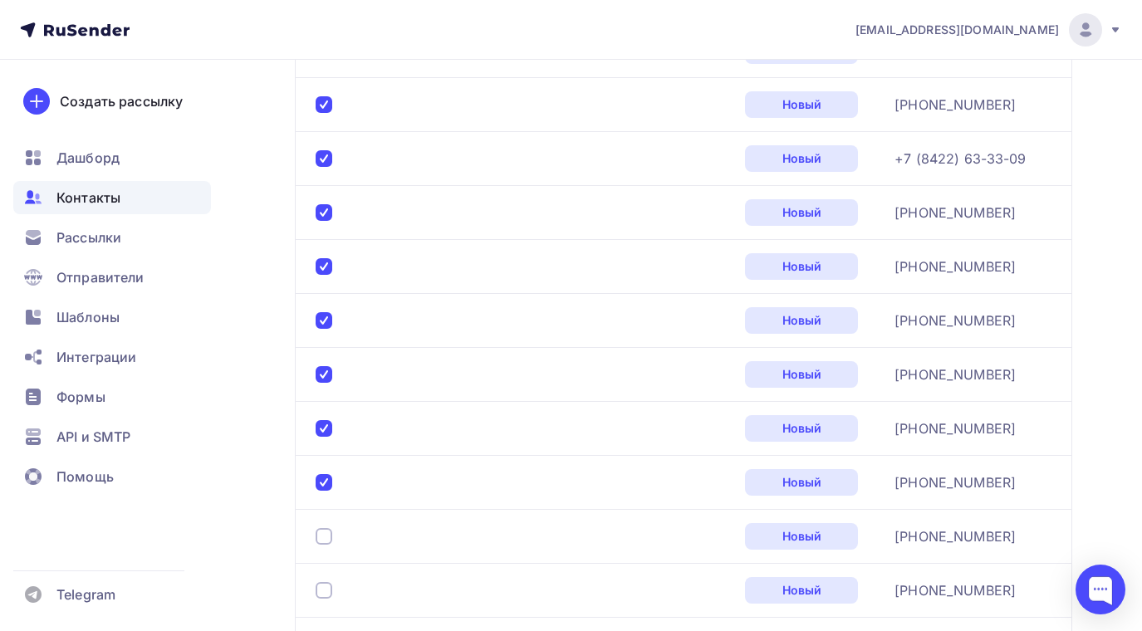
click at [325, 540] on div at bounding box center [324, 536] width 17 height 17
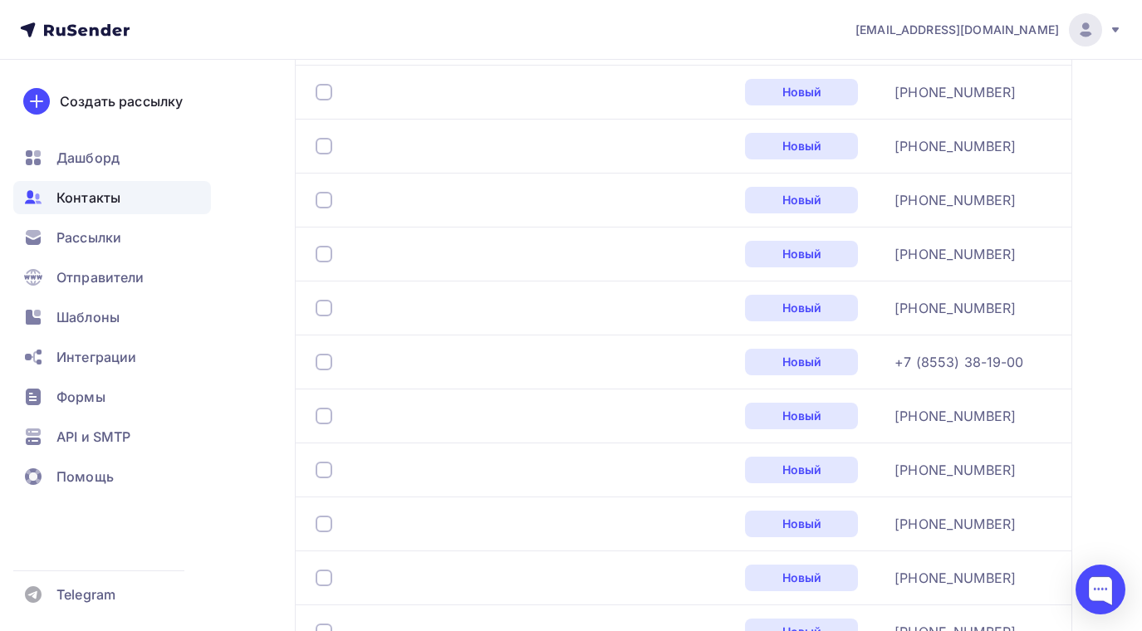
scroll to position [1733, 0]
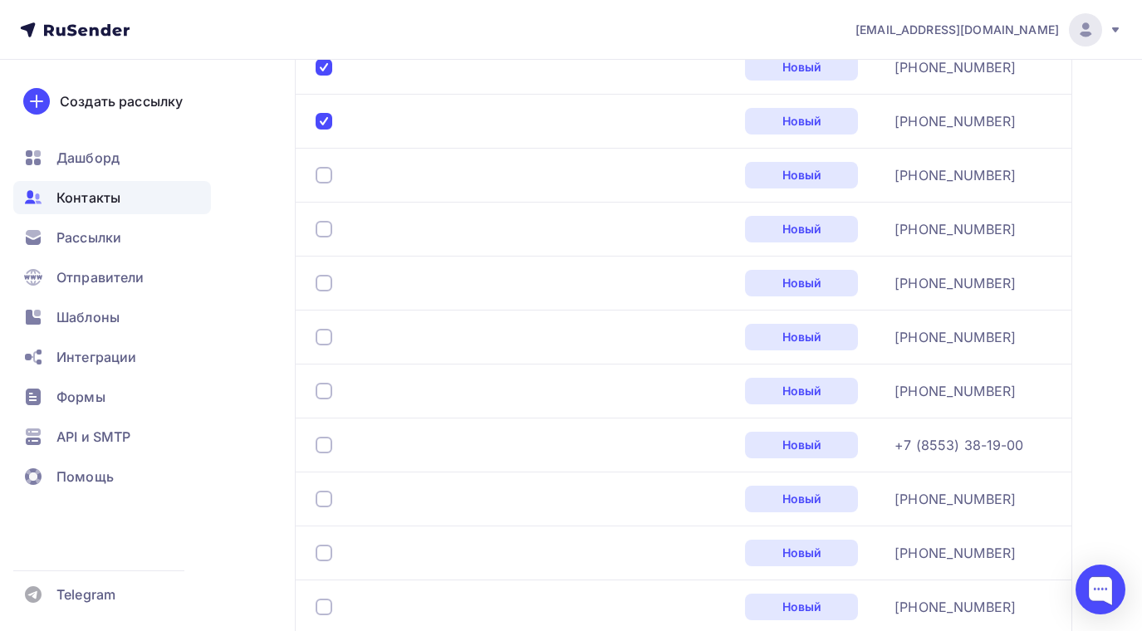
click at [325, 170] on div at bounding box center [324, 175] width 17 height 17
click at [320, 229] on div at bounding box center [324, 229] width 17 height 17
click at [318, 291] on div at bounding box center [324, 283] width 17 height 17
click at [317, 335] on div at bounding box center [324, 337] width 17 height 17
click at [323, 383] on div at bounding box center [523, 391] width 415 height 27
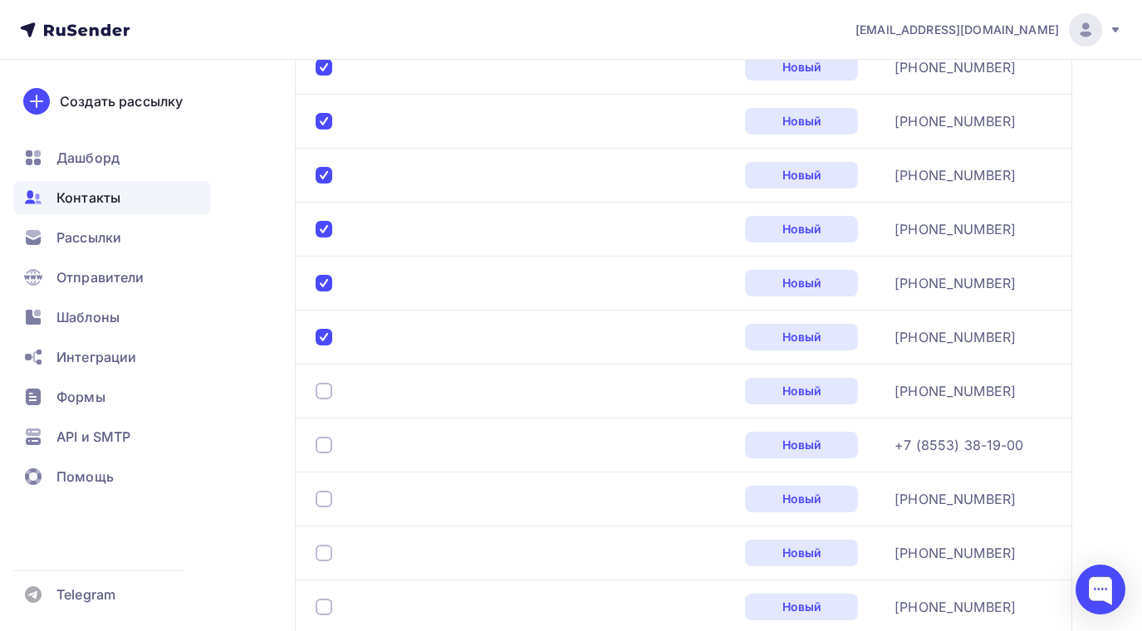
click at [330, 397] on div at bounding box center [324, 391] width 17 height 17
click at [333, 445] on div at bounding box center [327, 445] width 23 height 17
click at [326, 446] on div at bounding box center [324, 445] width 17 height 17
click at [326, 498] on div at bounding box center [324, 499] width 17 height 17
click at [329, 548] on div at bounding box center [324, 553] width 17 height 17
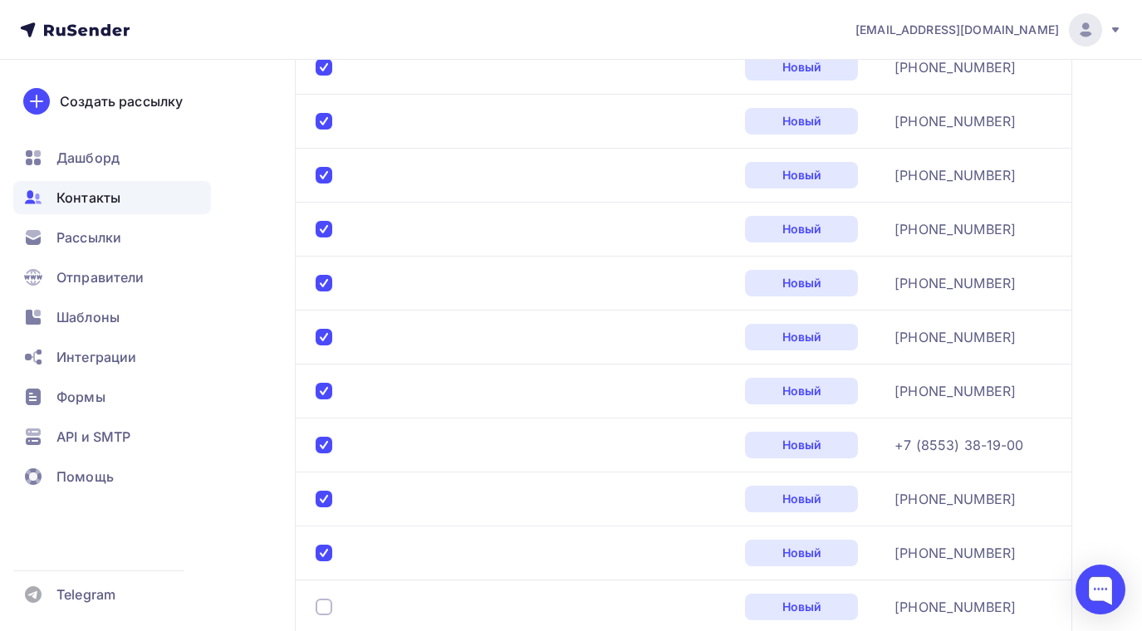
click at [325, 602] on div at bounding box center [324, 607] width 17 height 17
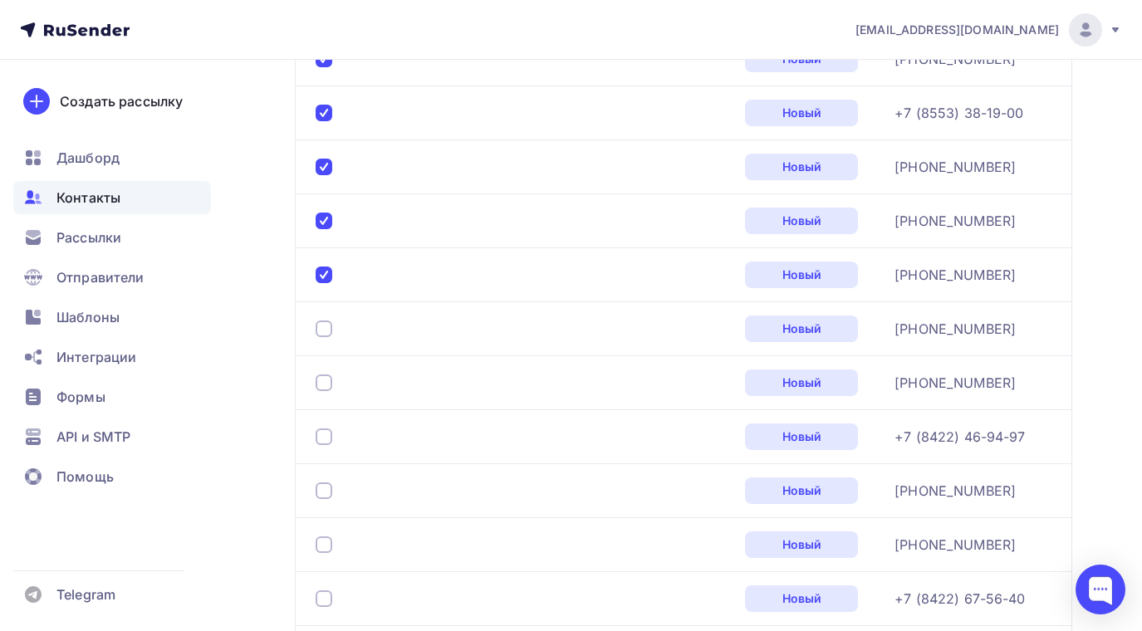
scroll to position [2148, 0]
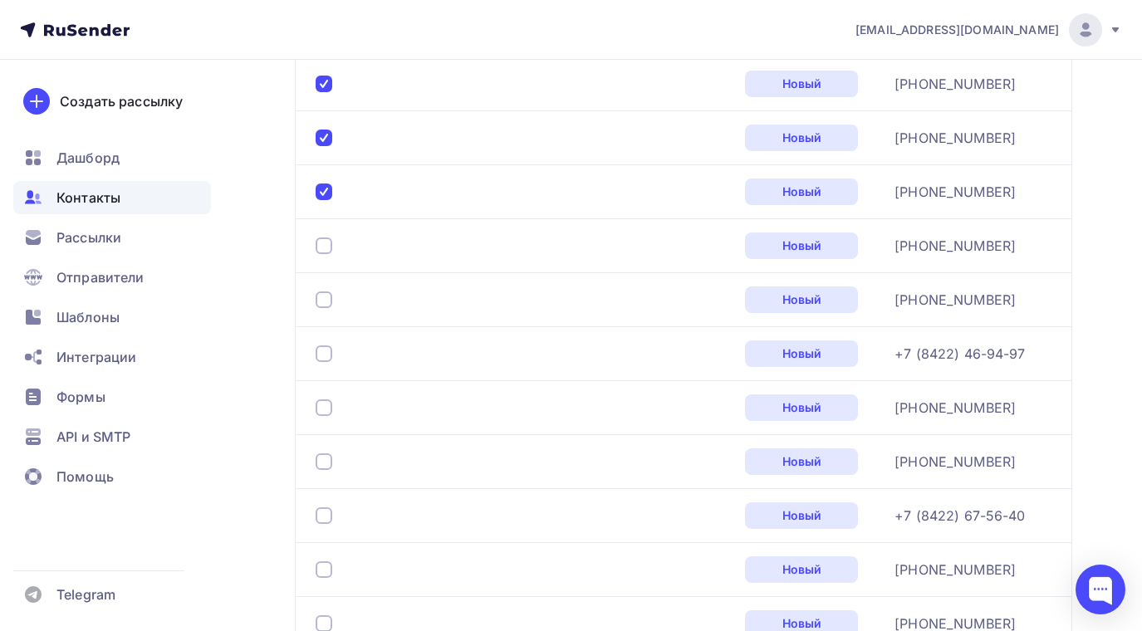
click at [318, 248] on div at bounding box center [324, 246] width 17 height 17
click at [328, 302] on div at bounding box center [324, 300] width 17 height 17
click at [325, 351] on div at bounding box center [324, 354] width 17 height 17
click at [325, 410] on div at bounding box center [324, 408] width 17 height 17
click at [328, 460] on div at bounding box center [324, 462] width 17 height 17
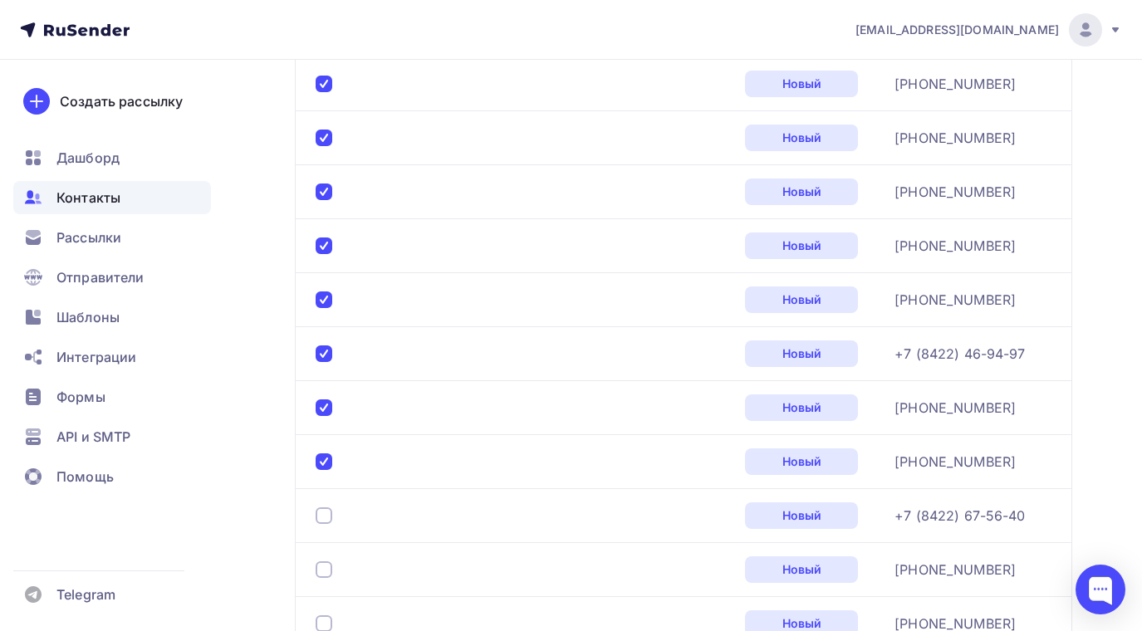
click at [323, 513] on div at bounding box center [324, 516] width 17 height 17
click at [326, 565] on div at bounding box center [324, 570] width 17 height 17
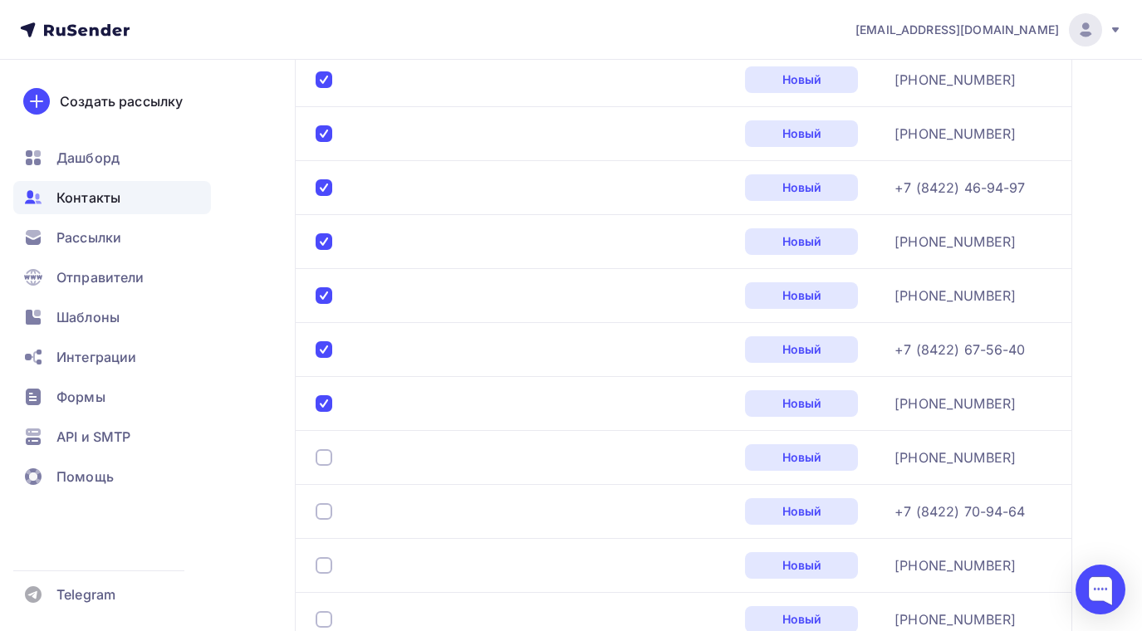
scroll to position [2397, 0]
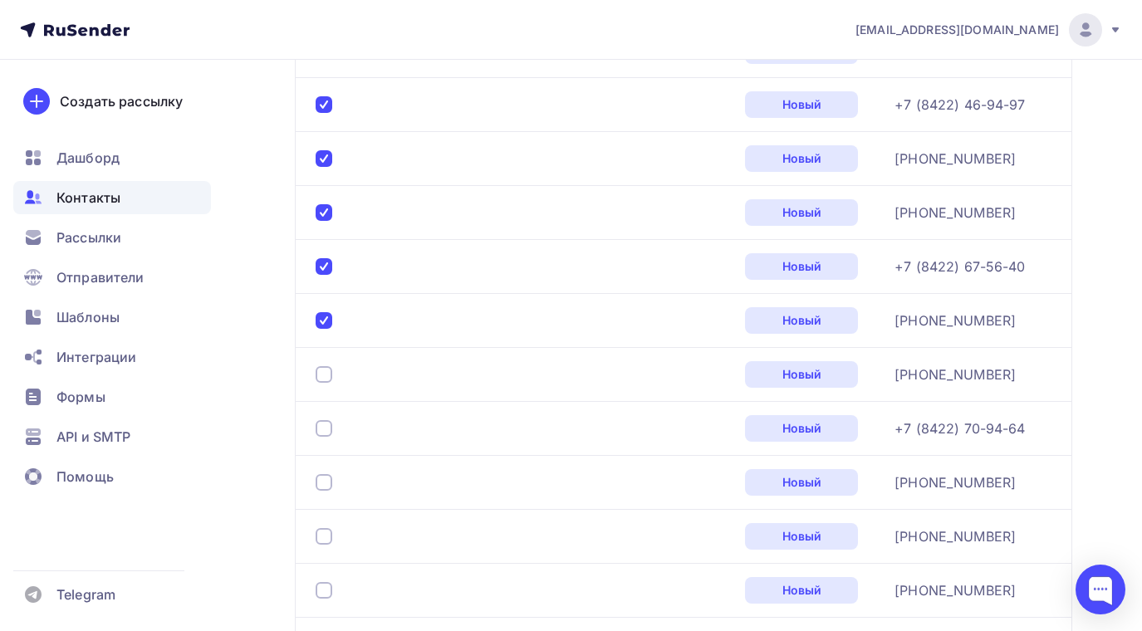
click at [324, 368] on div at bounding box center [324, 374] width 17 height 17
click at [320, 423] on div at bounding box center [324, 428] width 17 height 17
click at [322, 481] on div at bounding box center [324, 482] width 17 height 17
click at [327, 532] on div at bounding box center [324, 536] width 17 height 17
click at [326, 596] on div at bounding box center [324, 590] width 17 height 17
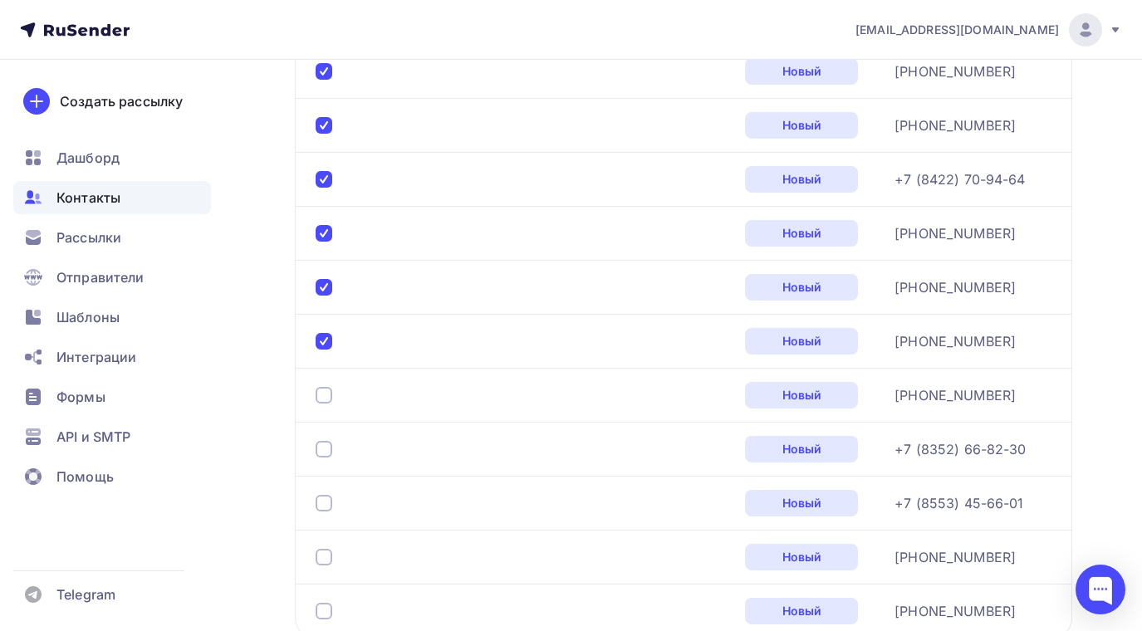
scroll to position [2813, 0]
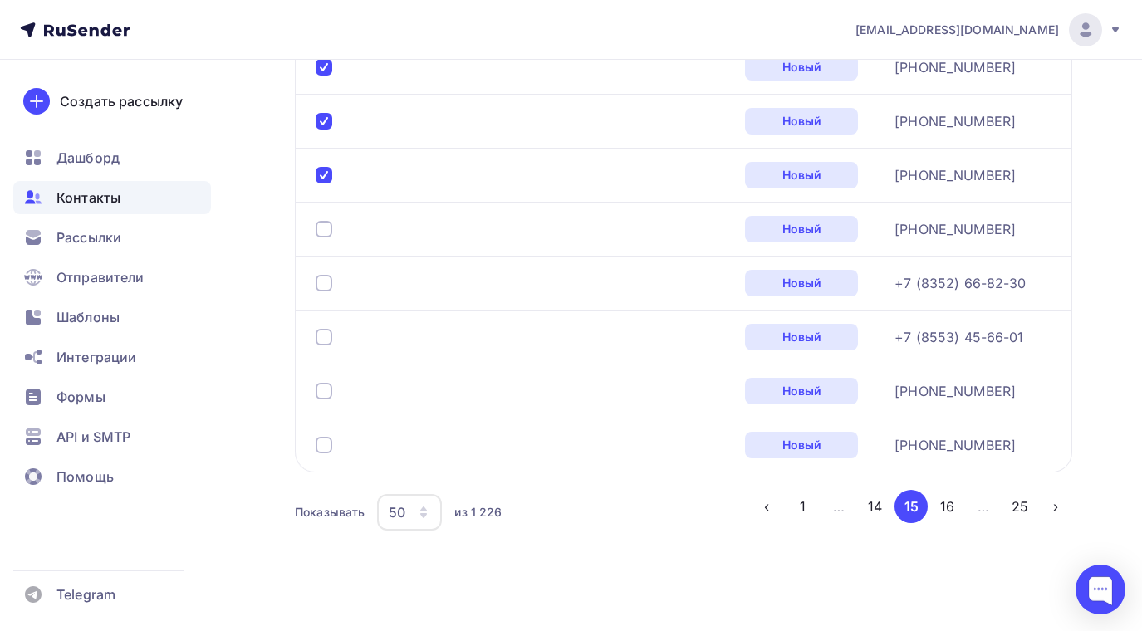
click at [323, 228] on div at bounding box center [324, 229] width 17 height 17
click at [318, 282] on div at bounding box center [324, 283] width 17 height 17
click at [328, 346] on div at bounding box center [523, 337] width 415 height 27
click at [329, 340] on div at bounding box center [324, 337] width 17 height 17
click at [330, 387] on div at bounding box center [324, 391] width 17 height 17
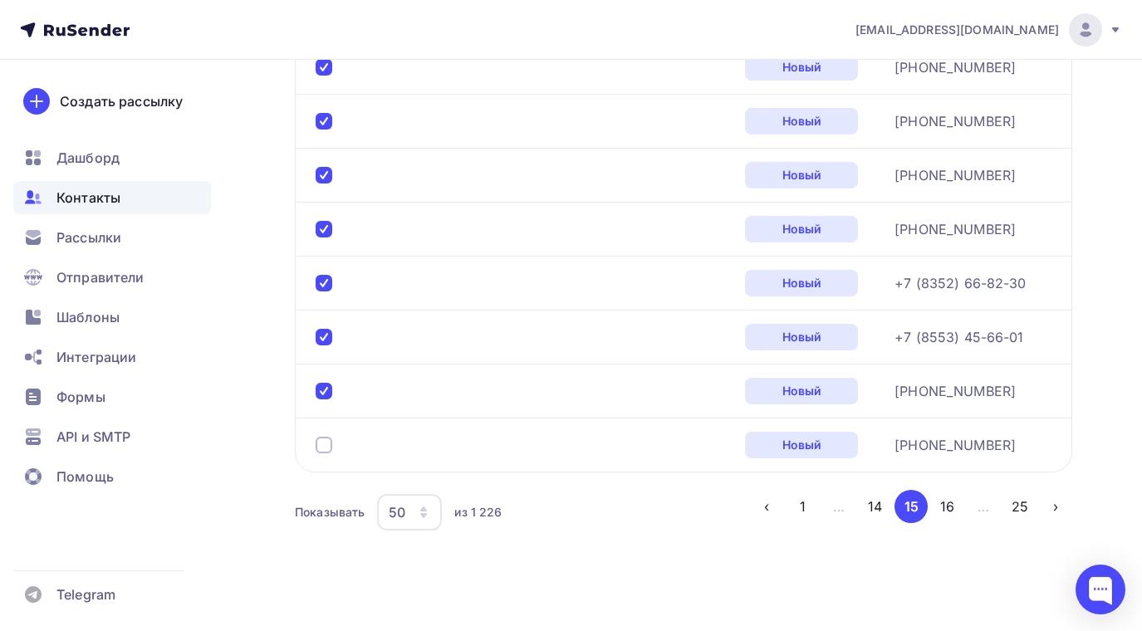
click at [326, 439] on div at bounding box center [324, 445] width 17 height 17
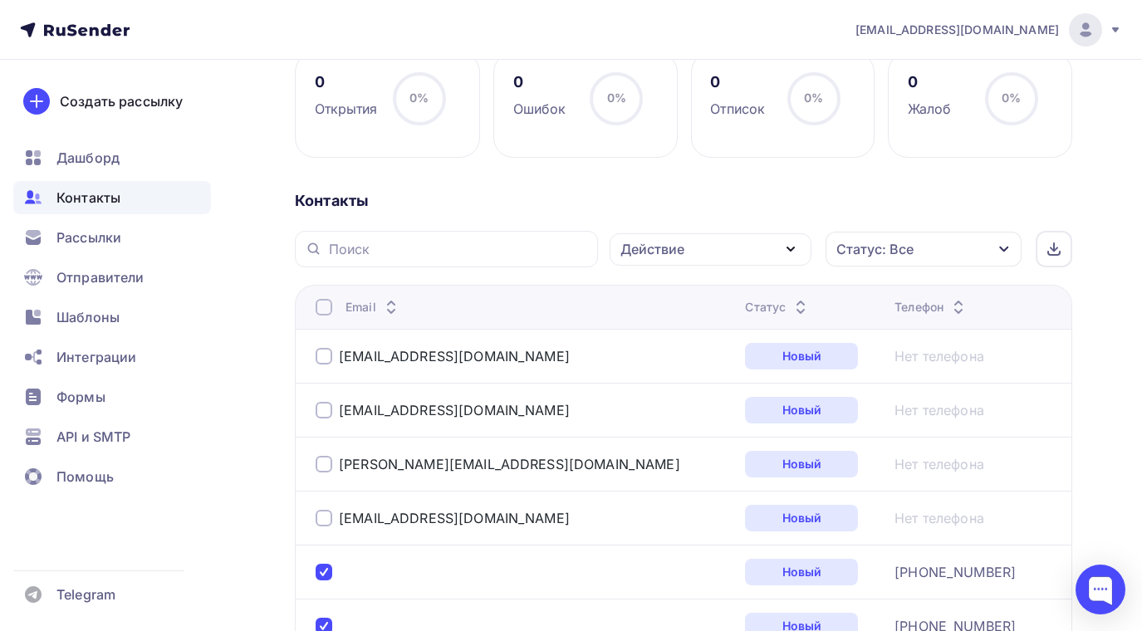
scroll to position [247, 0]
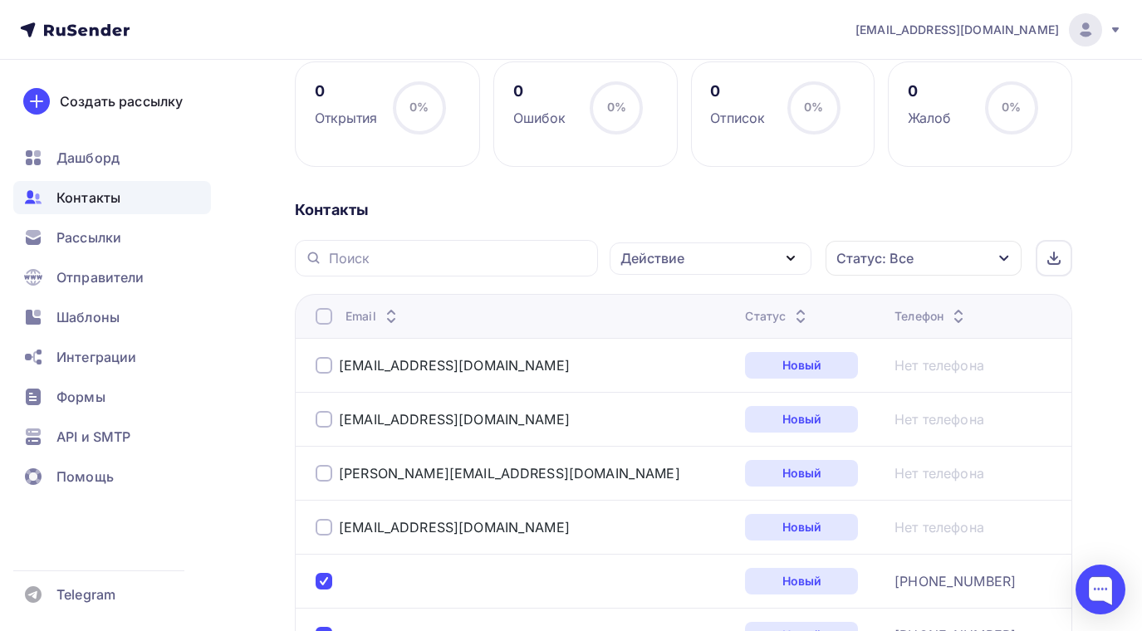
click at [791, 255] on icon "button" at bounding box center [791, 258] width 20 height 20
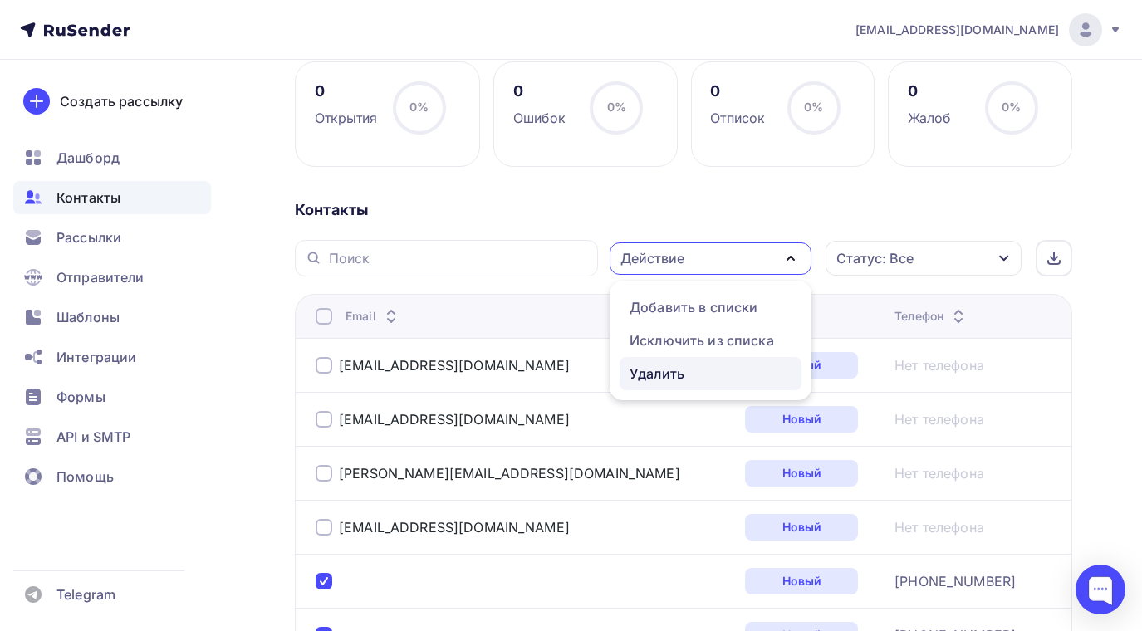
click at [663, 369] on div "Удалить" at bounding box center [657, 374] width 55 height 20
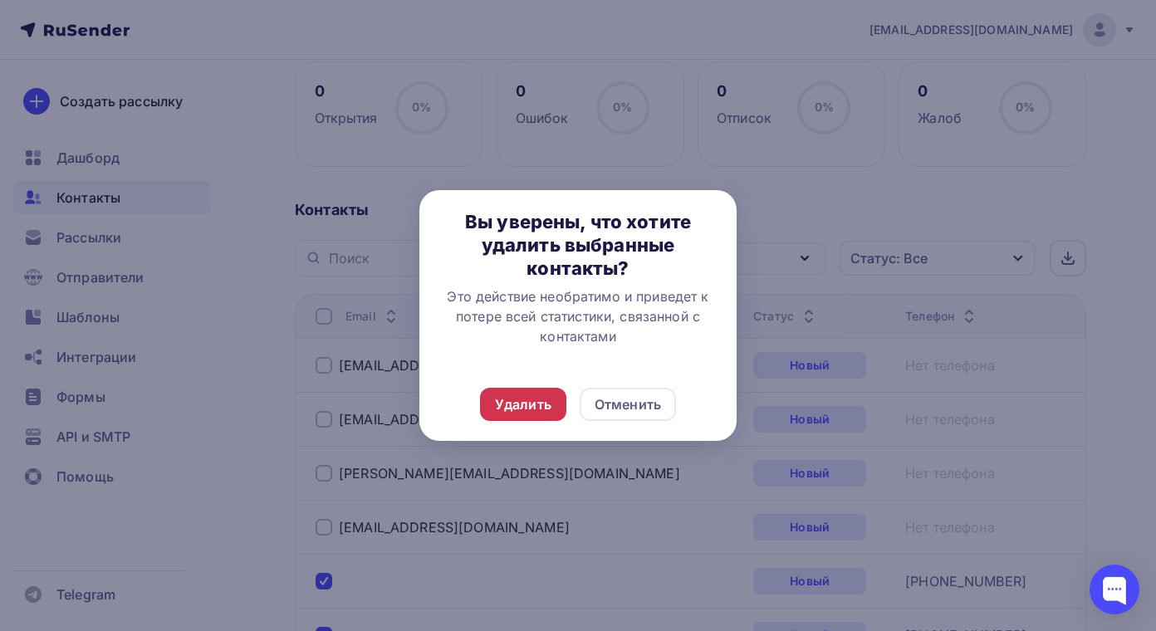
click at [533, 407] on div "Удалить" at bounding box center [523, 405] width 56 height 20
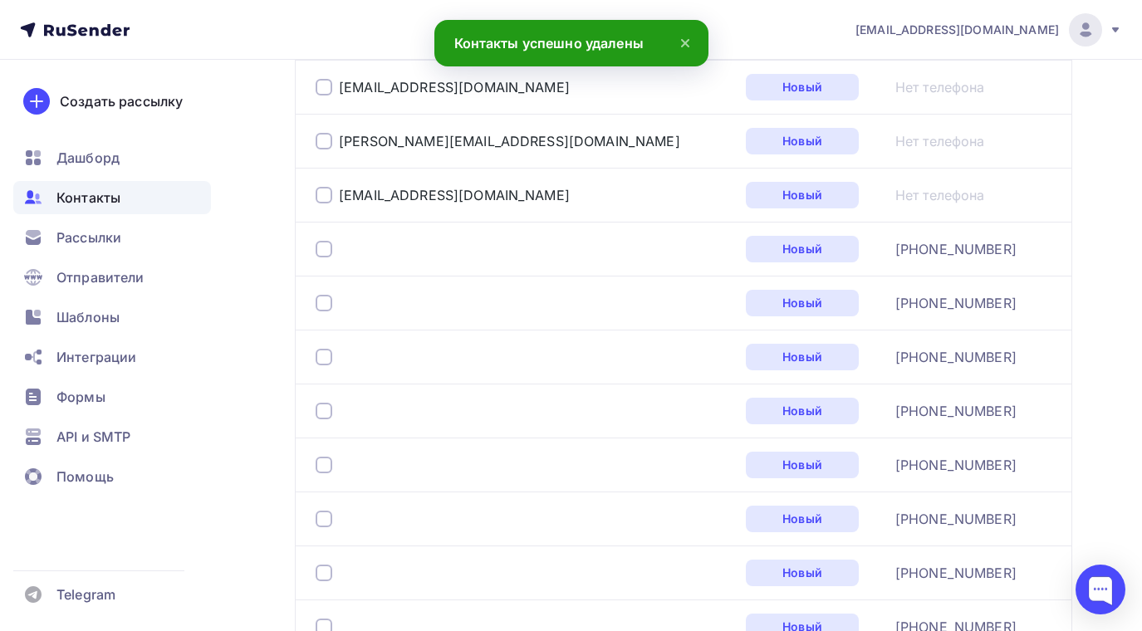
scroll to position [662, 0]
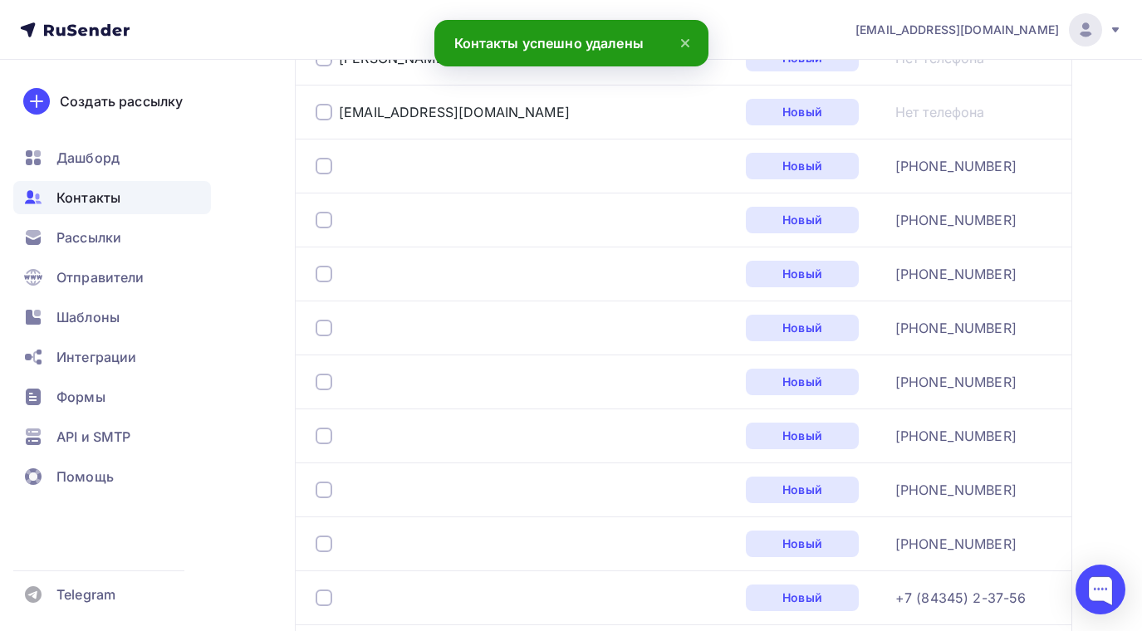
click at [328, 165] on div at bounding box center [324, 166] width 17 height 17
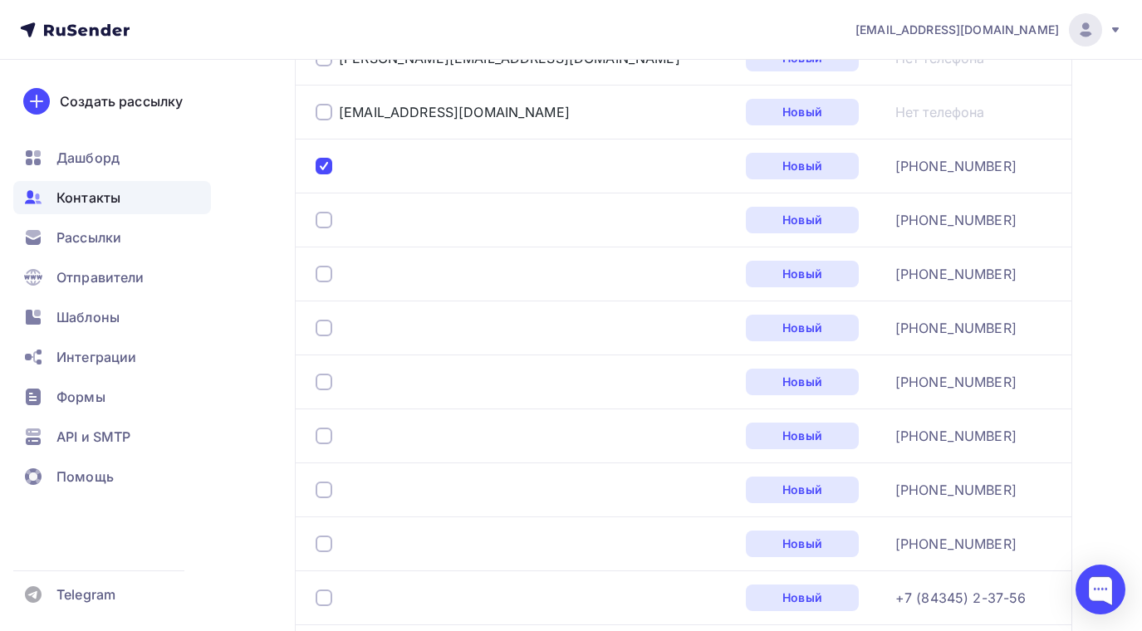
click at [328, 216] on div at bounding box center [324, 220] width 17 height 17
click at [326, 270] on div at bounding box center [324, 274] width 17 height 17
click at [323, 321] on div at bounding box center [324, 328] width 17 height 17
click at [321, 377] on div at bounding box center [324, 382] width 17 height 17
click at [321, 432] on div at bounding box center [324, 436] width 17 height 17
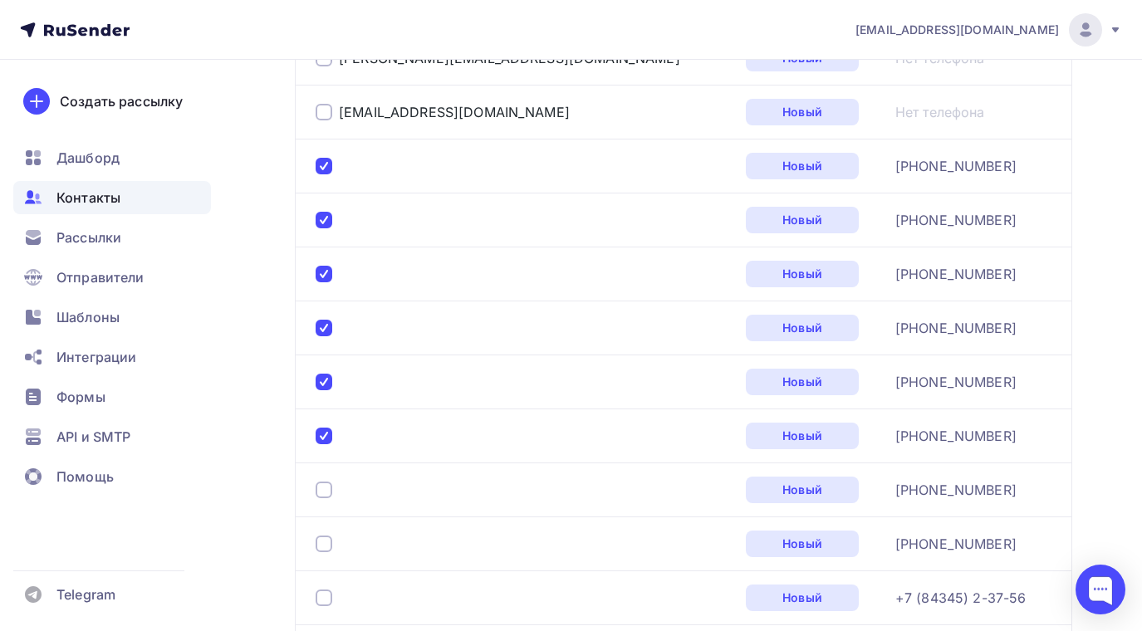
click at [327, 493] on div at bounding box center [324, 490] width 17 height 17
click at [326, 541] on div at bounding box center [324, 544] width 17 height 17
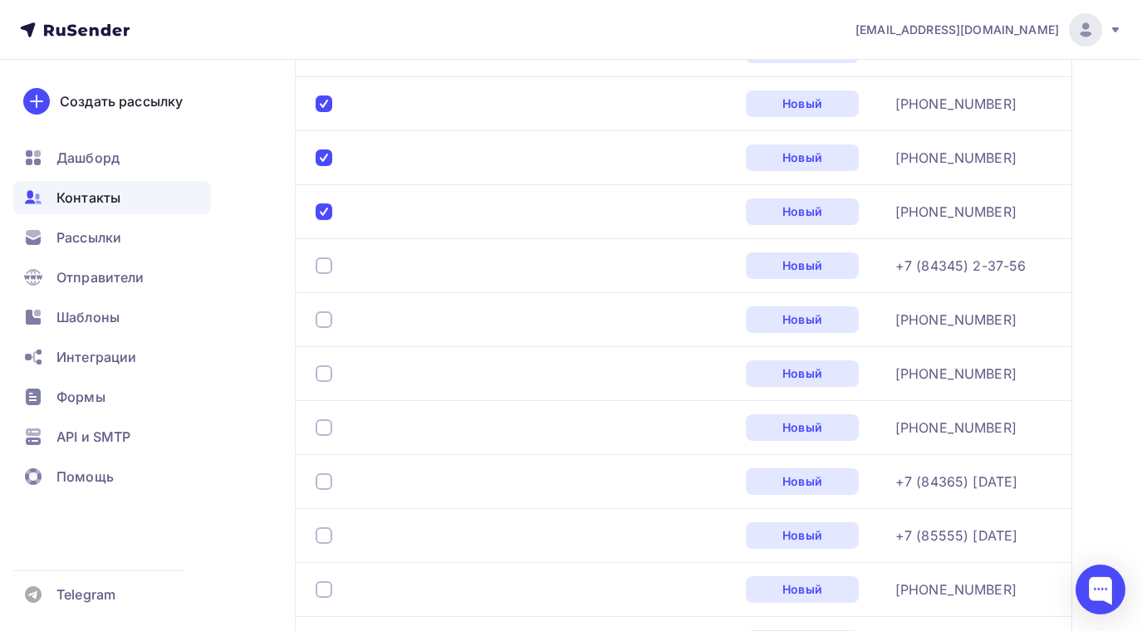
scroll to position [1077, 0]
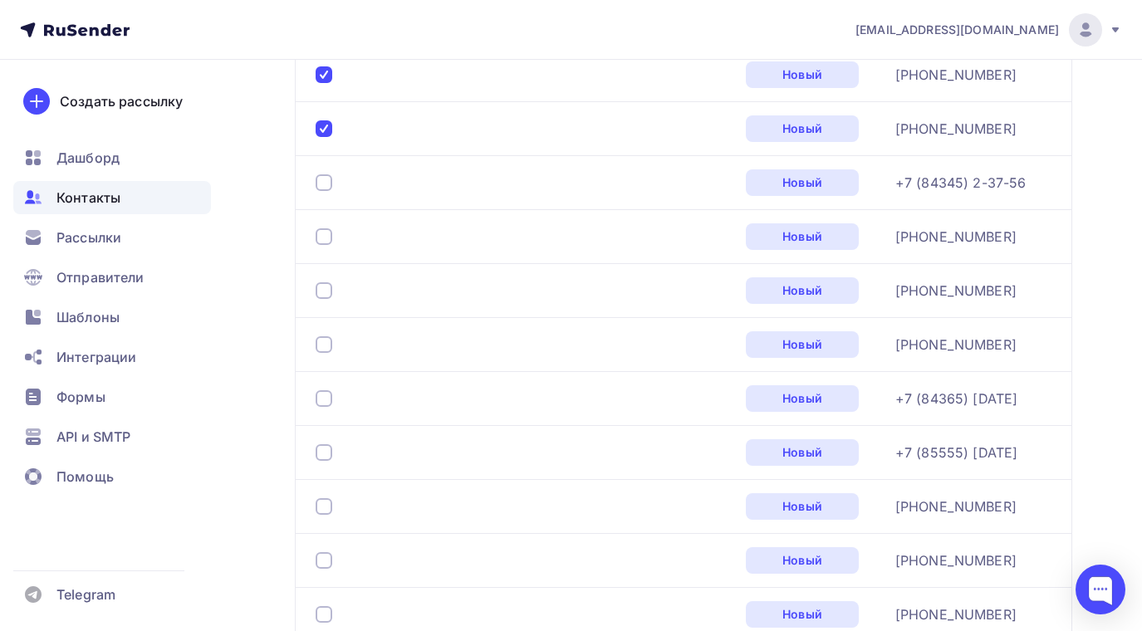
click at [328, 185] on div at bounding box center [324, 182] width 17 height 17
click at [330, 233] on div at bounding box center [324, 236] width 17 height 17
click at [325, 296] on div at bounding box center [324, 290] width 17 height 17
click at [332, 337] on div at bounding box center [327, 344] width 23 height 17
click at [328, 345] on div at bounding box center [324, 344] width 17 height 17
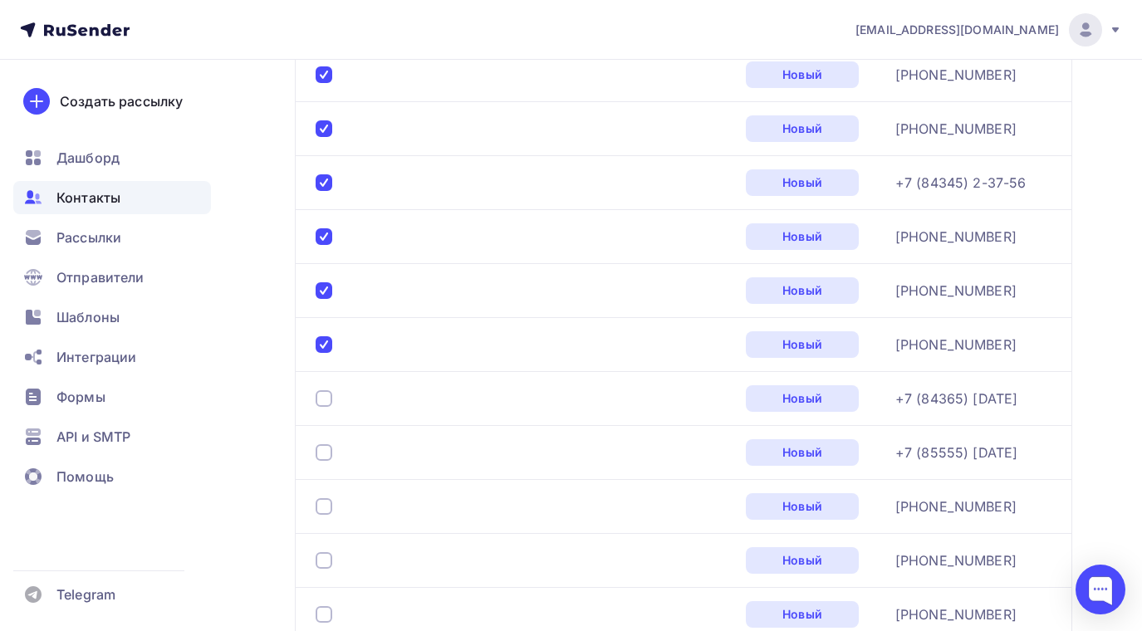
click at [329, 400] on div at bounding box center [324, 398] width 17 height 17
click at [323, 454] on div at bounding box center [324, 452] width 17 height 17
click at [328, 505] on div at bounding box center [324, 506] width 17 height 17
click at [328, 562] on div at bounding box center [324, 560] width 17 height 17
drag, startPoint x: 324, startPoint y: 616, endPoint x: 334, endPoint y: 616, distance: 10.0
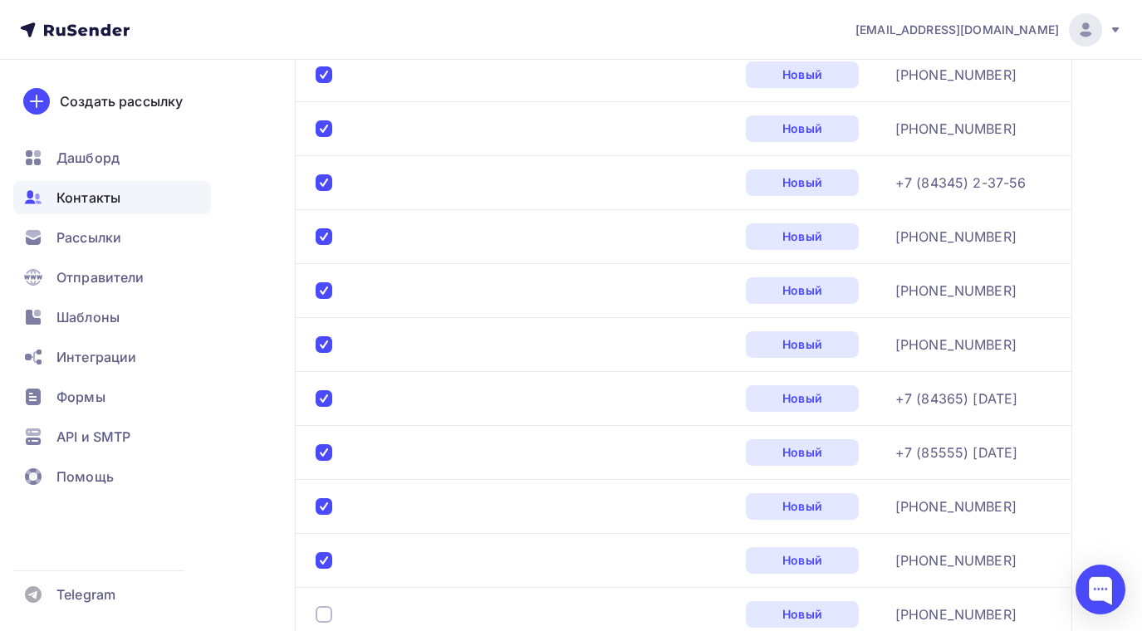
click at [334, 616] on div at bounding box center [327, 614] width 23 height 17
click at [327, 603] on div at bounding box center [523, 614] width 415 height 27
click at [326, 619] on div at bounding box center [324, 614] width 17 height 17
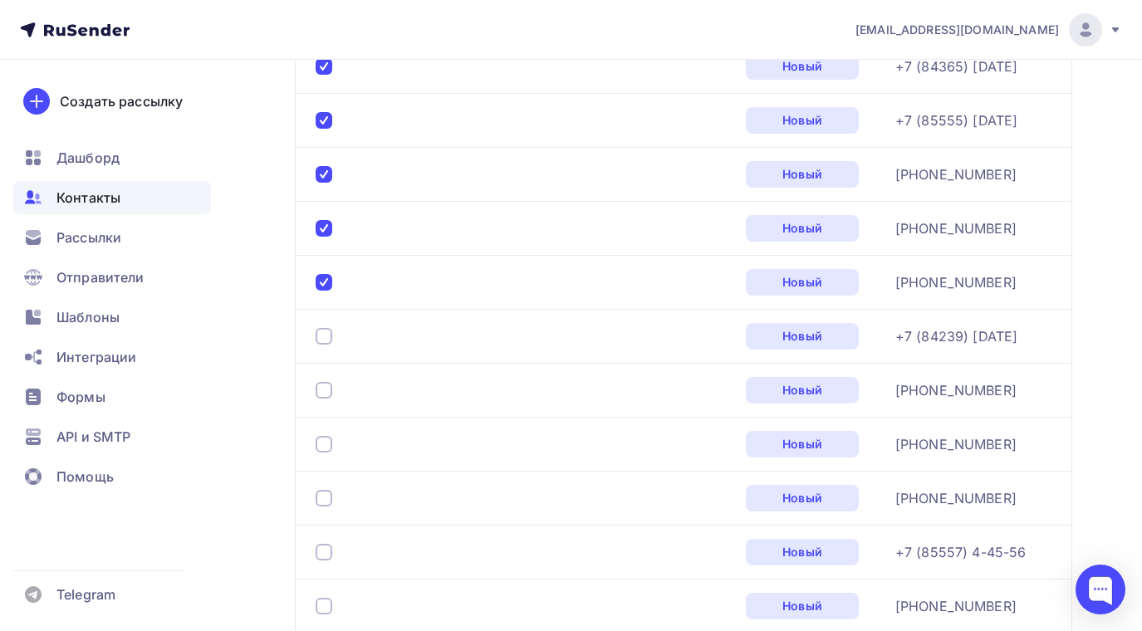
scroll to position [1493, 0]
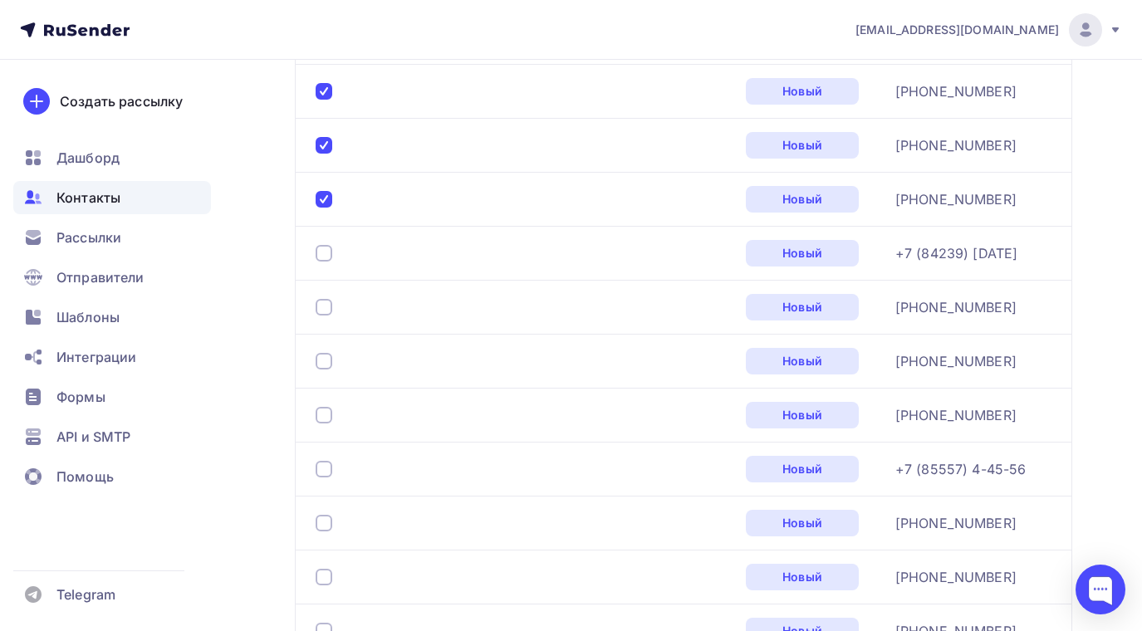
click at [329, 252] on div at bounding box center [324, 253] width 17 height 17
click at [323, 294] on div at bounding box center [523, 307] width 415 height 27
click at [323, 298] on div at bounding box center [523, 307] width 415 height 27
click at [325, 312] on div at bounding box center [324, 307] width 17 height 17
click at [329, 358] on div at bounding box center [324, 361] width 17 height 17
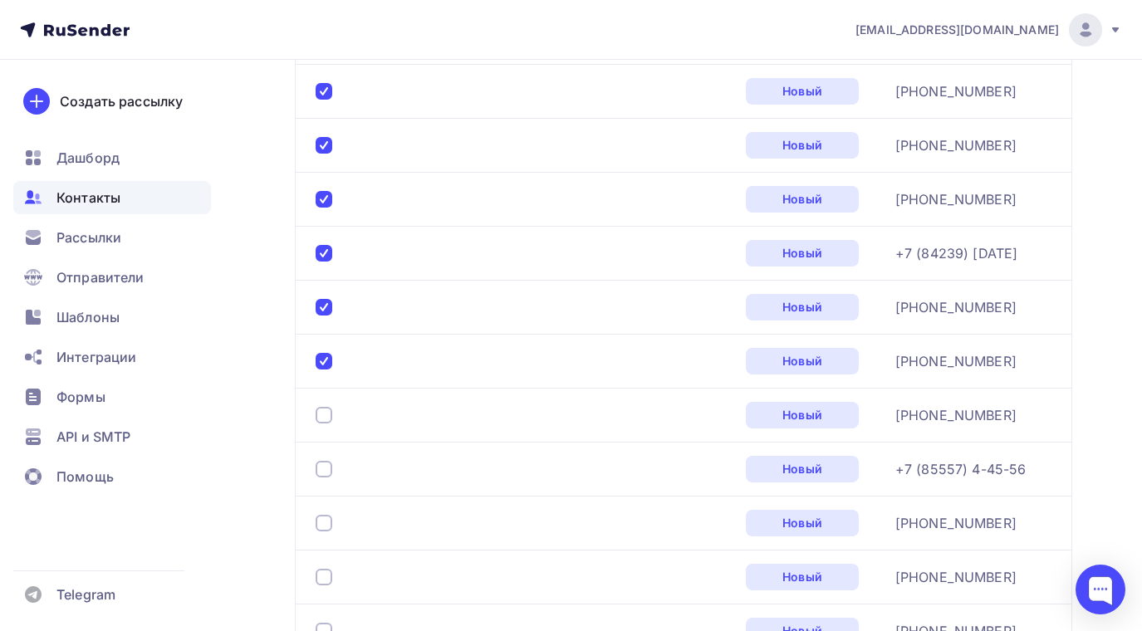
click at [331, 416] on div at bounding box center [324, 415] width 17 height 17
click at [327, 476] on div at bounding box center [324, 469] width 17 height 17
click at [333, 523] on div at bounding box center [327, 523] width 23 height 17
click at [328, 577] on div at bounding box center [324, 577] width 17 height 17
click at [325, 512] on div at bounding box center [523, 523] width 415 height 27
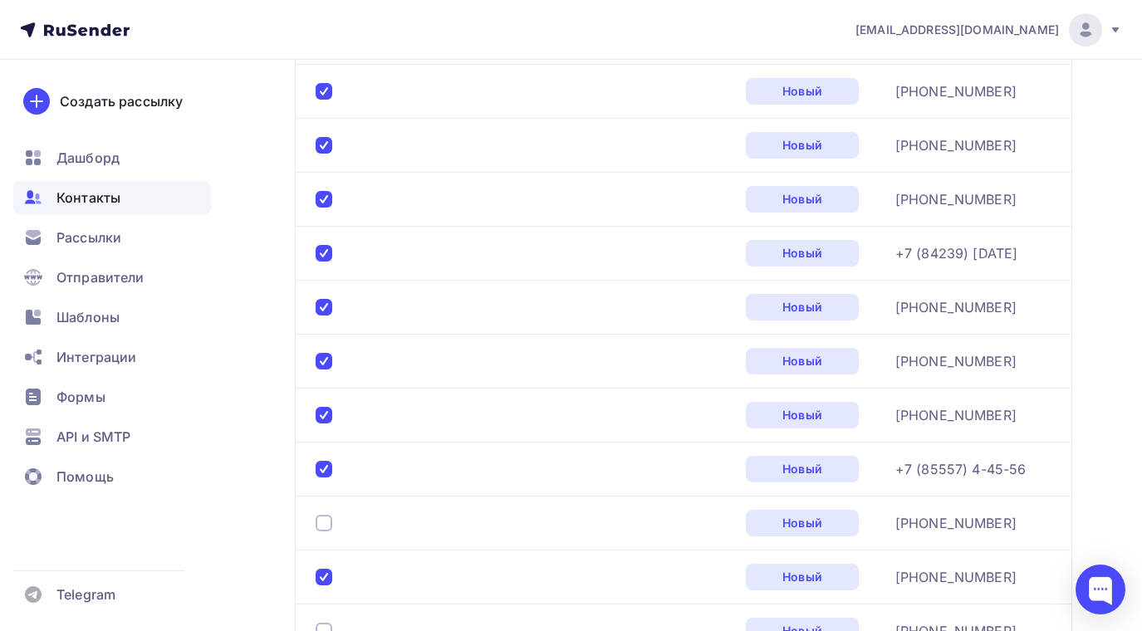
click at [326, 520] on div at bounding box center [324, 523] width 17 height 17
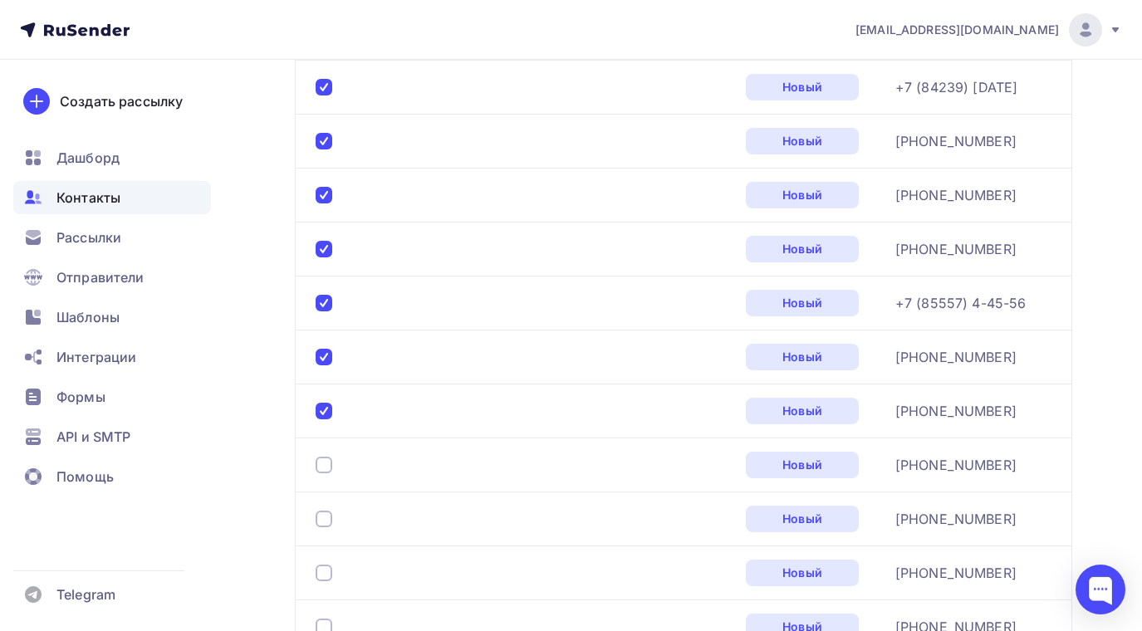
scroll to position [1825, 0]
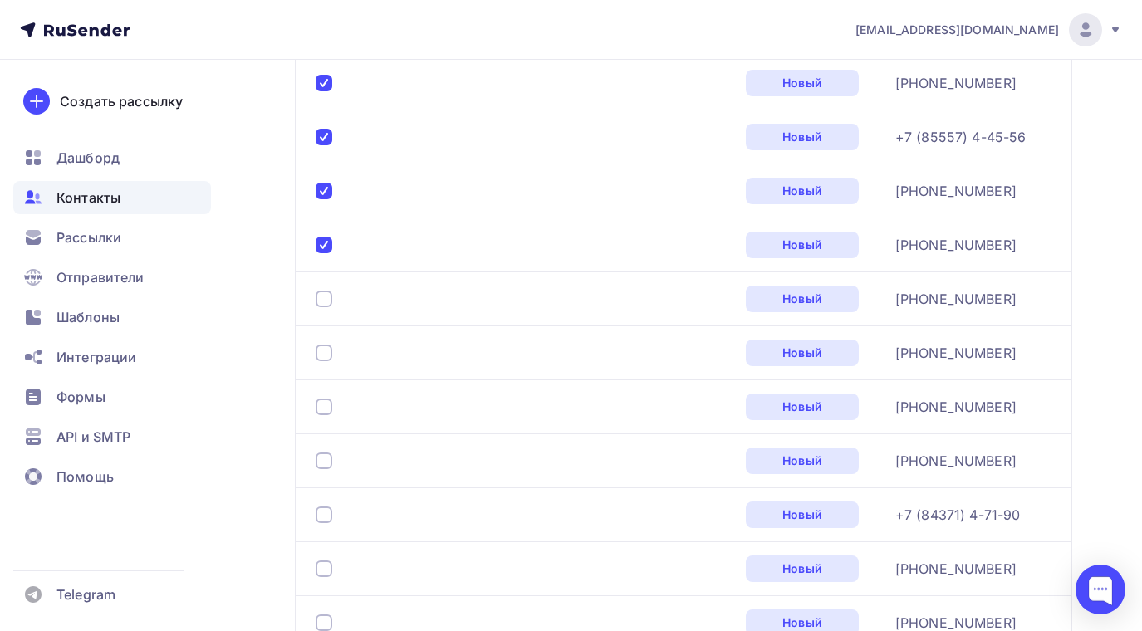
click at [326, 305] on div at bounding box center [324, 299] width 17 height 17
click at [331, 353] on div at bounding box center [324, 353] width 17 height 17
click at [327, 406] on div at bounding box center [324, 407] width 17 height 17
click at [319, 464] on div at bounding box center [324, 461] width 17 height 17
click at [325, 517] on div at bounding box center [324, 515] width 17 height 17
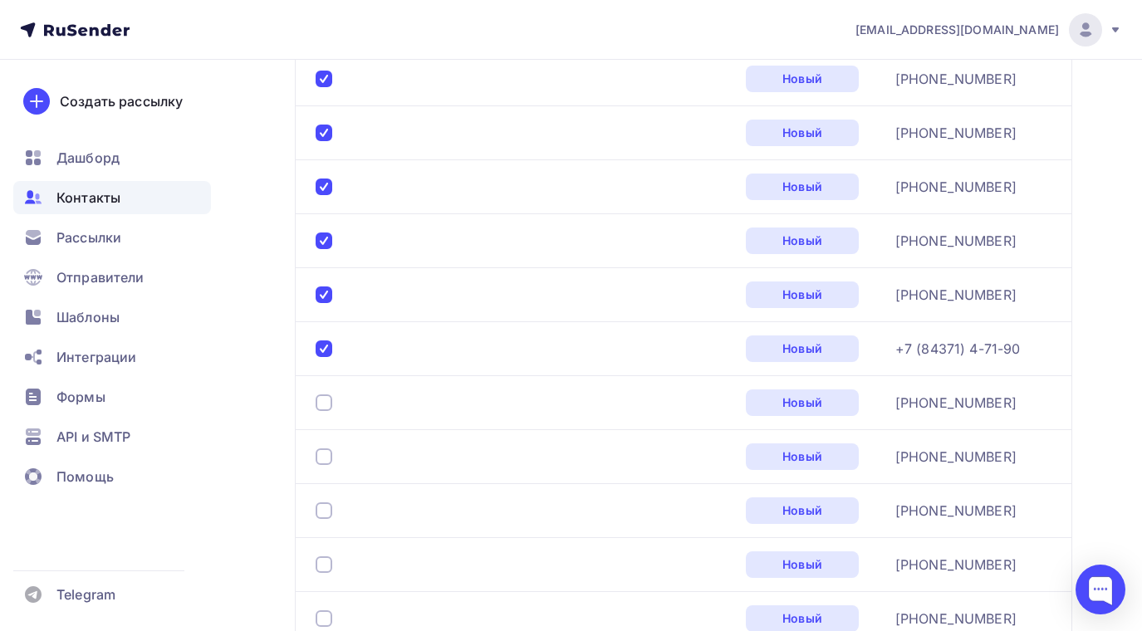
scroll to position [2074, 0]
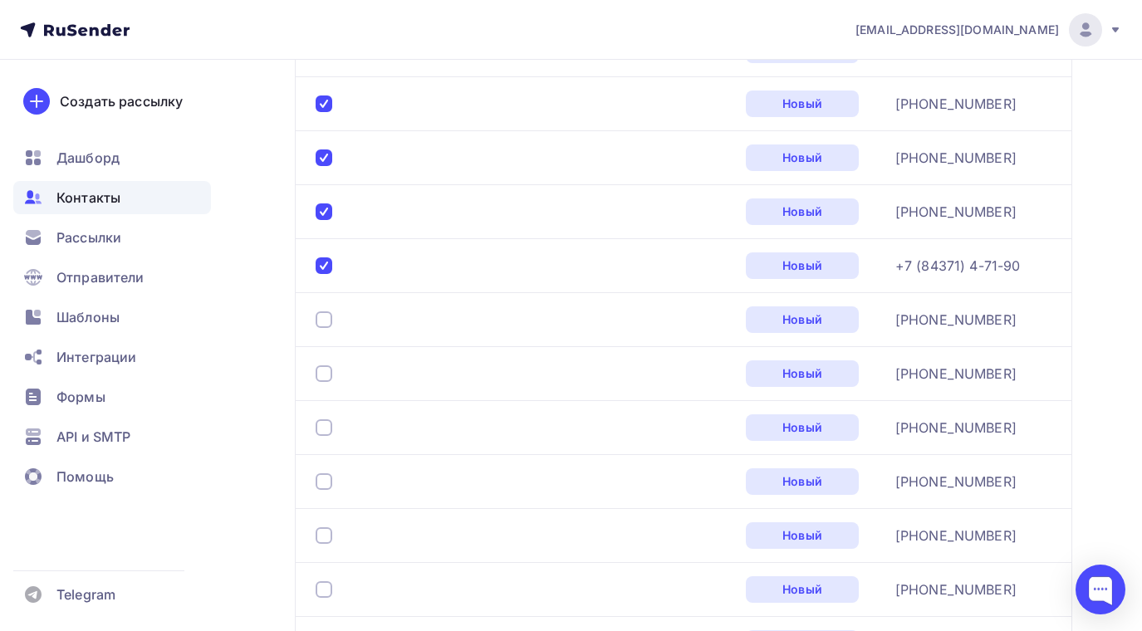
click at [326, 314] on div at bounding box center [324, 320] width 17 height 17
click at [322, 375] on div at bounding box center [324, 374] width 17 height 17
click at [322, 423] on div at bounding box center [324, 428] width 17 height 17
click at [326, 490] on div at bounding box center [523, 482] width 415 height 27
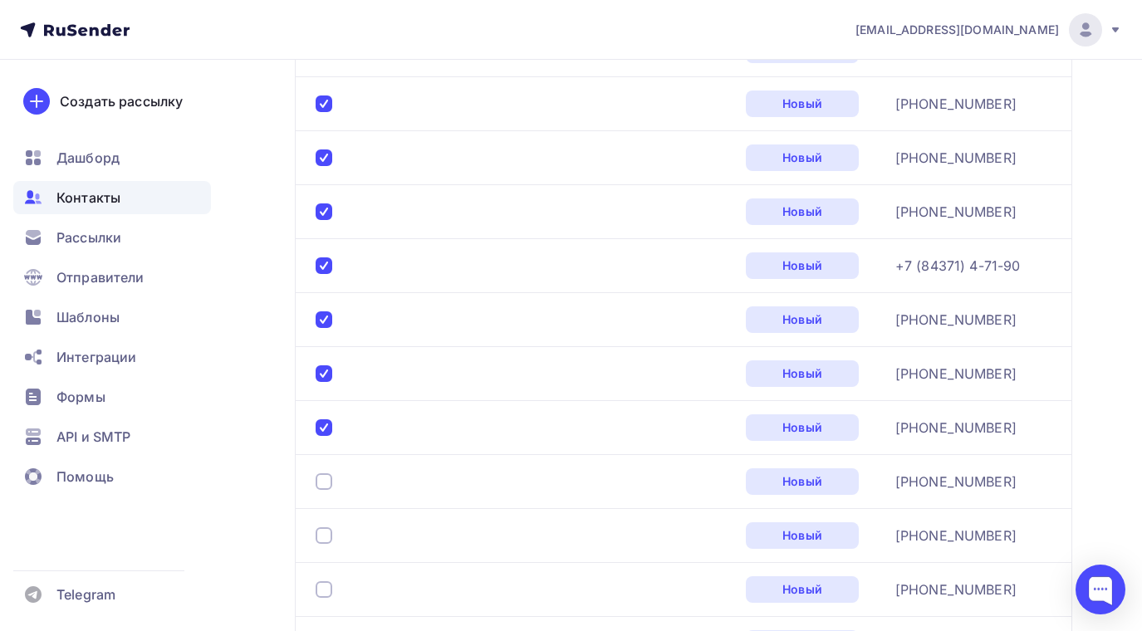
click at [324, 477] on div at bounding box center [324, 482] width 17 height 17
click at [321, 532] on div at bounding box center [324, 536] width 17 height 17
click at [326, 585] on div at bounding box center [324, 590] width 17 height 17
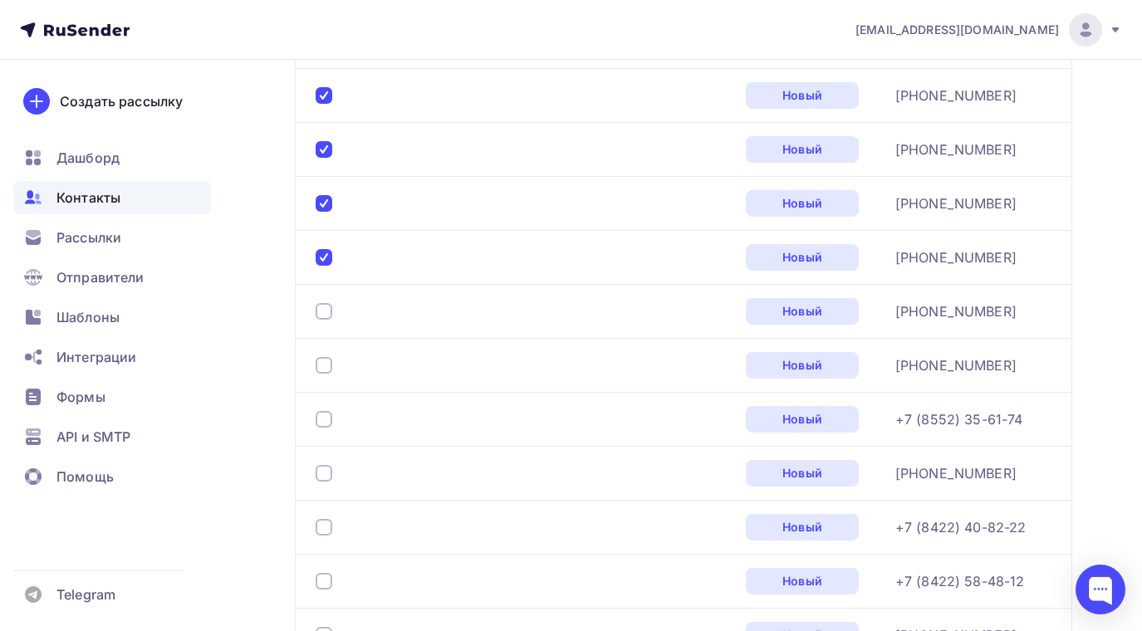
scroll to position [2573, 0]
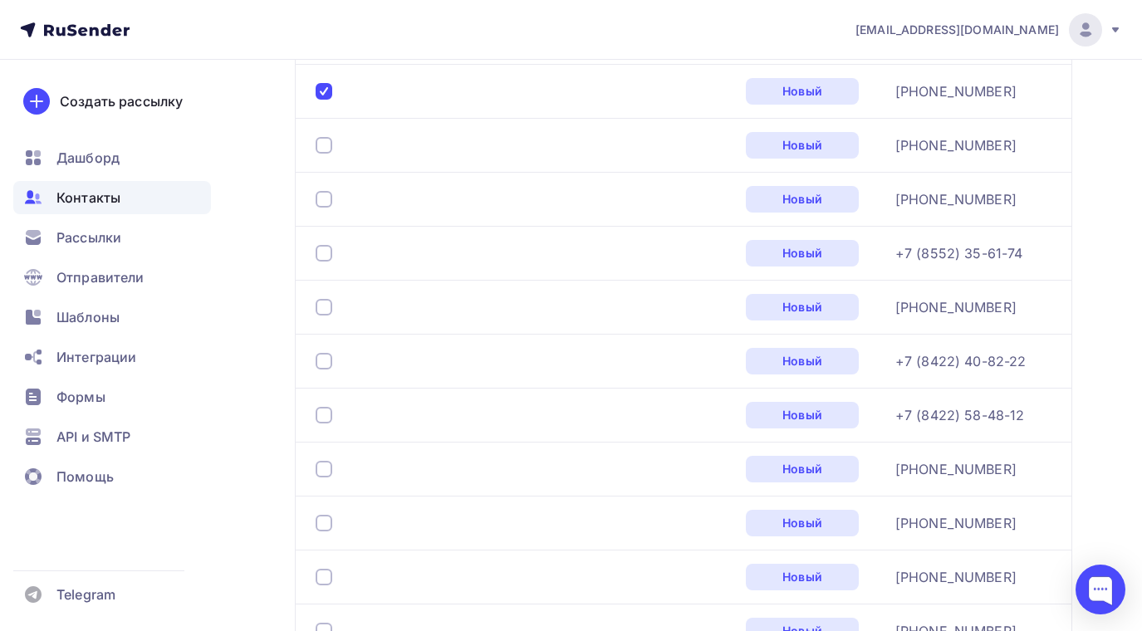
click at [323, 145] on div at bounding box center [324, 145] width 17 height 17
click at [325, 199] on div at bounding box center [324, 199] width 17 height 17
click at [325, 251] on div at bounding box center [324, 253] width 17 height 17
click at [327, 305] on div at bounding box center [324, 307] width 17 height 17
click at [326, 364] on div at bounding box center [324, 361] width 17 height 17
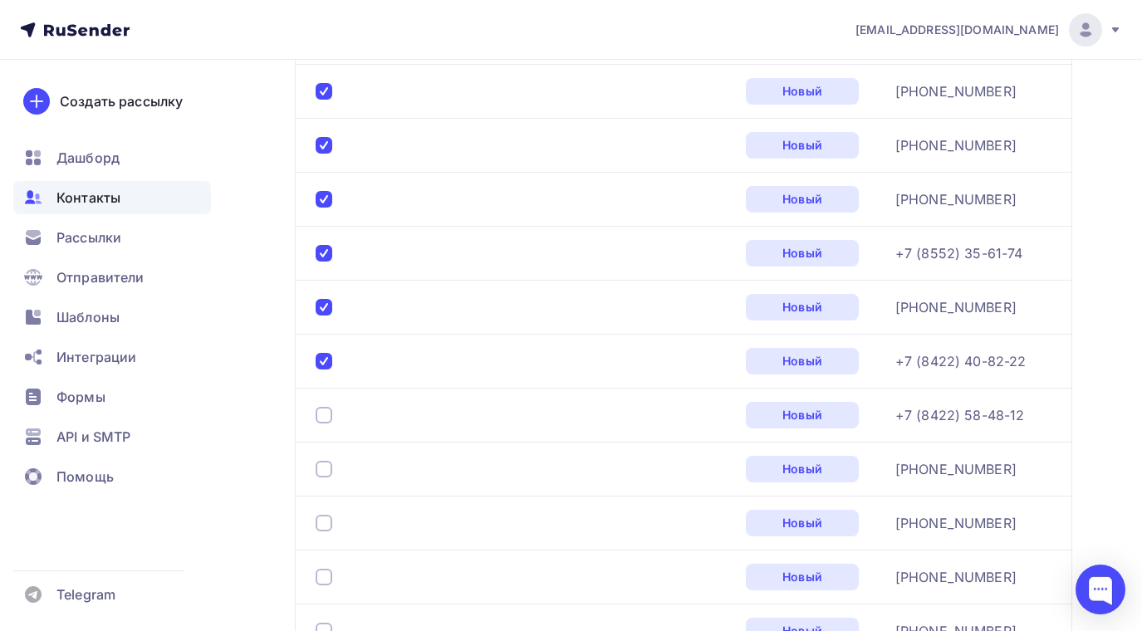
click at [330, 418] on div at bounding box center [324, 415] width 17 height 17
click at [329, 474] on div at bounding box center [324, 469] width 17 height 17
click at [322, 518] on div at bounding box center [324, 523] width 17 height 17
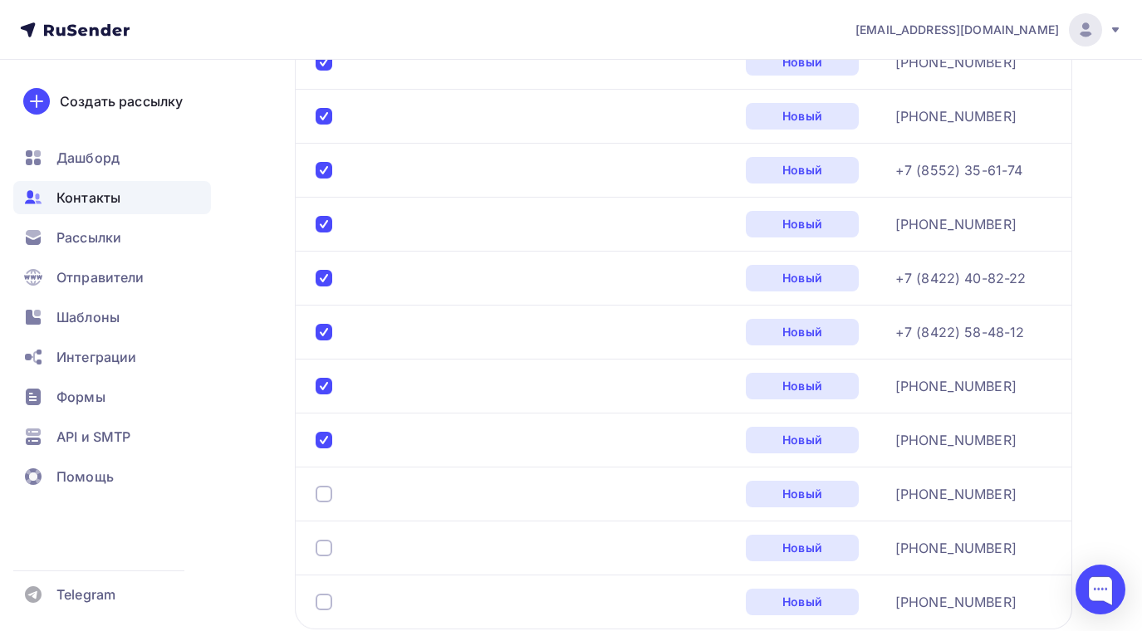
scroll to position [2822, 0]
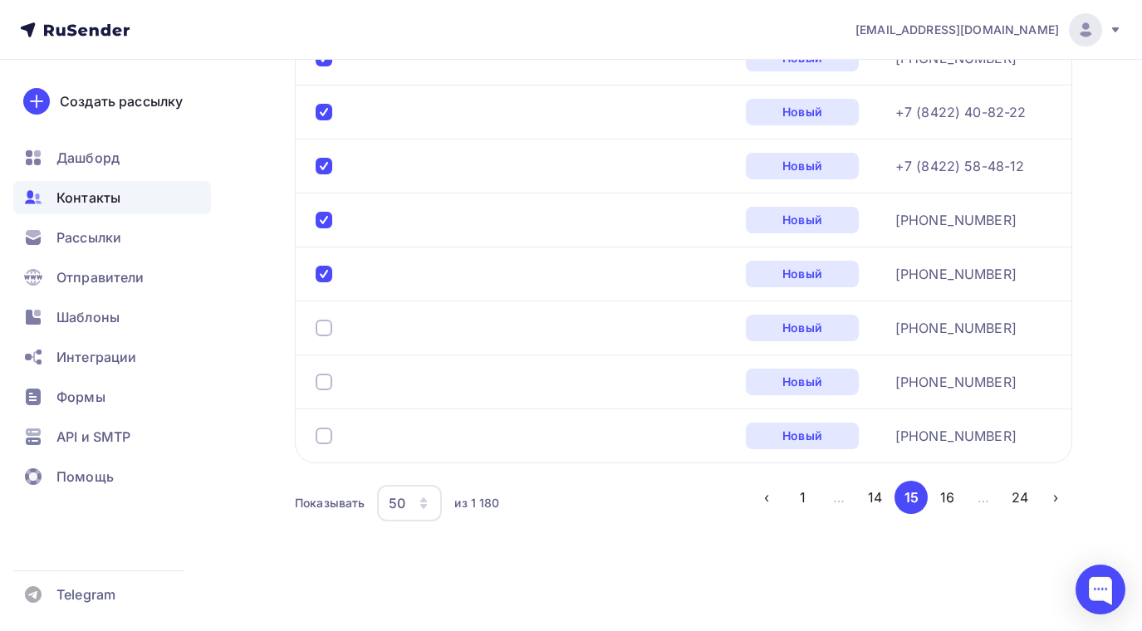
click at [323, 327] on div at bounding box center [324, 328] width 17 height 17
click at [319, 384] on div at bounding box center [324, 382] width 17 height 17
click at [324, 436] on div at bounding box center [324, 436] width 17 height 17
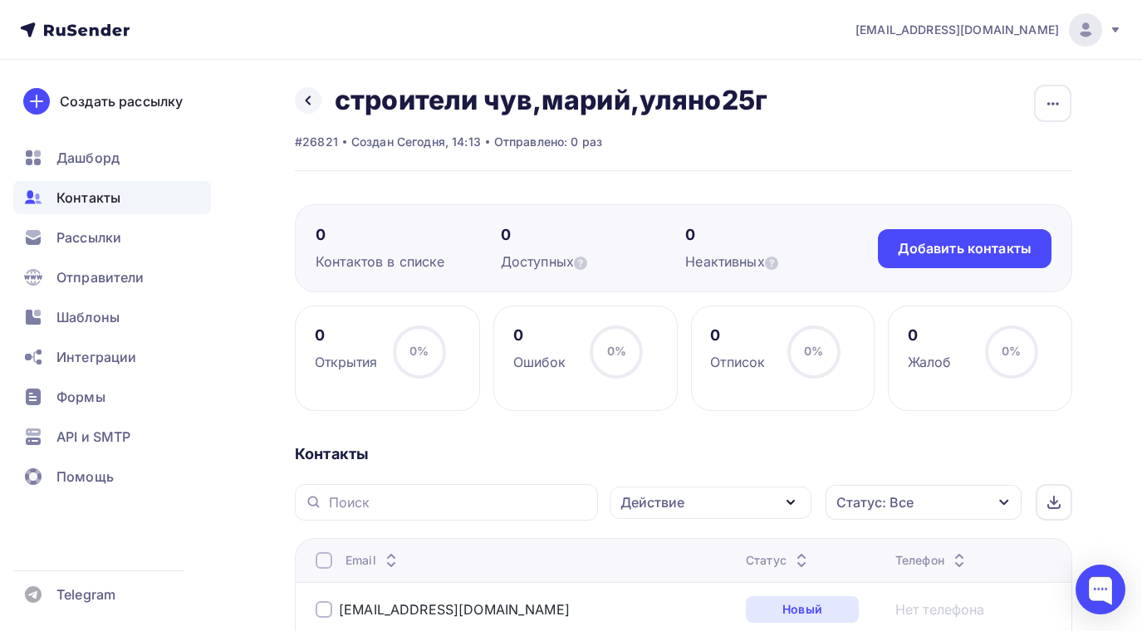
scroll to position [0, 0]
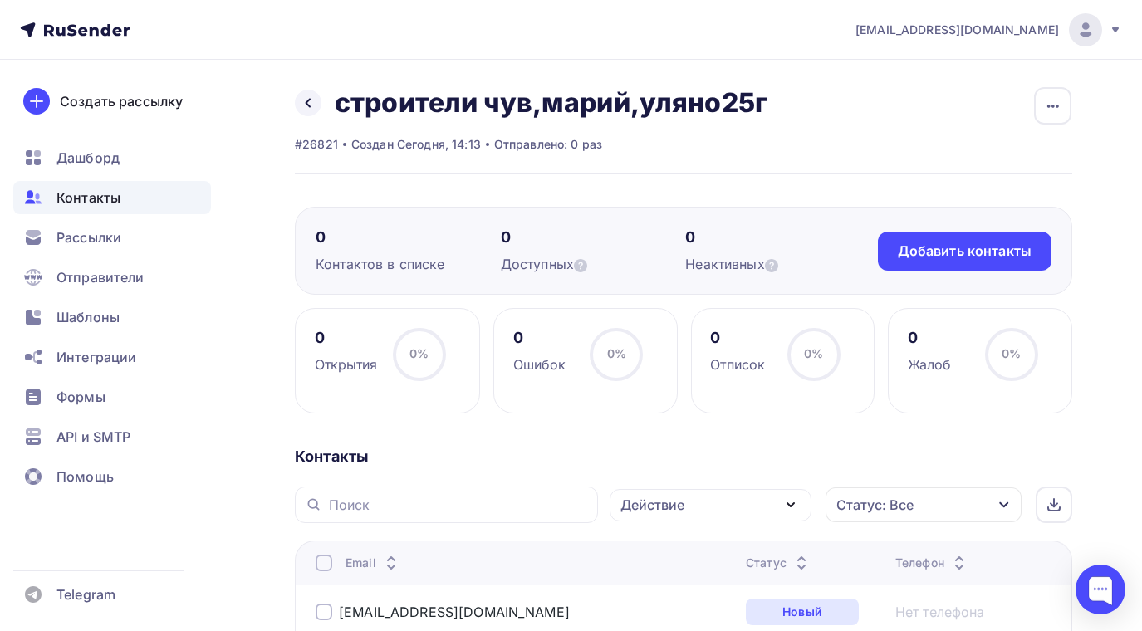
click at [793, 500] on icon "button" at bounding box center [791, 505] width 20 height 20
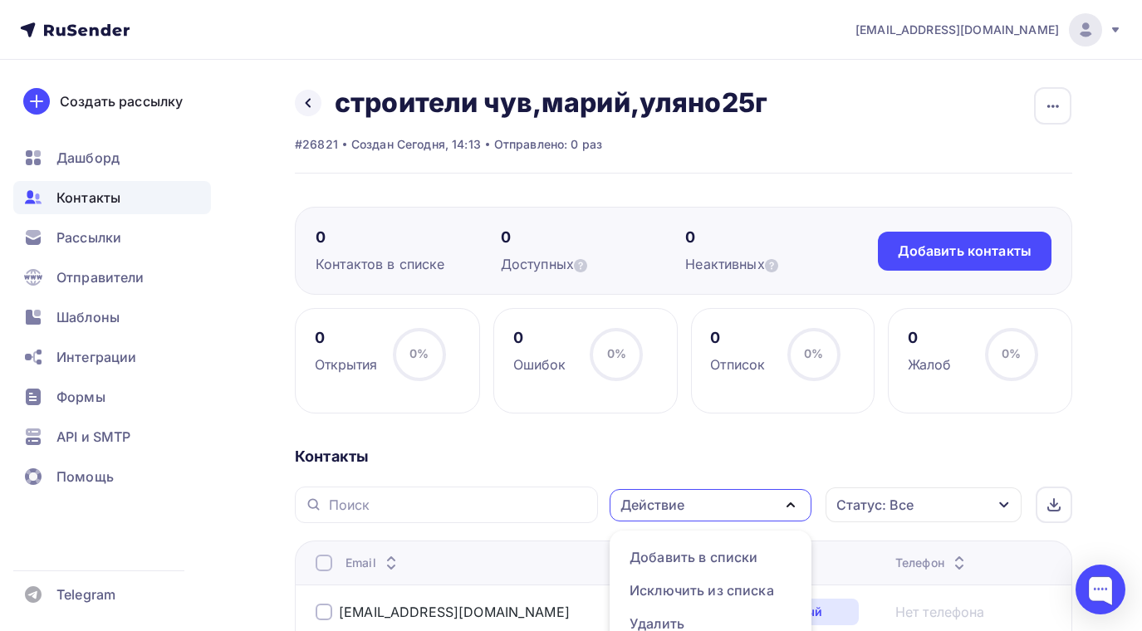
scroll to position [18, 0]
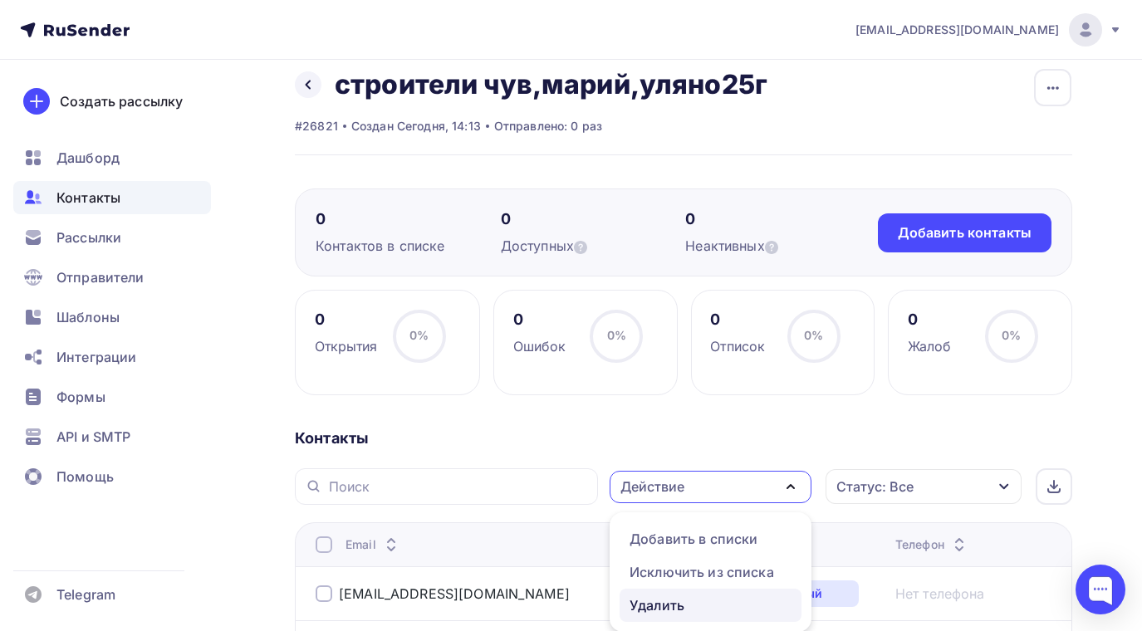
click at [655, 600] on div "Удалить" at bounding box center [657, 606] width 55 height 20
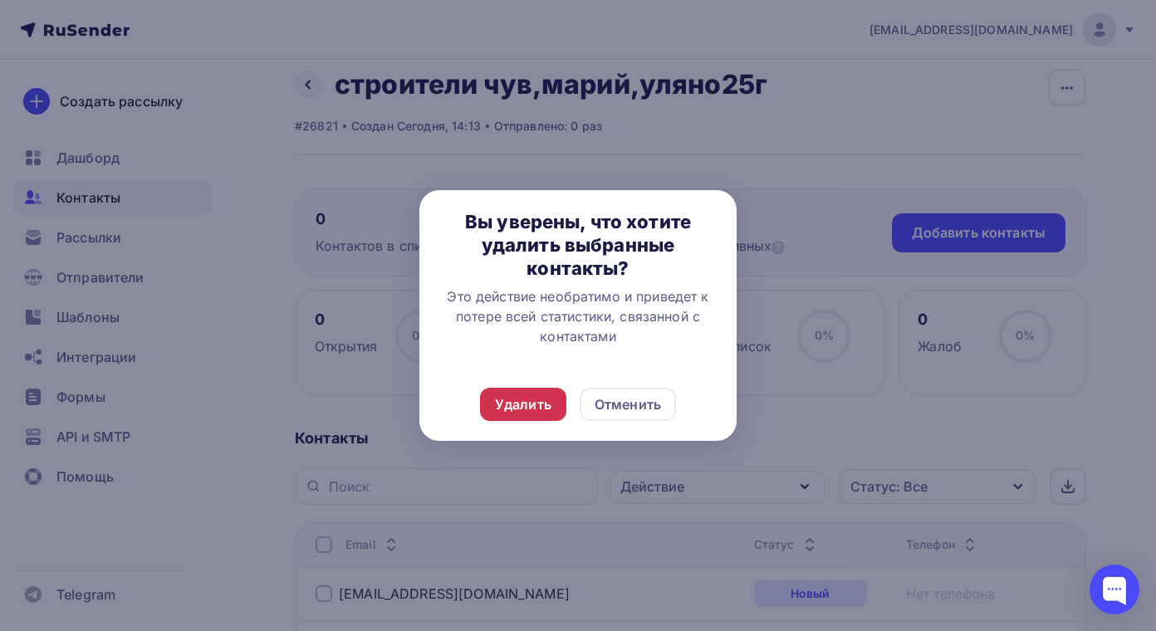
click at [531, 405] on div "Удалить" at bounding box center [523, 405] width 56 height 20
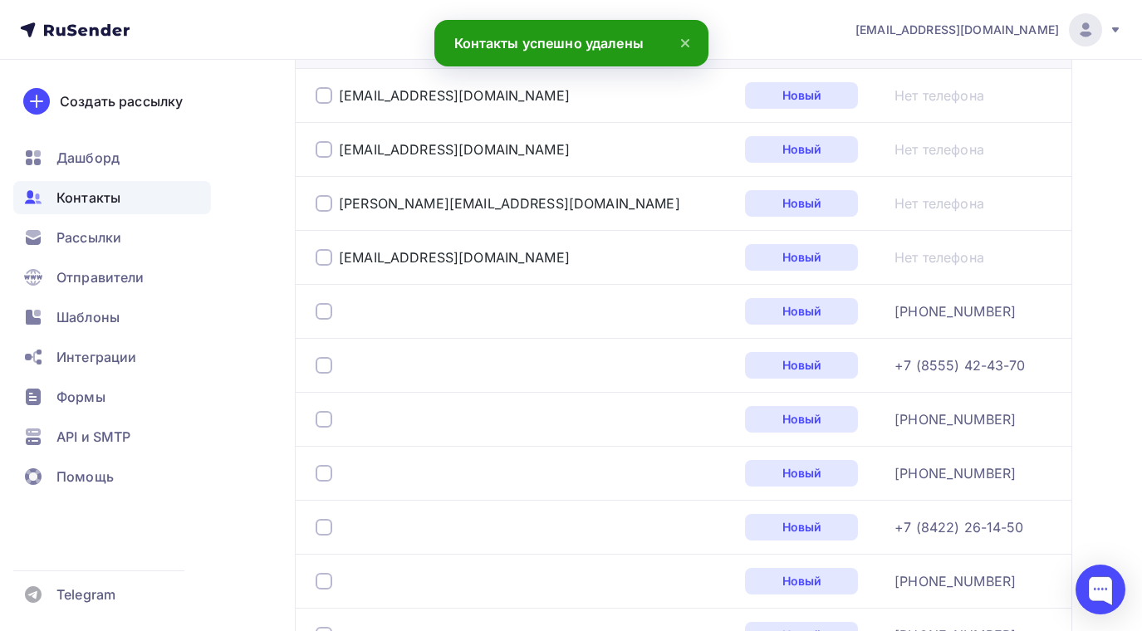
scroll to position [600, 0]
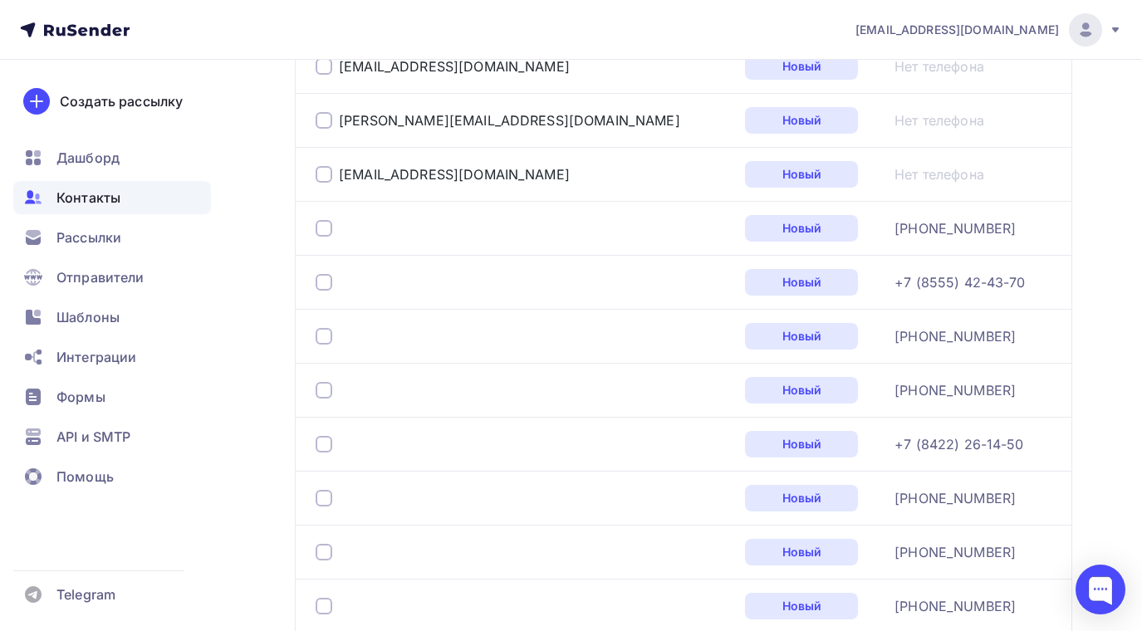
click at [324, 224] on div at bounding box center [324, 228] width 17 height 17
click at [329, 277] on div at bounding box center [324, 282] width 17 height 17
click at [328, 323] on div at bounding box center [523, 336] width 415 height 27
click at [325, 336] on div at bounding box center [324, 336] width 17 height 17
click at [326, 388] on div at bounding box center [324, 390] width 17 height 17
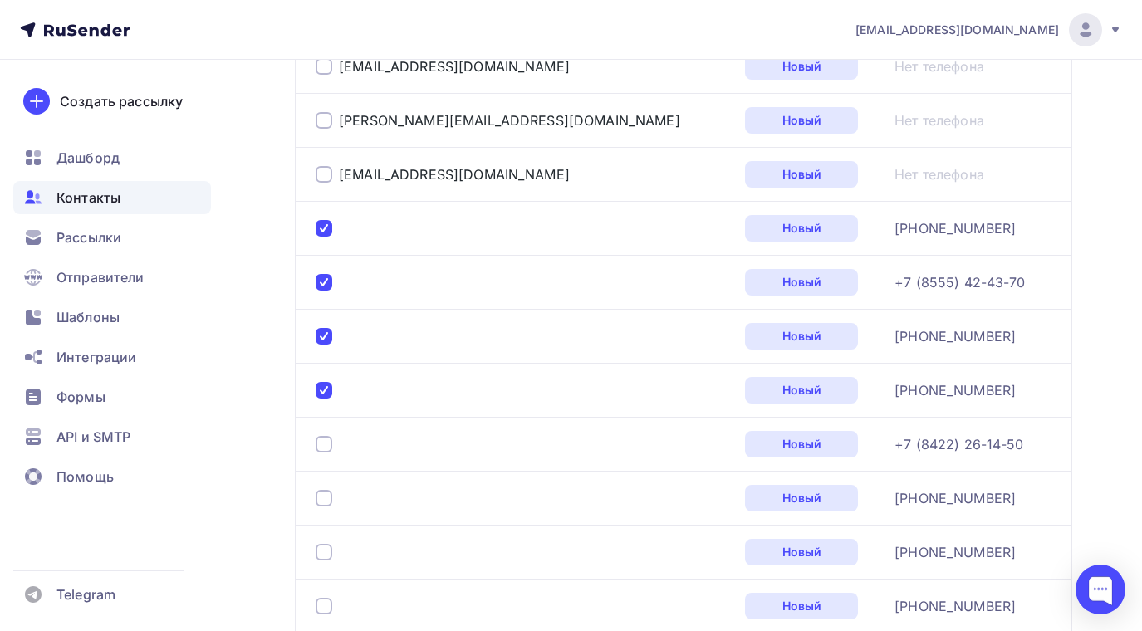
click at [325, 442] on div at bounding box center [324, 444] width 17 height 17
click at [324, 490] on div at bounding box center [324, 498] width 17 height 17
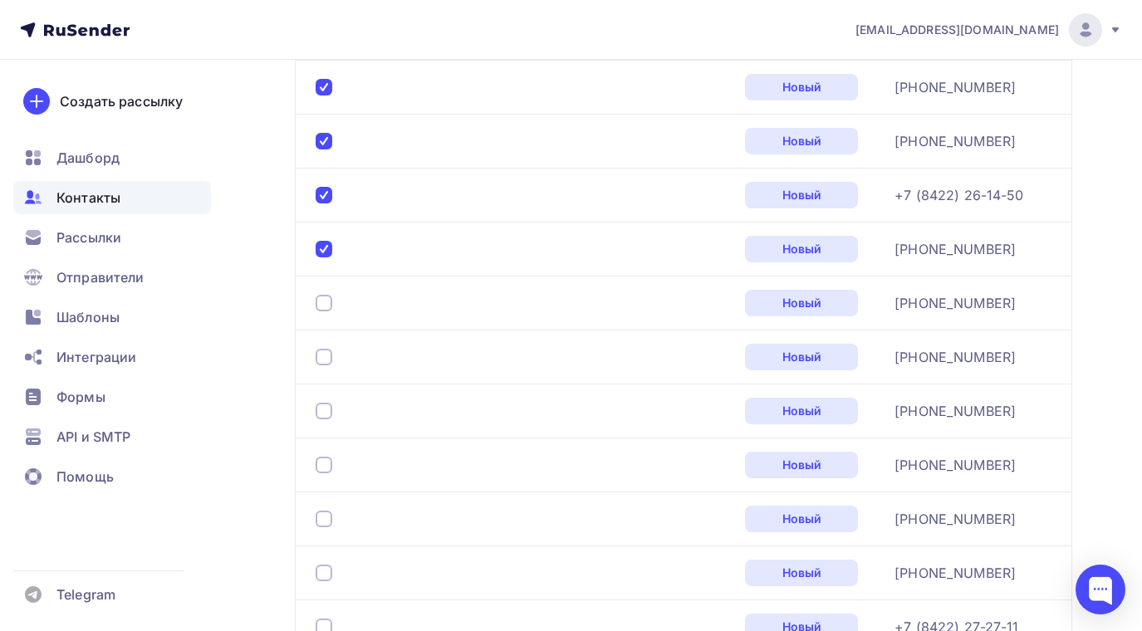
scroll to position [932, 0]
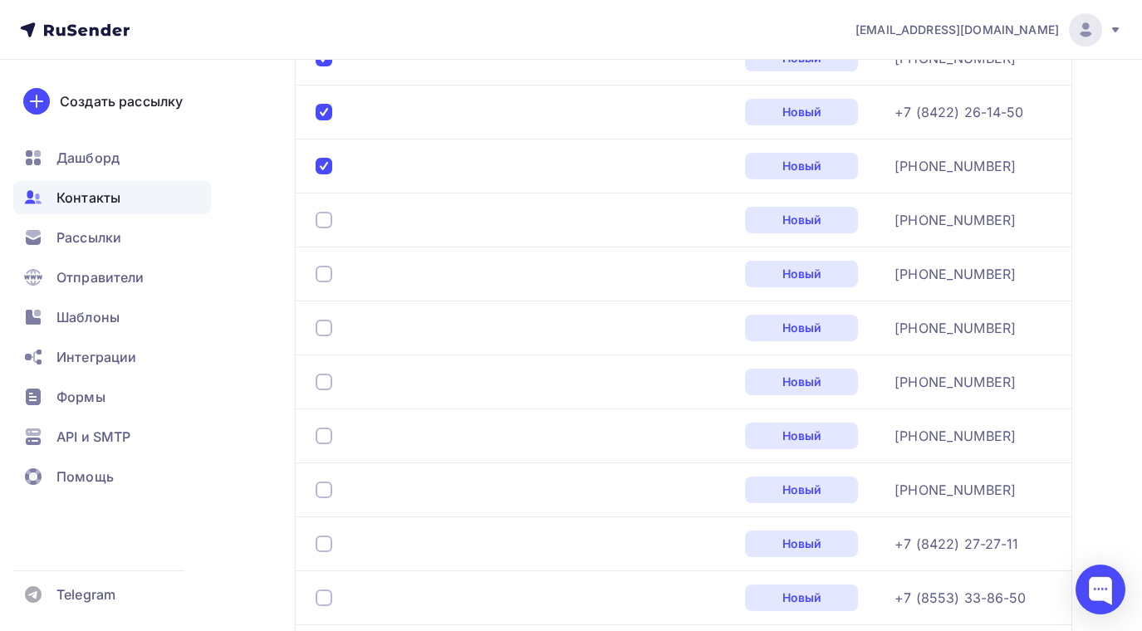
click at [321, 223] on div at bounding box center [324, 220] width 17 height 17
click at [321, 259] on td at bounding box center [517, 274] width 444 height 54
click at [328, 280] on div at bounding box center [324, 274] width 17 height 17
click at [328, 331] on div at bounding box center [324, 328] width 17 height 17
click at [321, 375] on div at bounding box center [324, 382] width 17 height 17
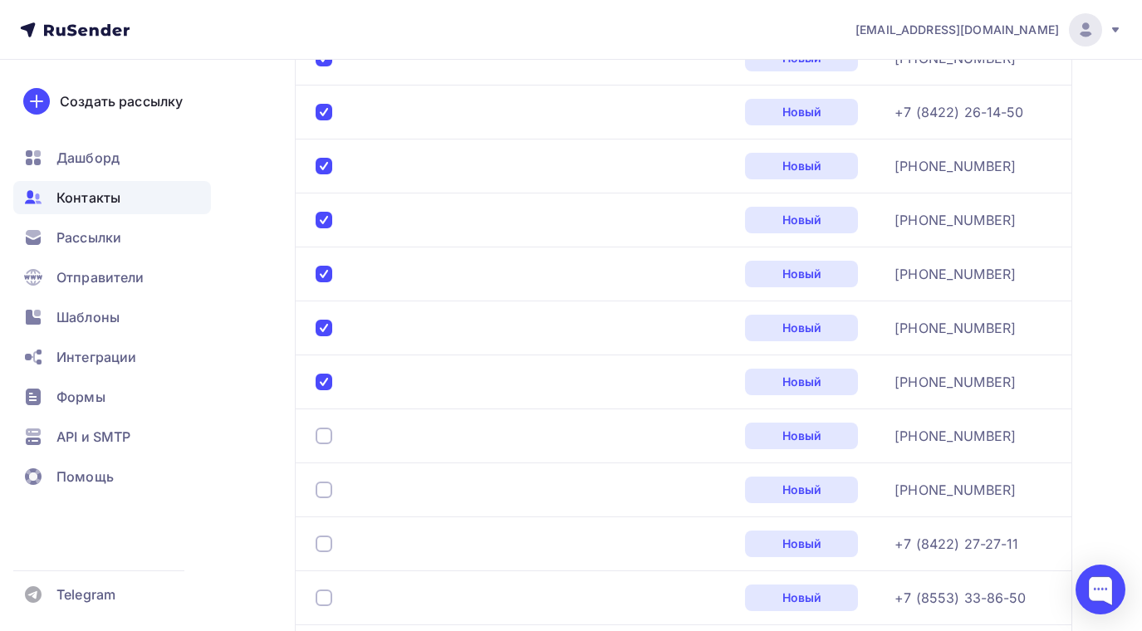
click at [326, 437] on div at bounding box center [324, 436] width 17 height 17
click at [325, 493] on div at bounding box center [324, 490] width 17 height 17
click at [323, 536] on div at bounding box center [324, 544] width 17 height 17
click at [318, 601] on div at bounding box center [324, 598] width 17 height 17
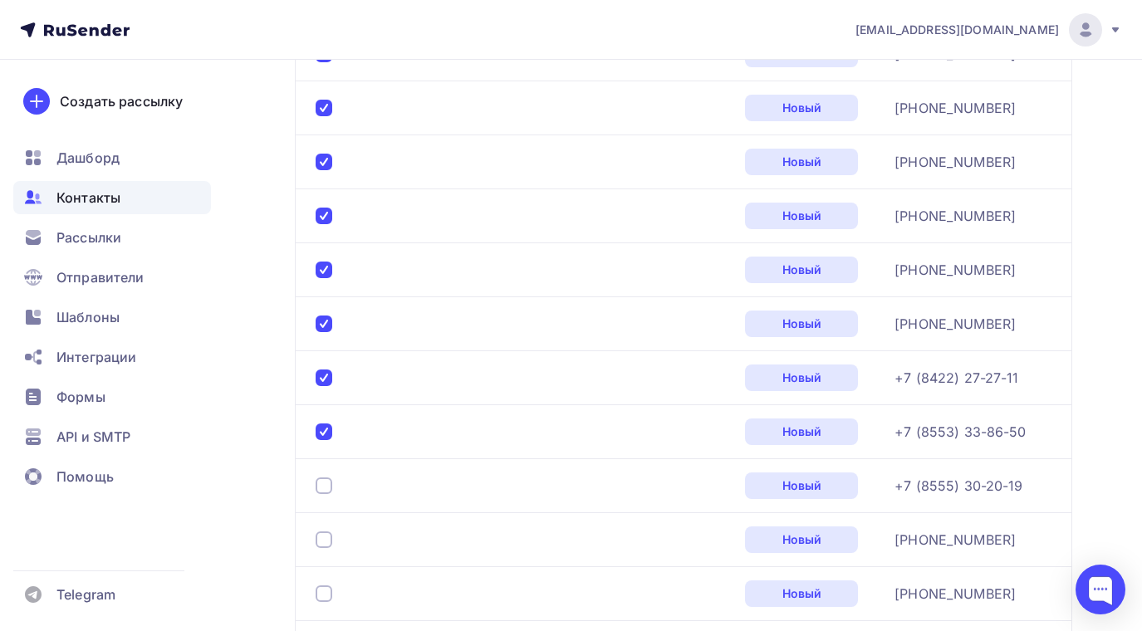
scroll to position [1264, 0]
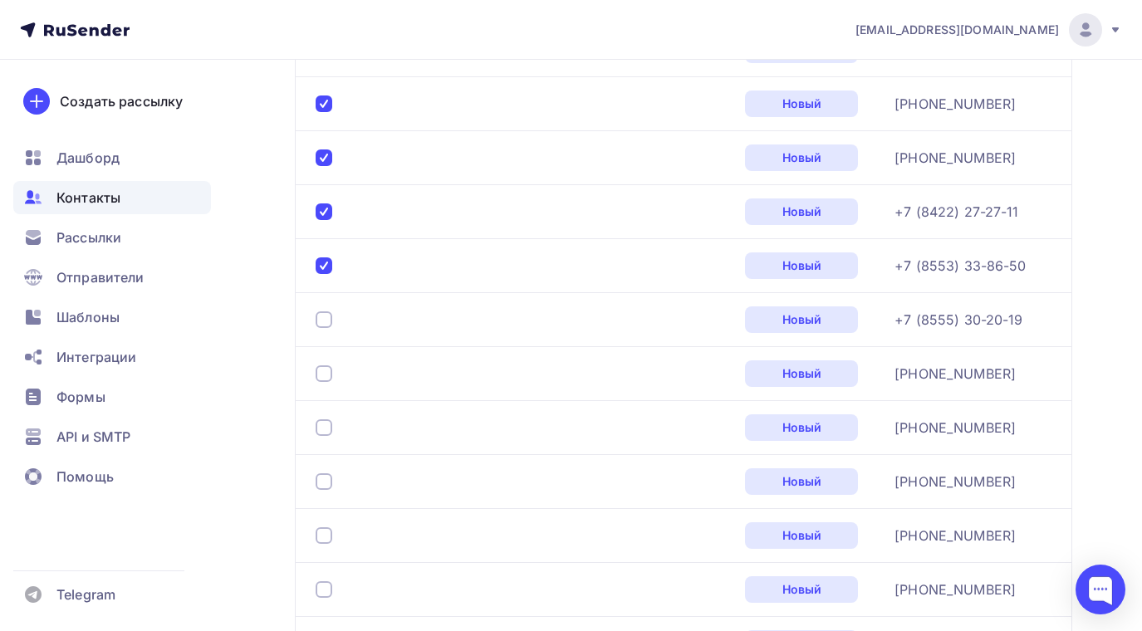
click at [322, 322] on div at bounding box center [324, 320] width 17 height 17
click at [326, 373] on div at bounding box center [324, 374] width 17 height 17
click at [327, 425] on div at bounding box center [324, 428] width 17 height 17
click at [326, 482] on div at bounding box center [324, 482] width 17 height 17
click at [324, 534] on div at bounding box center [324, 536] width 17 height 17
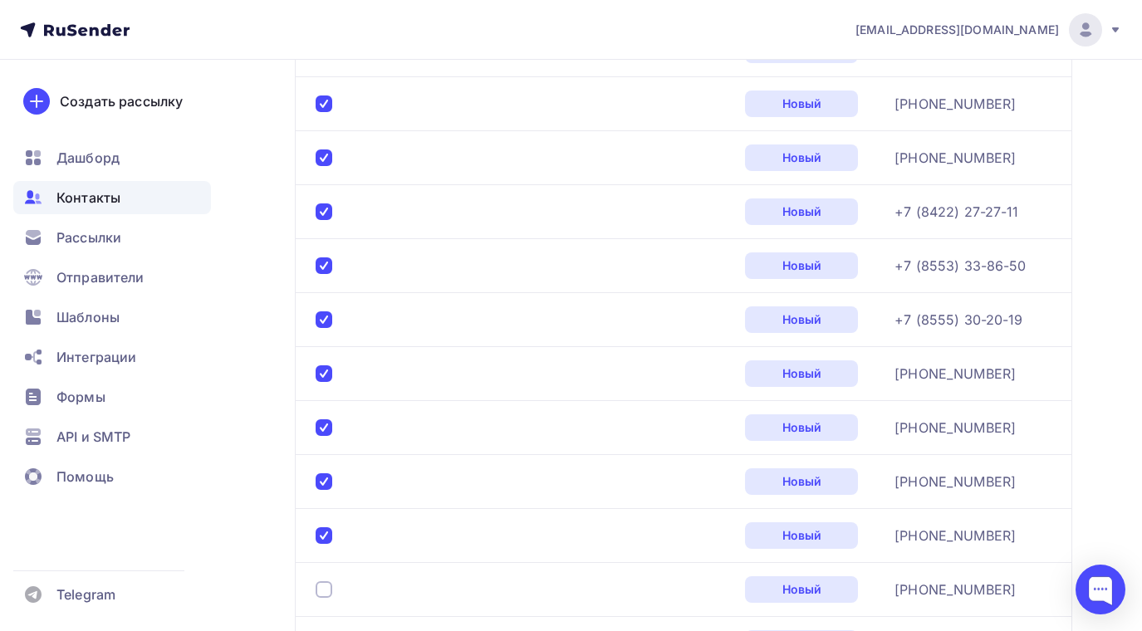
click at [328, 593] on div at bounding box center [324, 590] width 17 height 17
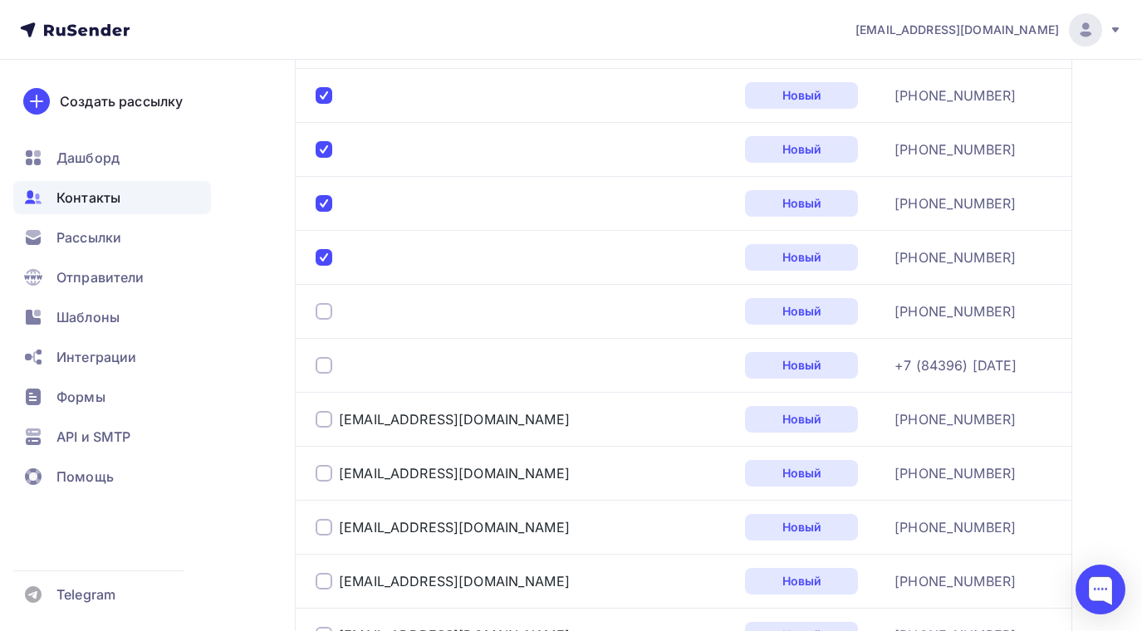
scroll to position [1680, 0]
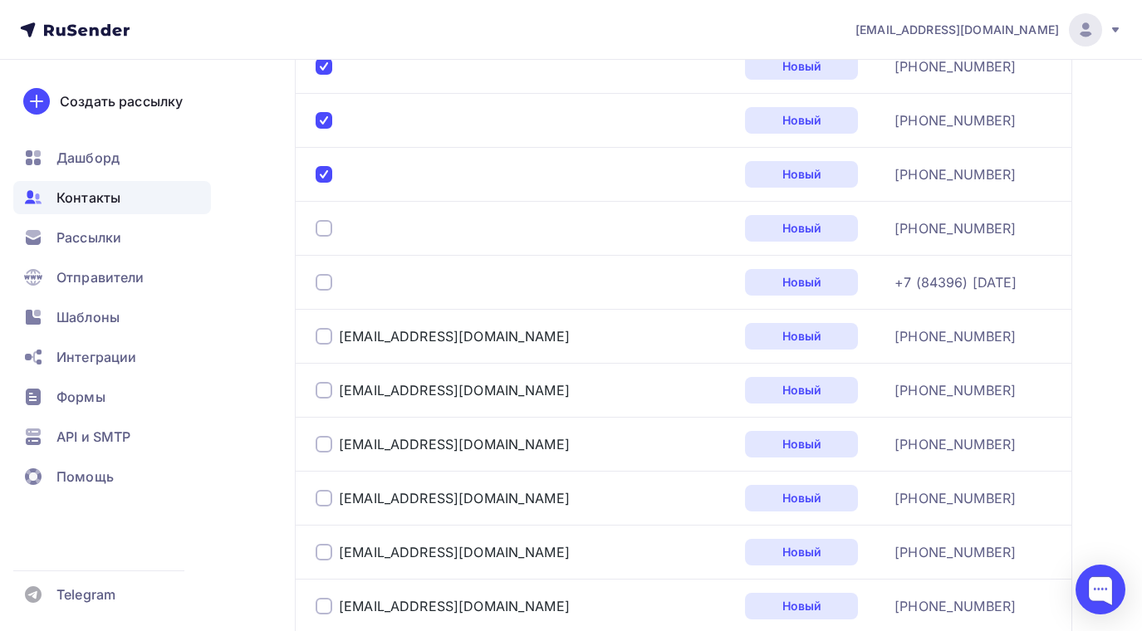
click at [331, 223] on div at bounding box center [324, 228] width 17 height 17
click at [320, 277] on div at bounding box center [324, 282] width 17 height 17
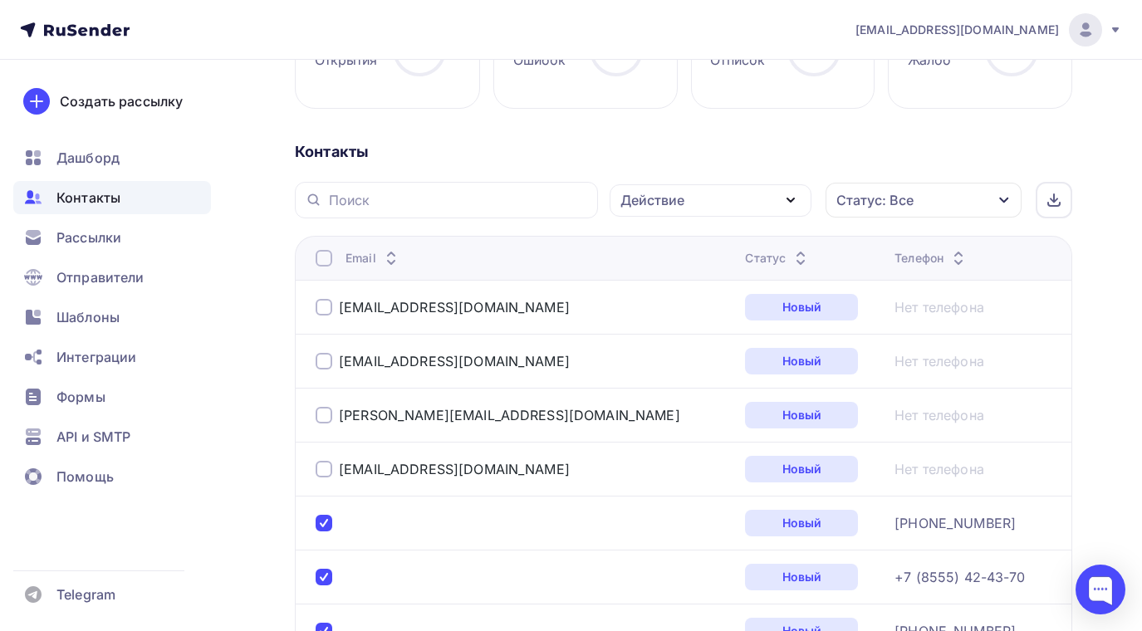
scroll to position [0, 0]
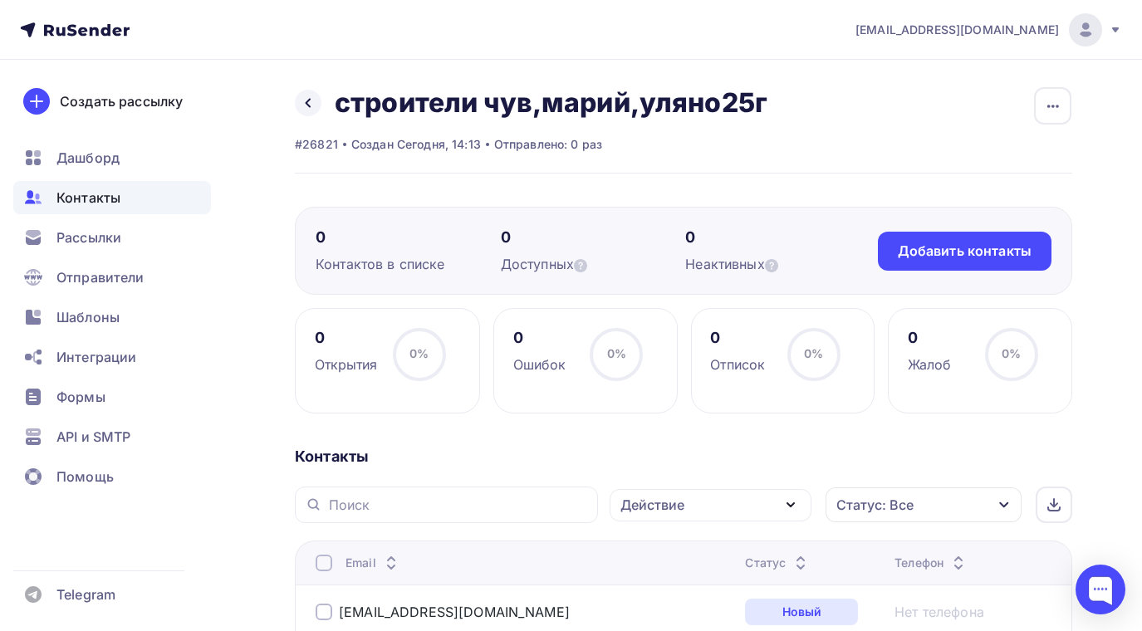
click at [787, 499] on icon "button" at bounding box center [791, 505] width 20 height 20
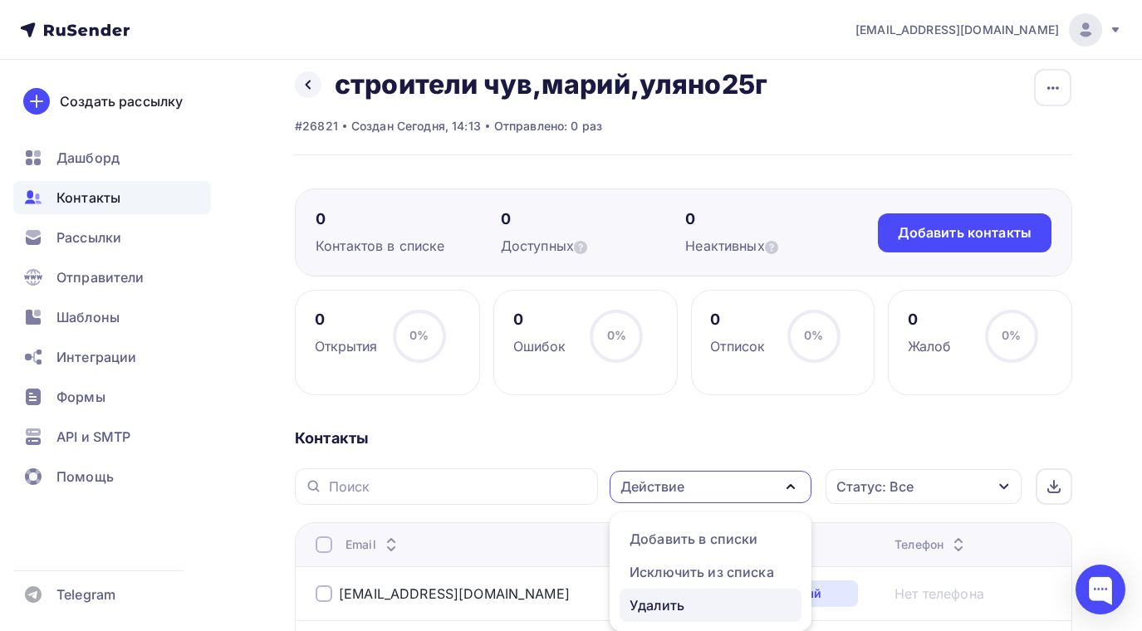
click at [645, 604] on div "Удалить" at bounding box center [657, 606] width 55 height 20
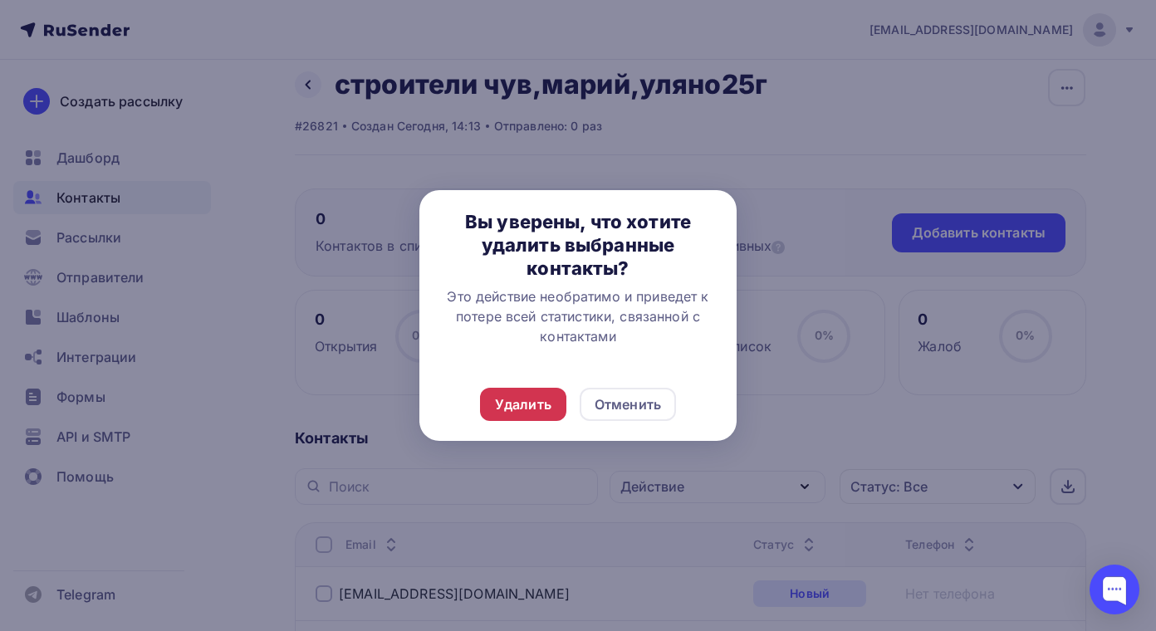
click at [513, 403] on div "Удалить" at bounding box center [523, 405] width 56 height 20
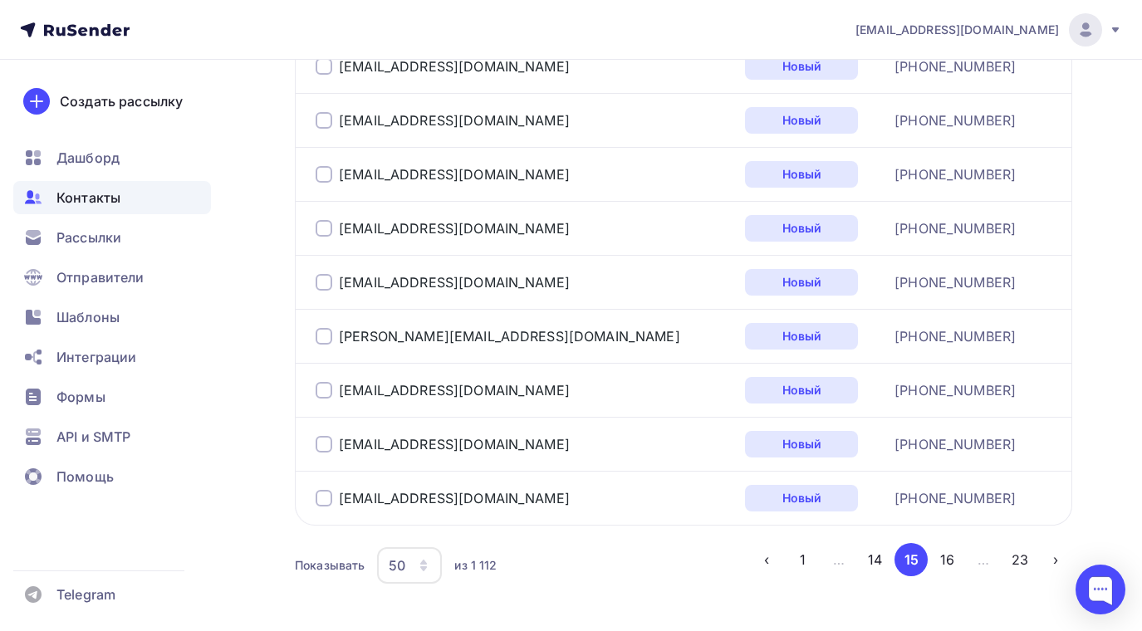
scroll to position [2824, 0]
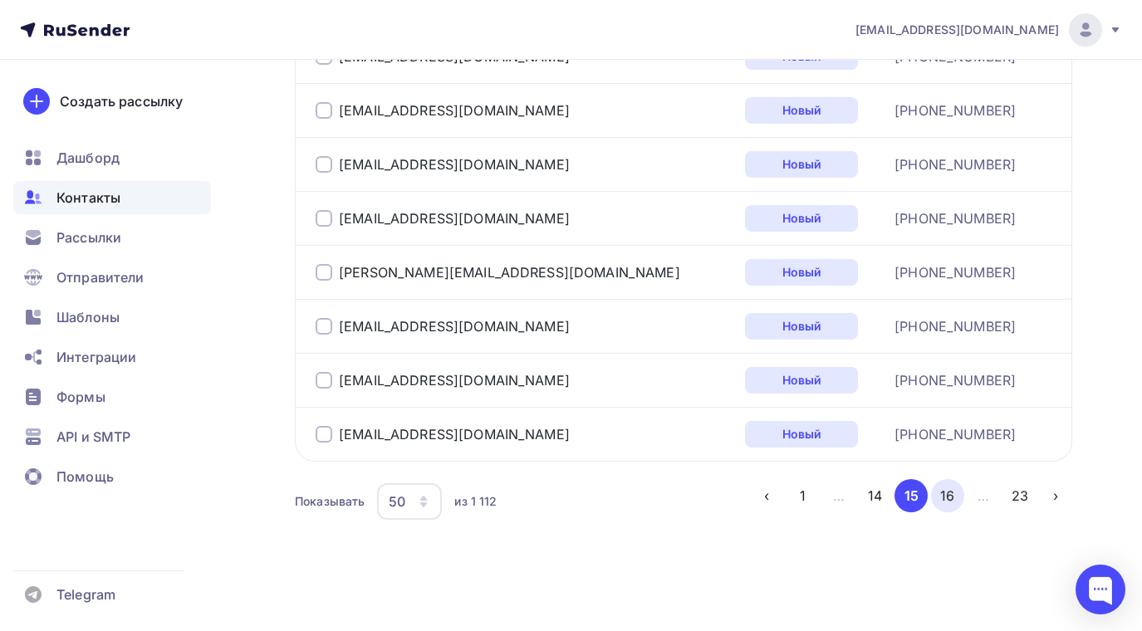
click at [946, 501] on button "16" at bounding box center [947, 495] width 33 height 33
click at [952, 494] on button "17" at bounding box center [947, 495] width 33 height 33
click at [950, 494] on button "18" at bounding box center [947, 495] width 33 height 33
click at [952, 494] on button "19" at bounding box center [947, 495] width 33 height 33
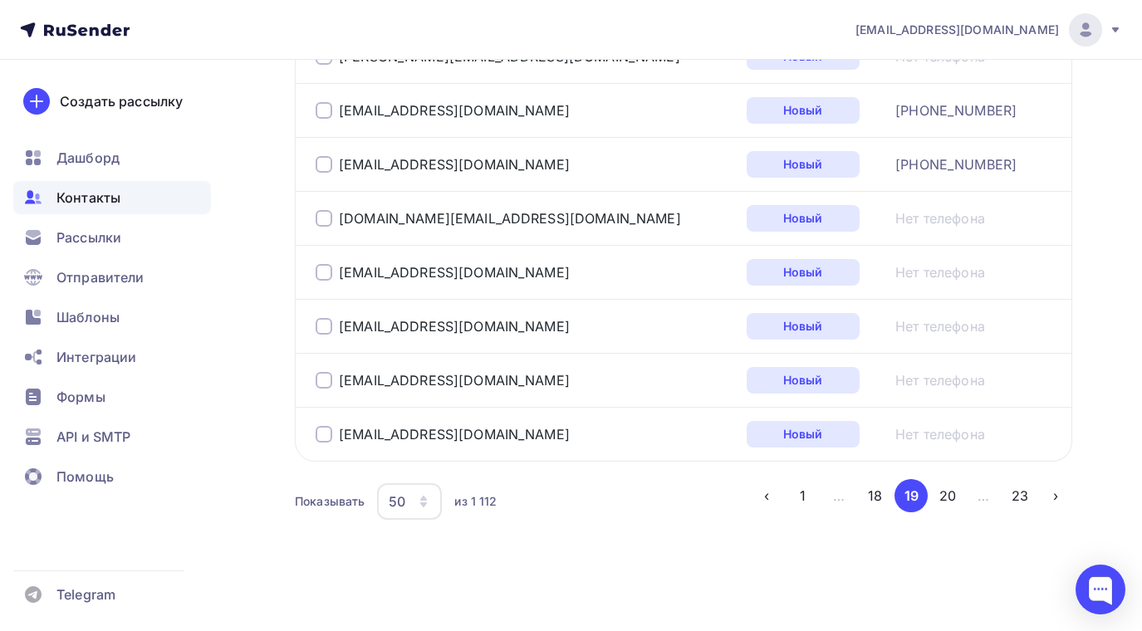
click at [946, 496] on button "20" at bounding box center [947, 495] width 33 height 33
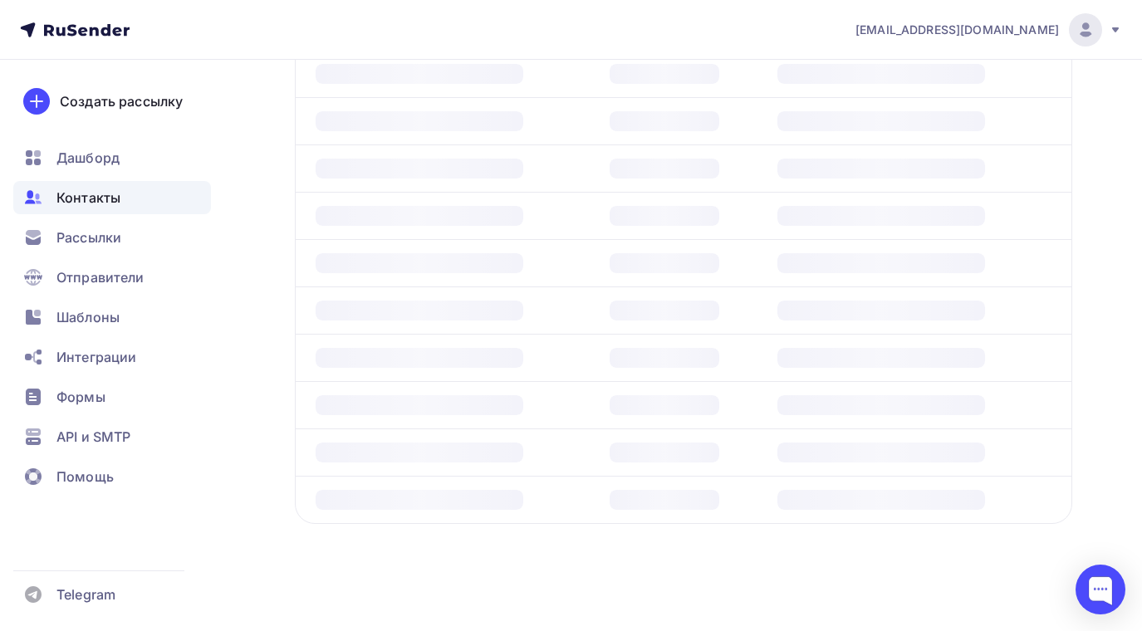
scroll to position [404, 0]
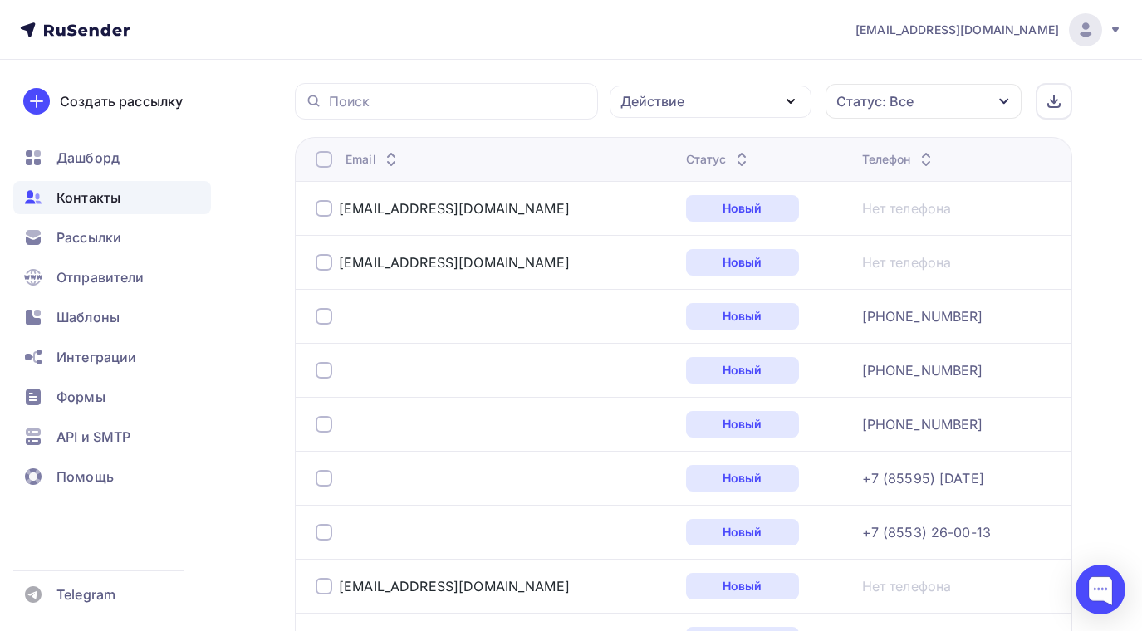
click at [324, 320] on div at bounding box center [324, 316] width 17 height 17
click at [325, 374] on div at bounding box center [324, 370] width 17 height 17
drag, startPoint x: 321, startPoint y: 423, endPoint x: 330, endPoint y: 486, distance: 63.7
click at [323, 423] on div at bounding box center [324, 424] width 17 height 17
click at [324, 478] on div at bounding box center [324, 478] width 17 height 17
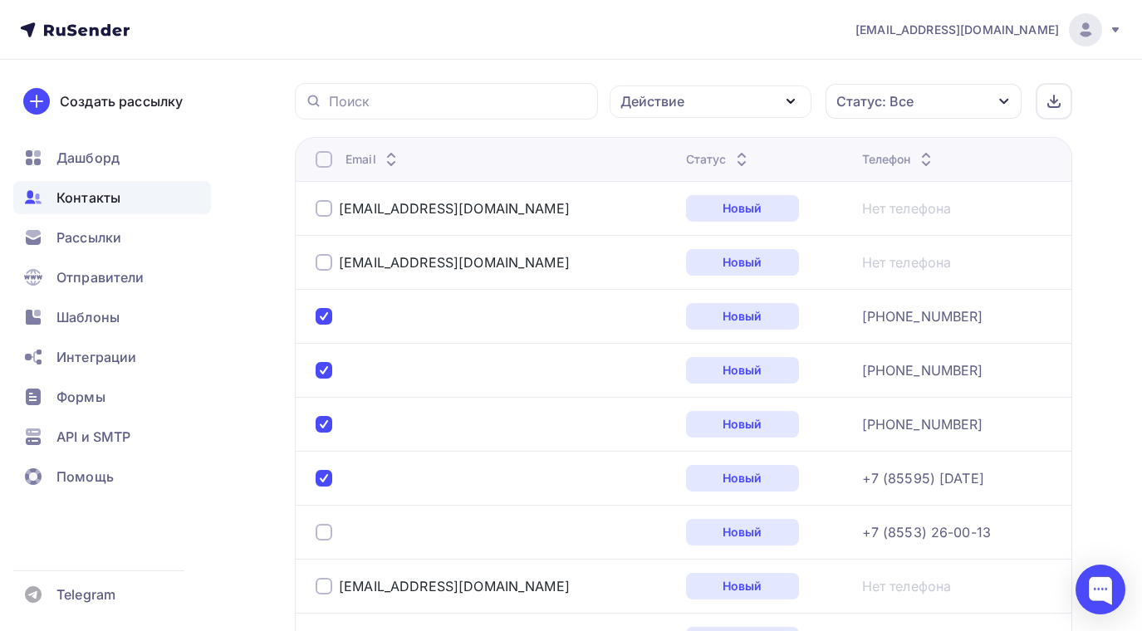
click at [328, 529] on div at bounding box center [324, 532] width 17 height 17
click at [794, 102] on icon "button" at bounding box center [791, 101] width 20 height 20
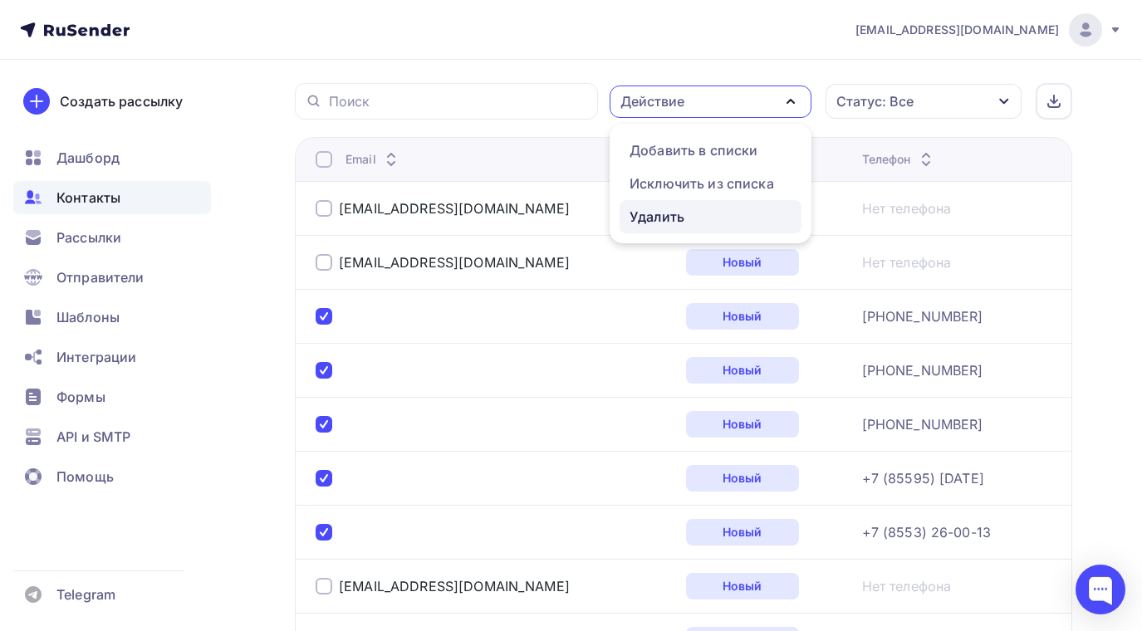
click at [685, 221] on div "Удалить" at bounding box center [711, 217] width 162 height 20
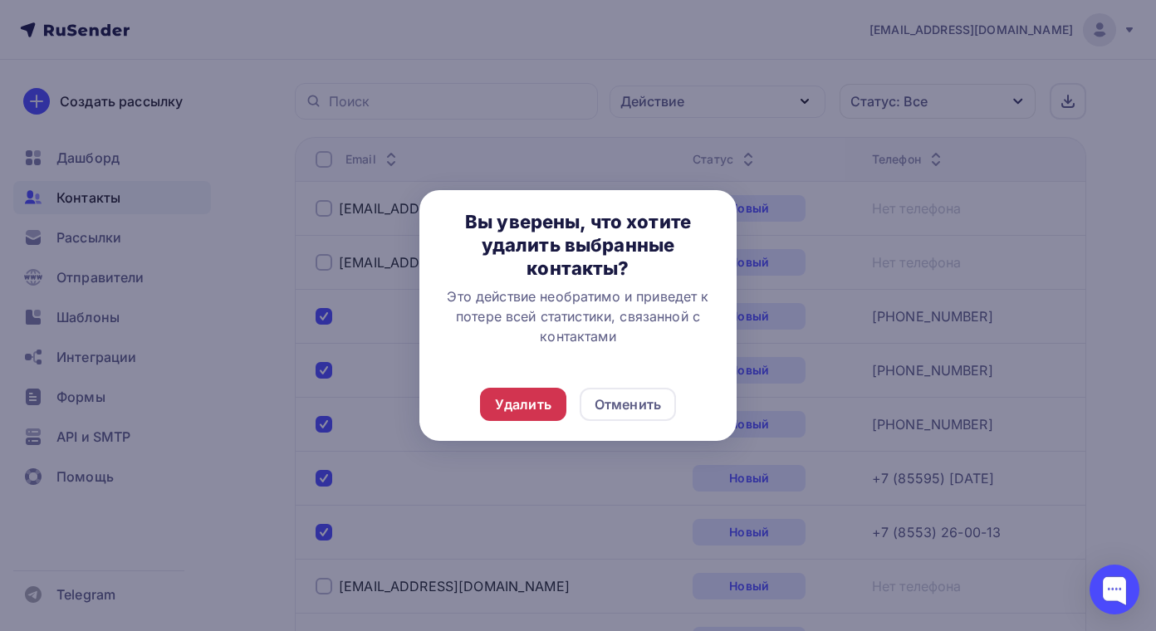
click at [537, 410] on div "Удалить" at bounding box center [523, 405] width 56 height 20
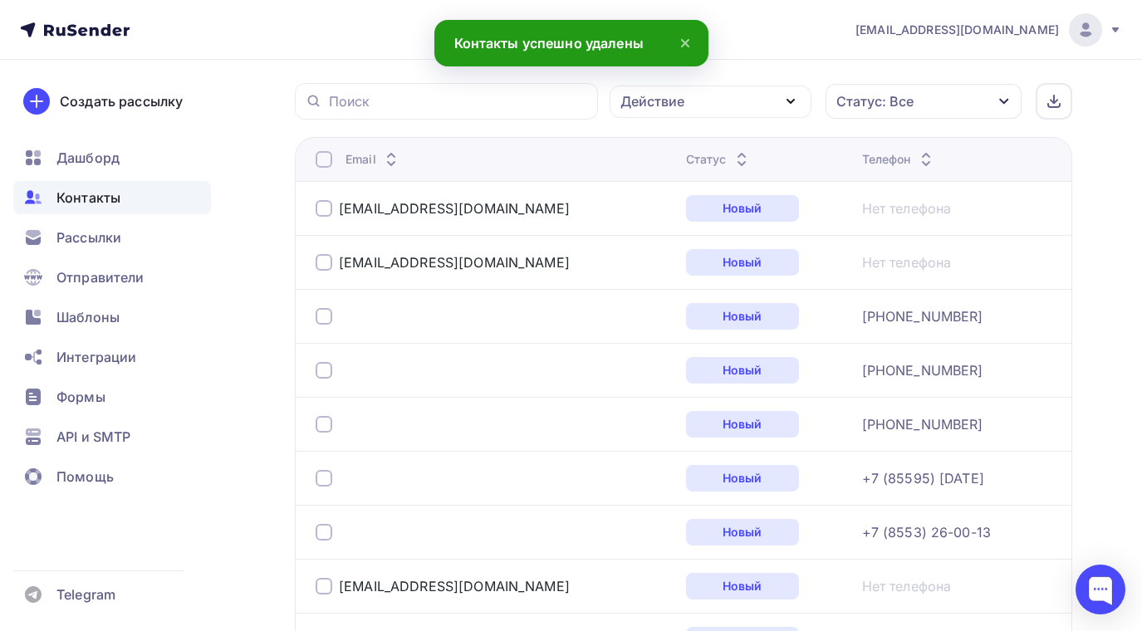
click at [322, 317] on div at bounding box center [324, 316] width 17 height 17
click at [326, 378] on div at bounding box center [324, 370] width 17 height 17
click at [320, 417] on div at bounding box center [324, 424] width 17 height 17
click at [321, 477] on div at bounding box center [324, 478] width 17 height 17
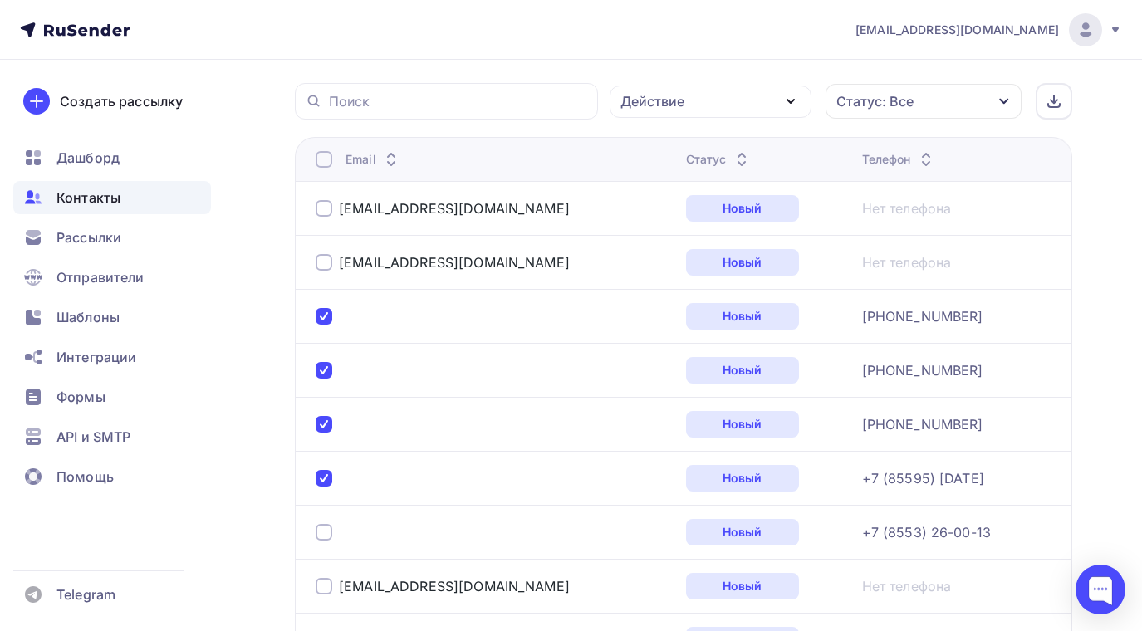
click at [321, 532] on div at bounding box center [324, 532] width 17 height 17
click at [795, 101] on icon "button" at bounding box center [791, 101] width 20 height 20
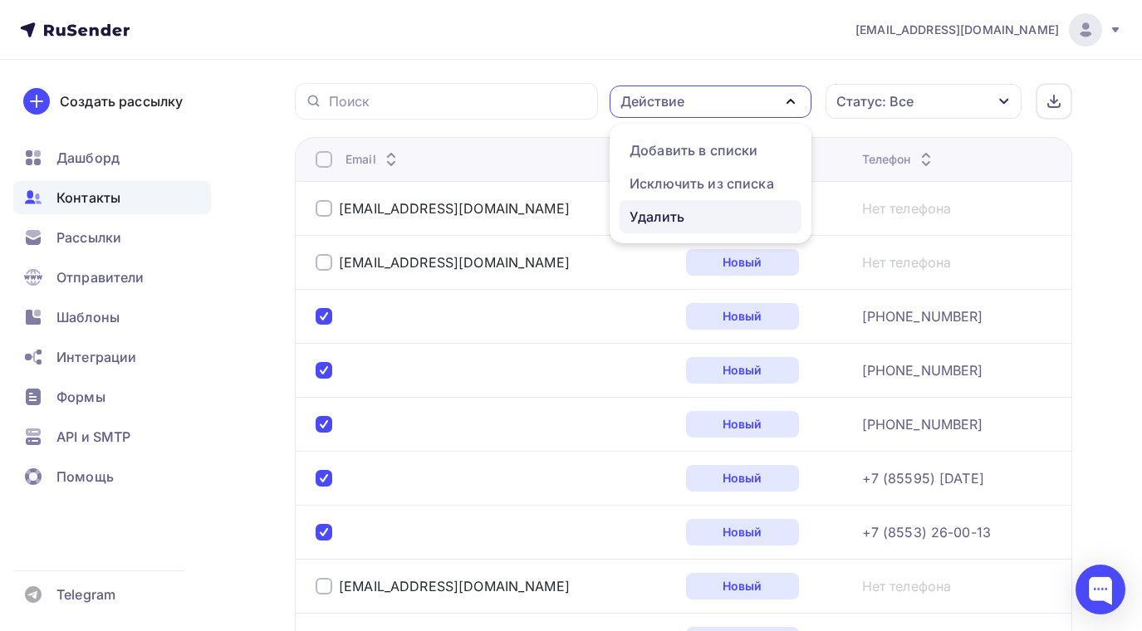
click at [649, 218] on div "Удалить" at bounding box center [657, 217] width 55 height 20
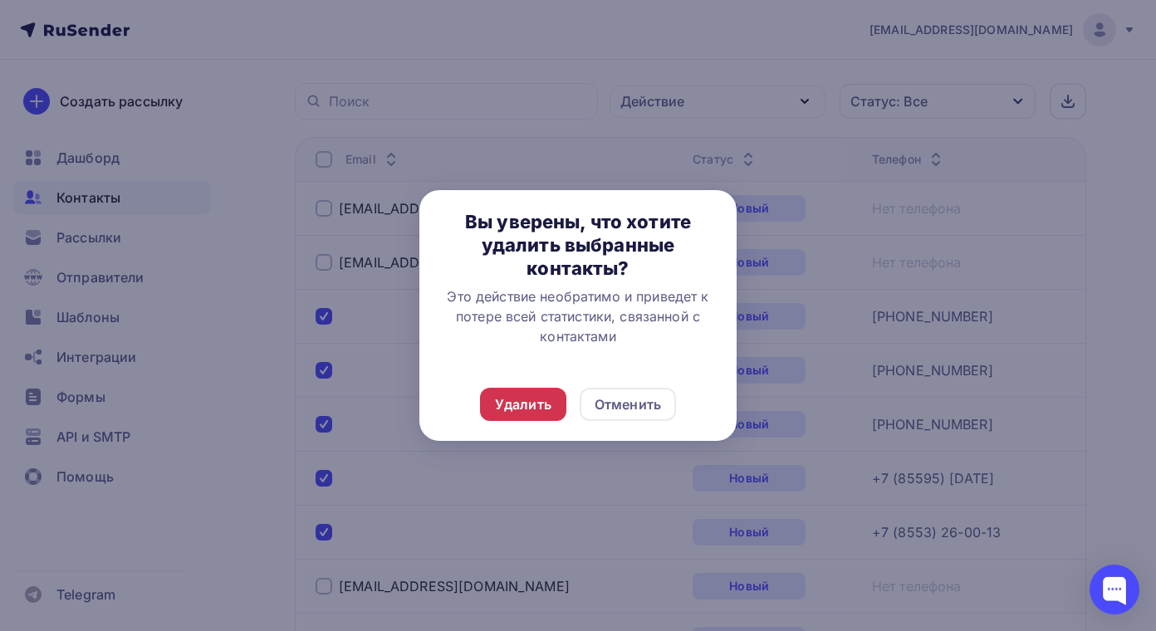
click at [513, 407] on div "Удалить" at bounding box center [523, 405] width 56 height 20
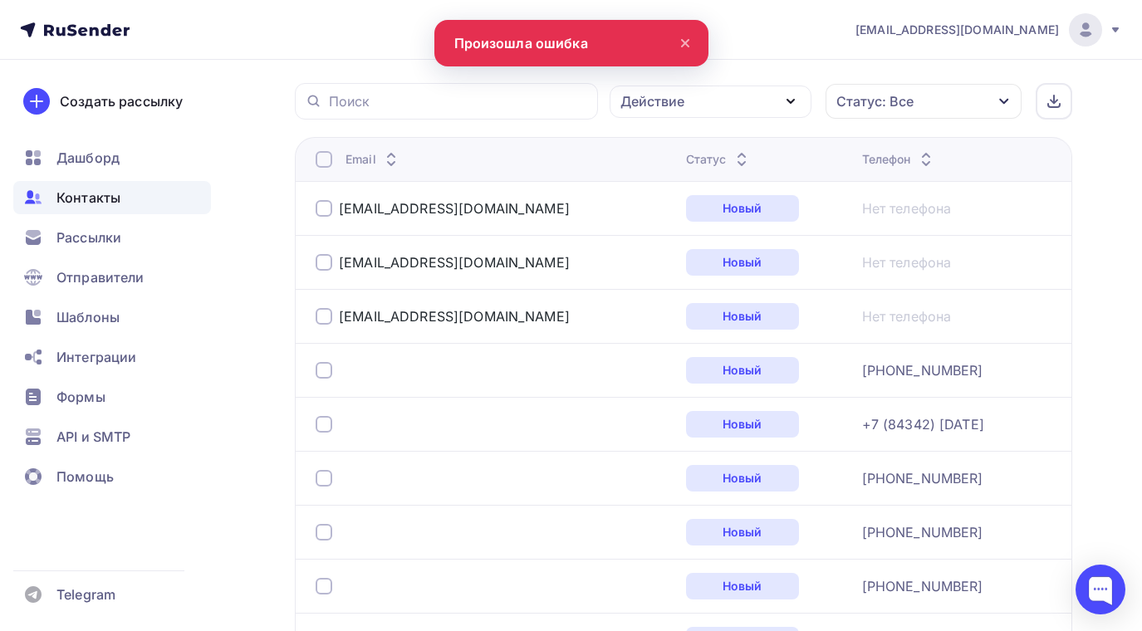
click at [320, 365] on div at bounding box center [324, 370] width 17 height 17
click at [320, 421] on div at bounding box center [324, 424] width 17 height 17
click at [331, 474] on div at bounding box center [324, 478] width 17 height 17
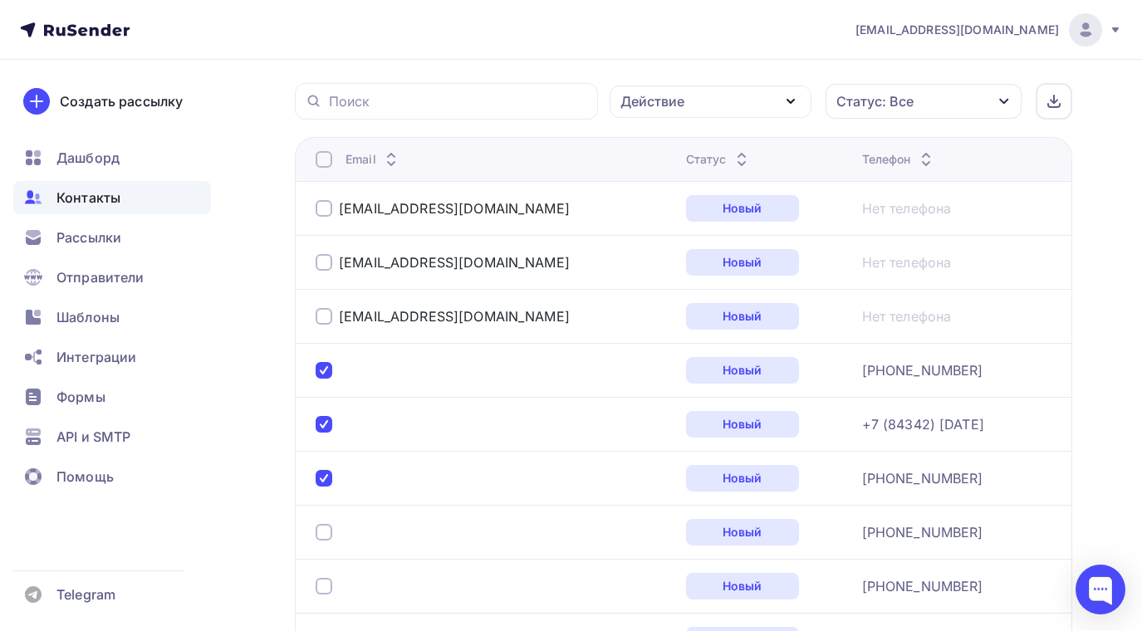
click at [329, 537] on div at bounding box center [324, 532] width 17 height 17
click at [323, 585] on div at bounding box center [324, 586] width 17 height 17
click at [788, 102] on icon "button" at bounding box center [791, 101] width 20 height 20
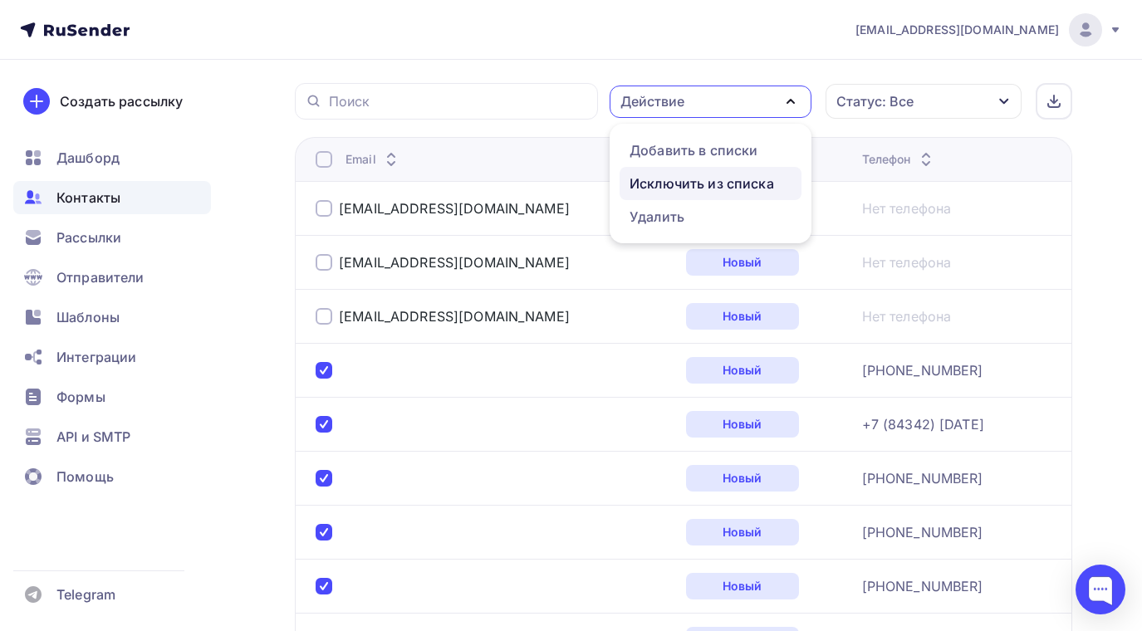
click at [689, 179] on div "Исключить из списка" at bounding box center [702, 184] width 145 height 20
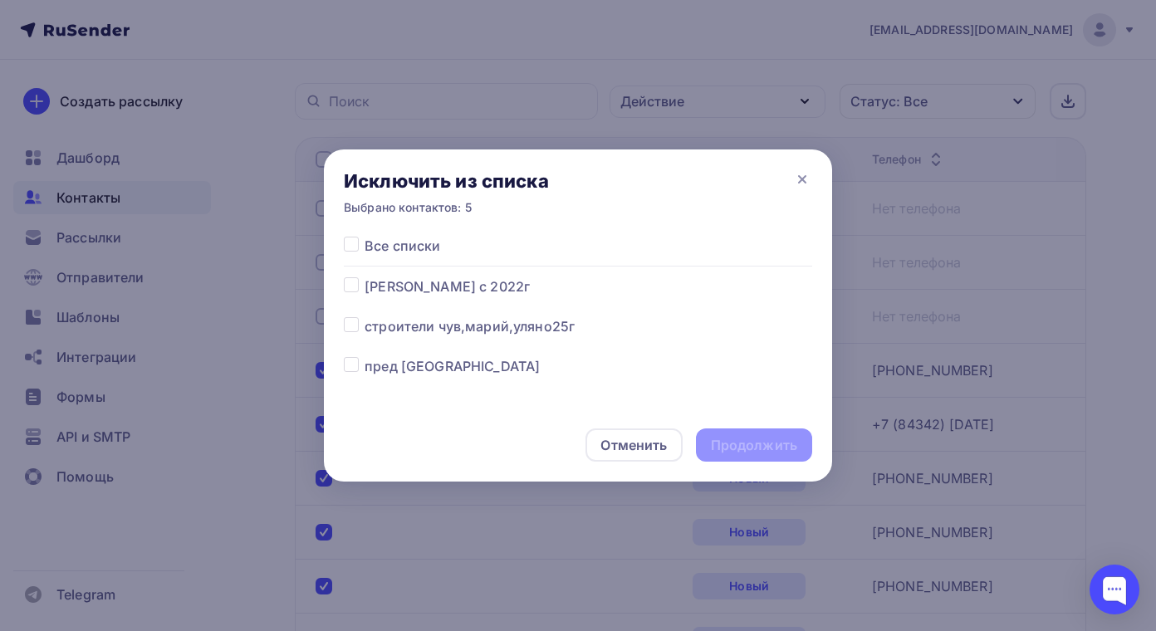
click at [365, 317] on label at bounding box center [365, 317] width 0 height 0
click at [352, 322] on input "checkbox" at bounding box center [351, 324] width 15 height 15
checkbox input "true"
click at [758, 444] on div "Продолжить" at bounding box center [754, 445] width 86 height 19
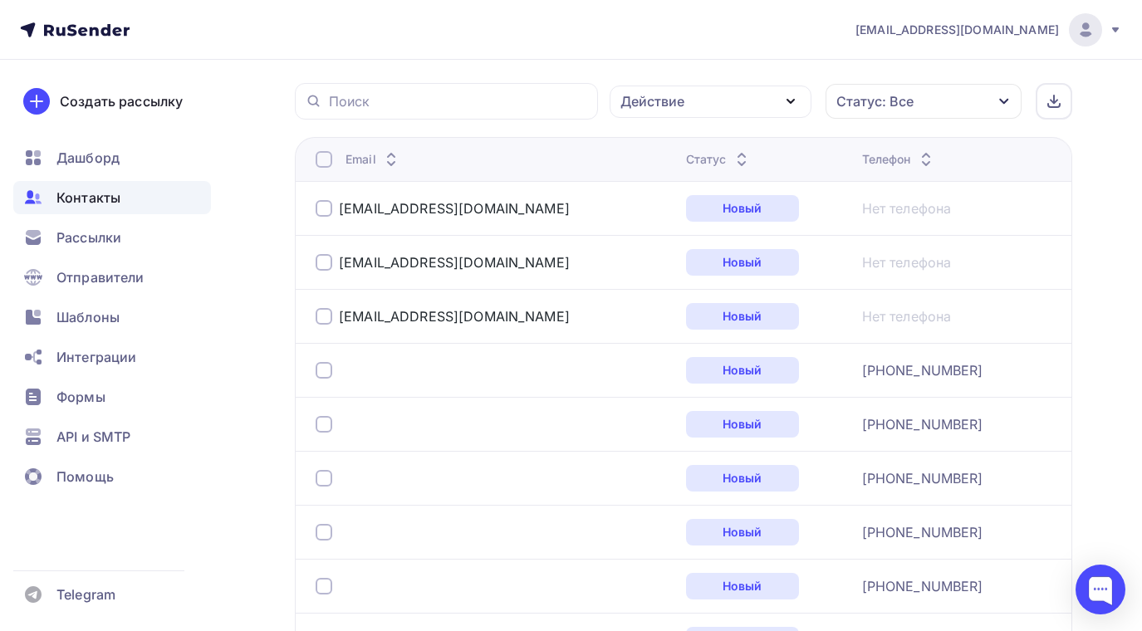
click at [324, 371] on div at bounding box center [324, 370] width 17 height 17
click at [322, 422] on div at bounding box center [324, 424] width 17 height 17
click at [325, 475] on div at bounding box center [324, 478] width 17 height 17
click at [325, 533] on div at bounding box center [324, 532] width 17 height 17
click at [331, 586] on div at bounding box center [324, 586] width 17 height 17
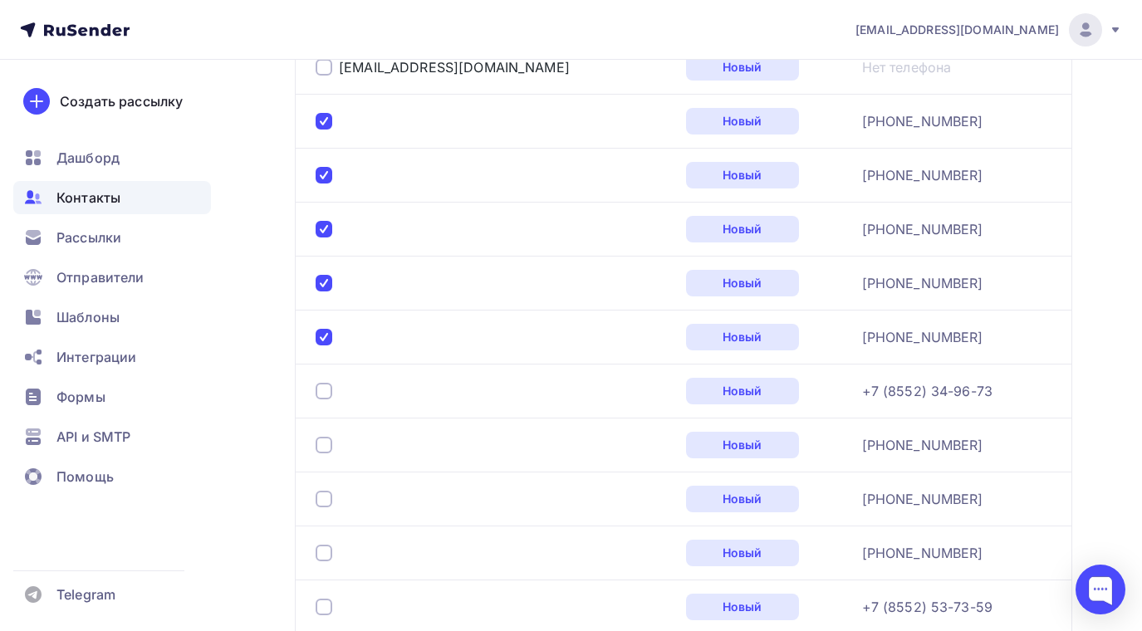
scroll to position [736, 0]
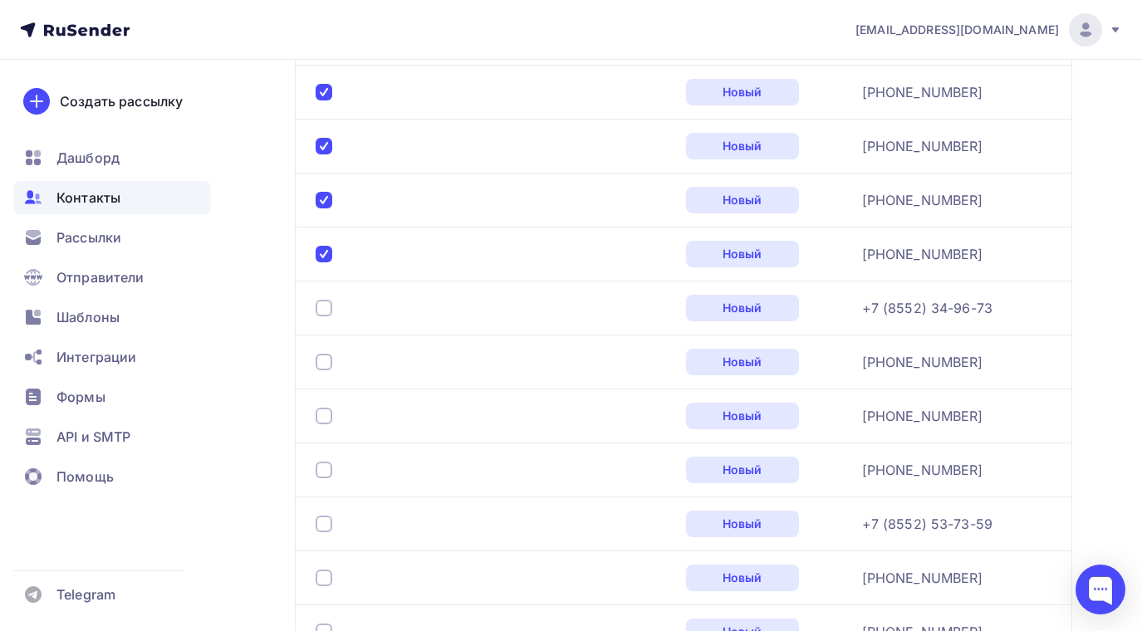
click at [327, 312] on div at bounding box center [324, 308] width 17 height 17
click at [327, 357] on div at bounding box center [324, 362] width 17 height 17
click at [327, 420] on div at bounding box center [324, 416] width 17 height 17
click at [331, 469] on div at bounding box center [324, 470] width 17 height 17
click at [324, 525] on div at bounding box center [324, 524] width 17 height 17
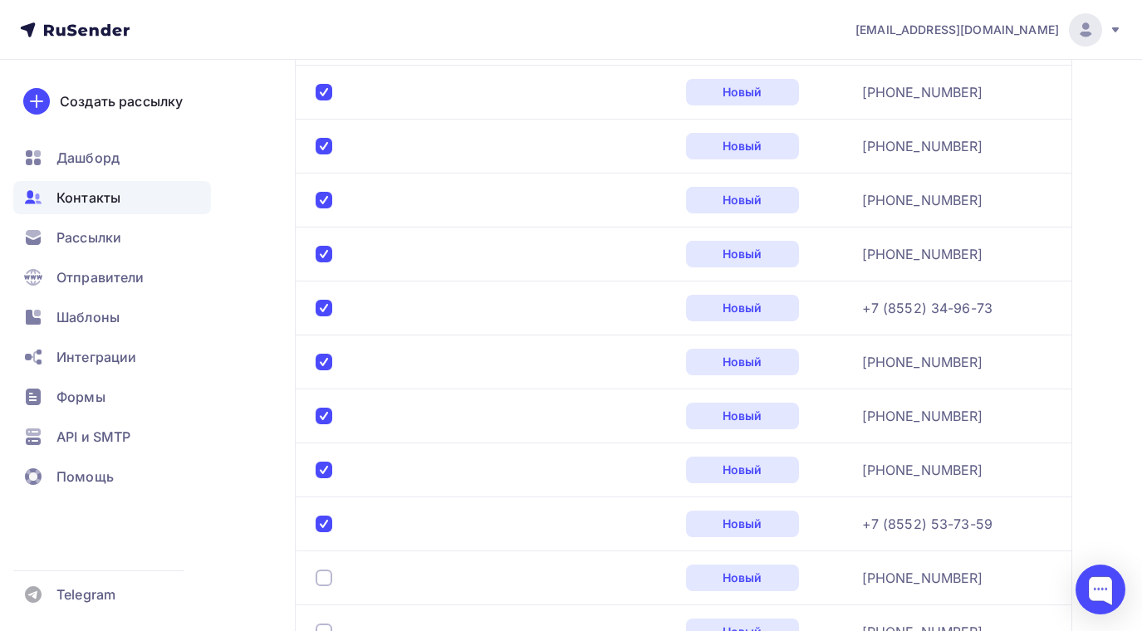
click at [320, 576] on div at bounding box center [324, 578] width 17 height 17
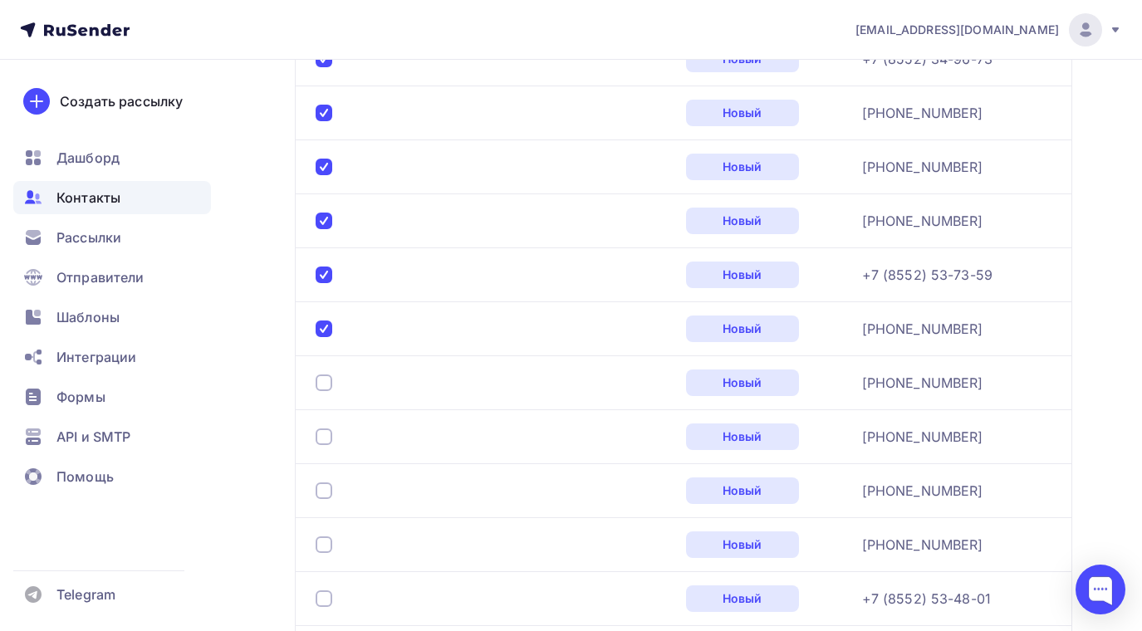
scroll to position [1068, 0]
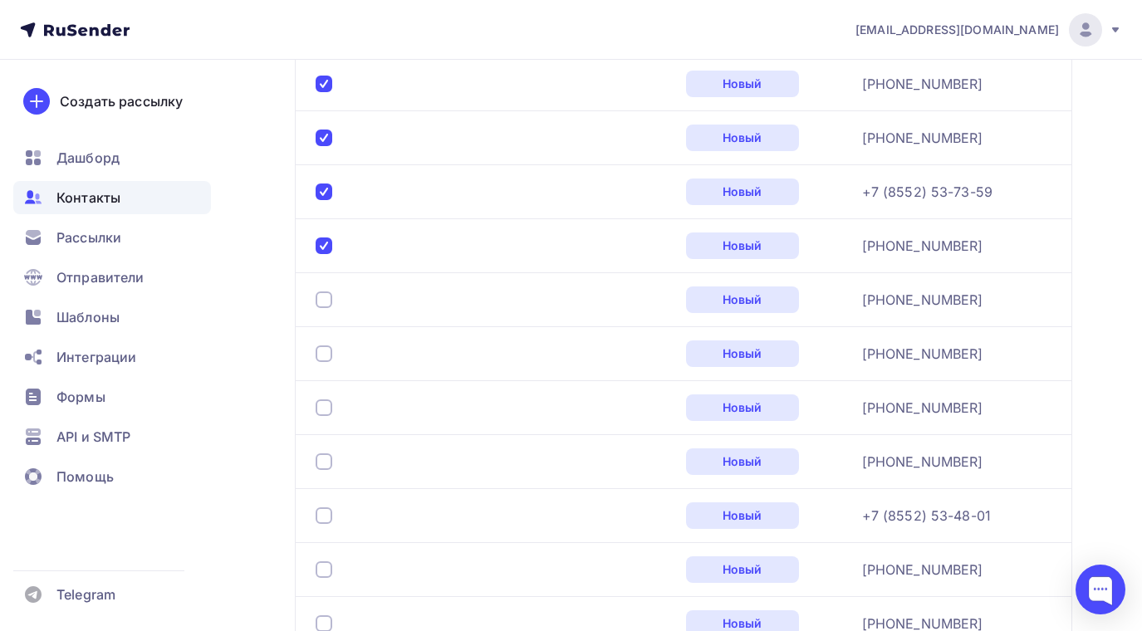
click at [331, 305] on div at bounding box center [324, 300] width 17 height 17
click at [323, 356] on div at bounding box center [324, 354] width 17 height 17
click at [324, 410] on div at bounding box center [324, 408] width 17 height 17
click at [321, 454] on div at bounding box center [324, 462] width 17 height 17
click at [326, 513] on div at bounding box center [324, 516] width 17 height 17
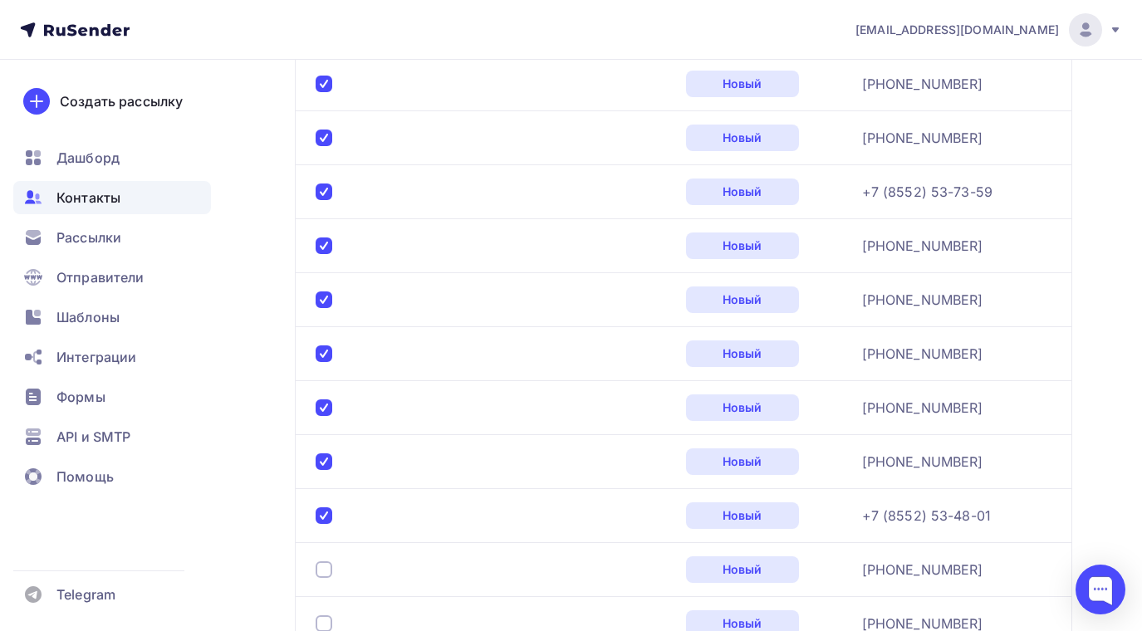
click at [324, 568] on div at bounding box center [324, 570] width 17 height 17
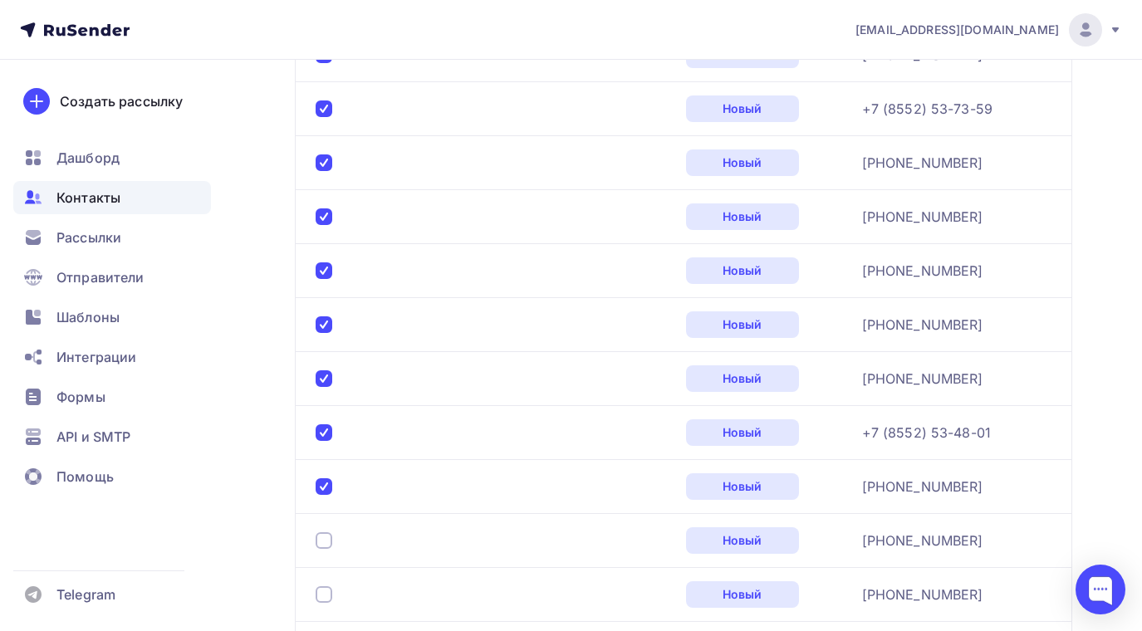
scroll to position [1318, 0]
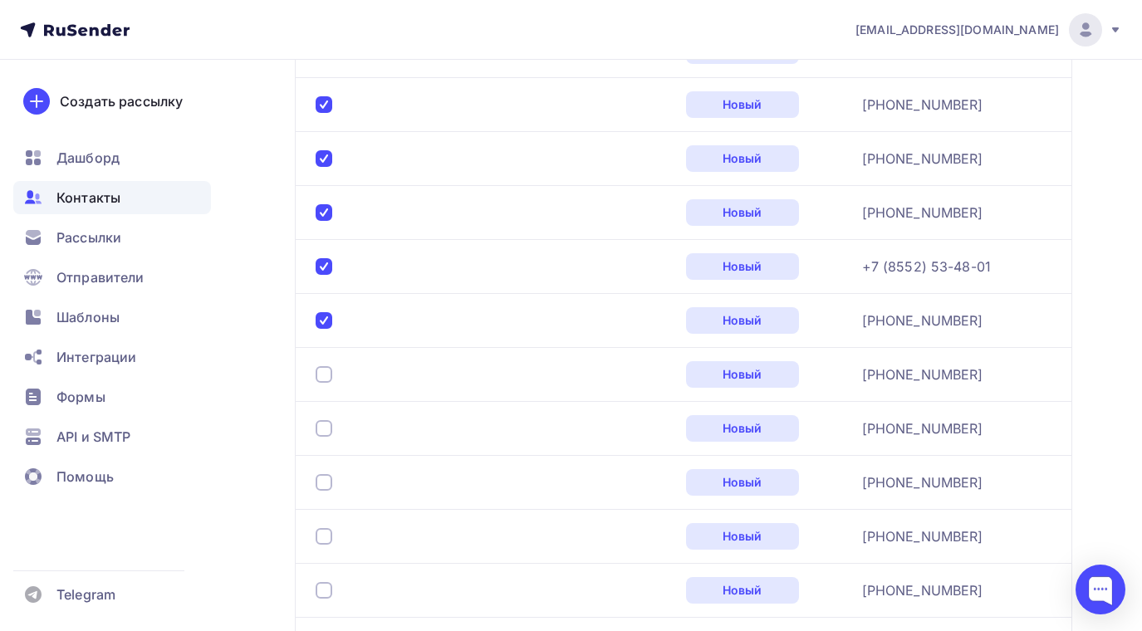
click at [327, 374] on div at bounding box center [324, 374] width 17 height 17
click at [329, 431] on div at bounding box center [324, 428] width 17 height 17
click at [325, 477] on div at bounding box center [324, 482] width 17 height 17
click at [326, 532] on div at bounding box center [324, 536] width 17 height 17
click at [327, 586] on div at bounding box center [324, 590] width 17 height 17
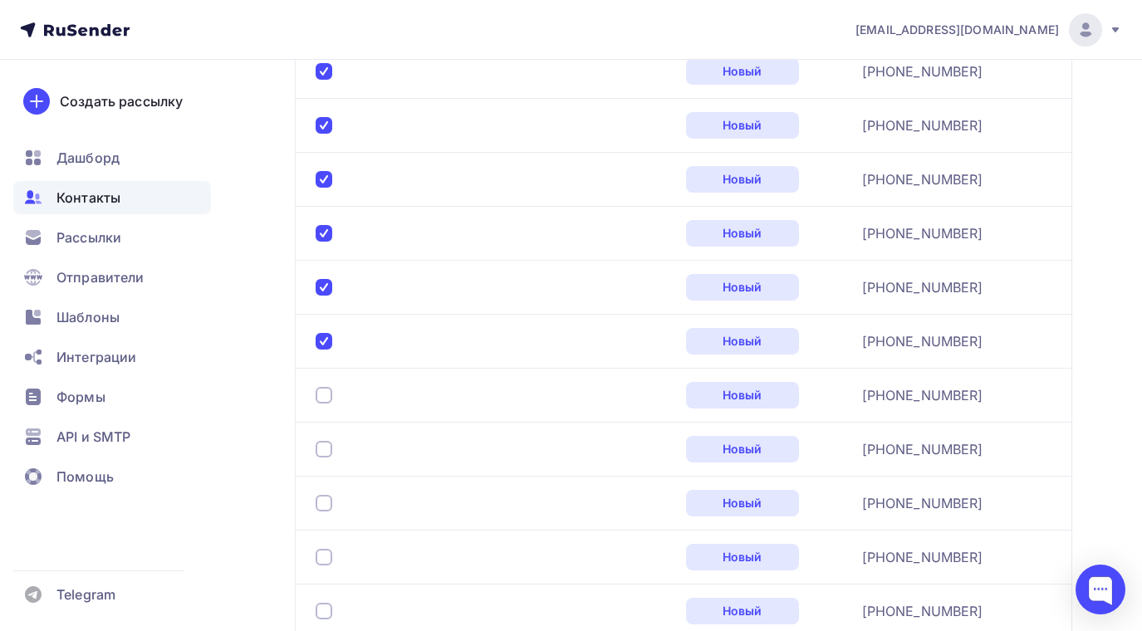
scroll to position [1650, 0]
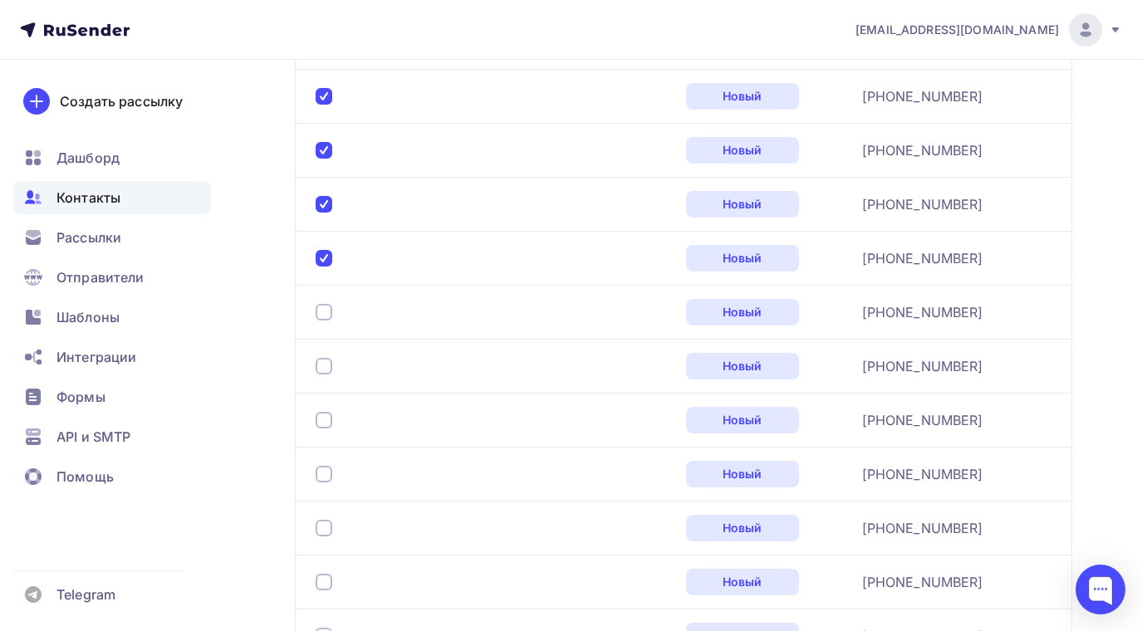
click at [326, 309] on div at bounding box center [324, 312] width 17 height 17
click at [325, 360] on div at bounding box center [324, 366] width 17 height 17
click at [328, 422] on div at bounding box center [324, 420] width 17 height 17
click at [326, 474] on div at bounding box center [324, 474] width 17 height 17
click at [320, 526] on div at bounding box center [324, 528] width 17 height 17
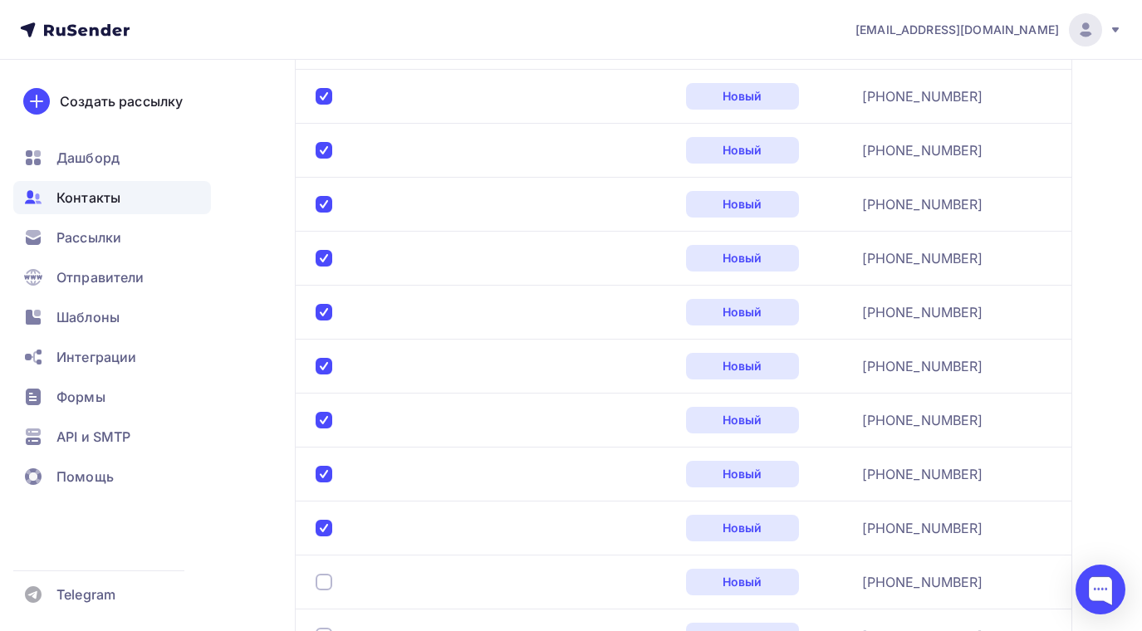
click at [330, 576] on div at bounding box center [324, 582] width 17 height 17
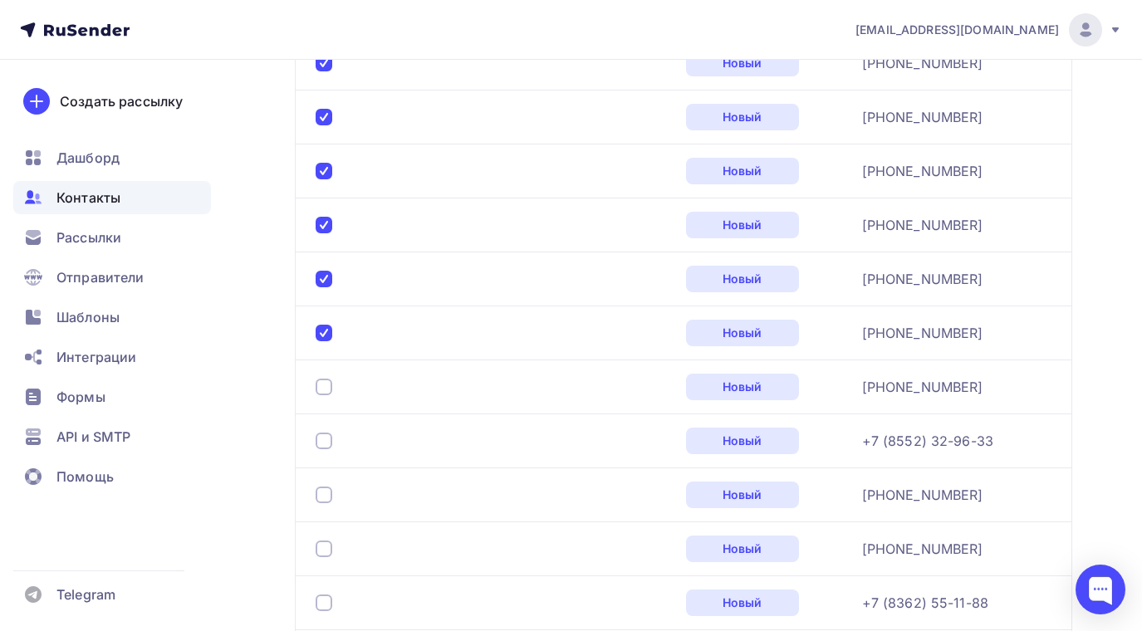
scroll to position [1982, 0]
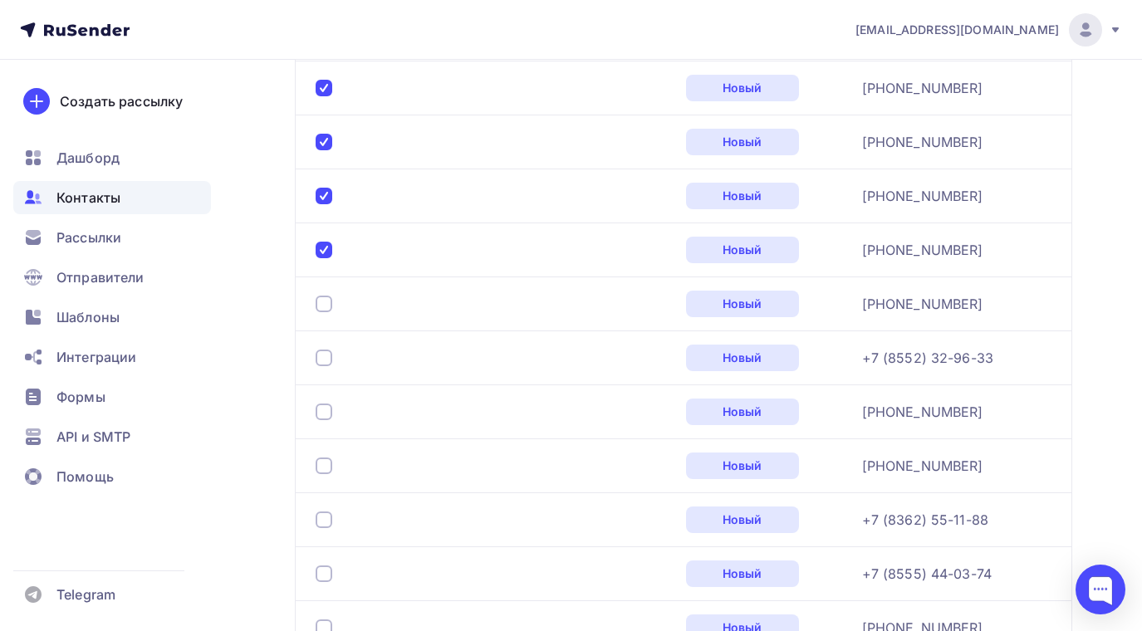
click at [326, 302] on div at bounding box center [324, 304] width 17 height 17
click at [319, 356] on div at bounding box center [324, 358] width 17 height 17
click at [326, 418] on div at bounding box center [324, 412] width 17 height 17
click at [328, 462] on div at bounding box center [324, 466] width 17 height 17
click at [324, 517] on div at bounding box center [324, 520] width 17 height 17
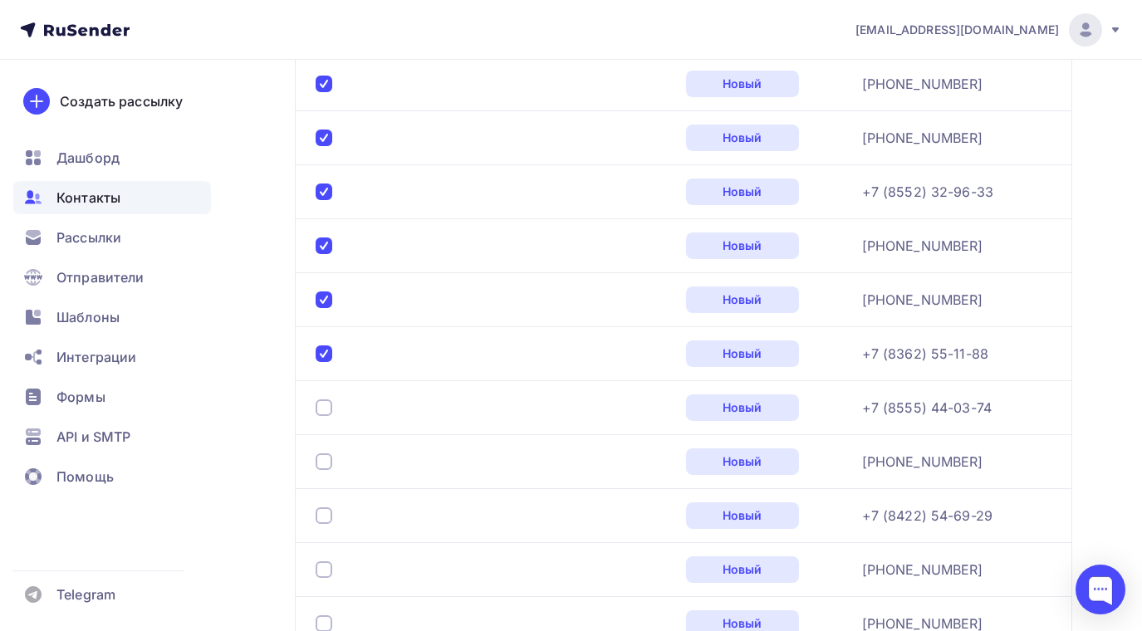
scroll to position [2231, 0]
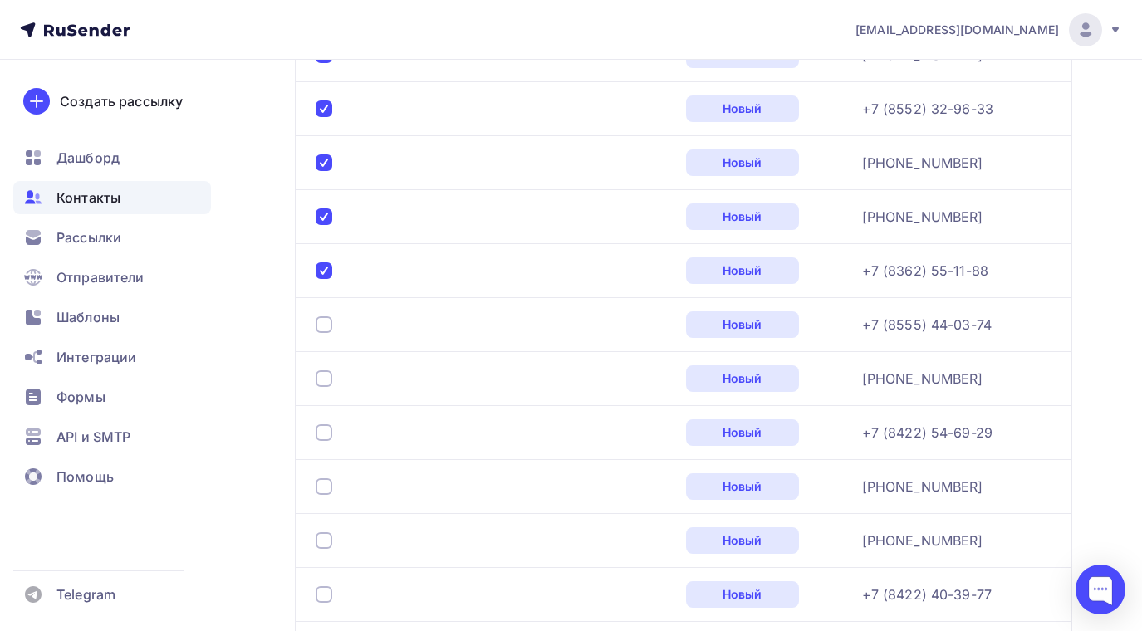
click at [321, 326] on div at bounding box center [324, 325] width 17 height 17
click at [322, 380] on div at bounding box center [324, 379] width 17 height 17
click at [328, 427] on div at bounding box center [324, 433] width 17 height 17
click at [324, 488] on div at bounding box center [324, 486] width 17 height 17
click at [326, 535] on div at bounding box center [324, 540] width 17 height 17
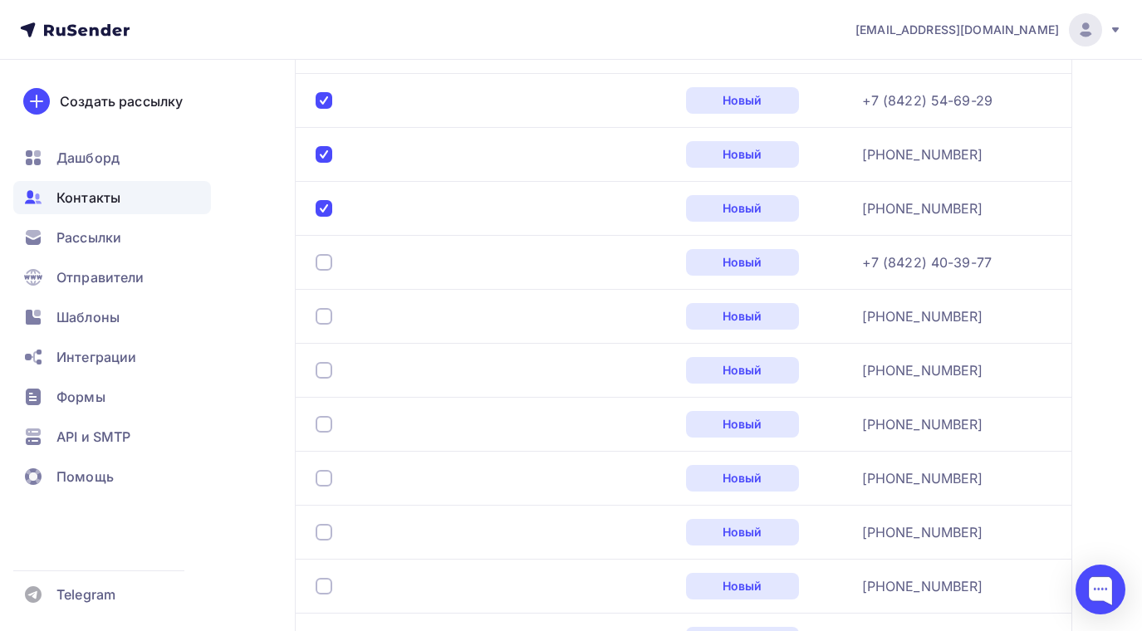
scroll to position [2647, 0]
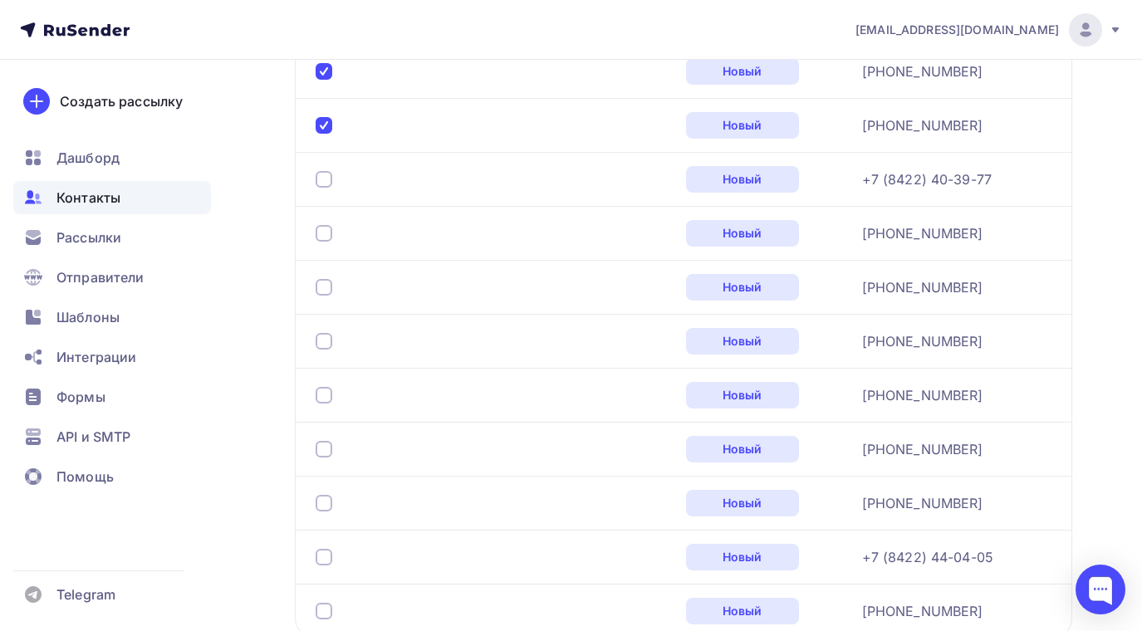
click at [326, 175] on div at bounding box center [324, 179] width 17 height 17
click at [324, 239] on div at bounding box center [324, 233] width 17 height 17
click at [325, 278] on div at bounding box center [494, 287] width 357 height 27
click at [324, 287] on div at bounding box center [324, 287] width 17 height 17
click at [321, 344] on div at bounding box center [324, 341] width 17 height 17
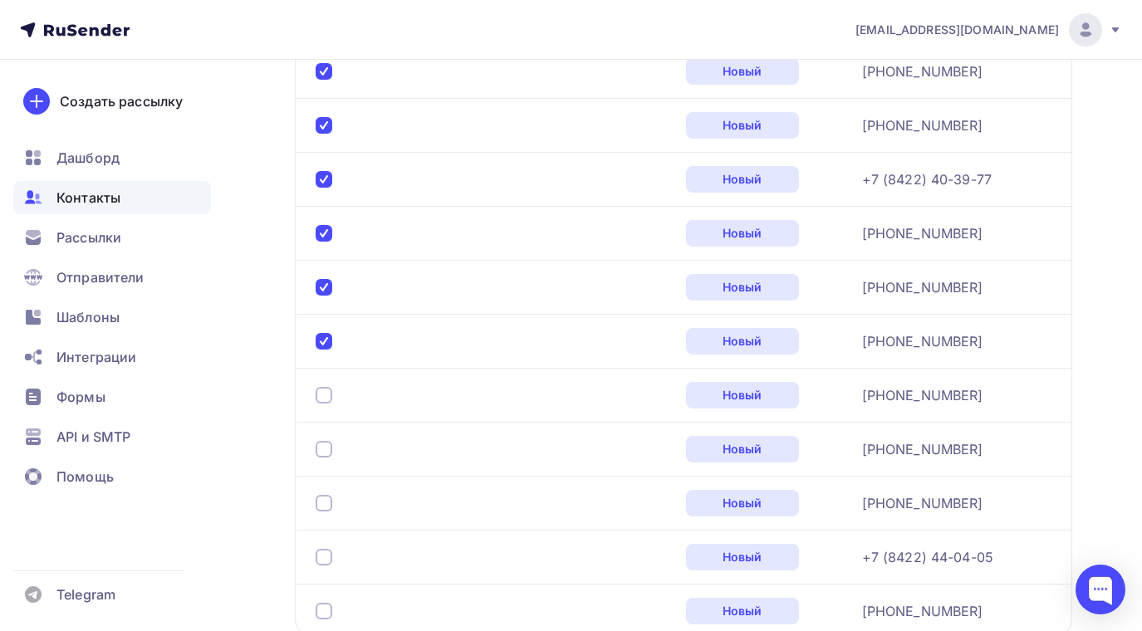
click at [323, 389] on div at bounding box center [324, 395] width 17 height 17
click at [331, 446] on div at bounding box center [324, 449] width 17 height 17
click at [325, 502] on div at bounding box center [324, 503] width 17 height 17
click at [332, 557] on div at bounding box center [327, 557] width 23 height 17
click at [324, 557] on div at bounding box center [324, 557] width 17 height 17
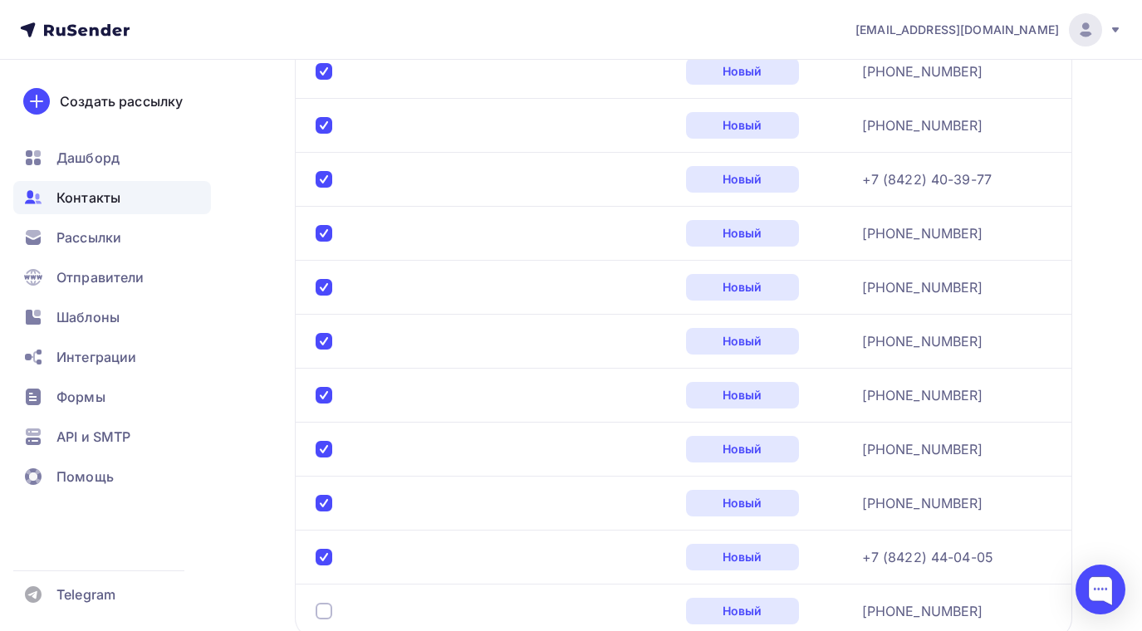
click at [327, 606] on div at bounding box center [324, 611] width 17 height 17
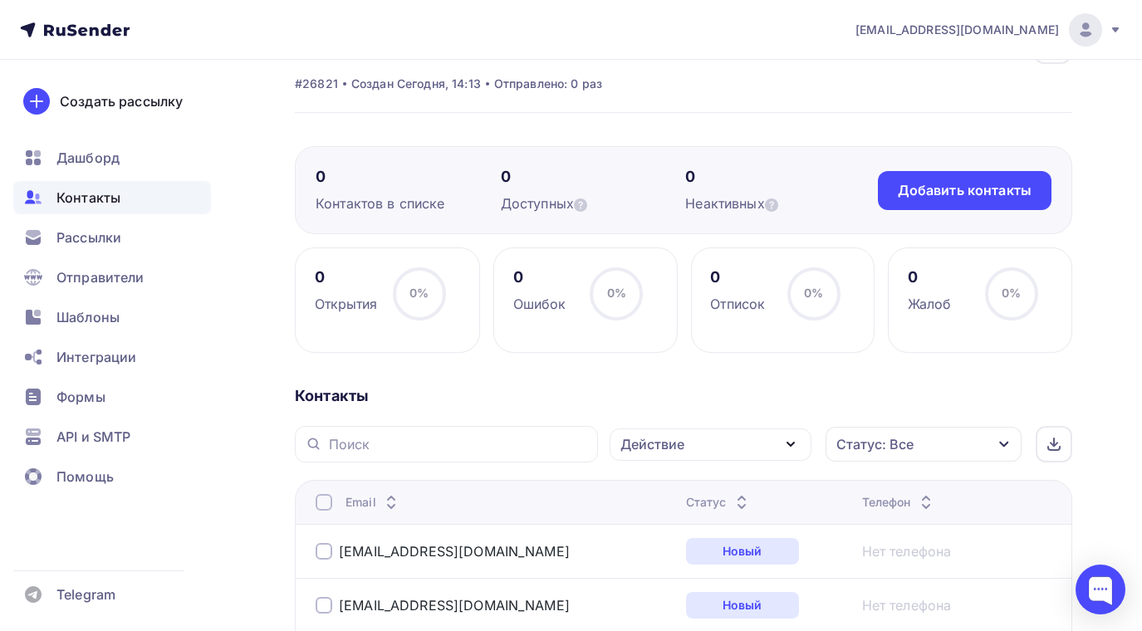
scroll to position [0, 0]
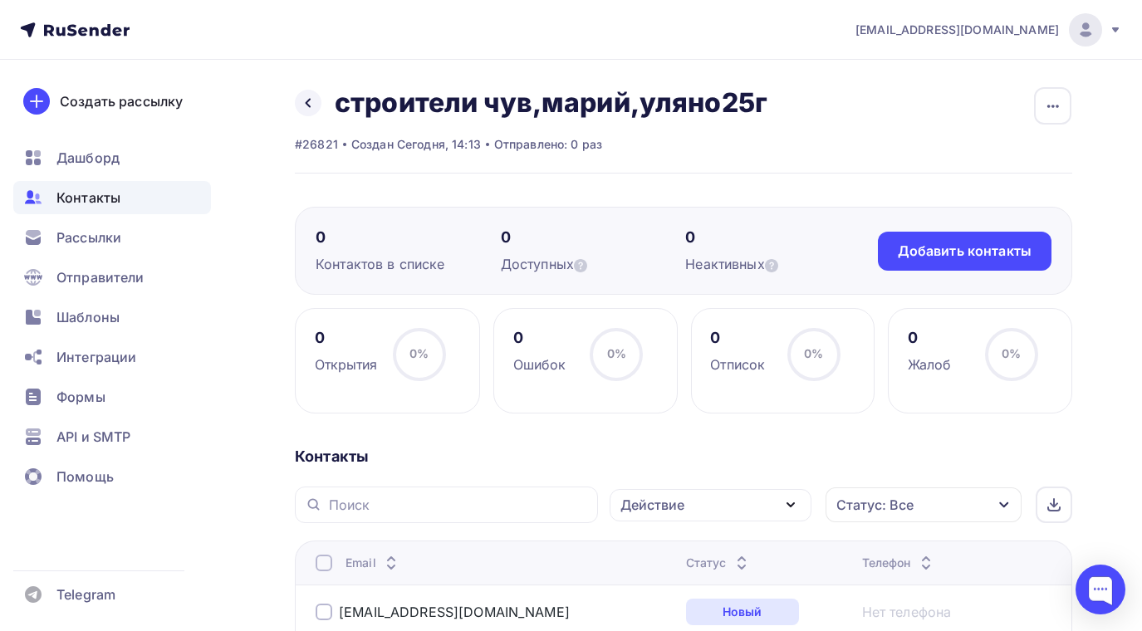
click at [790, 500] on icon "button" at bounding box center [791, 505] width 20 height 20
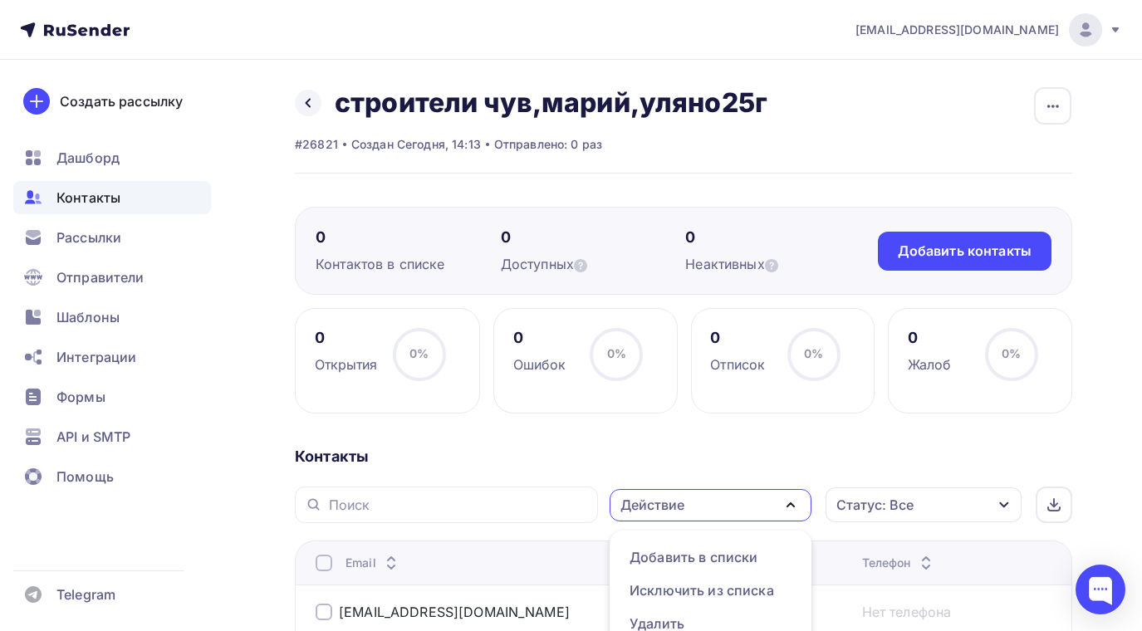
scroll to position [18, 0]
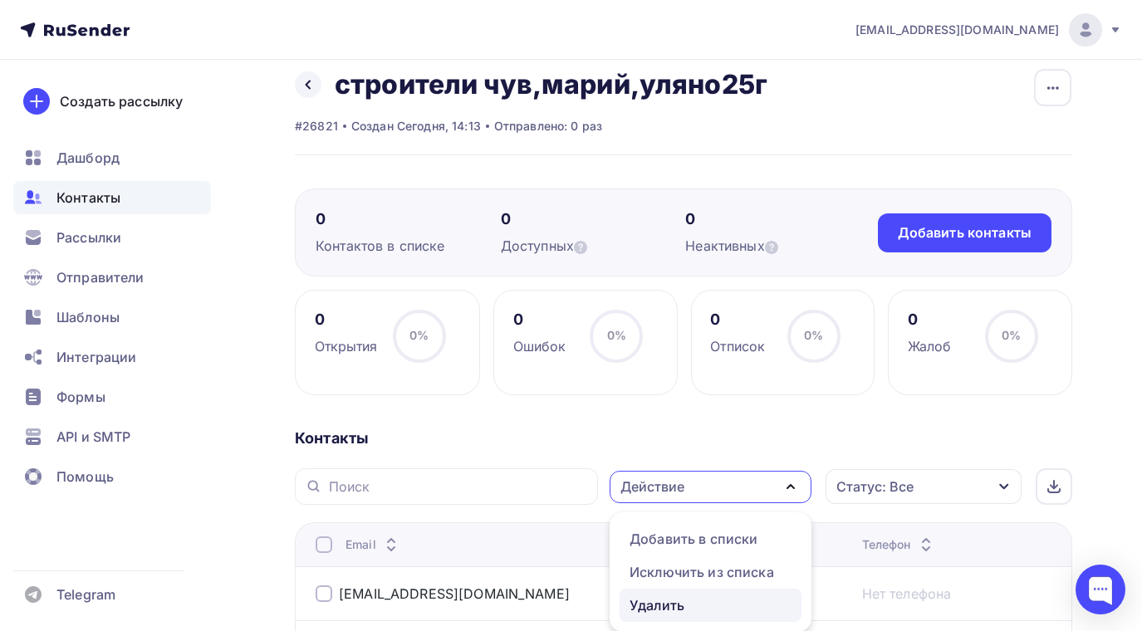
click at [669, 607] on div "Удалить" at bounding box center [657, 606] width 55 height 20
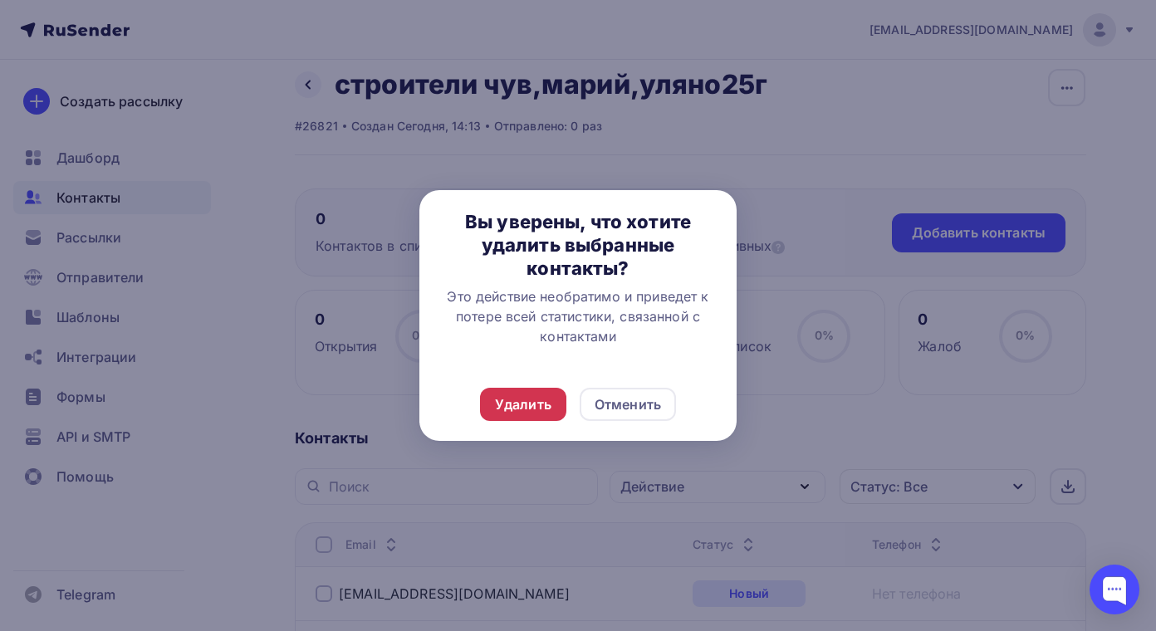
click at [529, 397] on div "Удалить" at bounding box center [523, 405] width 56 height 20
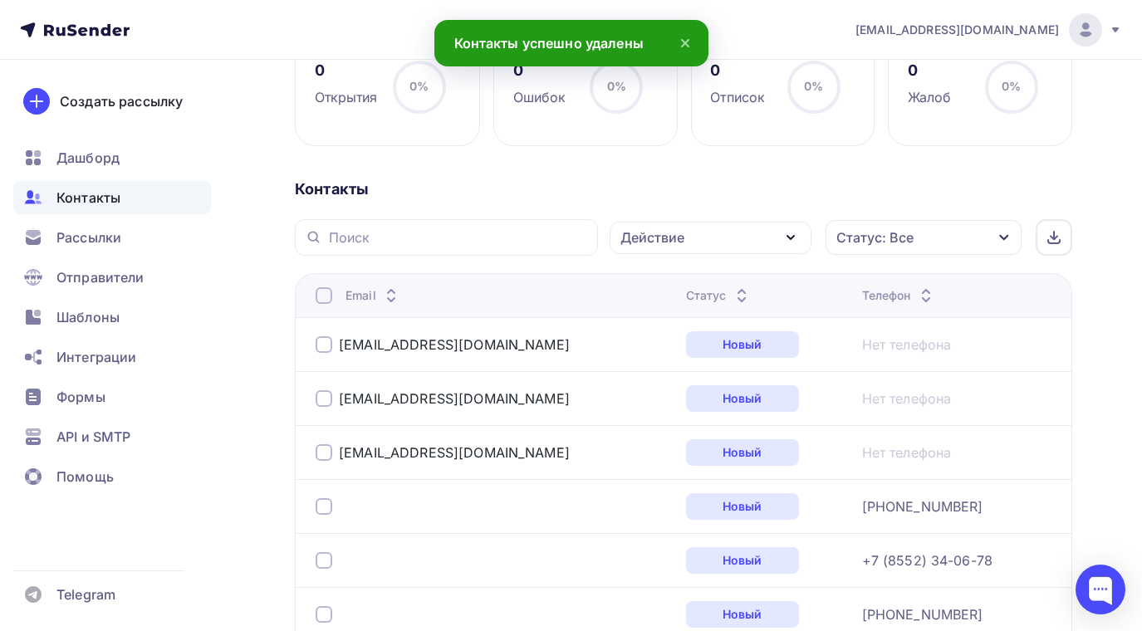
scroll to position [517, 0]
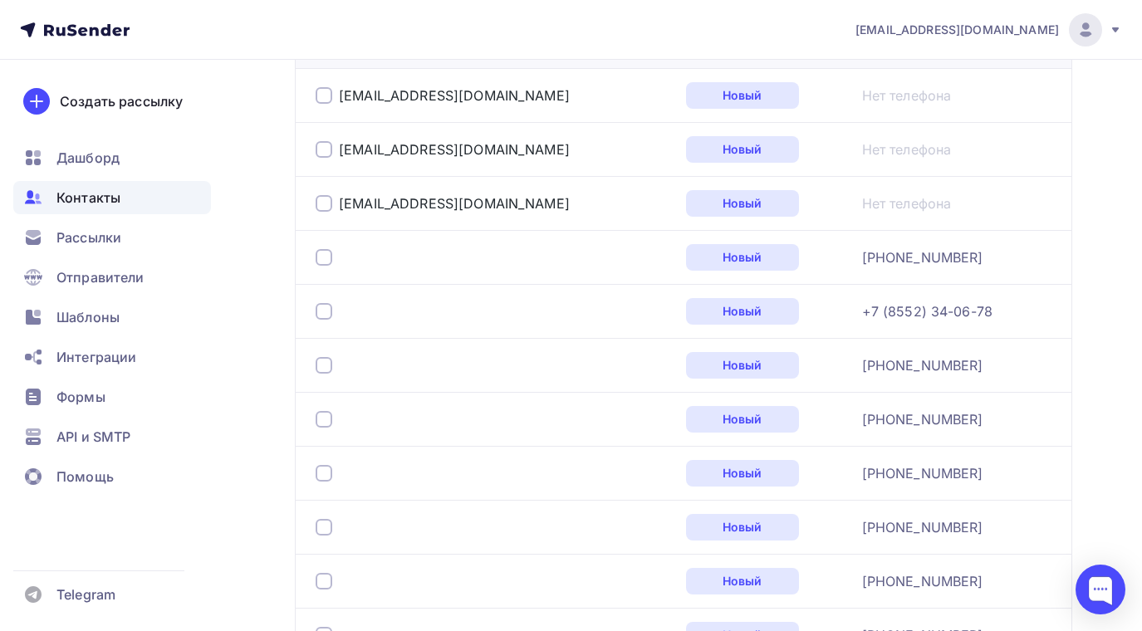
click at [321, 254] on div at bounding box center [324, 257] width 17 height 17
click at [322, 307] on div at bounding box center [324, 311] width 17 height 17
click at [321, 366] on div at bounding box center [324, 365] width 17 height 17
click at [324, 425] on div at bounding box center [324, 419] width 17 height 17
click at [327, 475] on div at bounding box center [324, 473] width 17 height 17
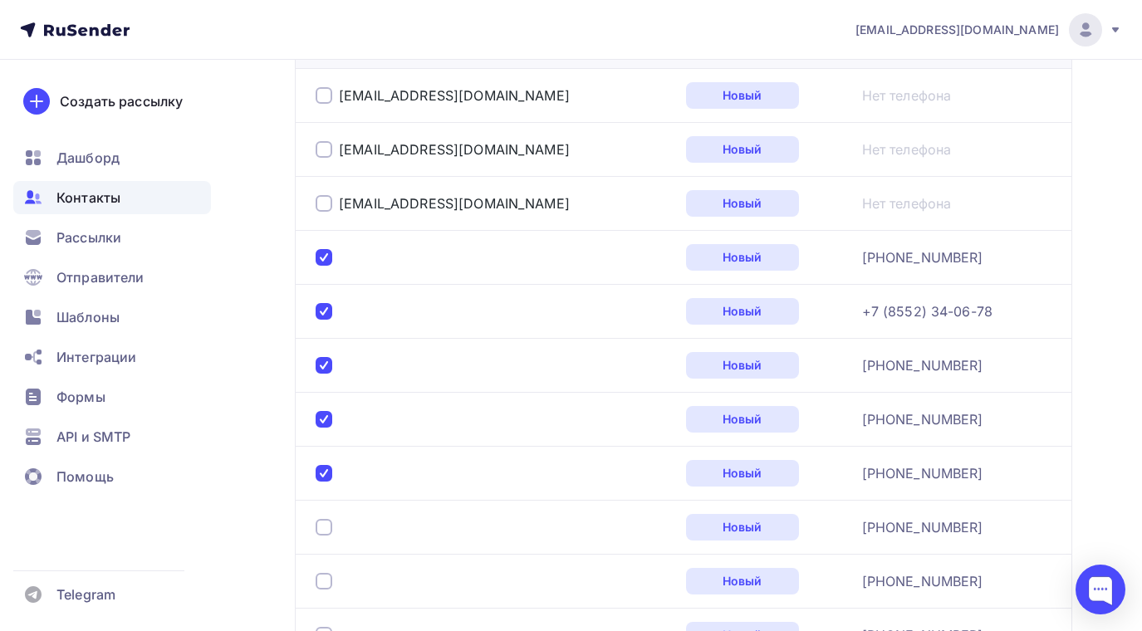
click at [326, 539] on div at bounding box center [494, 527] width 357 height 27
click at [323, 587] on div at bounding box center [324, 581] width 17 height 17
click at [331, 523] on div at bounding box center [324, 527] width 17 height 17
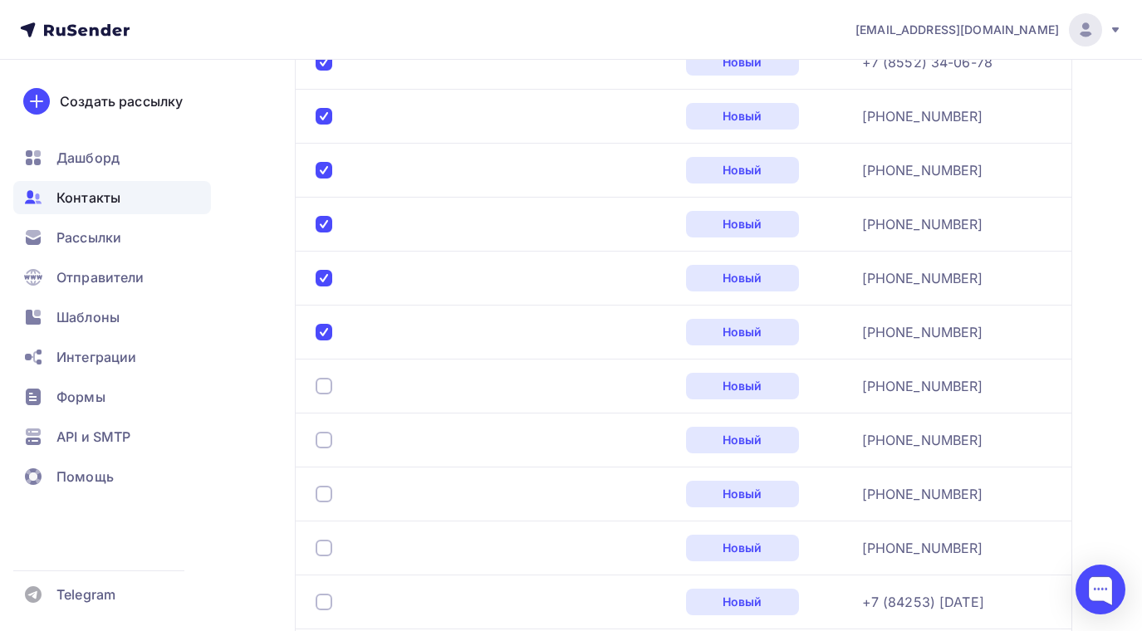
scroll to position [849, 0]
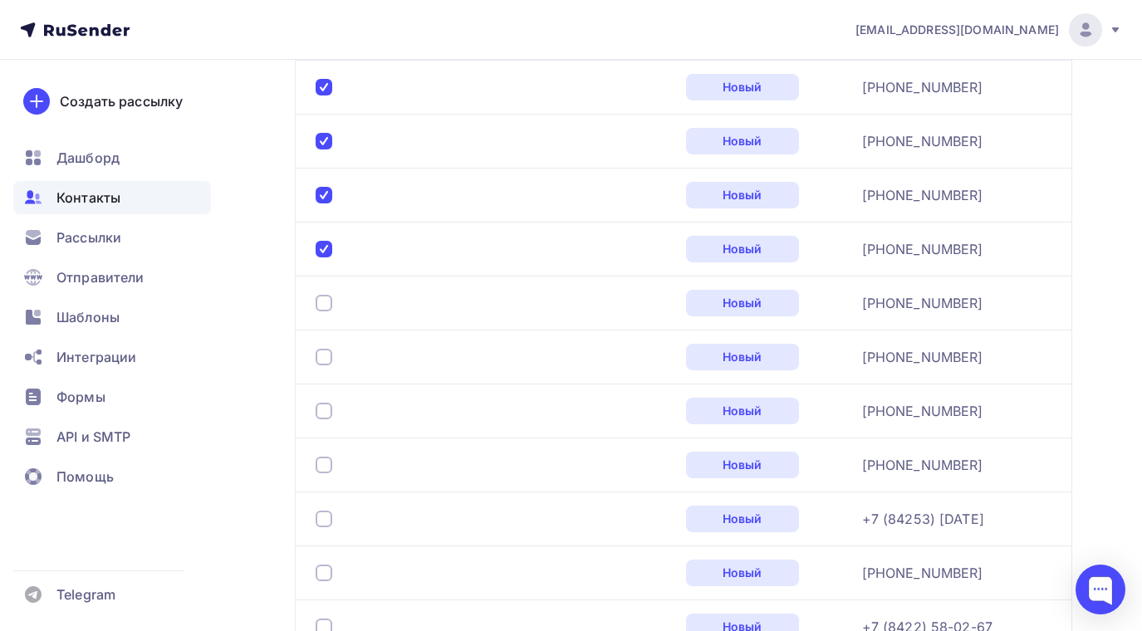
click at [324, 300] on div at bounding box center [324, 303] width 17 height 17
drag, startPoint x: 319, startPoint y: 360, endPoint x: 314, endPoint y: 407, distance: 47.6
click at [319, 366] on div at bounding box center [494, 357] width 357 height 27
click at [326, 407] on div at bounding box center [324, 411] width 17 height 17
click at [327, 356] on div at bounding box center [324, 357] width 17 height 17
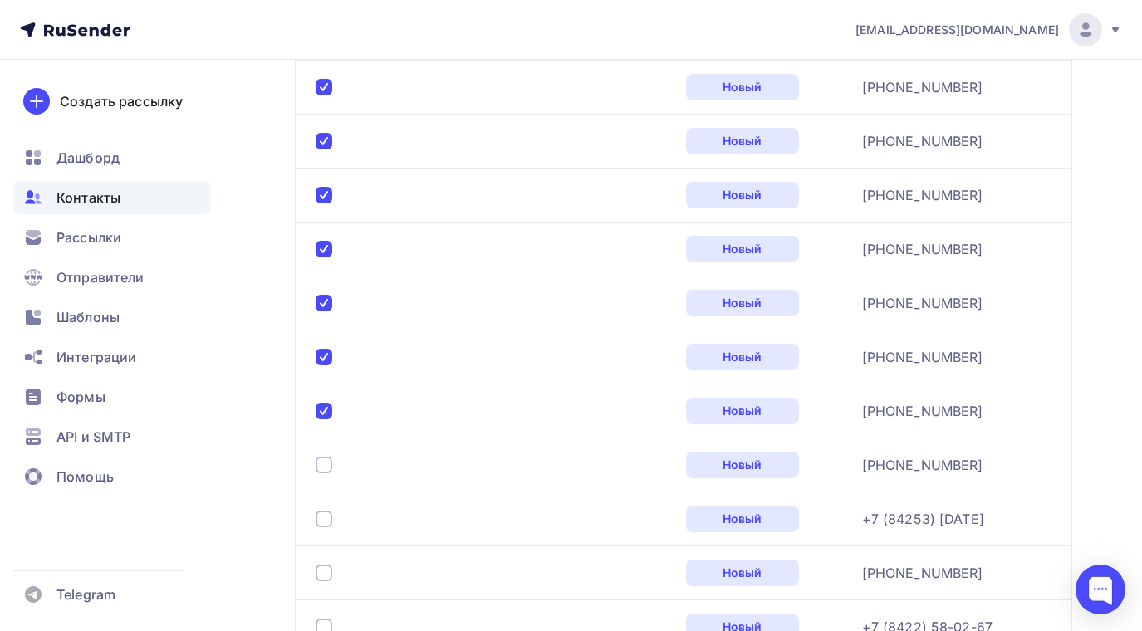
click at [328, 462] on div at bounding box center [324, 465] width 17 height 17
click at [328, 517] on div at bounding box center [324, 519] width 17 height 17
click at [326, 564] on div at bounding box center [494, 573] width 357 height 27
drag, startPoint x: 324, startPoint y: 579, endPoint x: 319, endPoint y: 594, distance: 15.8
click at [326, 586] on td at bounding box center [487, 573] width 385 height 54
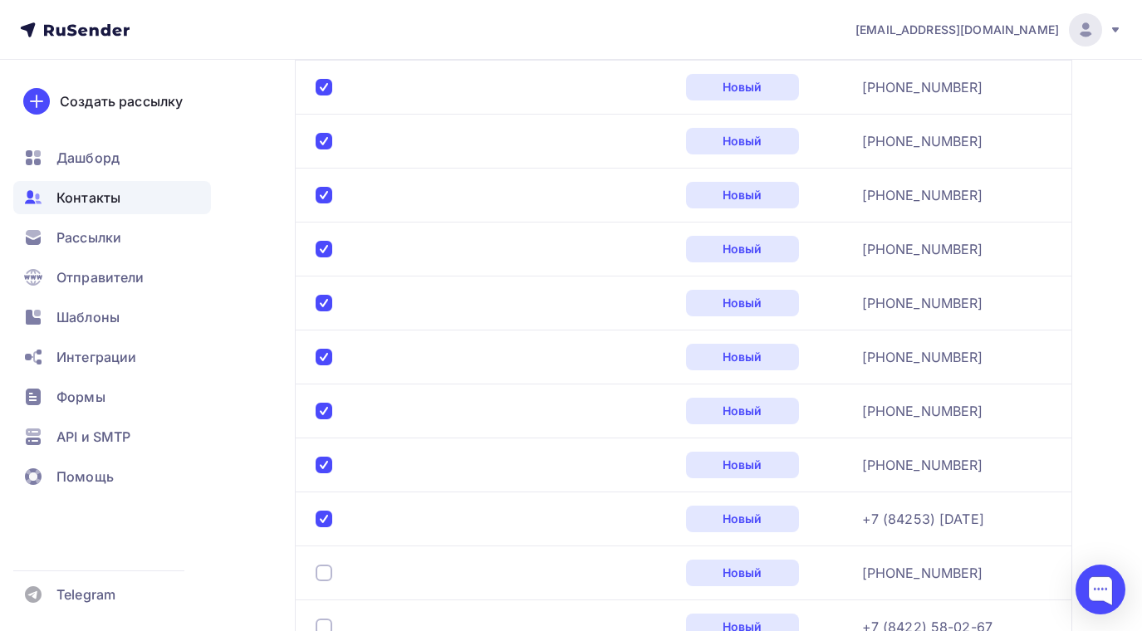
click at [326, 619] on div at bounding box center [324, 627] width 17 height 17
click at [326, 576] on div at bounding box center [324, 573] width 17 height 17
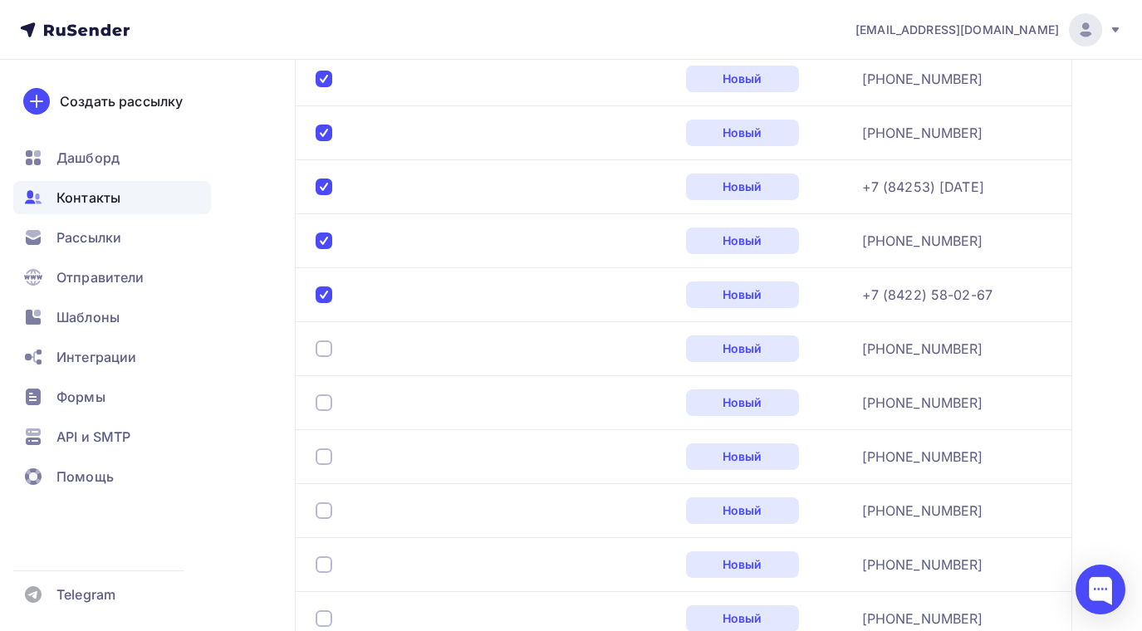
scroll to position [1264, 0]
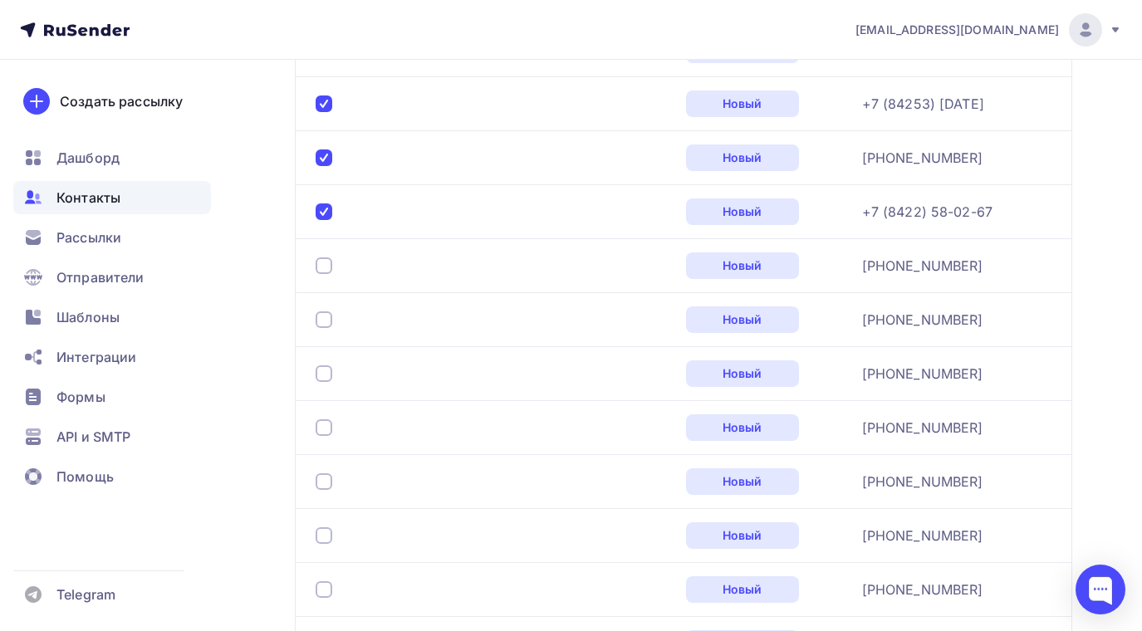
click at [328, 267] on div at bounding box center [324, 266] width 17 height 17
click at [325, 312] on div at bounding box center [324, 320] width 17 height 17
click at [325, 376] on div at bounding box center [324, 374] width 17 height 17
click at [327, 423] on div at bounding box center [324, 428] width 17 height 17
click at [326, 482] on div at bounding box center [324, 482] width 17 height 17
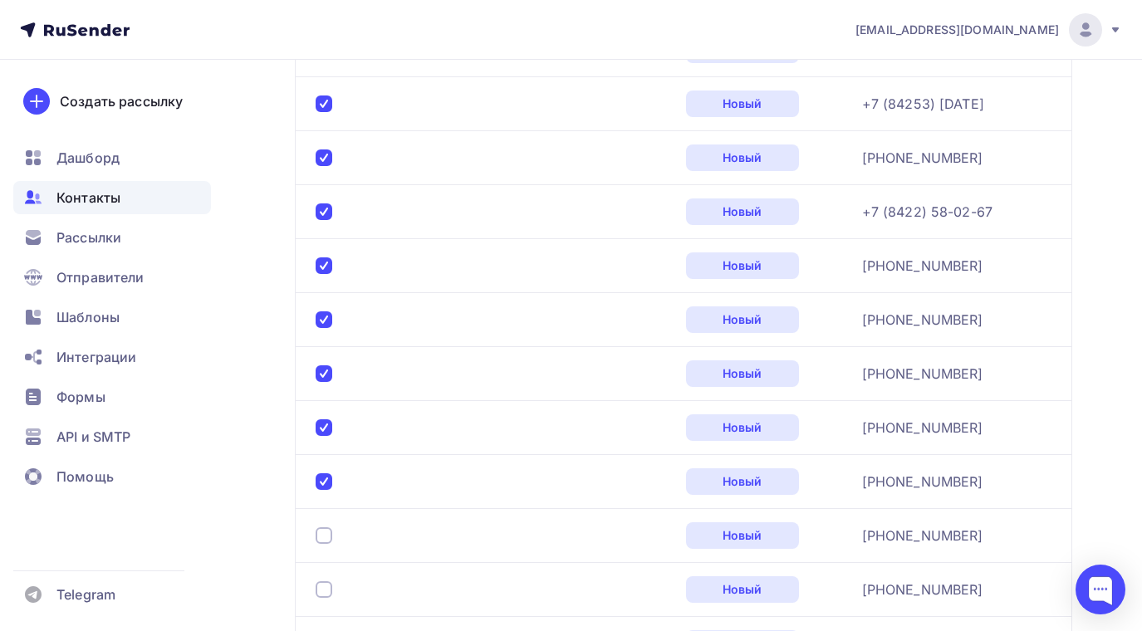
click at [325, 532] on div at bounding box center [324, 536] width 17 height 17
click at [319, 582] on div at bounding box center [324, 590] width 17 height 17
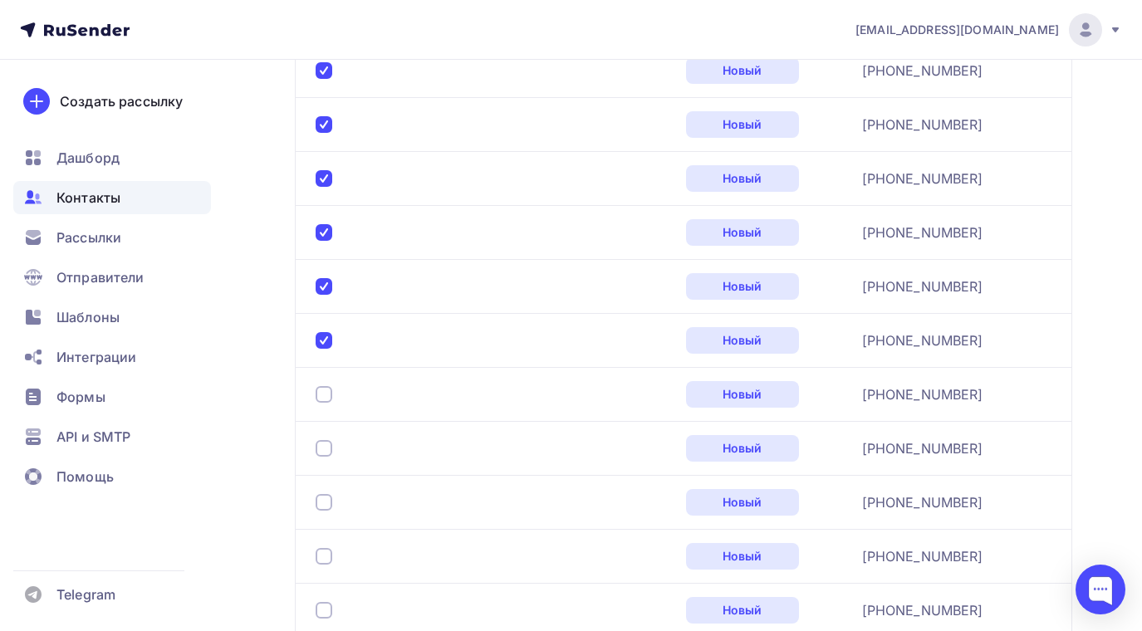
scroll to position [1680, 0]
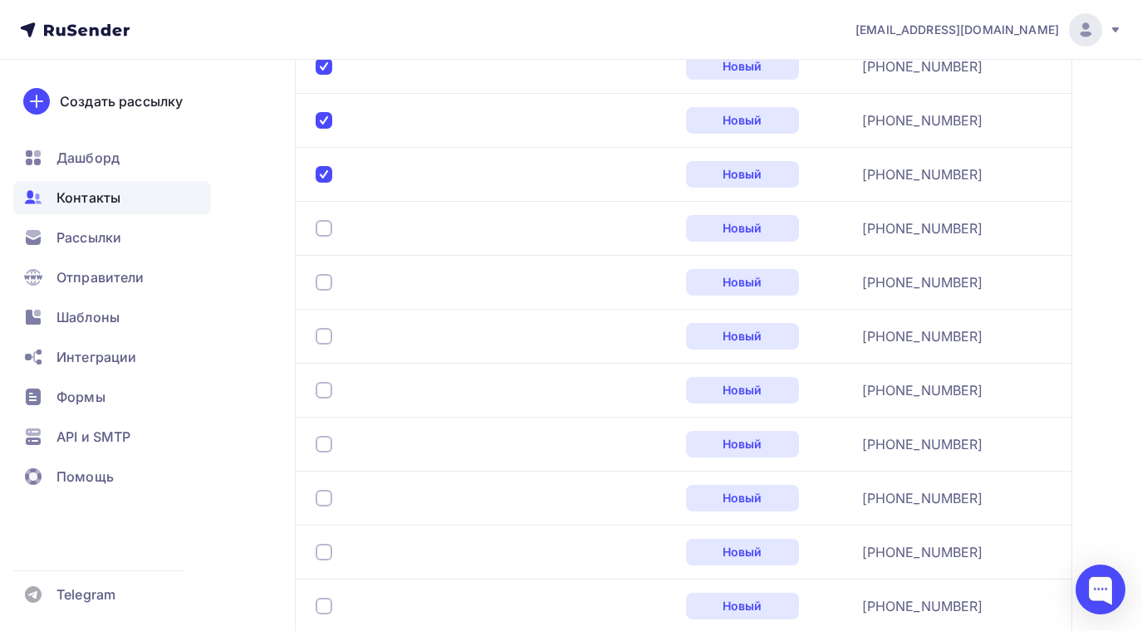
click at [321, 225] on div at bounding box center [324, 228] width 17 height 17
click at [325, 282] on div at bounding box center [324, 282] width 17 height 17
click at [325, 331] on div at bounding box center [324, 336] width 17 height 17
click at [326, 389] on div at bounding box center [324, 390] width 17 height 17
click at [326, 437] on div at bounding box center [324, 444] width 17 height 17
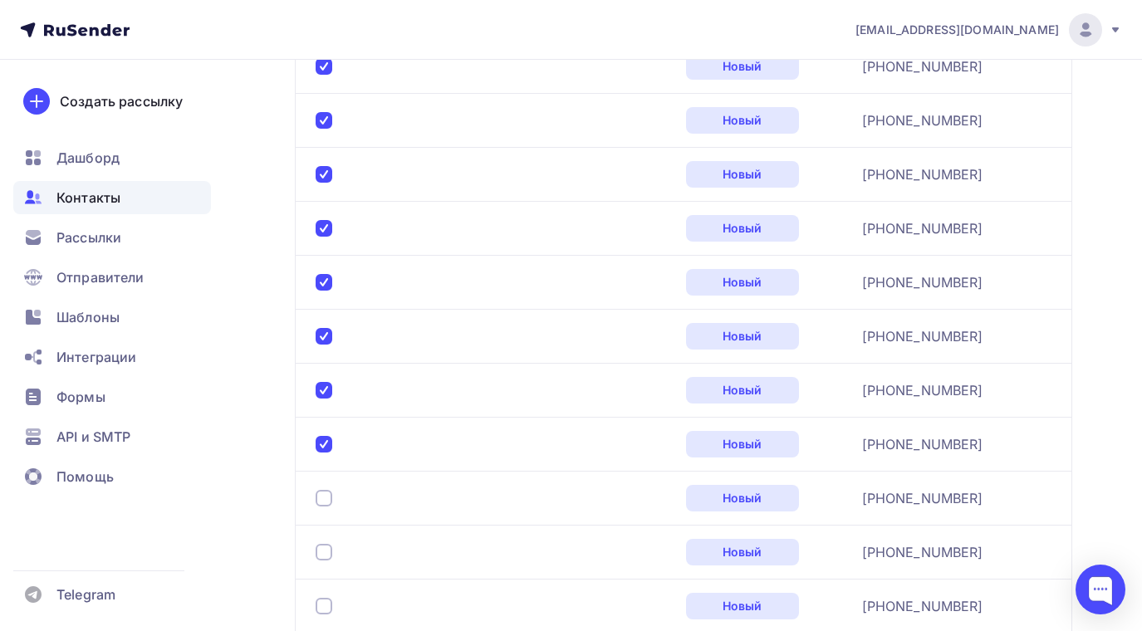
click at [330, 498] on div at bounding box center [324, 498] width 17 height 17
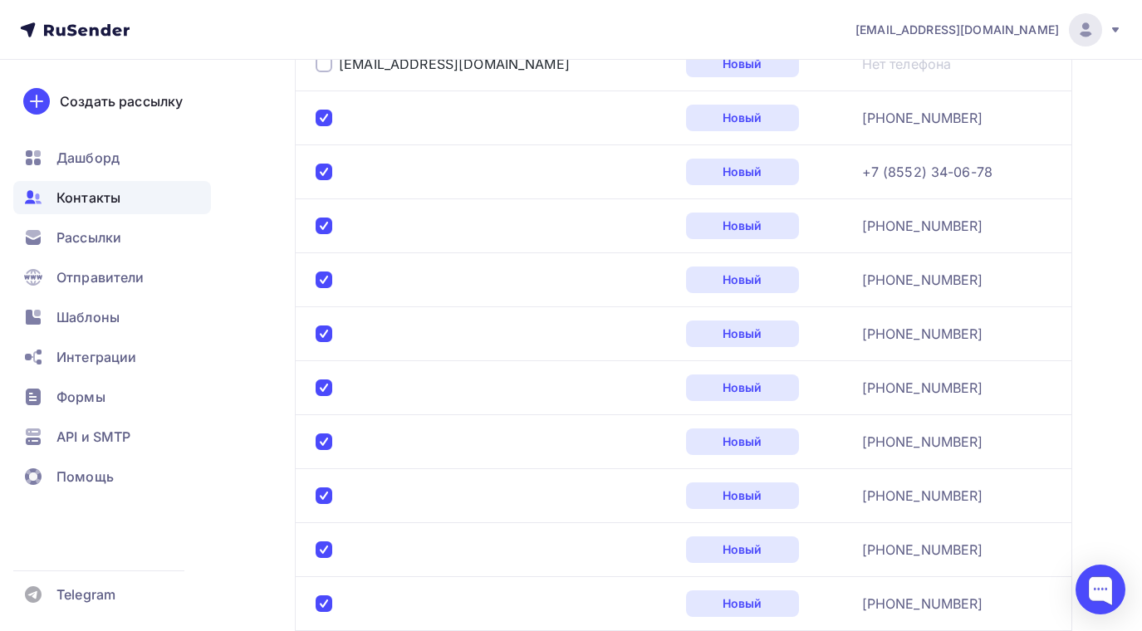
scroll to position [0, 0]
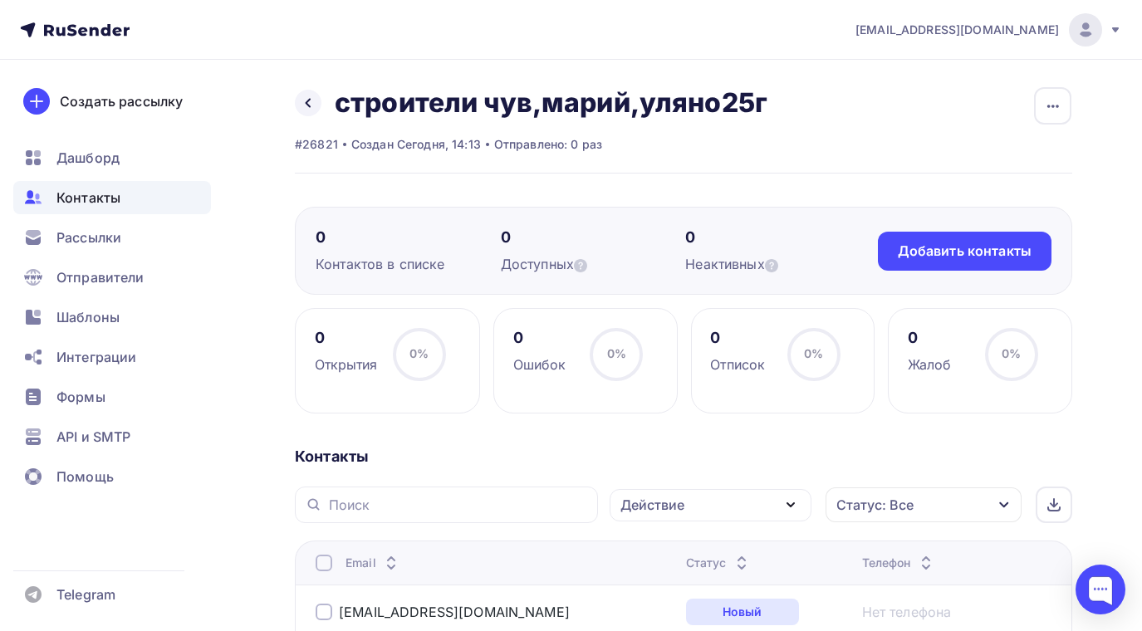
click at [790, 503] on icon "button" at bounding box center [791, 505] width 20 height 20
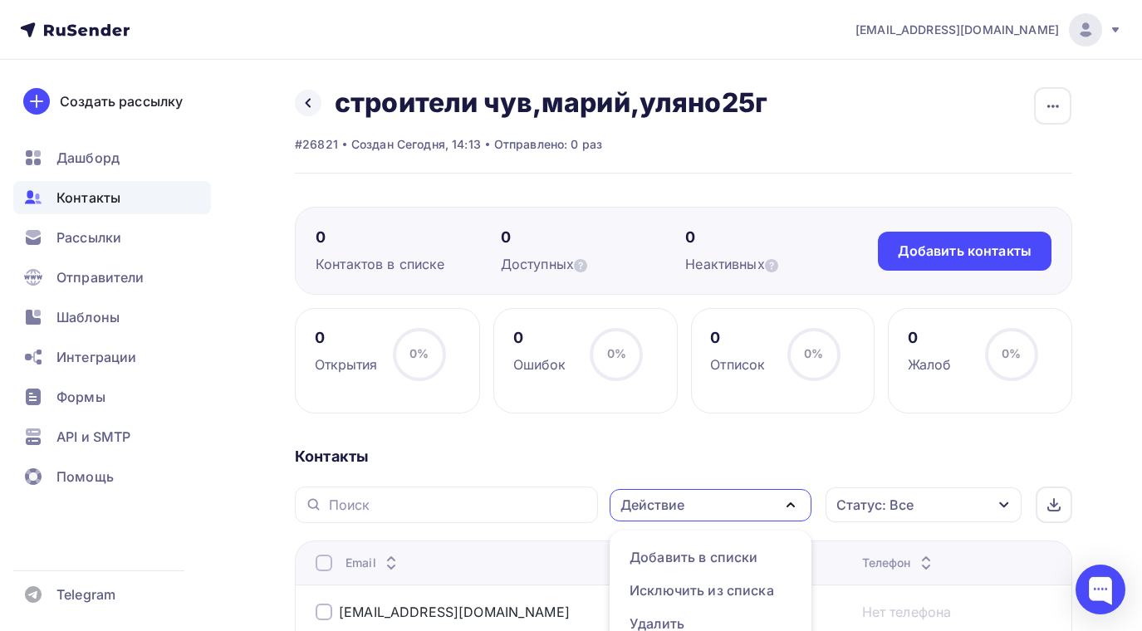
scroll to position [18, 0]
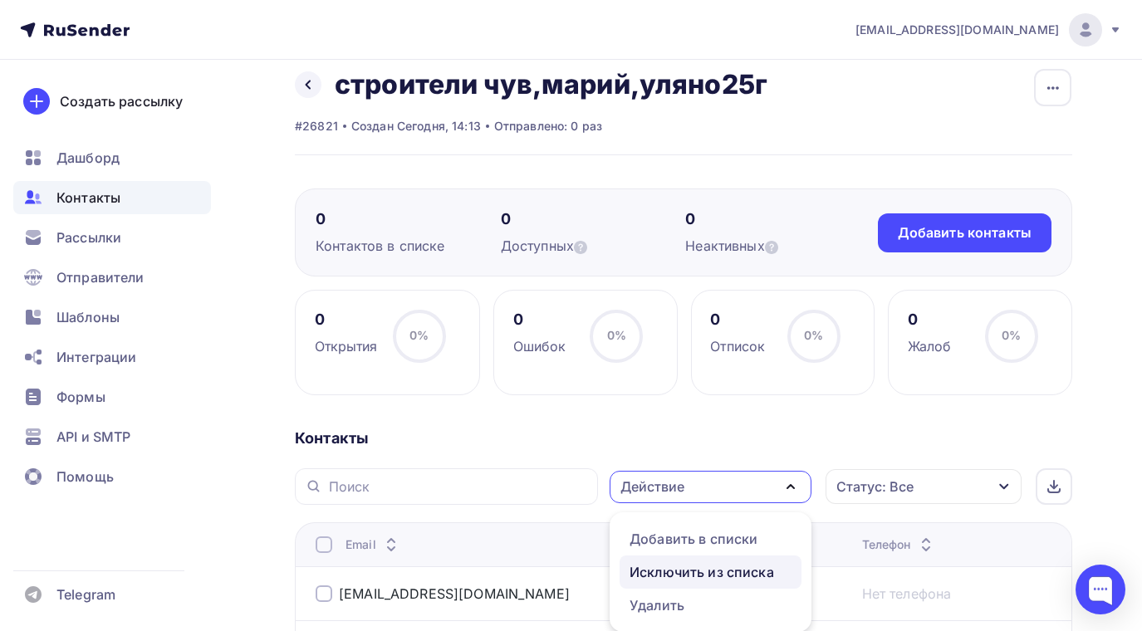
click at [663, 572] on div "Исключить из списка" at bounding box center [702, 572] width 145 height 20
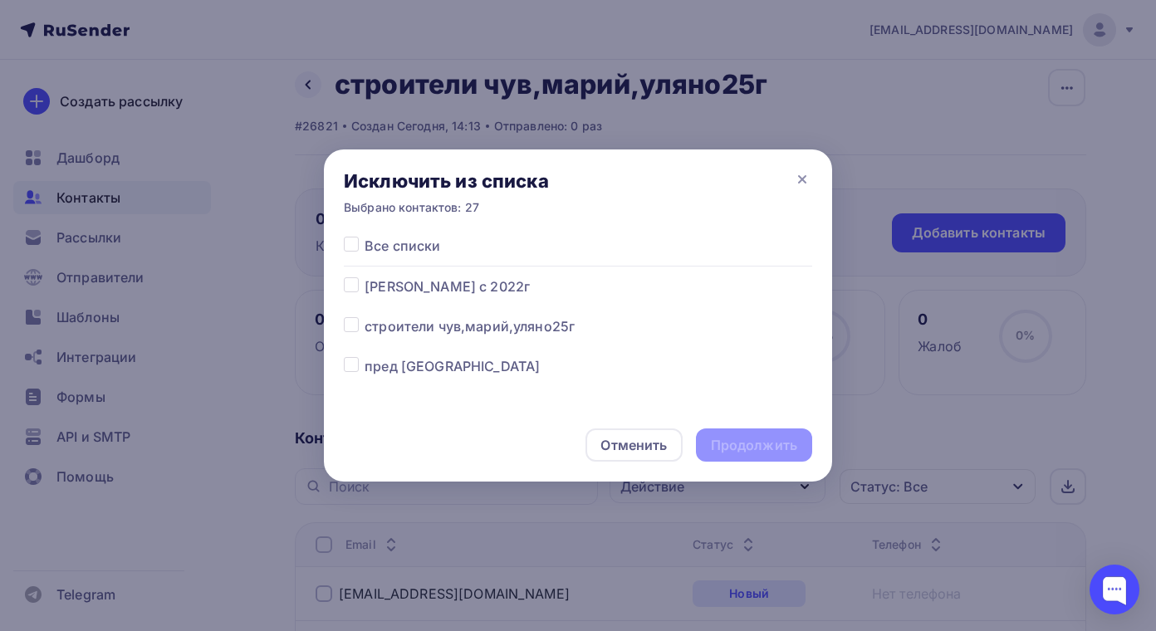
click at [365, 317] on label at bounding box center [365, 317] width 0 height 0
click at [350, 318] on input "checkbox" at bounding box center [351, 324] width 15 height 15
checkbox input "true"
click at [742, 450] on div "Продолжить" at bounding box center [754, 445] width 86 height 19
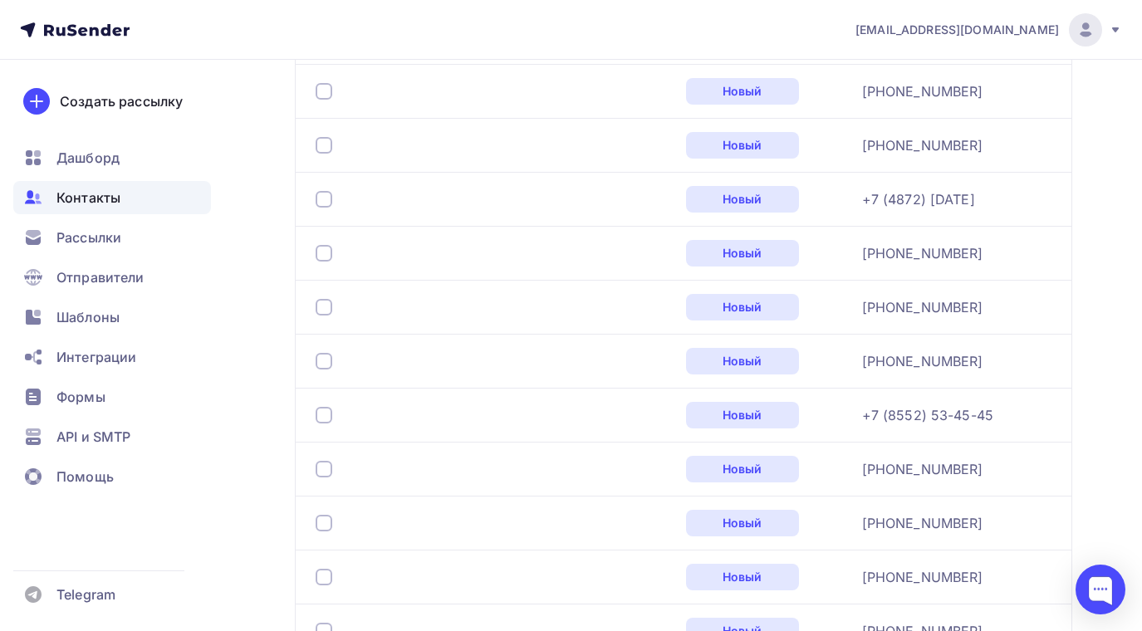
scroll to position [434, 0]
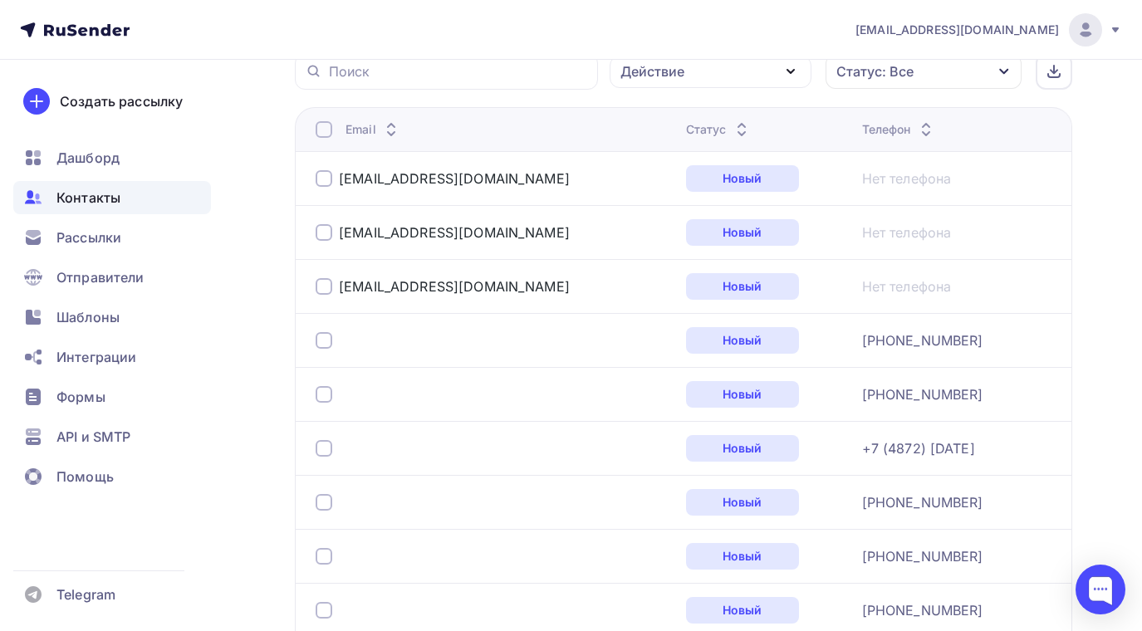
click at [326, 340] on div at bounding box center [324, 340] width 17 height 17
click at [324, 385] on div at bounding box center [494, 394] width 357 height 27
click at [327, 395] on div at bounding box center [324, 394] width 17 height 17
drag, startPoint x: 321, startPoint y: 441, endPoint x: 331, endPoint y: 495, distance: 54.9
click at [322, 444] on div at bounding box center [324, 448] width 17 height 17
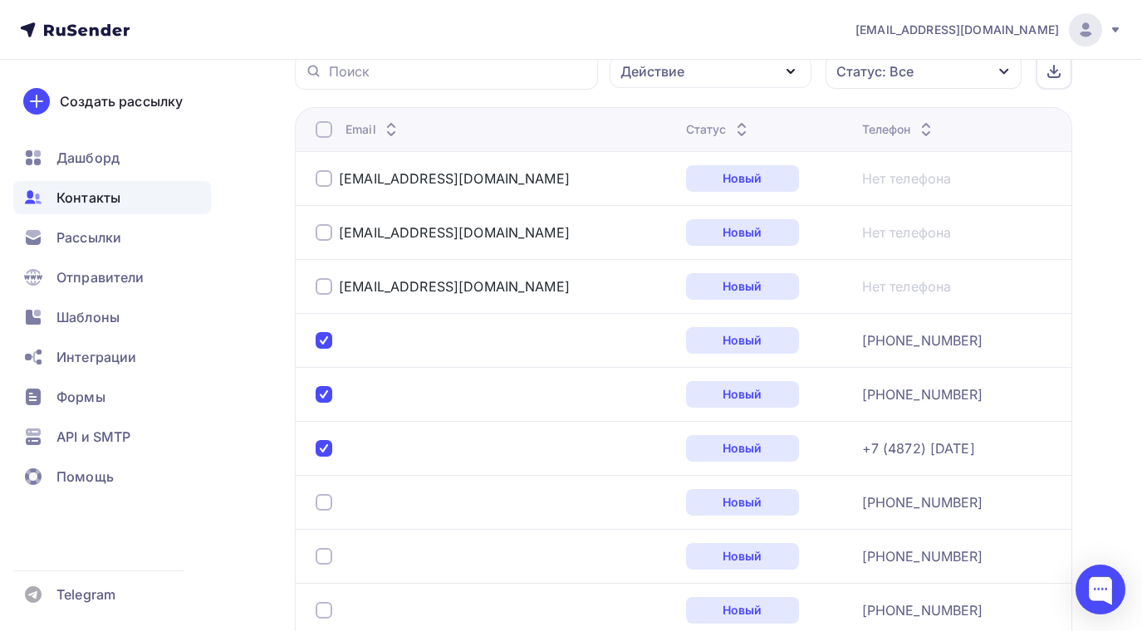
drag, startPoint x: 325, startPoint y: 507, endPoint x: 317, endPoint y: 526, distance: 20.5
click at [326, 509] on div at bounding box center [324, 502] width 17 height 17
click at [321, 553] on div at bounding box center [324, 556] width 17 height 17
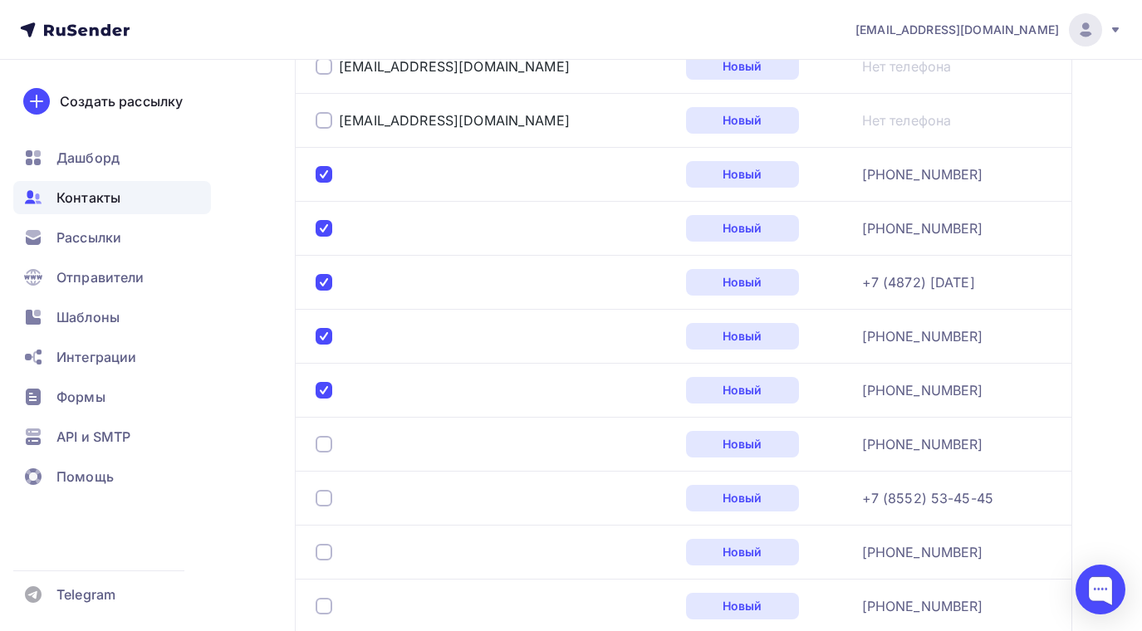
scroll to position [683, 0]
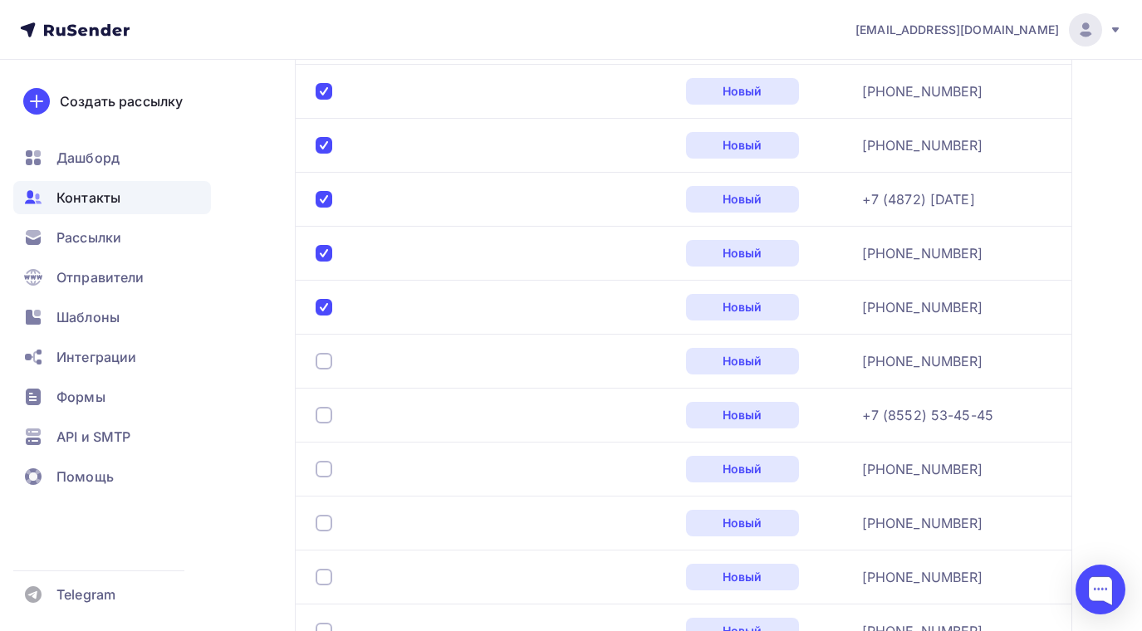
click at [325, 361] on div at bounding box center [324, 361] width 17 height 17
drag, startPoint x: 325, startPoint y: 408, endPoint x: 317, endPoint y: 444, distance: 36.5
click at [324, 410] on div at bounding box center [324, 415] width 17 height 17
click at [317, 467] on div at bounding box center [324, 469] width 17 height 17
click at [325, 528] on div at bounding box center [324, 523] width 17 height 17
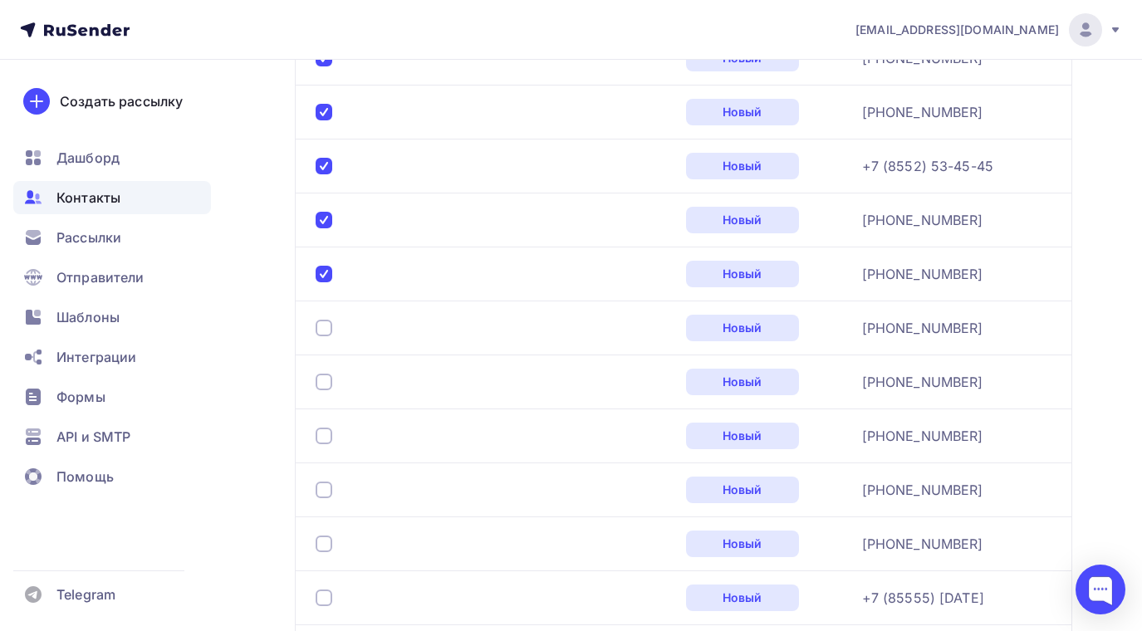
scroll to position [1015, 0]
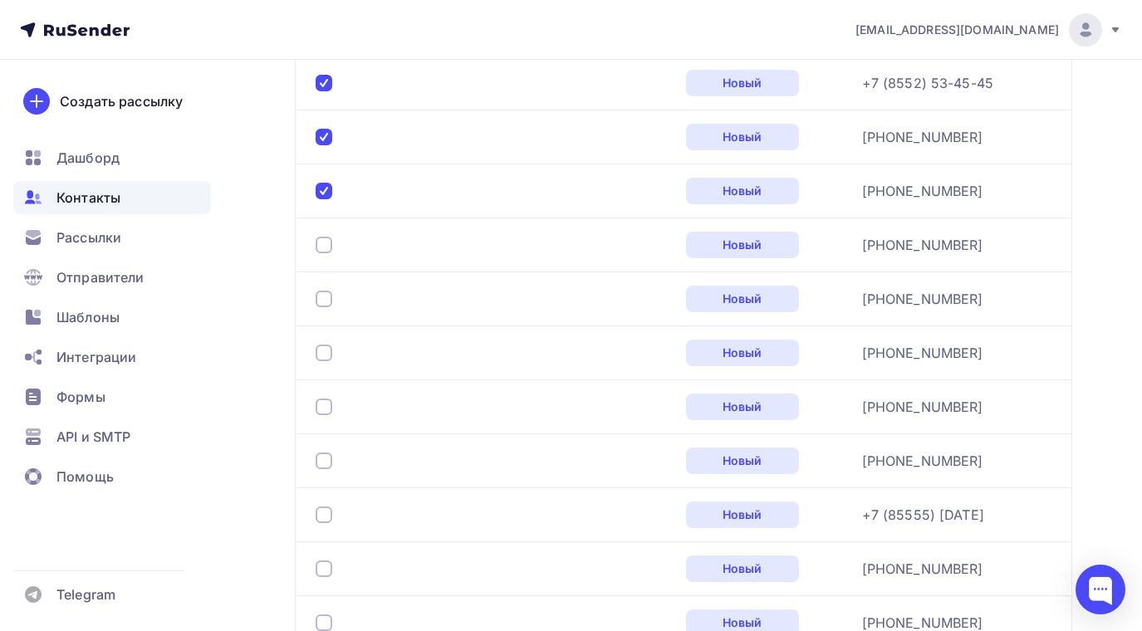
click at [324, 241] on div at bounding box center [324, 245] width 17 height 17
click at [326, 301] on div at bounding box center [324, 299] width 17 height 17
click at [326, 353] on div at bounding box center [324, 353] width 17 height 17
click at [324, 398] on div at bounding box center [494, 407] width 357 height 27
click at [324, 401] on div at bounding box center [324, 407] width 17 height 17
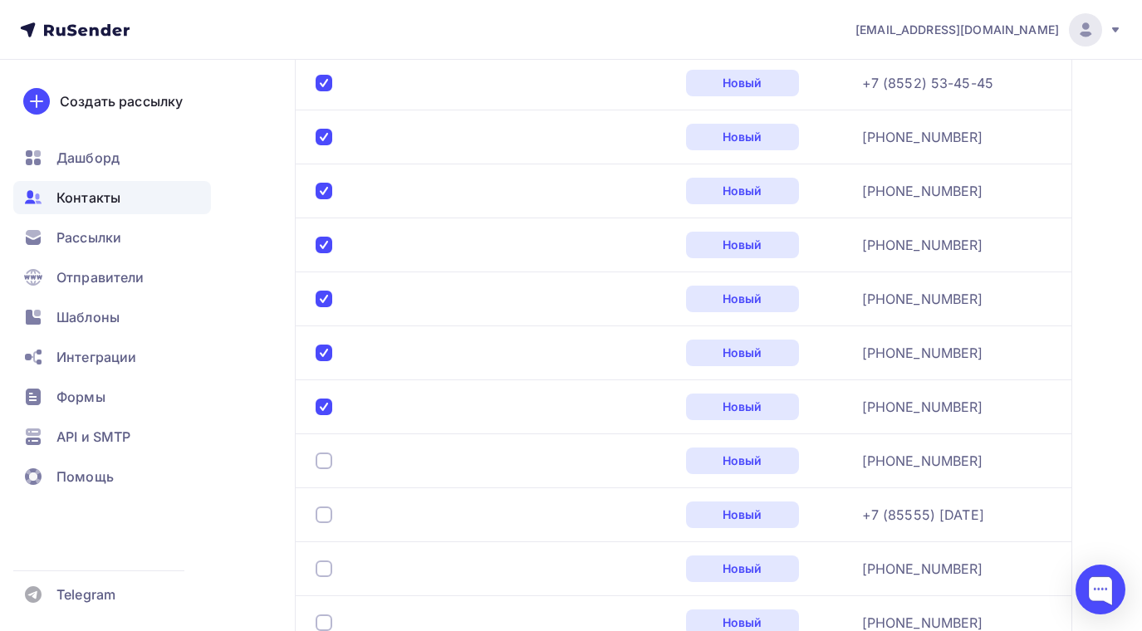
click at [321, 457] on div at bounding box center [494, 461] width 357 height 27
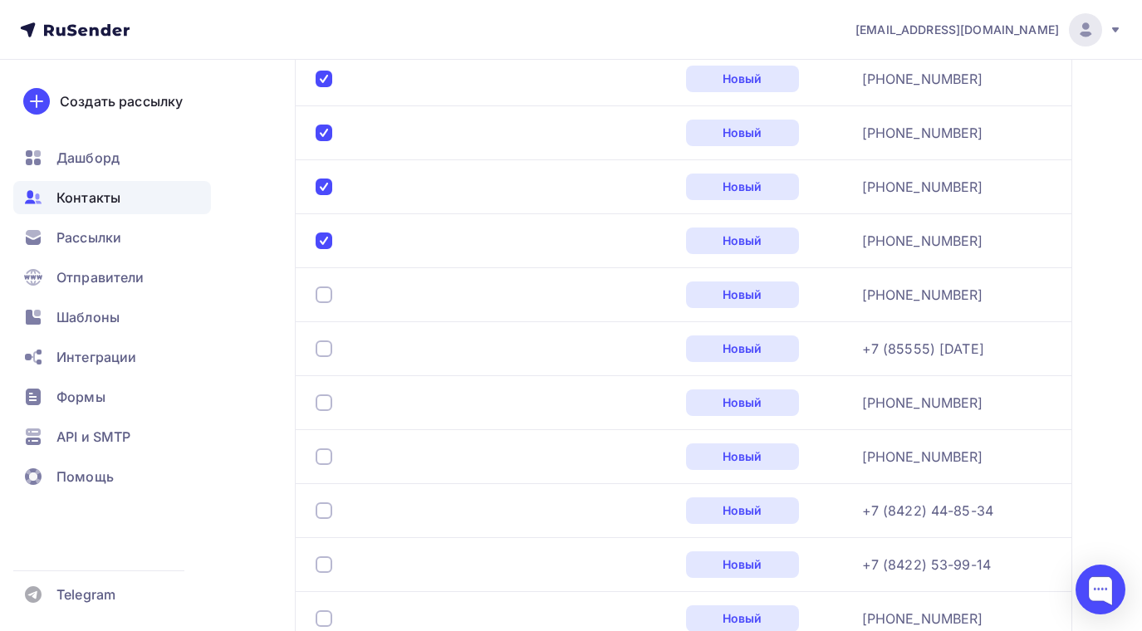
scroll to position [1264, 0]
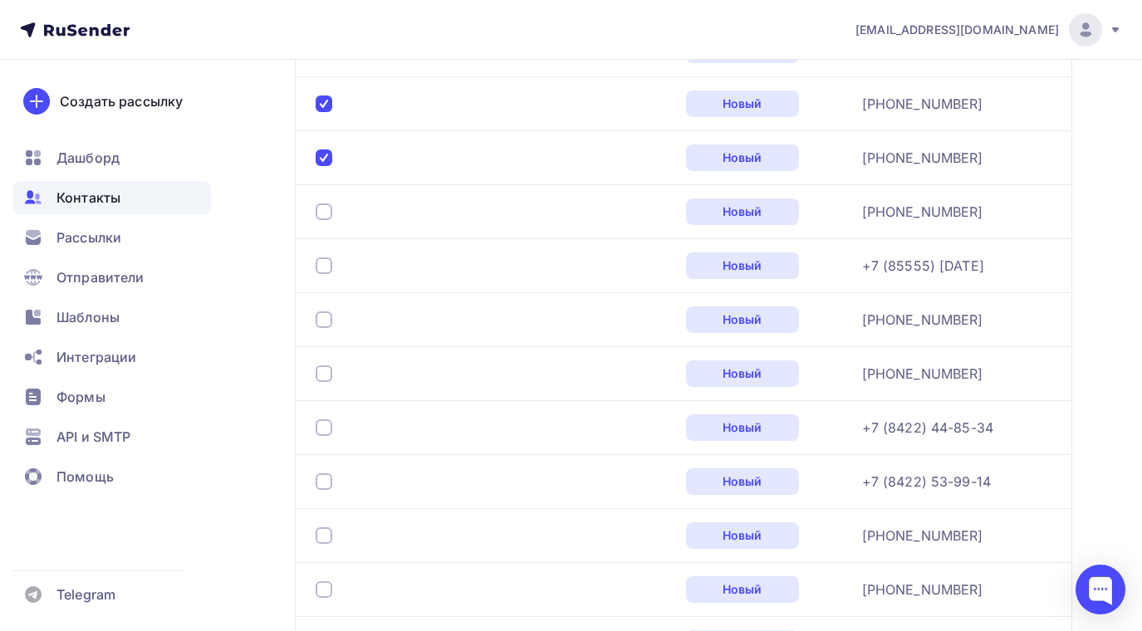
click at [326, 209] on div at bounding box center [324, 212] width 17 height 17
click at [327, 266] on div at bounding box center [324, 266] width 17 height 17
click at [331, 322] on div at bounding box center [324, 320] width 17 height 17
click at [329, 368] on div at bounding box center [324, 374] width 17 height 17
click at [321, 422] on div at bounding box center [324, 428] width 17 height 17
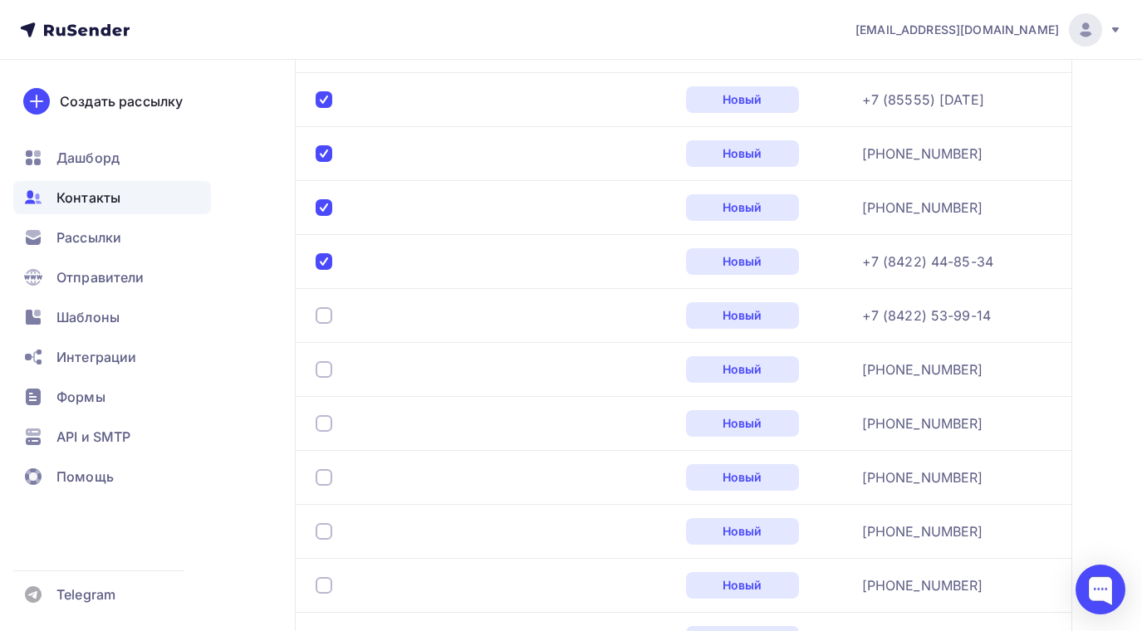
scroll to position [1514, 0]
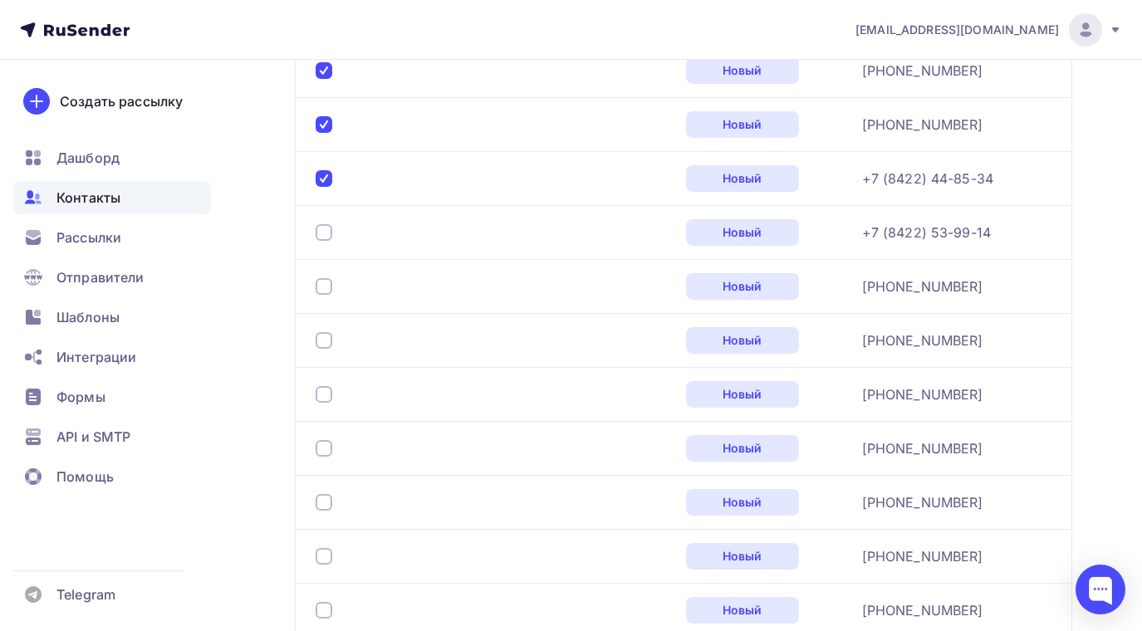
click at [327, 234] on div at bounding box center [324, 232] width 17 height 17
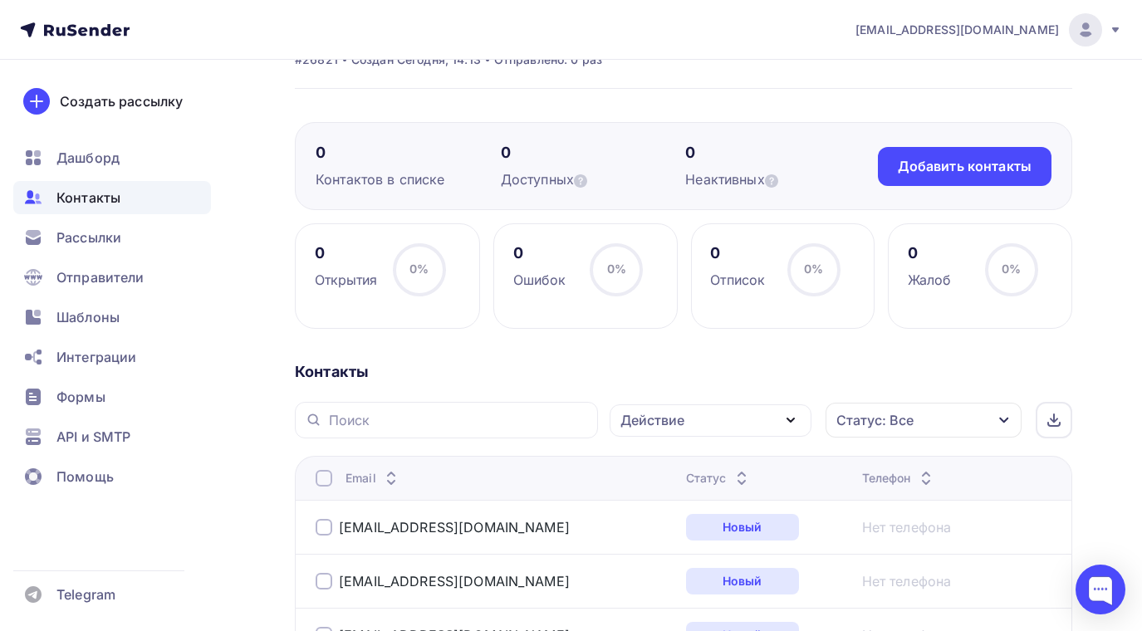
scroll to position [81, 0]
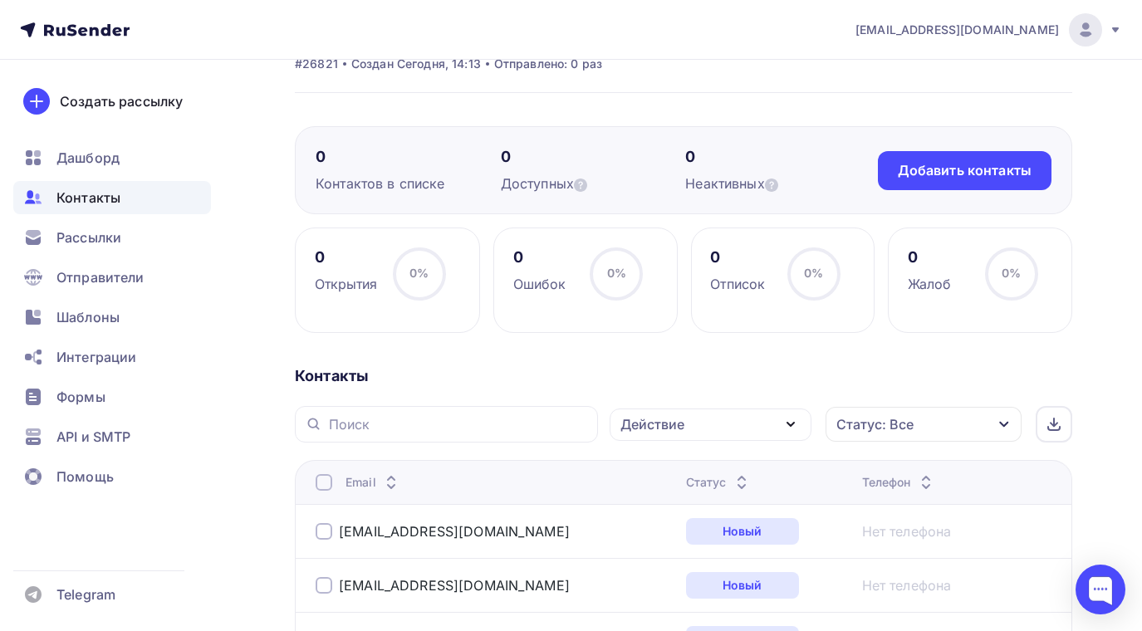
click at [791, 421] on icon "button" at bounding box center [791, 425] width 20 height 20
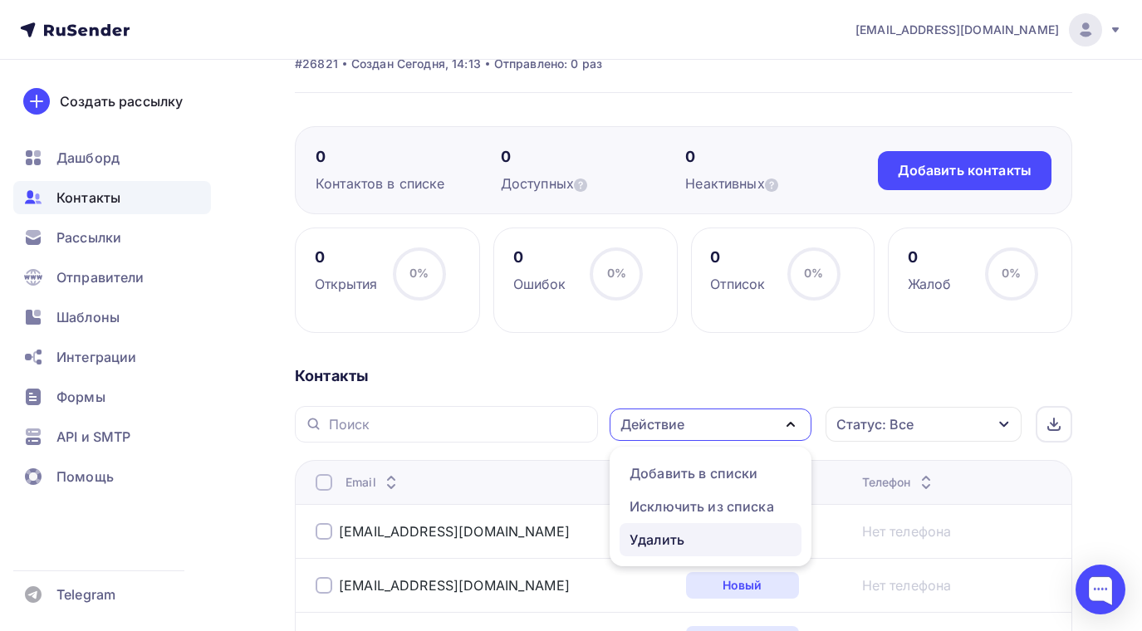
click at [651, 534] on div "Удалить" at bounding box center [657, 540] width 55 height 20
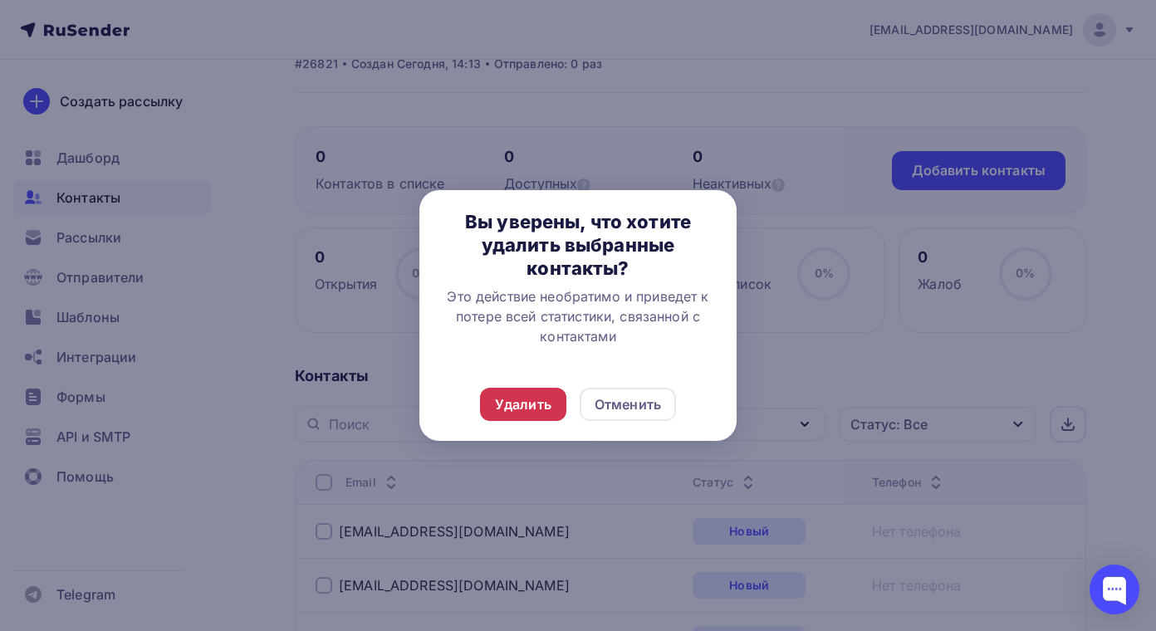
click at [528, 398] on div "Удалить" at bounding box center [523, 405] width 56 height 20
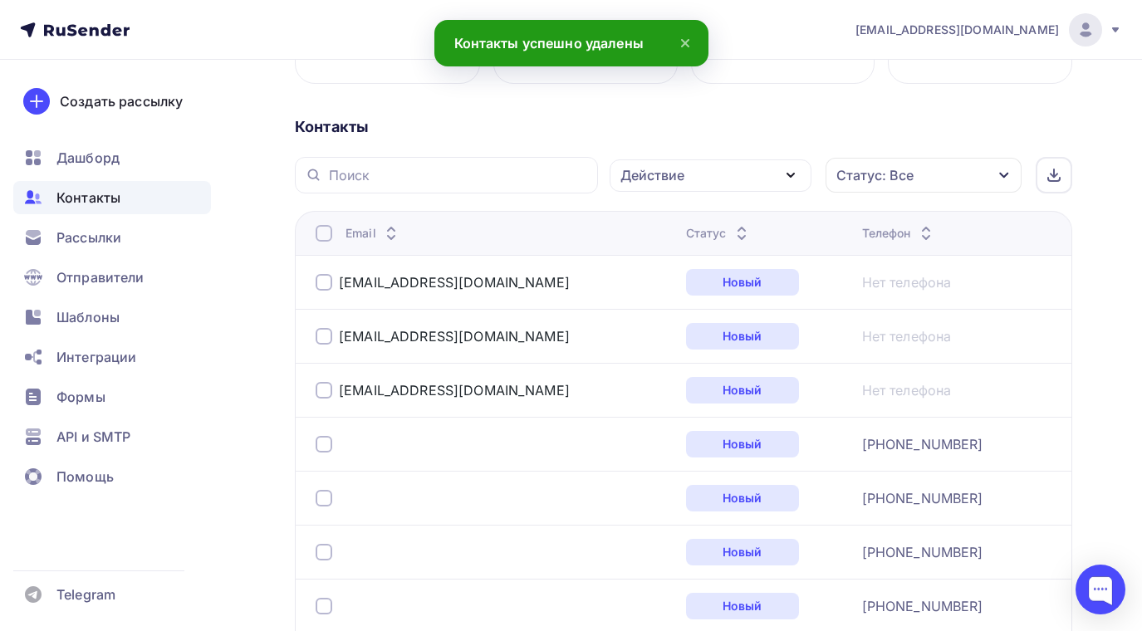
scroll to position [579, 0]
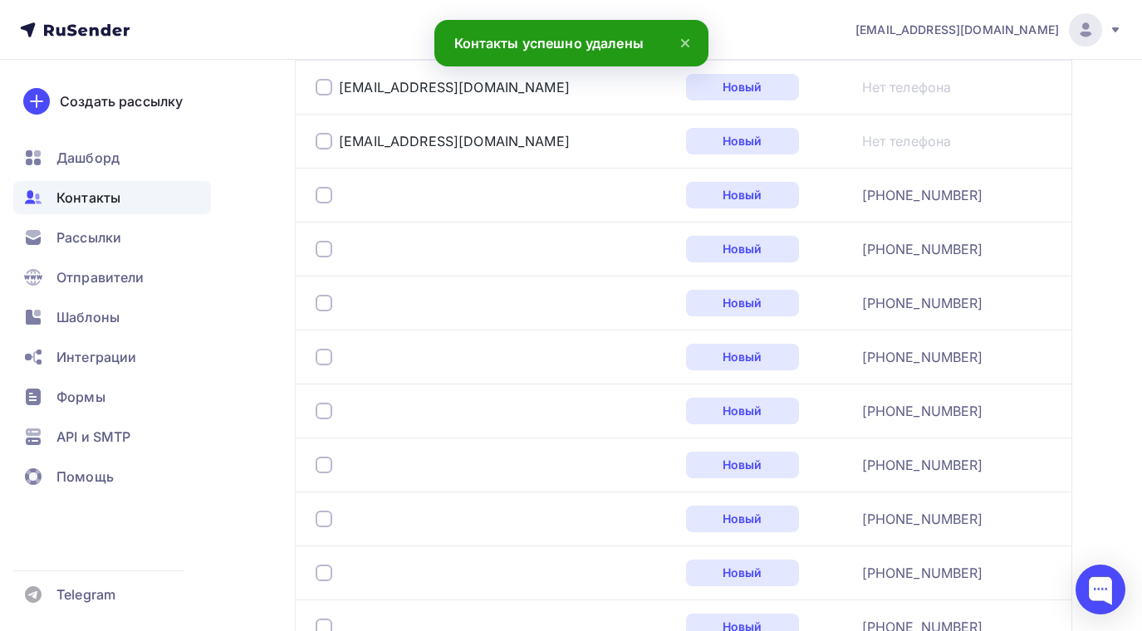
click at [326, 196] on div at bounding box center [324, 195] width 17 height 17
click at [325, 242] on div at bounding box center [324, 249] width 17 height 17
click at [321, 306] on div at bounding box center [324, 303] width 17 height 17
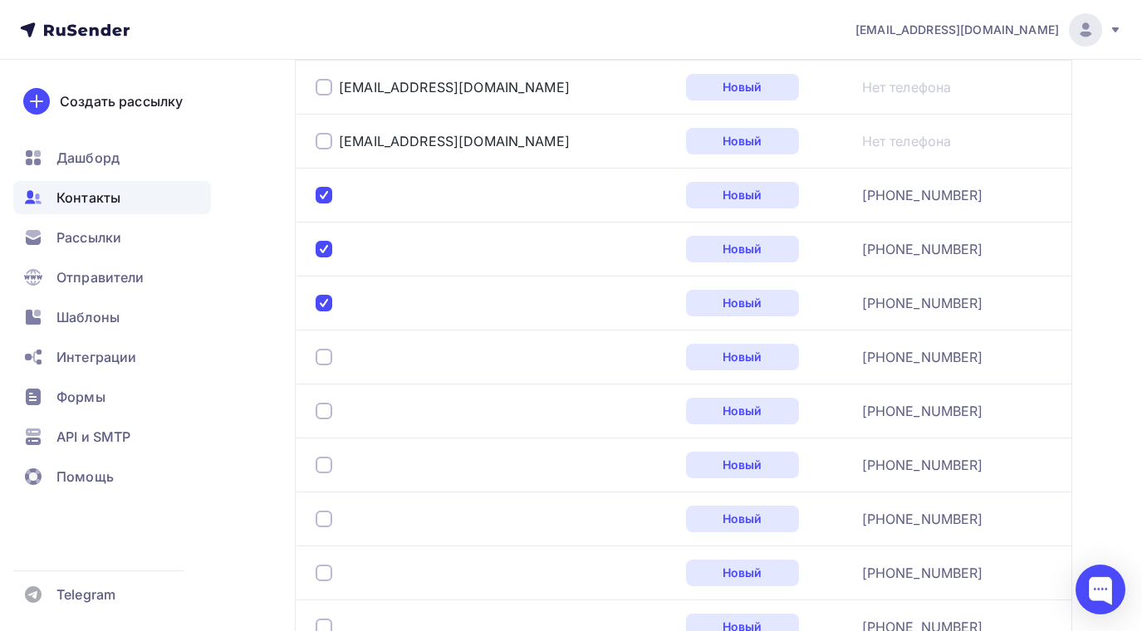
click at [326, 354] on div at bounding box center [324, 357] width 17 height 17
click at [321, 410] on div at bounding box center [324, 411] width 17 height 17
click at [322, 469] on div at bounding box center [324, 465] width 17 height 17
click at [325, 520] on div at bounding box center [324, 519] width 17 height 17
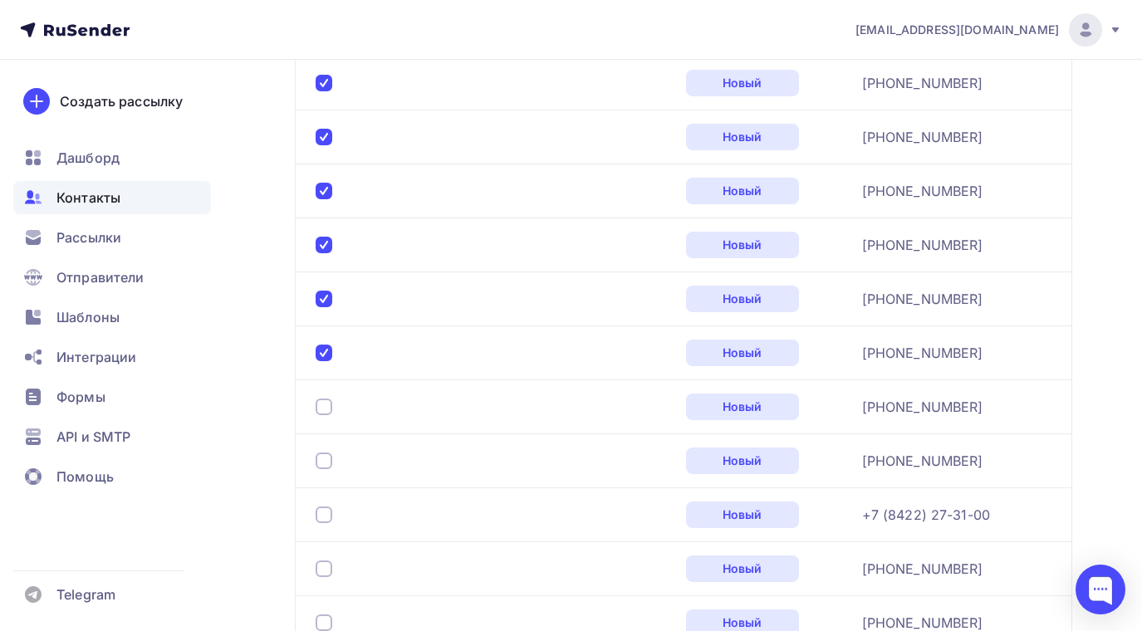
scroll to position [828, 0]
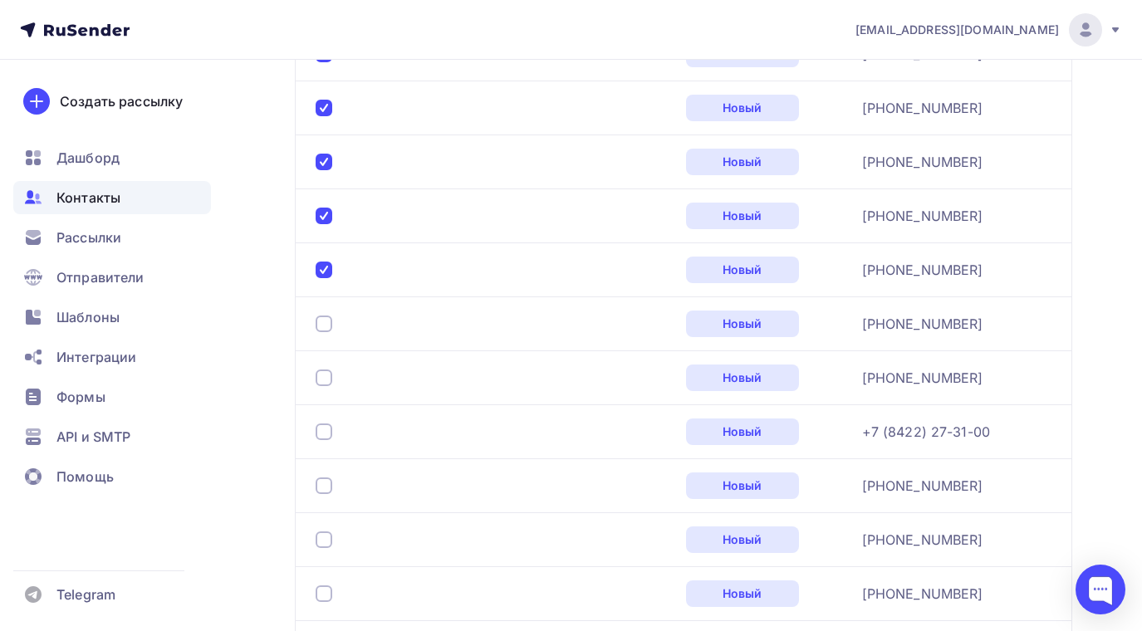
click at [323, 322] on div at bounding box center [324, 324] width 17 height 17
click at [326, 383] on div at bounding box center [324, 378] width 17 height 17
click at [321, 429] on div at bounding box center [324, 432] width 17 height 17
click at [320, 486] on div at bounding box center [324, 486] width 17 height 17
click at [321, 537] on div at bounding box center [324, 540] width 17 height 17
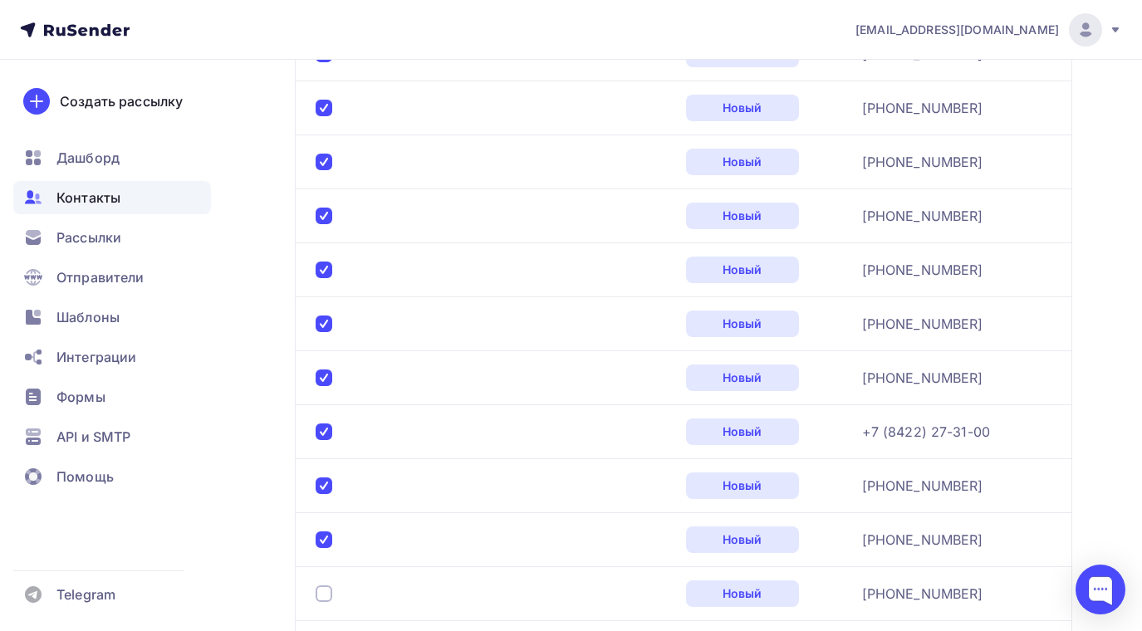
click at [325, 593] on div at bounding box center [324, 594] width 17 height 17
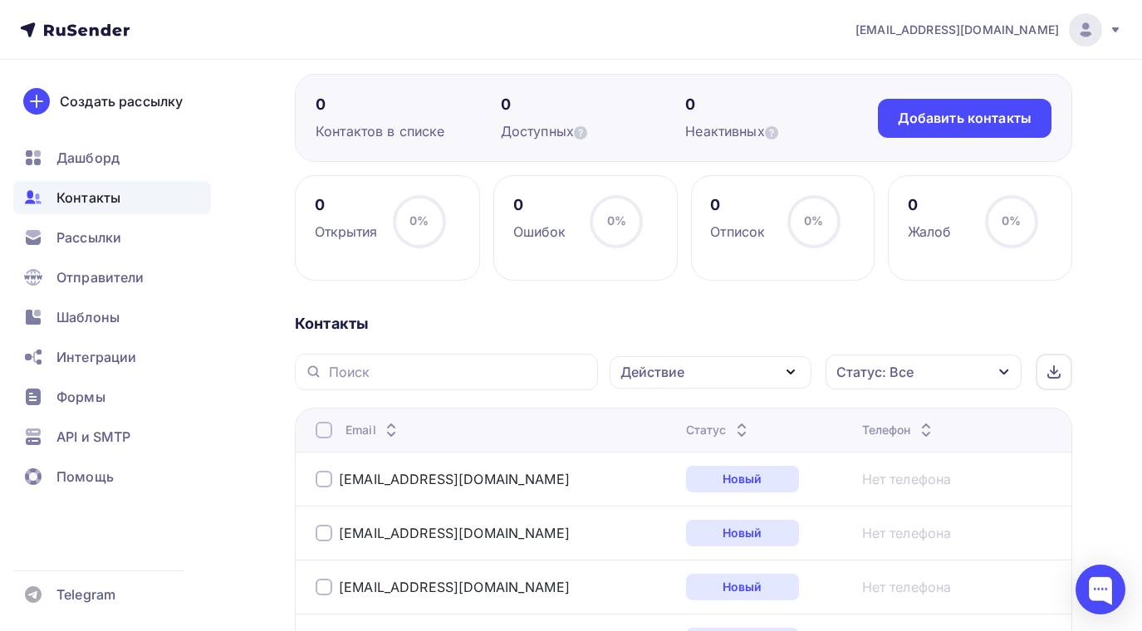
scroll to position [0, 0]
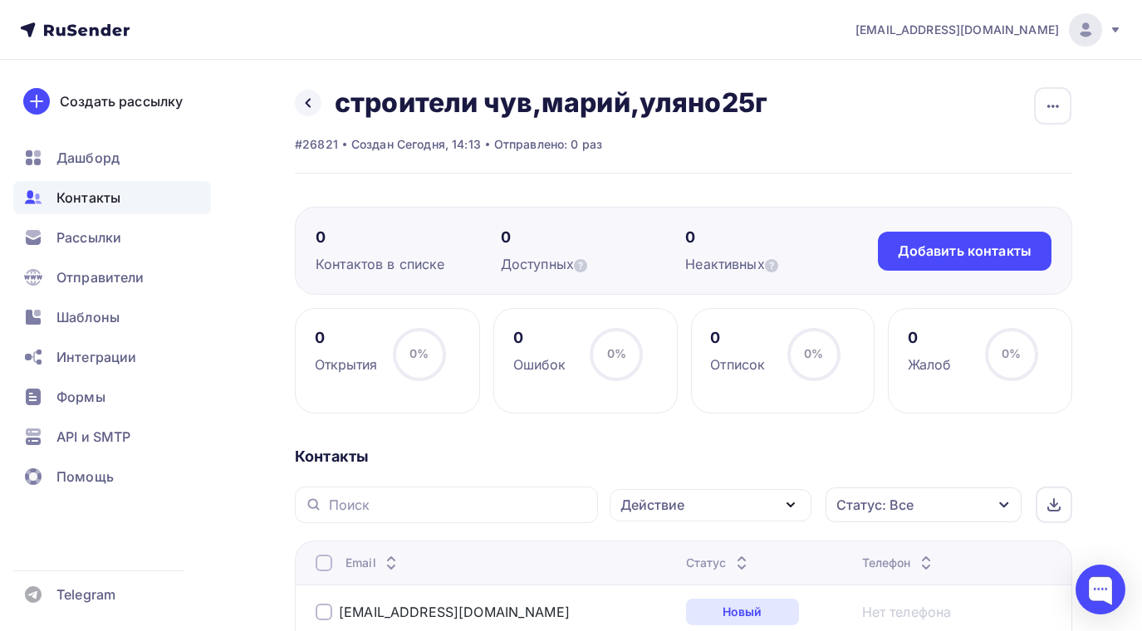
click at [793, 499] on icon "button" at bounding box center [791, 505] width 20 height 20
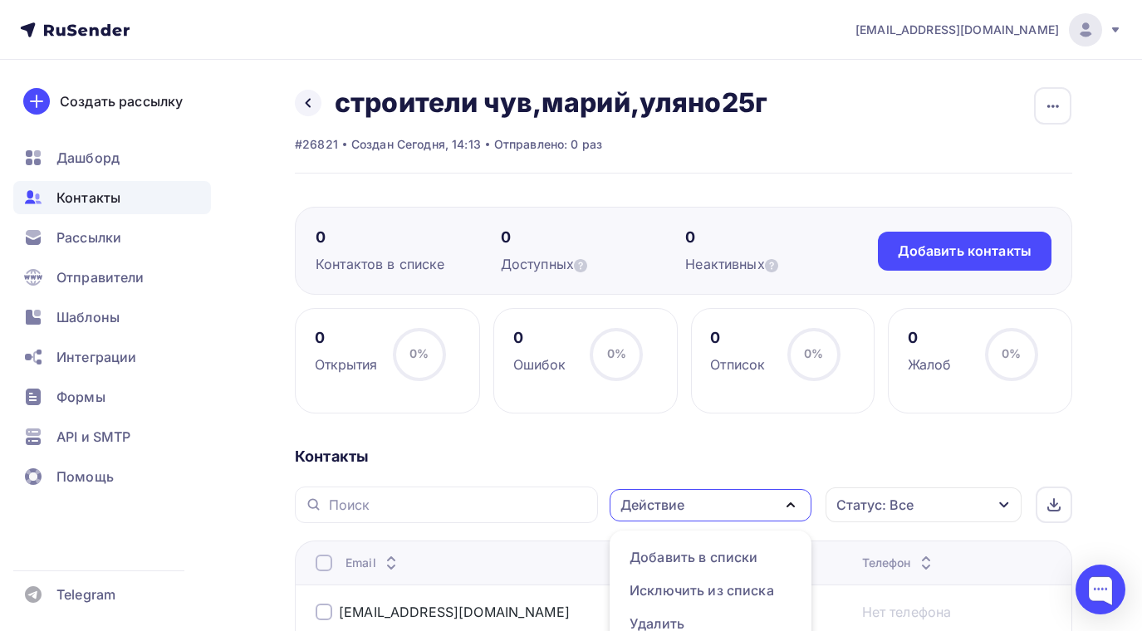
scroll to position [18, 0]
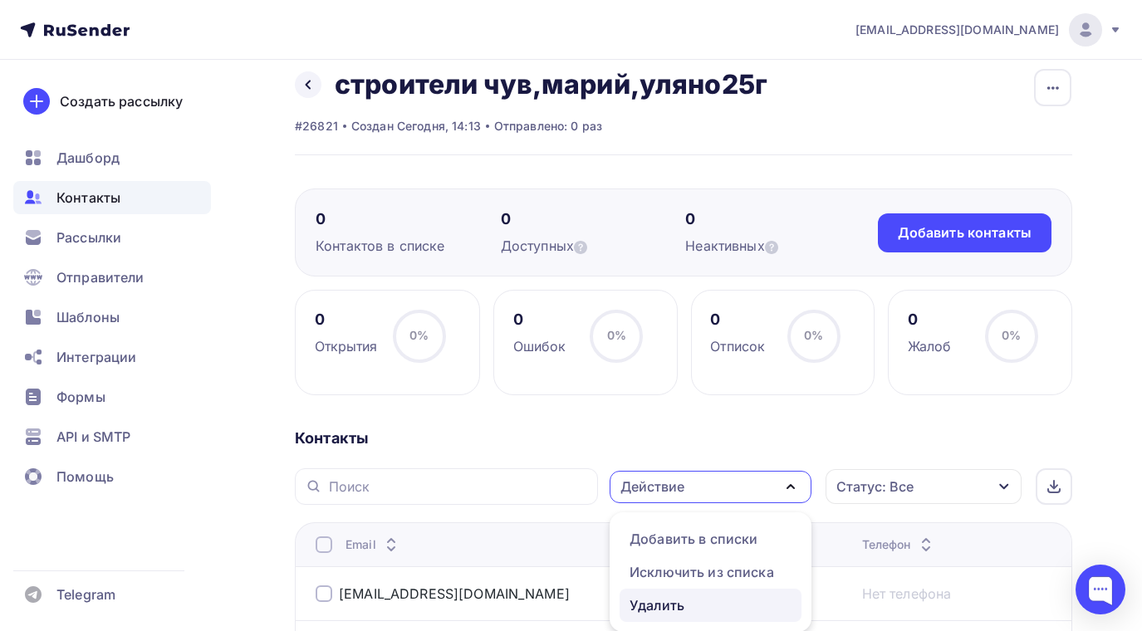
click at [650, 602] on div "Удалить" at bounding box center [657, 606] width 55 height 20
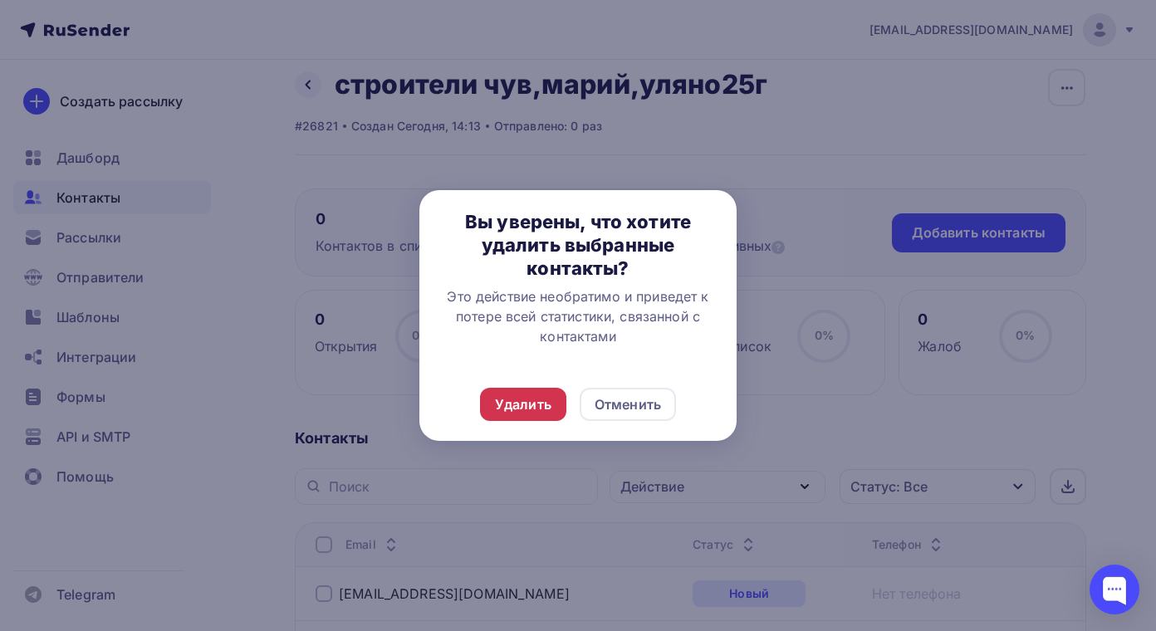
click at [535, 395] on div "Удалить" at bounding box center [523, 405] width 56 height 20
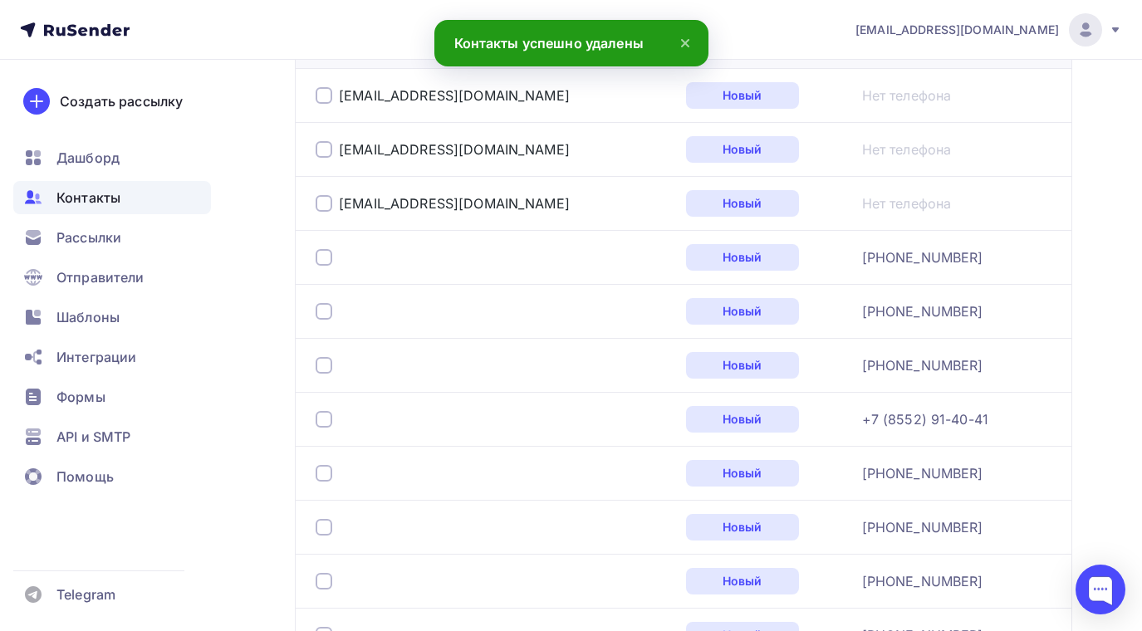
scroll to position [600, 0]
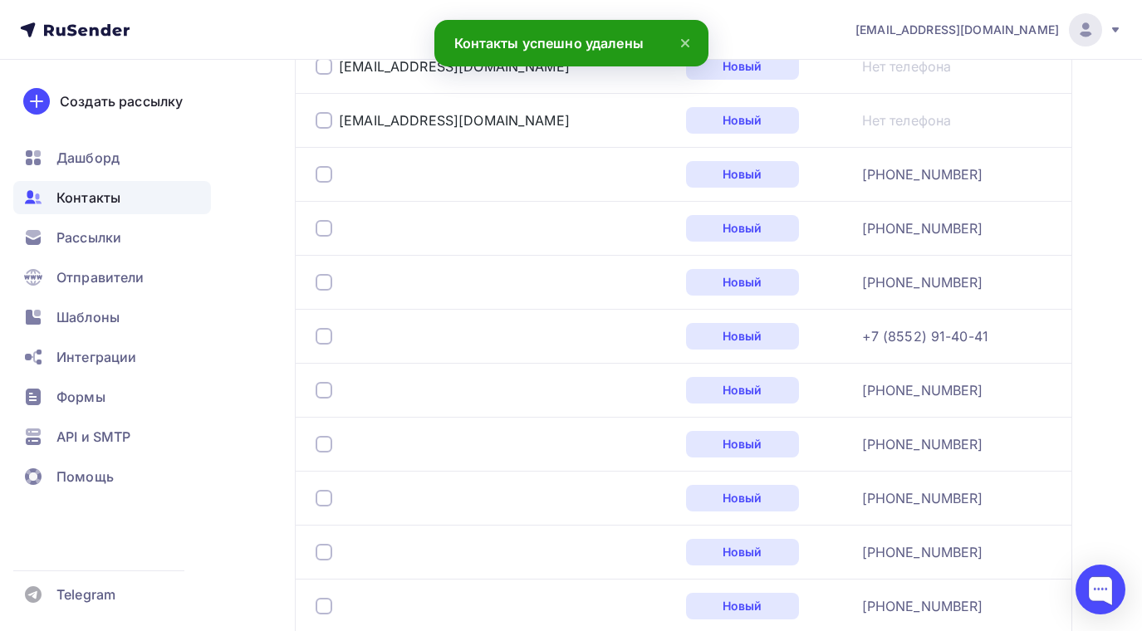
click at [324, 169] on div at bounding box center [324, 174] width 17 height 17
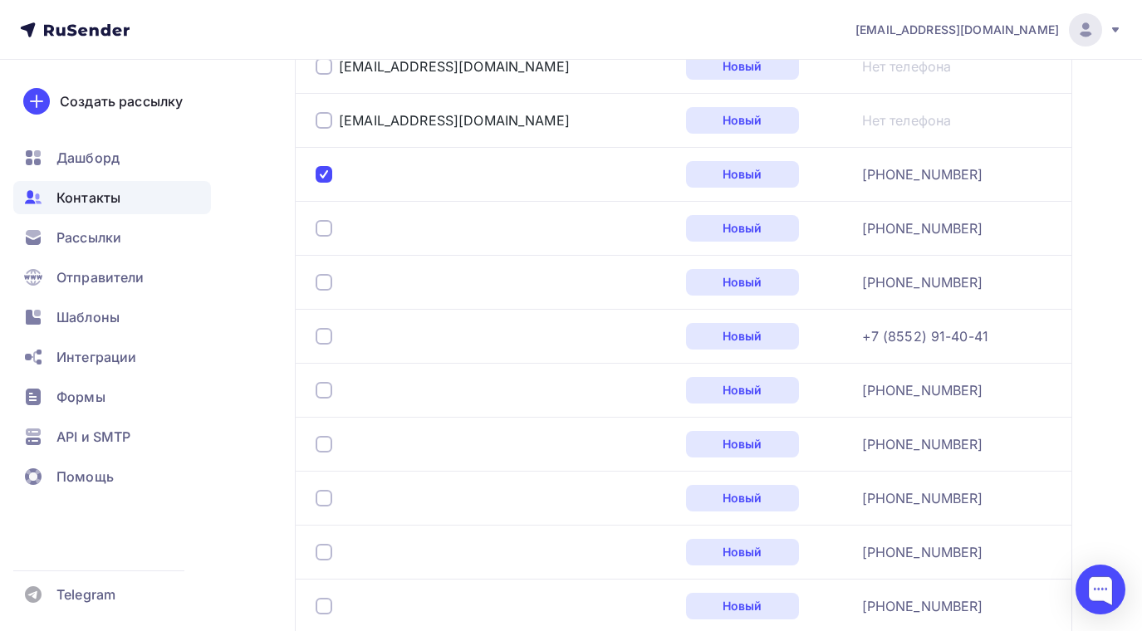
click at [322, 227] on div at bounding box center [324, 228] width 17 height 17
click at [321, 282] on div at bounding box center [324, 282] width 17 height 17
click at [327, 336] on div at bounding box center [324, 336] width 17 height 17
click at [326, 387] on div at bounding box center [324, 390] width 17 height 17
click at [329, 444] on div at bounding box center [324, 444] width 17 height 17
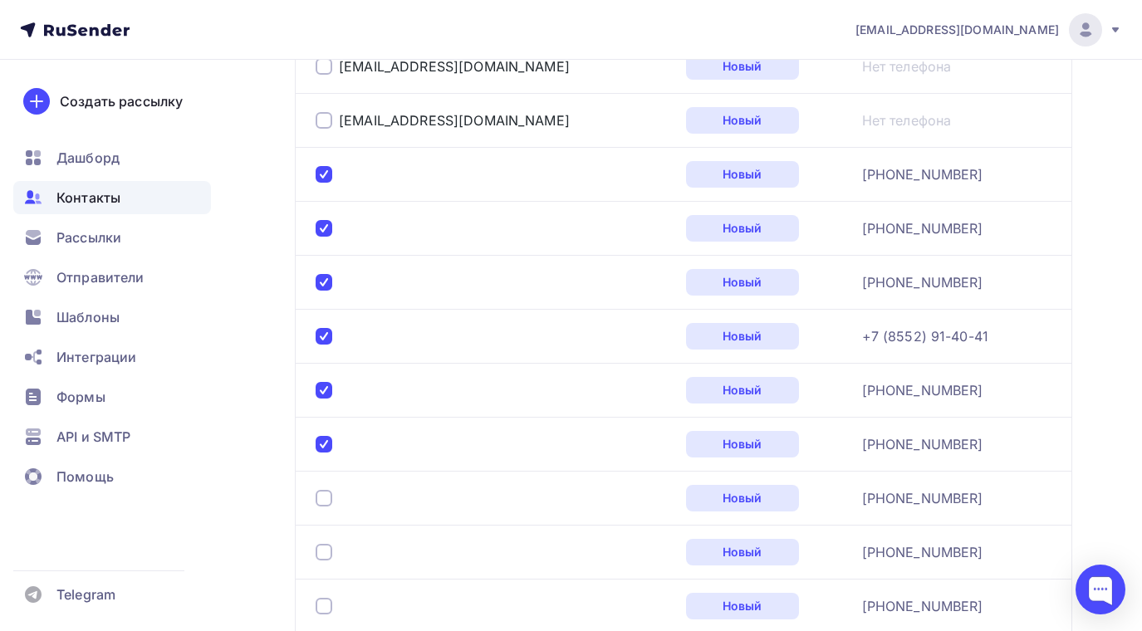
click at [331, 498] on div at bounding box center [324, 498] width 17 height 17
click at [330, 544] on div at bounding box center [324, 552] width 17 height 17
click at [327, 606] on div at bounding box center [324, 606] width 17 height 17
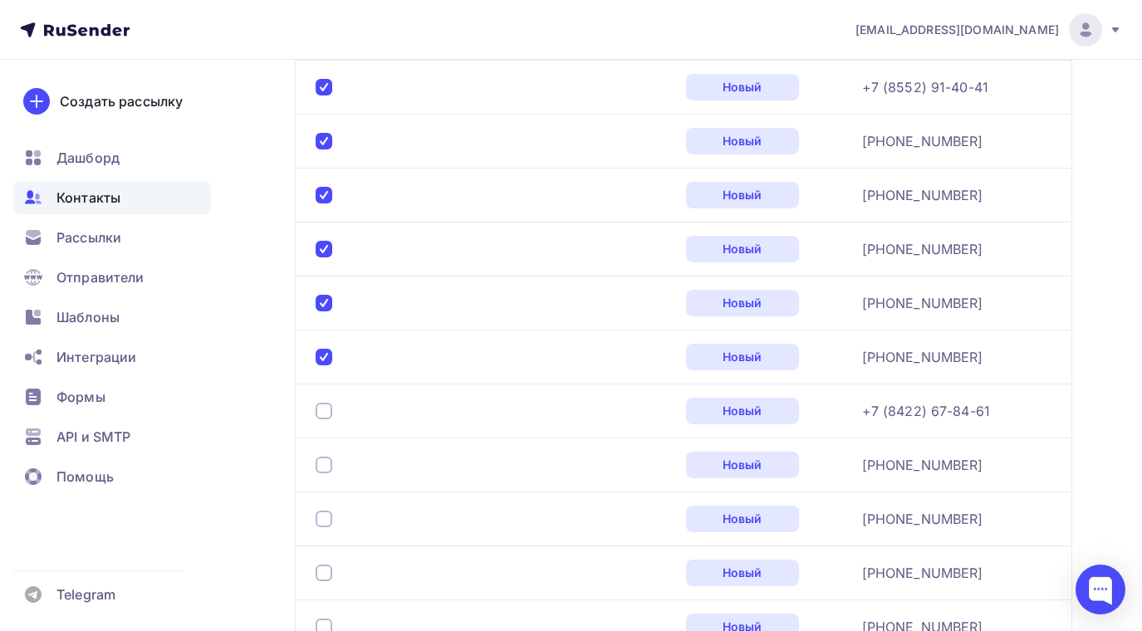
scroll to position [1015, 0]
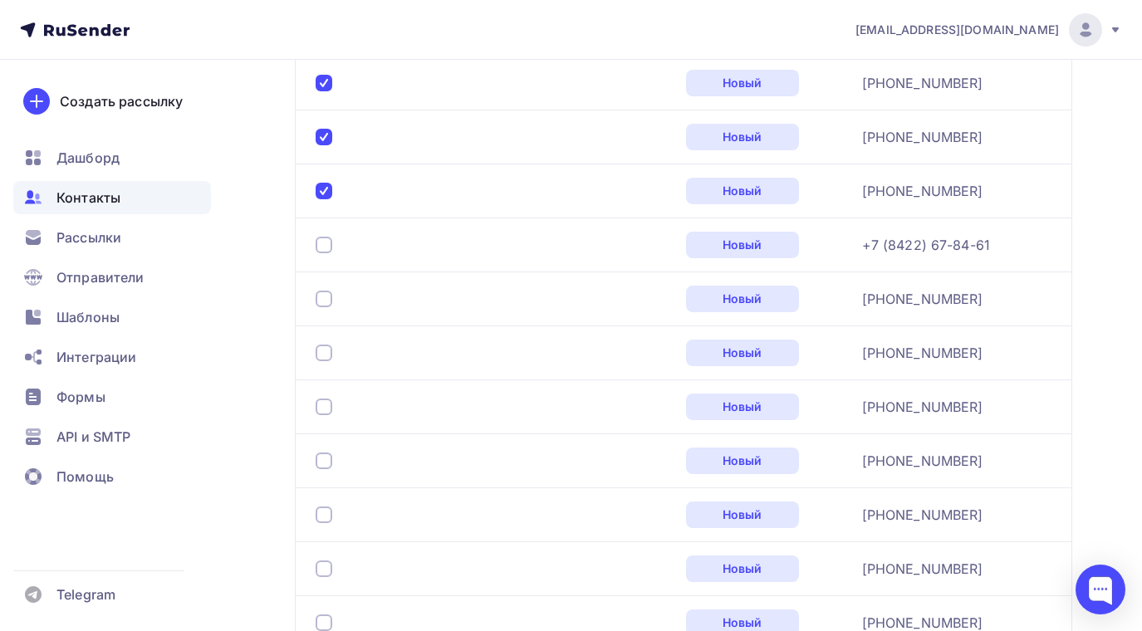
click at [326, 245] on div at bounding box center [324, 245] width 17 height 17
click at [318, 292] on div at bounding box center [324, 299] width 17 height 17
click at [326, 349] on div at bounding box center [324, 353] width 17 height 17
click at [322, 405] on div at bounding box center [324, 407] width 17 height 17
click at [326, 459] on div at bounding box center [324, 461] width 17 height 17
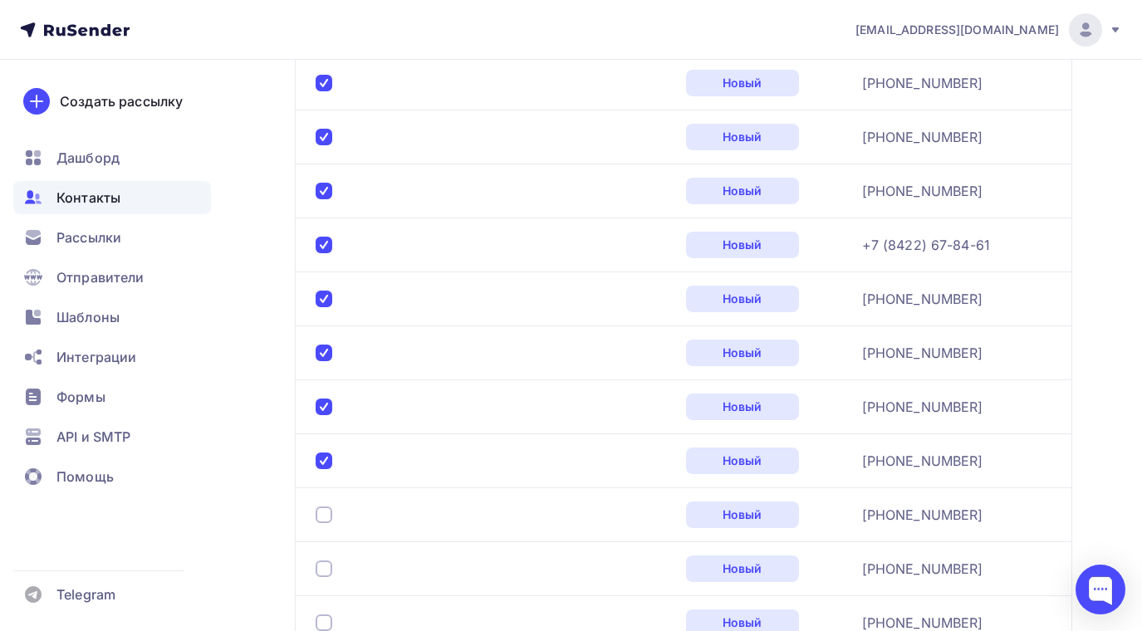
click at [325, 513] on div at bounding box center [324, 515] width 17 height 17
click at [322, 563] on div at bounding box center [324, 569] width 17 height 17
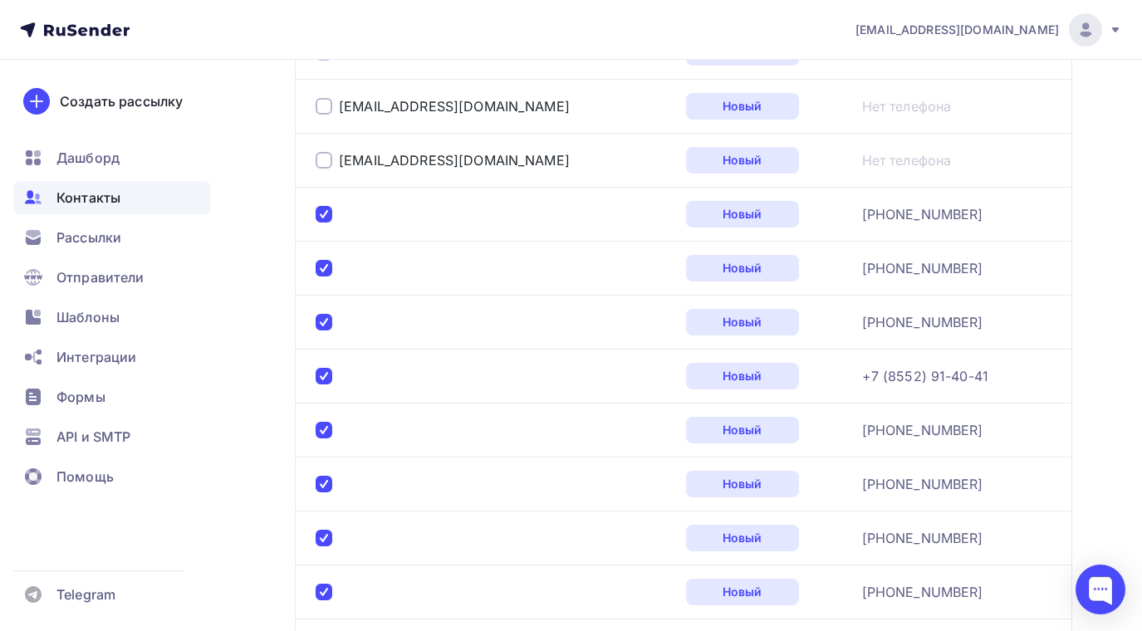
scroll to position [0, 0]
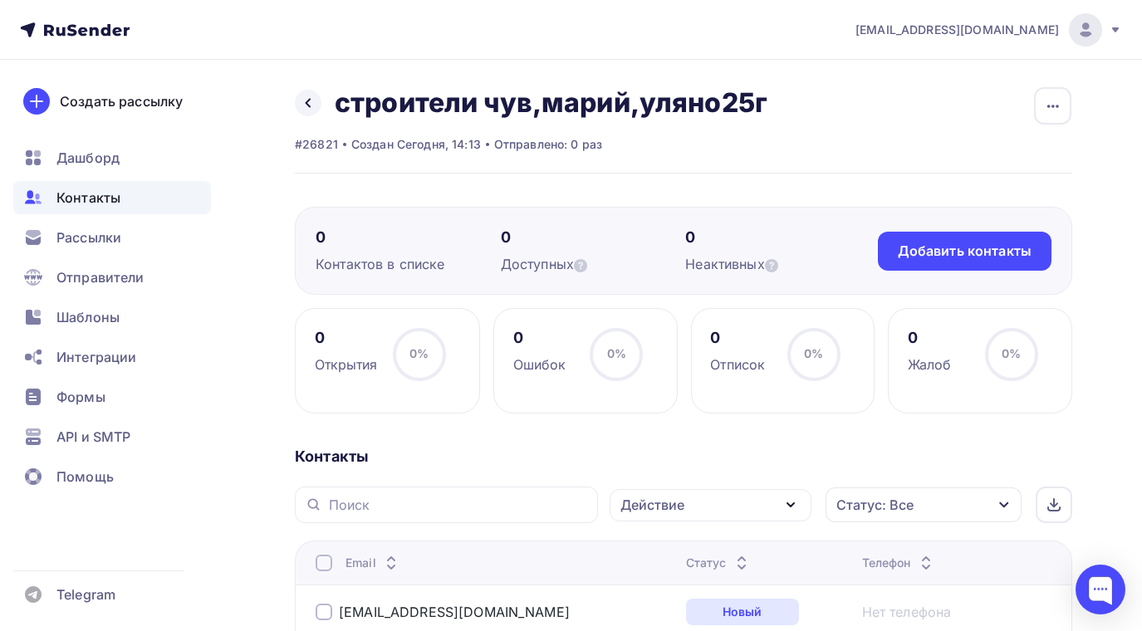
click at [790, 502] on icon "button" at bounding box center [791, 505] width 20 height 20
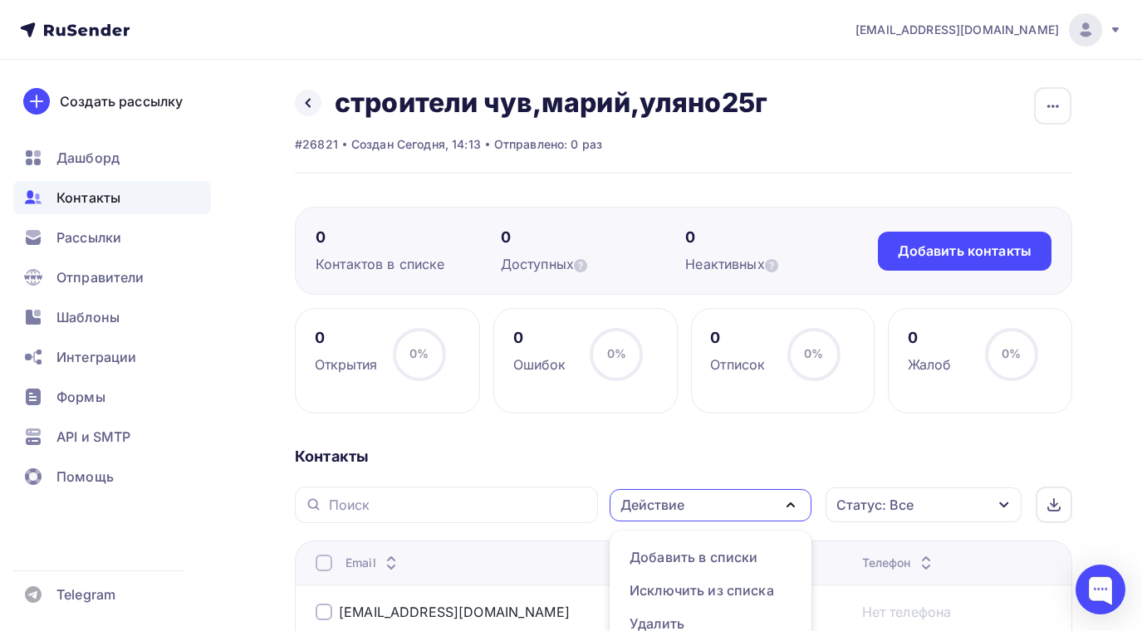
scroll to position [18, 0]
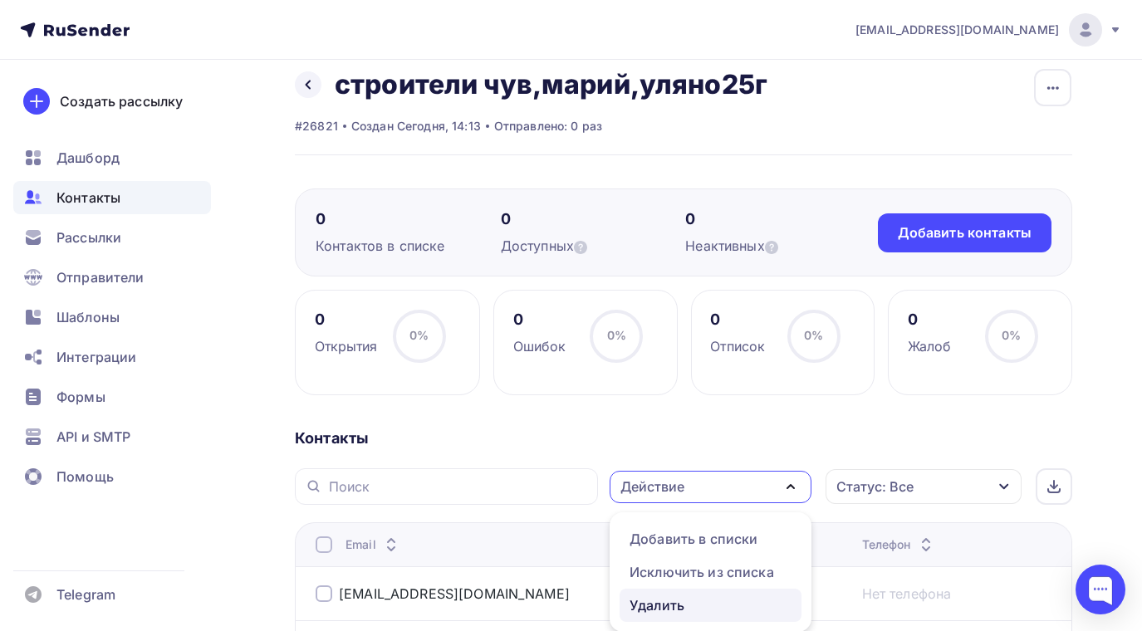
click at [680, 607] on div "Удалить" at bounding box center [657, 606] width 55 height 20
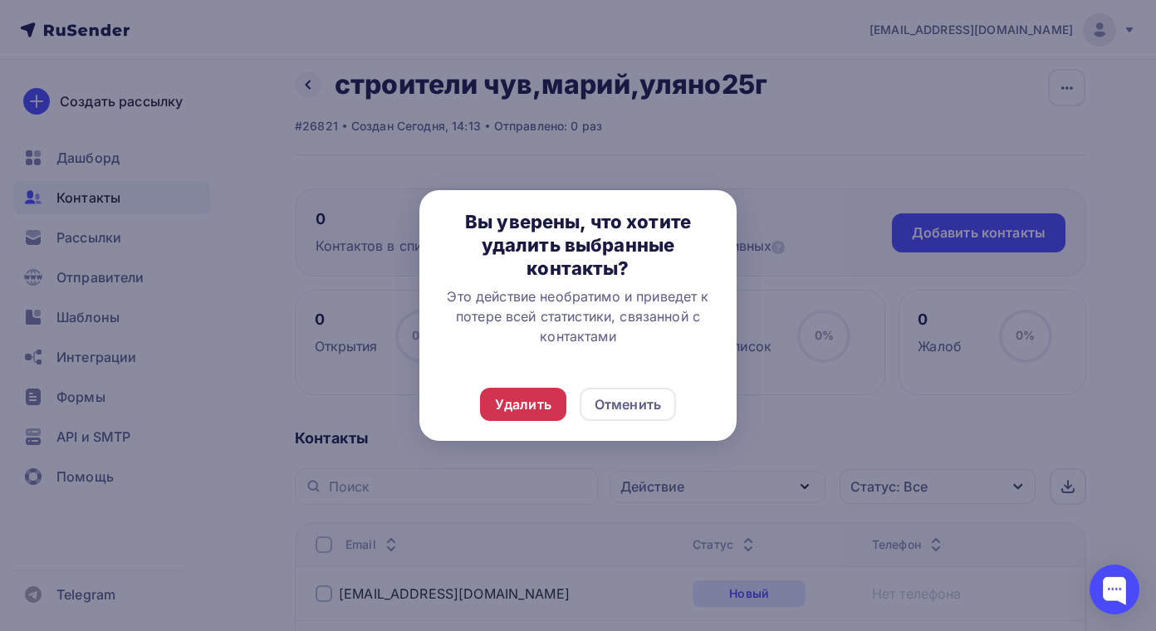
click at [542, 410] on div "Удалить" at bounding box center [523, 405] width 56 height 20
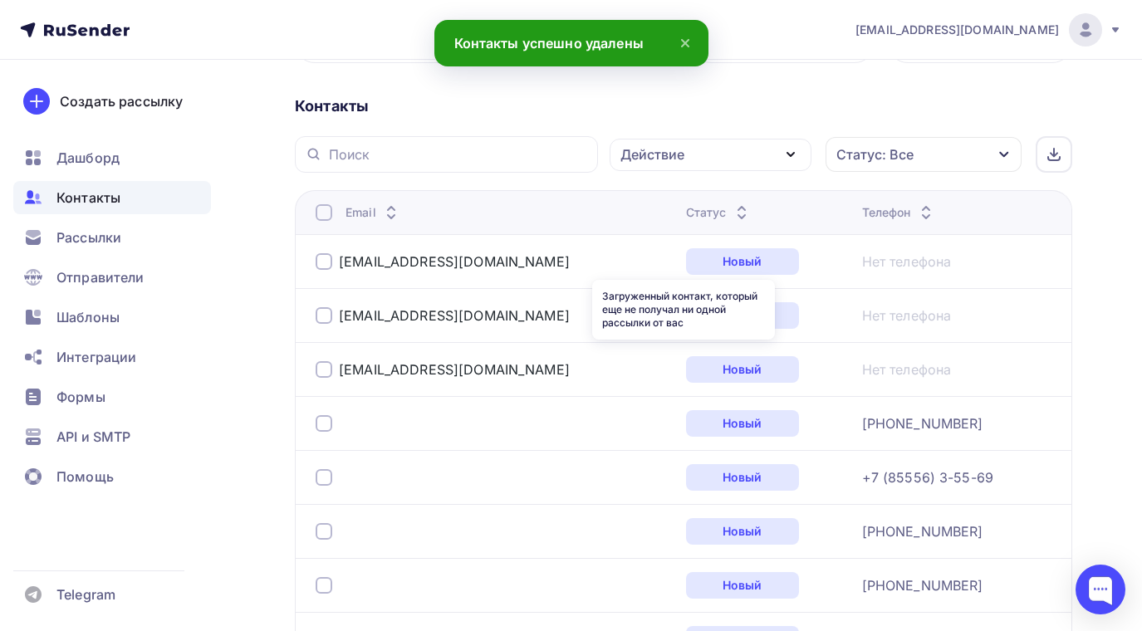
scroll to position [517, 0]
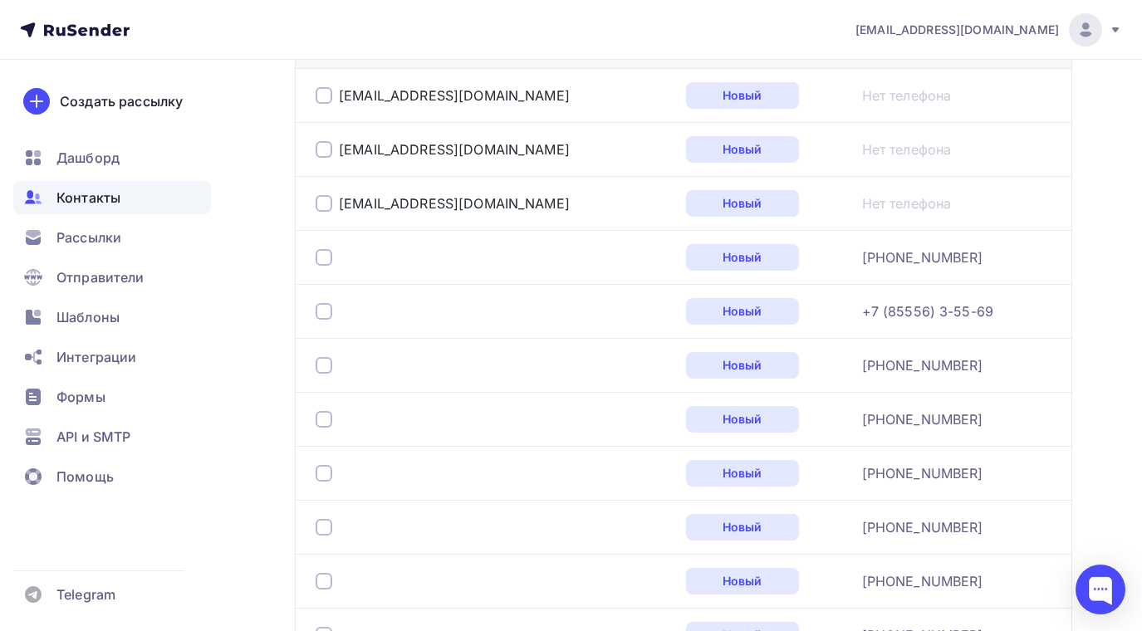
click at [322, 253] on div at bounding box center [324, 257] width 17 height 17
click at [322, 302] on div at bounding box center [494, 311] width 357 height 27
click at [327, 316] on div at bounding box center [324, 311] width 17 height 17
click at [323, 364] on div at bounding box center [324, 365] width 17 height 17
click at [329, 418] on div at bounding box center [324, 419] width 17 height 17
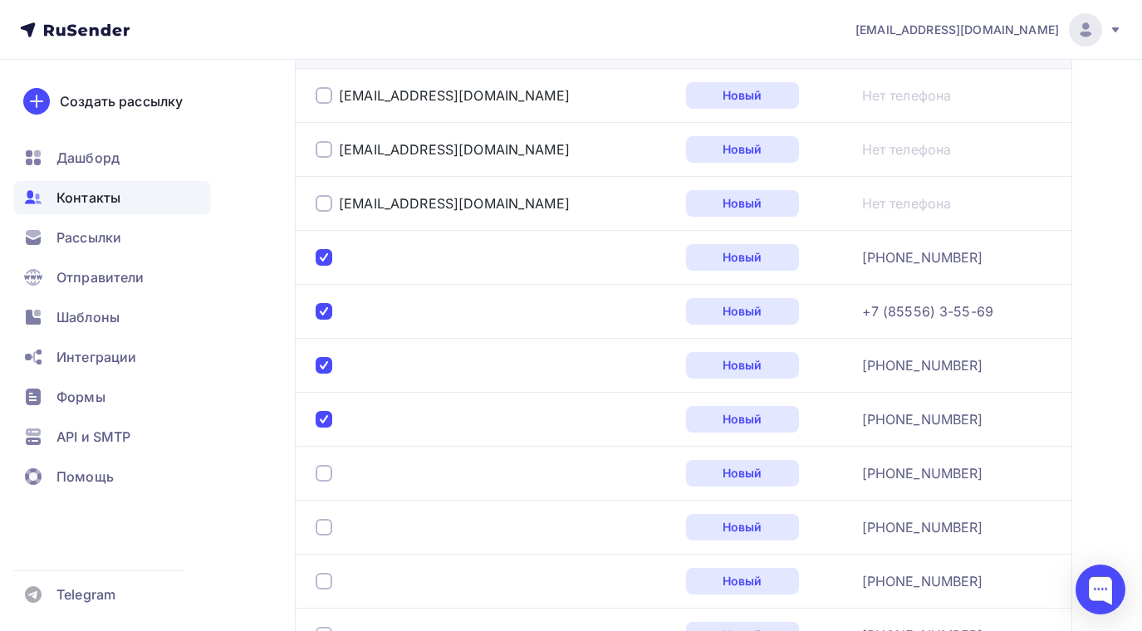
click at [323, 464] on div at bounding box center [494, 473] width 357 height 27
click at [329, 474] on div at bounding box center [324, 473] width 17 height 17
click at [327, 534] on div at bounding box center [324, 527] width 17 height 17
click at [323, 573] on div at bounding box center [324, 581] width 17 height 17
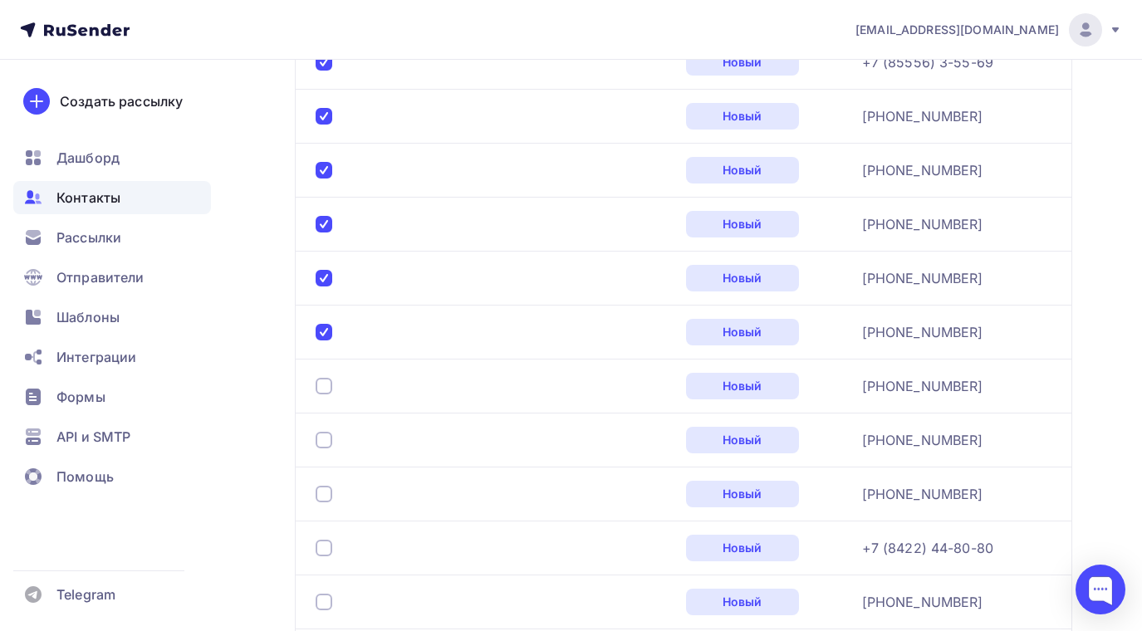
scroll to position [932, 0]
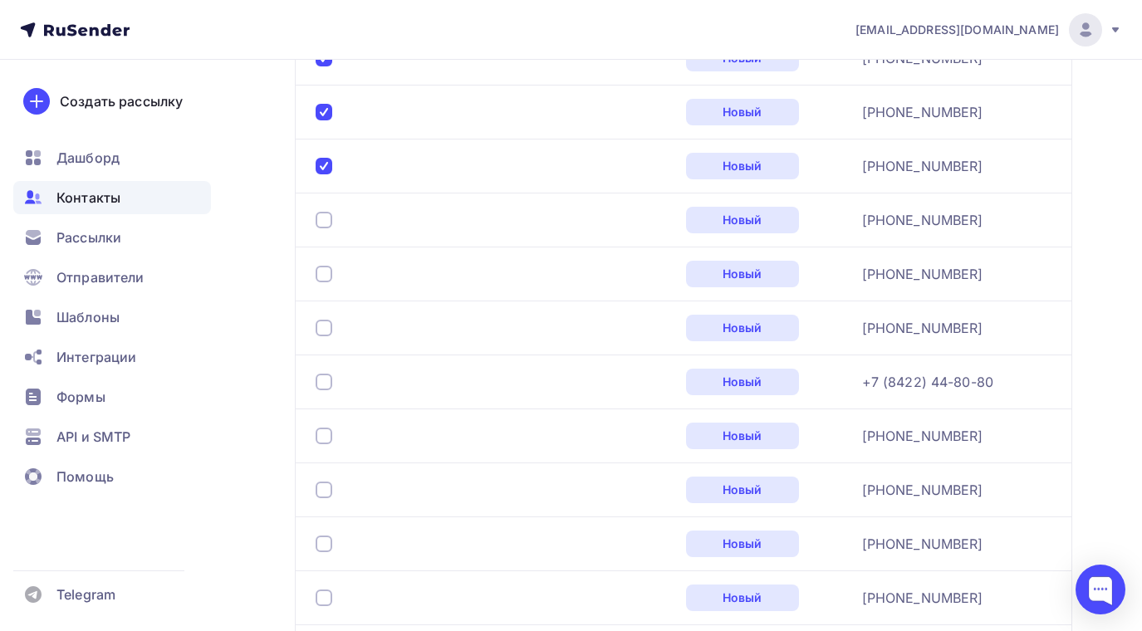
click at [321, 219] on div at bounding box center [324, 220] width 17 height 17
click at [321, 264] on div at bounding box center [494, 274] width 357 height 27
click at [325, 276] on div at bounding box center [324, 274] width 17 height 17
click at [321, 329] on div at bounding box center [324, 328] width 17 height 17
drag, startPoint x: 327, startPoint y: 379, endPoint x: 325, endPoint y: 398, distance: 19.3
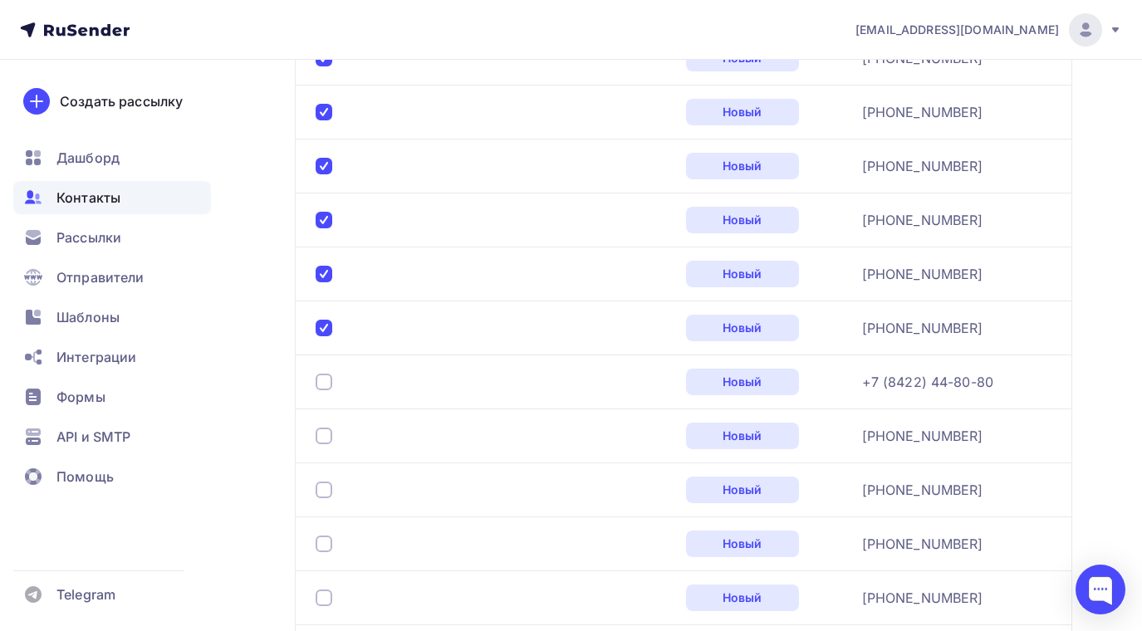
click at [331, 381] on div at bounding box center [324, 382] width 17 height 17
click at [323, 428] on div at bounding box center [324, 436] width 17 height 17
click at [321, 495] on div at bounding box center [324, 490] width 17 height 17
click at [325, 539] on div at bounding box center [324, 544] width 17 height 17
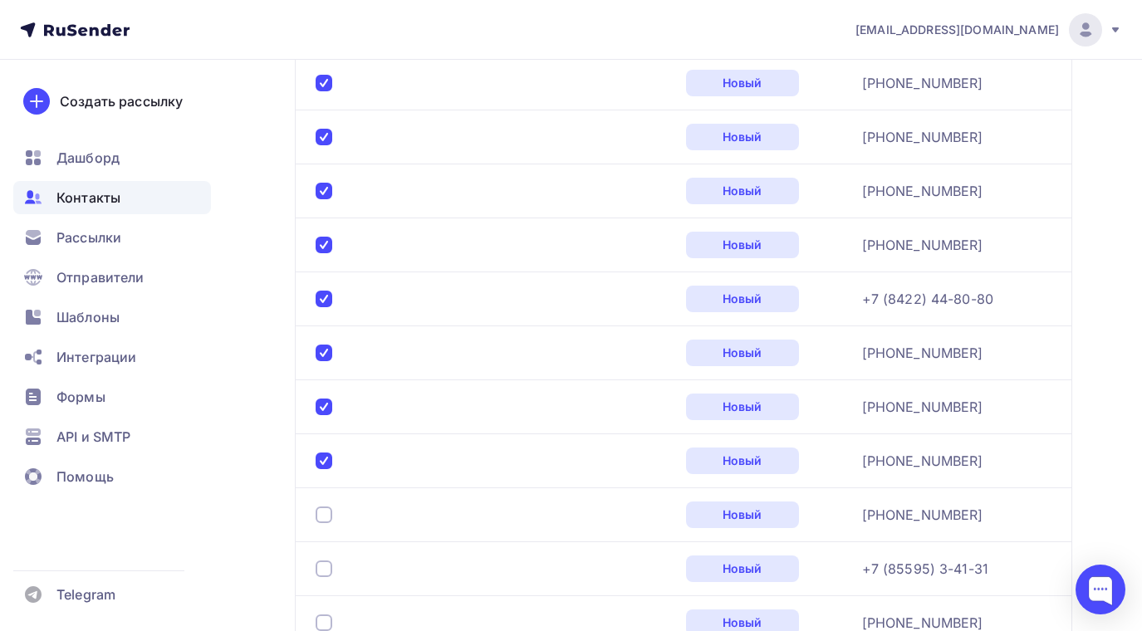
scroll to position [1181, 0]
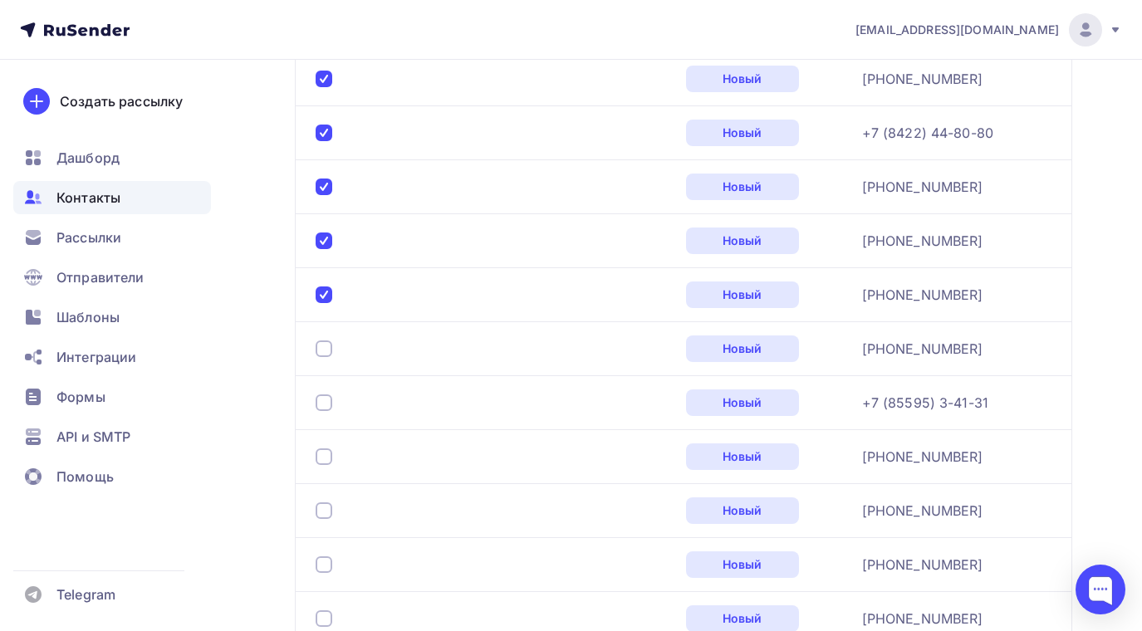
click at [323, 350] on div at bounding box center [324, 349] width 17 height 17
click at [321, 400] on div at bounding box center [324, 403] width 17 height 17
click at [326, 459] on div at bounding box center [324, 457] width 17 height 17
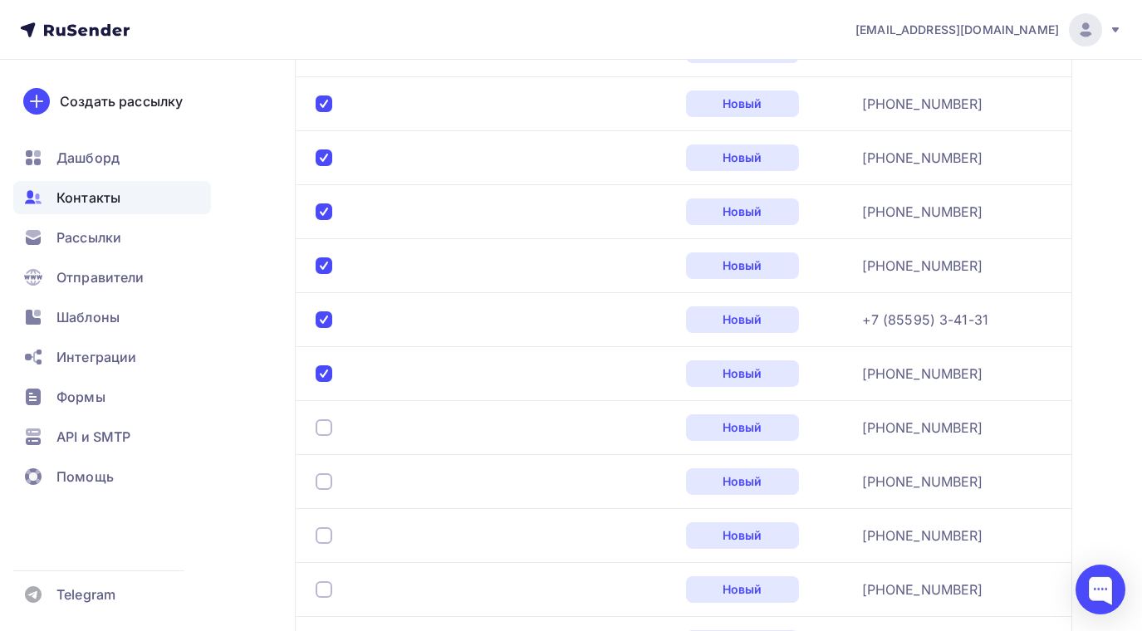
scroll to position [1431, 0]
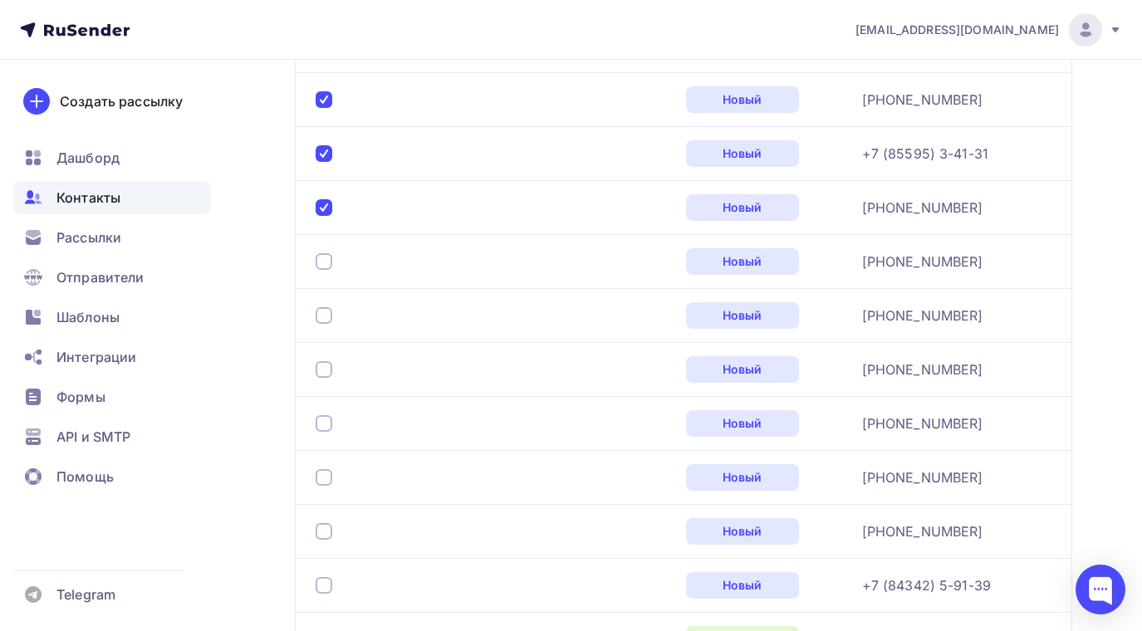
click at [327, 262] on div at bounding box center [324, 261] width 17 height 17
click at [325, 309] on div at bounding box center [324, 315] width 17 height 17
click at [327, 371] on div at bounding box center [324, 369] width 17 height 17
click at [326, 419] on div at bounding box center [324, 423] width 17 height 17
click at [329, 471] on div at bounding box center [324, 477] width 17 height 17
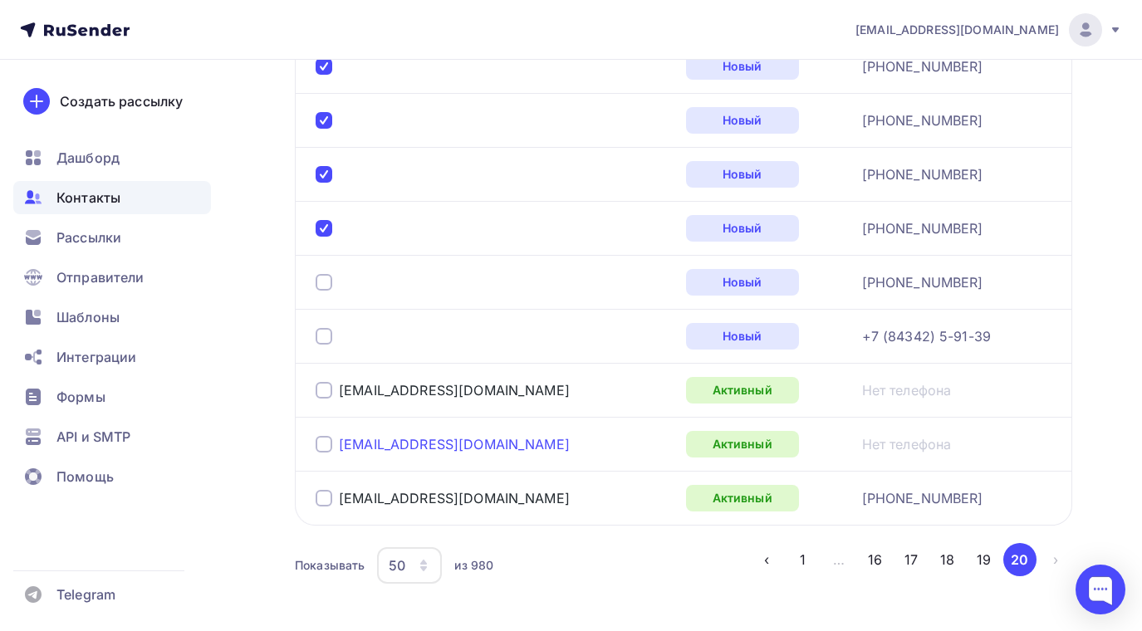
scroll to position [1744, 0]
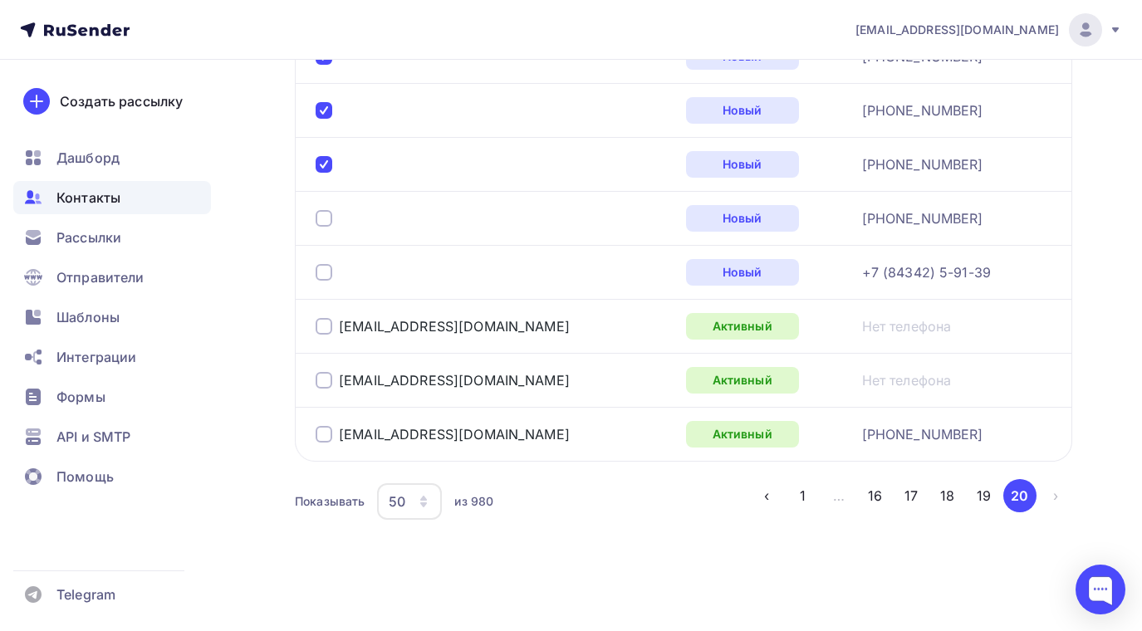
click at [323, 218] on div at bounding box center [324, 218] width 17 height 17
click at [327, 267] on div at bounding box center [324, 272] width 17 height 17
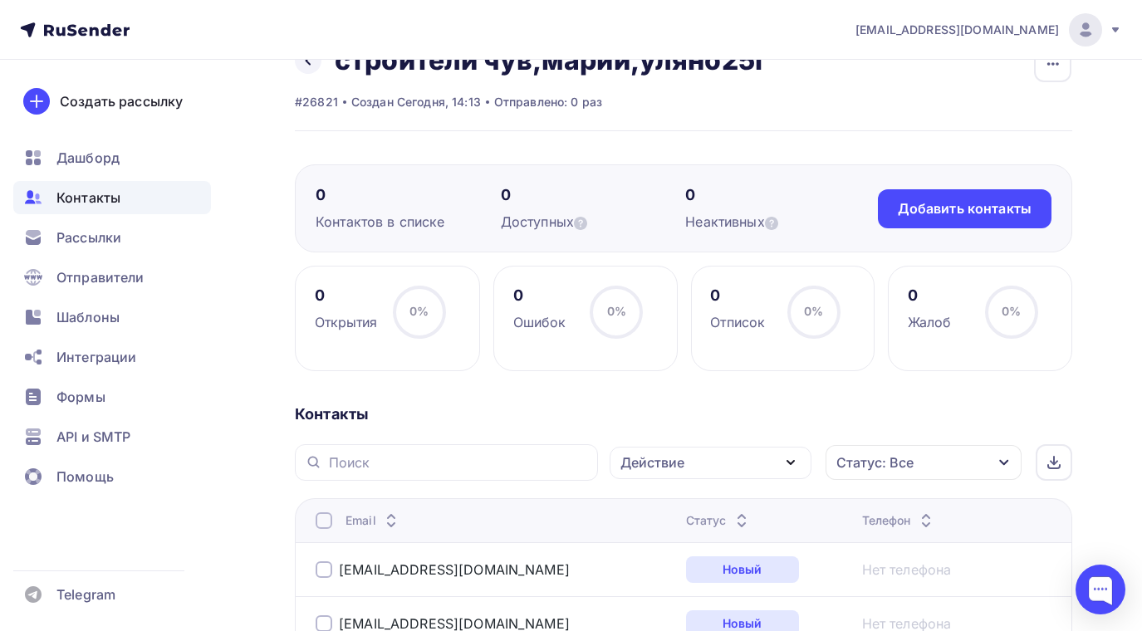
scroll to position [29, 0]
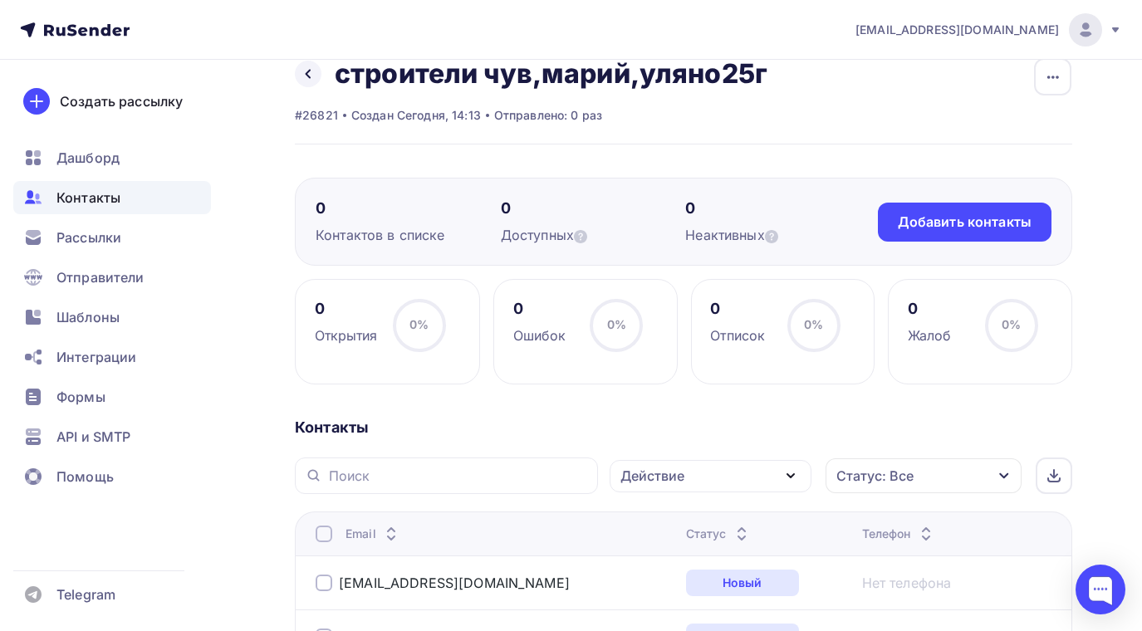
click at [796, 474] on icon "button" at bounding box center [791, 476] width 20 height 20
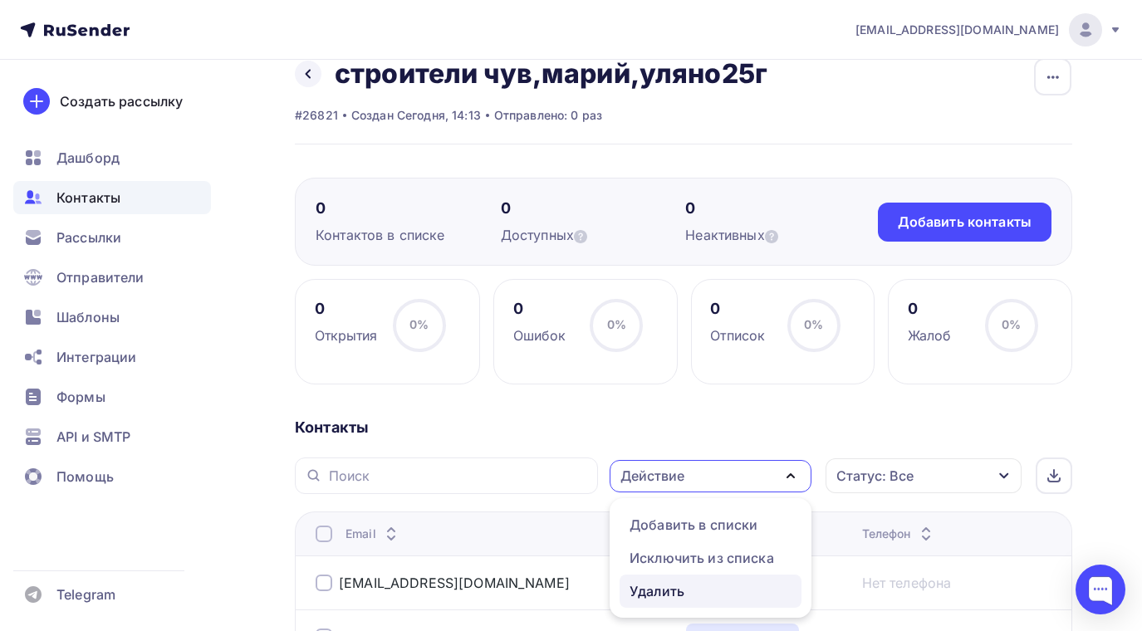
click at [670, 594] on div "Удалить" at bounding box center [657, 592] width 55 height 20
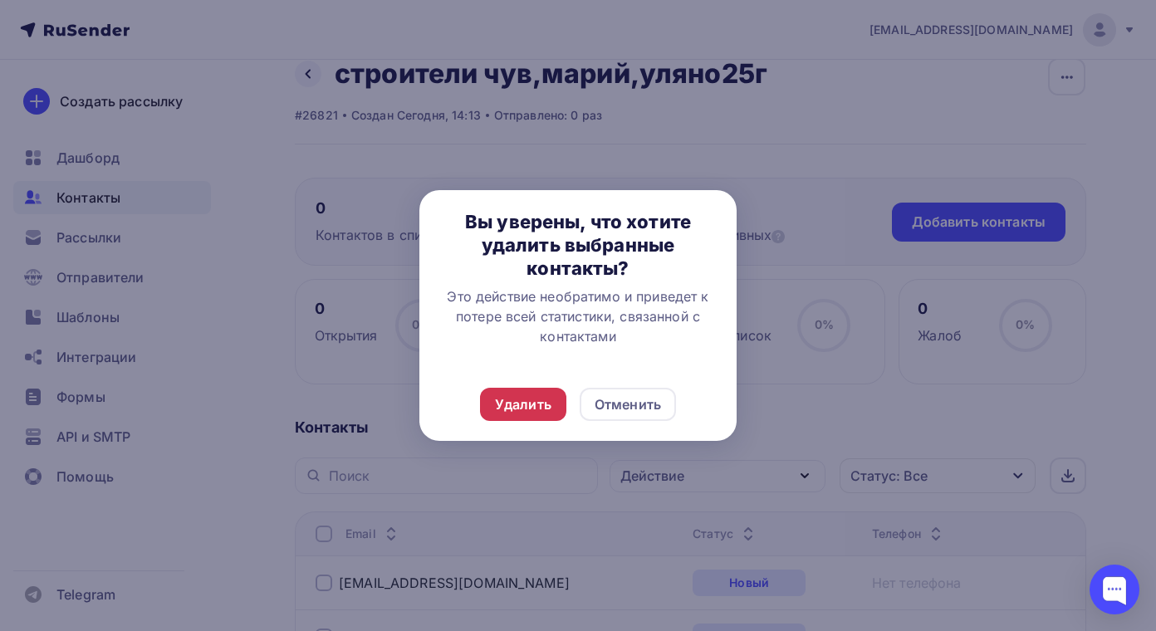
click at [528, 398] on div "Удалить" at bounding box center [523, 405] width 56 height 20
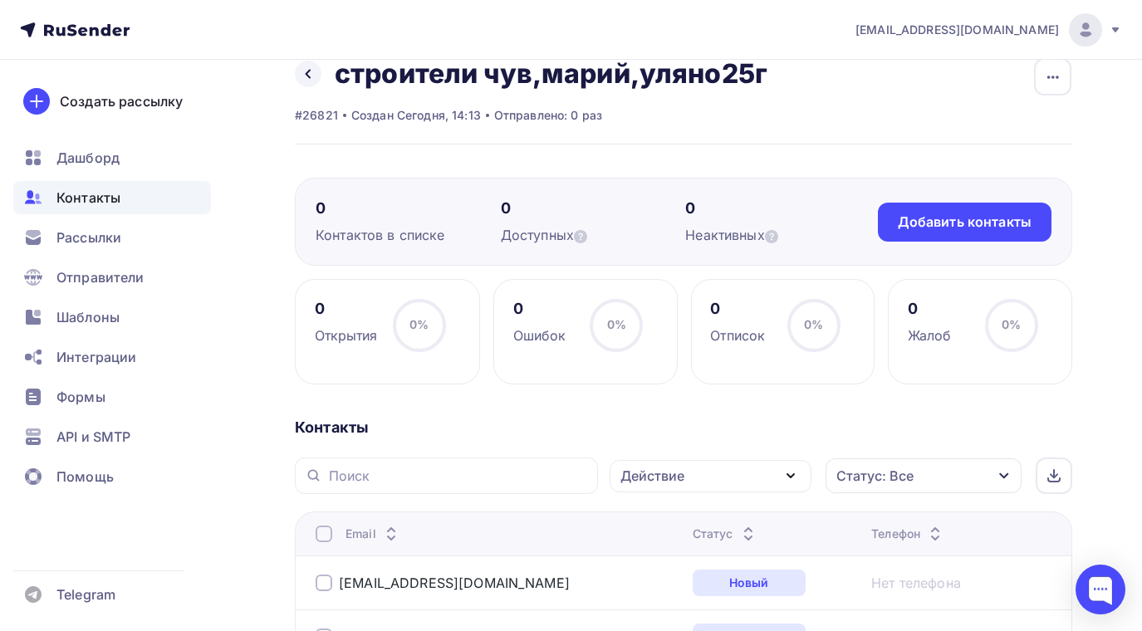
scroll to position [0, 0]
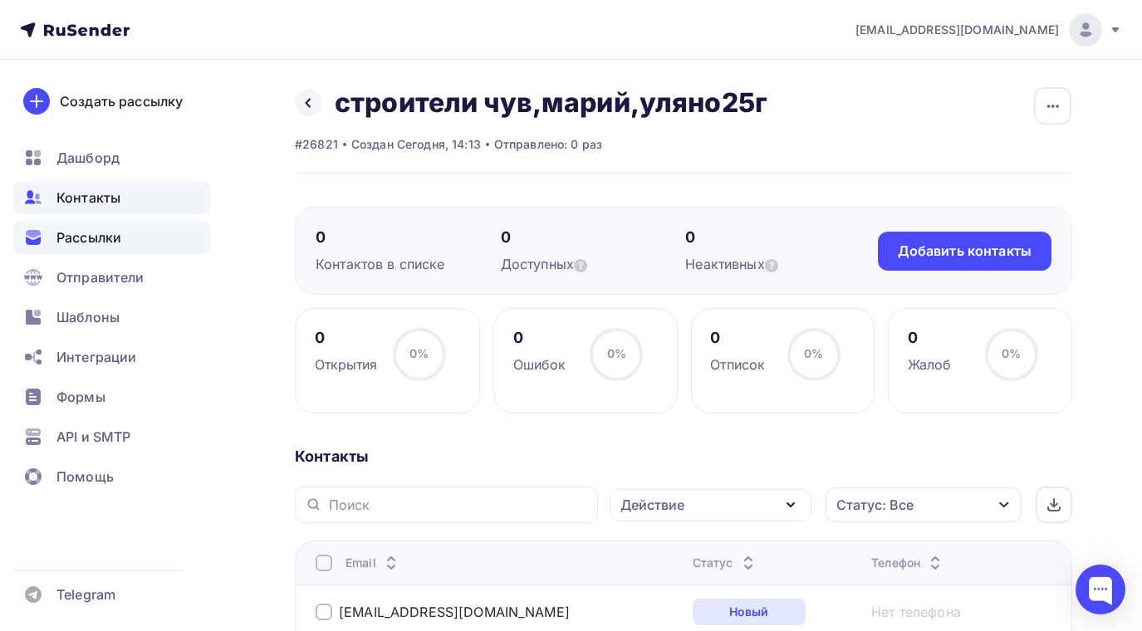
click at [94, 235] on span "Рассылки" at bounding box center [88, 238] width 65 height 20
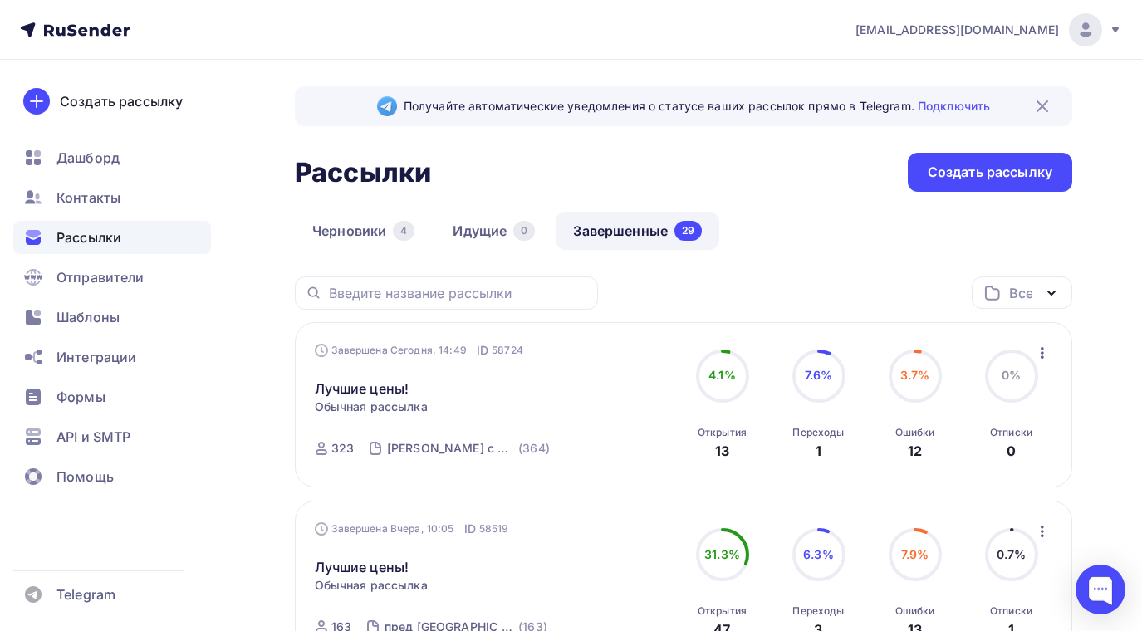
click at [602, 228] on link "Завершенные 29" at bounding box center [638, 231] width 164 height 38
click at [606, 231] on link "Завершенные 29" at bounding box center [638, 231] width 164 height 38
click at [365, 404] on span "Обычная рассылка" at bounding box center [371, 407] width 113 height 17
click at [420, 444] on div "[PERSON_NAME] с 2022г" at bounding box center [451, 448] width 128 height 17
click at [369, 390] on link "Лучшие цены!" at bounding box center [362, 389] width 95 height 20
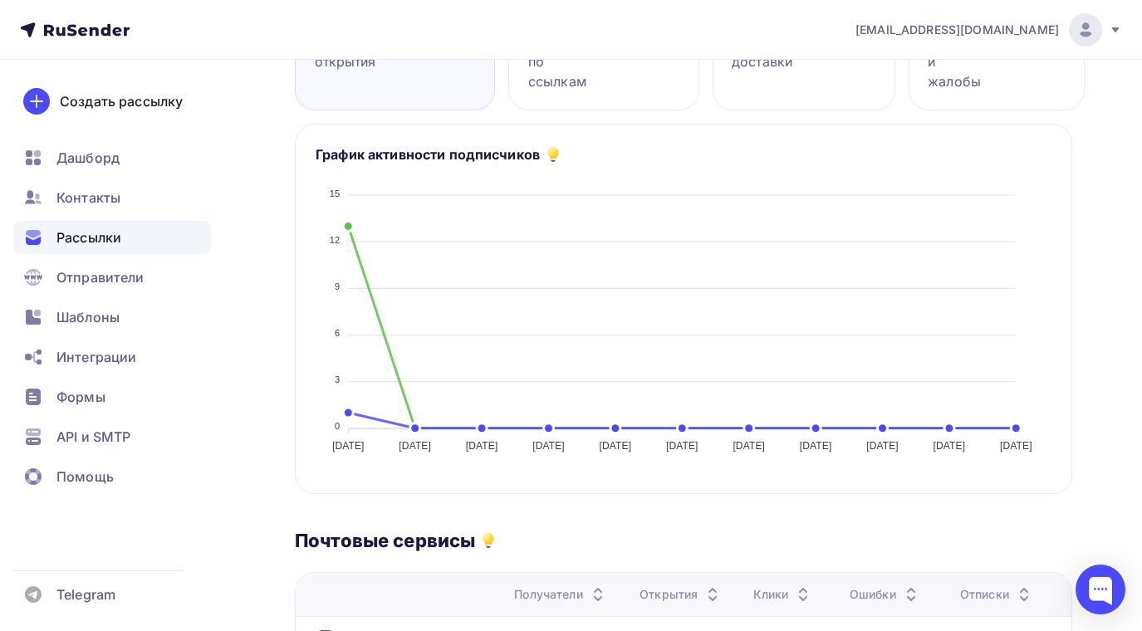
scroll to position [166, 0]
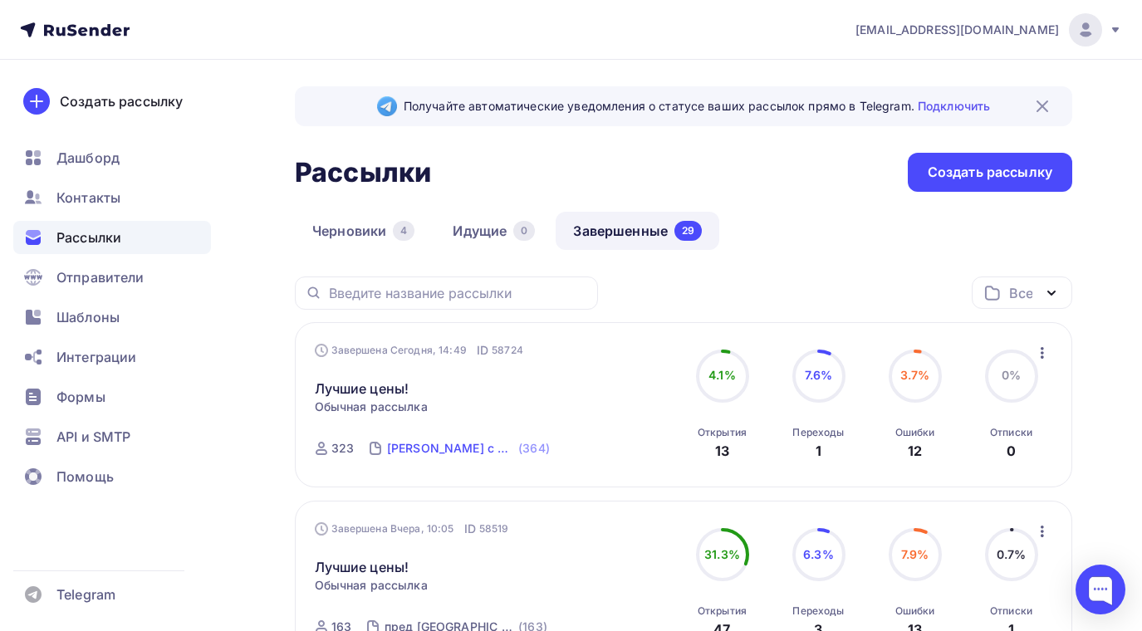
click at [433, 449] on div "[PERSON_NAME] с 2022г" at bounding box center [451, 448] width 128 height 17
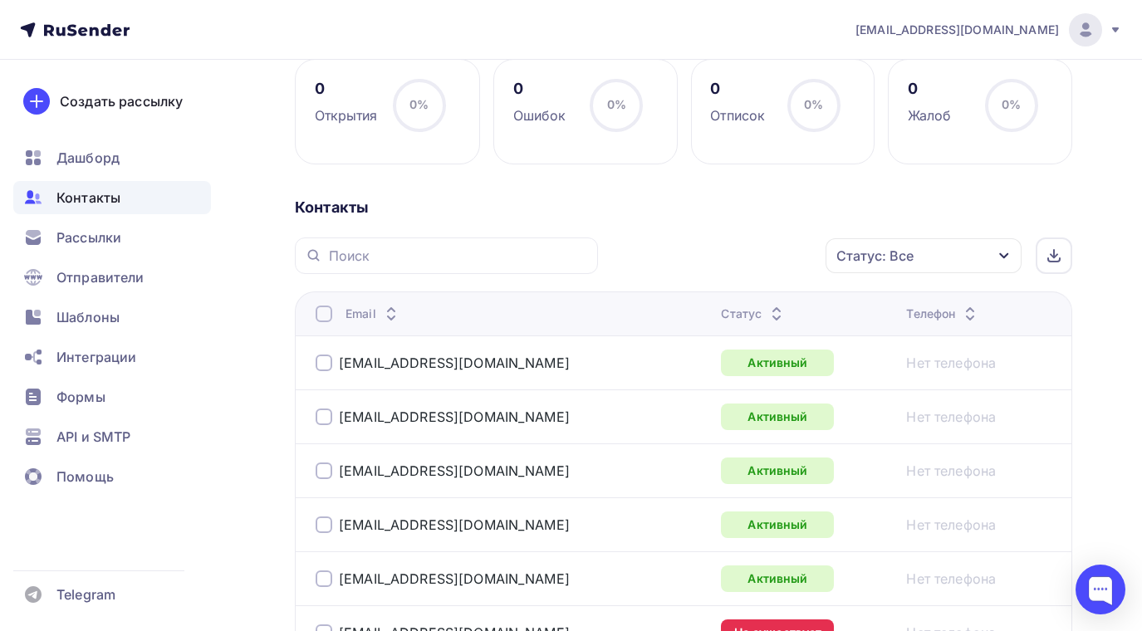
scroll to position [332, 0]
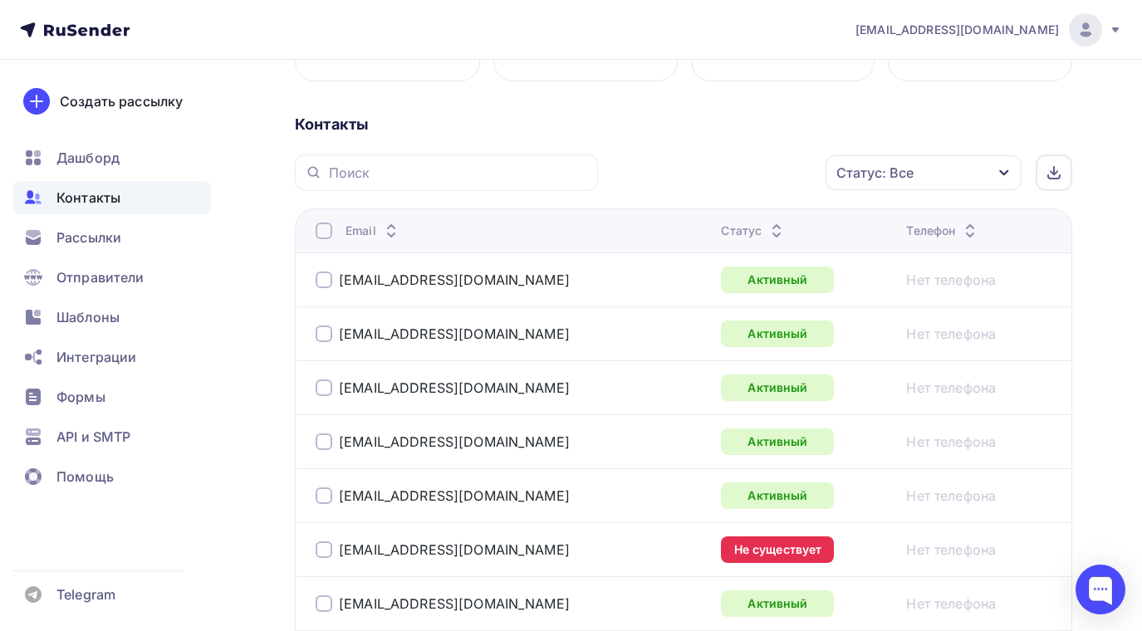
click at [321, 547] on div at bounding box center [324, 550] width 17 height 17
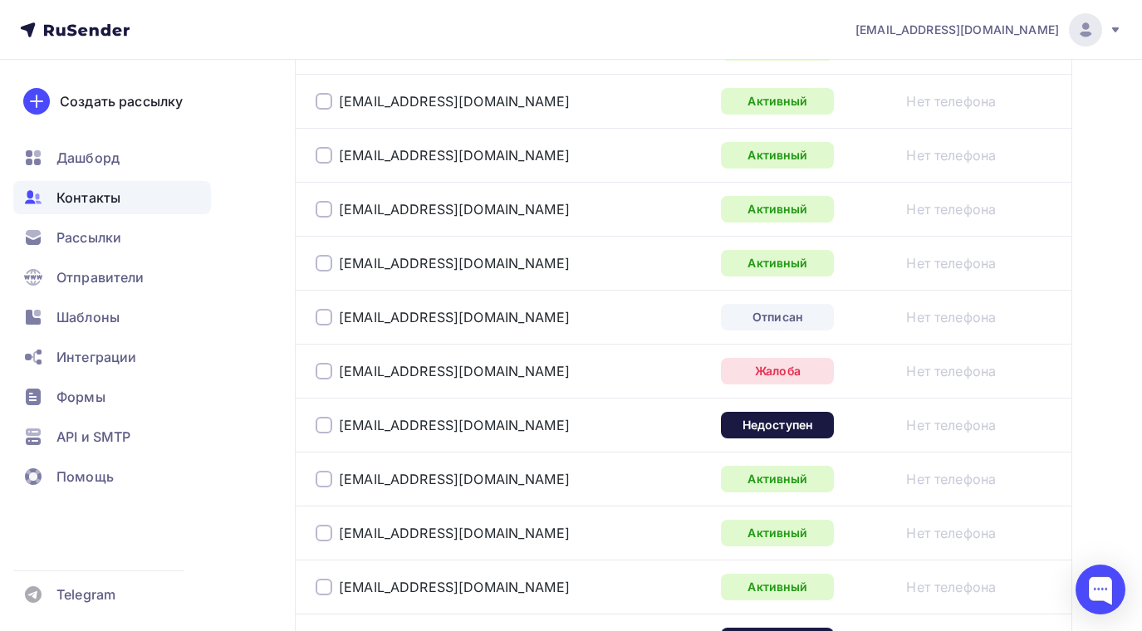
scroll to position [1163, 0]
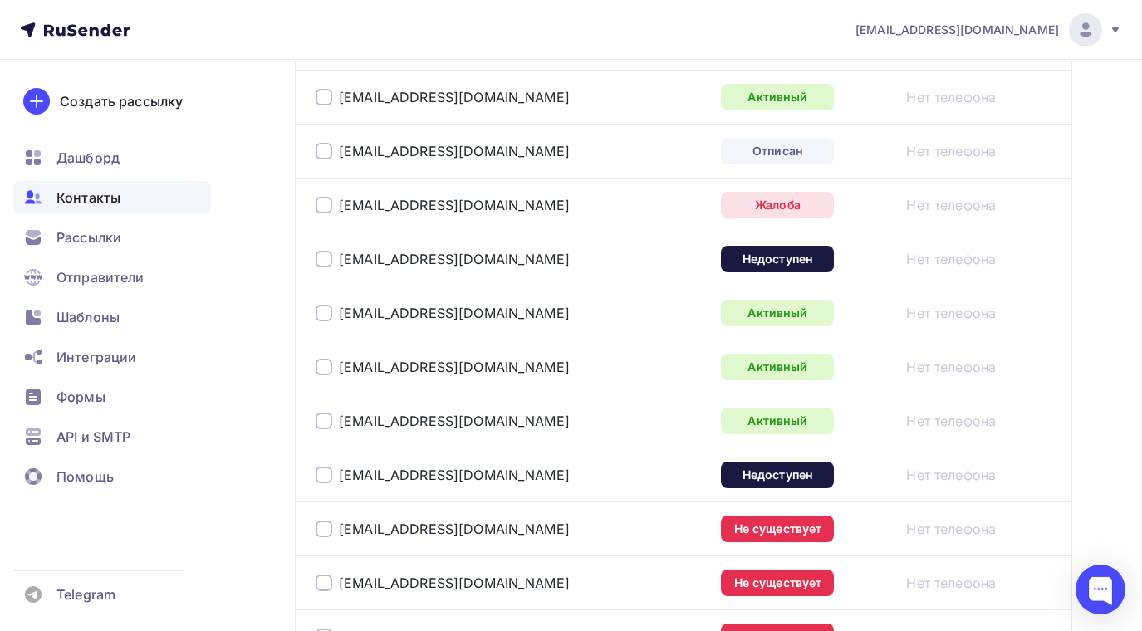
click at [321, 205] on div at bounding box center [324, 205] width 17 height 17
click at [321, 528] on div at bounding box center [324, 529] width 17 height 17
drag, startPoint x: 319, startPoint y: 582, endPoint x: 331, endPoint y: 574, distance: 13.8
click at [320, 582] on div at bounding box center [324, 583] width 17 height 17
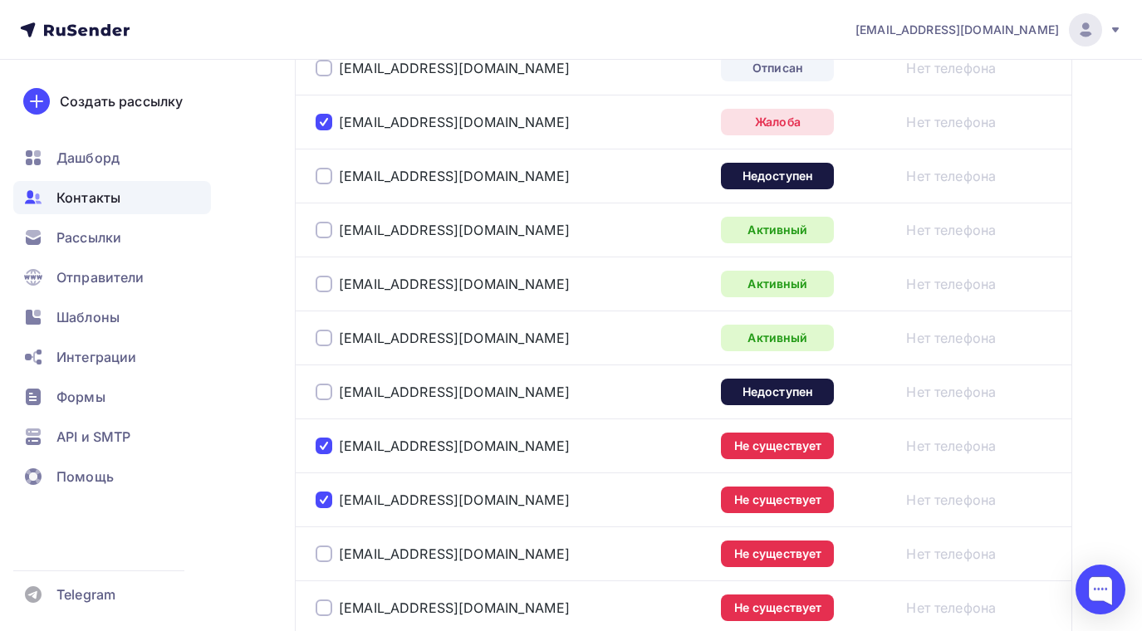
scroll to position [1412, 0]
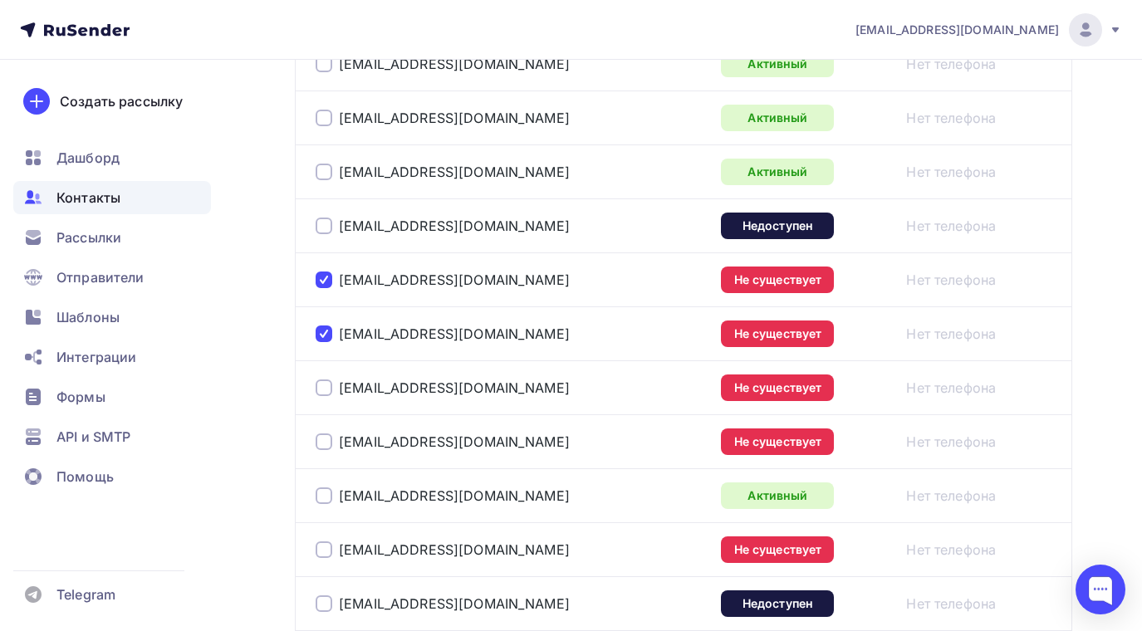
click at [325, 384] on div at bounding box center [324, 388] width 17 height 17
click at [321, 444] on div at bounding box center [324, 442] width 17 height 17
click at [326, 548] on div at bounding box center [324, 550] width 17 height 17
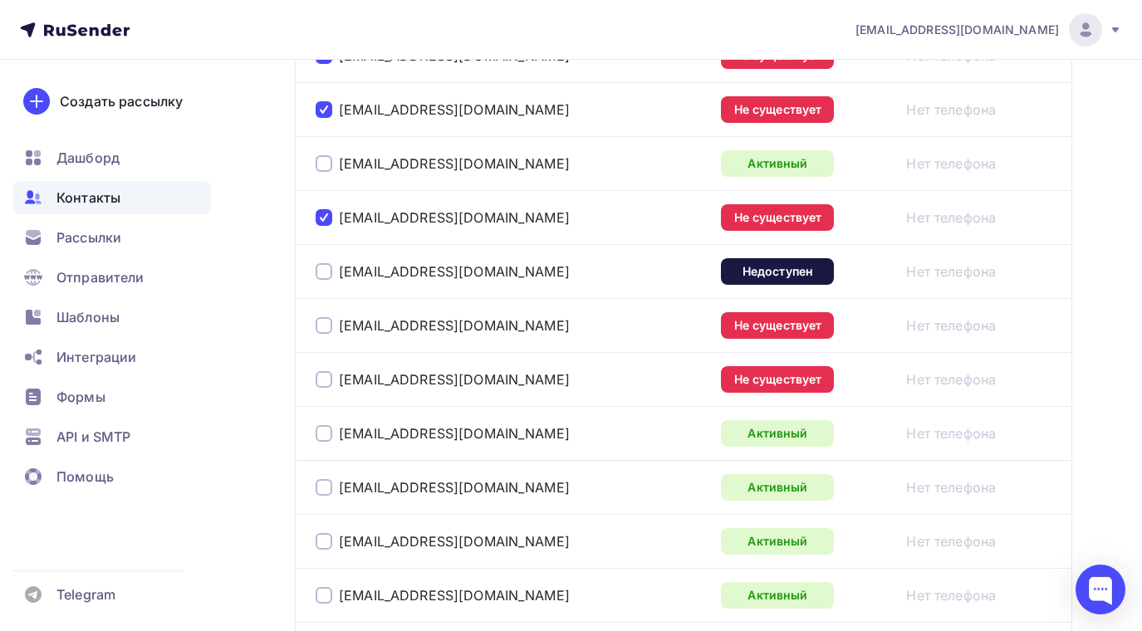
scroll to position [1911, 0]
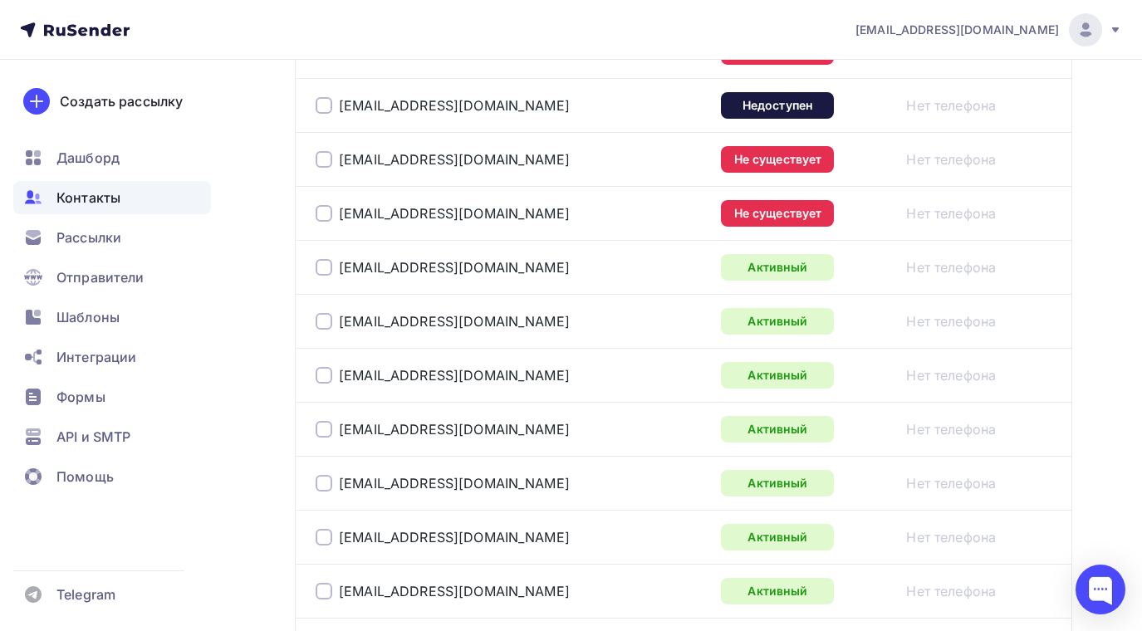
click at [609, 366] on div "[EMAIL_ADDRESS][DOMAIN_NAME]" at bounding box center [512, 375] width 392 height 27
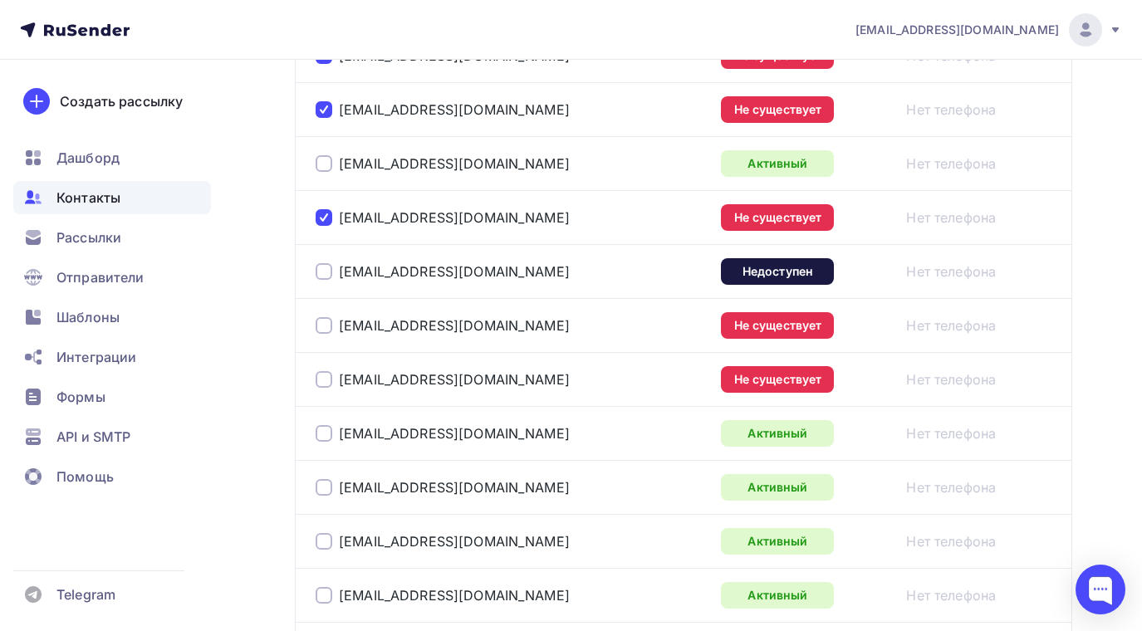
scroll to position [1661, 0]
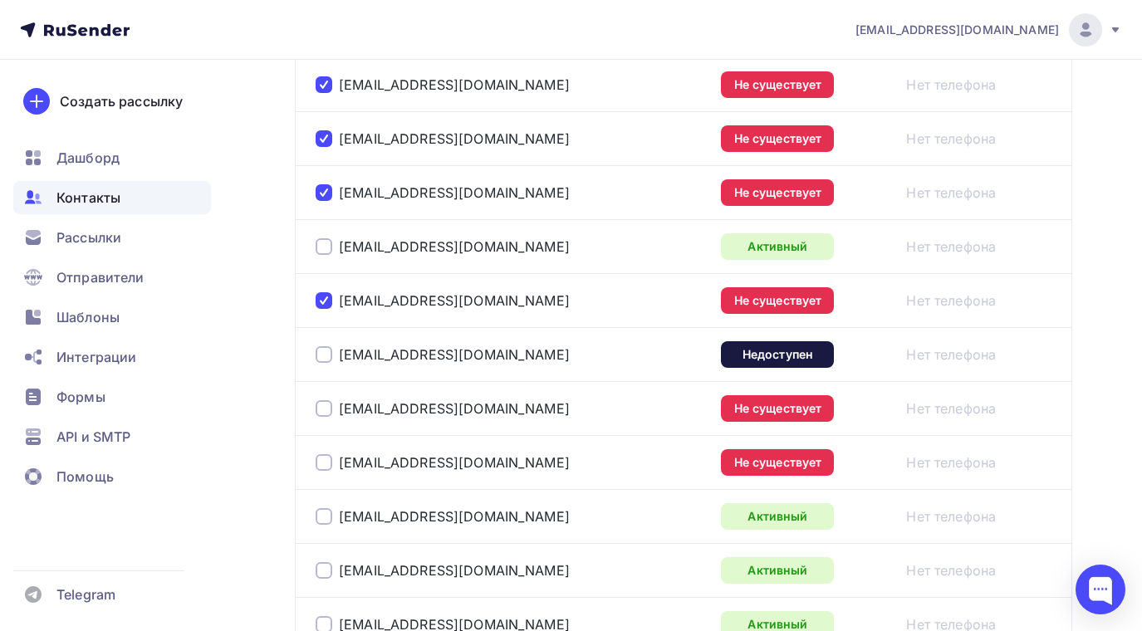
click at [81, 191] on span "Контакты" at bounding box center [88, 198] width 64 height 20
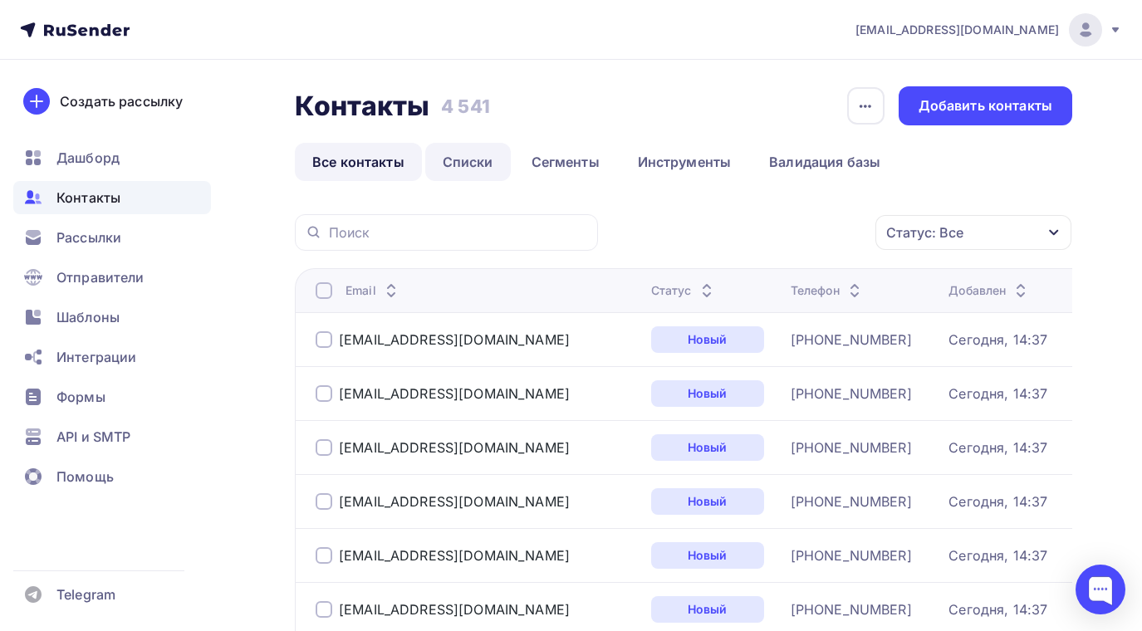
click at [478, 166] on link "Списки" at bounding box center [468, 162] width 86 height 38
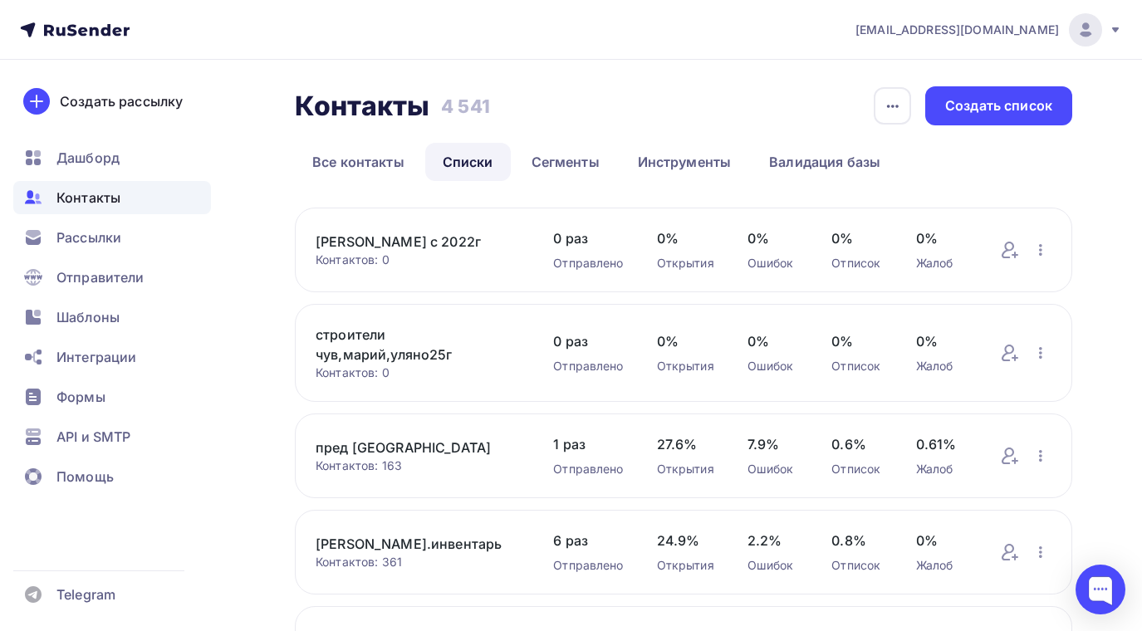
click at [375, 445] on link "пред [GEOGRAPHIC_DATA]" at bounding box center [418, 448] width 204 height 20
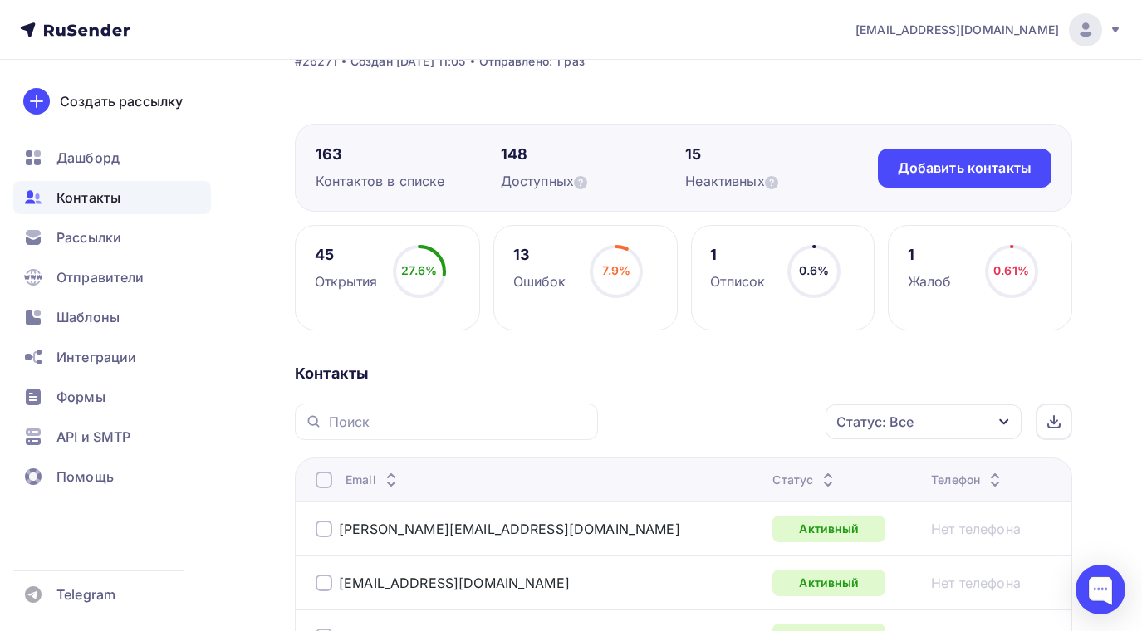
scroll to position [166, 0]
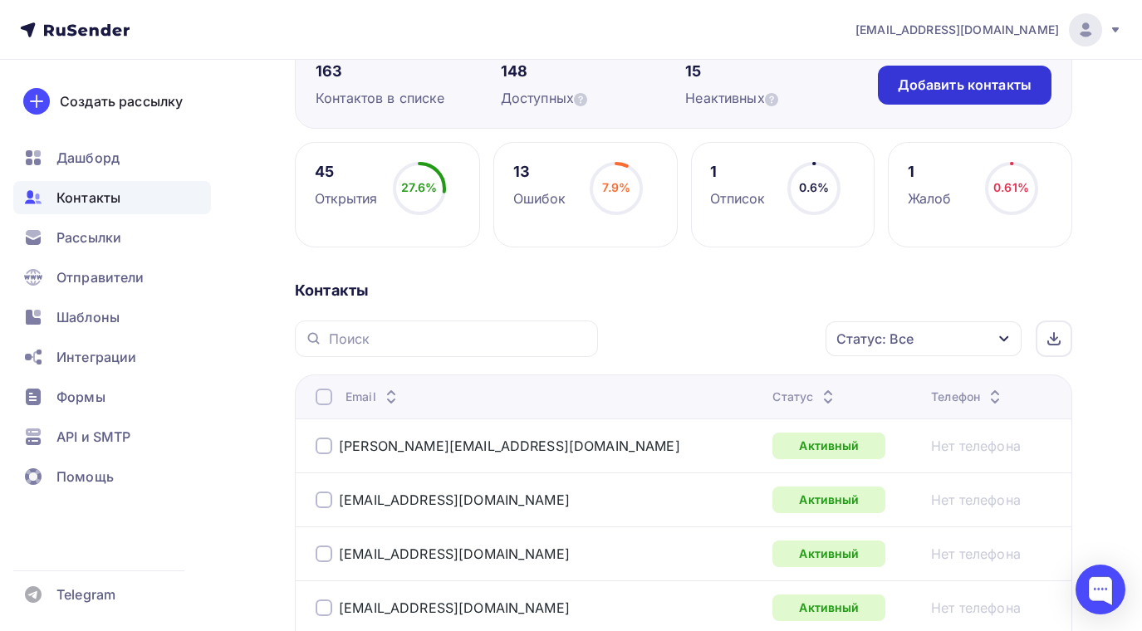
click at [950, 82] on div "Добавить контакты" at bounding box center [965, 85] width 134 height 19
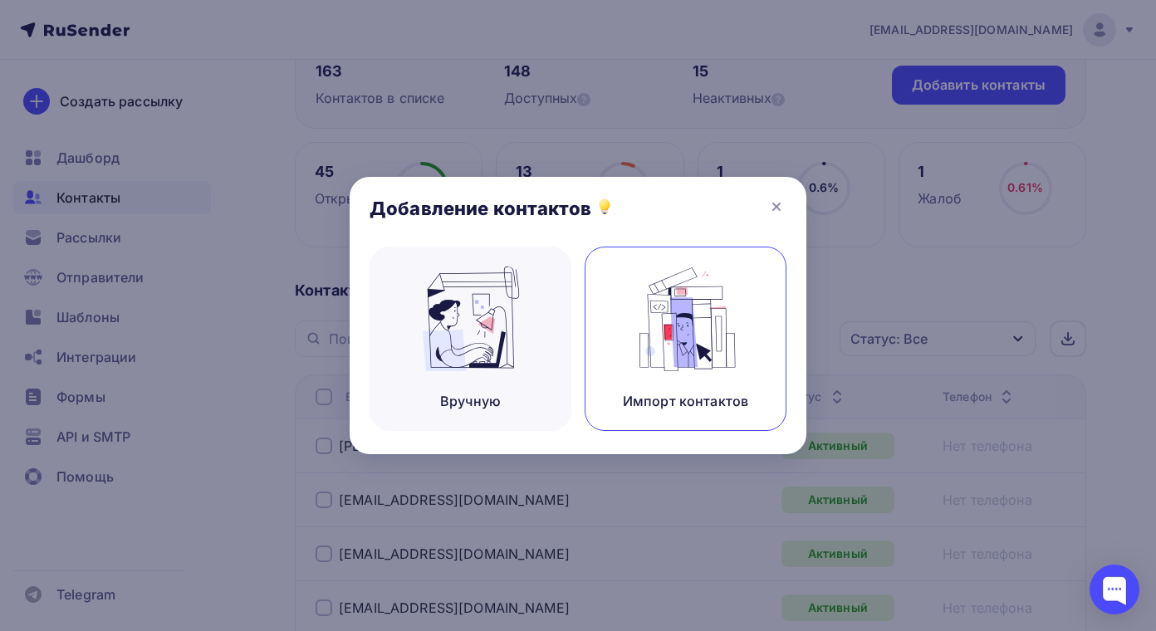
click at [704, 384] on div "Импорт контактов" at bounding box center [686, 339] width 202 height 184
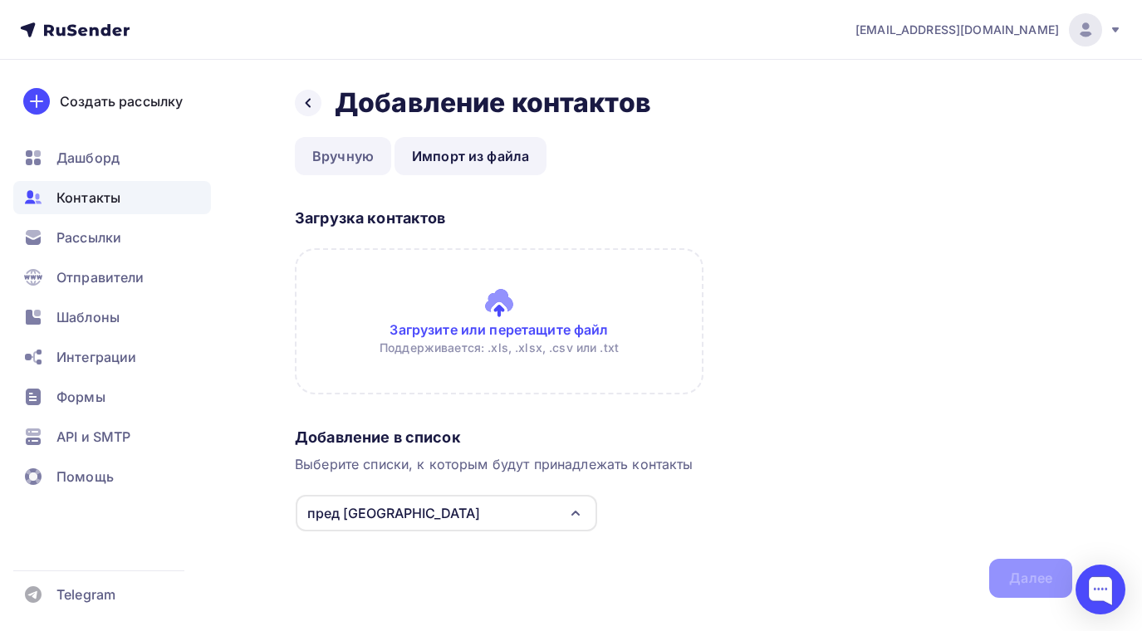
click at [325, 157] on link "Вручную" at bounding box center [343, 156] width 96 height 38
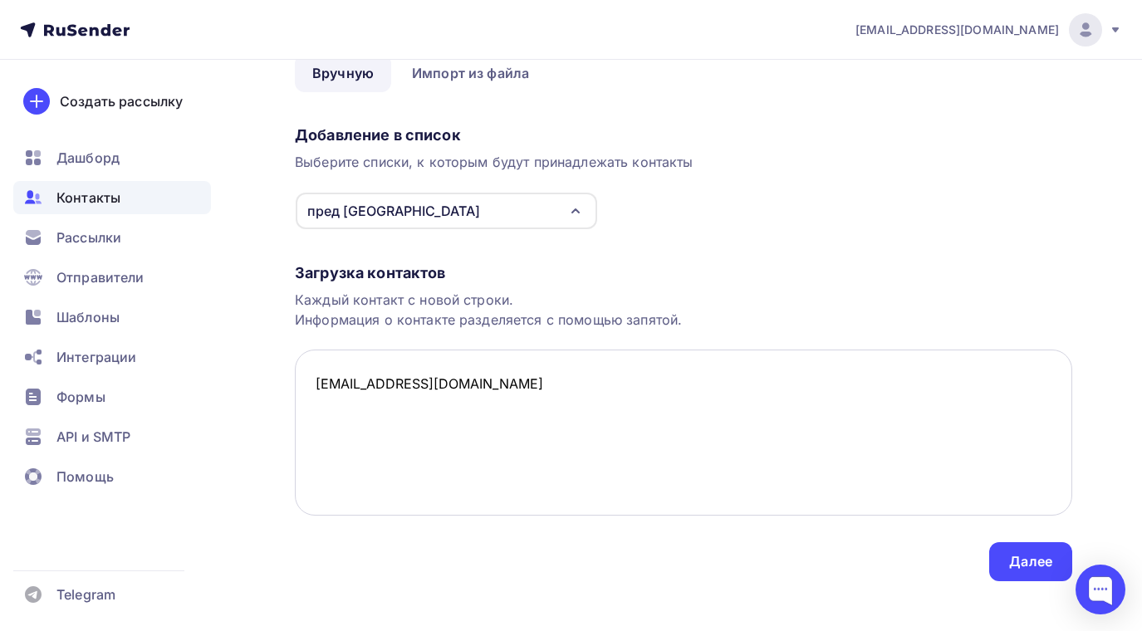
scroll to position [100, 0]
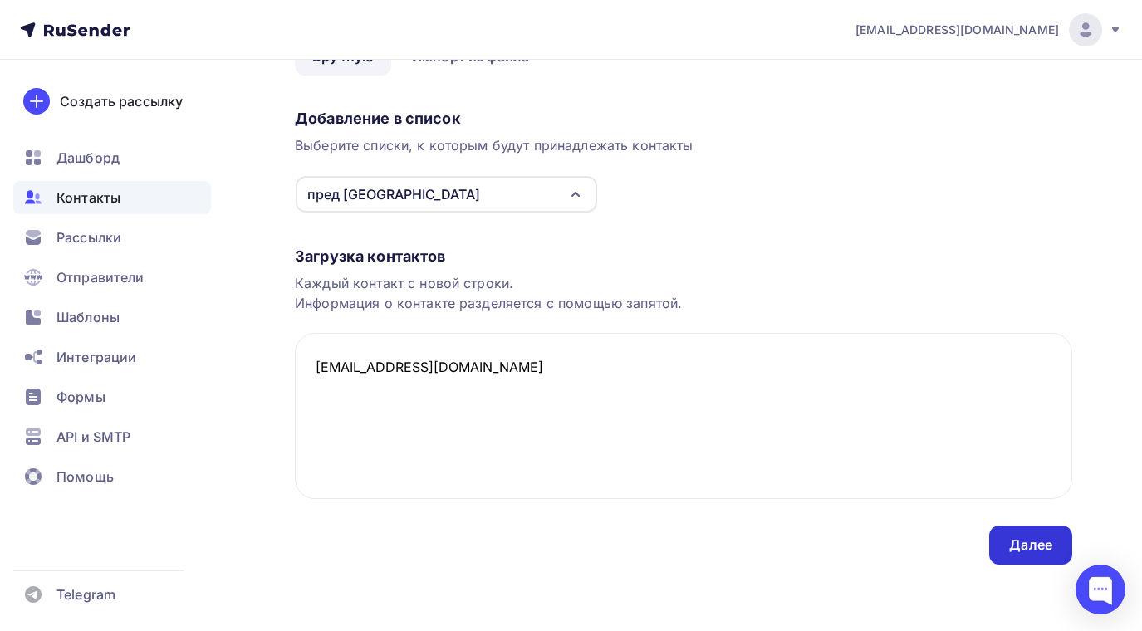
type textarea "89278468700@mail.ru"
click at [1014, 545] on div "Далее" at bounding box center [1030, 545] width 43 height 19
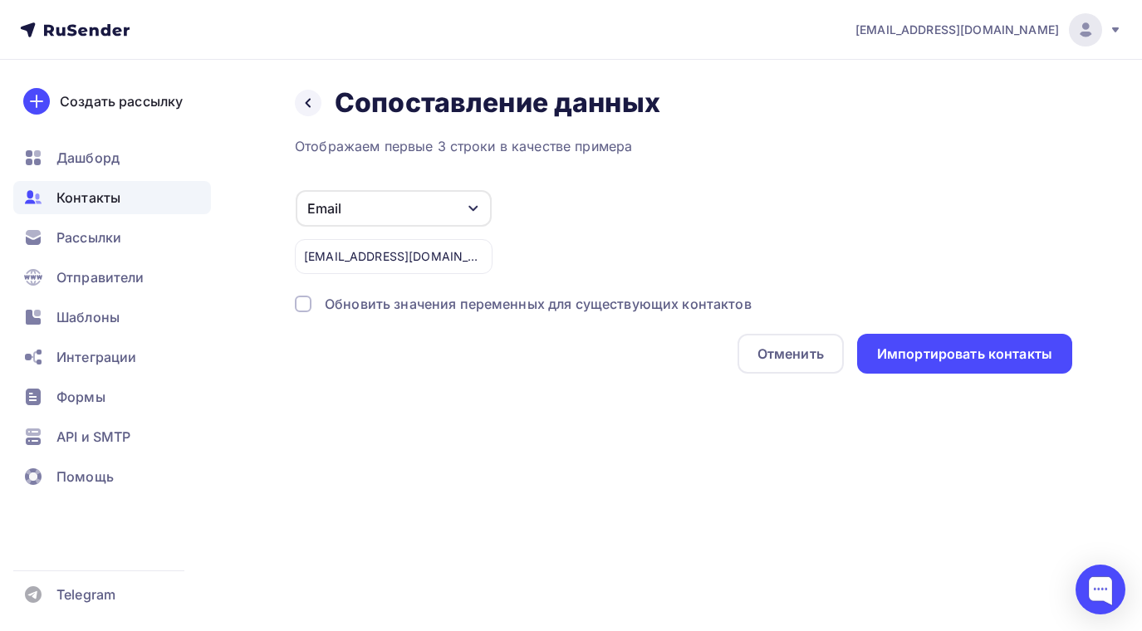
scroll to position [0, 0]
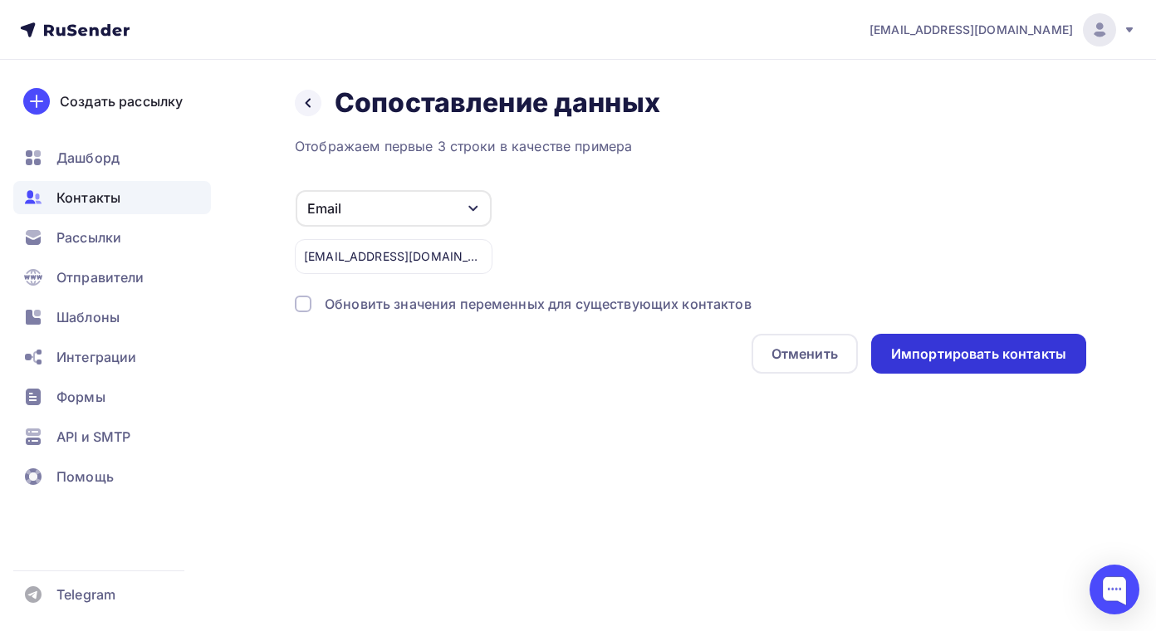
click at [999, 356] on div "Импортировать контакты" at bounding box center [978, 354] width 175 height 19
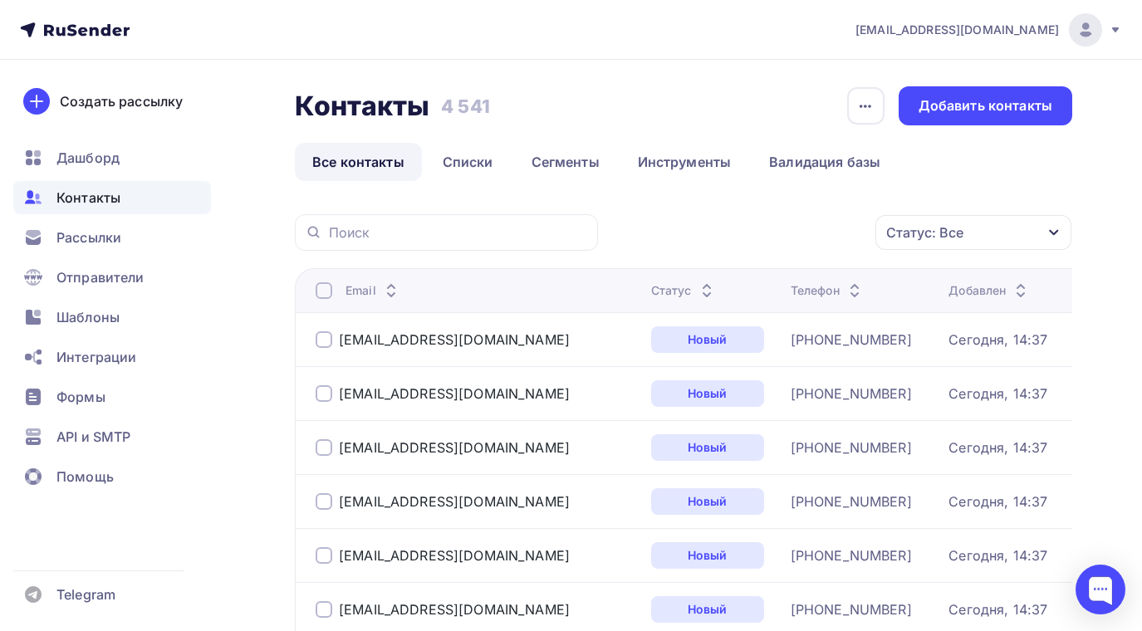
click at [101, 202] on span "Контакты" at bounding box center [88, 198] width 64 height 20
click at [446, 159] on link "Списки" at bounding box center [468, 162] width 86 height 38
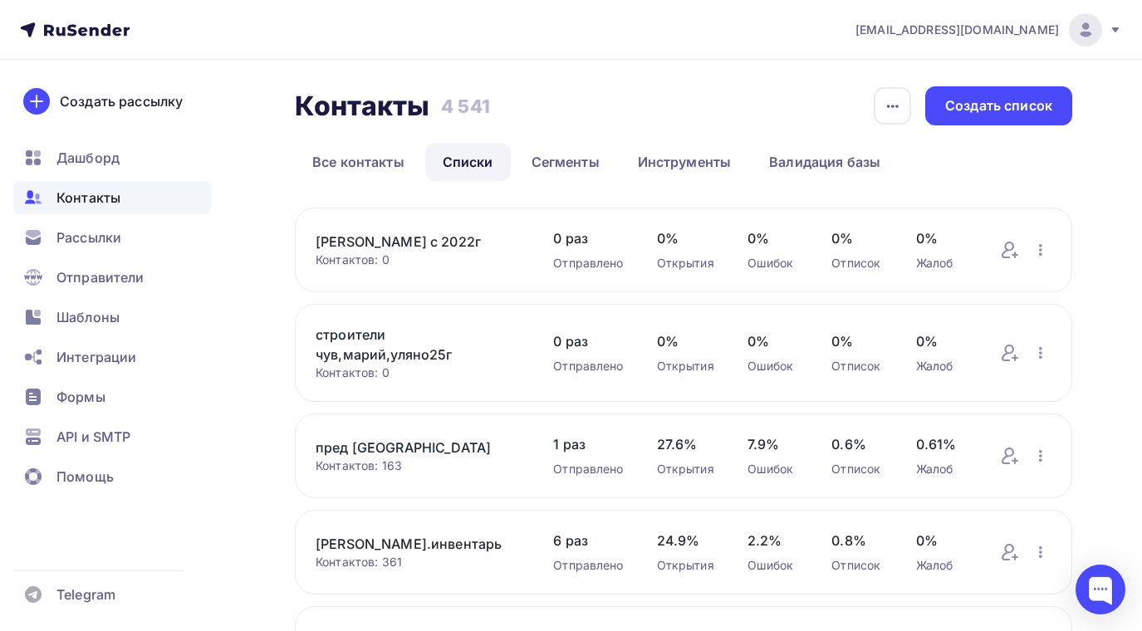
click at [380, 447] on link "пред [GEOGRAPHIC_DATA]" at bounding box center [418, 448] width 204 height 20
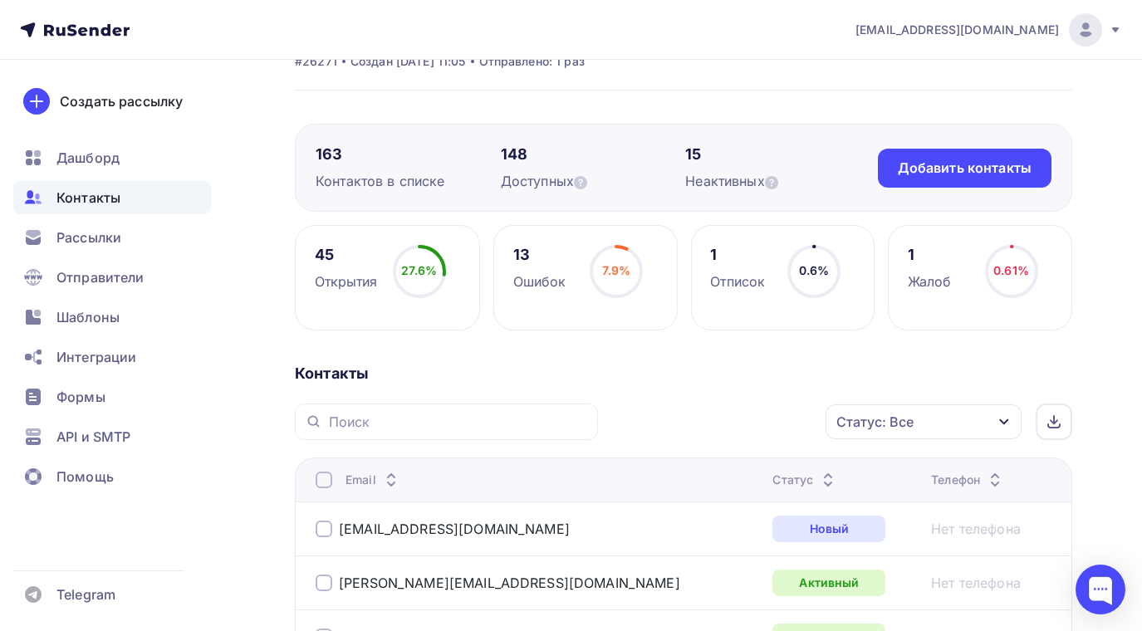
scroll to position [166, 0]
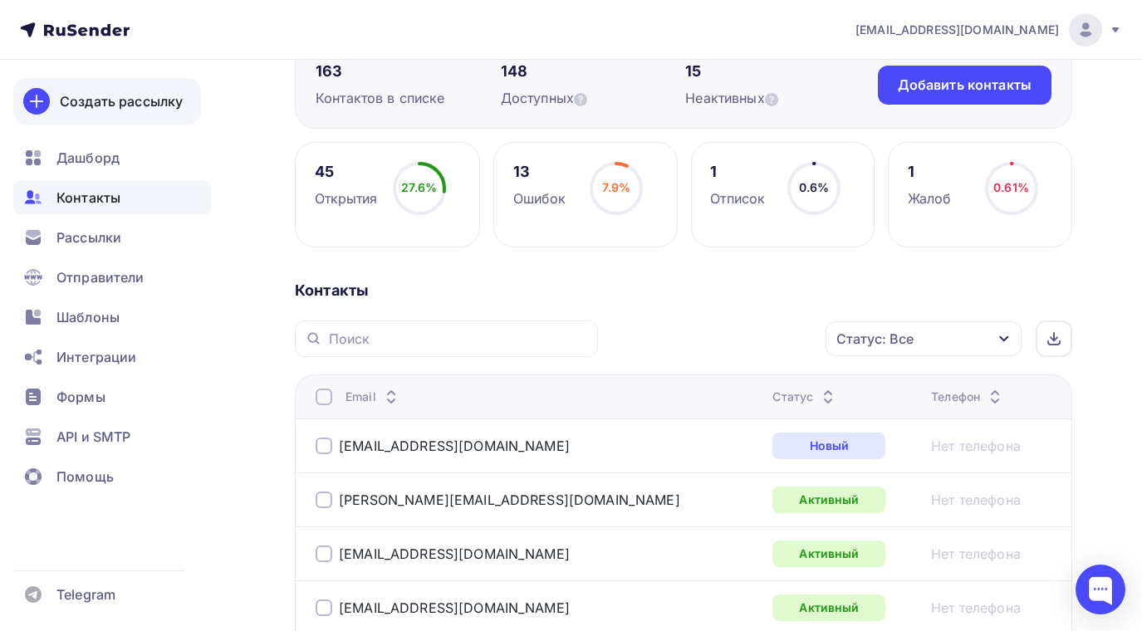
click at [78, 101] on div "Создать рассылку" at bounding box center [121, 101] width 123 height 20
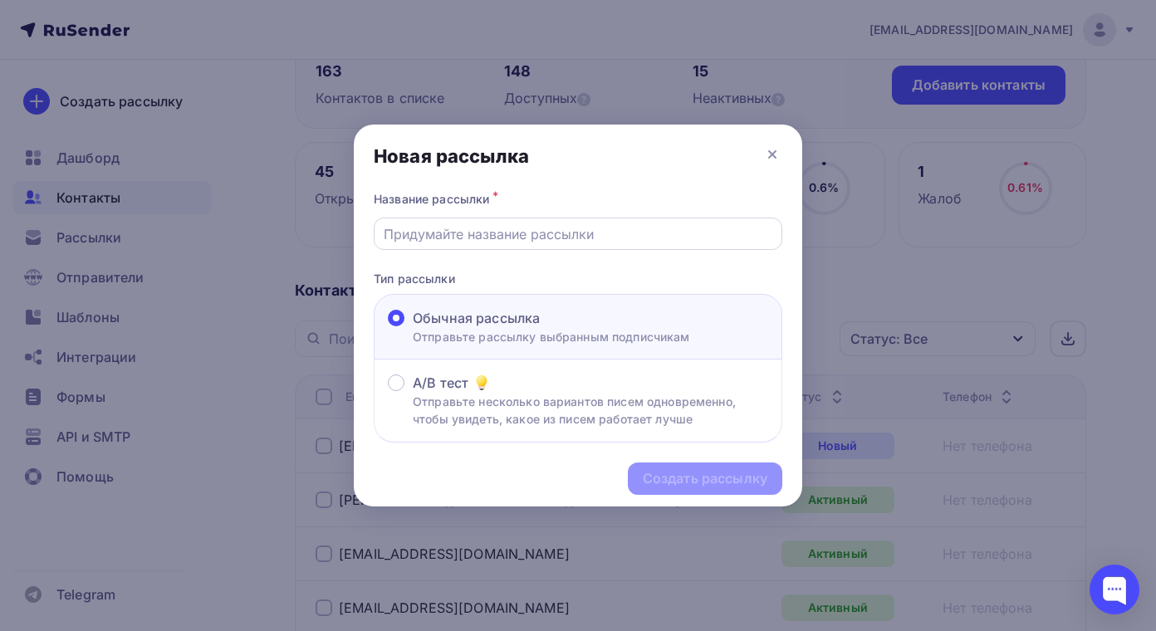
click at [410, 233] on input "text" at bounding box center [579, 234] width 390 height 20
type input "Лучшие цены!"
click at [725, 486] on div "Создать рассылку" at bounding box center [705, 478] width 125 height 19
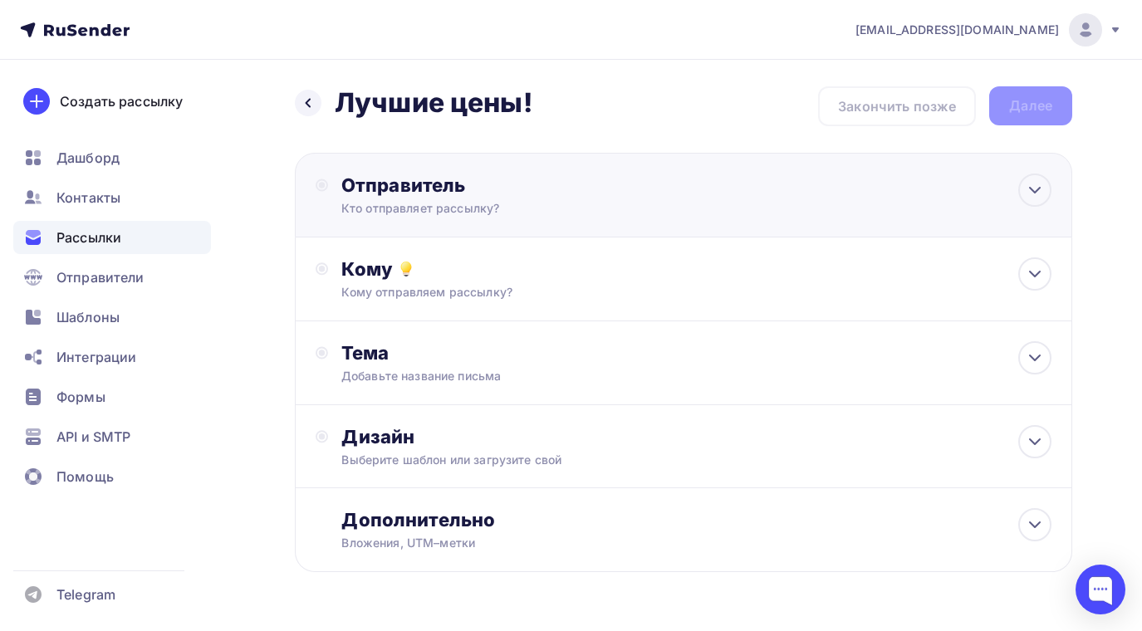
click at [400, 191] on div "Отправитель" at bounding box center [521, 185] width 360 height 23
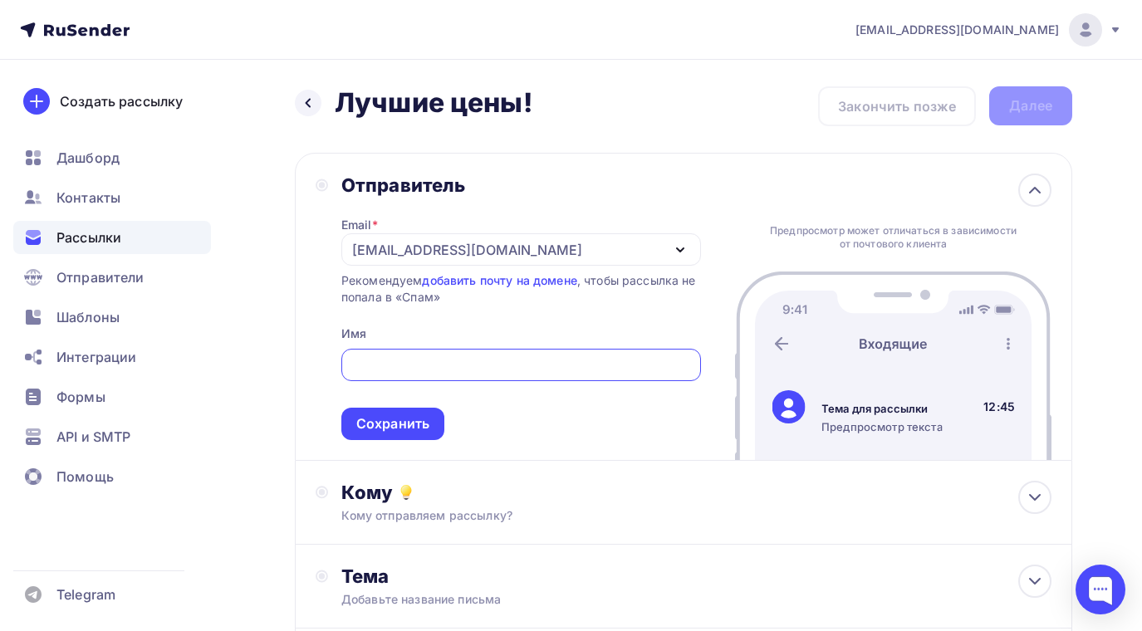
click at [256, 325] on div "Назад Лучшие цены! Лучшие цены! Закончить позже Далее Отправитель Email * [EMAI…" at bounding box center [571, 481] width 1142 height 843
click at [399, 429] on div "Сохранить" at bounding box center [392, 424] width 73 height 19
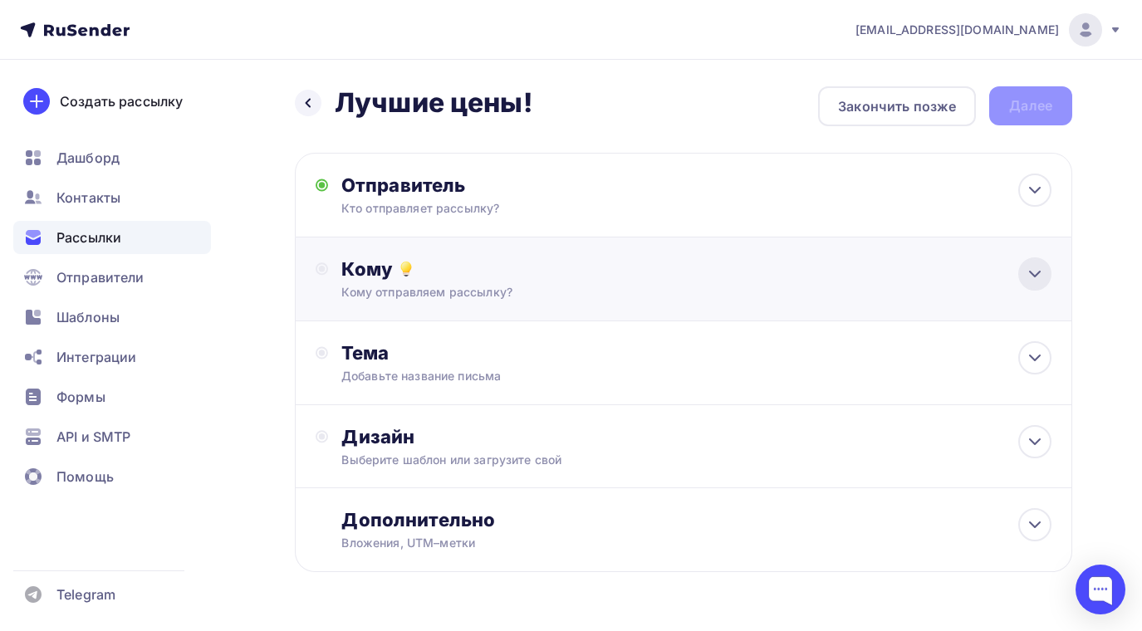
click at [1027, 270] on icon at bounding box center [1035, 274] width 20 height 20
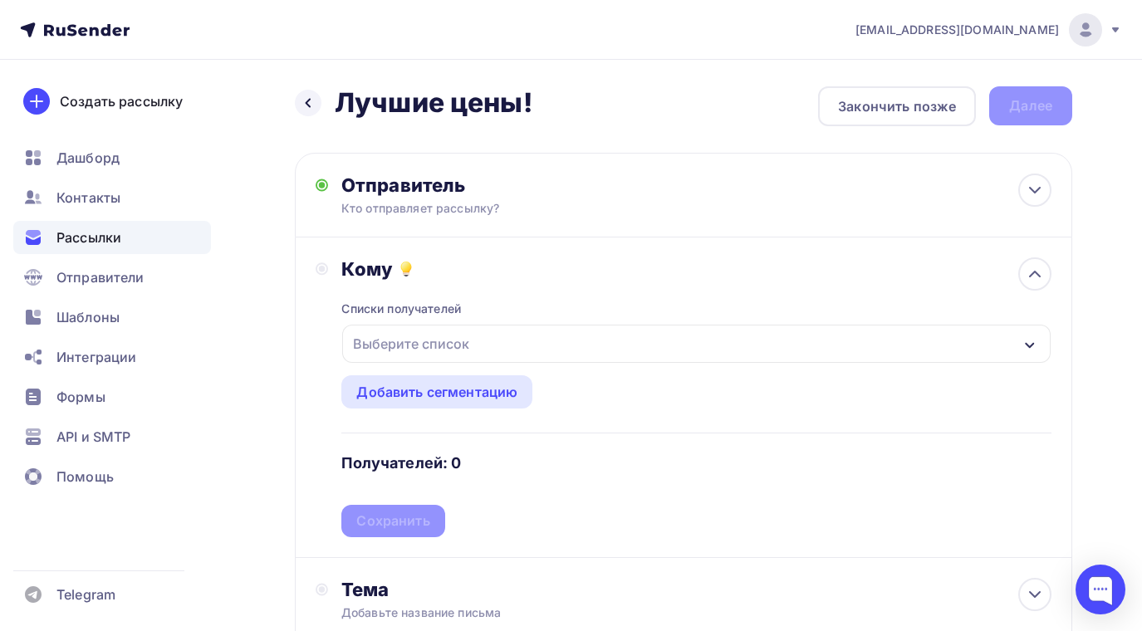
click at [1027, 346] on icon "button" at bounding box center [1029, 345] width 13 height 13
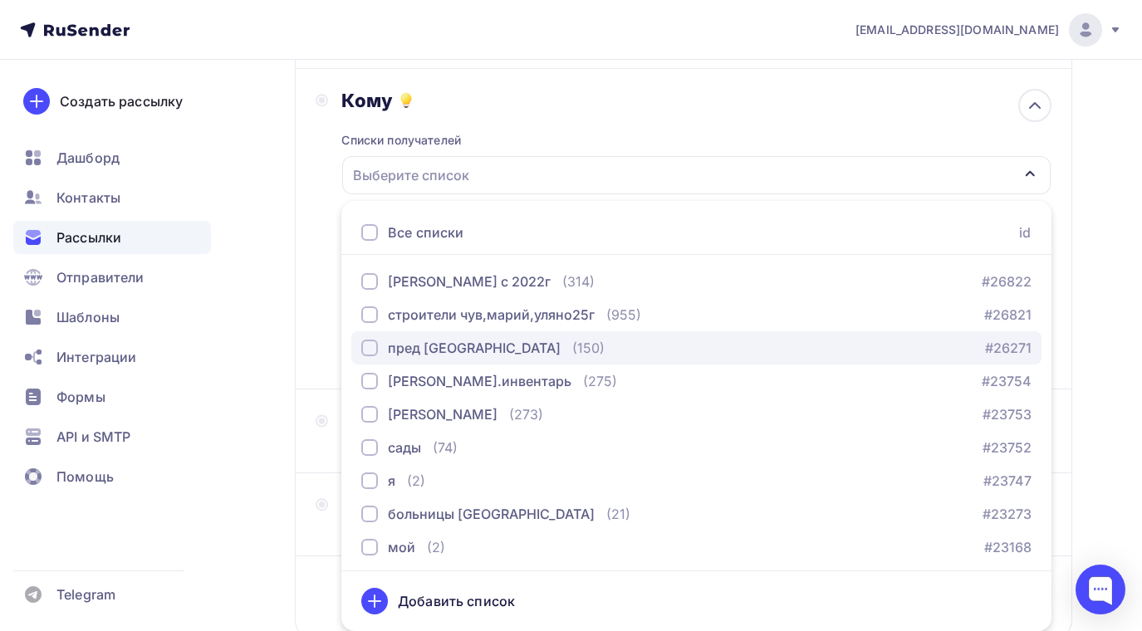
click at [372, 348] on div "button" at bounding box center [369, 348] width 17 height 17
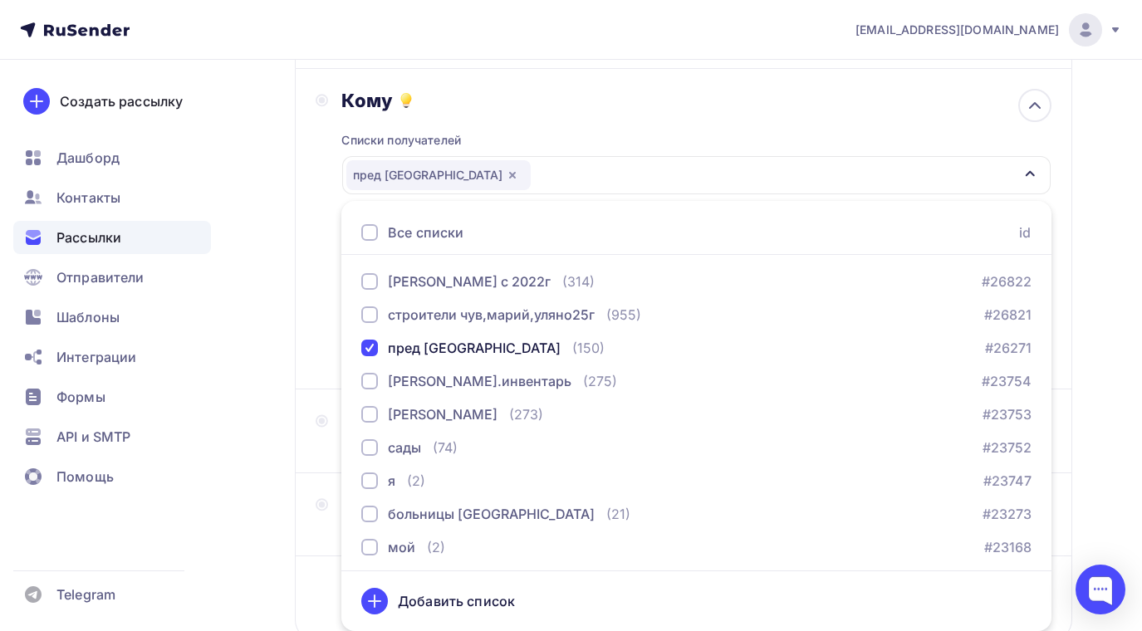
click at [253, 403] on div "Назад Лучшие цены! Лучшие цены! Закончить позже Далее Отправитель Кто отправляе…" at bounding box center [571, 319] width 1142 height 856
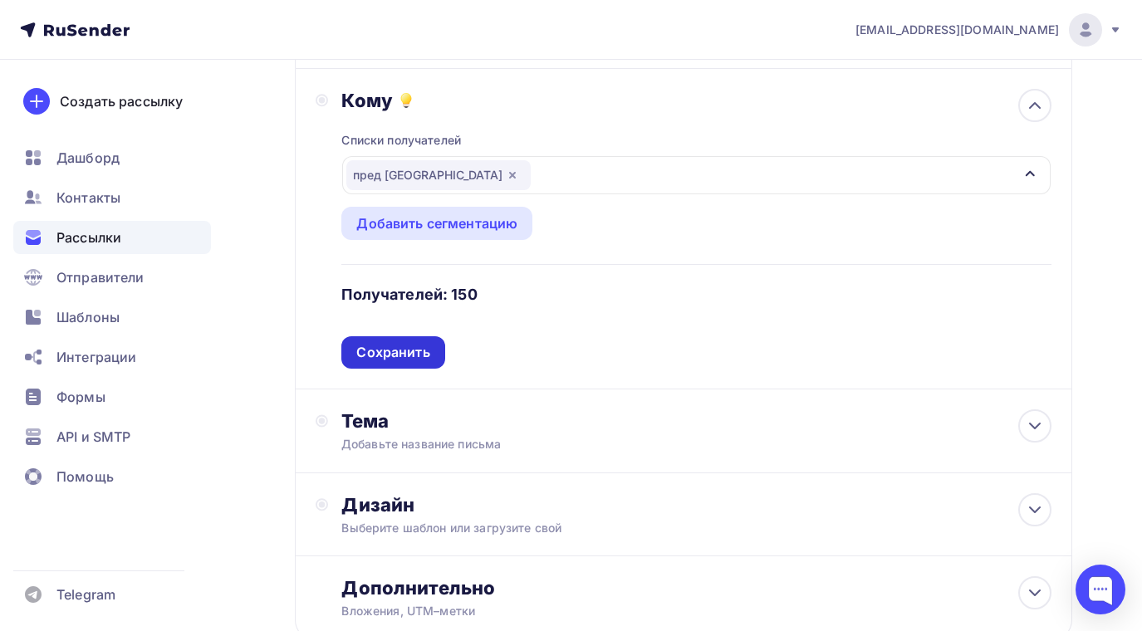
click at [396, 351] on div "Сохранить" at bounding box center [392, 352] width 73 height 19
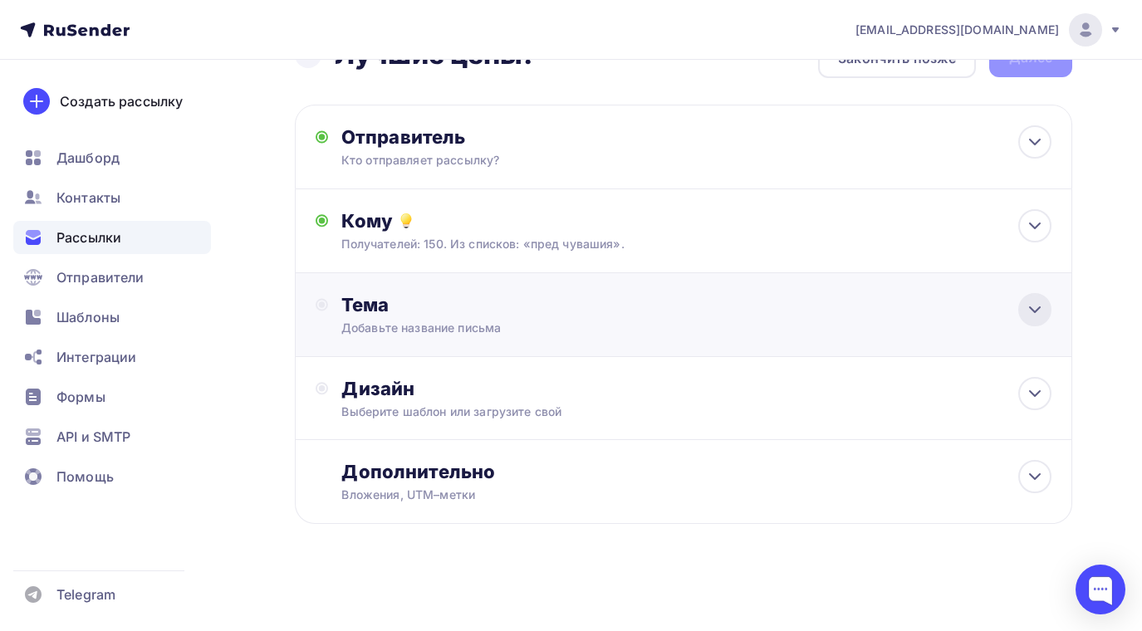
click at [1043, 310] on icon at bounding box center [1035, 310] width 20 height 20
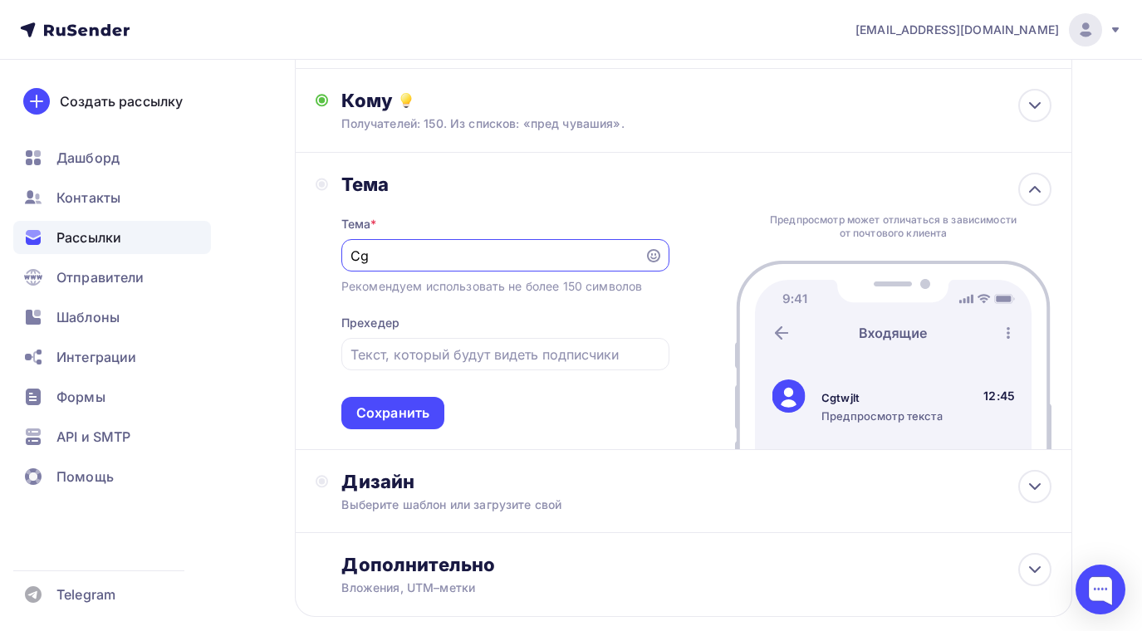
type input "C"
type input "Спецодежда в которой хочется работать!"
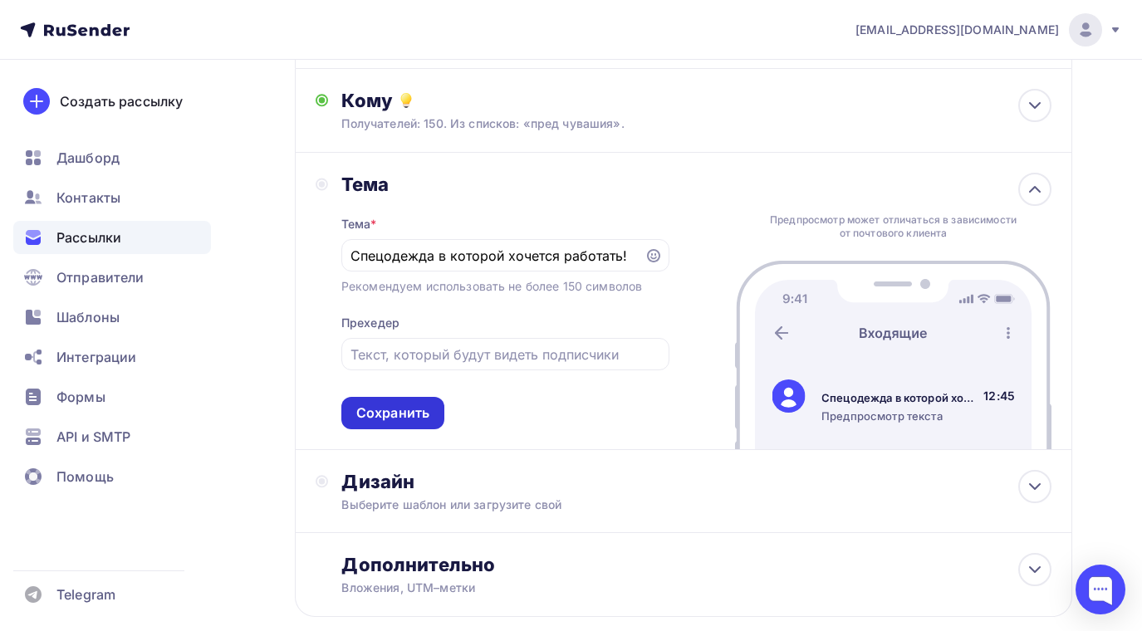
click at [426, 411] on div "Сохранить" at bounding box center [392, 413] width 73 height 19
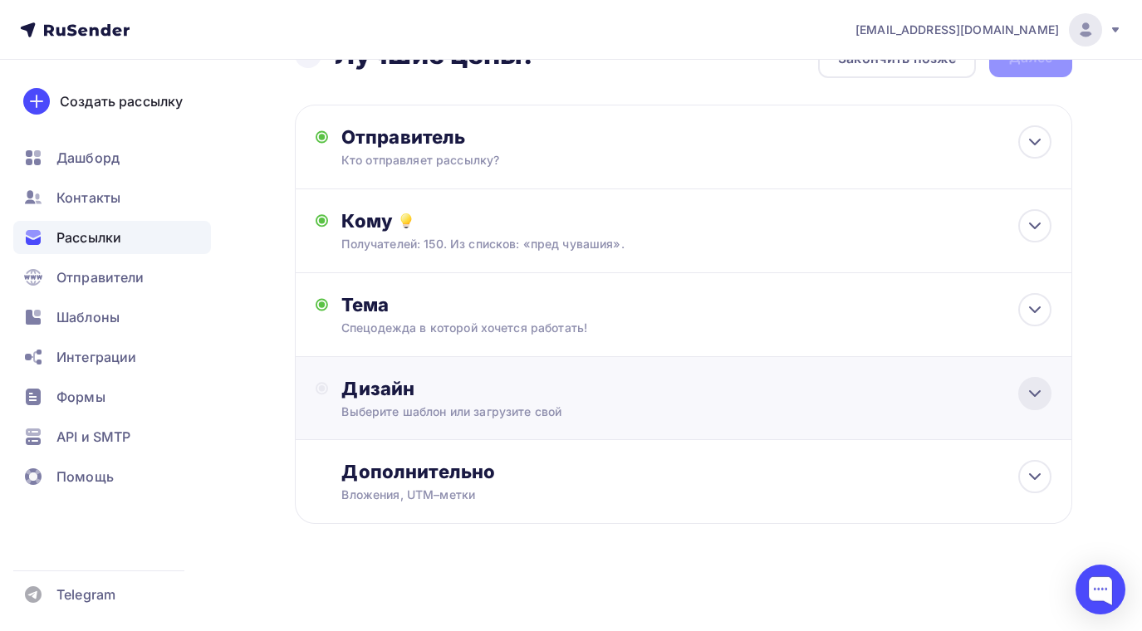
click at [1036, 399] on icon at bounding box center [1035, 394] width 20 height 20
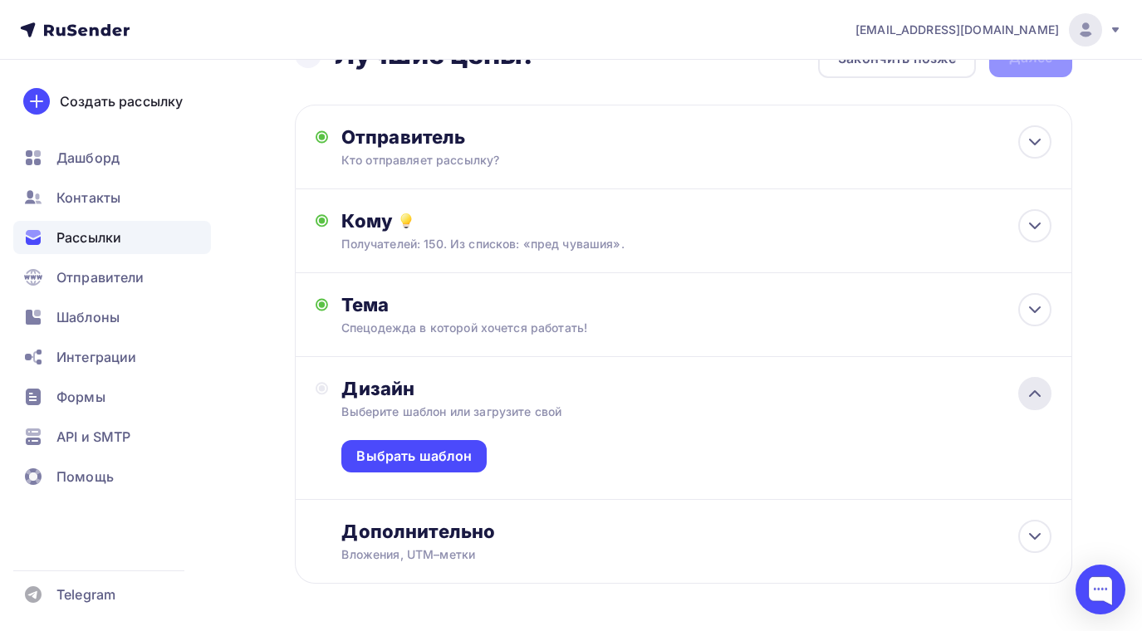
scroll to position [108, 0]
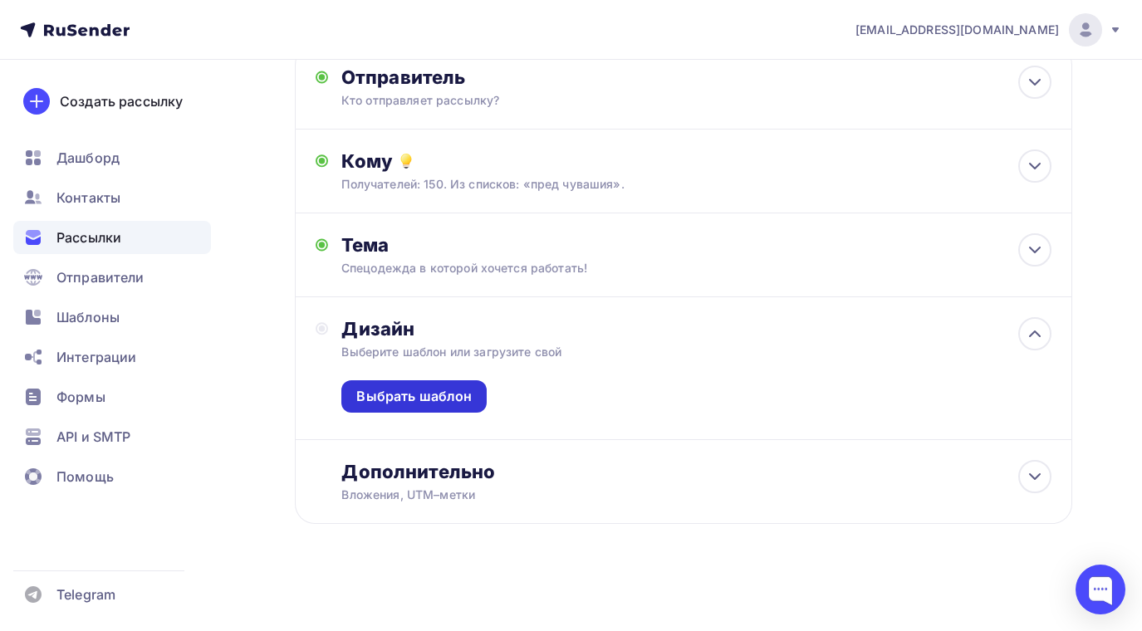
click at [478, 397] on div "Выбрать шаблон" at bounding box center [413, 396] width 145 height 32
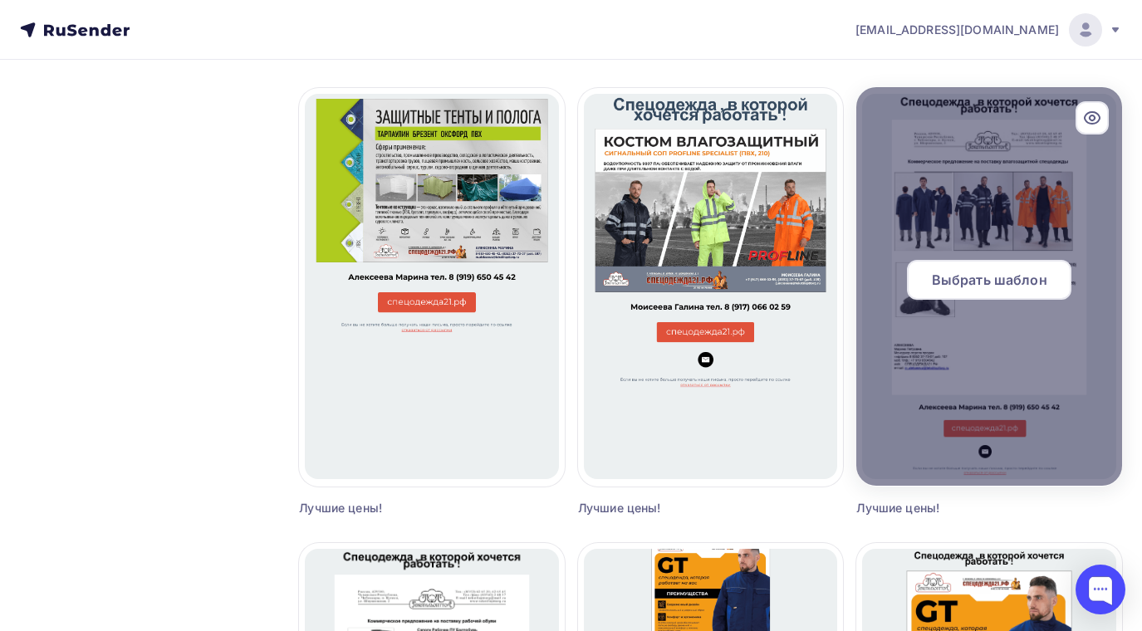
scroll to position [665, 0]
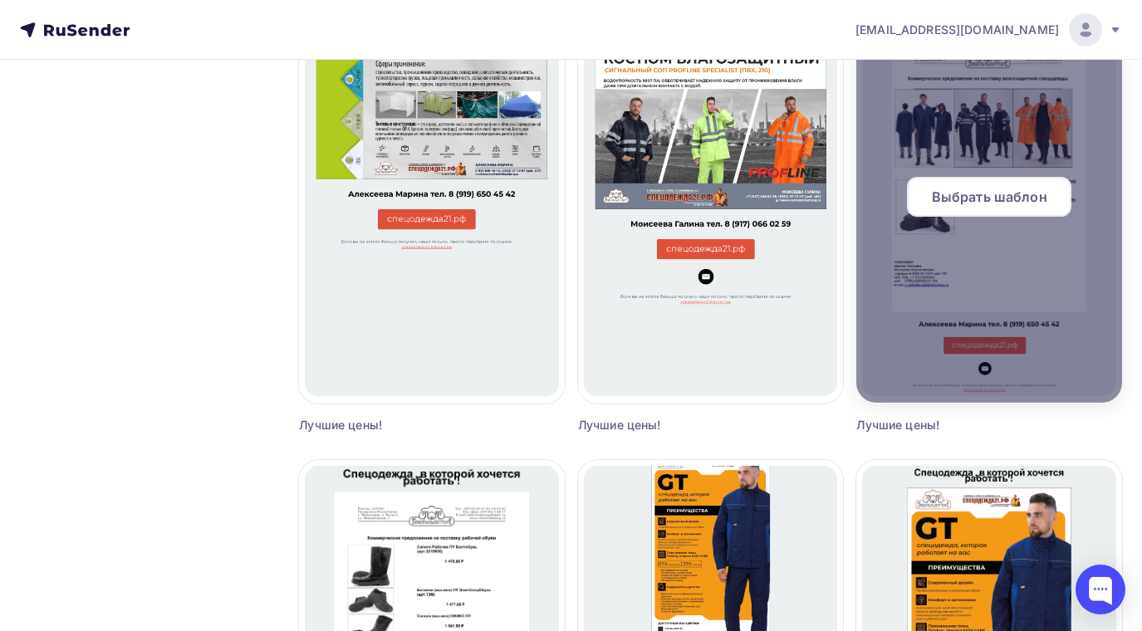
click at [972, 192] on span "Выбрать шаблон" at bounding box center [989, 197] width 115 height 20
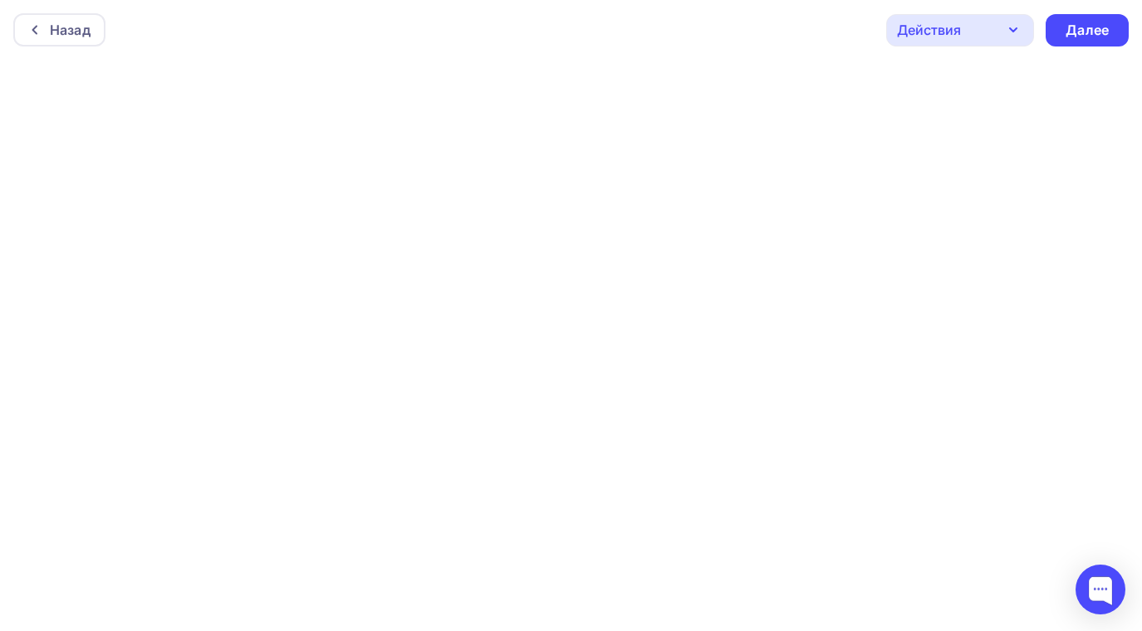
scroll to position [4, 0]
click at [1092, 28] on div "Далее" at bounding box center [1087, 26] width 43 height 19
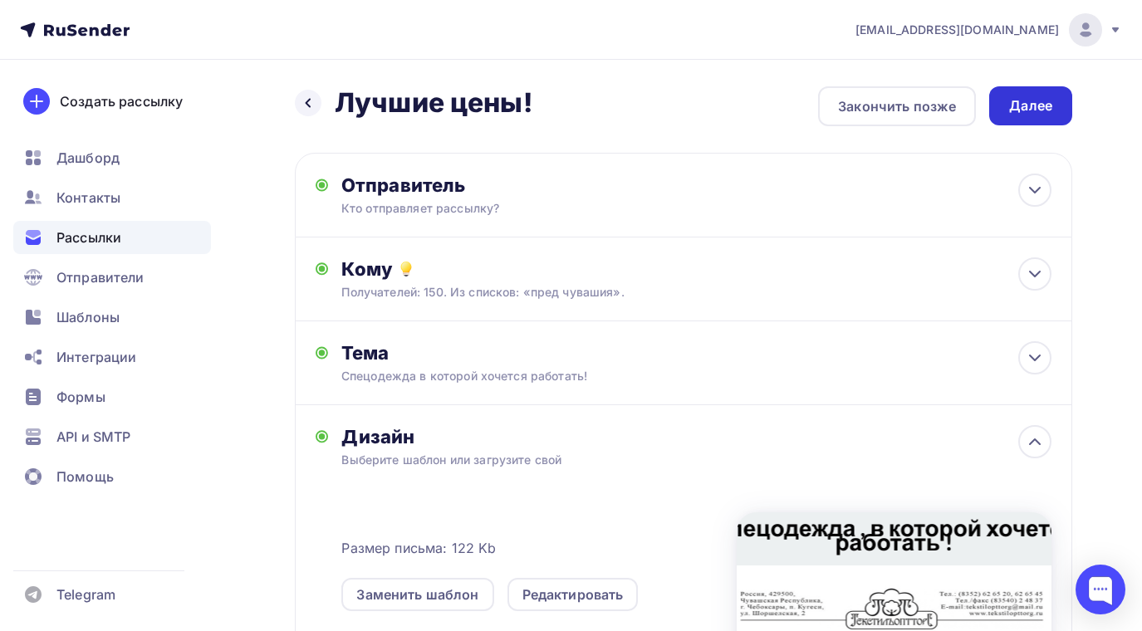
click at [1048, 108] on div "Далее" at bounding box center [1030, 105] width 43 height 19
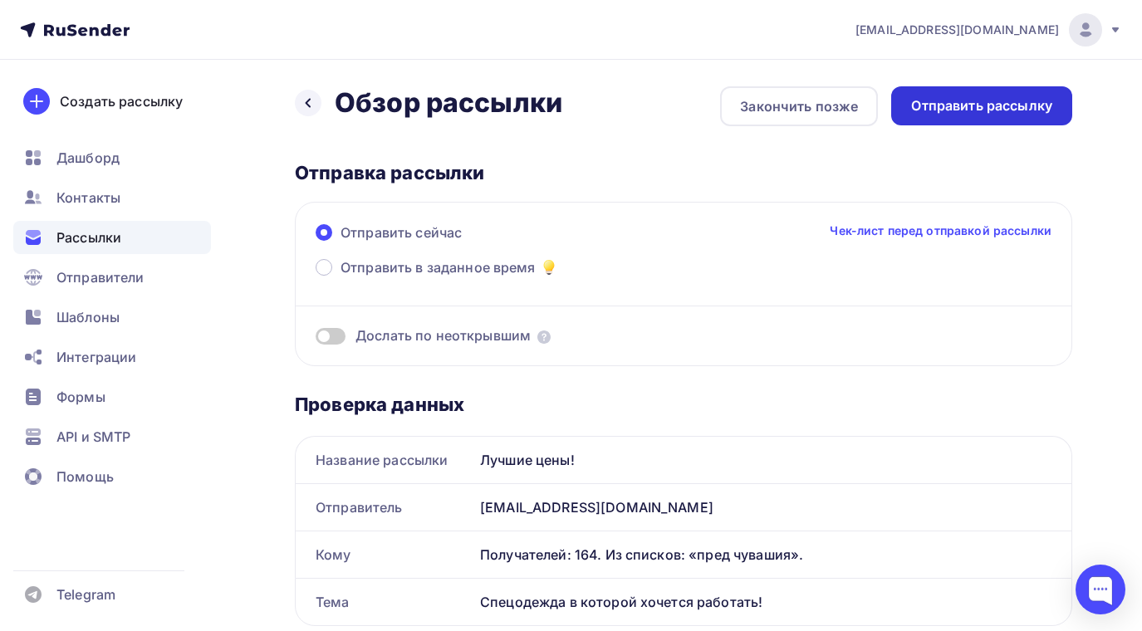
click at [996, 110] on div "Отправить рассылку" at bounding box center [981, 105] width 141 height 19
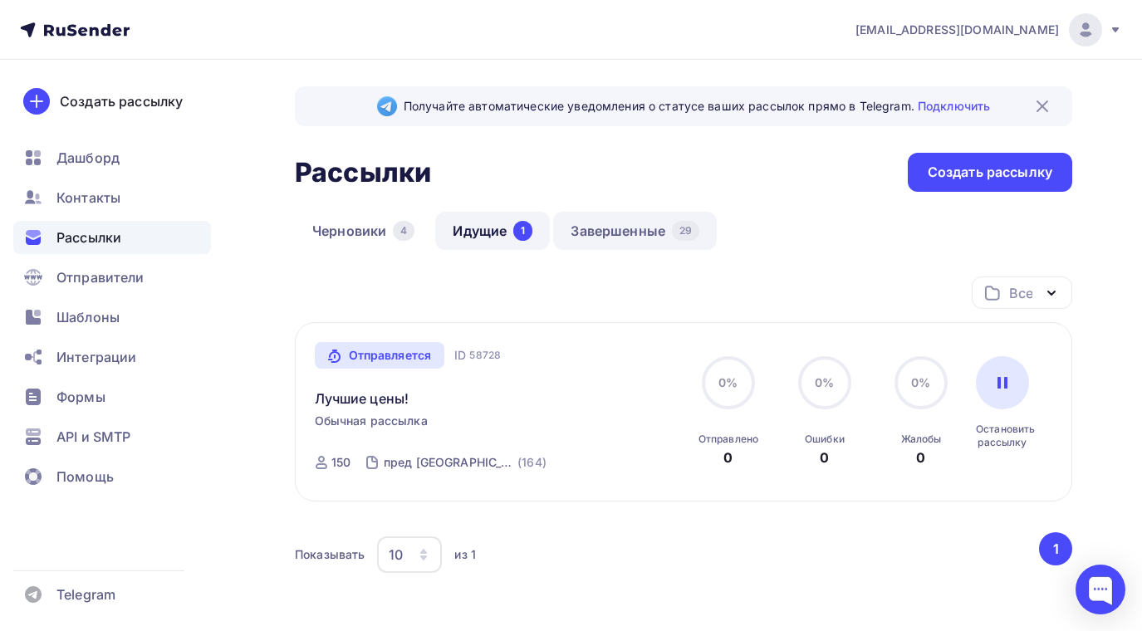
click at [613, 226] on link "Завершенные 29" at bounding box center [635, 231] width 164 height 38
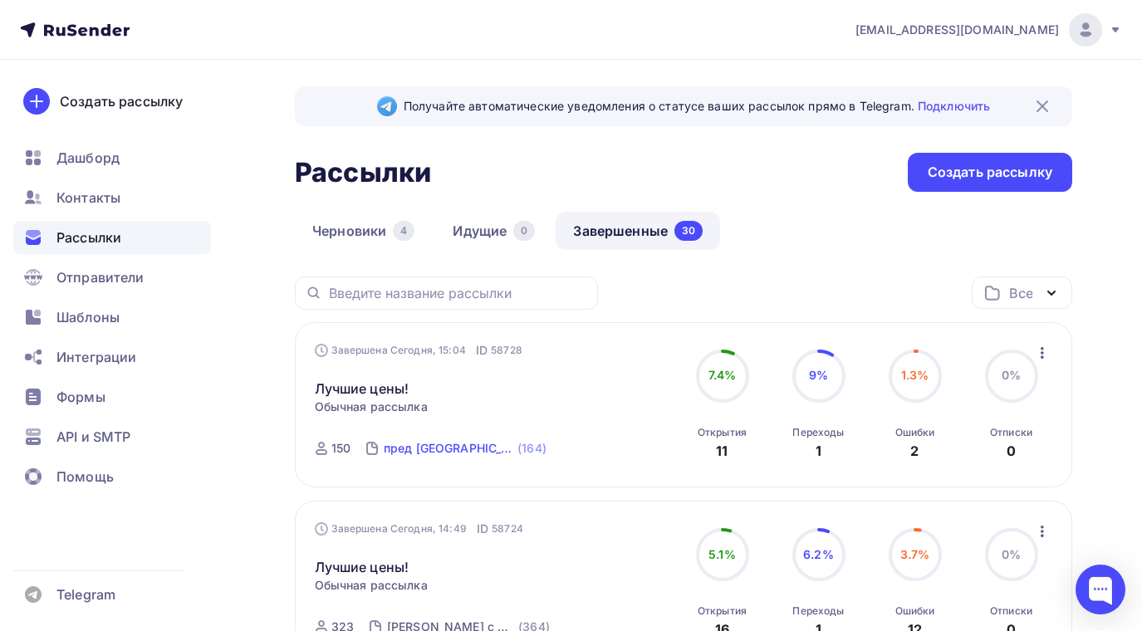
click at [449, 447] on div "пред [GEOGRAPHIC_DATA]" at bounding box center [449, 448] width 130 height 17
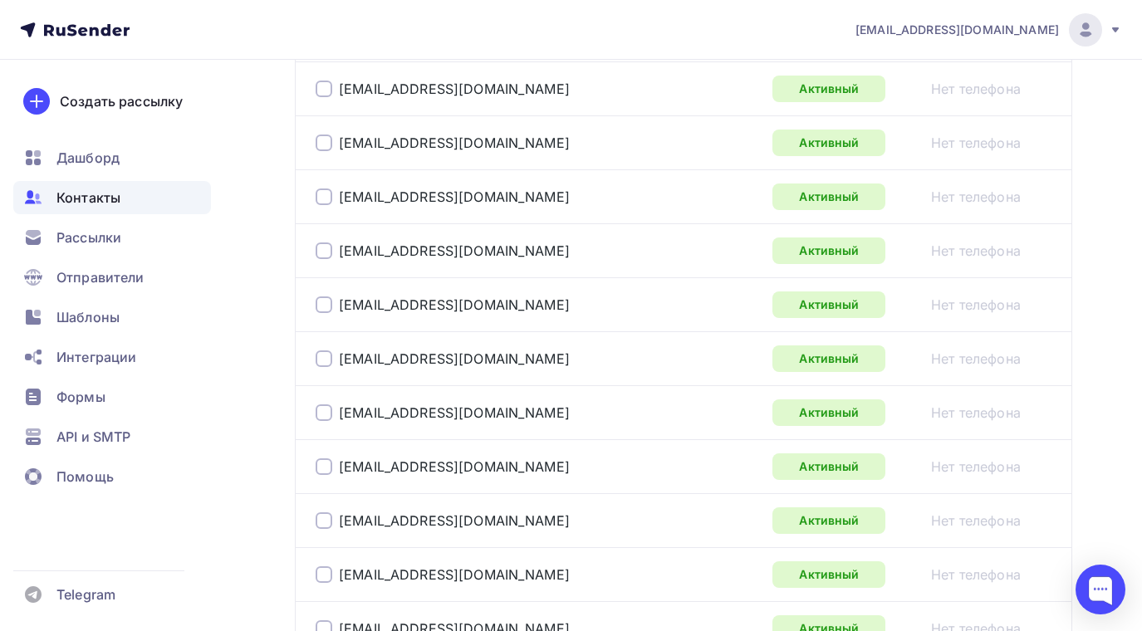
scroll to position [2824, 0]
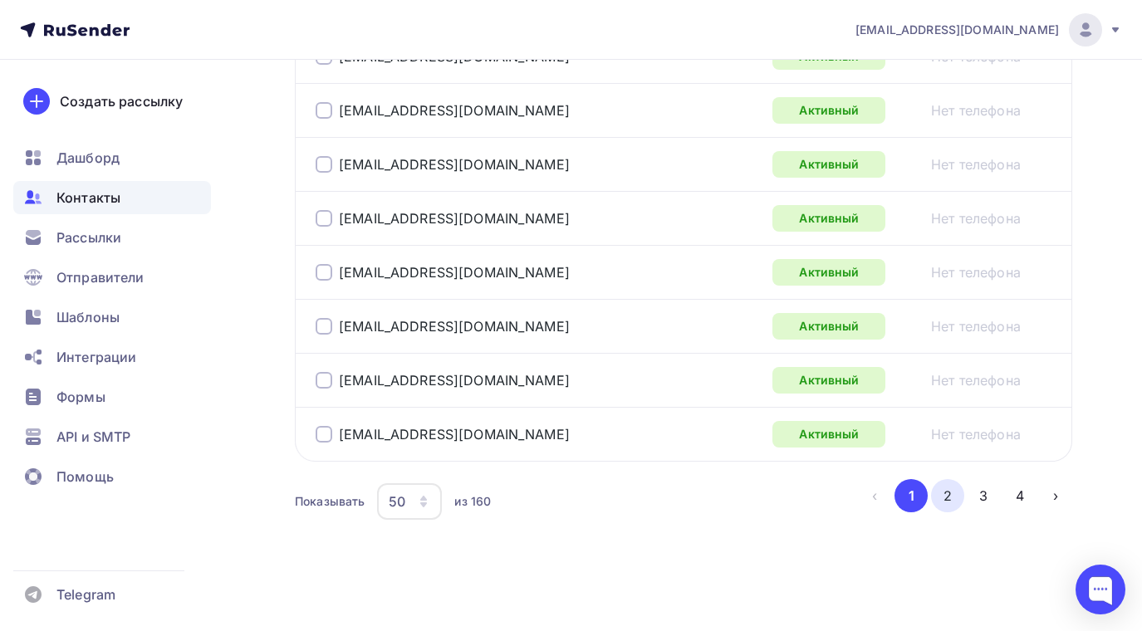
click at [950, 494] on button "2" at bounding box center [947, 495] width 33 height 33
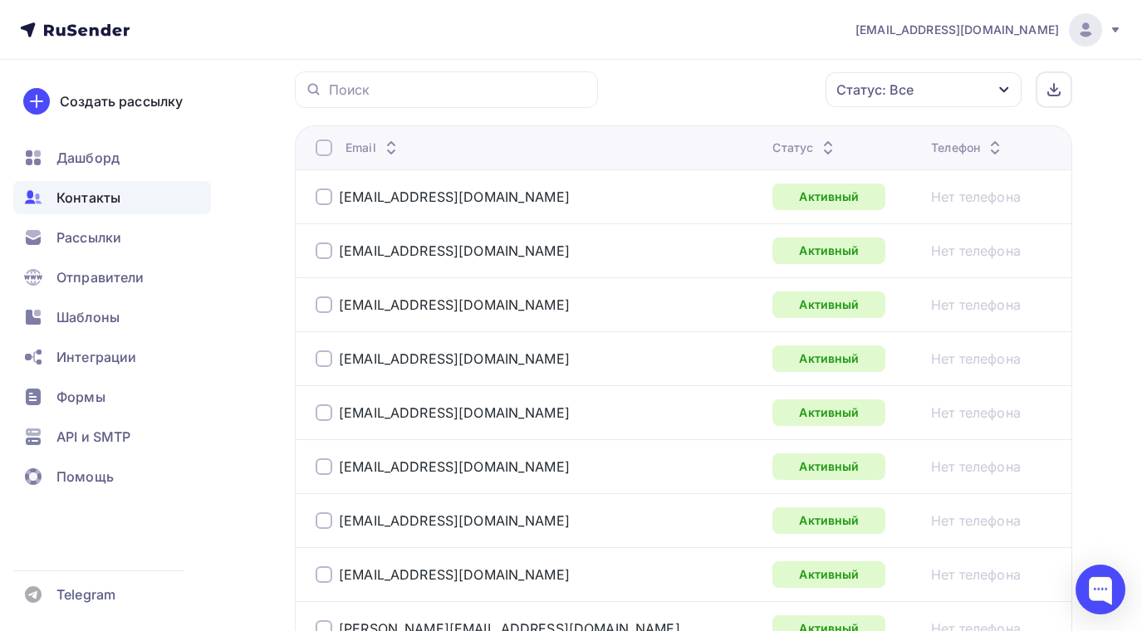
scroll to position [83, 0]
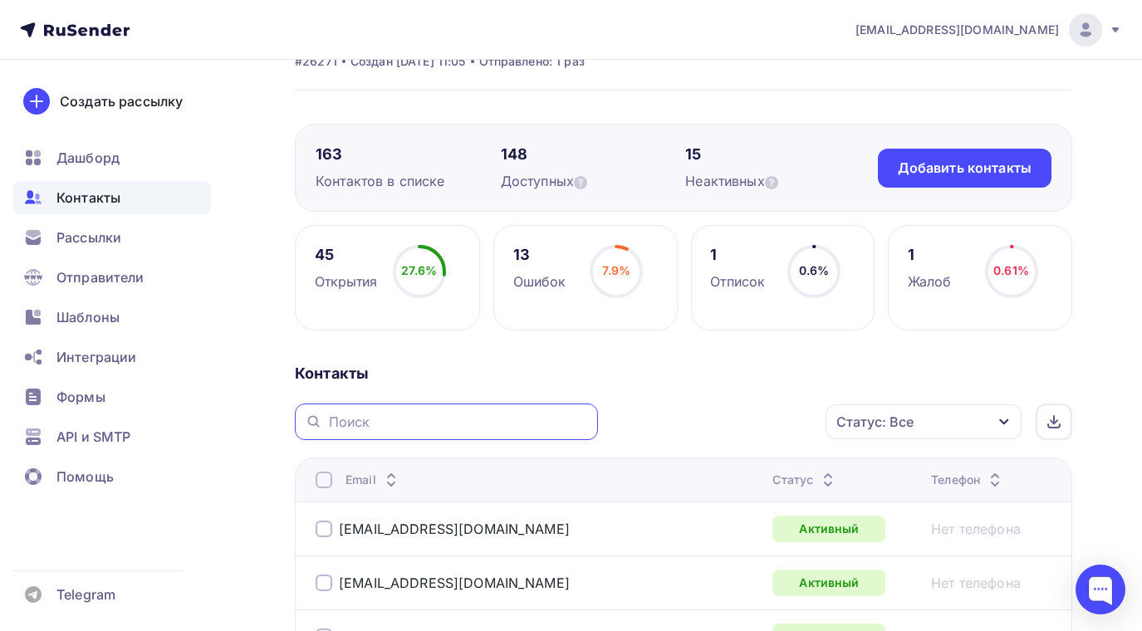
click at [434, 418] on input "text" at bounding box center [458, 422] width 259 height 18
click at [121, 197] on div "Контакты" at bounding box center [112, 197] width 198 height 33
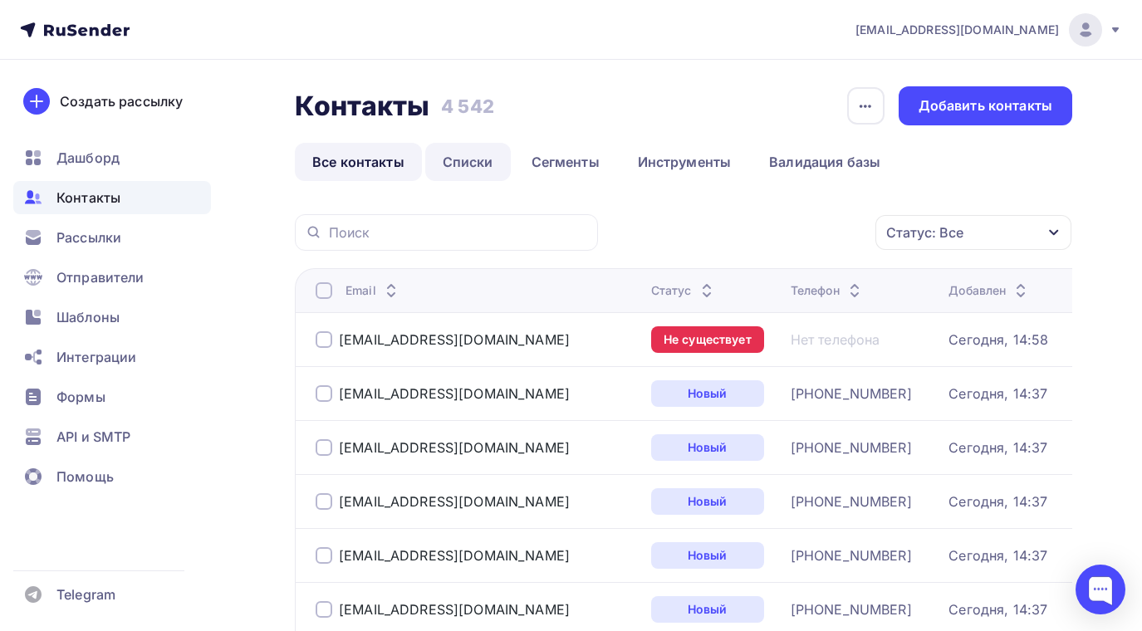
click at [466, 160] on link "Списки" at bounding box center [468, 162] width 86 height 38
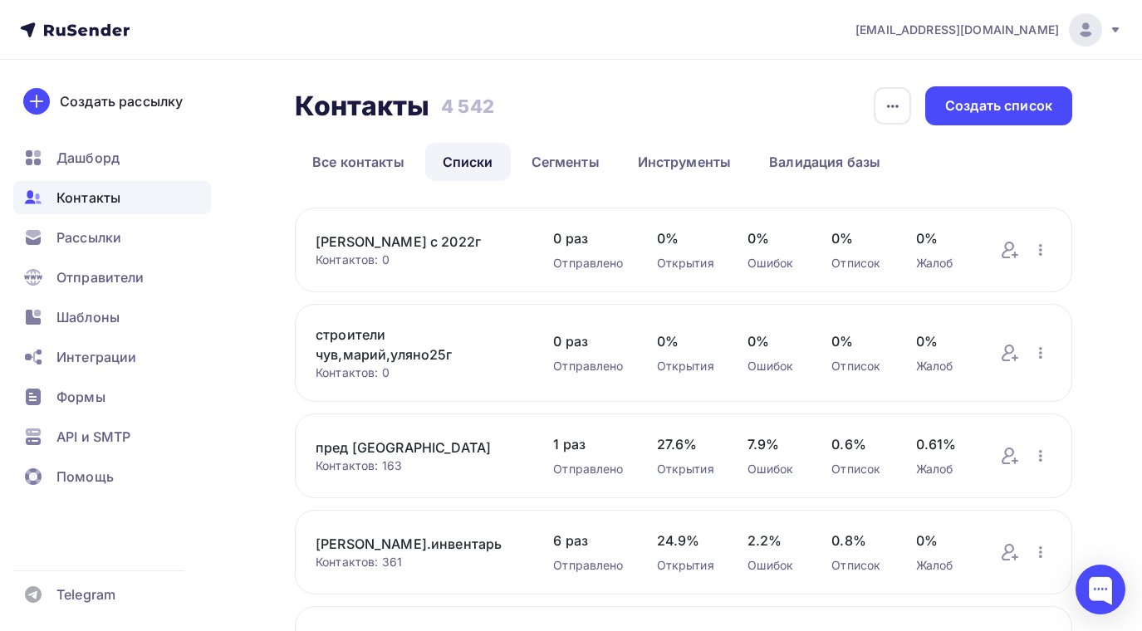
click at [351, 449] on link "пред [GEOGRAPHIC_DATA]" at bounding box center [418, 448] width 204 height 20
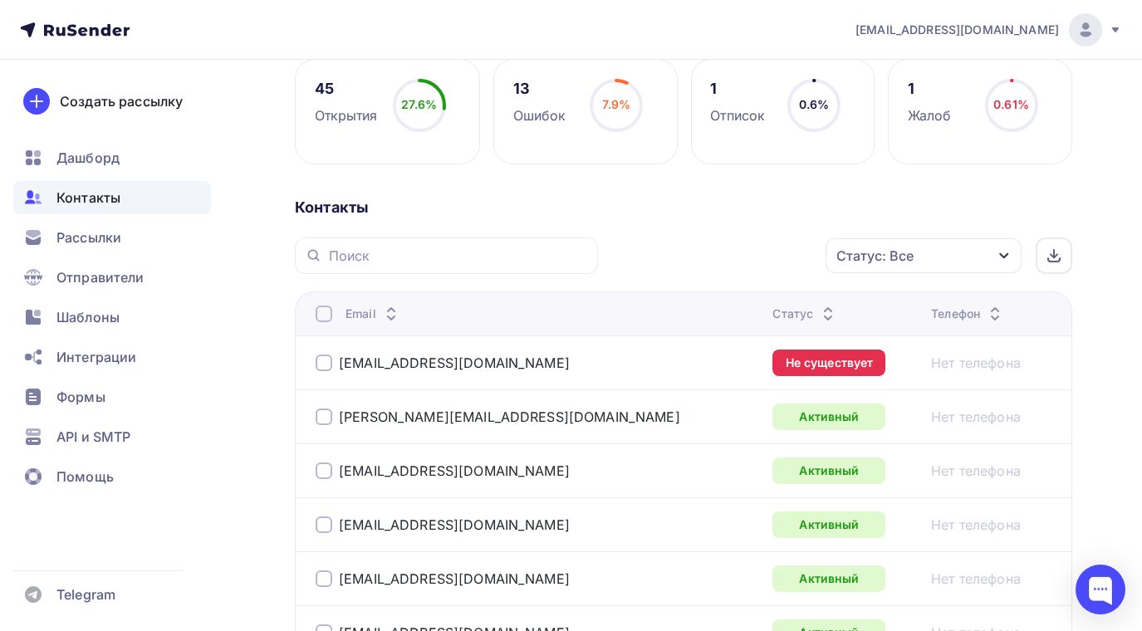
scroll to position [332, 0]
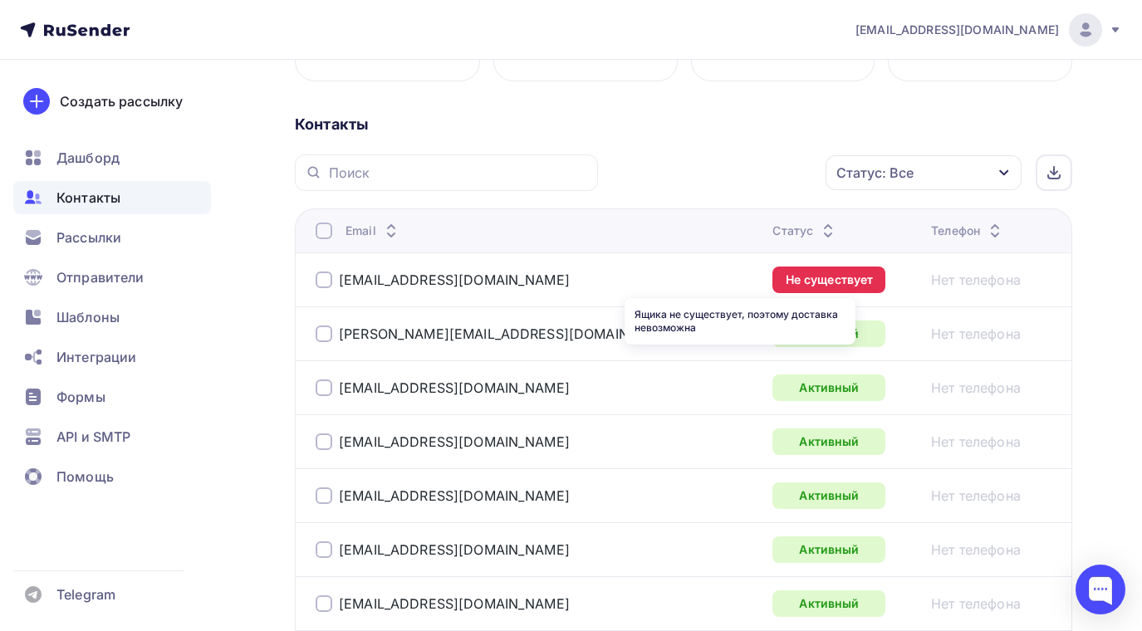
click at [773, 270] on div "Не существует" at bounding box center [829, 280] width 113 height 27
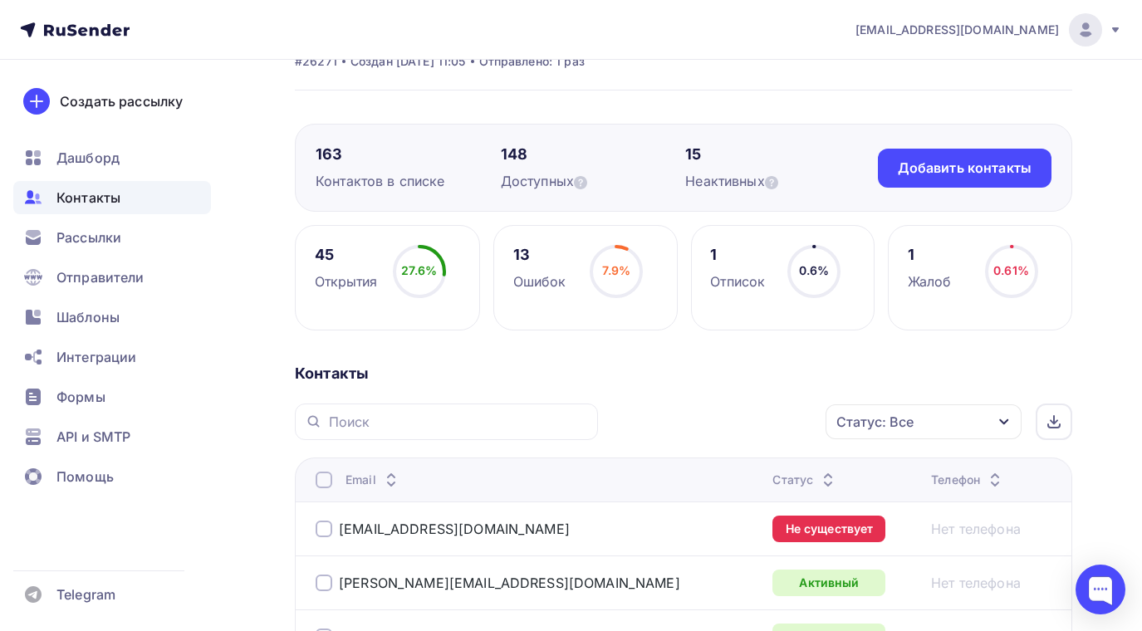
scroll to position [0, 0]
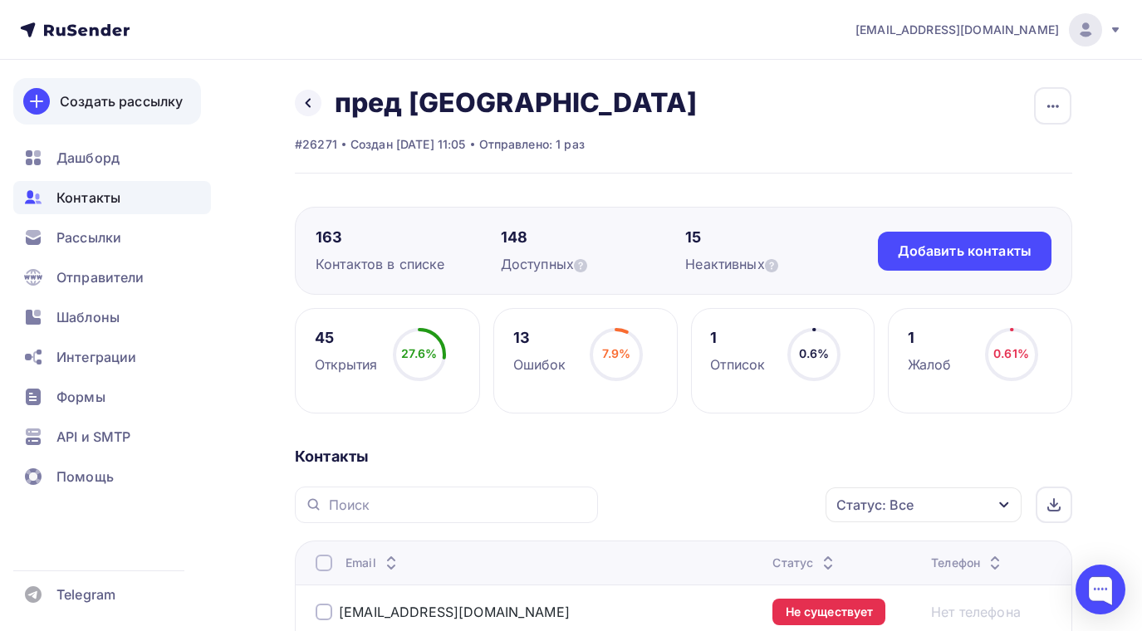
click at [93, 102] on div "Создать рассылку" at bounding box center [121, 101] width 123 height 20
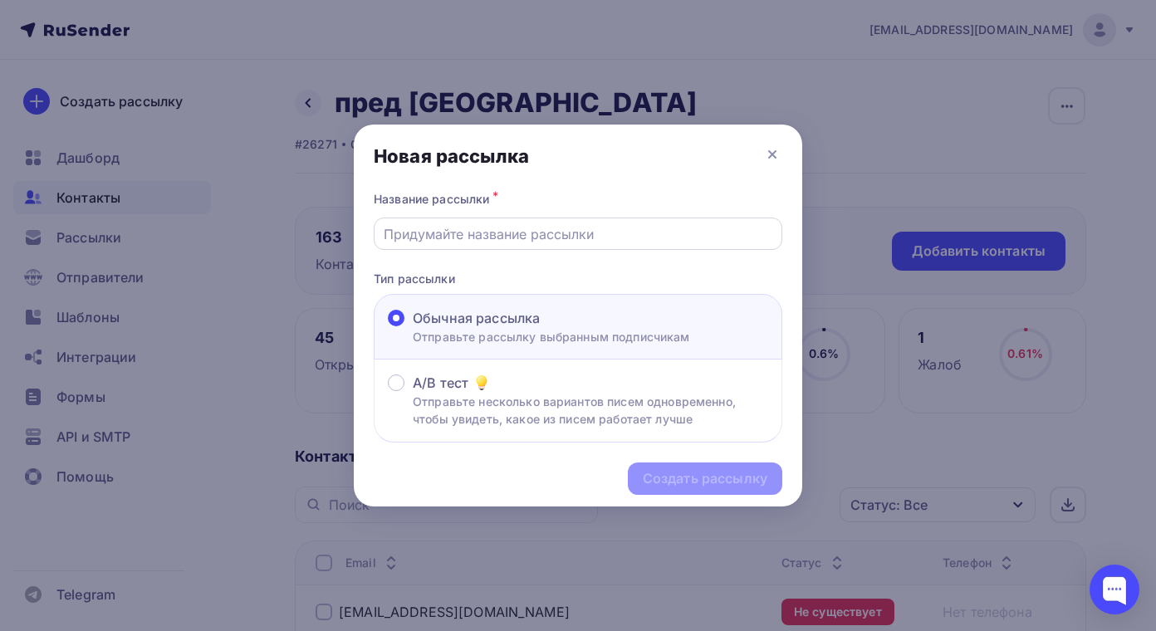
click at [630, 230] on input "text" at bounding box center [579, 234] width 390 height 20
type input "Лучшие цены!"
click at [693, 478] on div "Создать рассылку" at bounding box center [705, 478] width 125 height 19
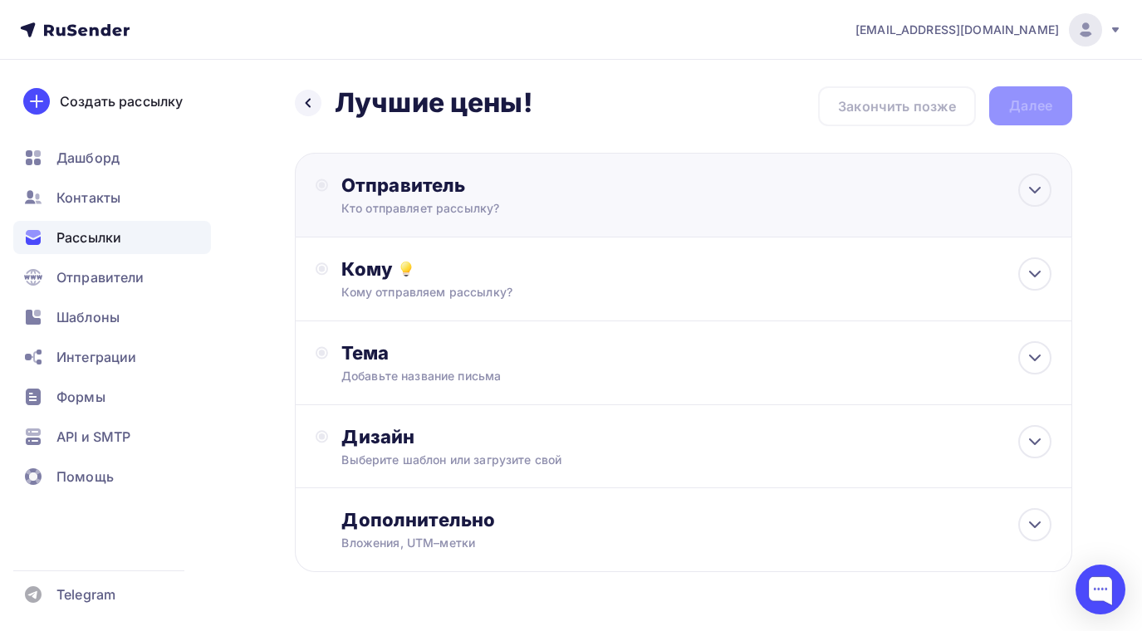
click at [324, 186] on circle at bounding box center [322, 185] width 6 height 6
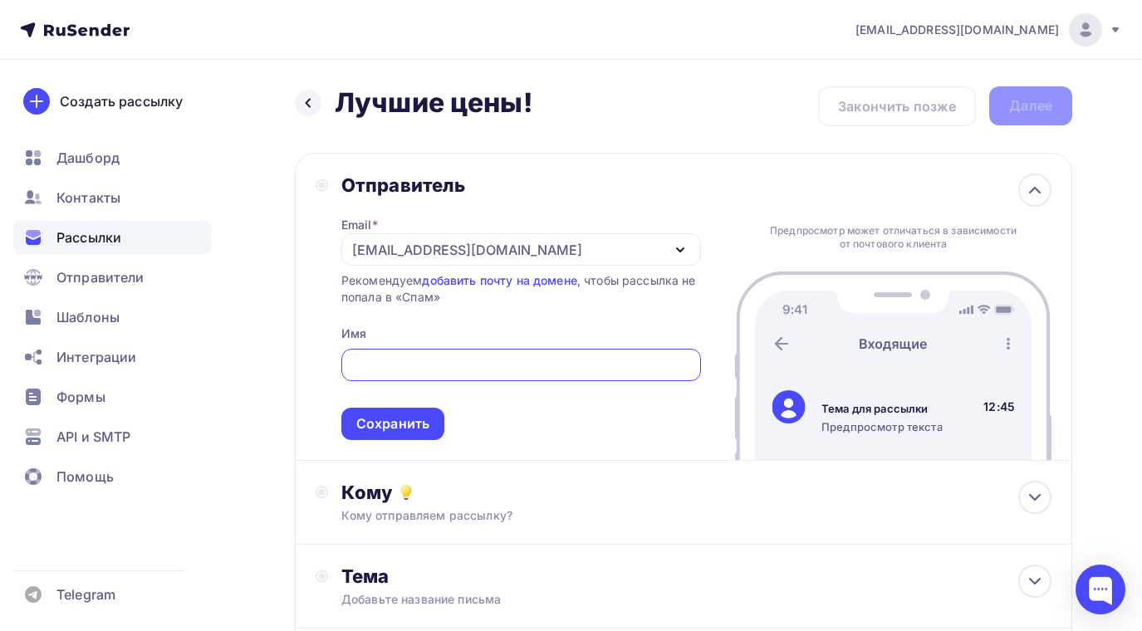
click at [264, 317] on div "Назад Лучшие цены! Лучшие цены! Закончить позже Далее Отправитель Email * [EMAI…" at bounding box center [571, 481] width 1142 height 843
click at [386, 421] on div "Сохранить" at bounding box center [392, 424] width 73 height 19
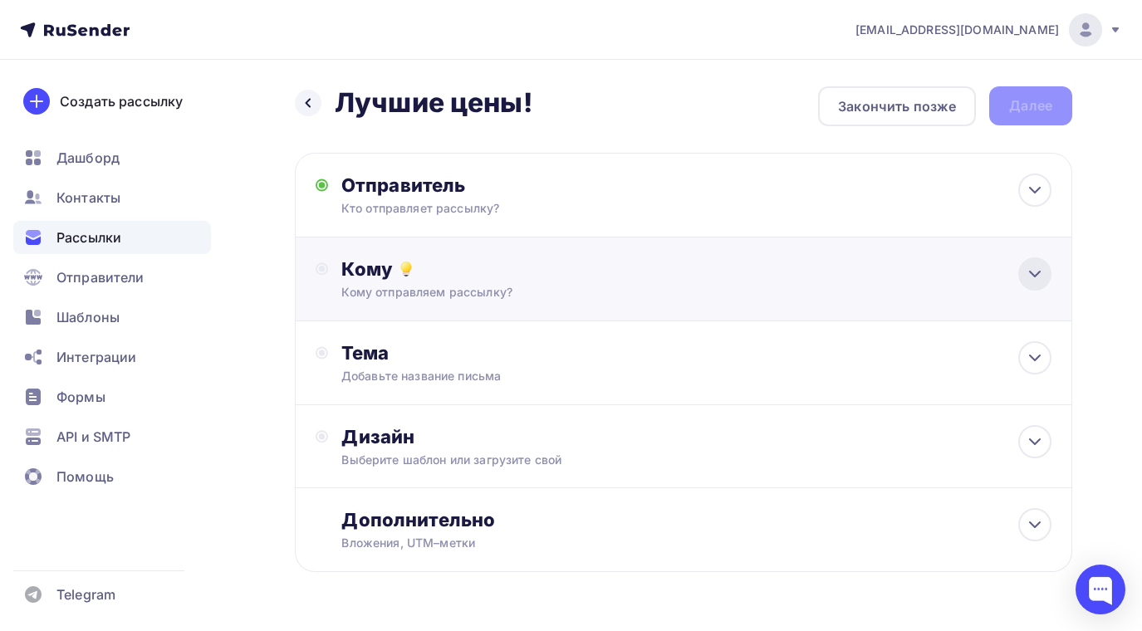
click at [1032, 271] on icon at bounding box center [1035, 274] width 20 height 20
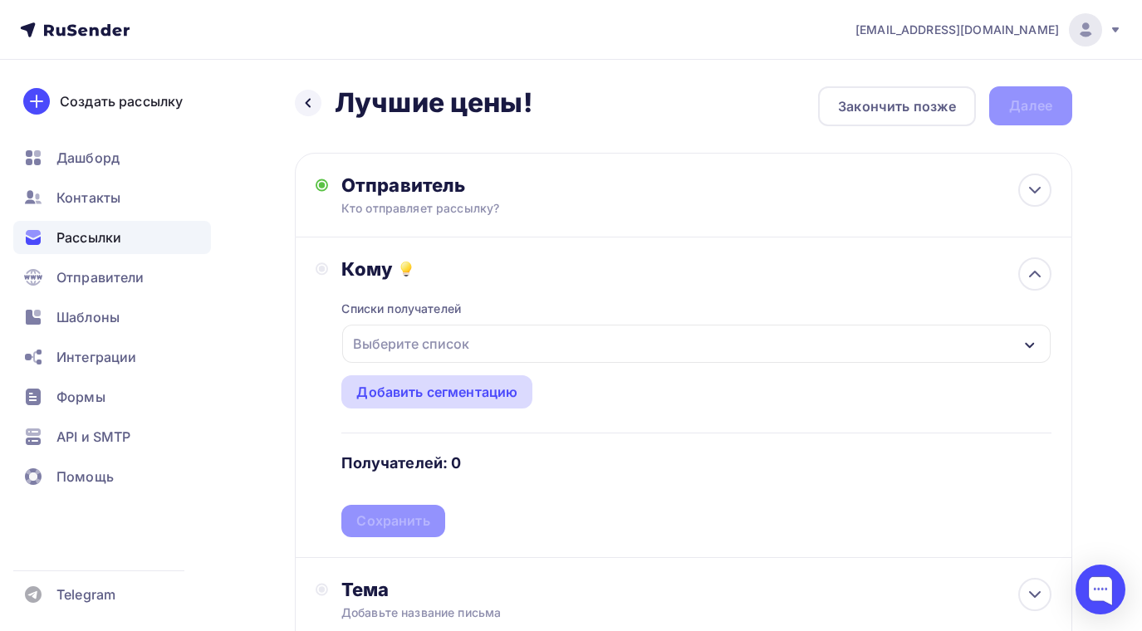
click at [488, 395] on div "Добавить сегментацию" at bounding box center [436, 392] width 161 height 20
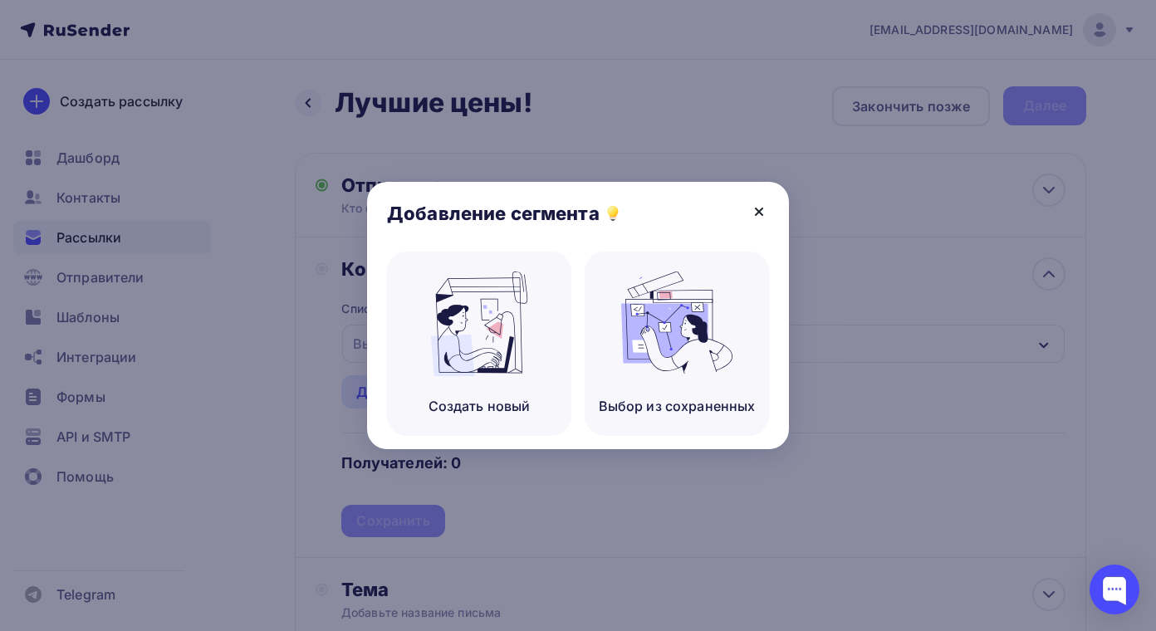
click at [758, 212] on icon at bounding box center [759, 212] width 7 height 7
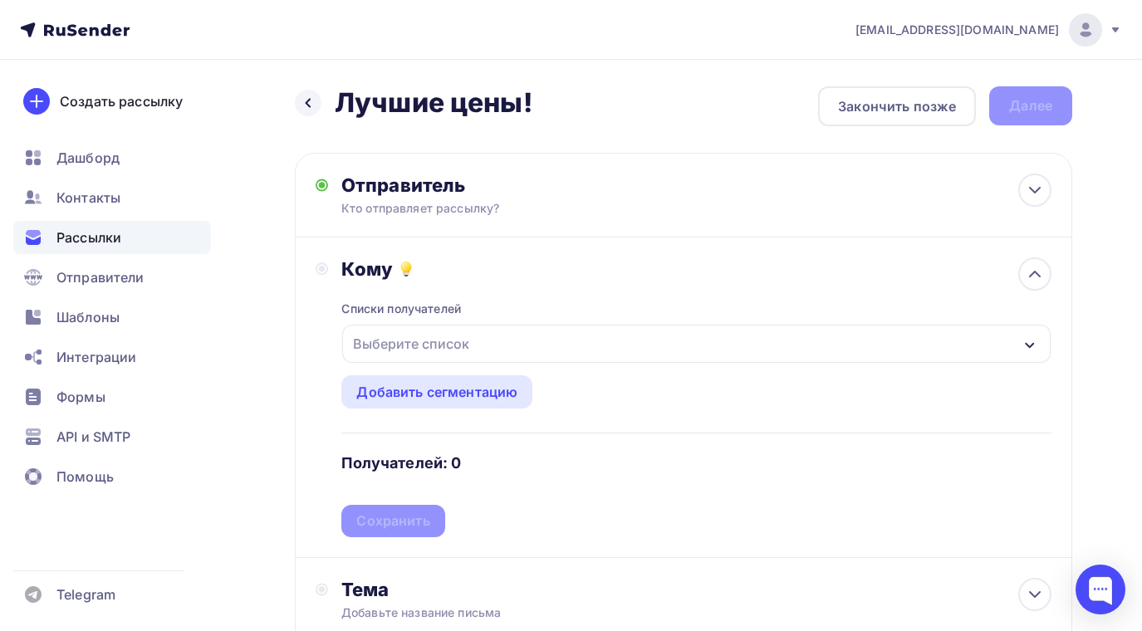
click at [1028, 346] on icon "button" at bounding box center [1029, 345] width 9 height 6
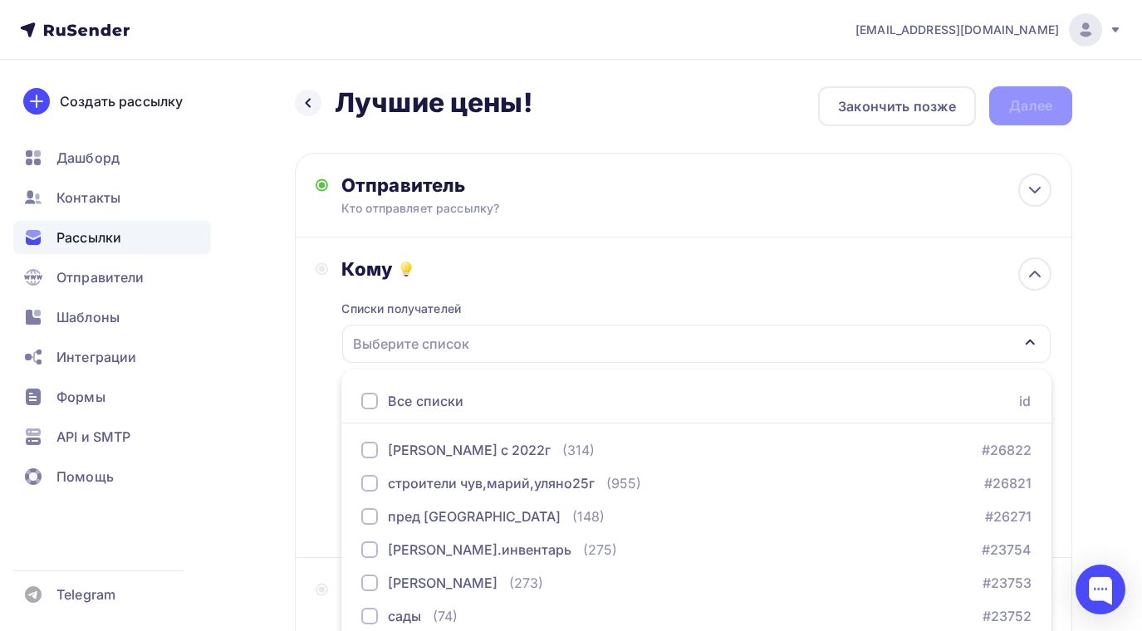
scroll to position [169, 0]
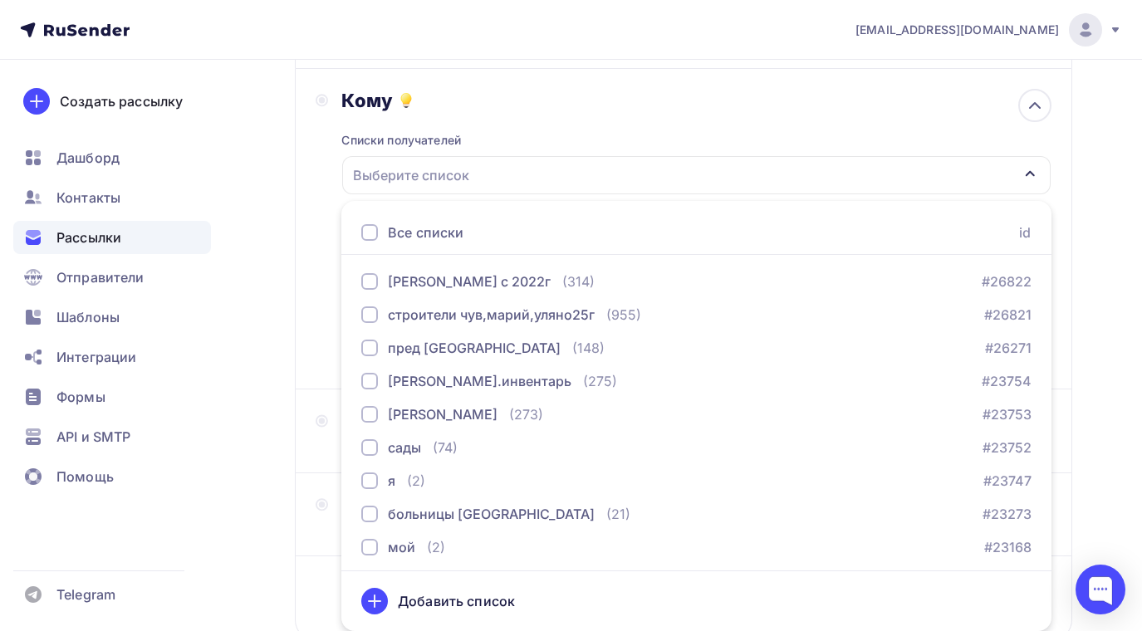
click at [528, 42] on nav "sender@tekstil21.ru Аккаунт Тарифы Выйти Создать рассылку Дашборд Контакты Расс…" at bounding box center [571, 30] width 1142 height 60
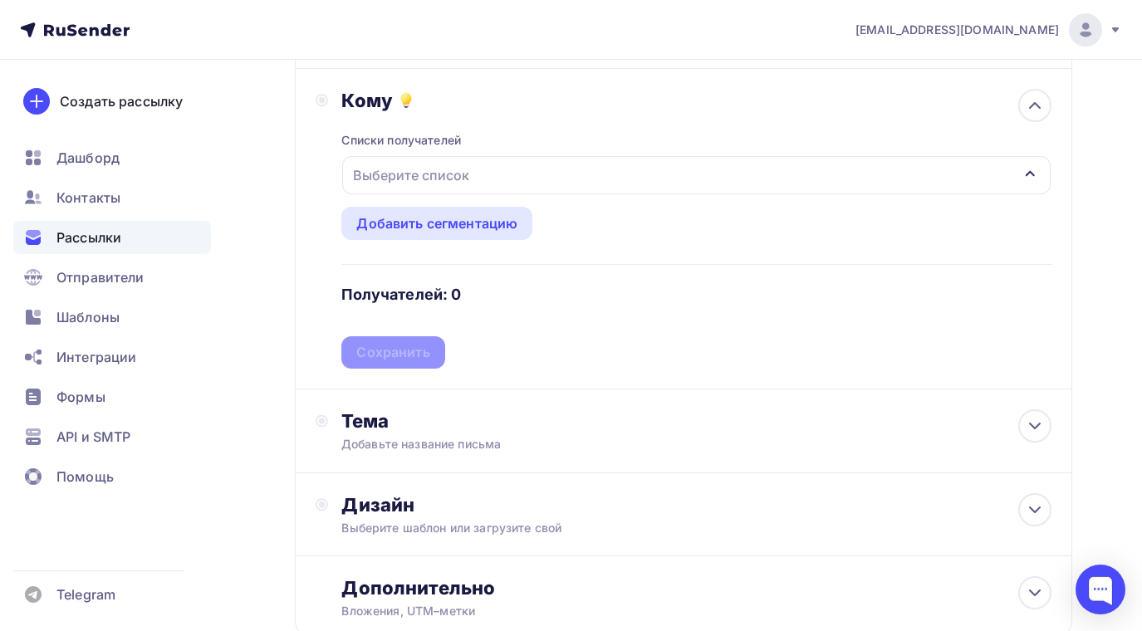
click at [390, 352] on div "Списки получателей Выберите список Все списки id марина клиенты с 2022г (314) #…" at bounding box center [696, 240] width 710 height 257
click at [685, 322] on div "Списки получателей Выберите список Все списки id марина клиенты с 2022г (314) #…" at bounding box center [696, 240] width 710 height 257
click at [1028, 175] on icon "button" at bounding box center [1030, 174] width 9 height 6
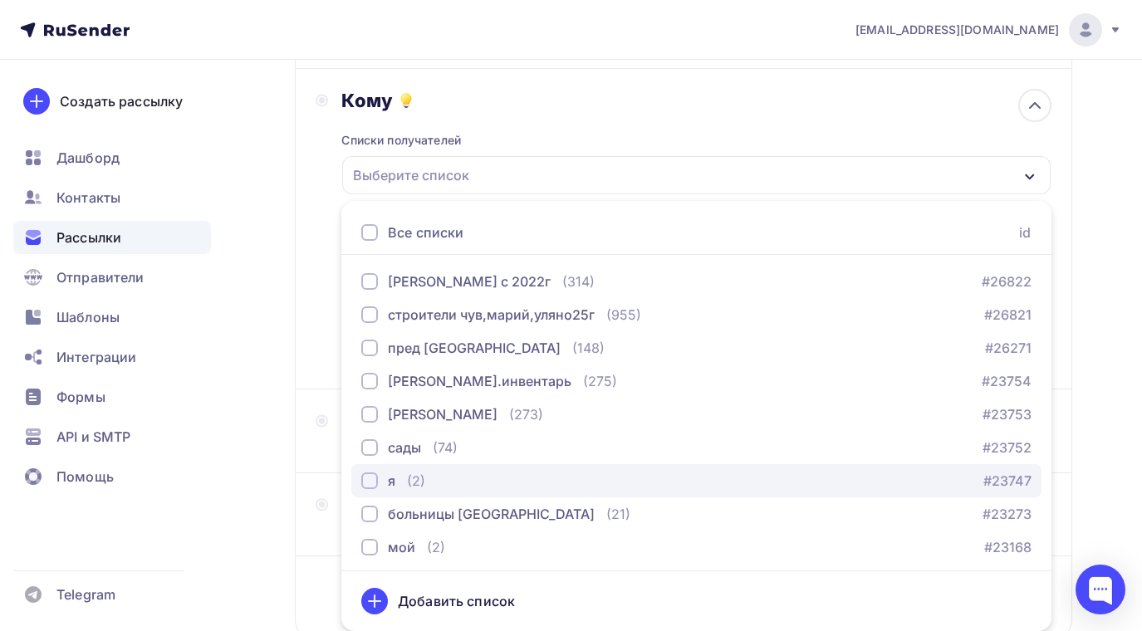
click at [374, 480] on div "button" at bounding box center [369, 481] width 17 height 17
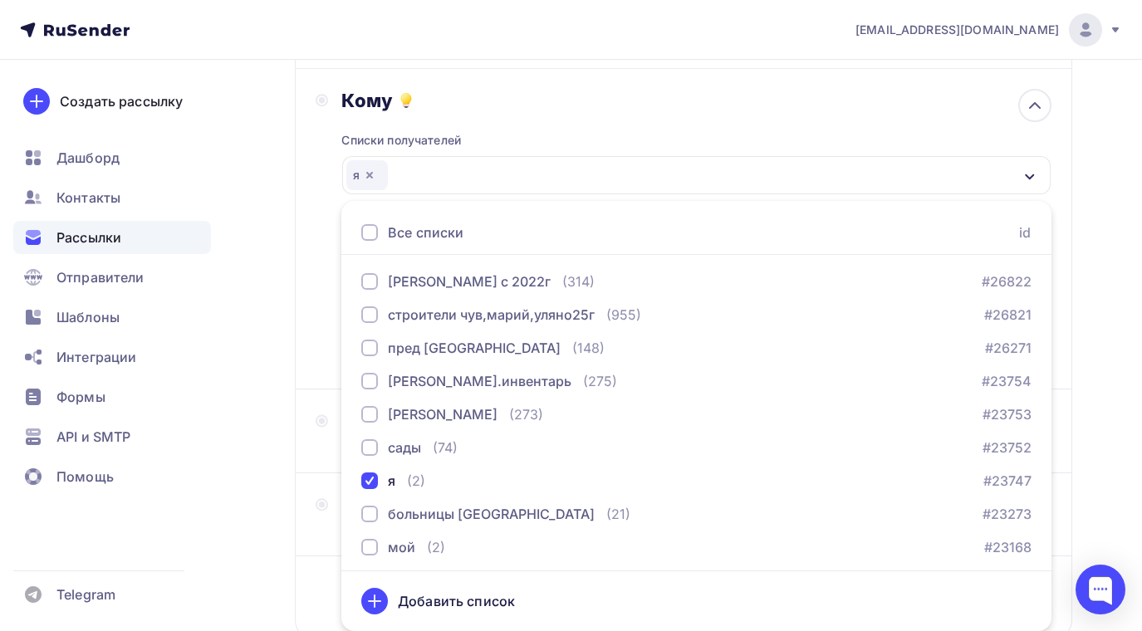
click at [265, 462] on div "Назад Лучшие цены! Лучшие цены! Закончить позже Далее Отправитель Кто отправляе…" at bounding box center [571, 319] width 1142 height 856
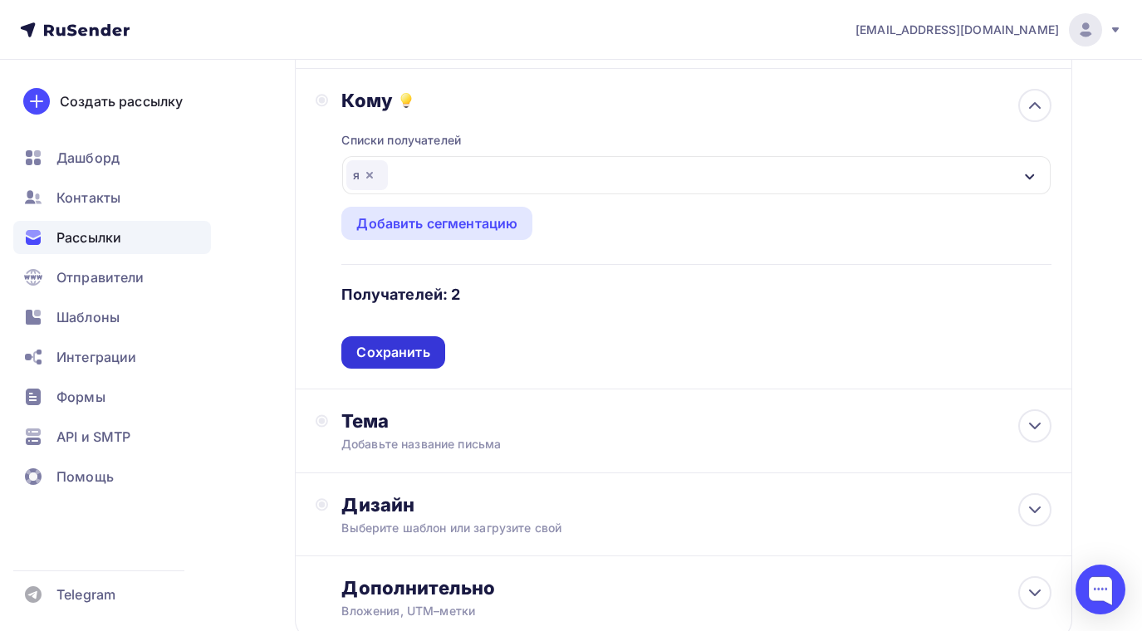
click at [400, 362] on div "Сохранить" at bounding box center [392, 352] width 103 height 32
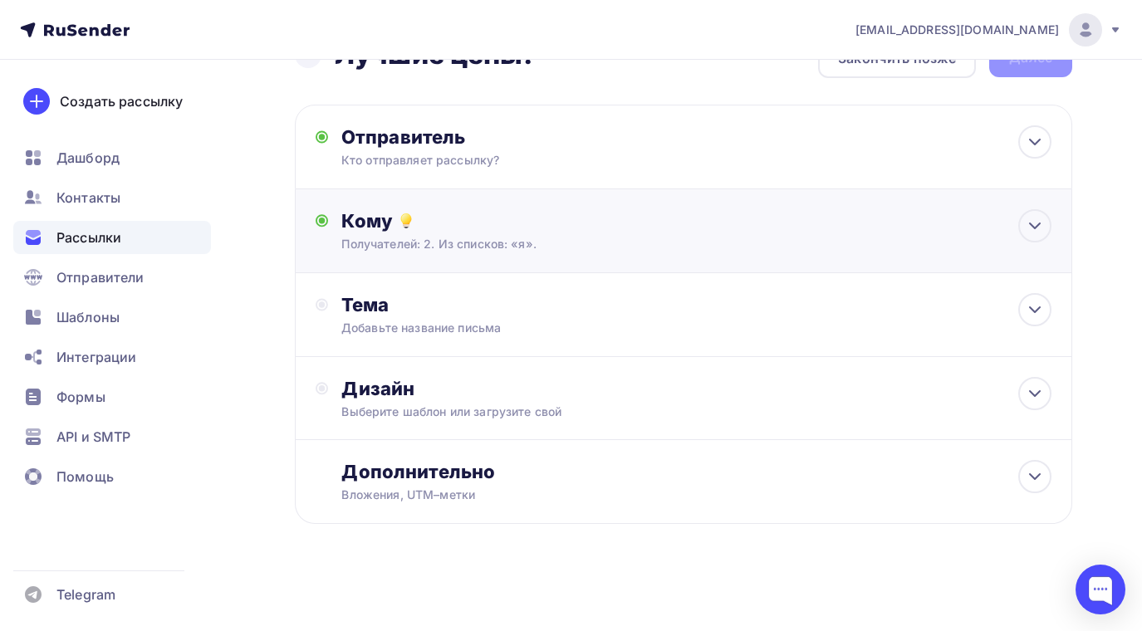
scroll to position [48, 0]
click at [1035, 313] on icon at bounding box center [1035, 310] width 20 height 20
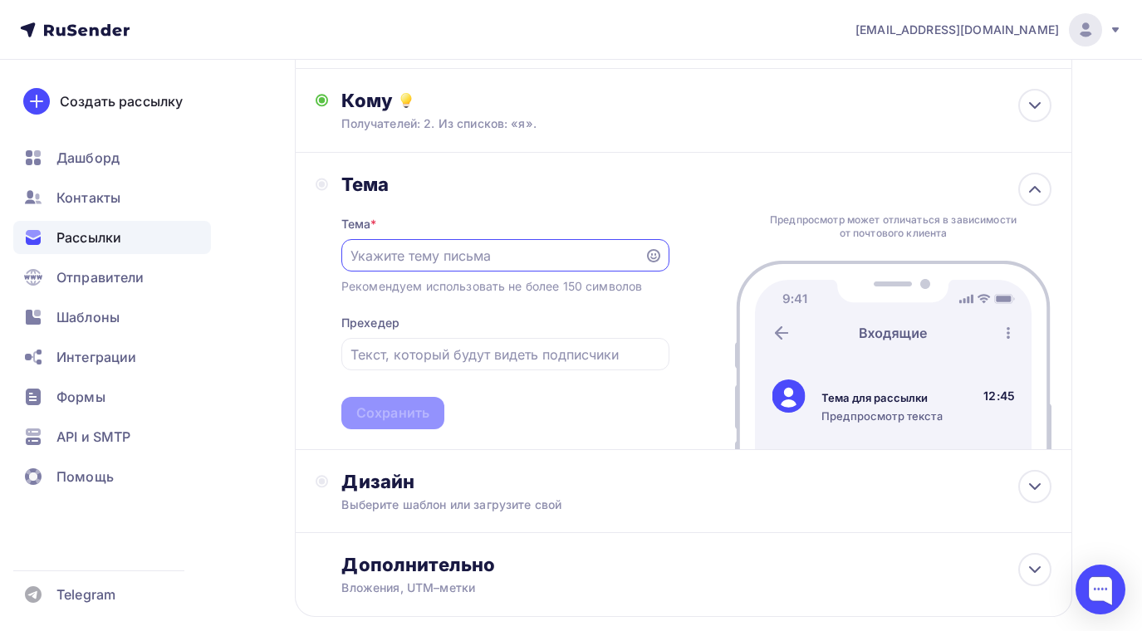
click at [395, 254] on input "text" at bounding box center [493, 256] width 284 height 20
type input "КП"
click at [425, 410] on div "Сохранить" at bounding box center [392, 413] width 73 height 19
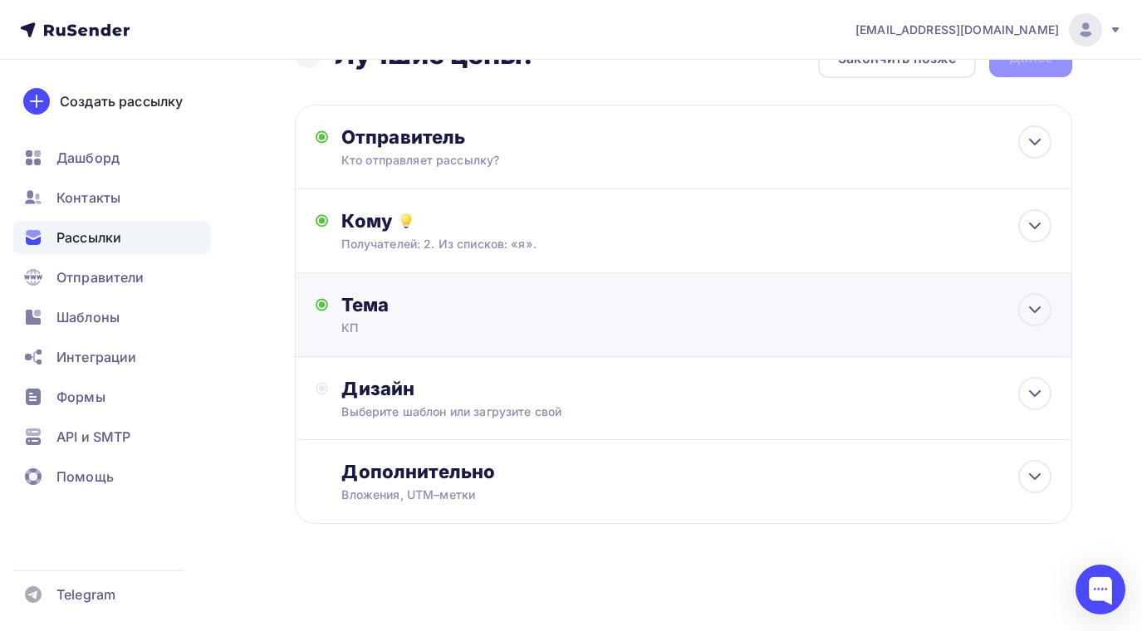
scroll to position [48, 0]
click at [1033, 400] on icon at bounding box center [1035, 394] width 20 height 20
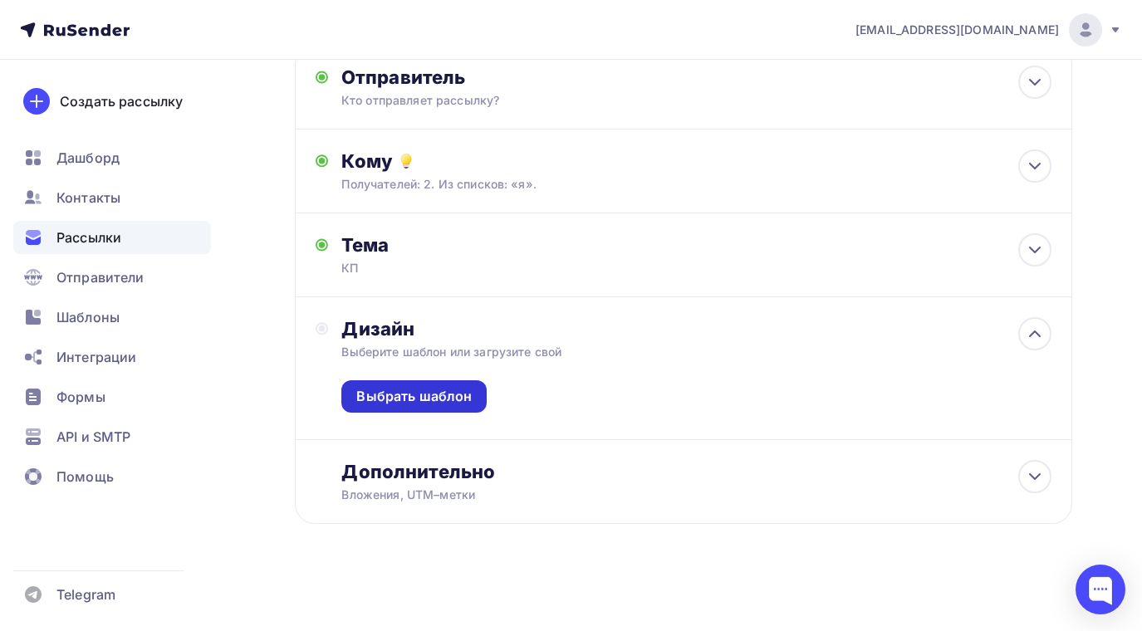
click at [408, 387] on div "Выбрать шаблон" at bounding box center [413, 396] width 115 height 19
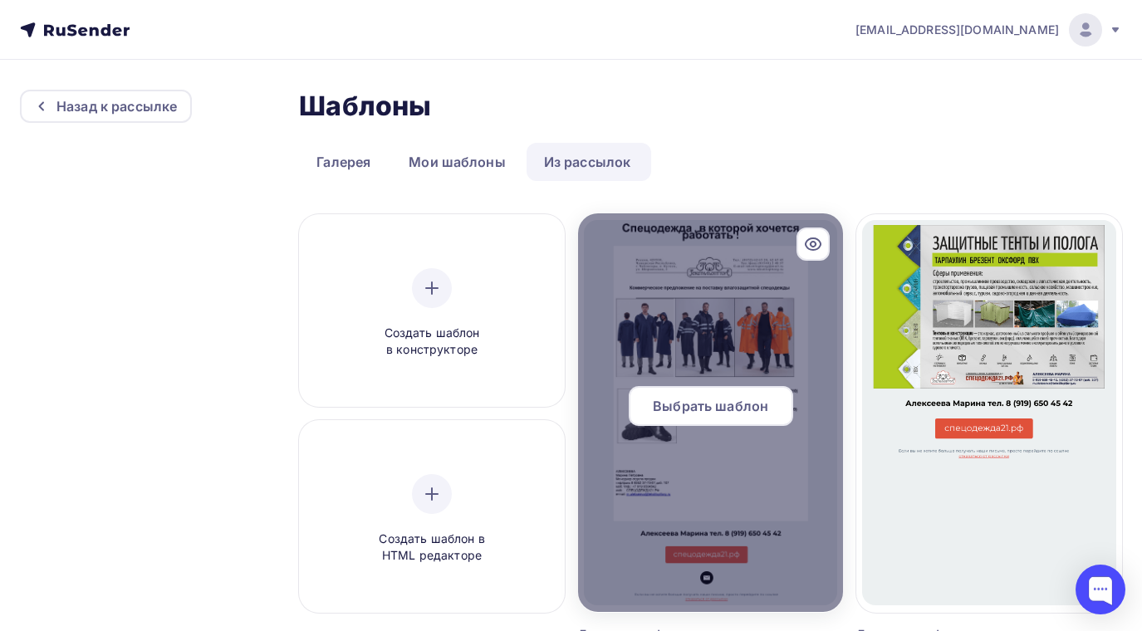
click at [724, 407] on span "Выбрать шаблон" at bounding box center [710, 406] width 115 height 20
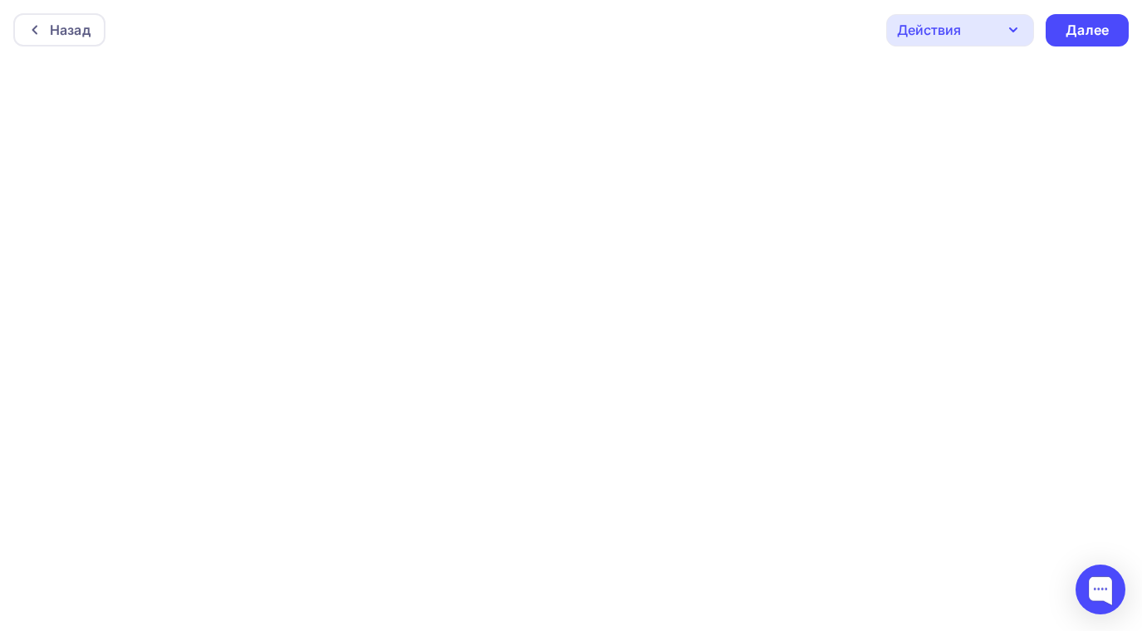
click at [1013, 22] on icon "button" at bounding box center [1014, 30] width 20 height 20
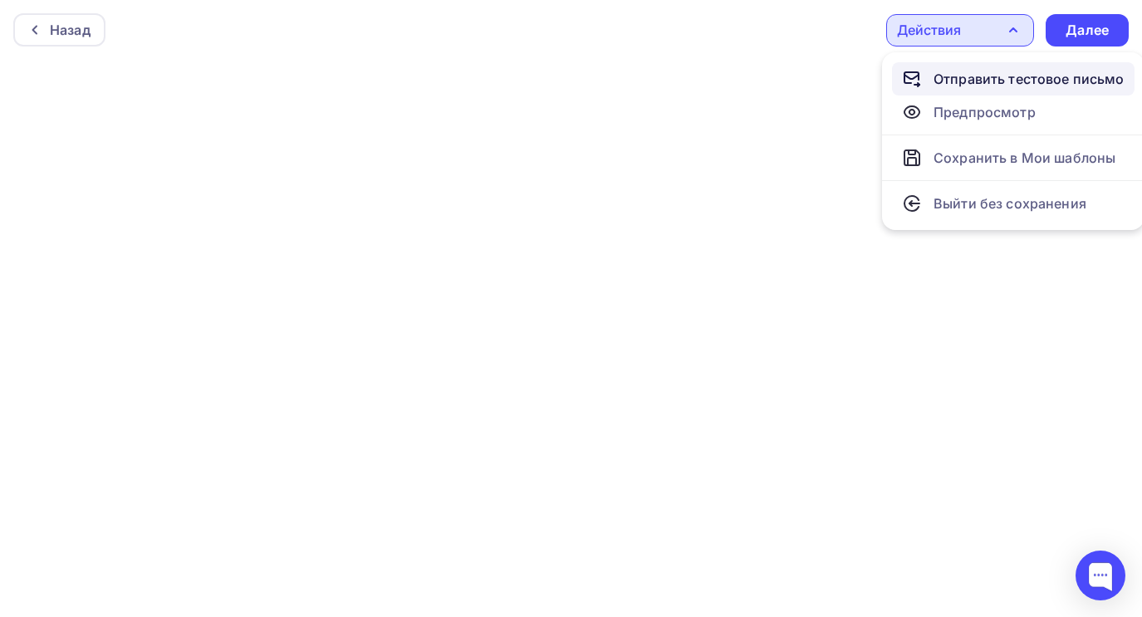
click at [984, 76] on div "Отправить тестовое письмо" at bounding box center [1029, 79] width 191 height 20
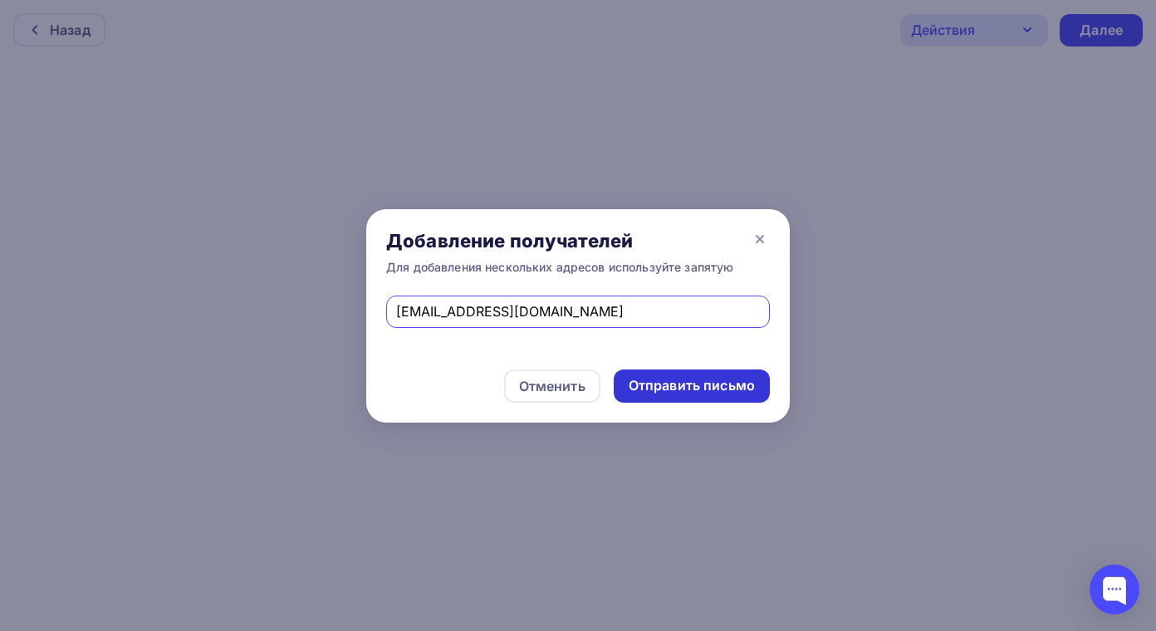
type input "89278468700@mail.ru"
click at [675, 387] on div "Отправить письмо" at bounding box center [692, 385] width 126 height 19
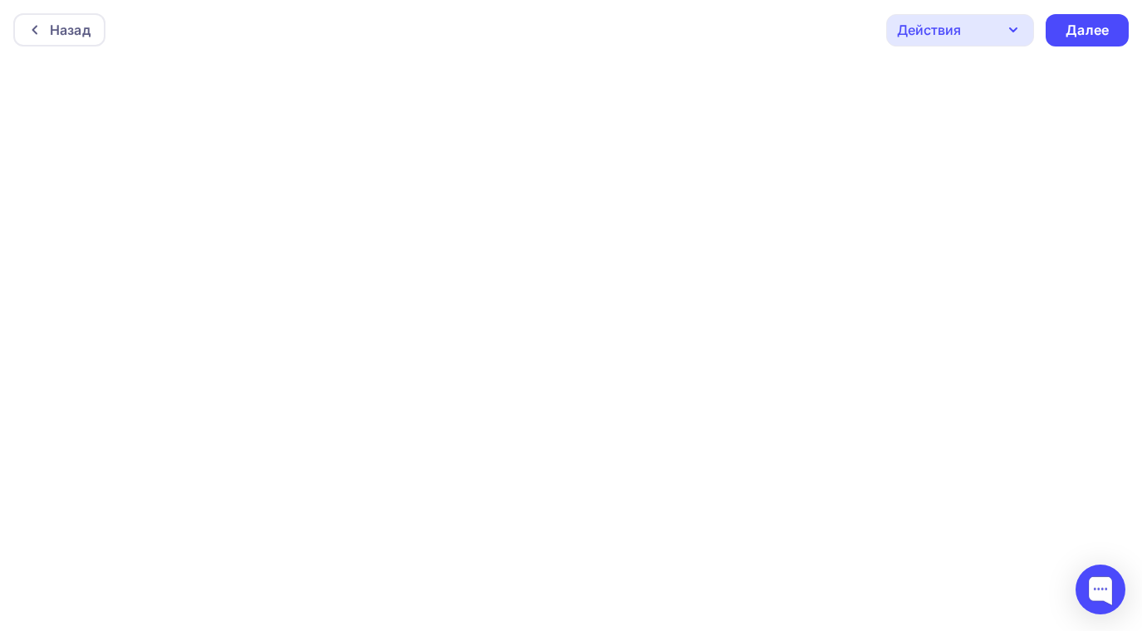
click at [1012, 29] on icon "button" at bounding box center [1013, 29] width 7 height 3
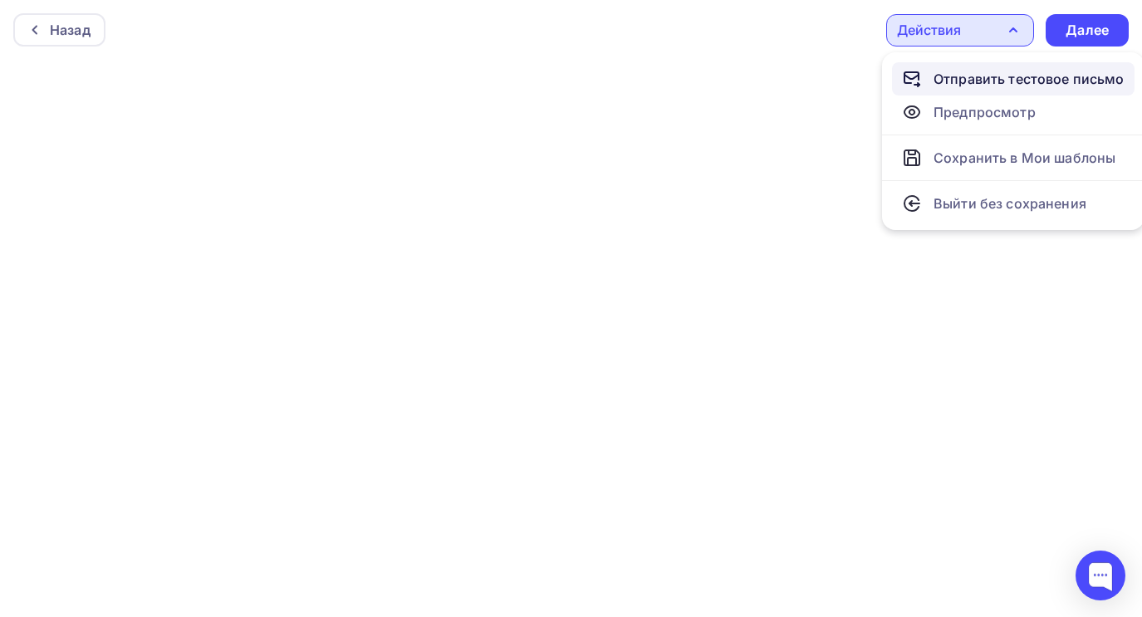
click at [989, 78] on div "Отправить тестовое письмо" at bounding box center [1029, 79] width 191 height 20
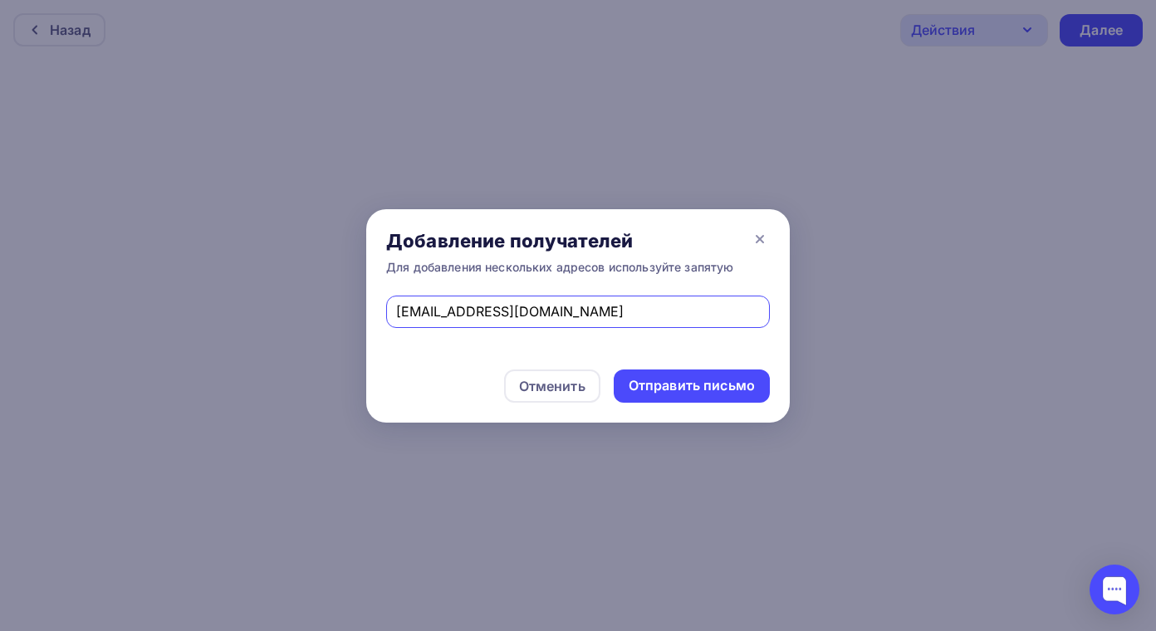
click at [405, 309] on input "89278468700@mail.ru" at bounding box center [578, 312] width 365 height 20
type input "9278468700@mail.ru"
click at [710, 382] on div "Отправить письмо" at bounding box center [692, 385] width 126 height 19
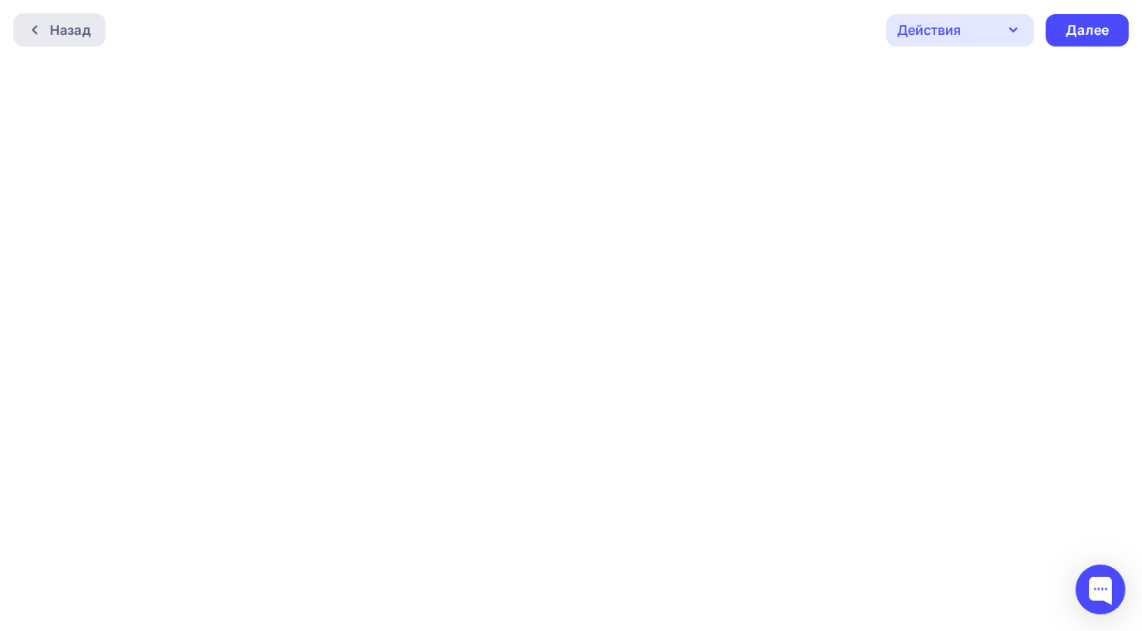
click at [40, 26] on icon at bounding box center [34, 29] width 13 height 13
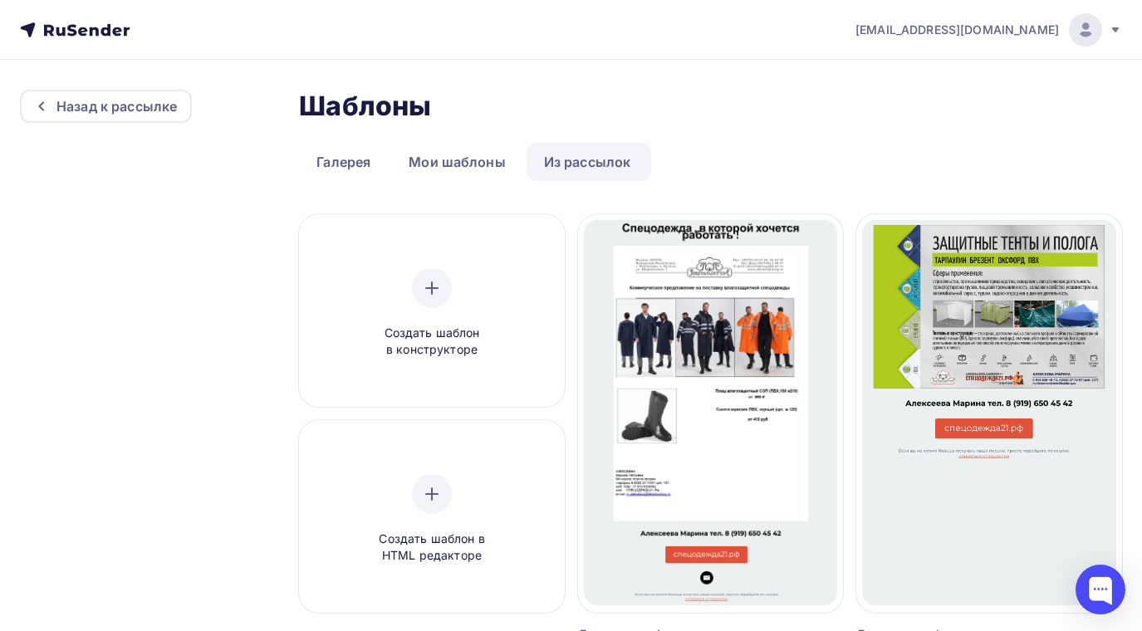
click at [79, 38] on icon at bounding box center [75, 30] width 110 height 20
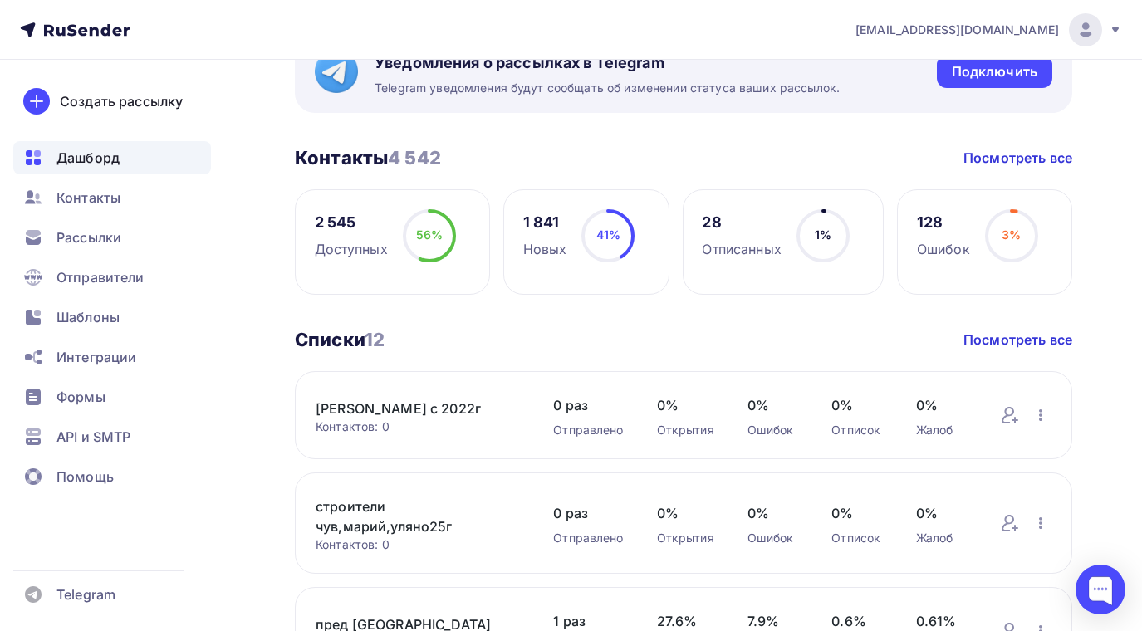
scroll to position [415, 0]
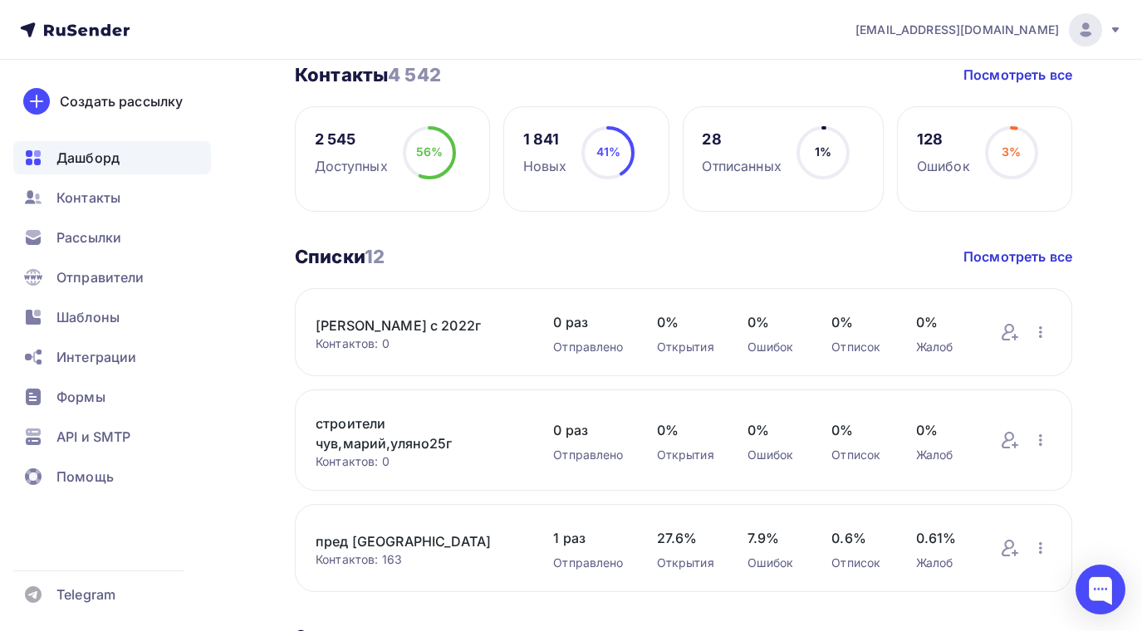
click at [365, 536] on link "пред [GEOGRAPHIC_DATA]" at bounding box center [418, 542] width 204 height 20
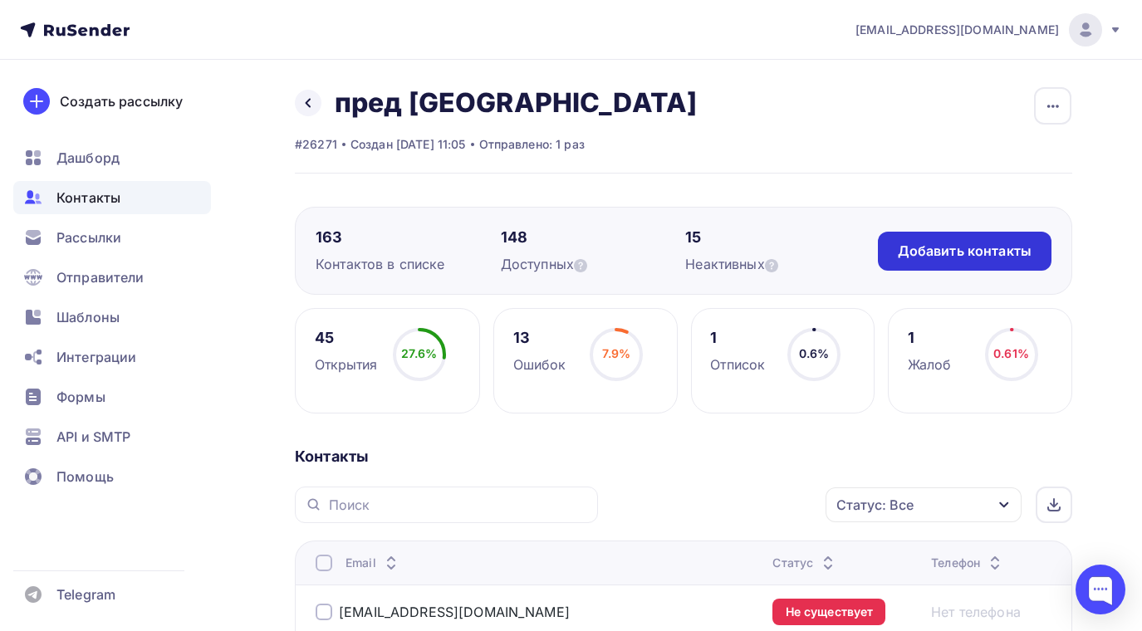
click at [967, 253] on div "Добавить контакты" at bounding box center [965, 251] width 134 height 19
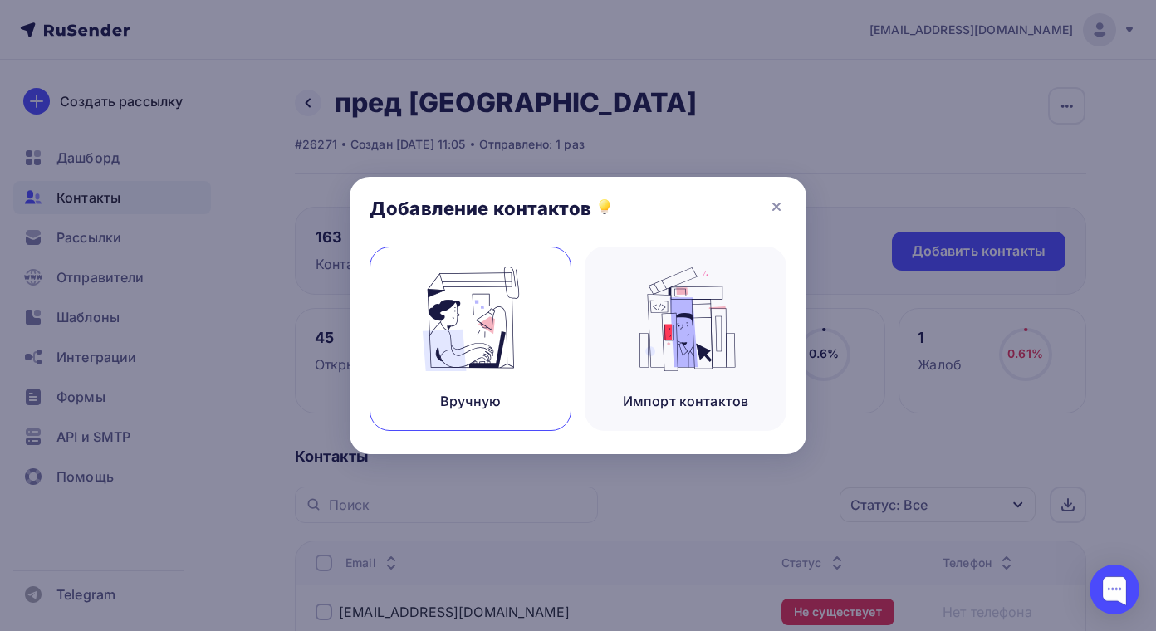
click at [483, 354] on img at bounding box center [470, 319] width 111 height 105
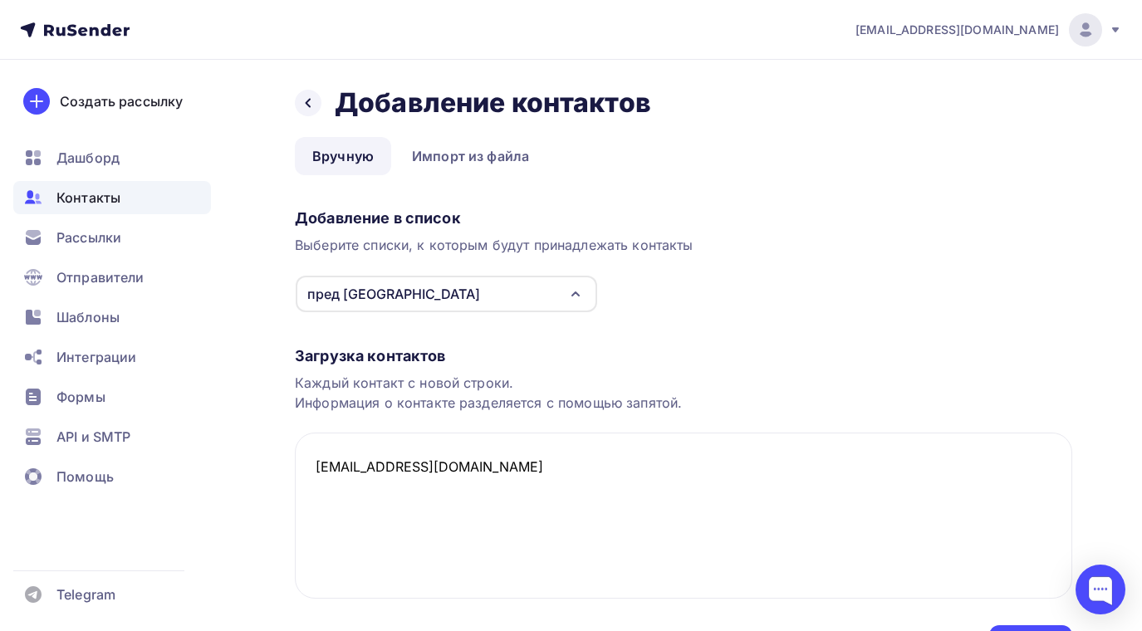
scroll to position [100, 0]
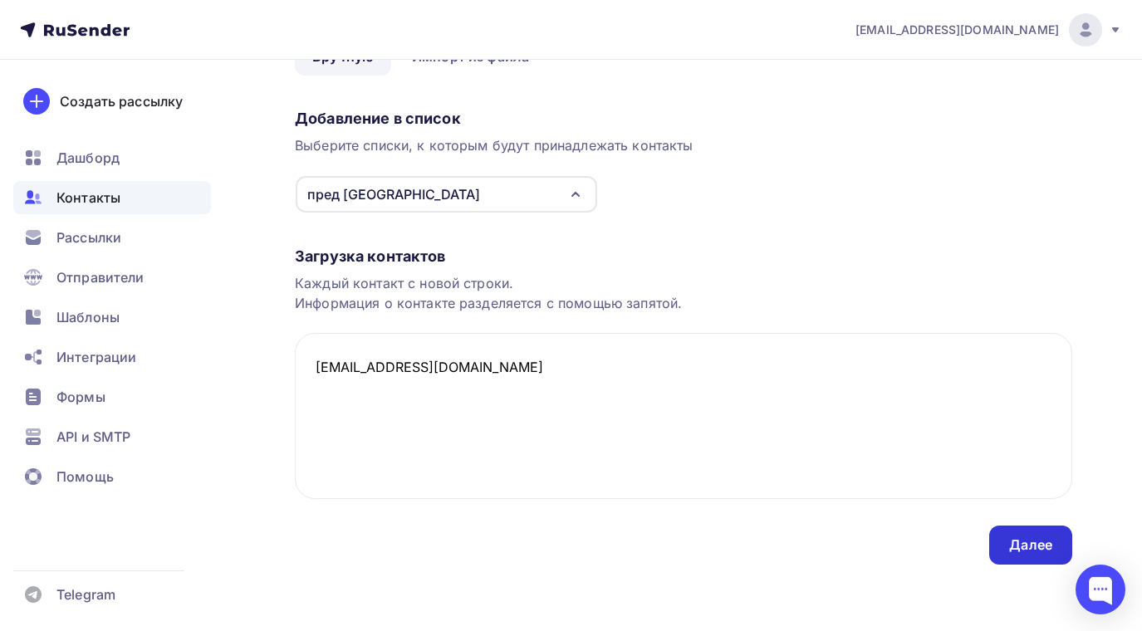
type textarea "9278468700@mail.ru"
click at [1023, 539] on div "Далее" at bounding box center [1030, 545] width 43 height 19
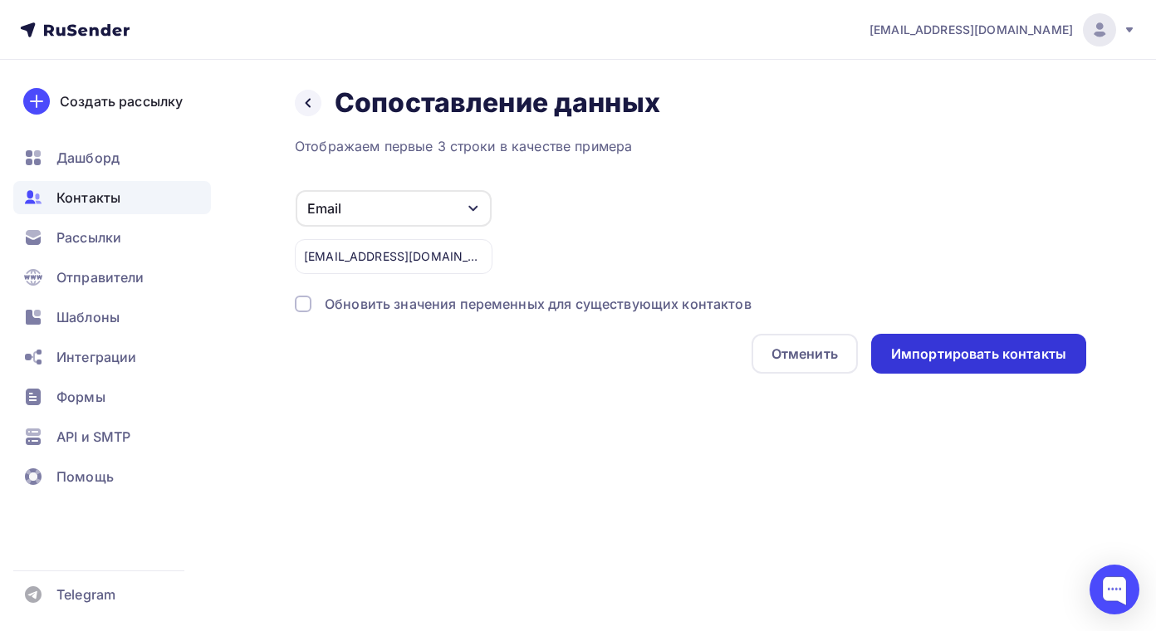
click at [959, 356] on div "Импортировать контакты" at bounding box center [978, 354] width 175 height 19
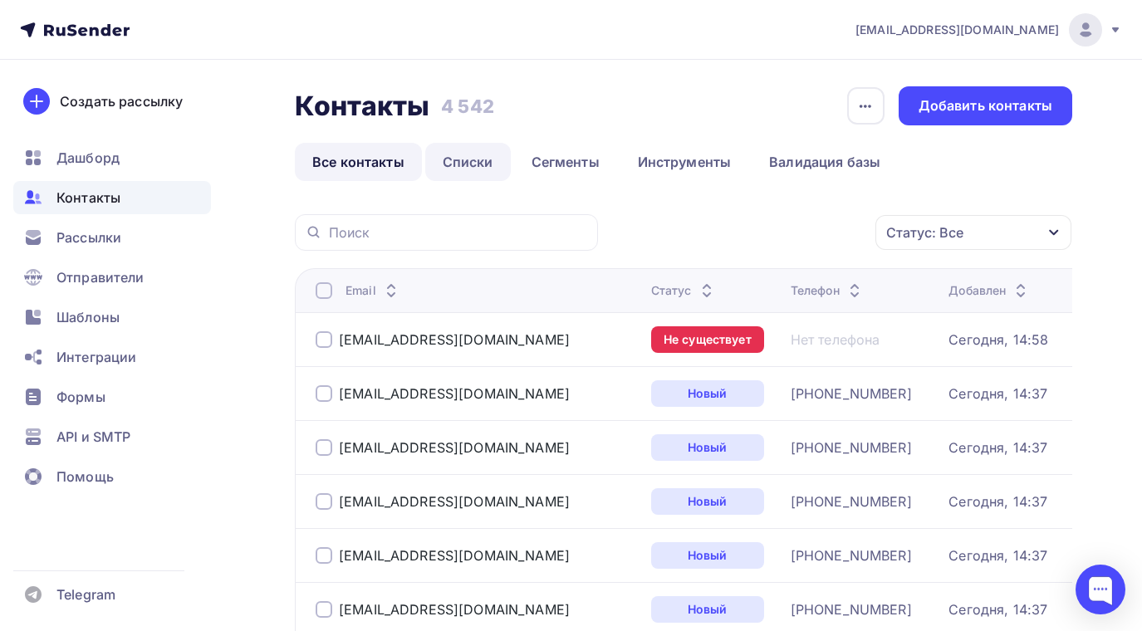
click at [447, 162] on link "Списки" at bounding box center [468, 162] width 86 height 38
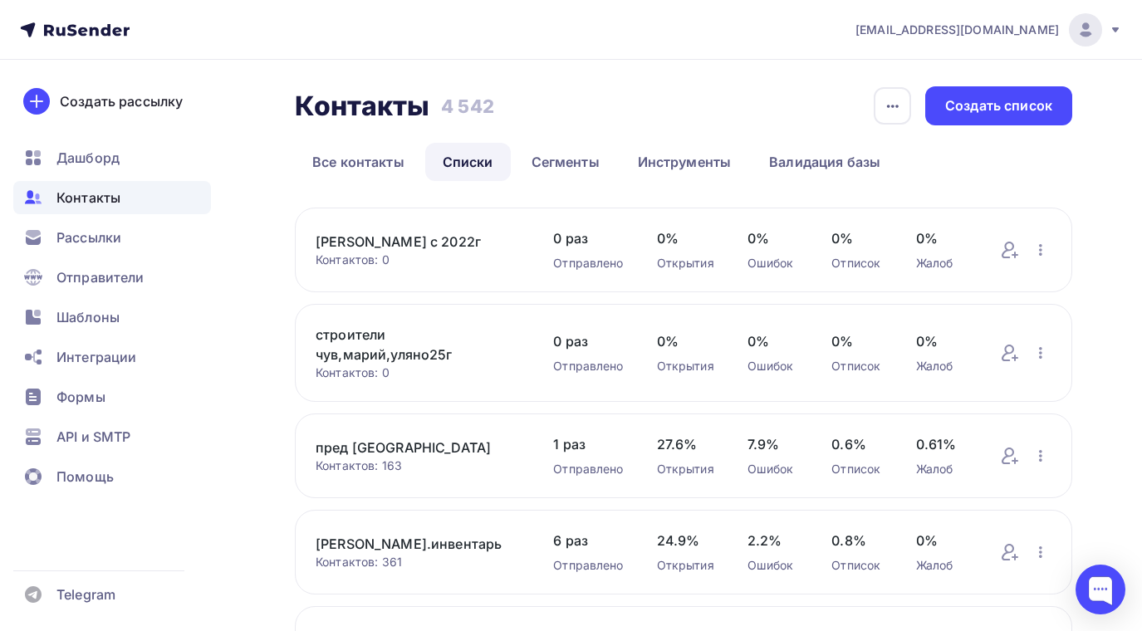
click at [349, 459] on div "Контактов: 163" at bounding box center [418, 466] width 204 height 17
click at [360, 449] on link "пред [GEOGRAPHIC_DATA]" at bounding box center [418, 448] width 204 height 20
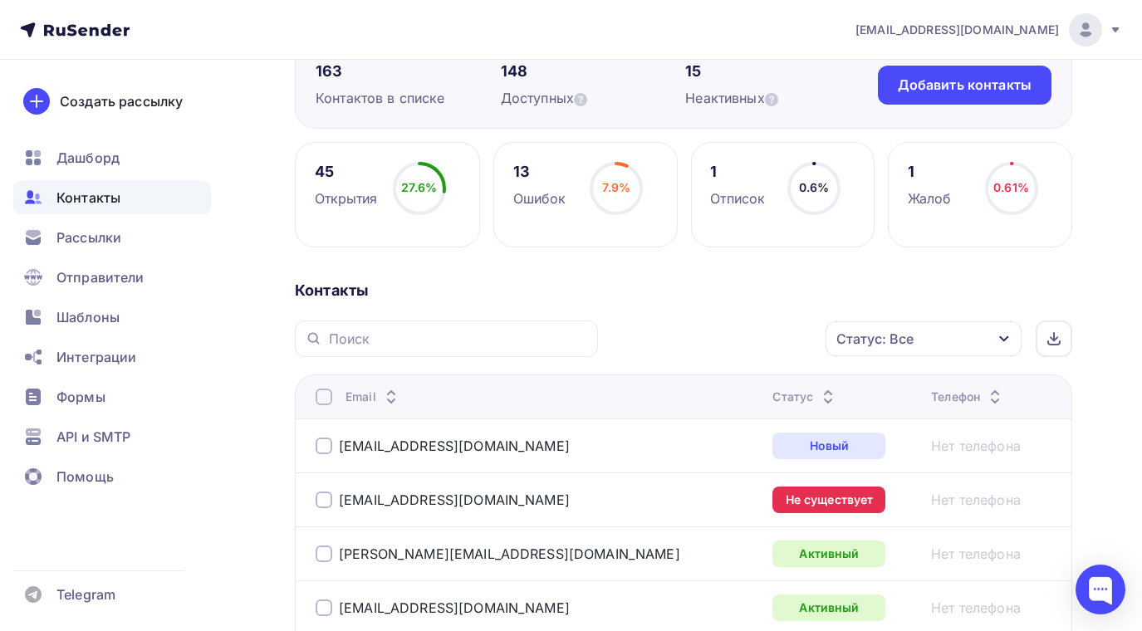
scroll to position [415, 0]
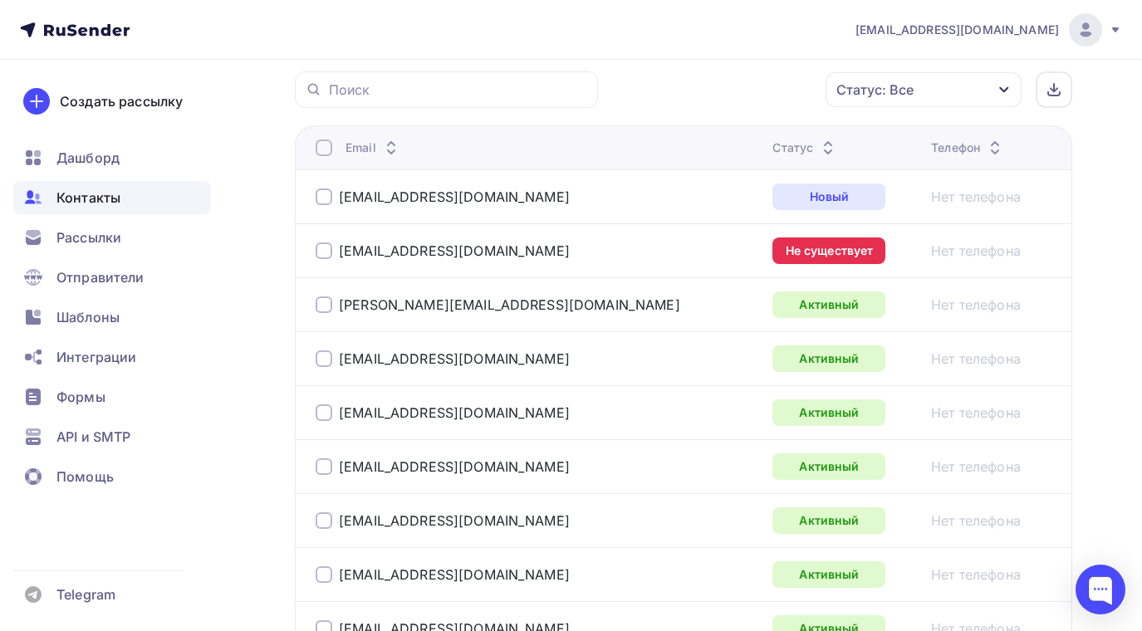
click at [321, 248] on div at bounding box center [324, 251] width 17 height 17
click at [793, 91] on icon "button" at bounding box center [791, 89] width 7 height 3
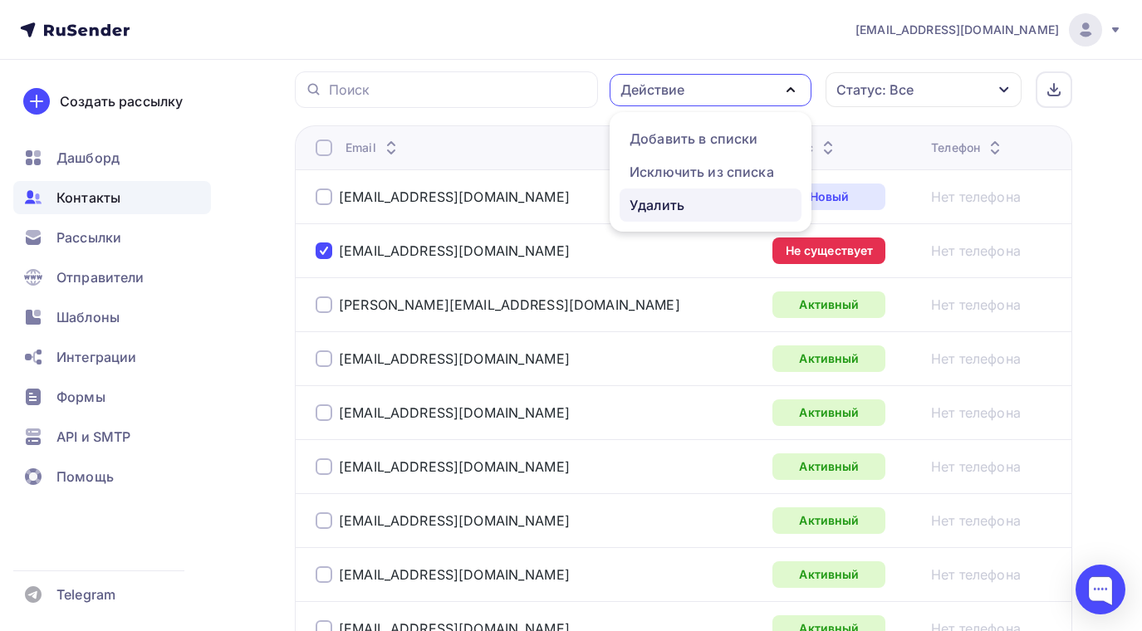
click at [655, 206] on div "Удалить" at bounding box center [657, 205] width 55 height 20
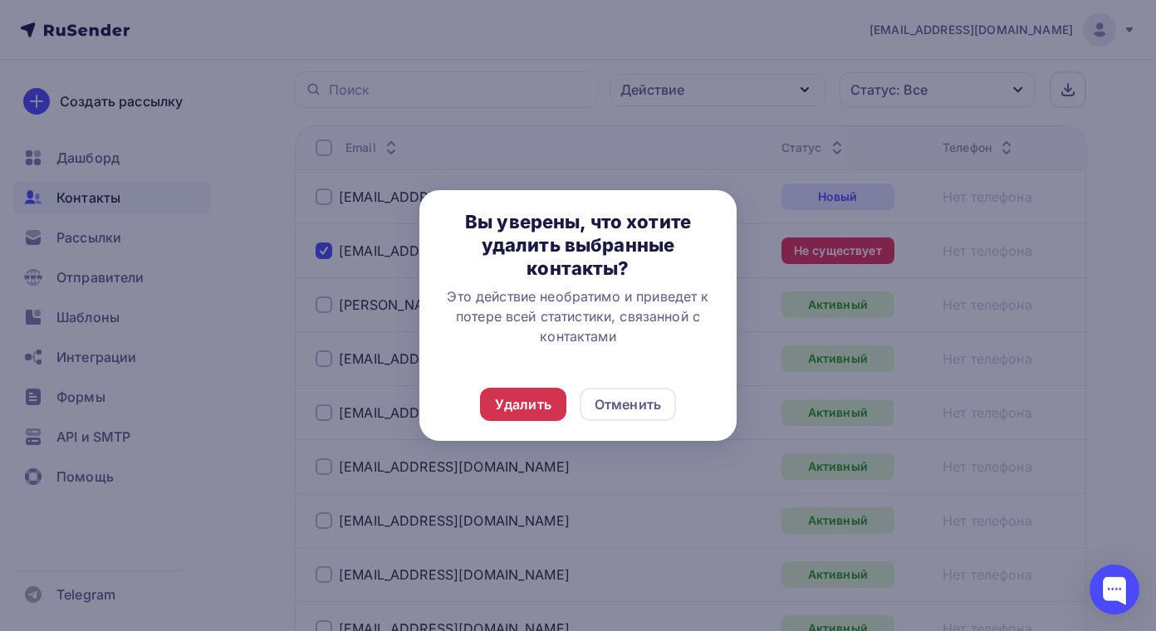
click at [527, 406] on div "Удалить" at bounding box center [523, 405] width 56 height 20
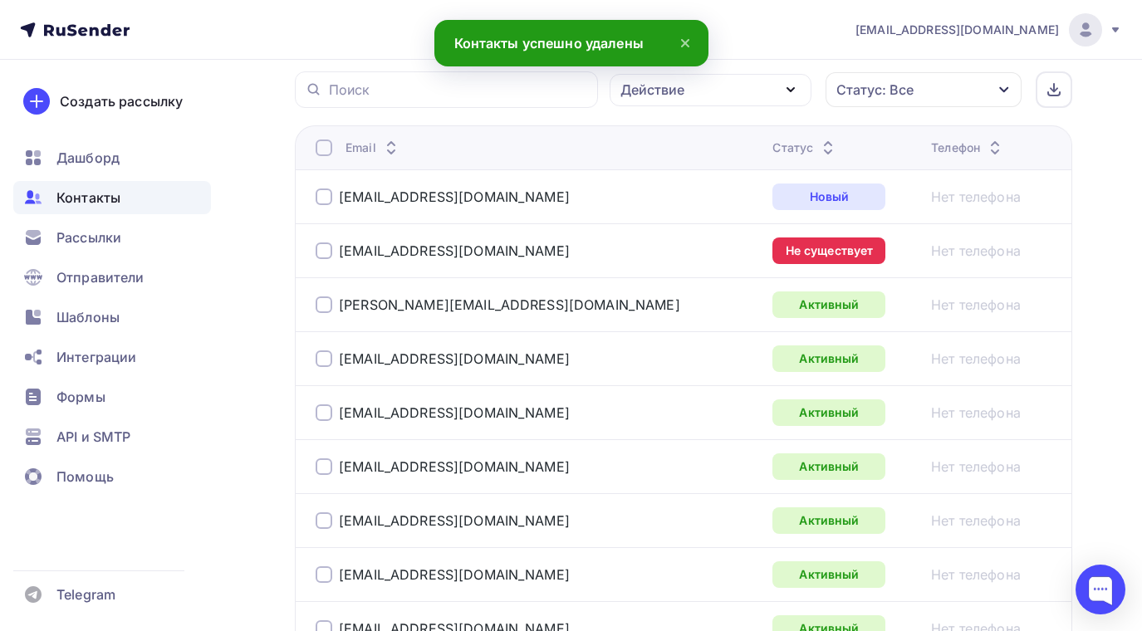
click at [319, 246] on div at bounding box center [324, 251] width 17 height 17
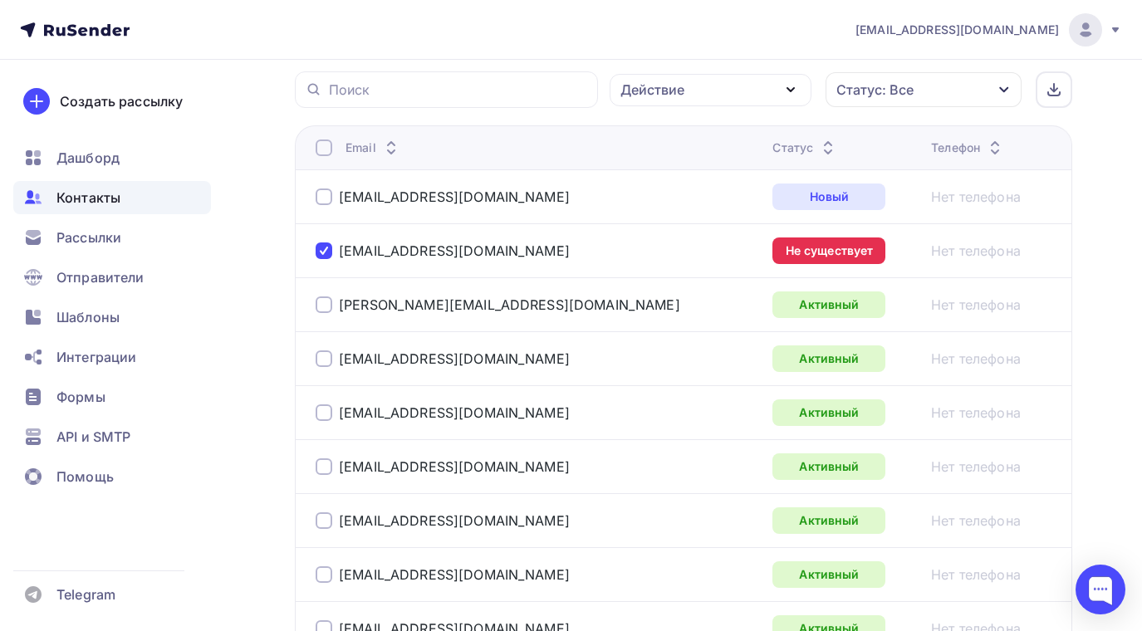
click at [793, 87] on icon "button" at bounding box center [791, 90] width 20 height 20
click at [674, 172] on div "Исключить из списка" at bounding box center [702, 172] width 145 height 20
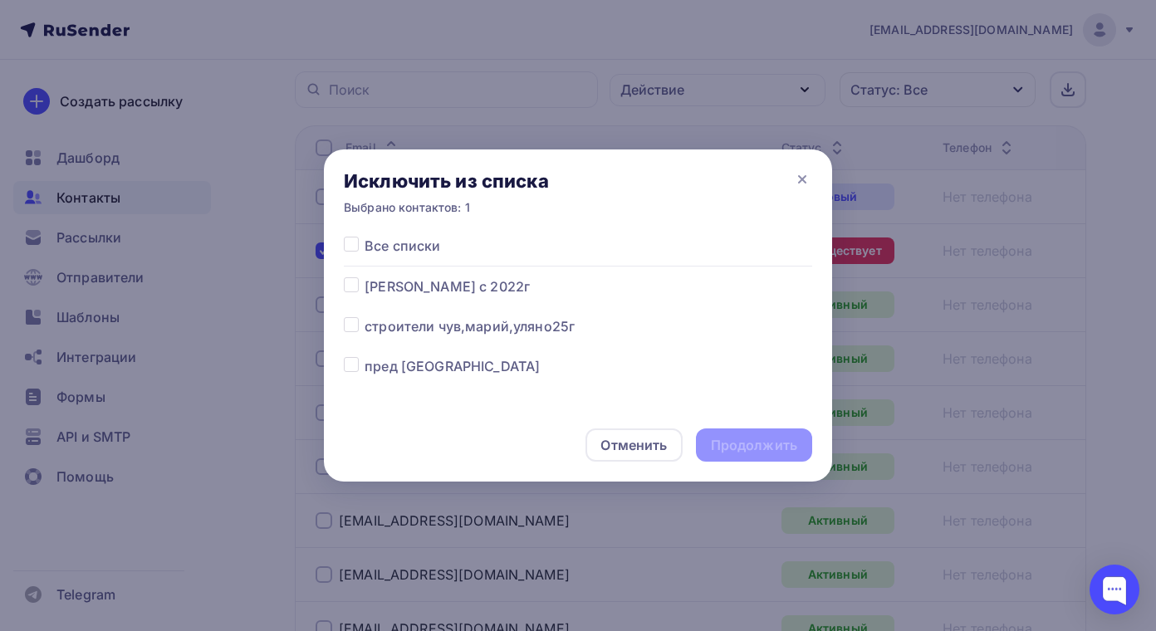
click at [365, 356] on label at bounding box center [365, 356] width 0 height 0
click at [347, 362] on input "checkbox" at bounding box center [351, 363] width 15 height 15
checkbox input "true"
click at [734, 443] on div "Продолжить" at bounding box center [754, 445] width 86 height 19
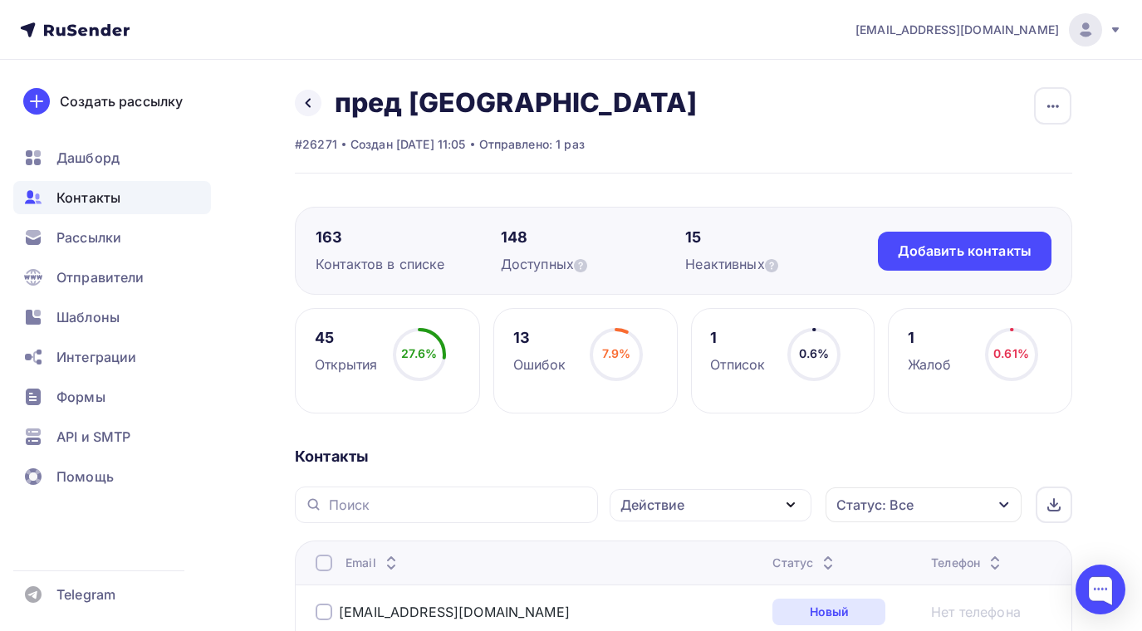
scroll to position [83, 0]
